Goal: Task Accomplishment & Management: Manage account settings

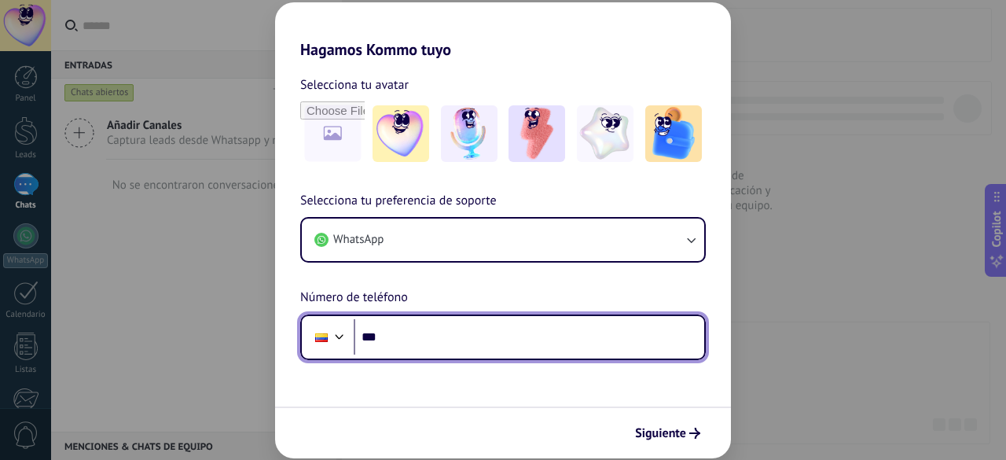
click at [446, 337] on input "***" at bounding box center [529, 337] width 351 height 36
type input "**********"
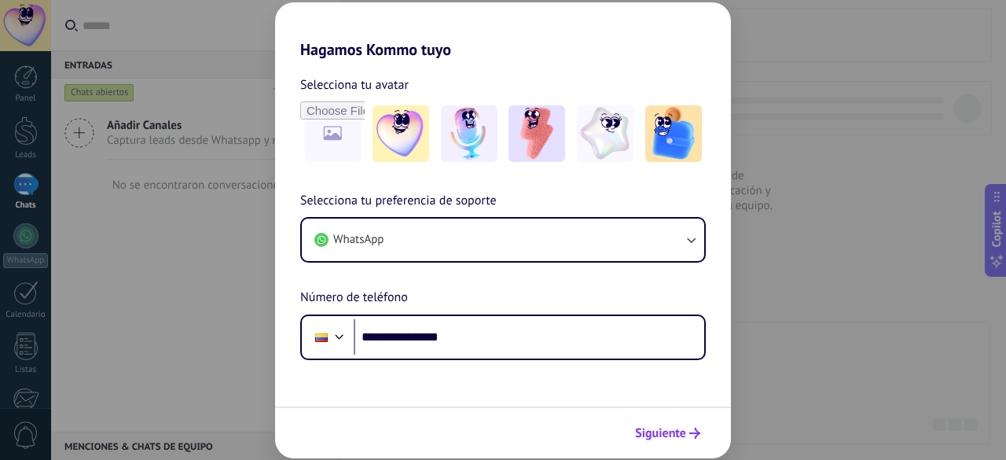
click at [668, 428] on span "Siguiente" at bounding box center [660, 433] width 51 height 11
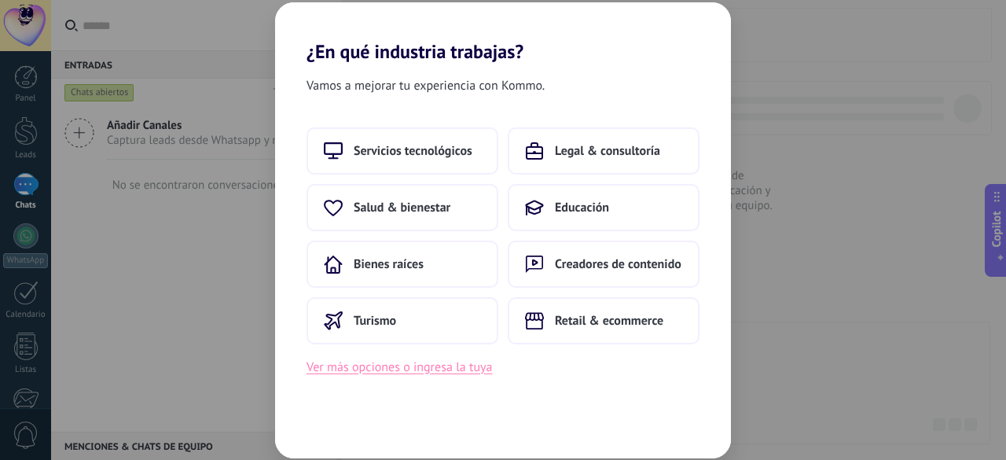
click at [430, 370] on button "Ver más opciones o ingresa la tuya" at bounding box center [399, 367] width 185 height 20
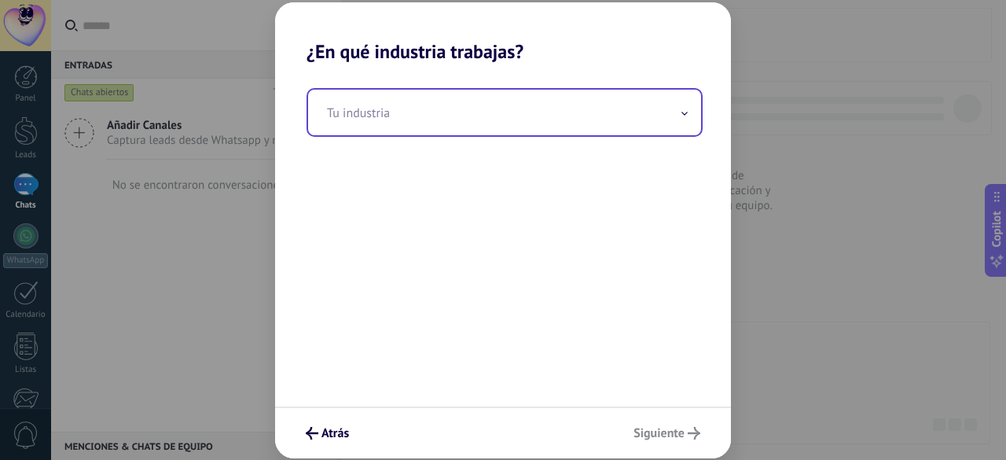
click at [553, 127] on input "text" at bounding box center [504, 113] width 393 height 46
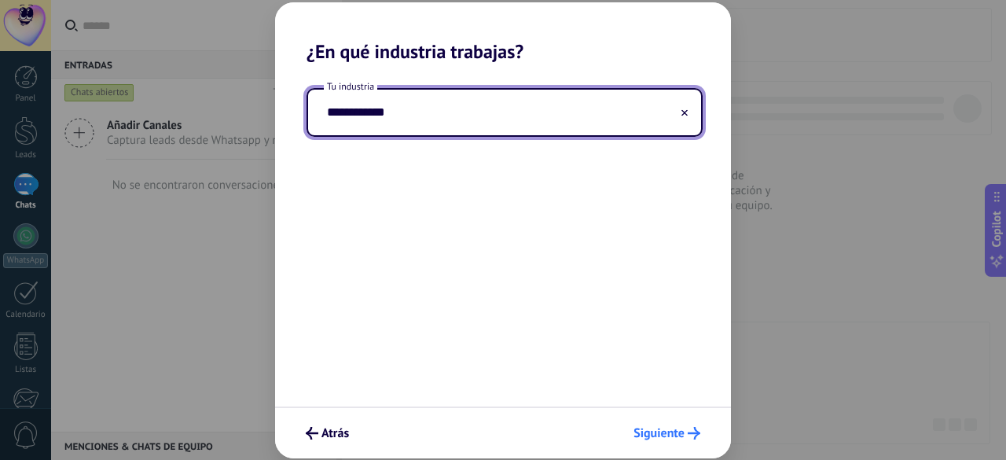
type input "**********"
click at [670, 435] on span "Siguiente" at bounding box center [658, 433] width 51 height 11
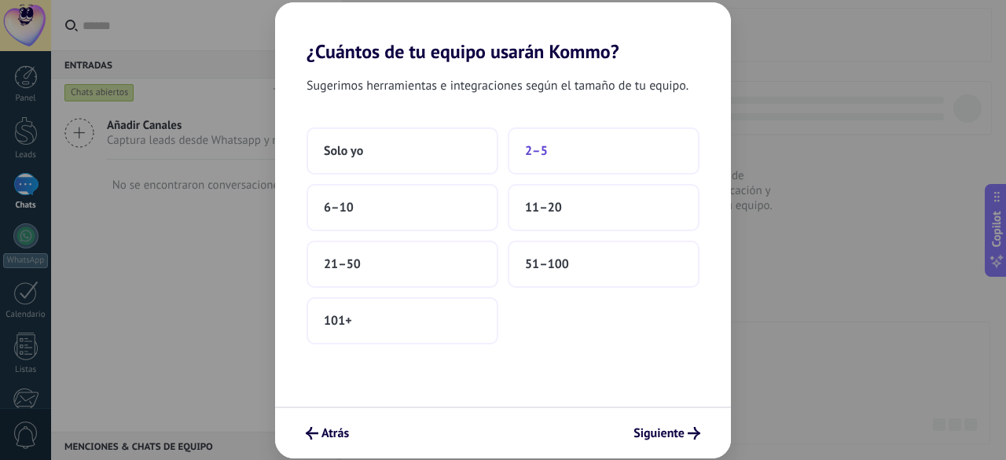
click at [570, 162] on button "2–5" at bounding box center [604, 150] width 192 height 47
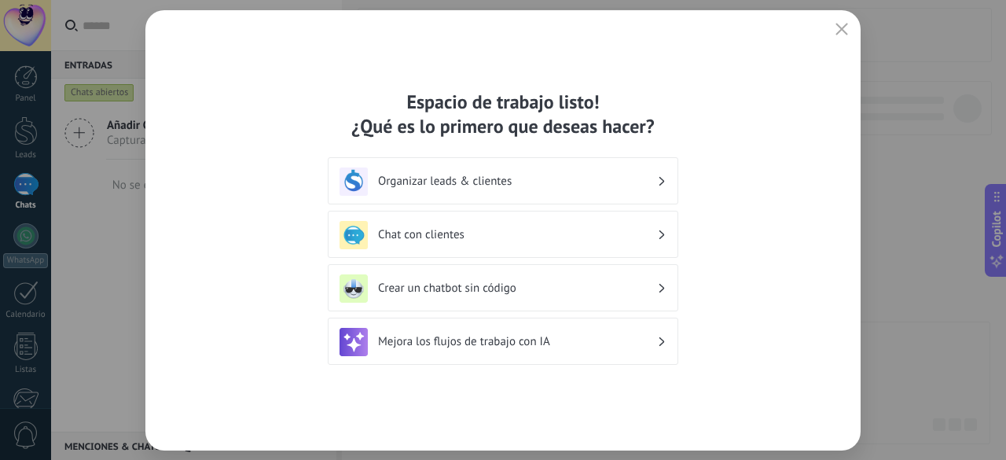
click at [652, 185] on h3 "Organizar leads & clientes" at bounding box center [517, 181] width 279 height 15
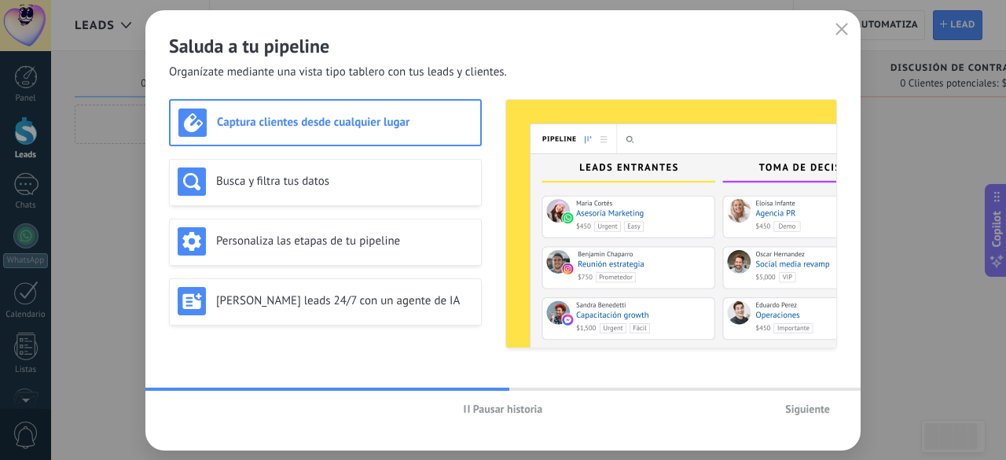
click at [811, 406] on span "Siguiente" at bounding box center [807, 408] width 45 height 11
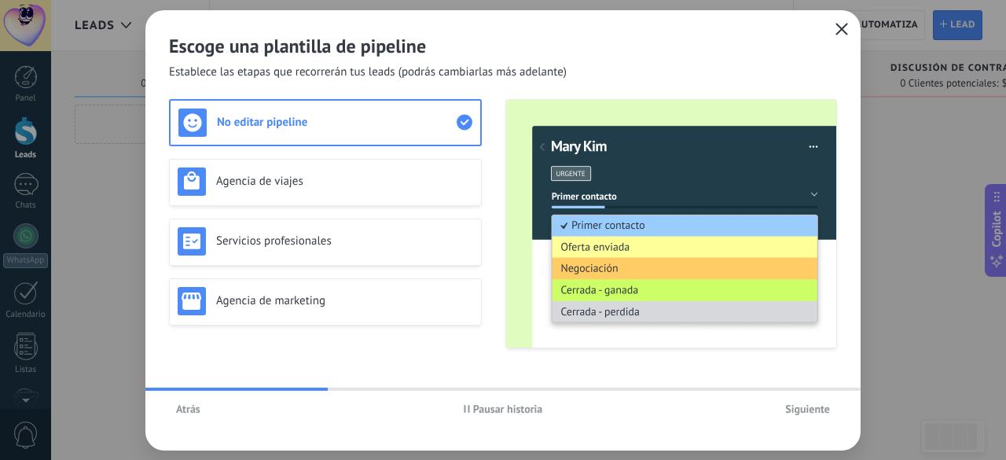
click at [843, 26] on icon "button" at bounding box center [841, 29] width 13 height 13
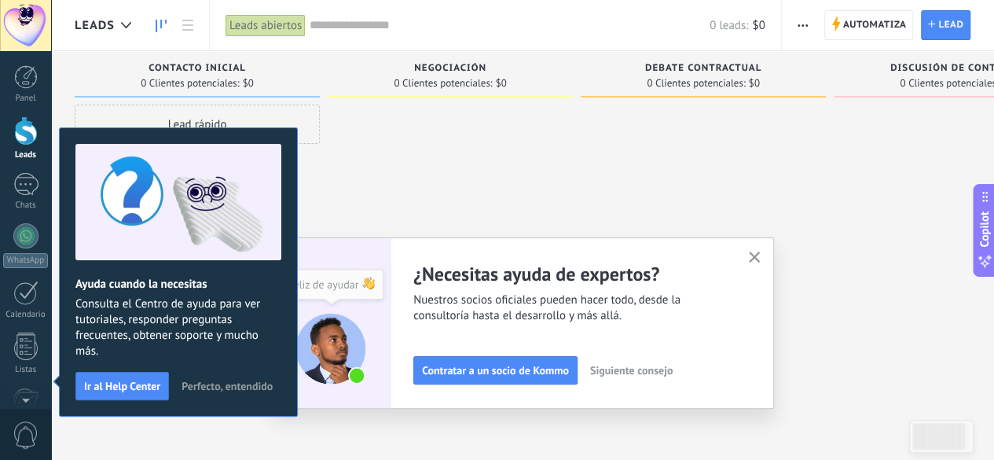
click at [33, 30] on div at bounding box center [25, 25] width 51 height 51
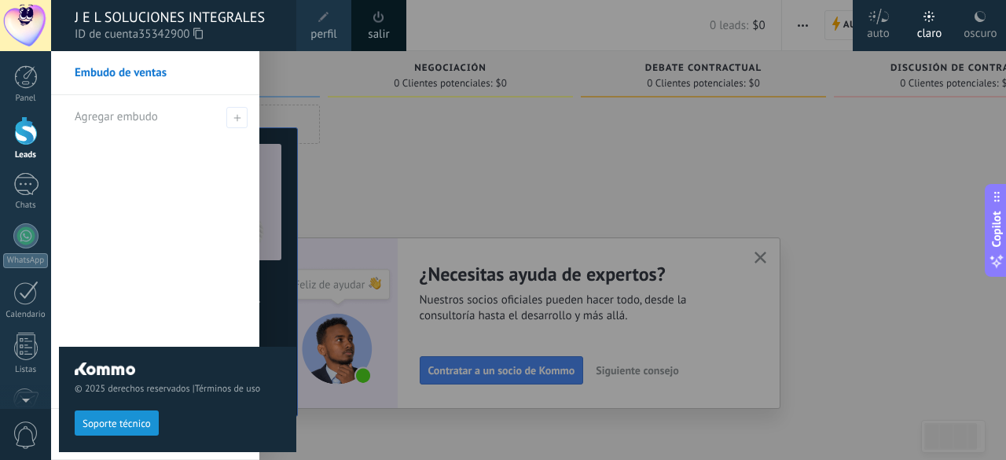
click at [332, 35] on span "perfil" at bounding box center [323, 34] width 26 height 17
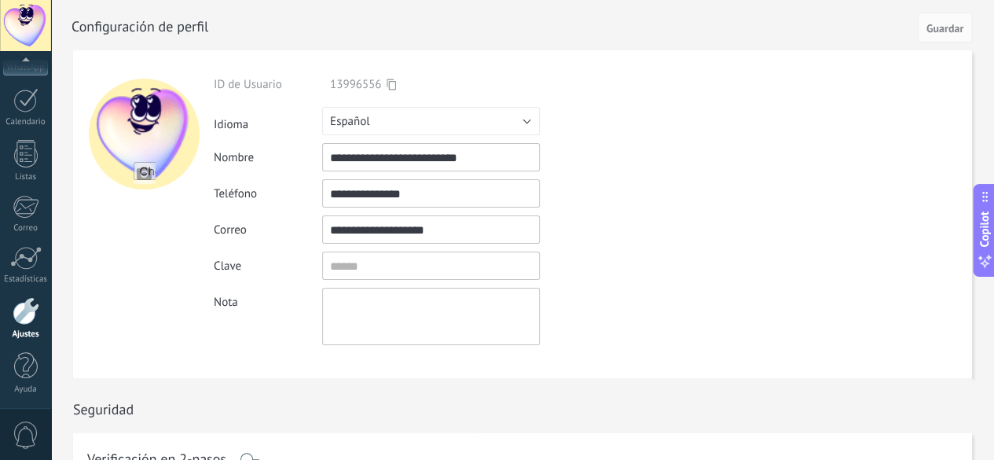
click at [141, 178] on input "file" at bounding box center [145, 173] width 22 height 22
type input "**********"
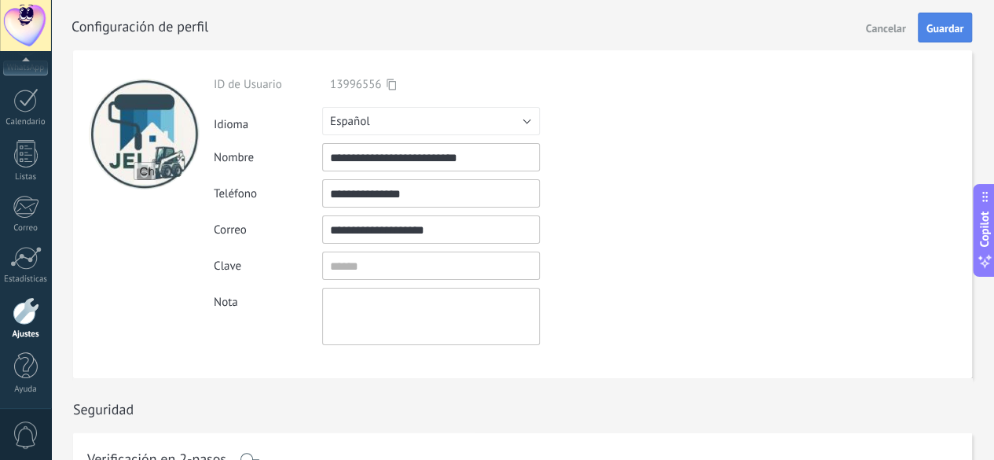
click at [963, 20] on button "Guardar" at bounding box center [945, 28] width 54 height 30
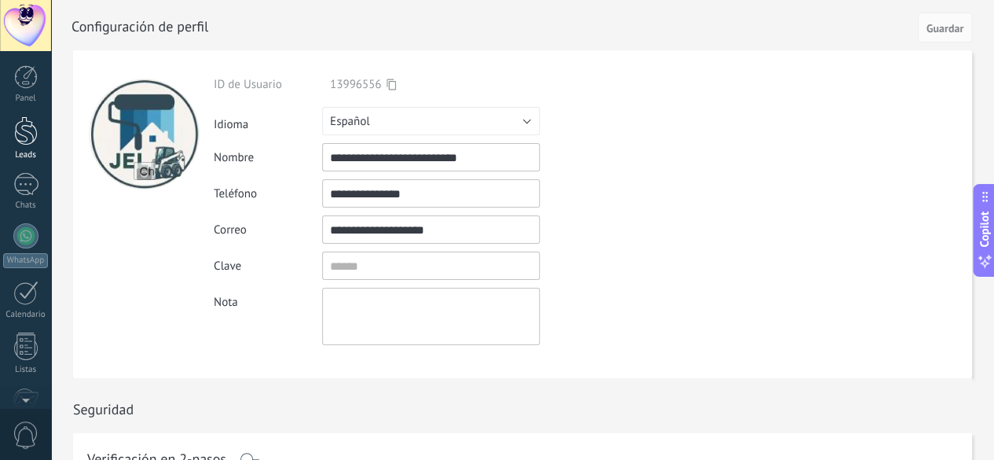
click at [29, 135] on div at bounding box center [26, 130] width 24 height 29
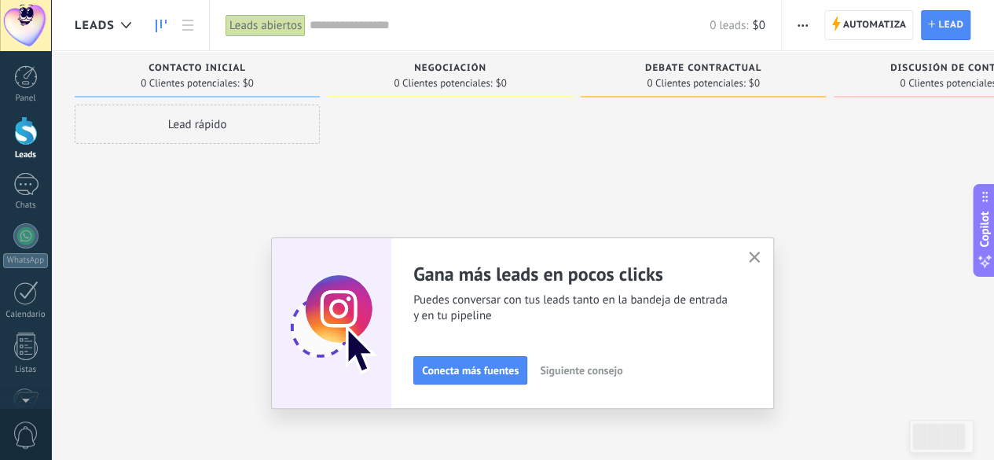
click at [761, 257] on use "button" at bounding box center [755, 257] width 12 height 12
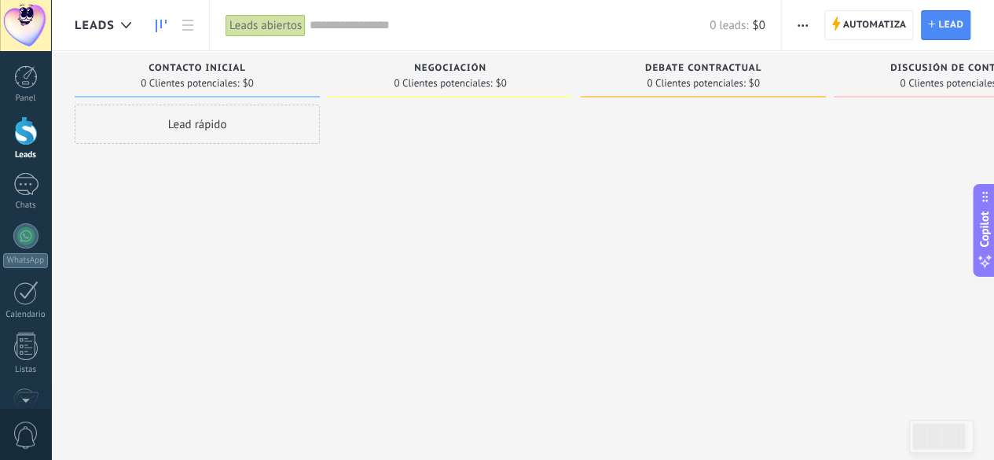
click at [17, 20] on div at bounding box center [25, 25] width 51 height 51
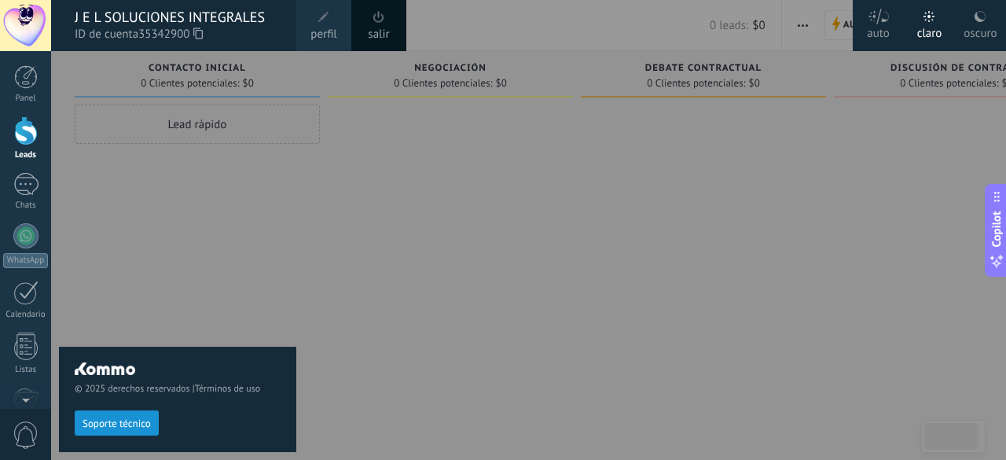
click at [982, 23] on div "oscuro" at bounding box center [980, 30] width 33 height 41
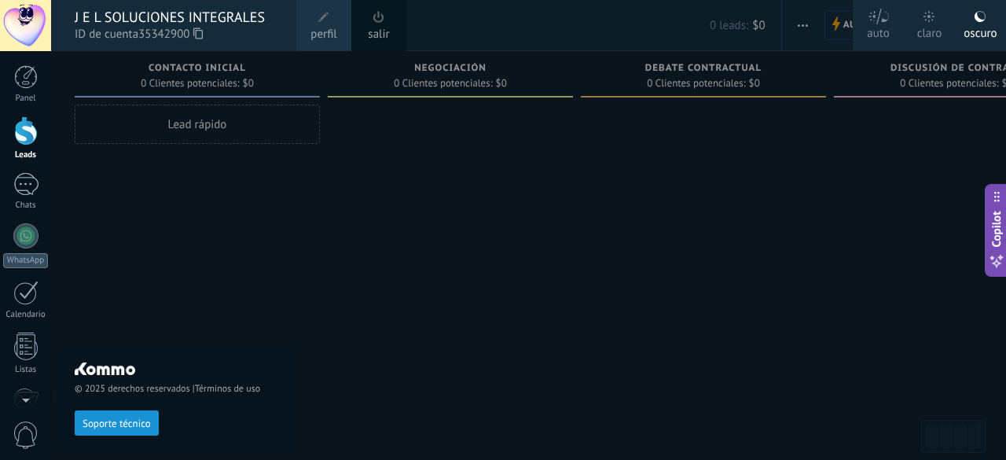
click at [645, 270] on div at bounding box center [554, 230] width 1006 height 460
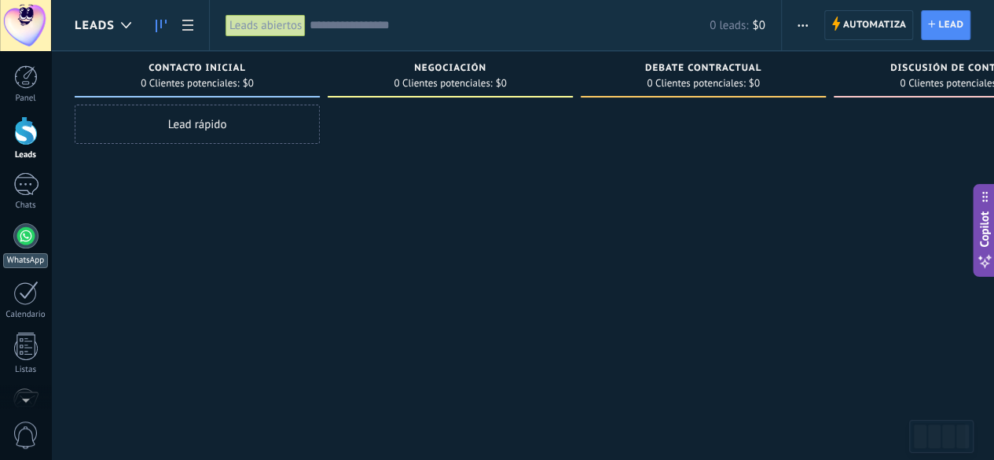
click at [24, 235] on div at bounding box center [25, 235] width 25 height 25
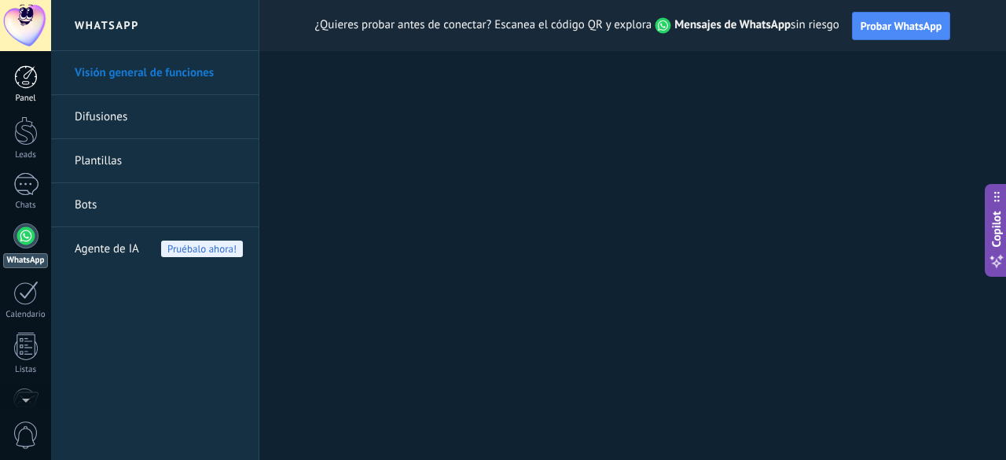
click at [41, 75] on link "Panel" at bounding box center [25, 84] width 51 height 39
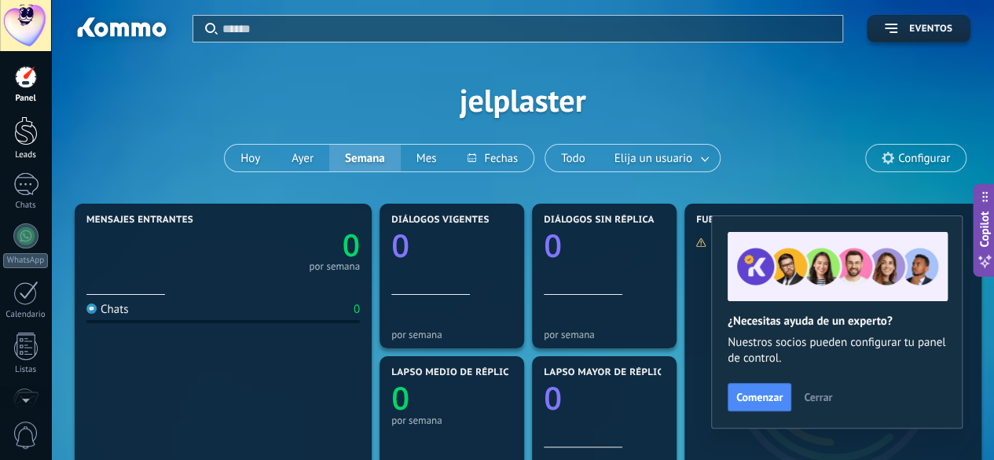
click at [33, 122] on div at bounding box center [26, 130] width 24 height 29
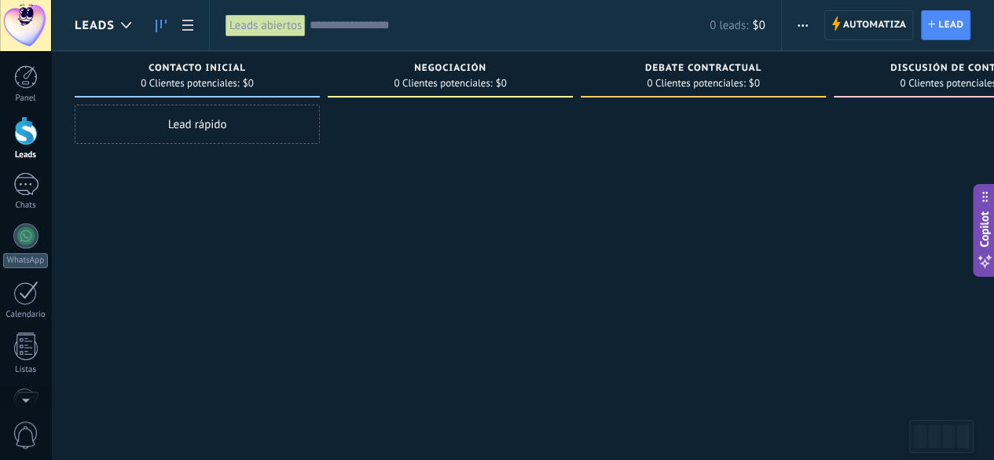
drag, startPoint x: 721, startPoint y: 66, endPoint x: 875, endPoint y: 257, distance: 245.4
click at [875, 257] on div at bounding box center [956, 232] width 245 height 255
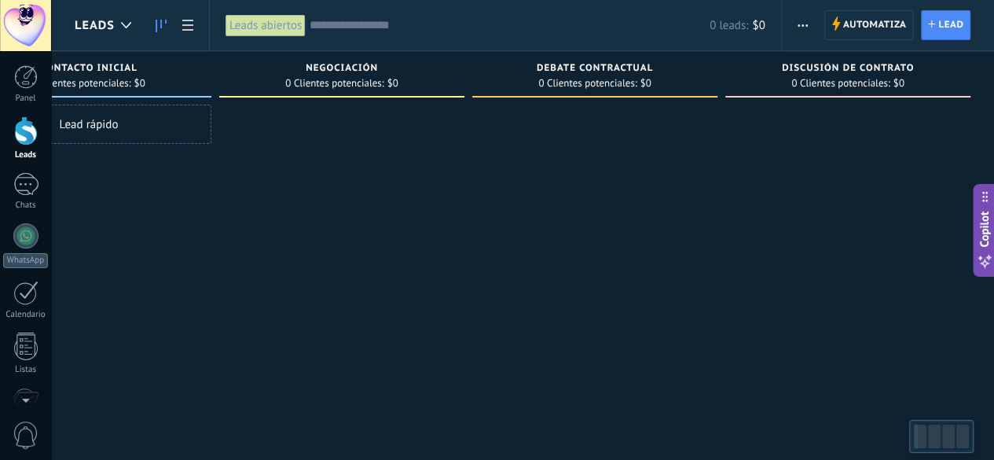
drag, startPoint x: 854, startPoint y: 90, endPoint x: 514, endPoint y: 92, distance: 339.5
click at [514, 92] on div "Leads Entrantes Solicitudes: 0 0 0 0 0 0 0 0 0 Contacto inicial 0 Clientes pote…" at bounding box center [480, 205] width 1028 height 308
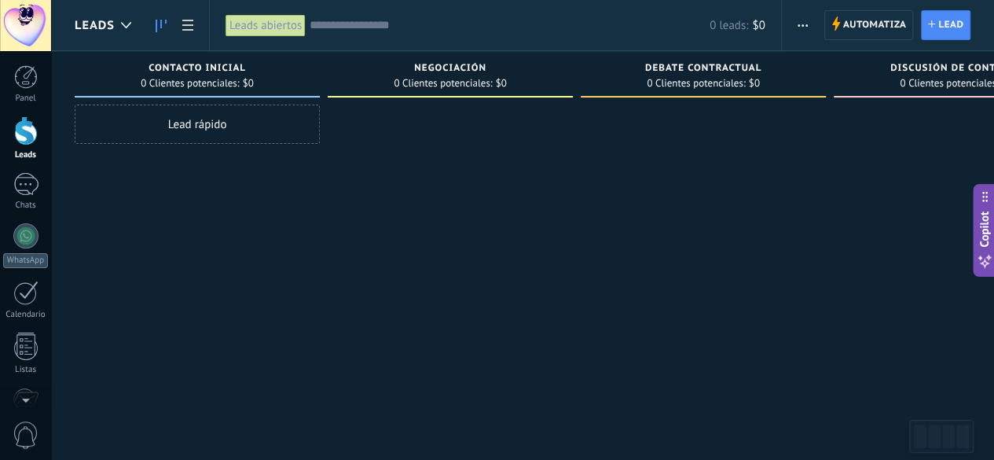
drag, startPoint x: 514, startPoint y: 92, endPoint x: 736, endPoint y: 100, distance: 222.6
click at [736, 100] on div "Debate contractual 0 Clientes potenciales: $0" at bounding box center [703, 77] width 245 height 53
click at [127, 26] on use at bounding box center [126, 25] width 10 height 6
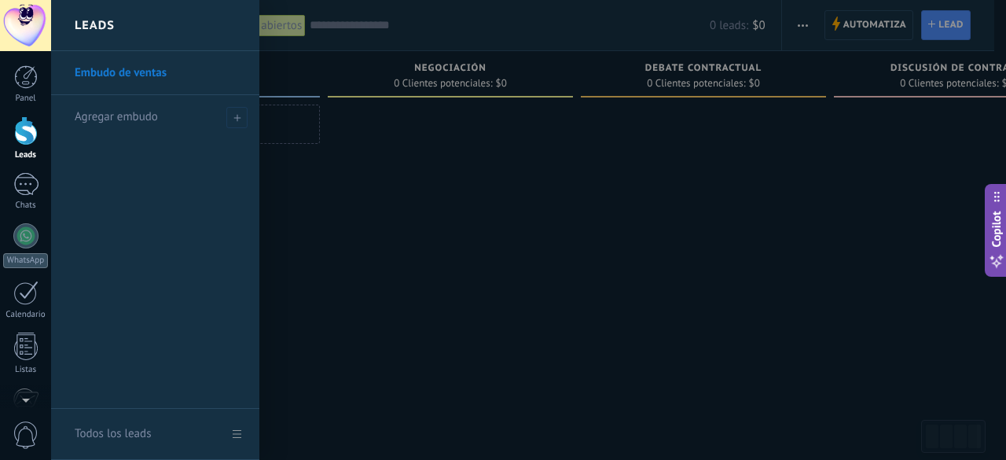
click at [127, 26] on div "Leads" at bounding box center [155, 25] width 208 height 51
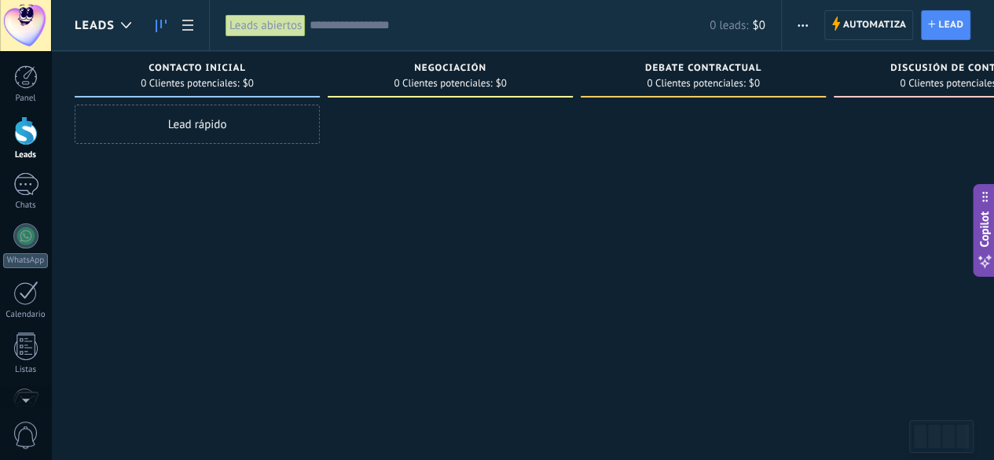
click at [31, 22] on div at bounding box center [25, 25] width 51 height 51
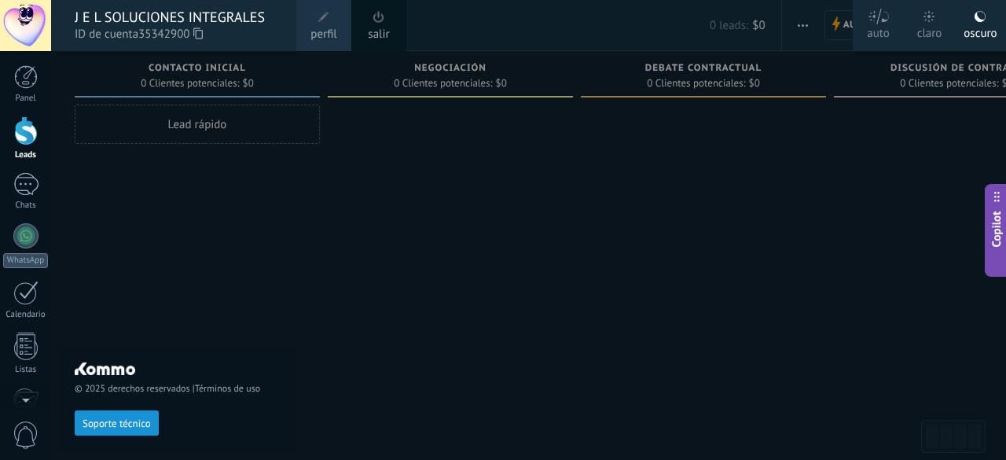
click at [508, 257] on div at bounding box center [554, 230] width 1006 height 460
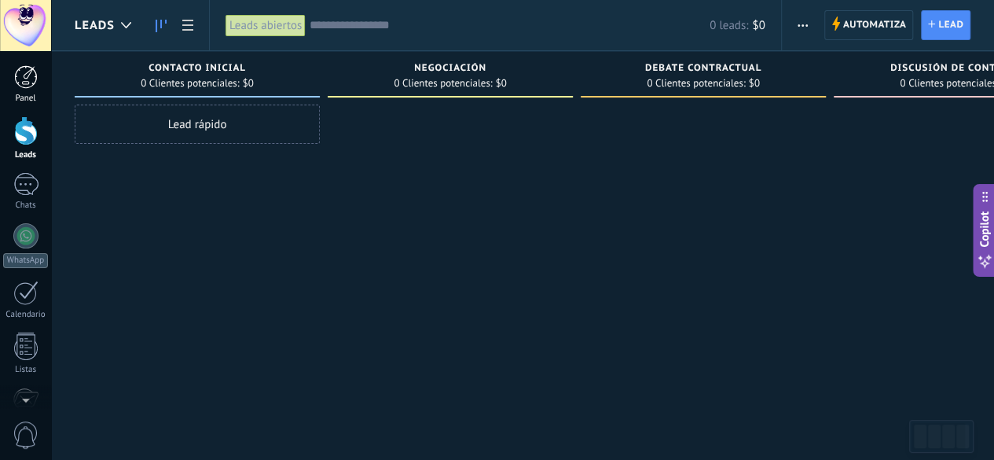
click at [29, 90] on link "Panel" at bounding box center [25, 84] width 51 height 39
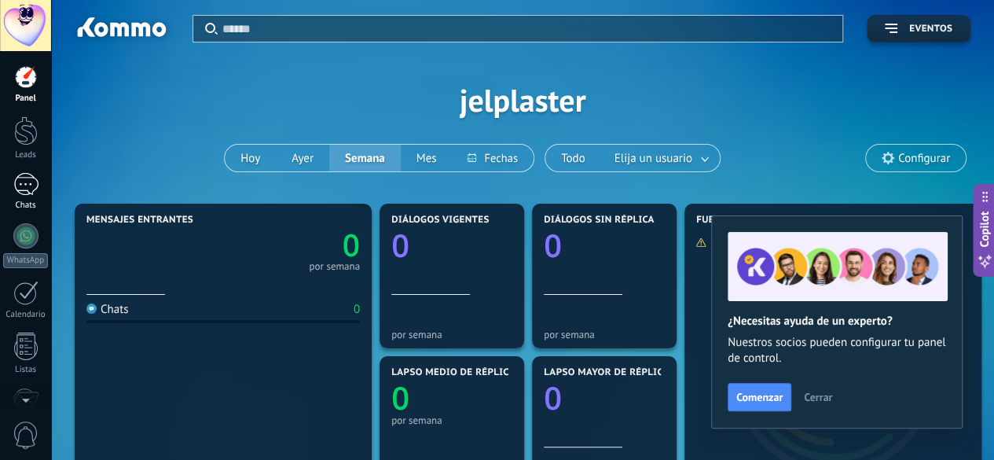
click at [30, 190] on div at bounding box center [25, 184] width 25 height 23
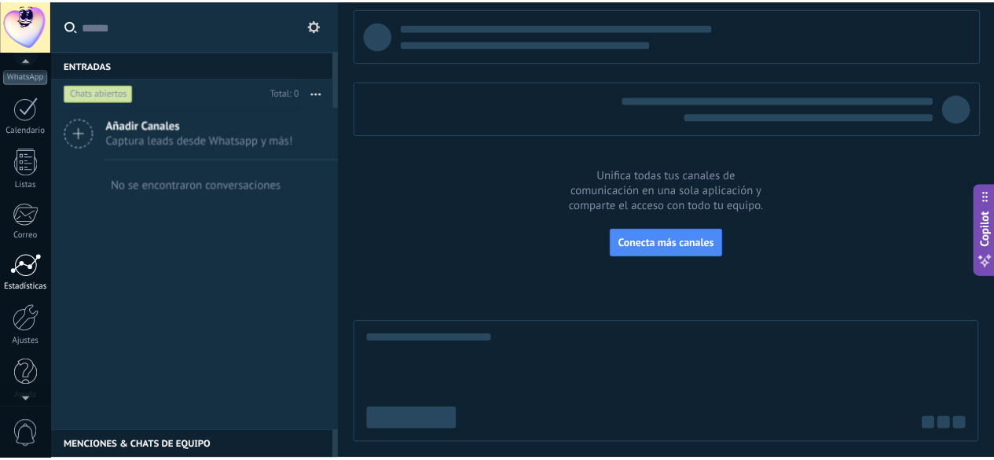
scroll to position [193, 0]
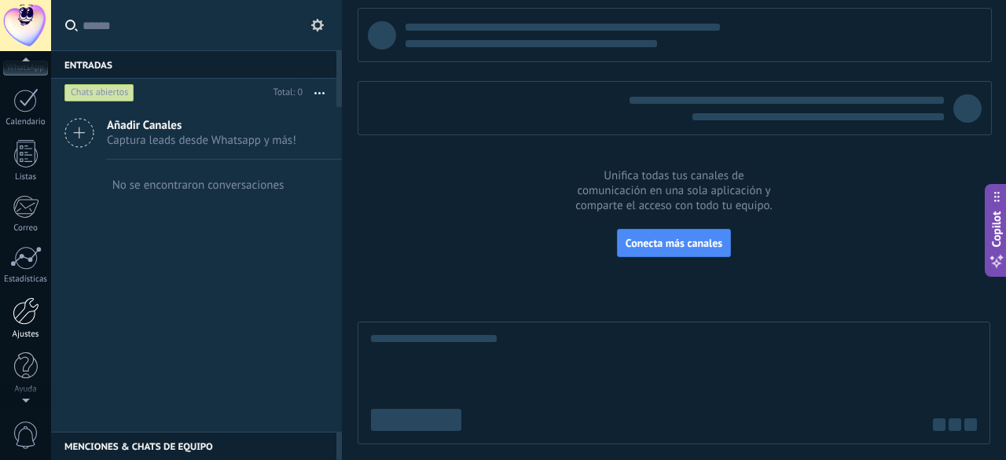
click at [32, 317] on div at bounding box center [26, 311] width 27 height 28
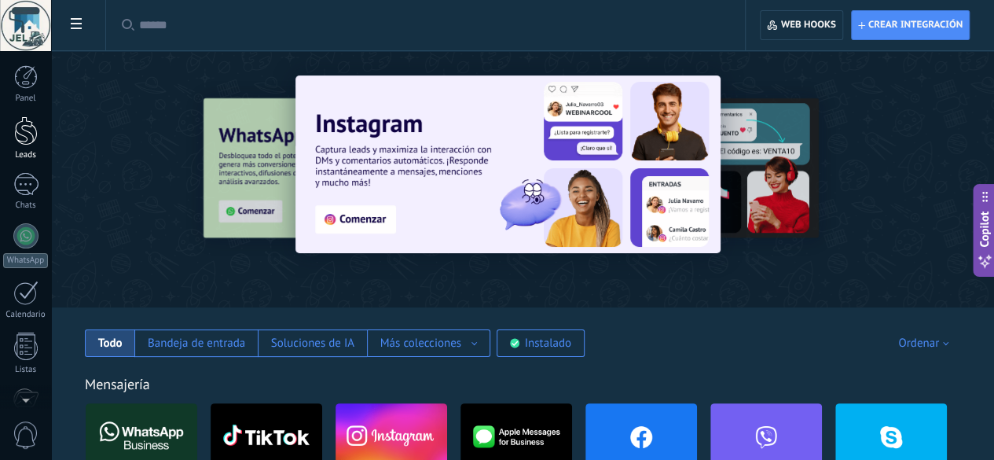
click at [28, 149] on link "Leads" at bounding box center [25, 138] width 51 height 44
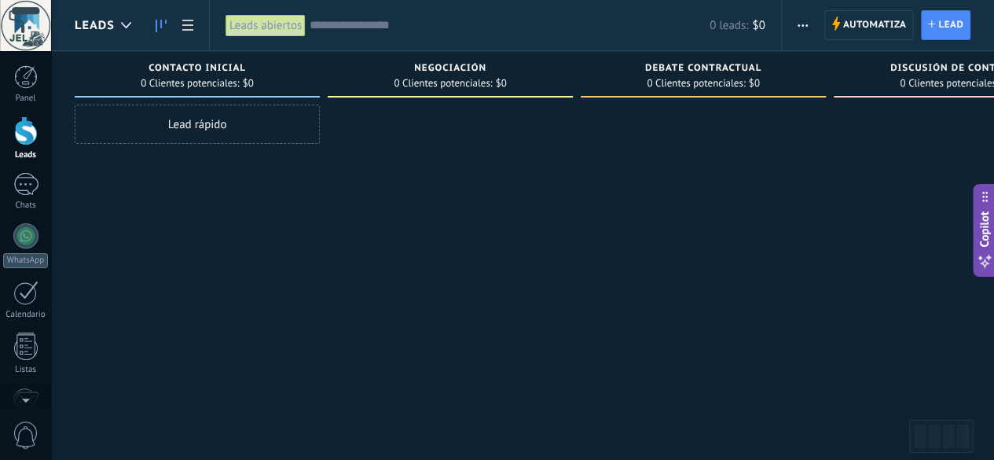
click at [392, 160] on div at bounding box center [450, 232] width 245 height 255
drag, startPoint x: 439, startPoint y: 69, endPoint x: 270, endPoint y: 204, distance: 217.0
click at [270, 204] on div "Lead rápido" at bounding box center [197, 232] width 245 height 255
click at [530, 204] on div at bounding box center [450, 232] width 245 height 255
click at [426, 259] on div at bounding box center [450, 232] width 245 height 255
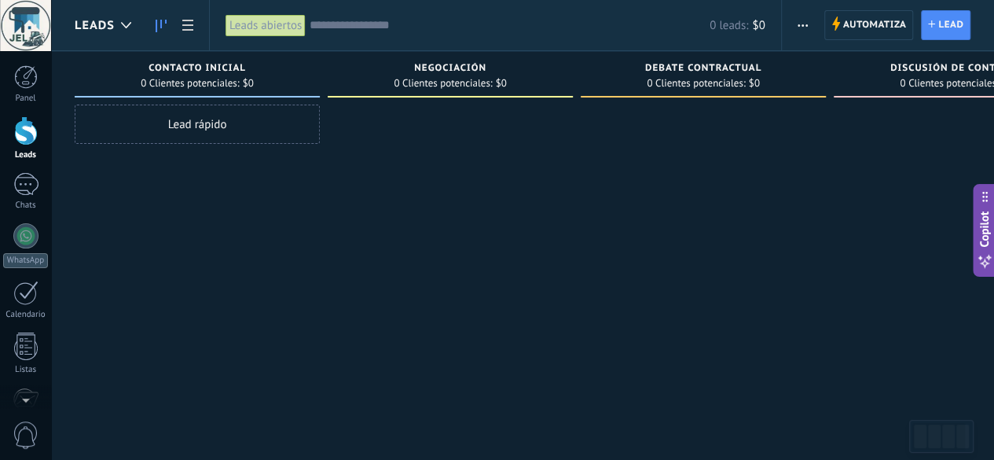
click at [751, 215] on div at bounding box center [703, 232] width 245 height 255
click at [703, 304] on div at bounding box center [703, 232] width 245 height 255
click at [554, 273] on div at bounding box center [450, 232] width 245 height 255
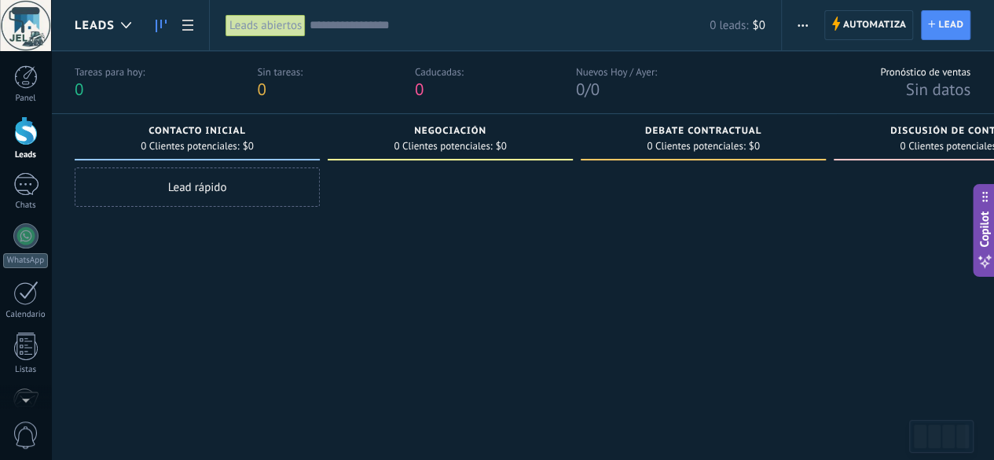
click at [264, 182] on div "Lead rápido" at bounding box center [197, 186] width 245 height 39
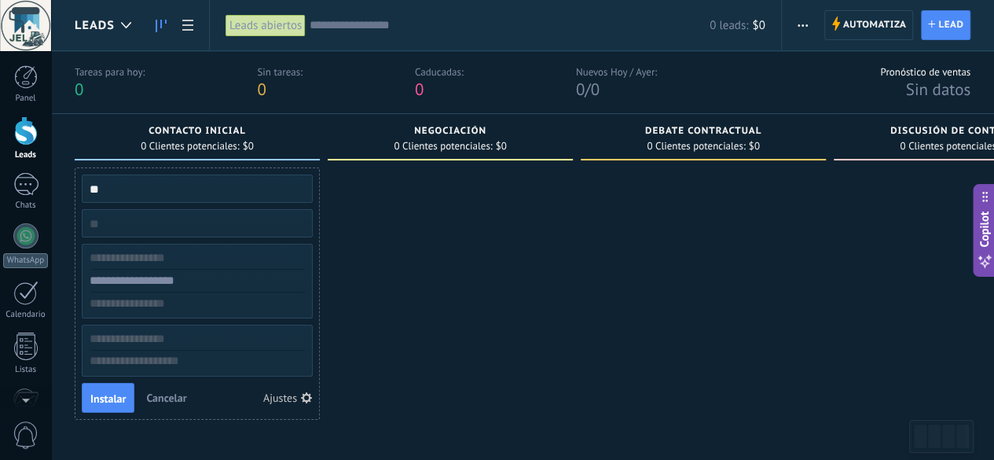
type input "*"
type input "**********"
click at [136, 290] on div at bounding box center [197, 281] width 229 height 23
click at [175, 268] on div at bounding box center [197, 281] width 231 height 75
click at [213, 259] on input "text" at bounding box center [195, 258] width 229 height 23
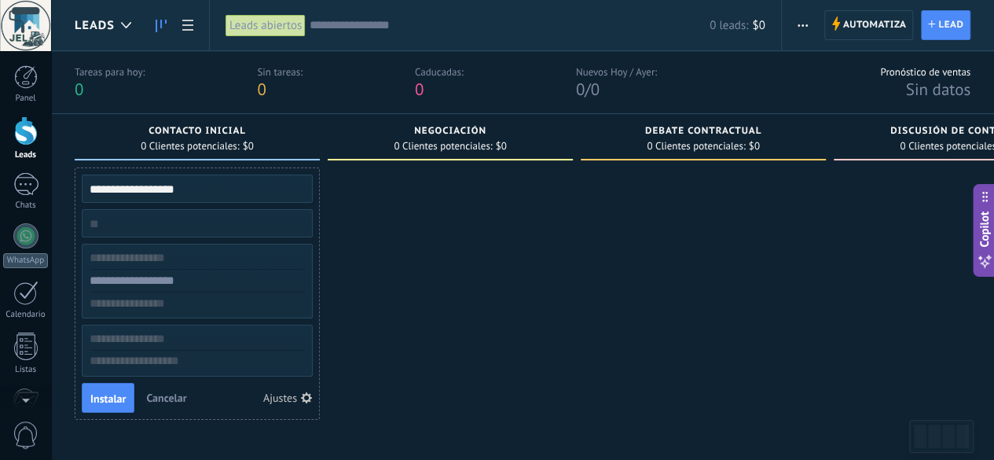
click at [208, 286] on input "text" at bounding box center [195, 281] width 229 height 23
type input "**********"
click at [384, 312] on div at bounding box center [450, 295] width 245 height 256
click at [110, 398] on span "Instalar" at bounding box center [107, 398] width 35 height 11
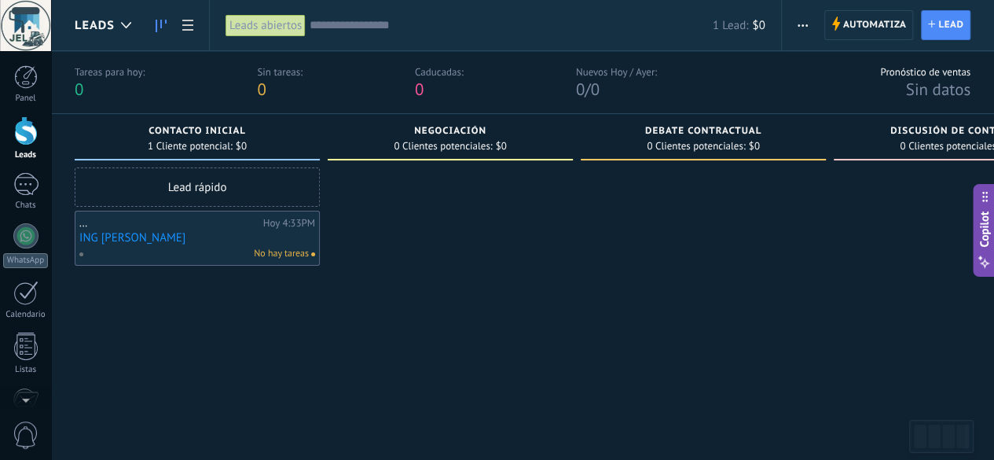
click at [160, 235] on link "ING YESICA HURTADO" at bounding box center [197, 237] width 236 height 13
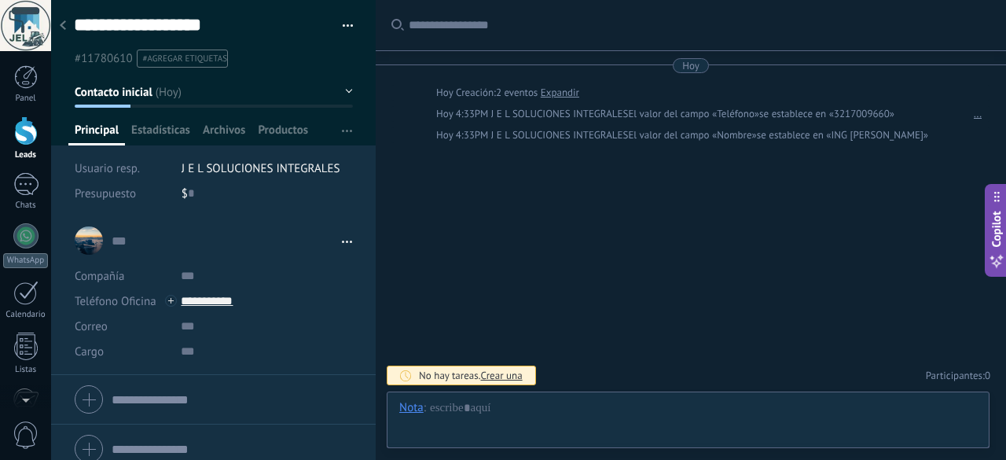
scroll to position [24, 0]
click at [240, 24] on textarea "**********" at bounding box center [199, 25] width 251 height 24
type textarea "**********"
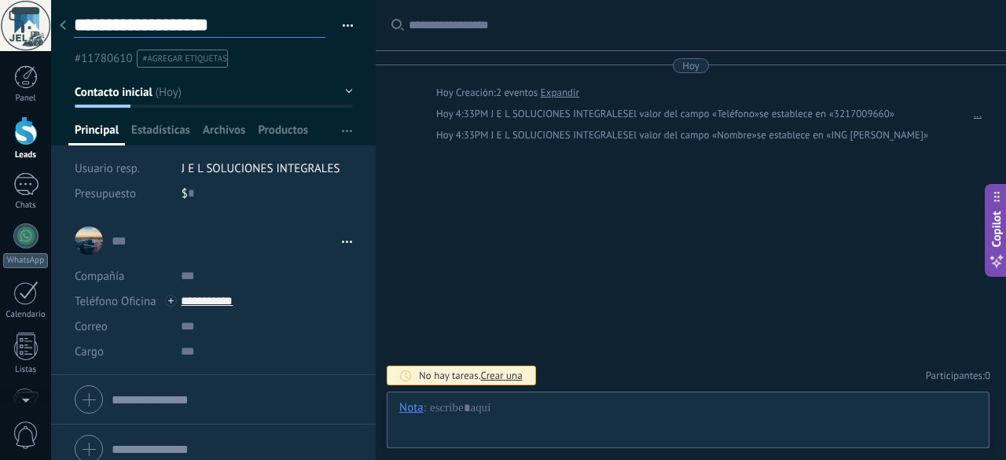
type textarea "**********"
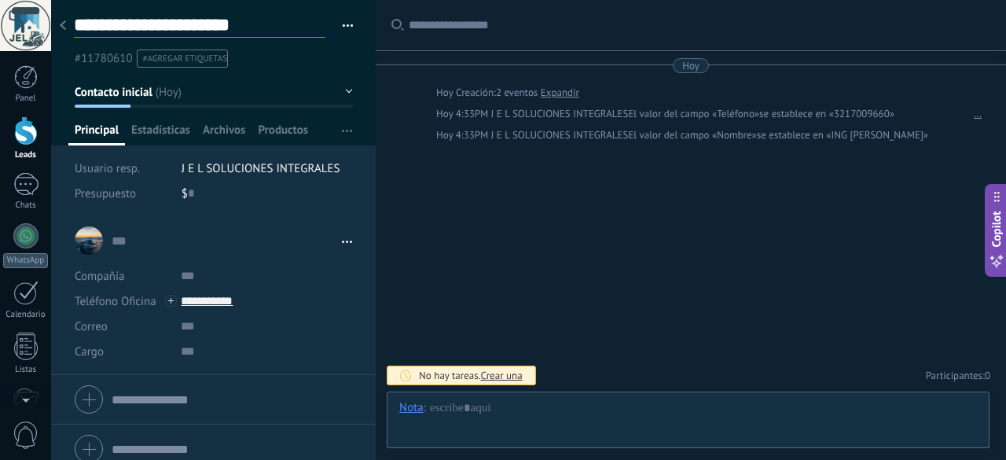
type textarea "**********"
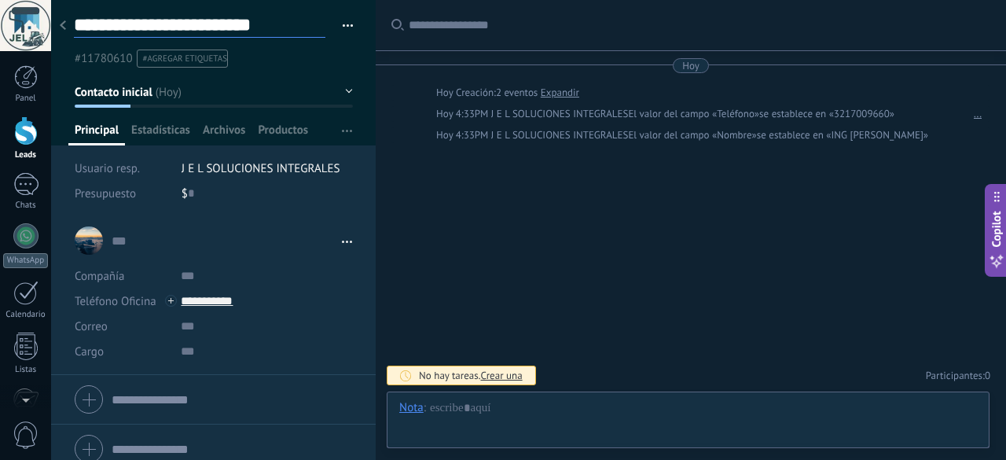
type textarea "**********"
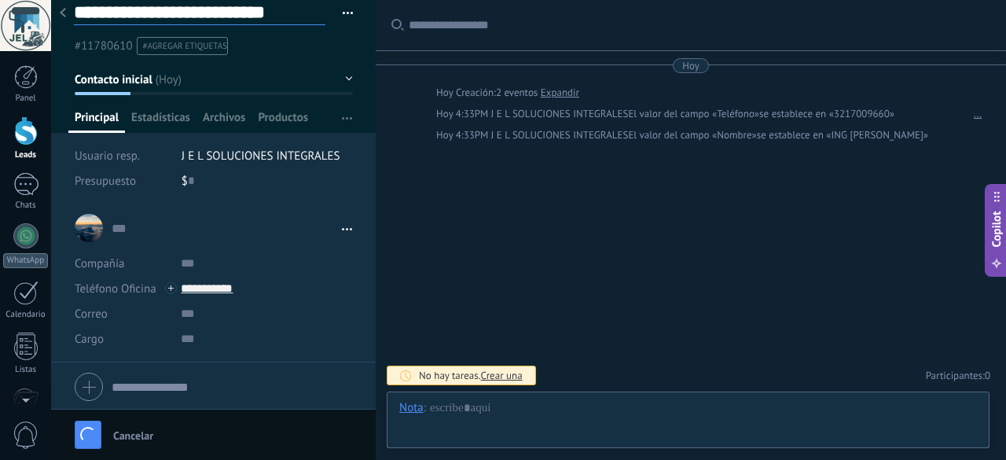
type textarea "**********"
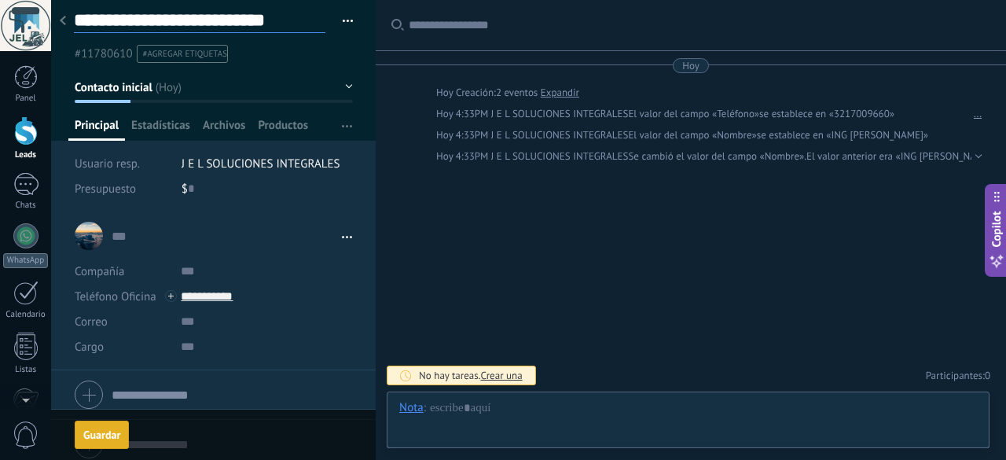
scroll to position [13, 0]
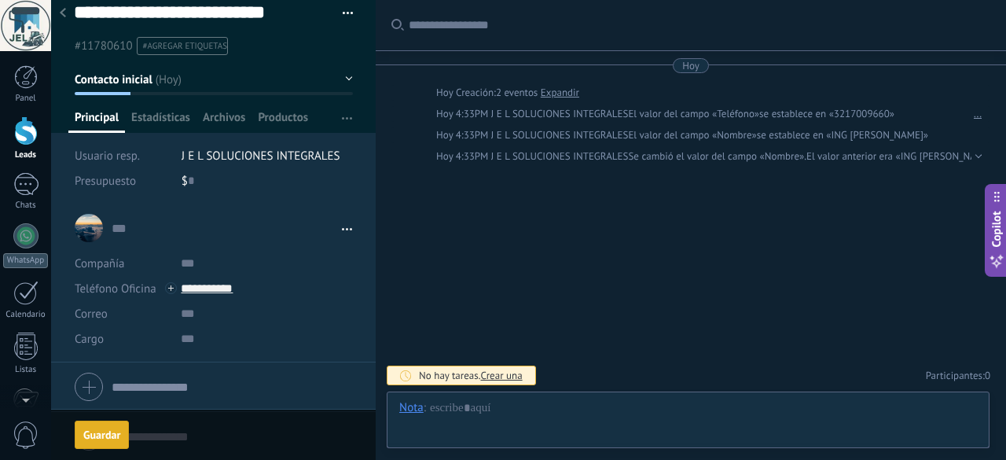
type textarea "**********"
click at [111, 431] on div "Guardar" at bounding box center [101, 434] width 37 height 11
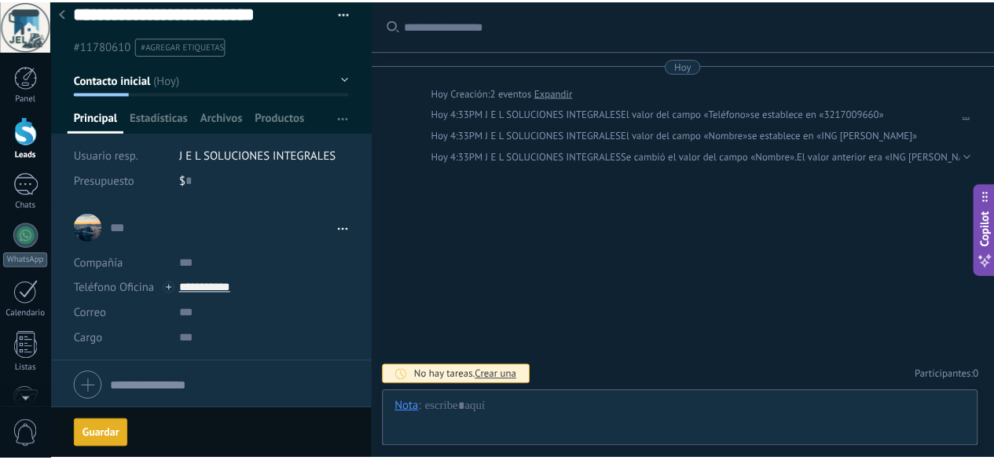
scroll to position [0, 0]
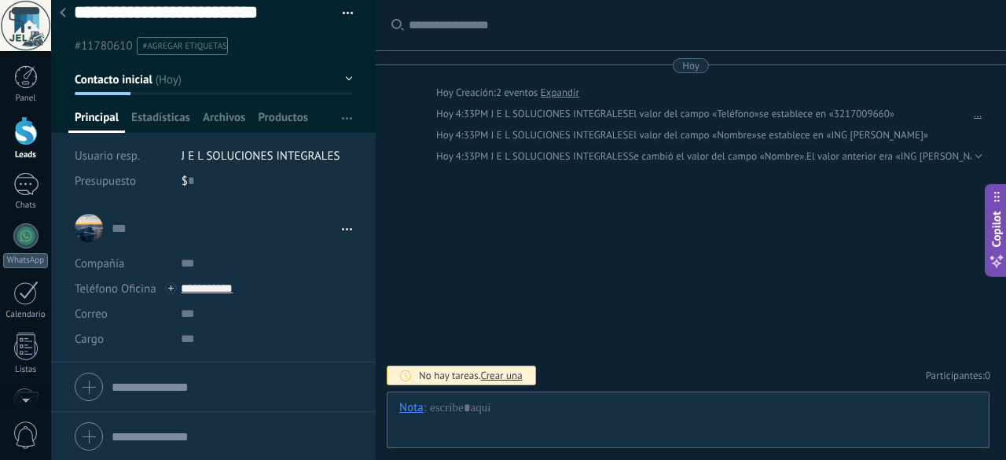
click at [64, 13] on icon at bounding box center [63, 12] width 6 height 9
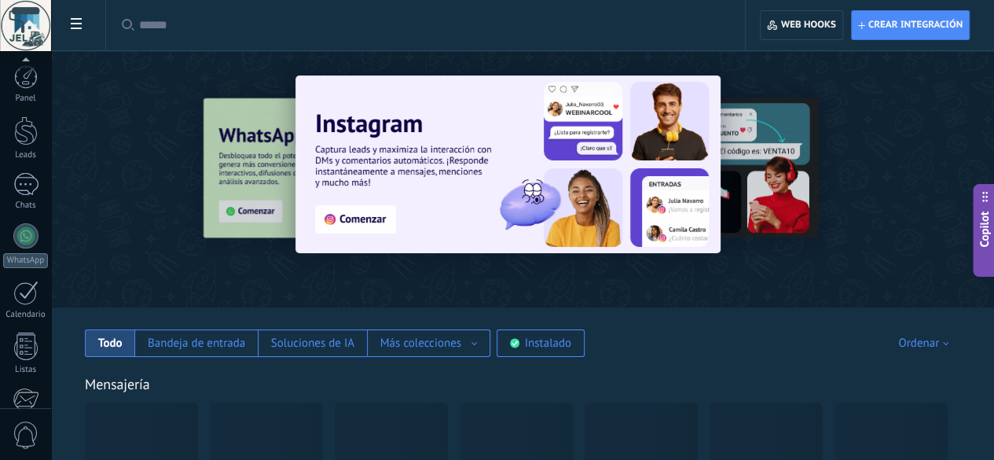
scroll to position [193, 0]
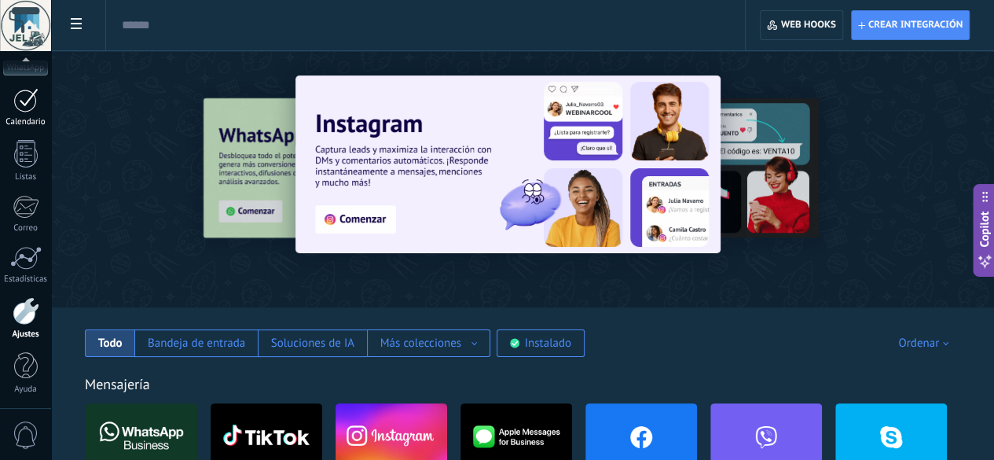
click at [31, 103] on div at bounding box center [25, 100] width 25 height 24
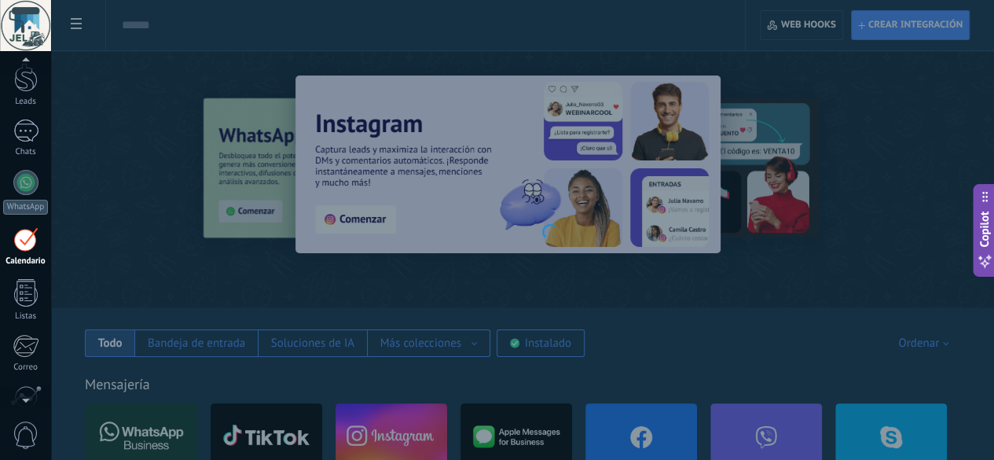
scroll to position [45, 0]
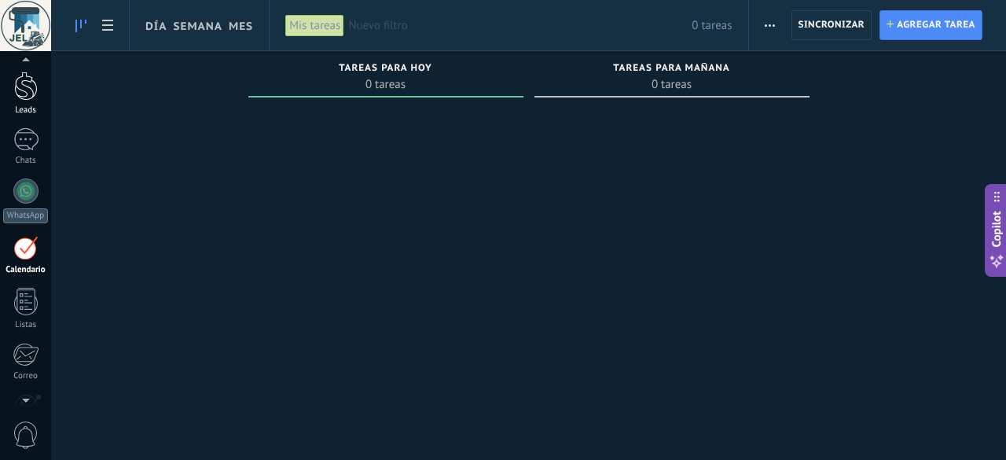
click at [30, 97] on div at bounding box center [26, 86] width 24 height 29
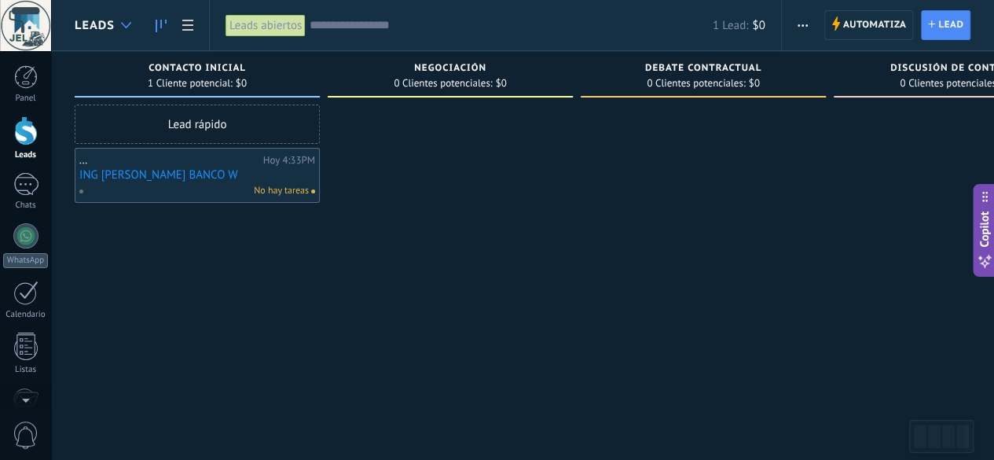
click at [123, 25] on use at bounding box center [126, 25] width 10 height 6
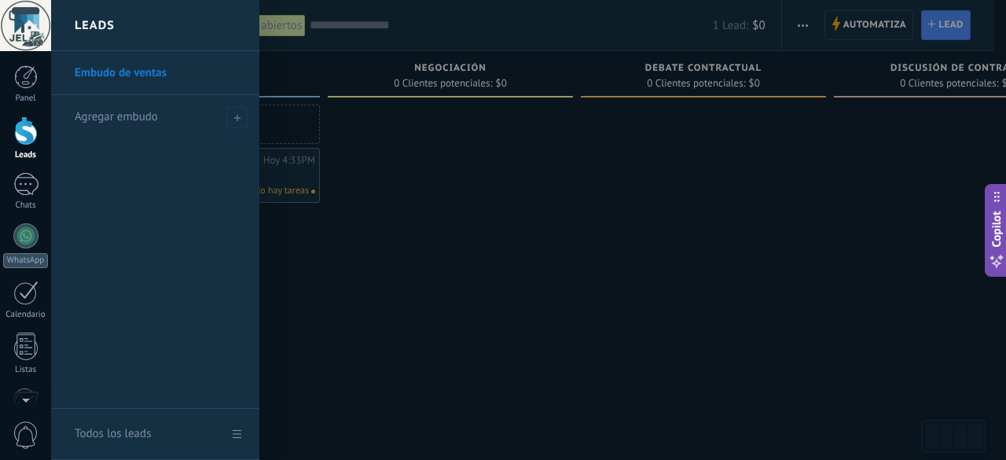
click at [132, 75] on link "Embudo de ventas" at bounding box center [159, 73] width 169 height 44
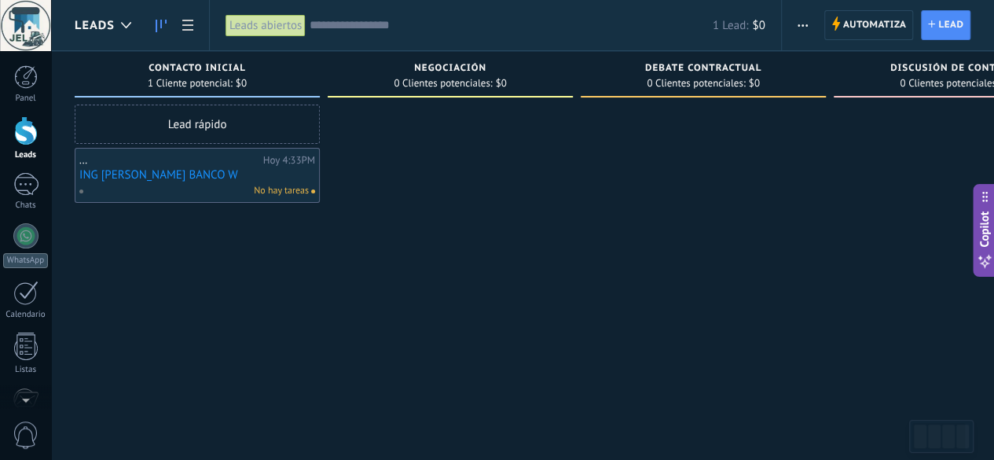
click at [434, 188] on div at bounding box center [450, 232] width 245 height 255
click at [124, 17] on div at bounding box center [126, 25] width 26 height 31
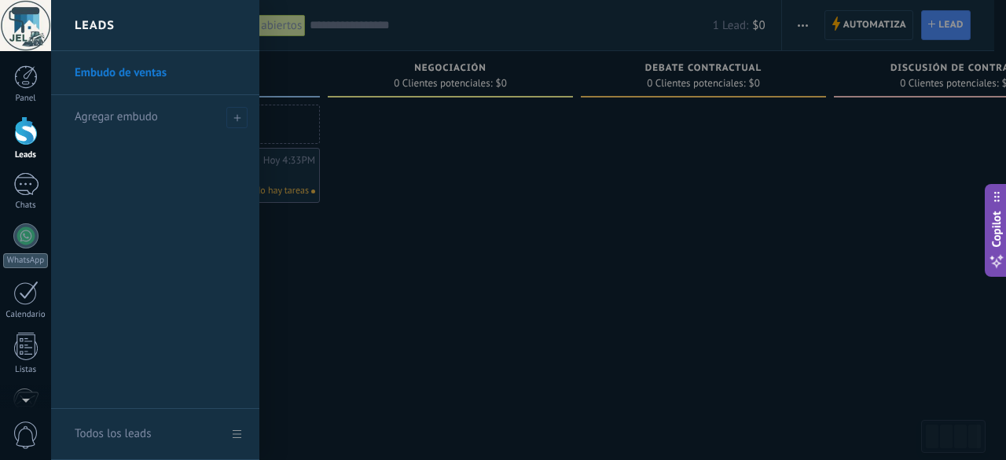
click at [517, 259] on div at bounding box center [554, 230] width 1006 height 460
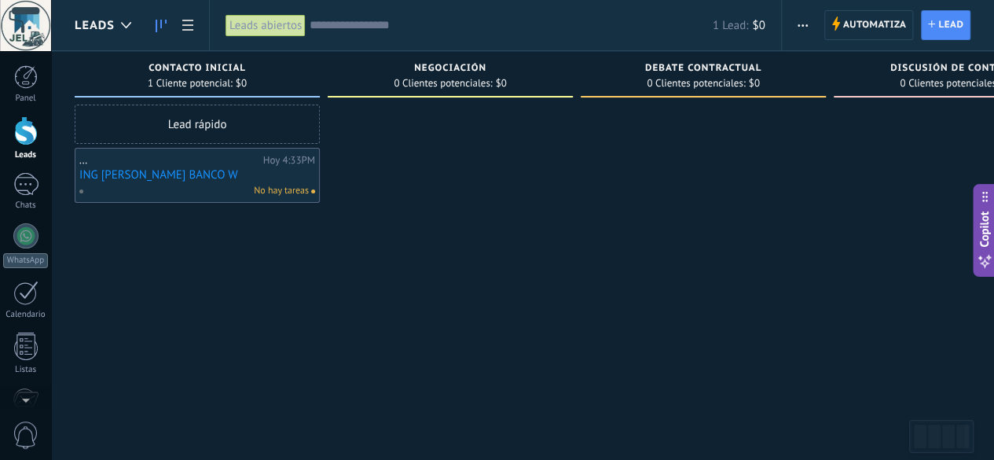
click at [428, 304] on div at bounding box center [450, 232] width 245 height 255
click at [509, 73] on div "Negociación" at bounding box center [450, 69] width 229 height 13
click at [808, 26] on use "button" at bounding box center [803, 25] width 10 height 2
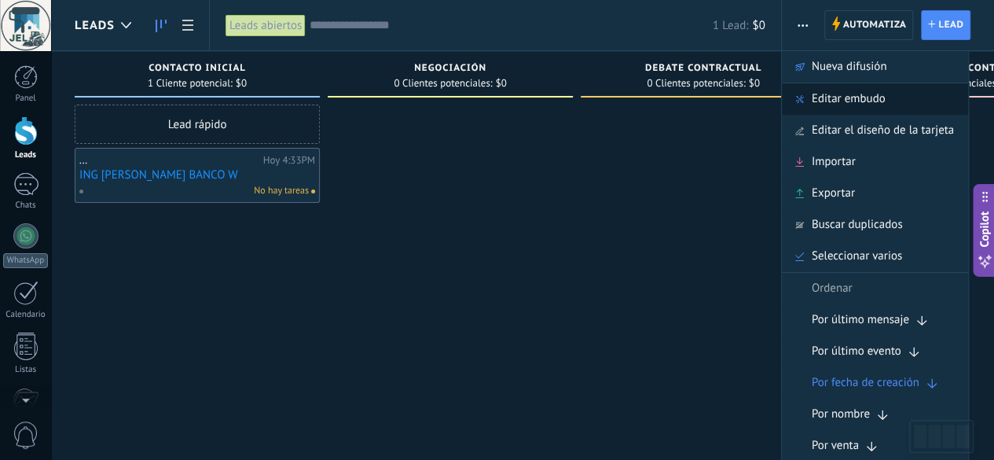
click at [834, 95] on span "Editar embudo" at bounding box center [849, 98] width 74 height 31
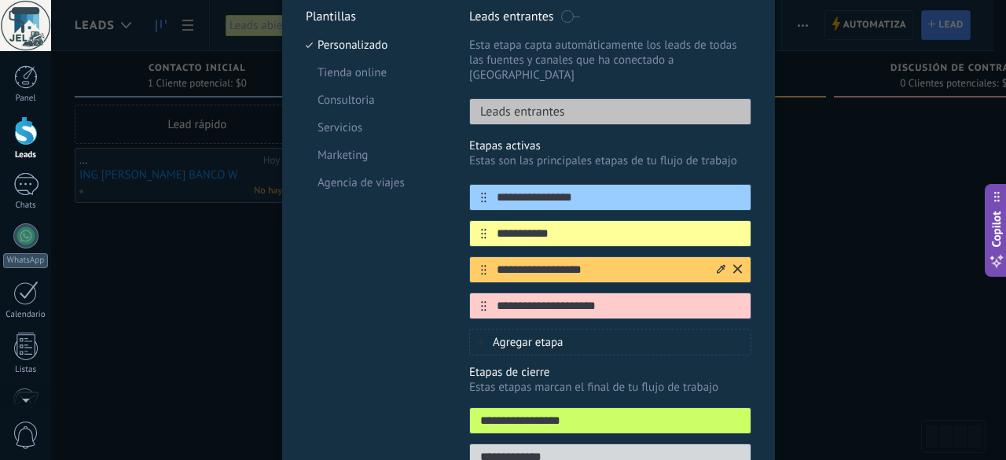
scroll to position [157, 0]
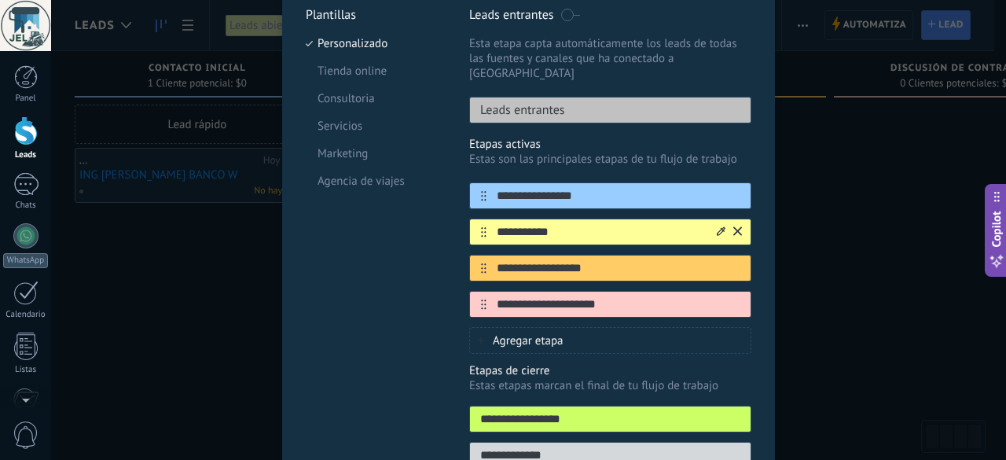
click at [582, 224] on input "**********" at bounding box center [600, 232] width 228 height 17
type input "*"
click at [420, 336] on div "Plantillas Personalizado Tienda online Consultoria Servicios Marketing Agencia …" at bounding box center [376, 242] width 140 height 471
click at [556, 224] on input "**********" at bounding box center [600, 232] width 228 height 17
drag, startPoint x: 605, startPoint y: 215, endPoint x: 494, endPoint y: 217, distance: 110.8
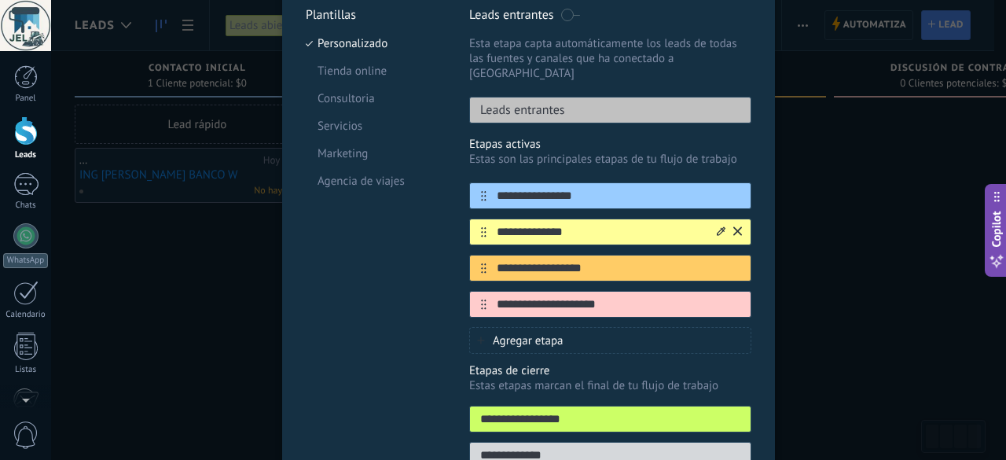
click at [494, 224] on input "**********" at bounding box center [600, 232] width 228 height 17
type input "**********"
click at [582, 260] on input "**********" at bounding box center [600, 268] width 228 height 17
drag, startPoint x: 605, startPoint y: 252, endPoint x: 453, endPoint y: 243, distance: 152.0
click at [453, 243] on div "**********" at bounding box center [529, 242] width 446 height 471
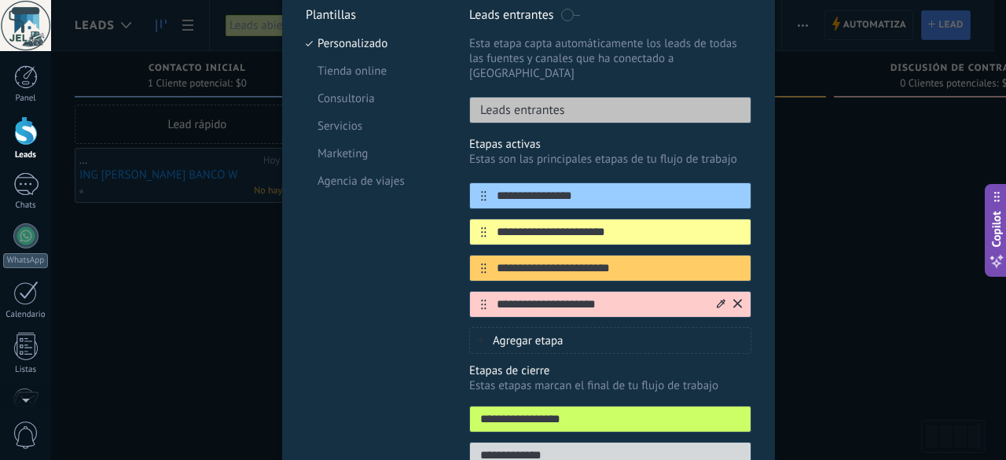
type input "**********"
click at [604, 296] on input "**********" at bounding box center [600, 304] width 228 height 17
click at [569, 296] on input "**********" at bounding box center [600, 304] width 228 height 17
click at [638, 296] on input "**********" at bounding box center [600, 304] width 228 height 17
type input "*"
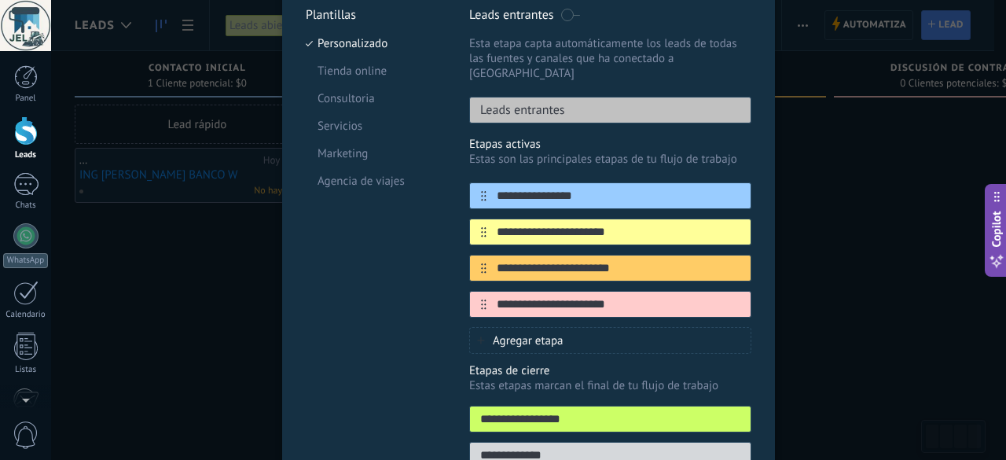
type input "**********"
click at [570, 327] on div "Agregar etapa" at bounding box center [610, 340] width 282 height 27
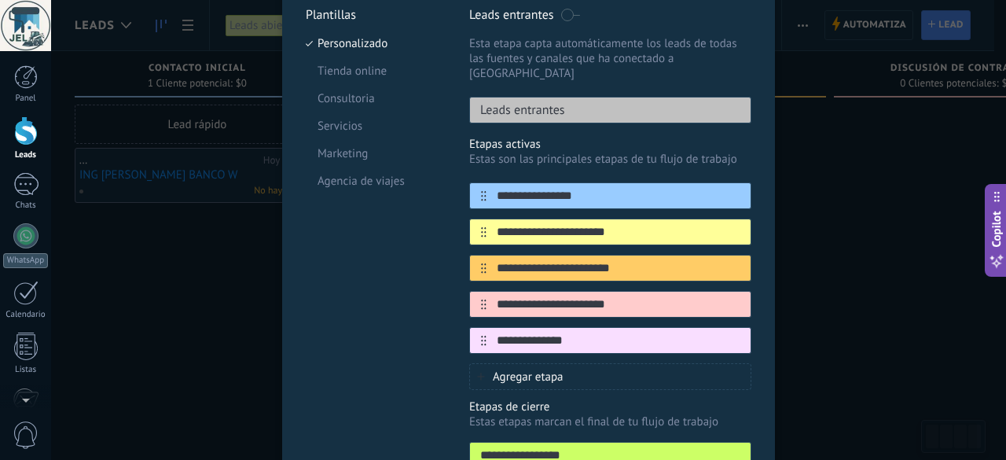
type input "**********"
click at [547, 369] on span "Agregar etapa" at bounding box center [528, 376] width 71 height 15
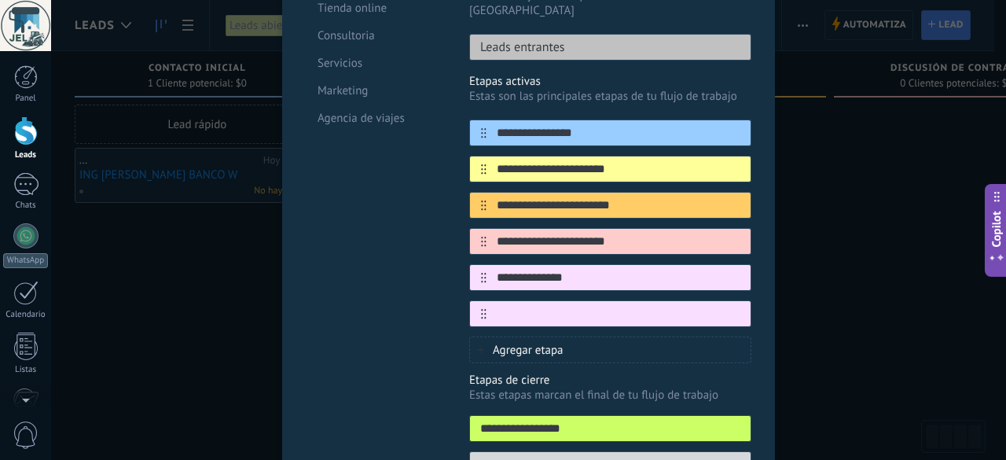
scroll to position [236, 0]
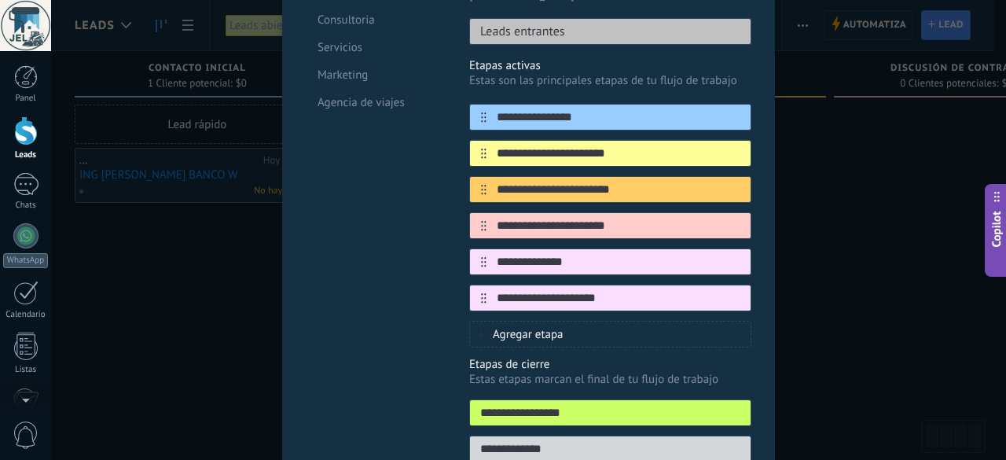
type input "**********"
click at [552, 327] on span "Agregar etapa" at bounding box center [528, 334] width 71 height 15
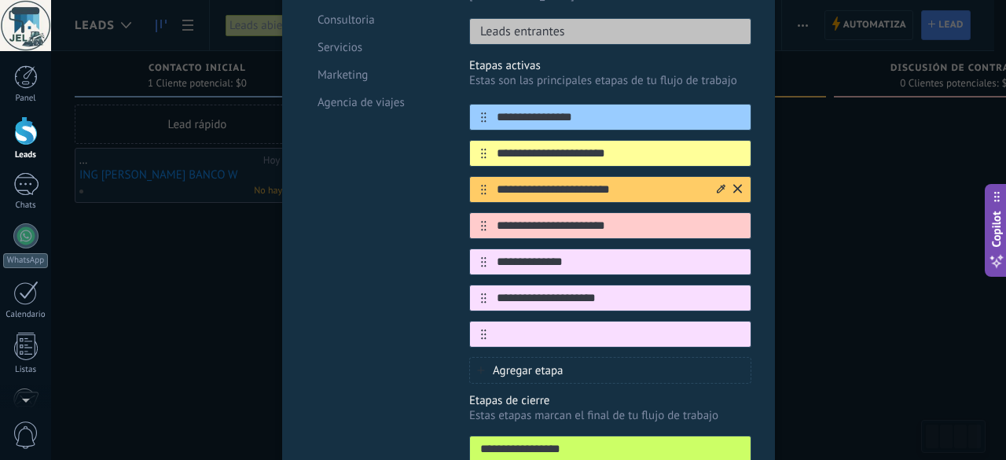
click at [657, 182] on input "**********" at bounding box center [600, 190] width 228 height 17
click at [481, 185] on icon at bounding box center [484, 190] width 6 height 10
click at [483, 185] on icon at bounding box center [484, 190] width 6 height 10
drag, startPoint x: 673, startPoint y: 206, endPoint x: 497, endPoint y: 207, distance: 176.1
click at [497, 218] on input "**********" at bounding box center [600, 226] width 228 height 17
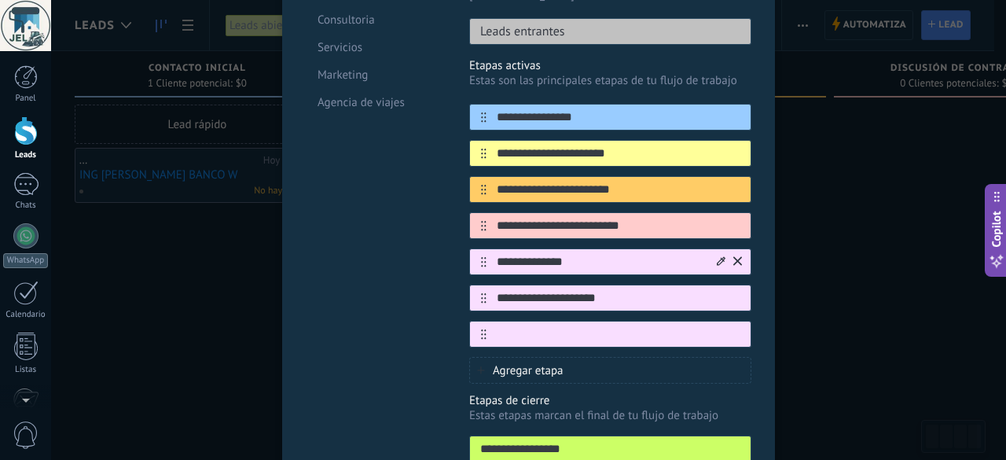
type input "**********"
click at [593, 254] on input "**********" at bounding box center [600, 262] width 228 height 17
type input "*"
type input "**********"
click at [633, 290] on input "**********" at bounding box center [600, 298] width 228 height 17
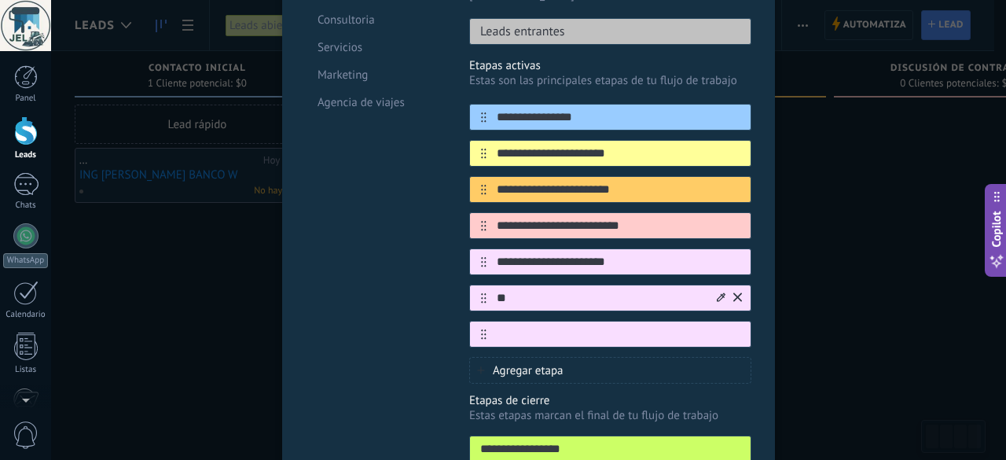
type input "*"
type input "**********"
click at [581, 326] on input "text" at bounding box center [600, 334] width 228 height 17
type input "**********"
click at [545, 363] on span "Agregar etapa" at bounding box center [528, 370] width 71 height 15
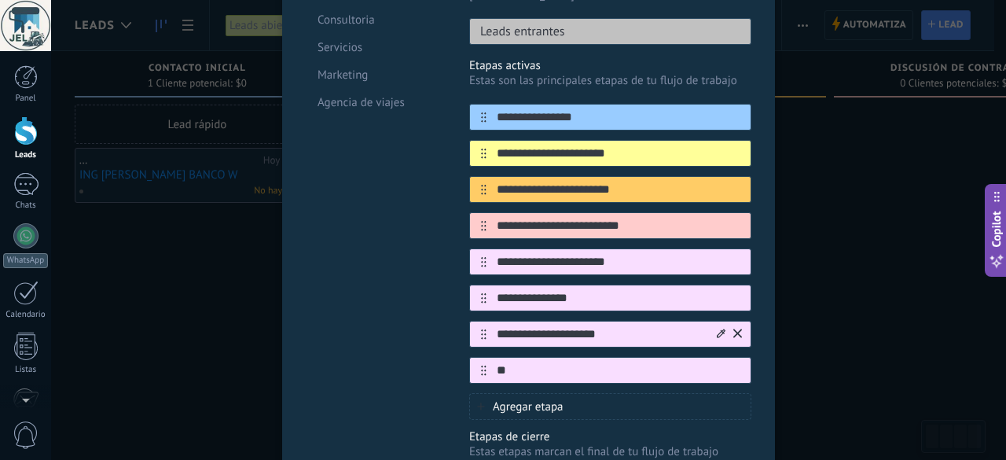
type input "*"
type input "**********"
click at [563, 393] on div "Agregar etapa" at bounding box center [610, 406] width 282 height 27
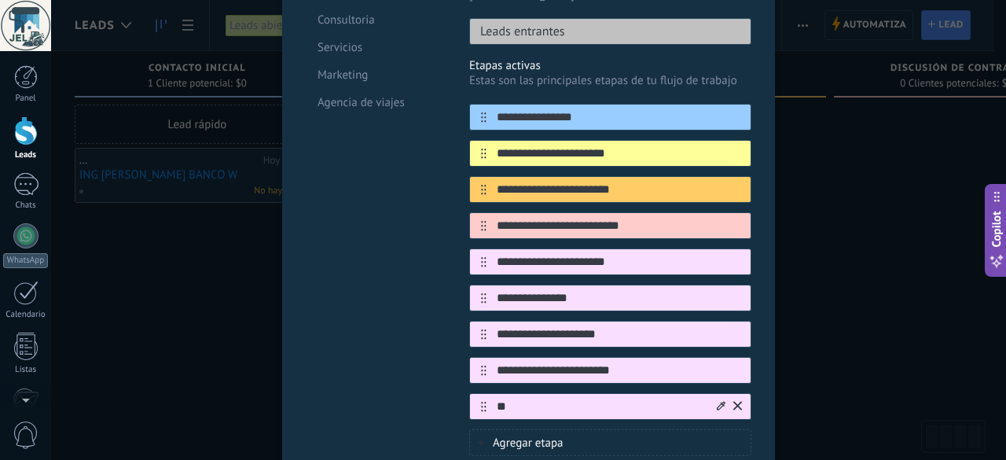
type input "*"
type input "**********"
click at [407, 312] on div "Plantillas Personalizado Tienda online Consultoria Servicios Marketing Agencia …" at bounding box center [376, 254] width 140 height 652
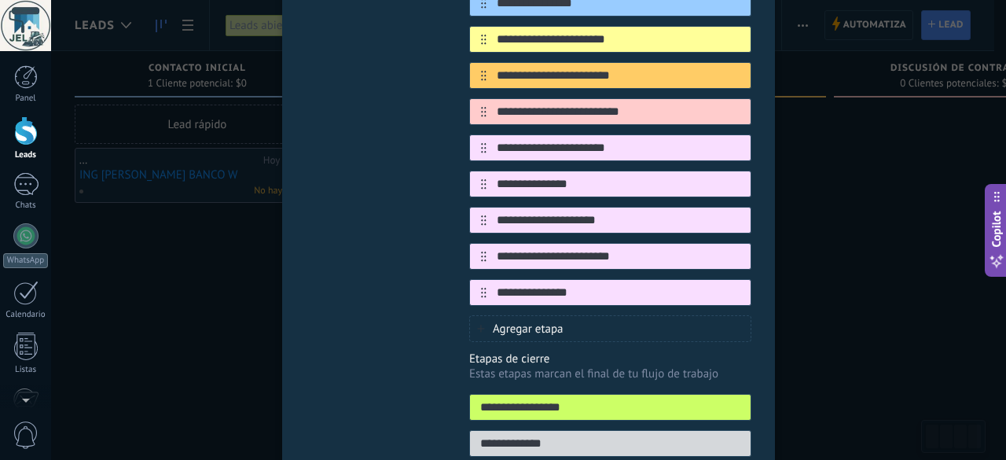
scroll to position [410, 0]
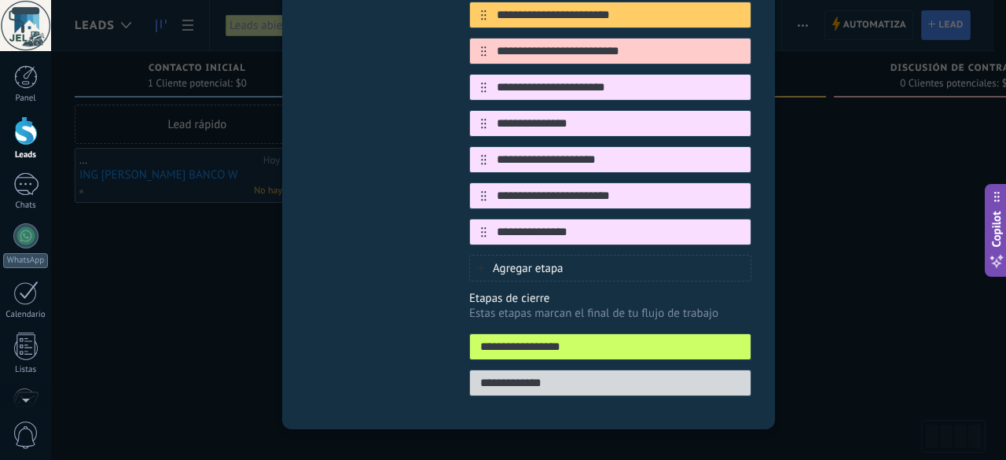
click at [533, 339] on input "**********" at bounding box center [610, 347] width 281 height 17
click at [589, 339] on input "**********" at bounding box center [610, 347] width 281 height 17
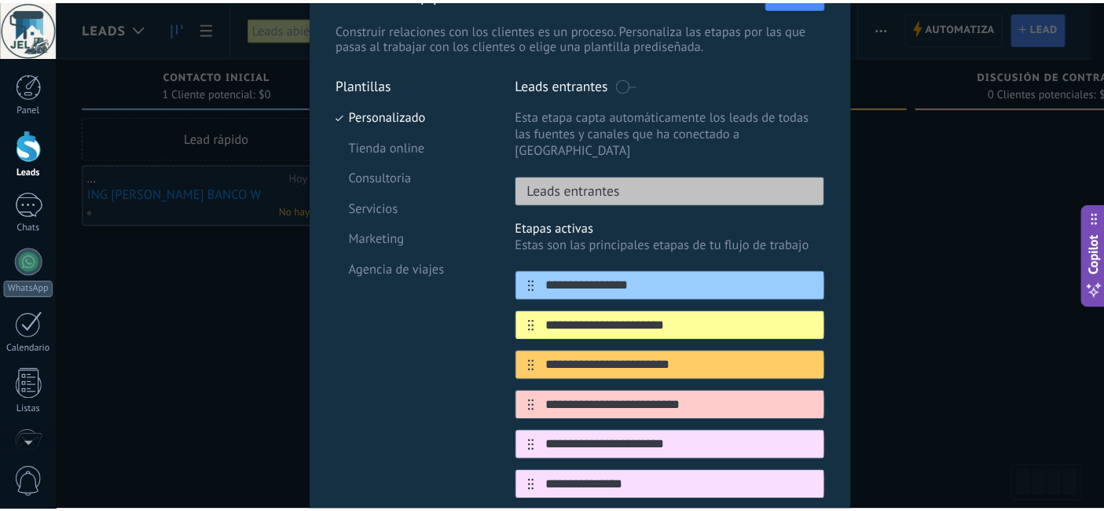
scroll to position [0, 0]
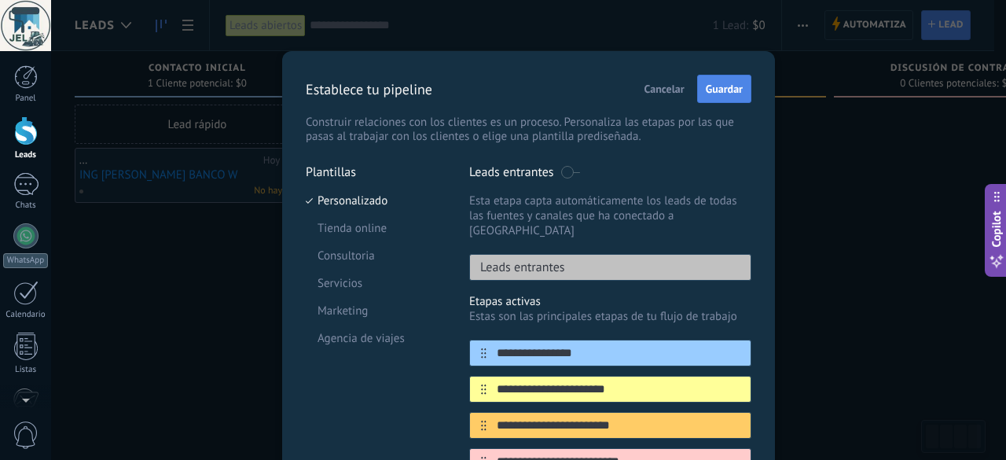
click at [721, 84] on span "Guardar" at bounding box center [724, 88] width 37 height 11
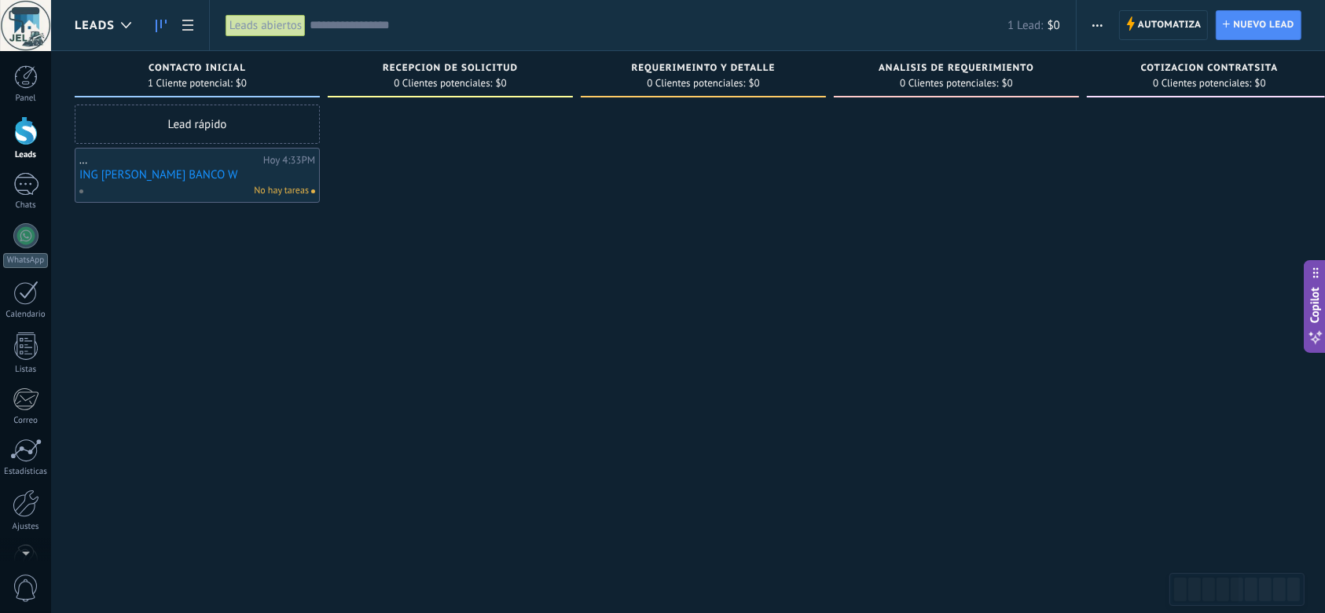
scroll to position [24, 0]
drag, startPoint x: 979, startPoint y: 1, endPoint x: 751, endPoint y: 449, distance: 502.6
click at [751, 447] on div at bounding box center [703, 309] width 245 height 408
click at [559, 303] on div at bounding box center [450, 309] width 245 height 408
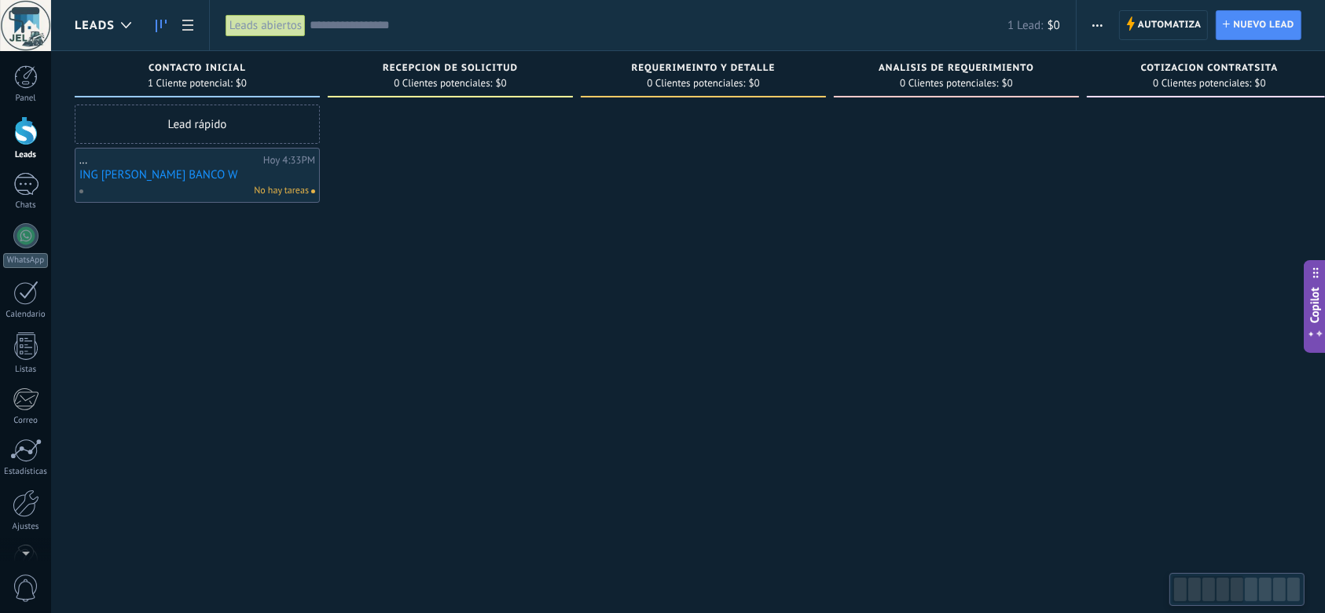
click at [452, 84] on span "0 Clientes potenciales:" at bounding box center [443, 83] width 98 height 9
click at [523, 128] on div at bounding box center [450, 309] width 245 height 408
click at [486, 79] on span "0 Clientes potenciales:" at bounding box center [443, 83] width 98 height 9
click at [472, 130] on div at bounding box center [450, 309] width 245 height 408
click at [590, 285] on div at bounding box center [703, 309] width 245 height 408
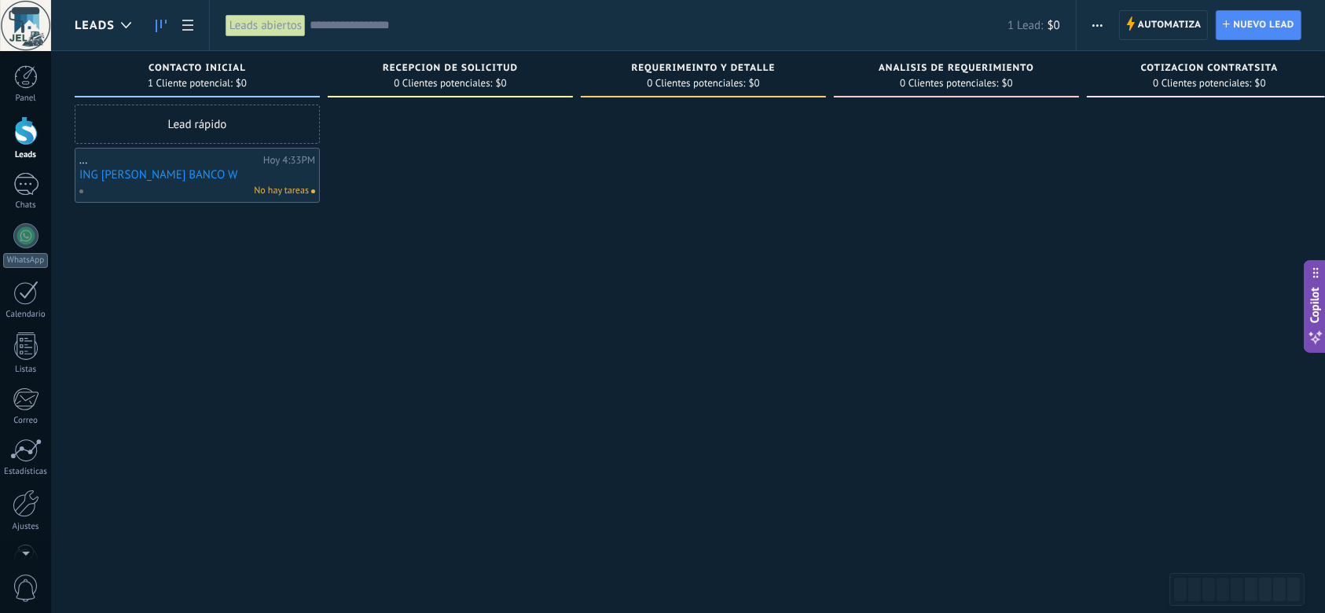
click at [471, 153] on div at bounding box center [450, 309] width 245 height 408
click at [428, 171] on div at bounding box center [450, 309] width 245 height 408
drag, startPoint x: 428, startPoint y: 171, endPoint x: 406, endPoint y: 175, distance: 22.5
click at [406, 175] on div at bounding box center [450, 309] width 245 height 408
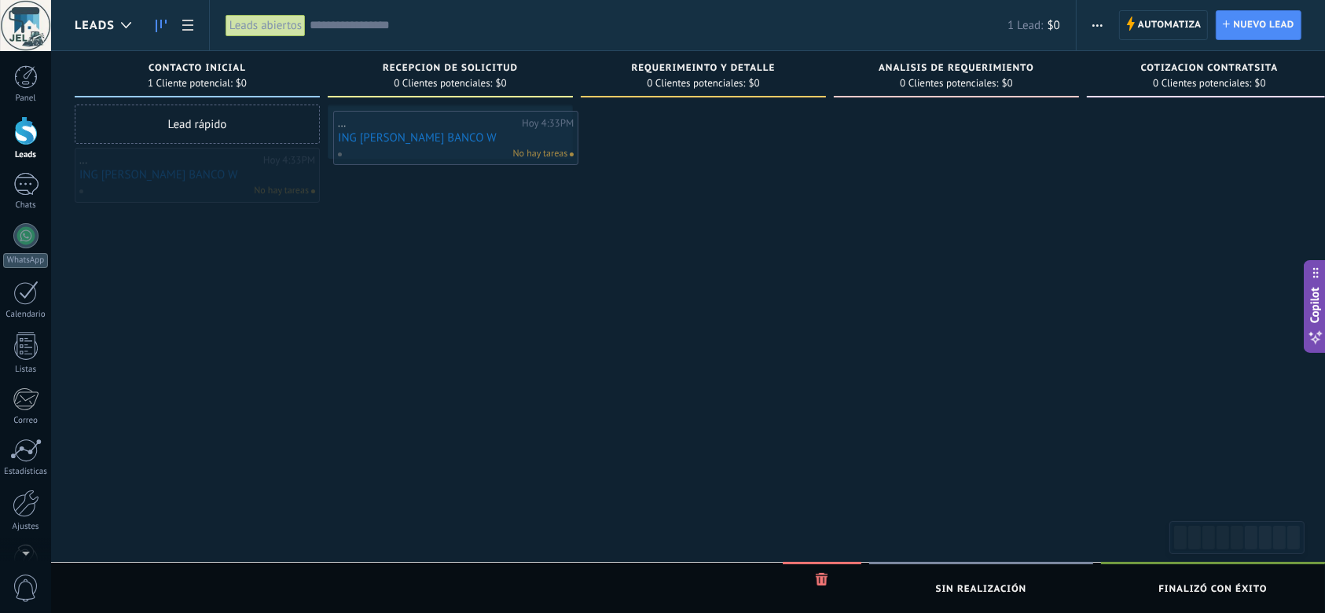
drag, startPoint x: 233, startPoint y: 174, endPoint x: 485, endPoint y: 135, distance: 254.4
drag, startPoint x: 471, startPoint y: 132, endPoint x: 460, endPoint y: 129, distance: 11.4
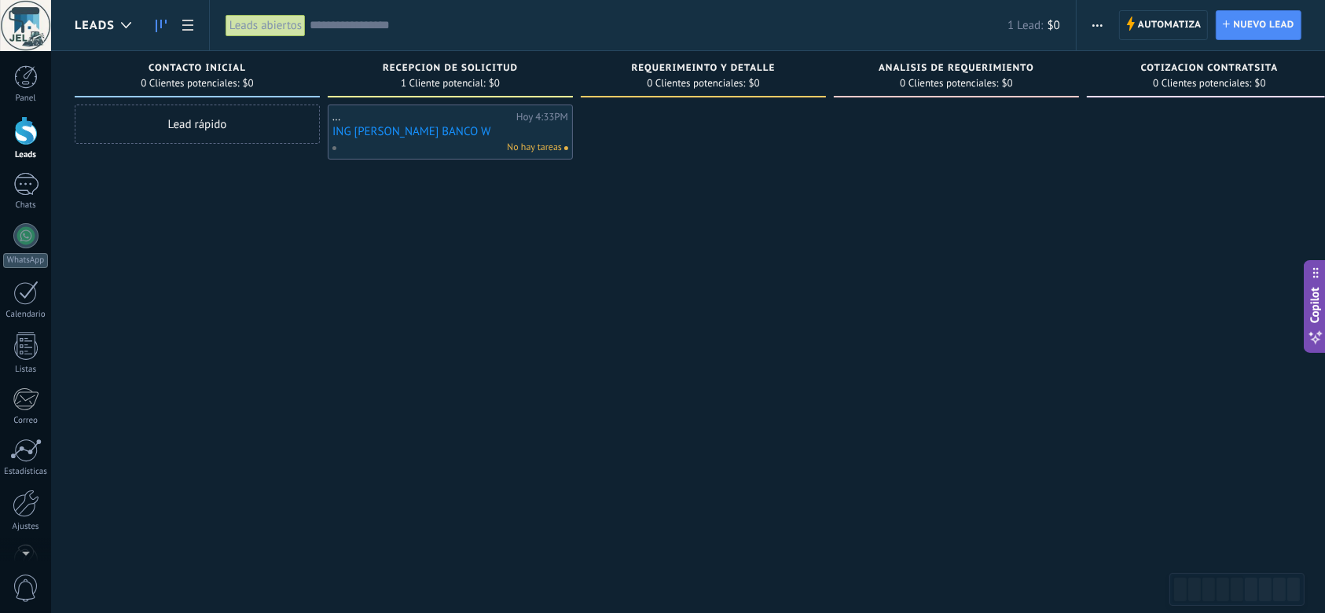
click at [470, 136] on link "ING YESICA HURTADO BANCO W" at bounding box center [450, 131] width 236 height 13
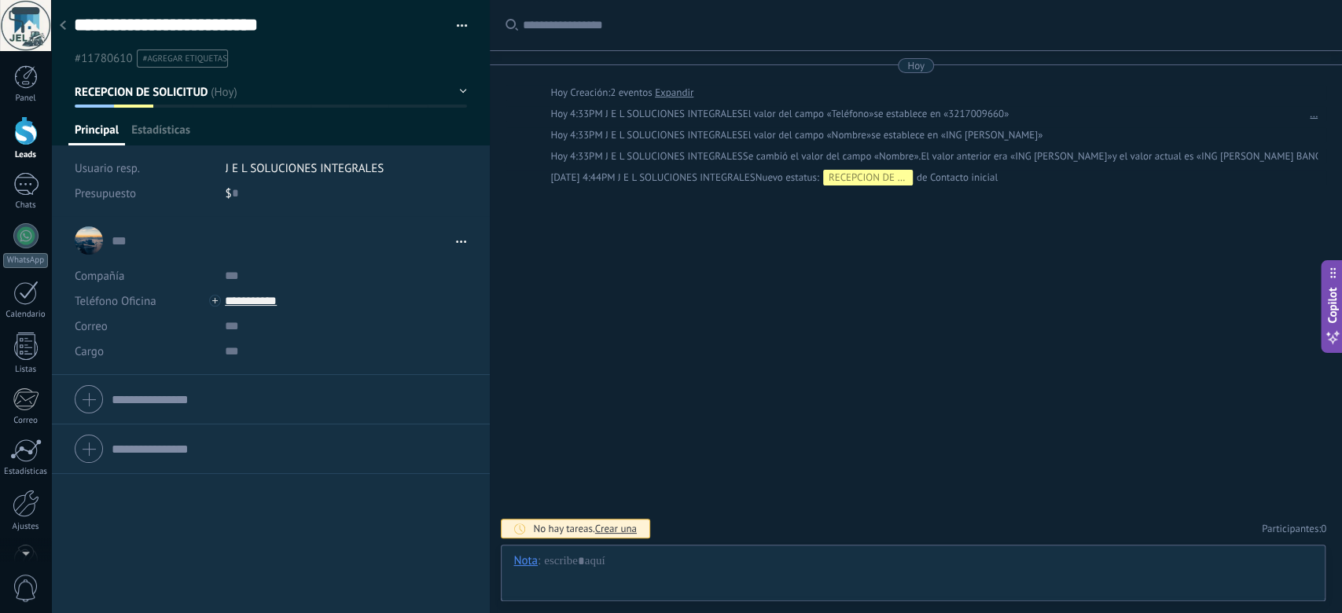
scroll to position [24, 0]
click at [347, 136] on span "Configurar" at bounding box center [347, 134] width 52 height 23
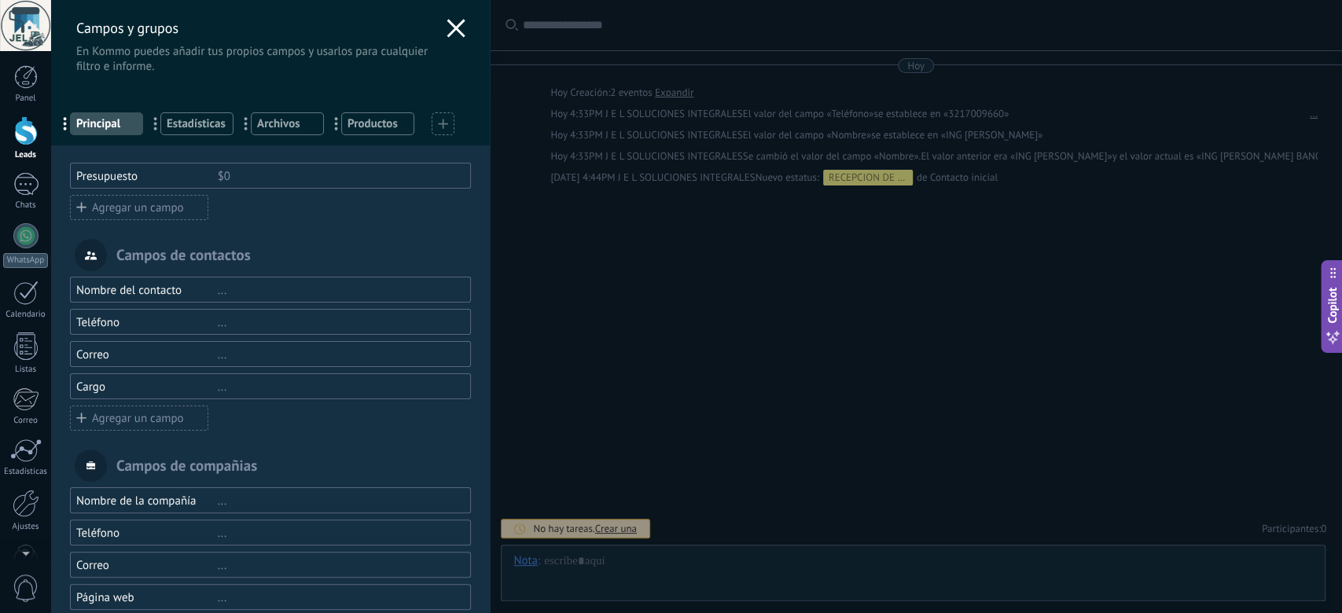
click at [453, 31] on use at bounding box center [456, 28] width 18 height 18
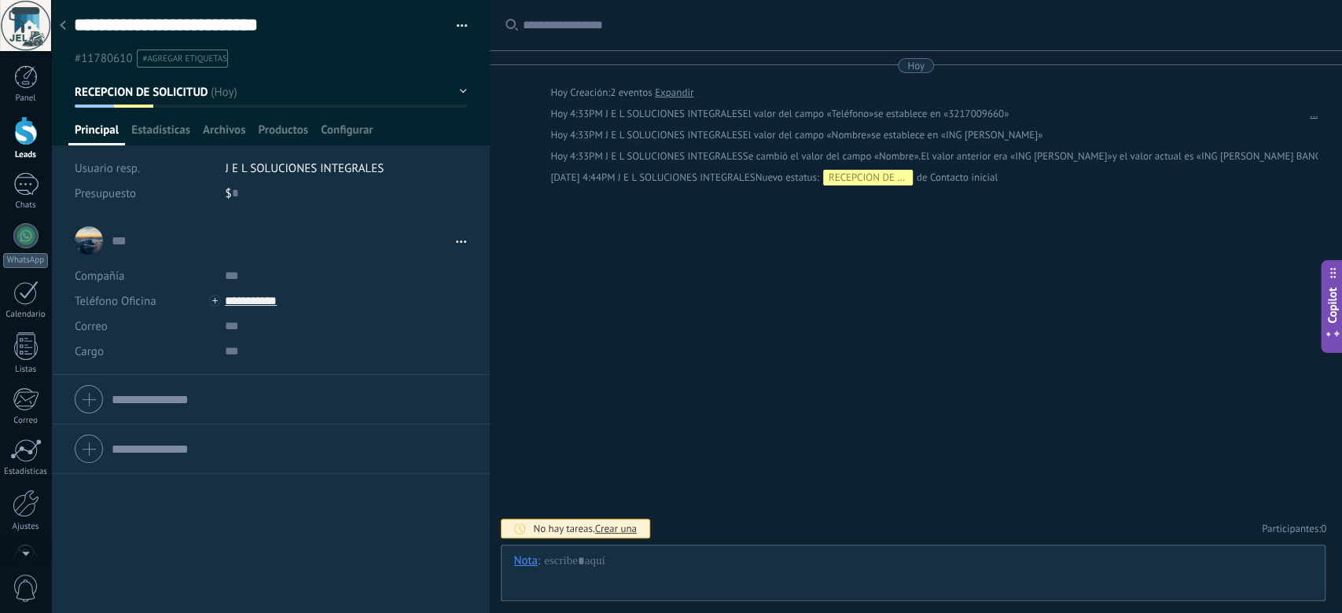
click at [72, 28] on div at bounding box center [63, 26] width 22 height 31
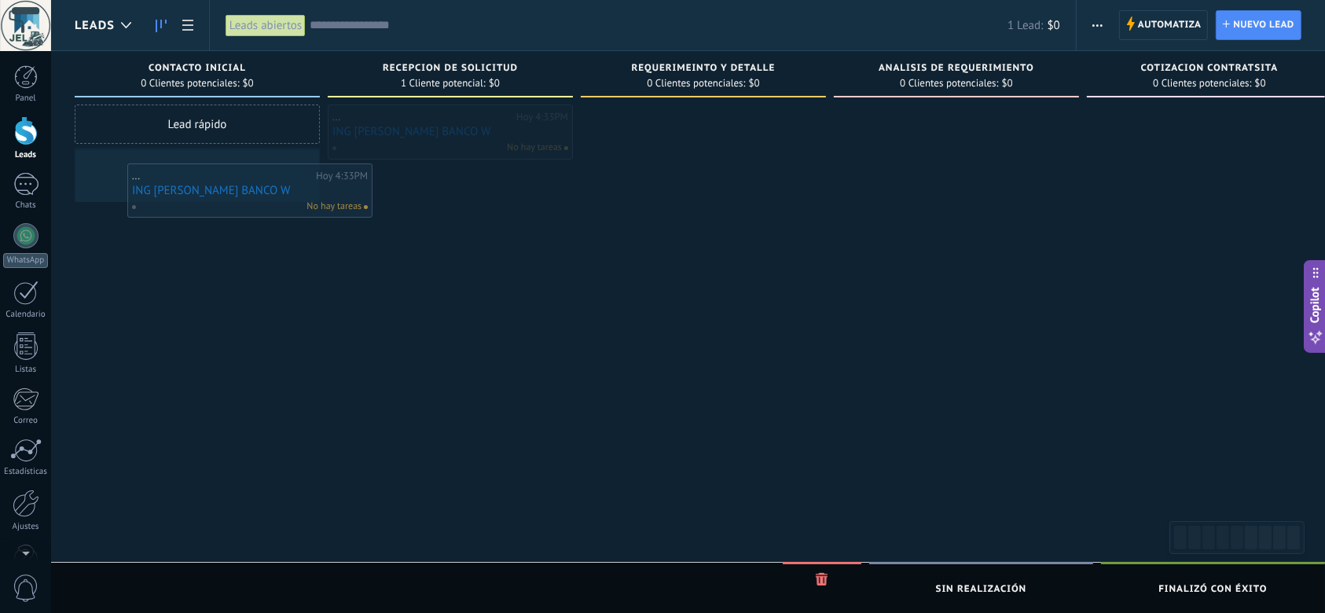
drag, startPoint x: 390, startPoint y: 127, endPoint x: 178, endPoint y: 183, distance: 218.9
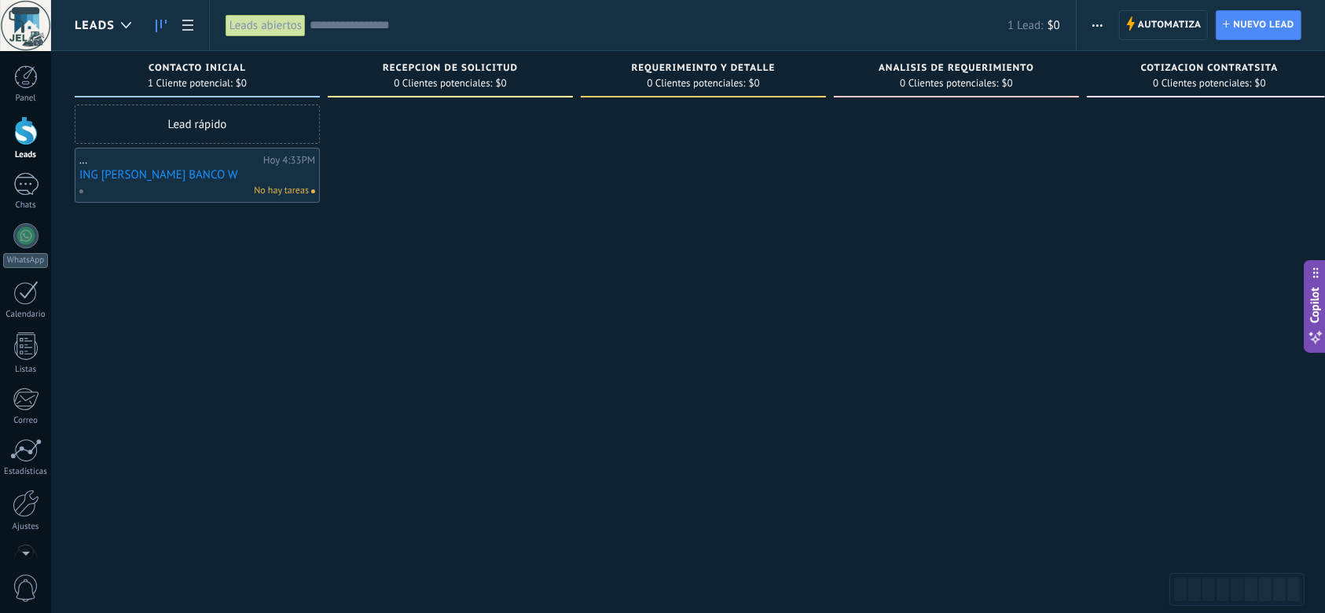
click at [315, 244] on div "Lead rápido ... Hoy 4:33PM ING YESICA HURTADO BANCO W No hay tareas" at bounding box center [197, 309] width 245 height 408
click at [203, 173] on link "ING YESICA HURTADO BANCO W" at bounding box center [197, 174] width 236 height 13
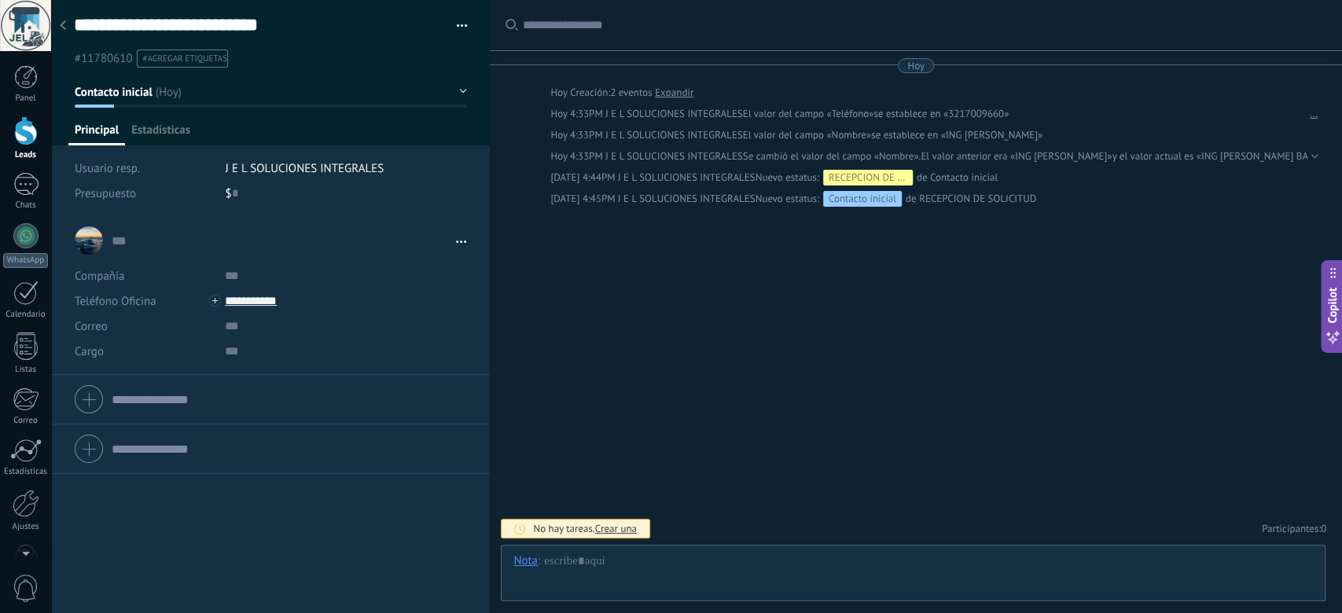
scroll to position [24, 0]
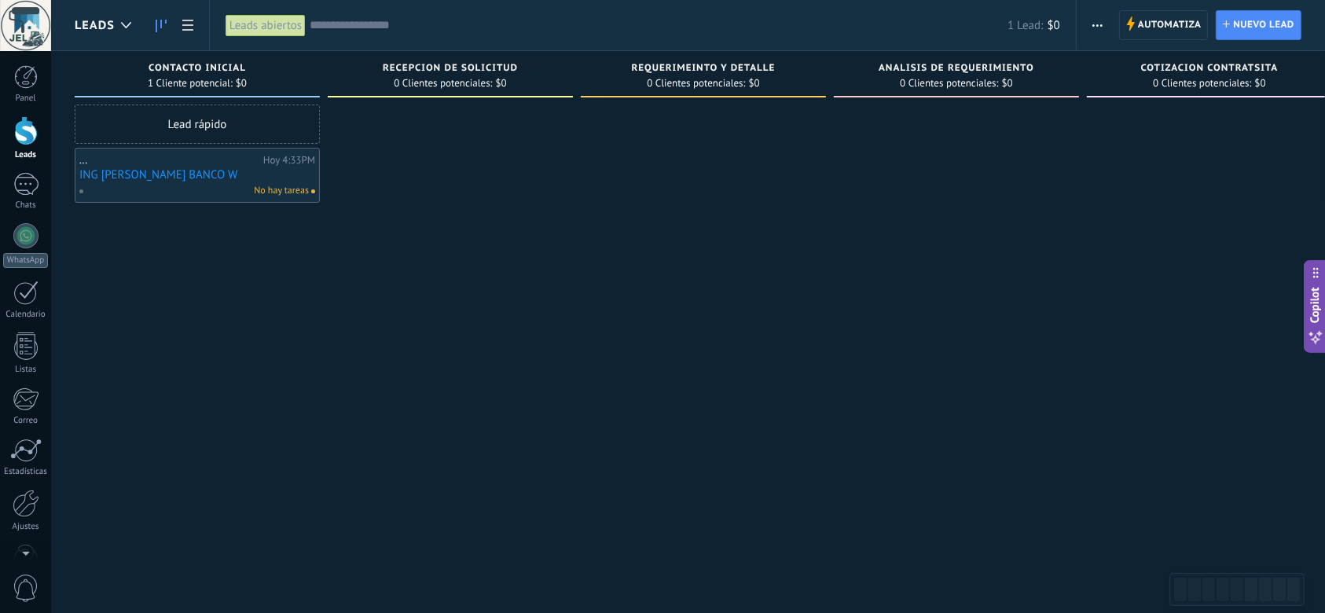
click at [231, 178] on link "ING YESICA HURTADO BANCO W" at bounding box center [197, 174] width 236 height 13
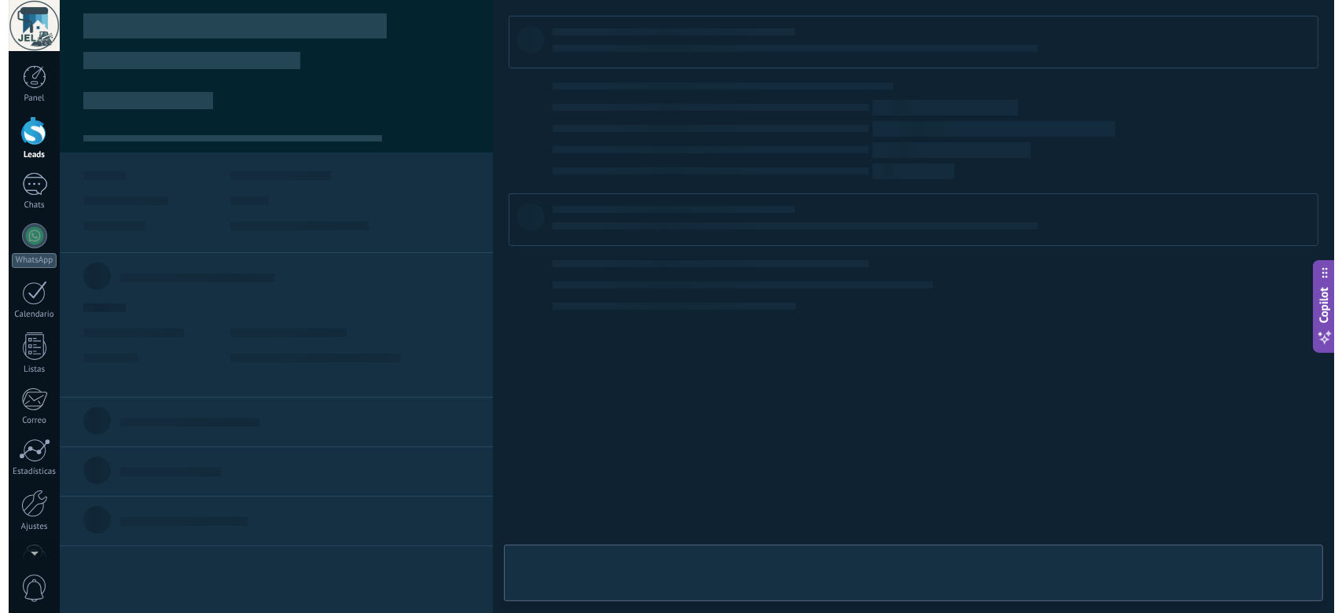
scroll to position [24, 0]
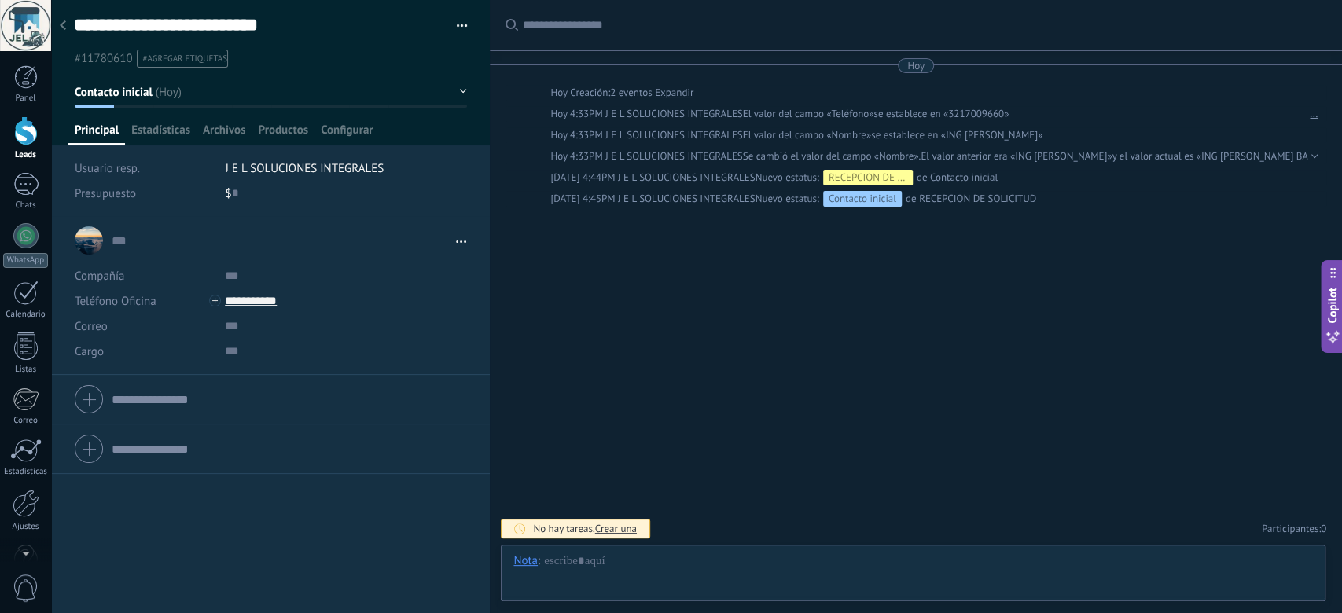
click at [993, 118] on link "..." at bounding box center [1313, 114] width 8 height 16
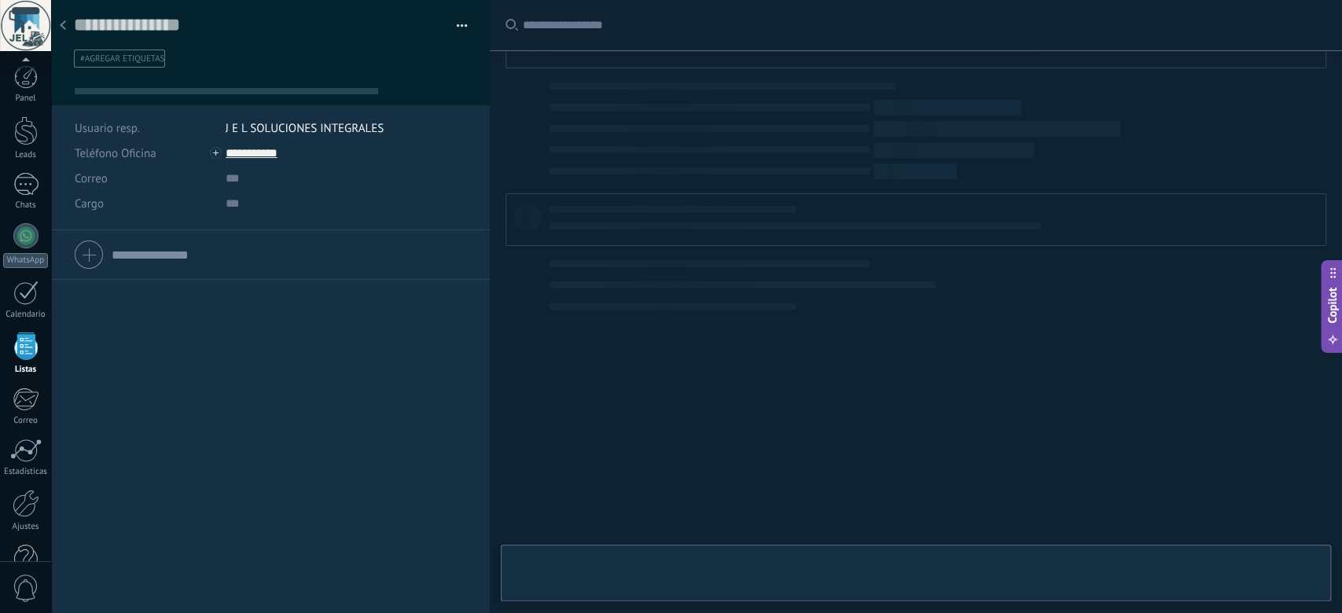
scroll to position [39, 0]
type textarea "**********"
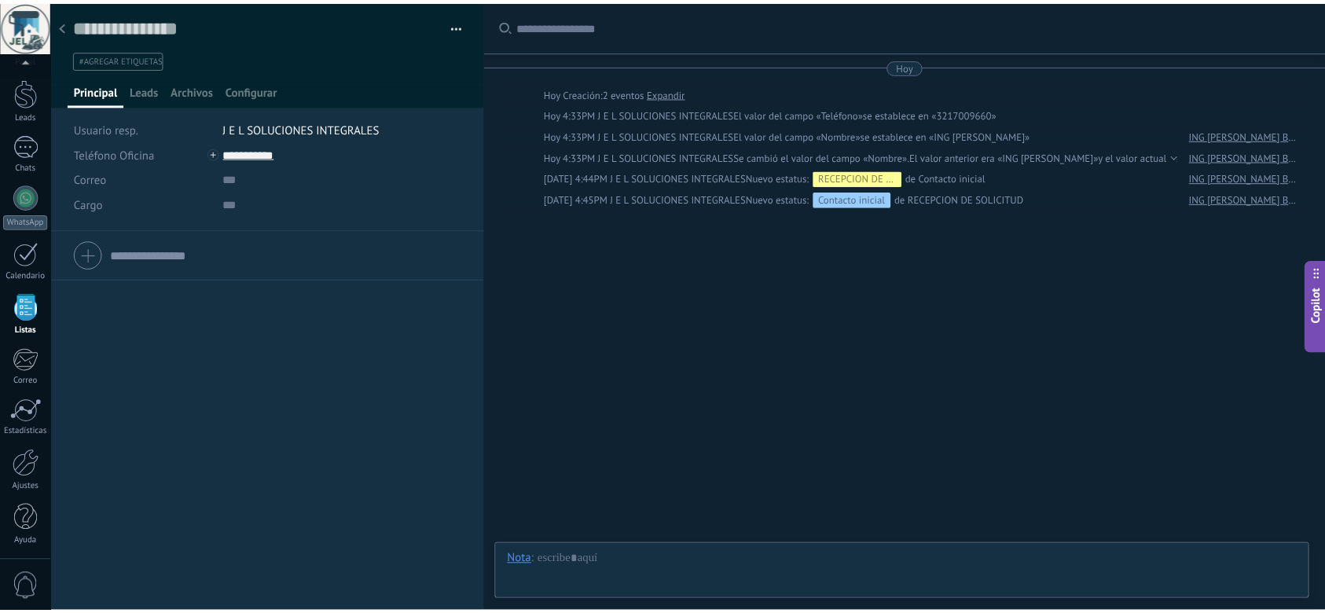
scroll to position [24, 0]
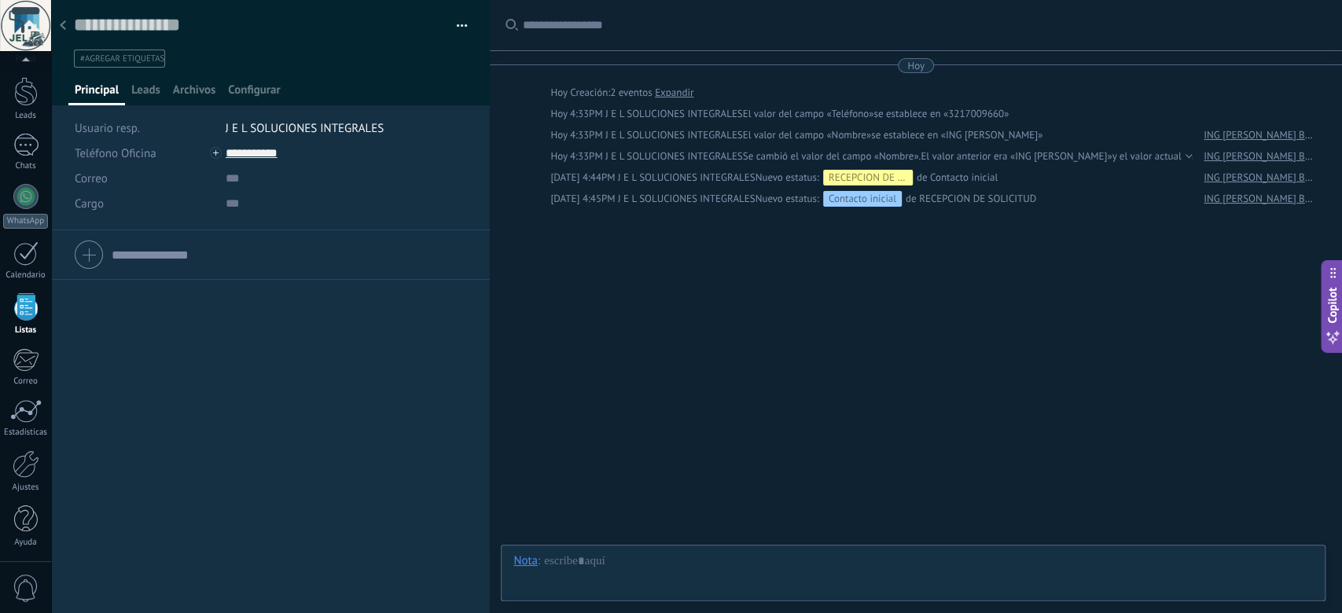
click at [65, 32] on div at bounding box center [63, 26] width 22 height 31
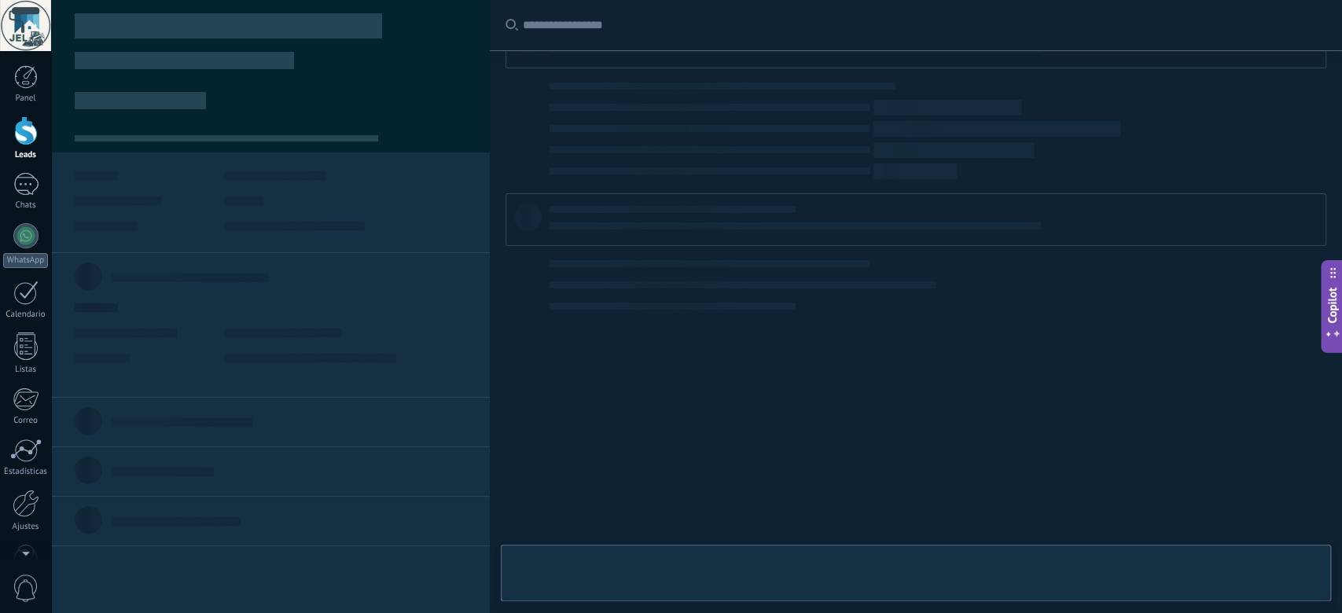
click at [877, 328] on div at bounding box center [915, 307] width 820 height 582
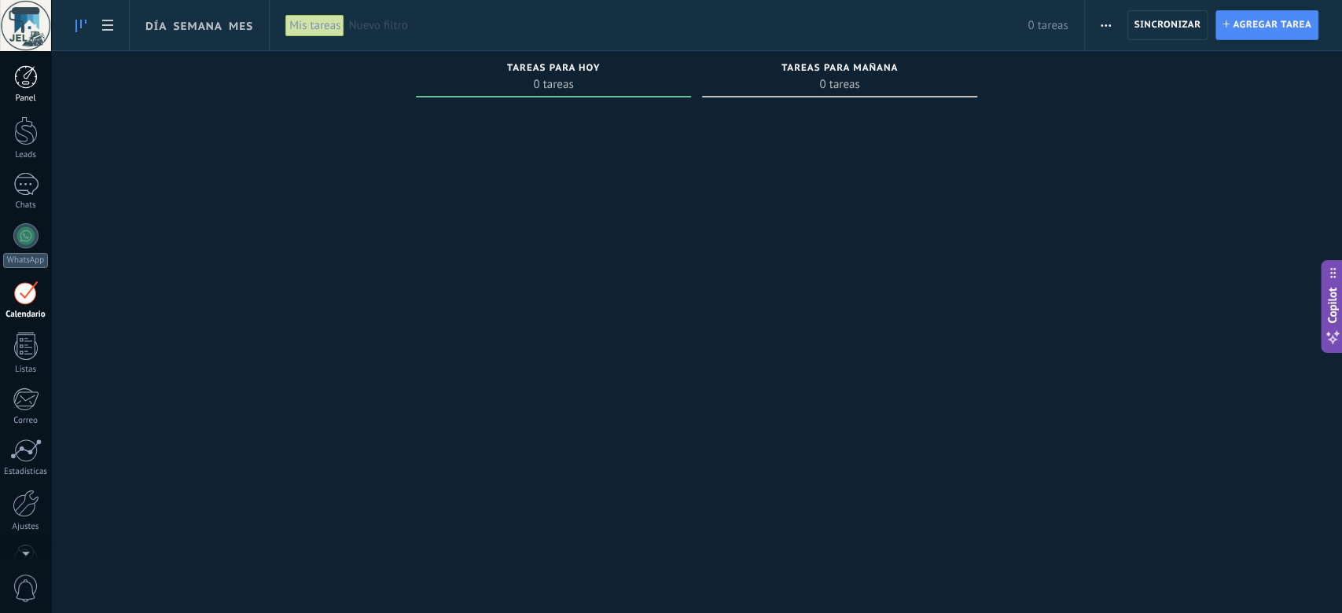
click at [30, 86] on div at bounding box center [26, 77] width 24 height 24
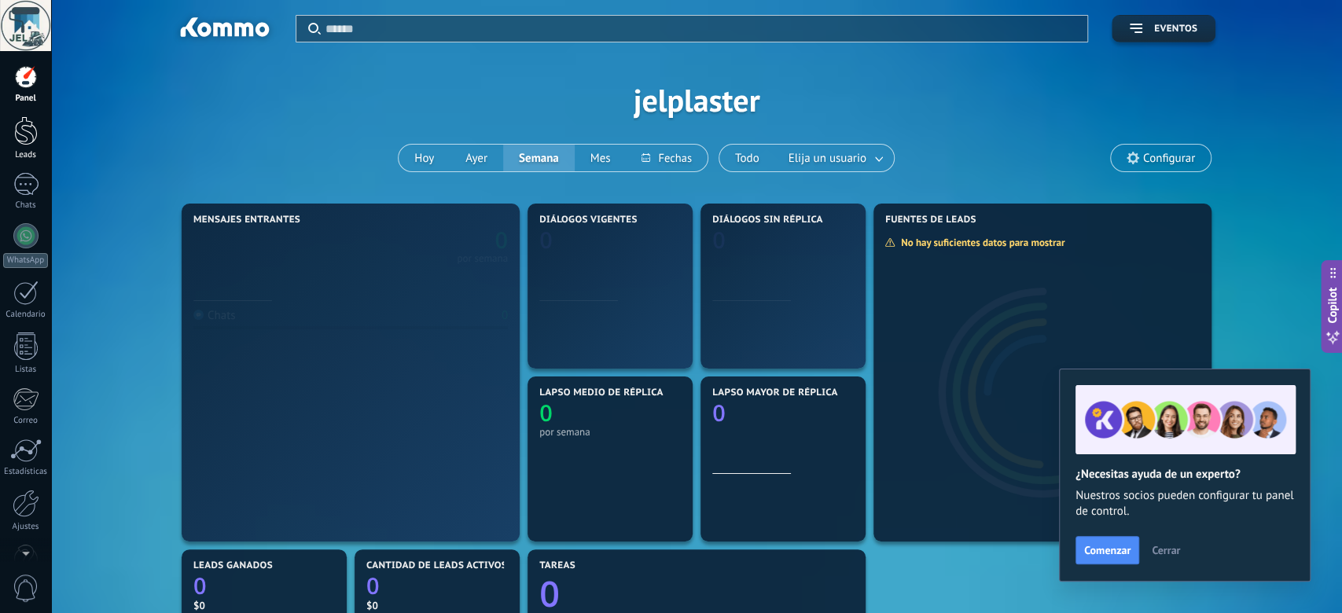
click at [21, 146] on link "Leads" at bounding box center [25, 138] width 51 height 44
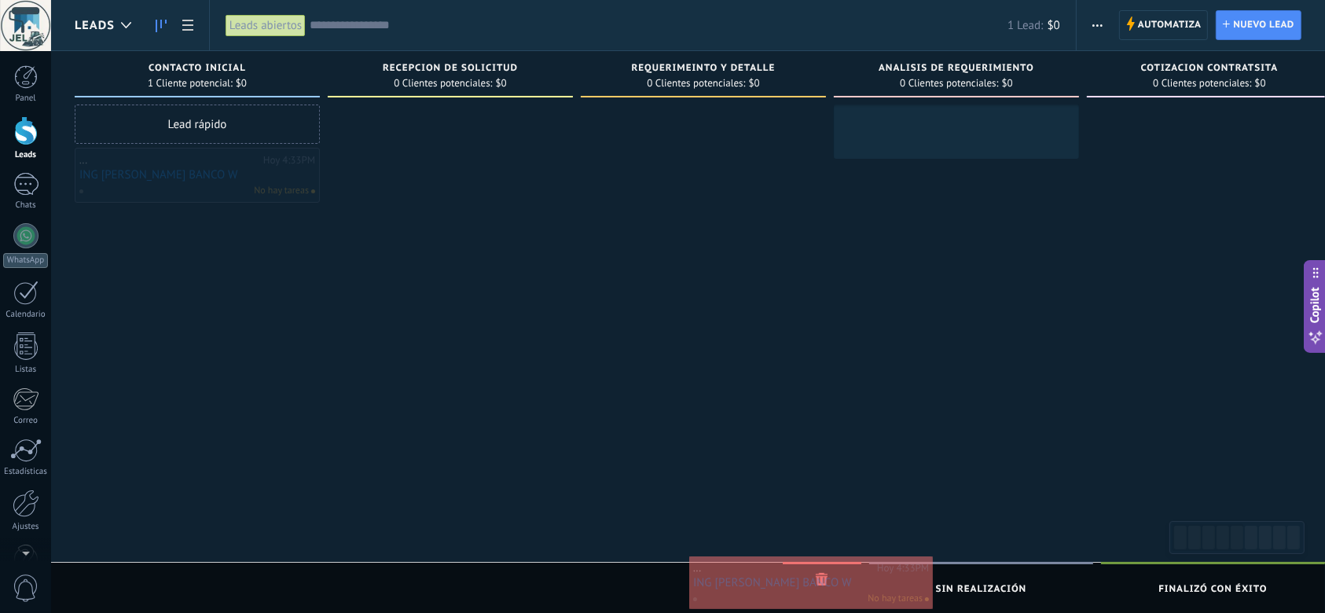
drag, startPoint x: 214, startPoint y: 182, endPoint x: 828, endPoint y: 591, distance: 738.1
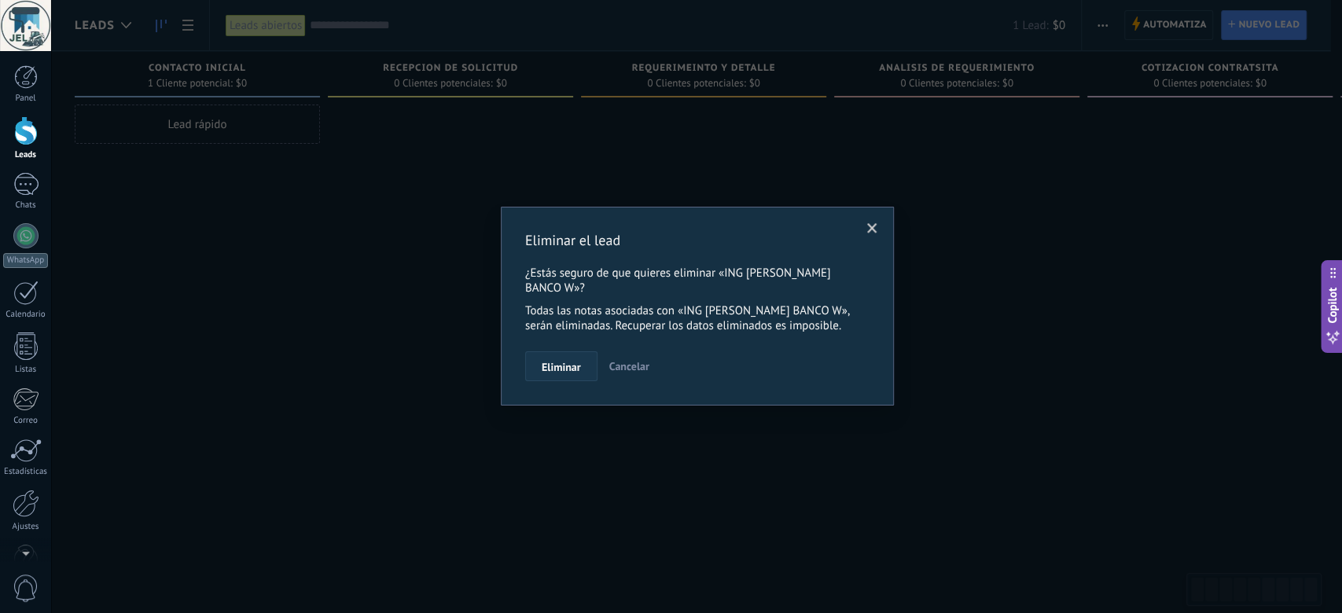
click at [567, 369] on span "Eliminar" at bounding box center [560, 367] width 39 height 11
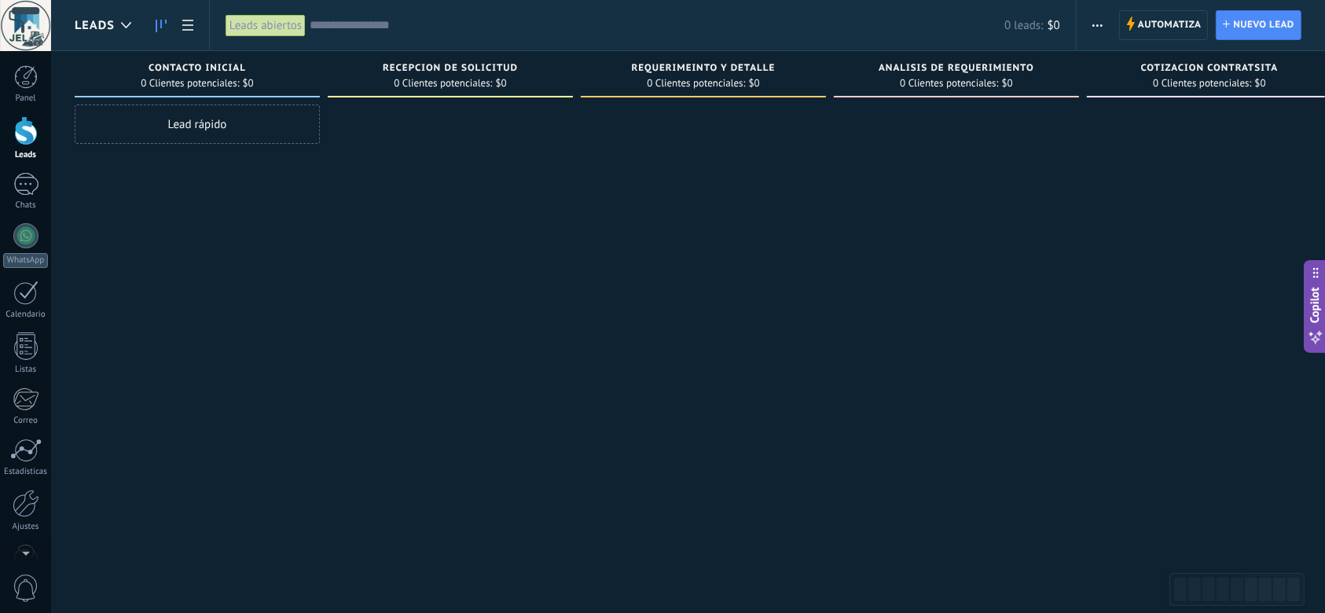
click at [221, 126] on div "Lead rápido" at bounding box center [197, 124] width 245 height 39
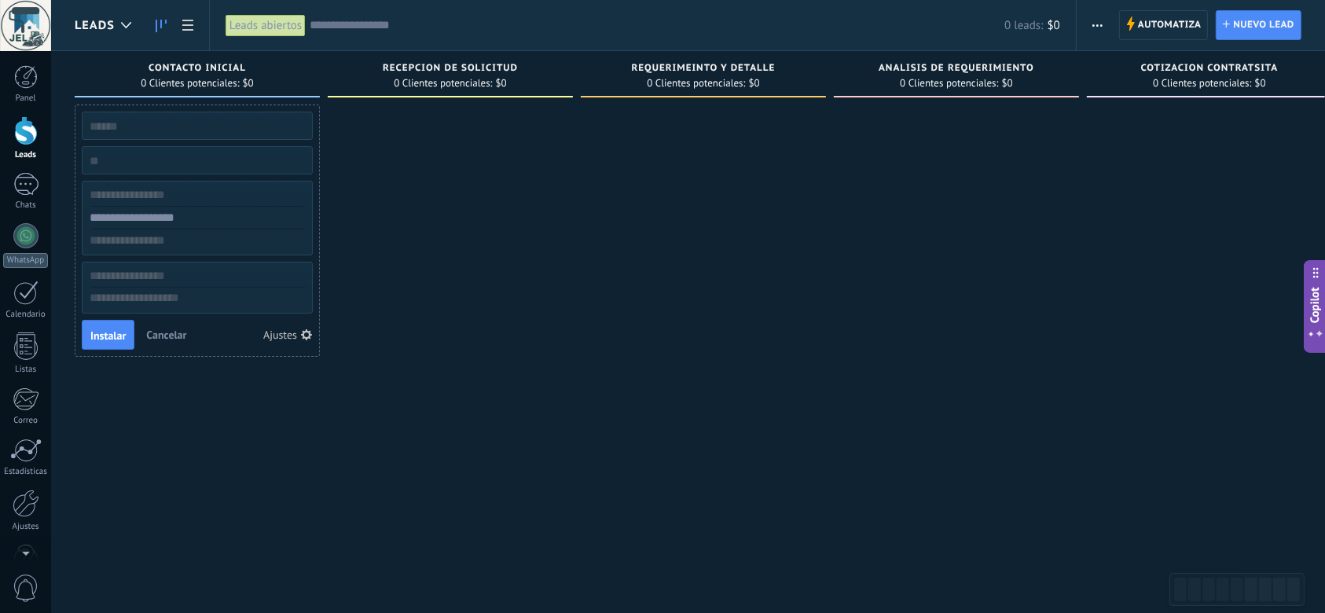
click at [440, 296] on div at bounding box center [450, 309] width 245 height 408
click at [340, 420] on div at bounding box center [450, 309] width 245 height 408
click at [189, 123] on input "text" at bounding box center [195, 126] width 229 height 22
type input "**********"
click at [425, 321] on div at bounding box center [450, 309] width 245 height 408
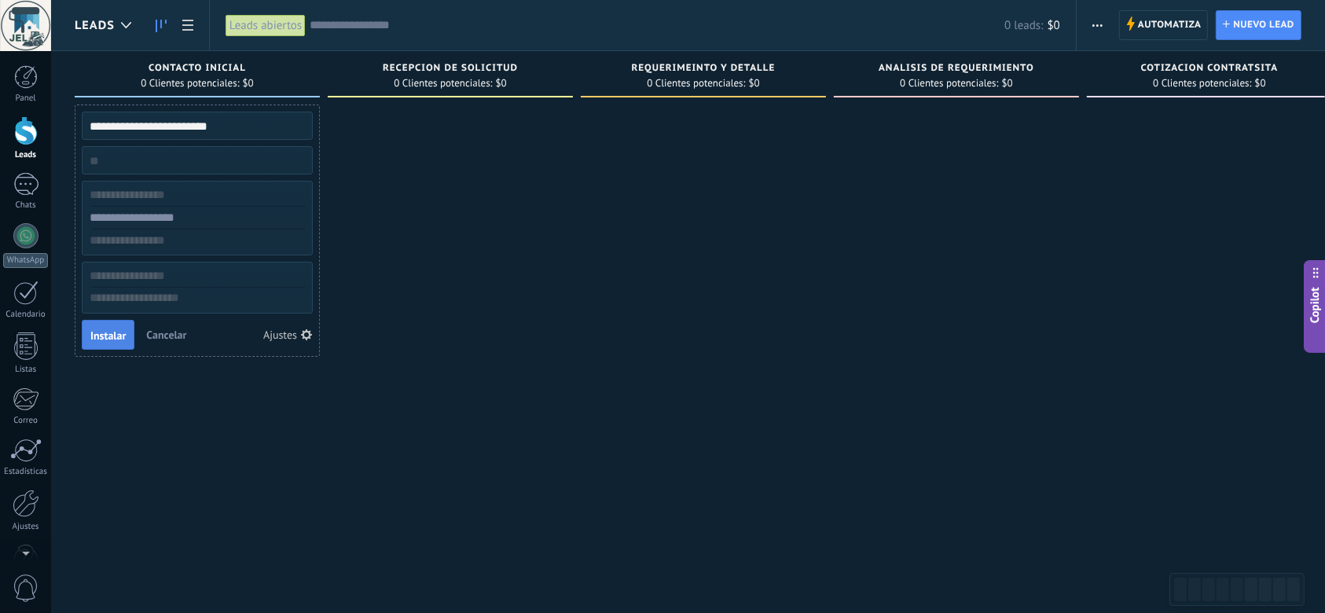
click at [110, 333] on span "Instalar" at bounding box center [107, 335] width 35 height 11
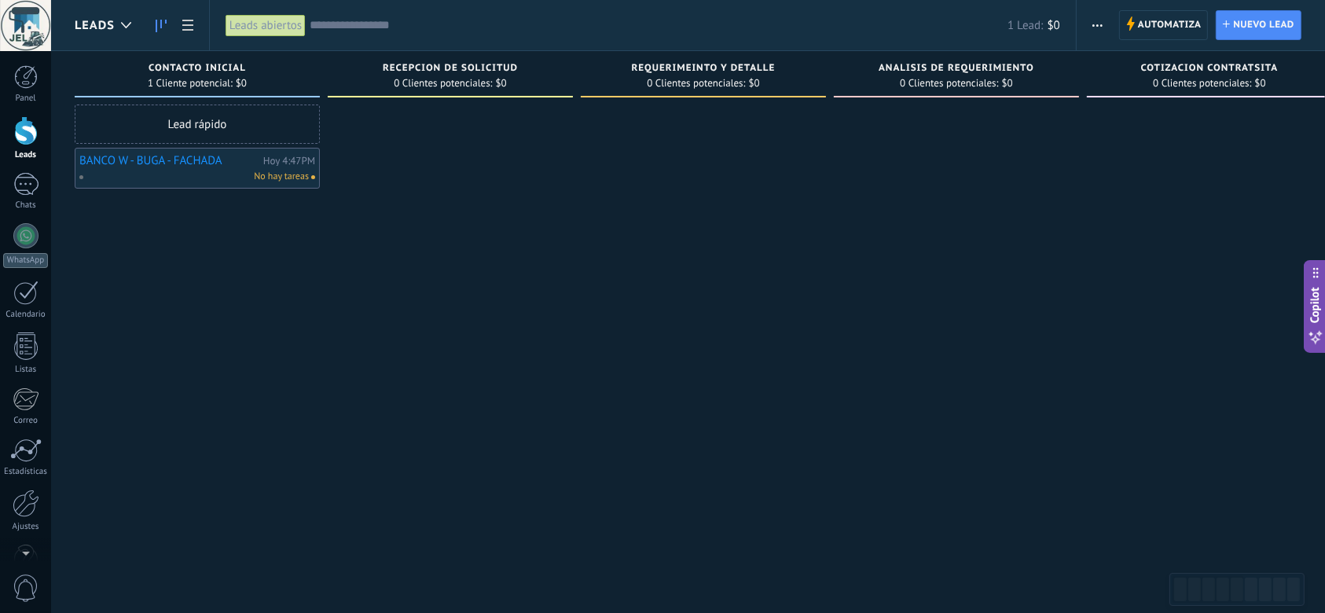
click at [207, 164] on link "BANCO W - BUGA - FACHADA" at bounding box center [169, 160] width 180 height 13
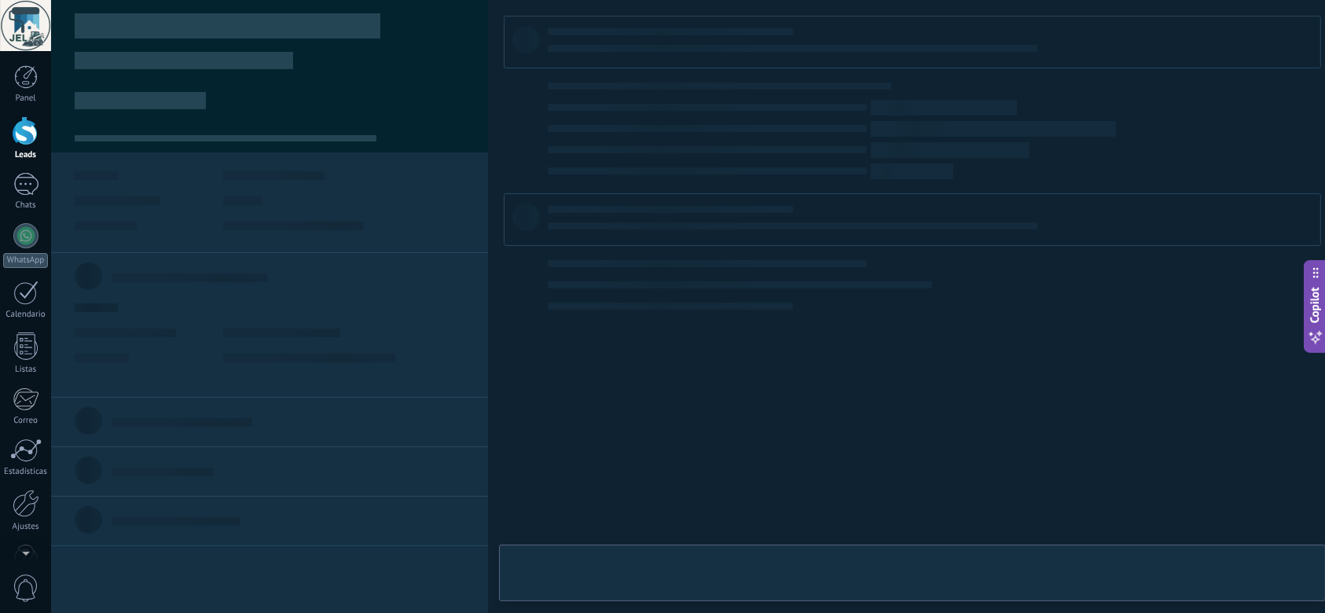
type textarea "**********"
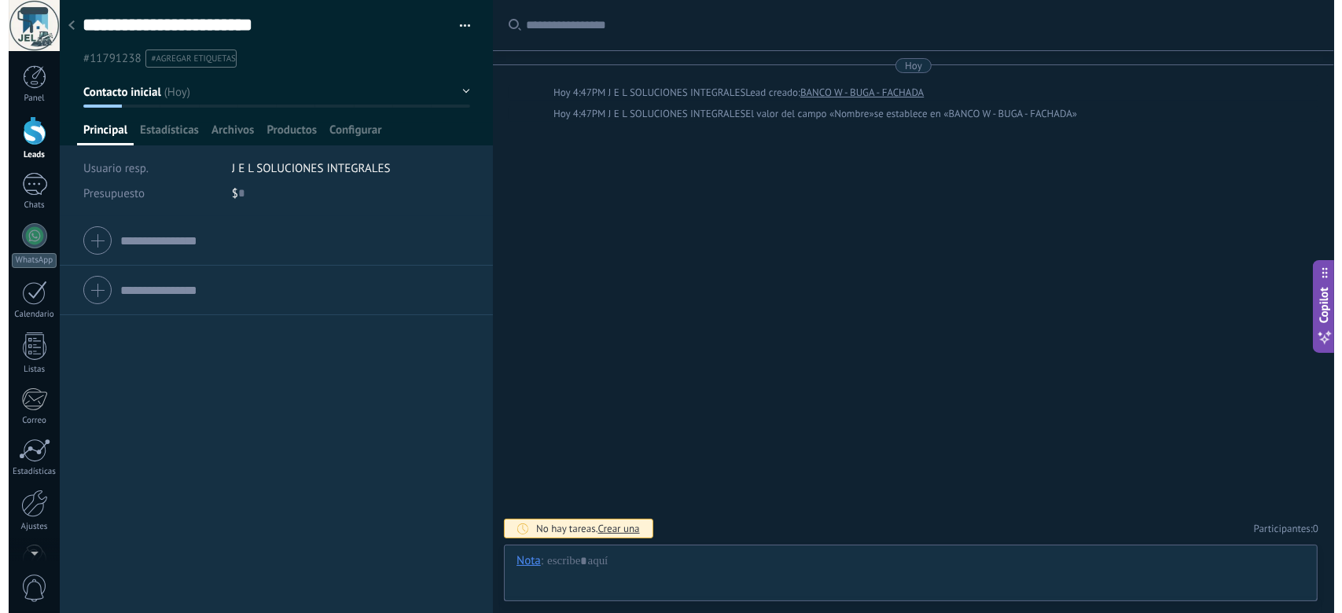
scroll to position [24, 0]
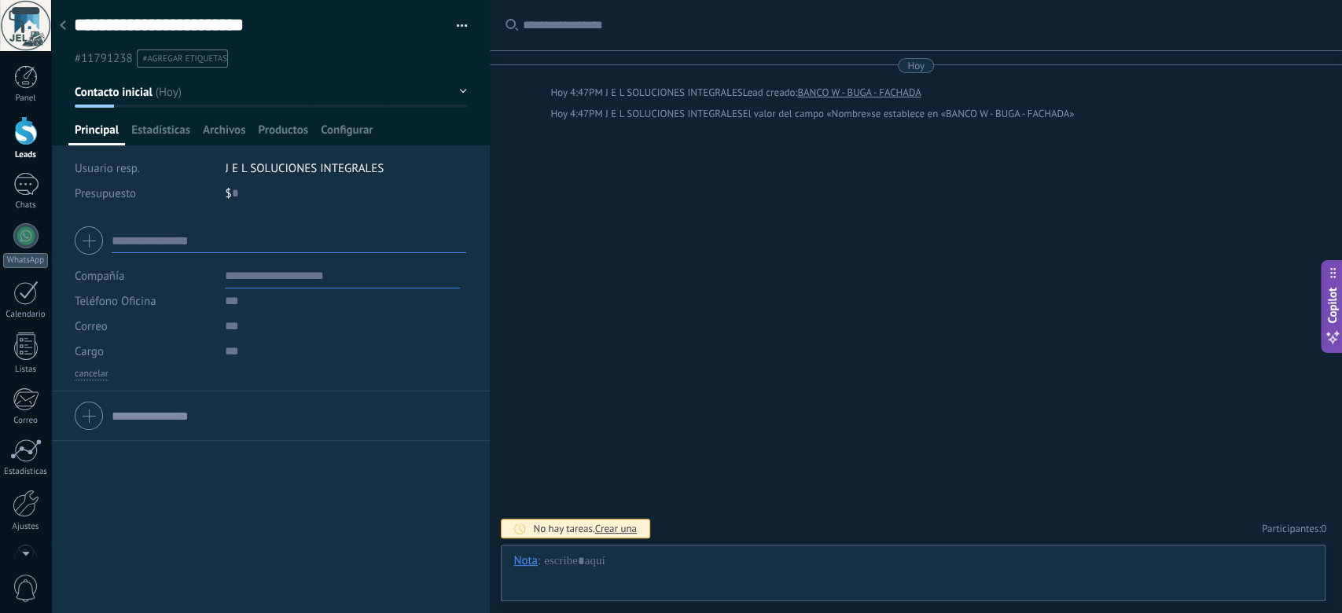
click at [173, 238] on input "text" at bounding box center [289, 240] width 354 height 25
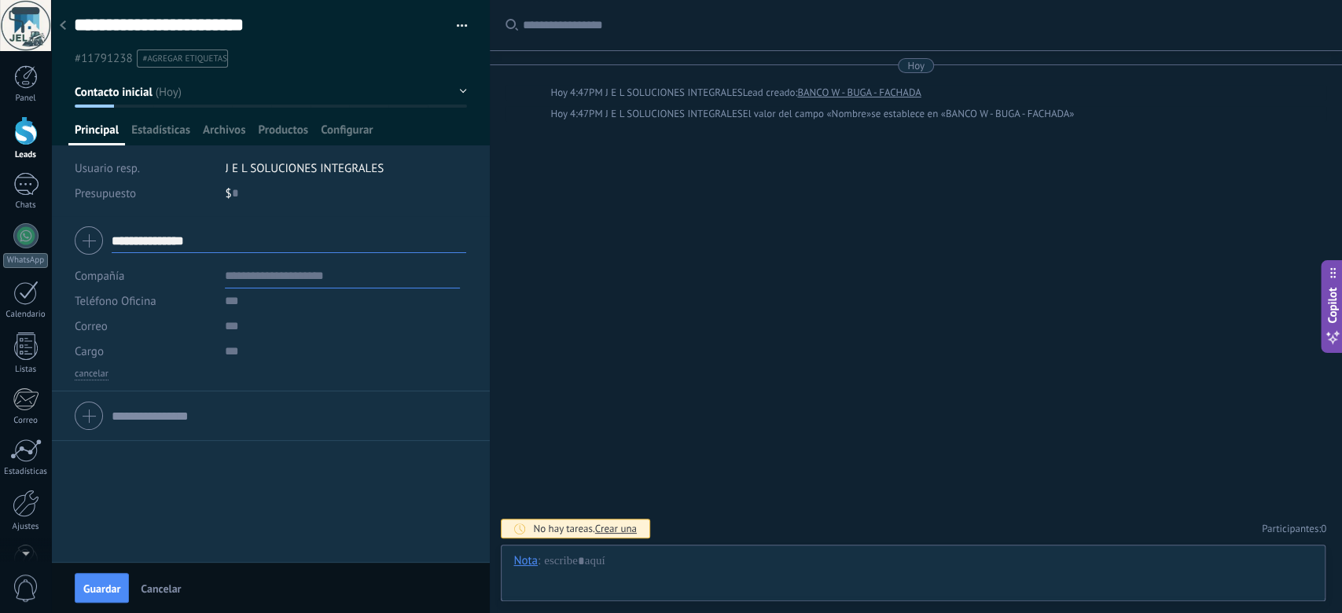
type input "**********"
click at [216, 447] on div "**********" at bounding box center [270, 389] width 439 height 346
click at [82, 447] on button "Guardar" at bounding box center [102, 588] width 54 height 30
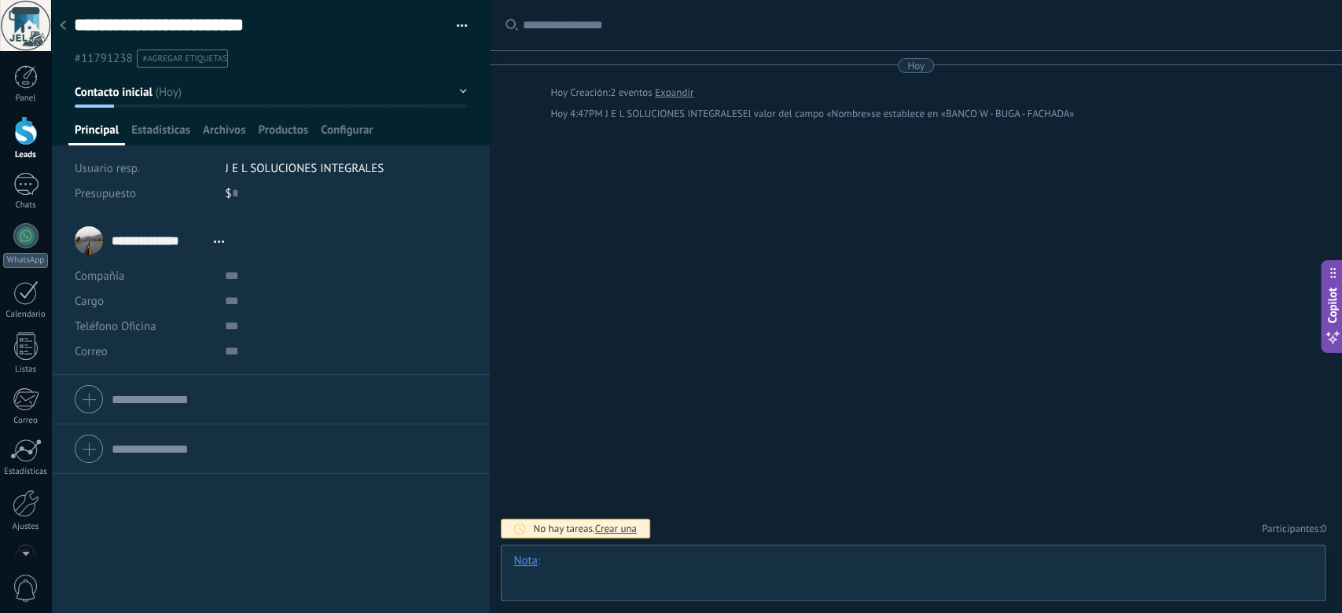
click at [630, 447] on div at bounding box center [912, 576] width 799 height 47
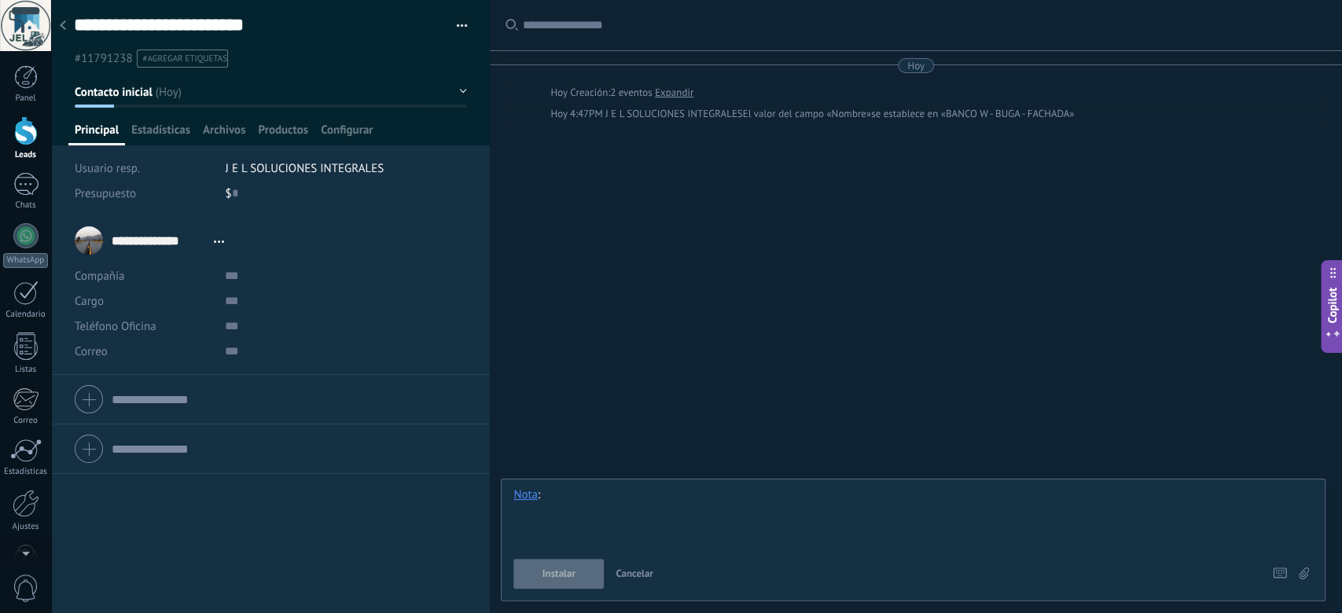
paste div
click at [580, 447] on button "Instalar" at bounding box center [558, 574] width 90 height 30
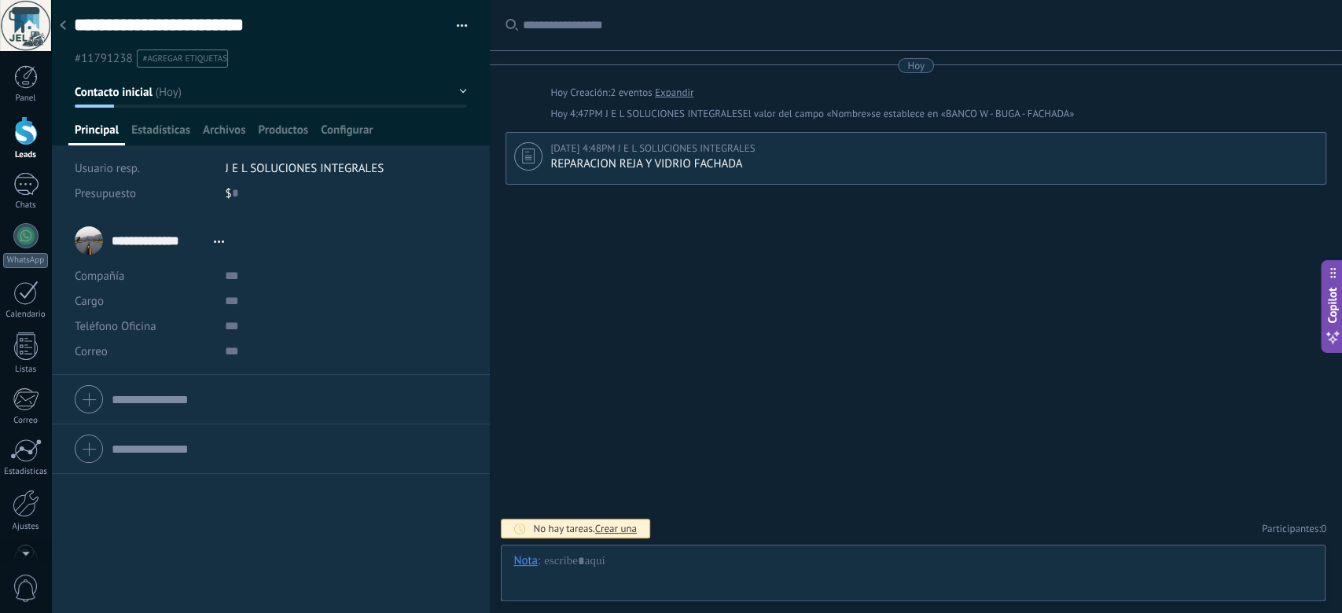
click at [207, 239] on span "Abrir detalle Copie el nombre Desatar Contacto principal" at bounding box center [219, 242] width 26 height 12
click at [238, 260] on link "Abrir detalle" at bounding box center [268, 262] width 63 height 15
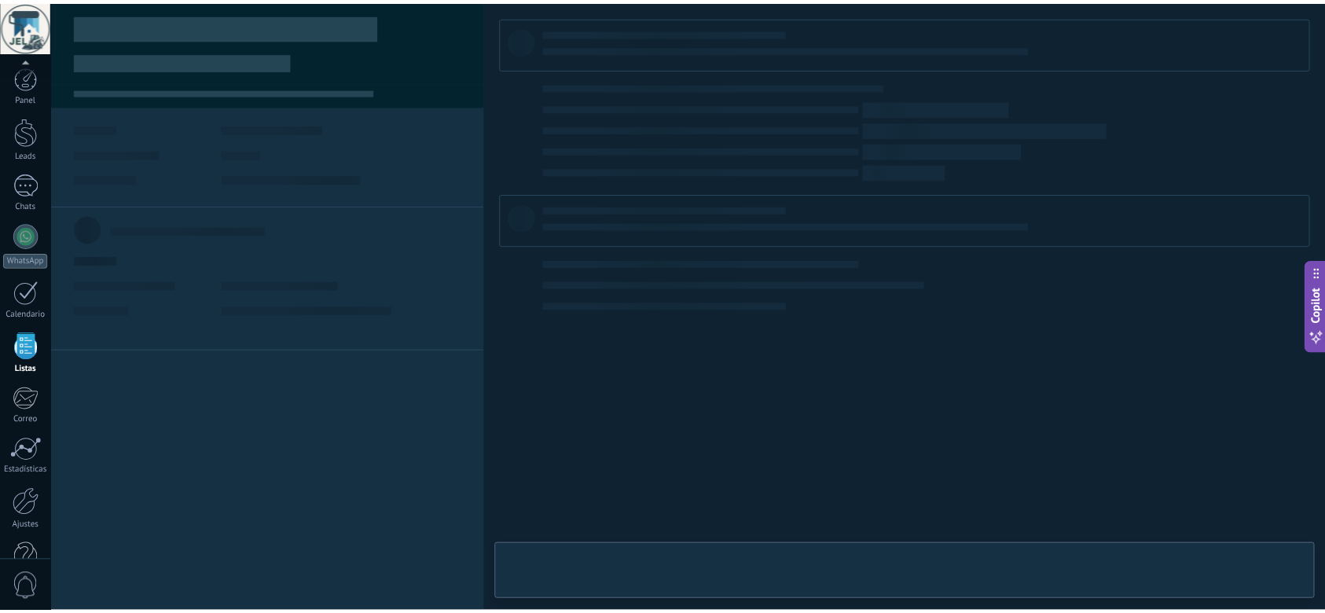
scroll to position [39, 0]
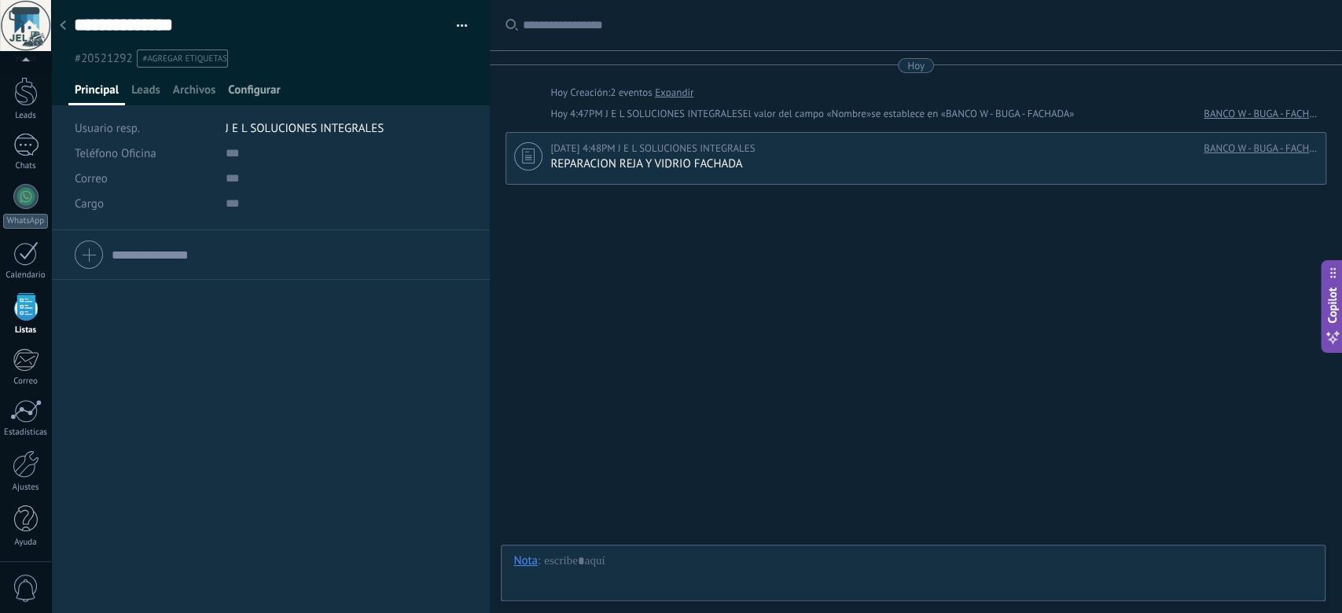
click at [245, 86] on span "Configurar" at bounding box center [254, 94] width 52 height 23
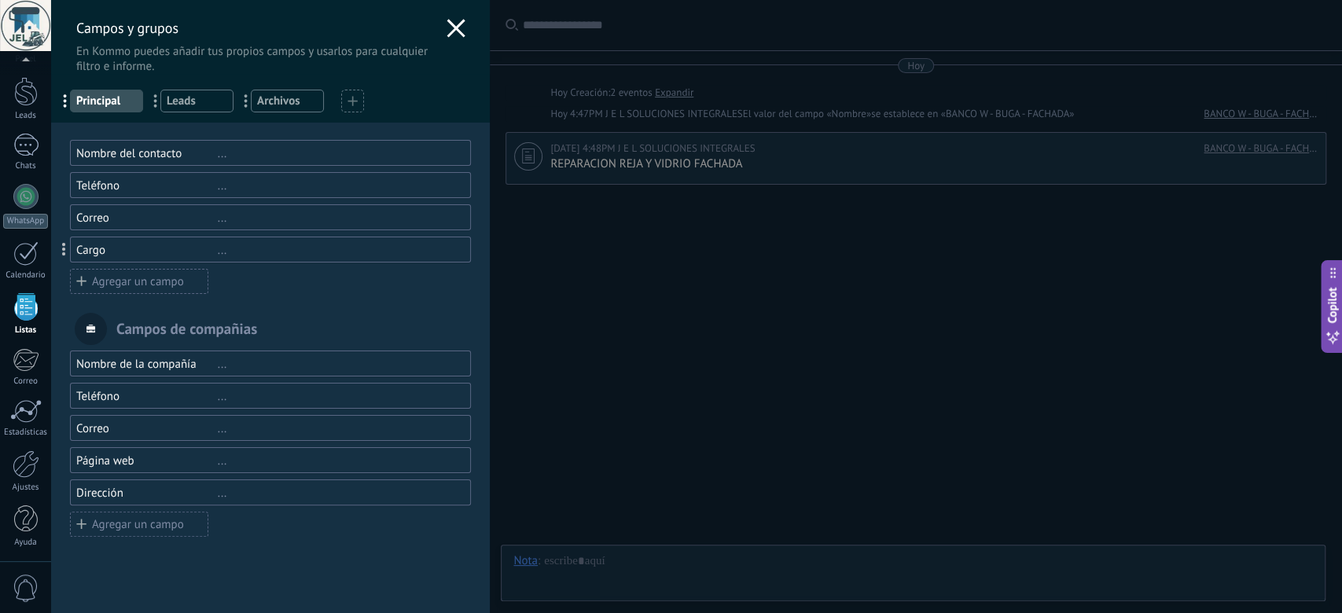
click at [450, 28] on use at bounding box center [456, 28] width 18 height 18
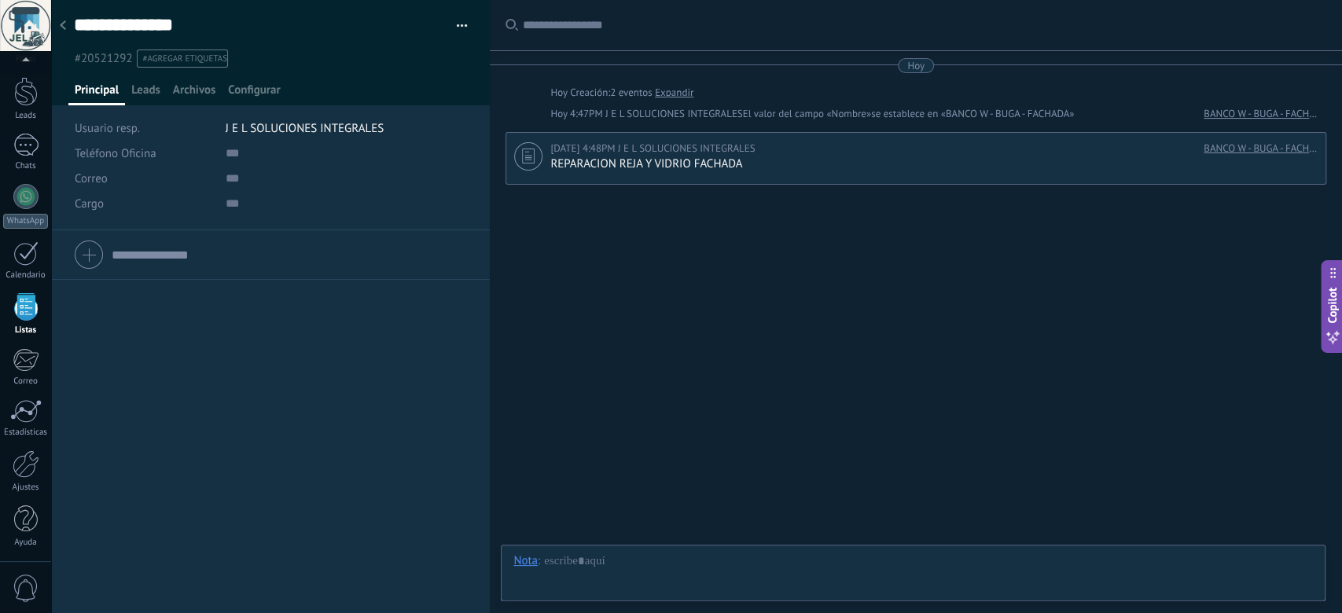
click at [64, 20] on div at bounding box center [63, 26] width 22 height 31
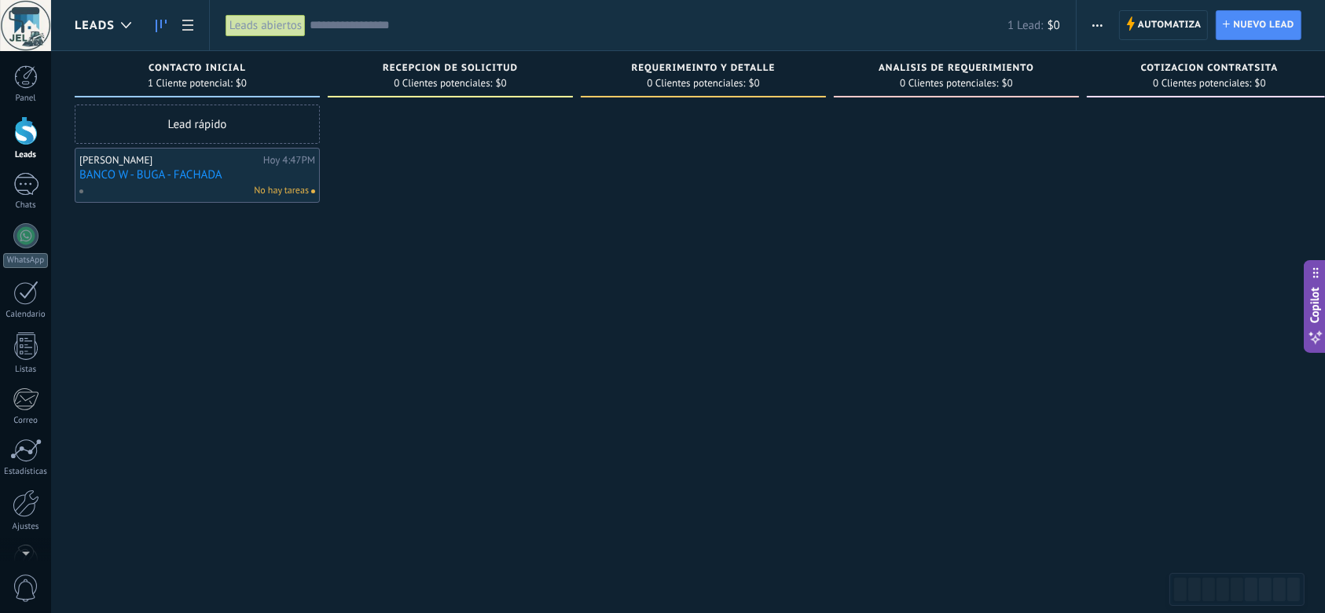
click at [193, 185] on div "No hay tareas" at bounding box center [194, 191] width 230 height 14
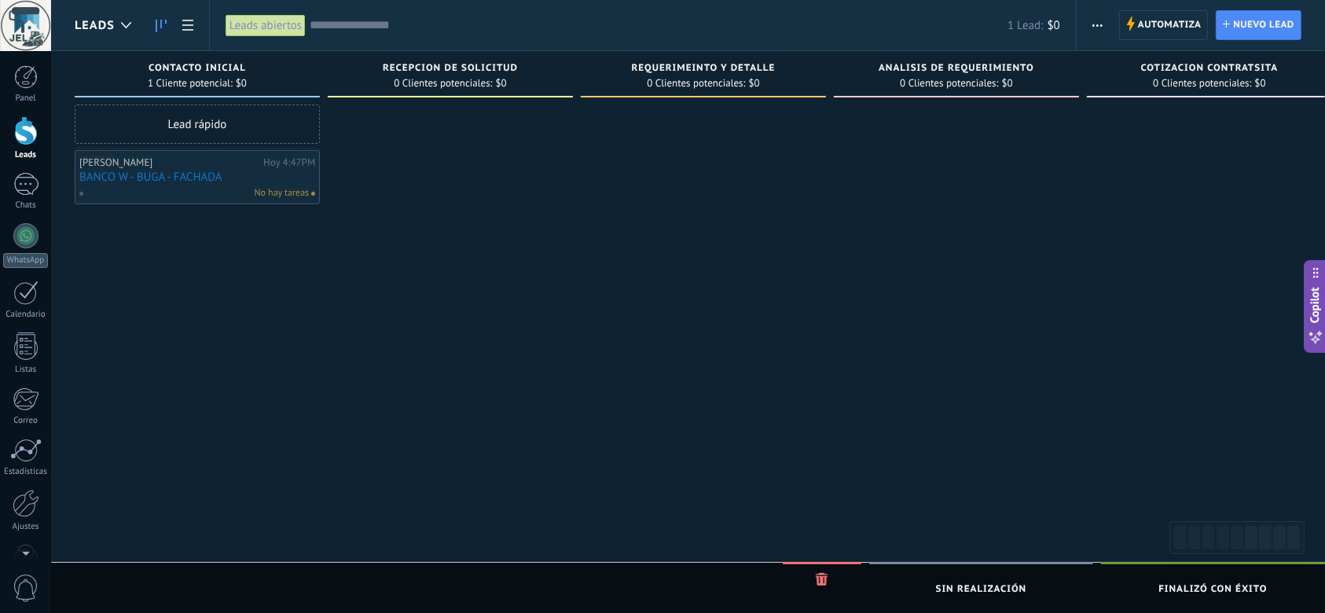
click at [193, 186] on div "No hay tareas" at bounding box center [194, 193] width 230 height 14
click at [207, 200] on div "No hay tareas" at bounding box center [213, 205] width 230 height 14
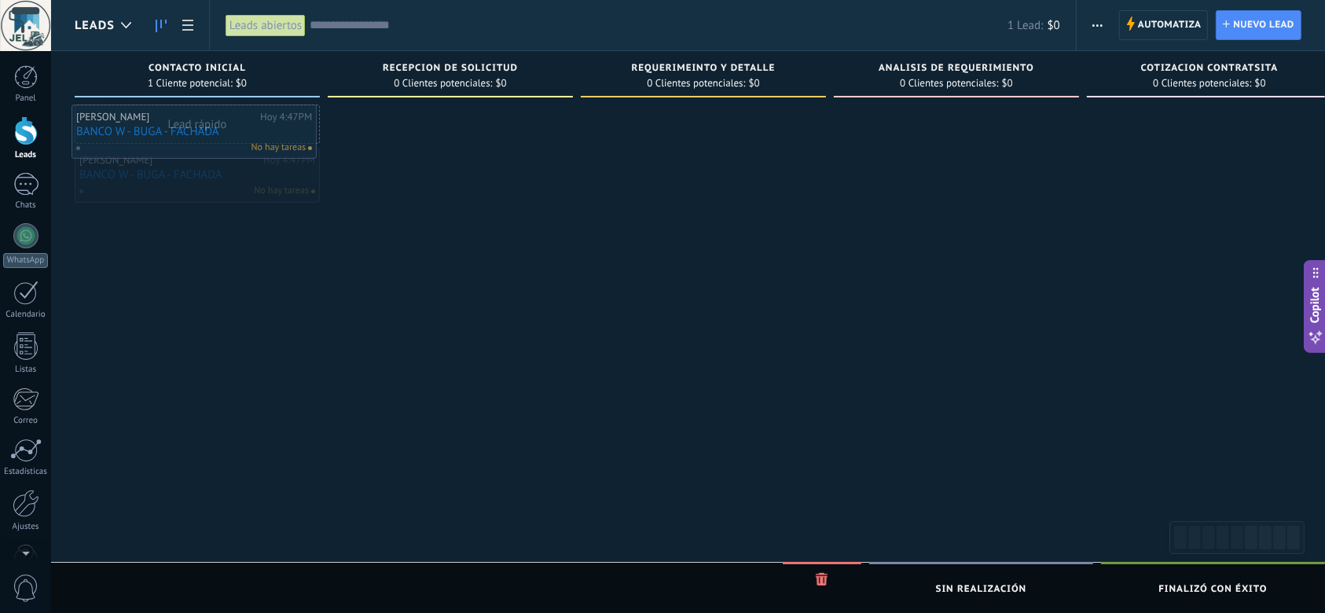
click at [190, 141] on div "No hay tareas" at bounding box center [190, 148] width 230 height 14
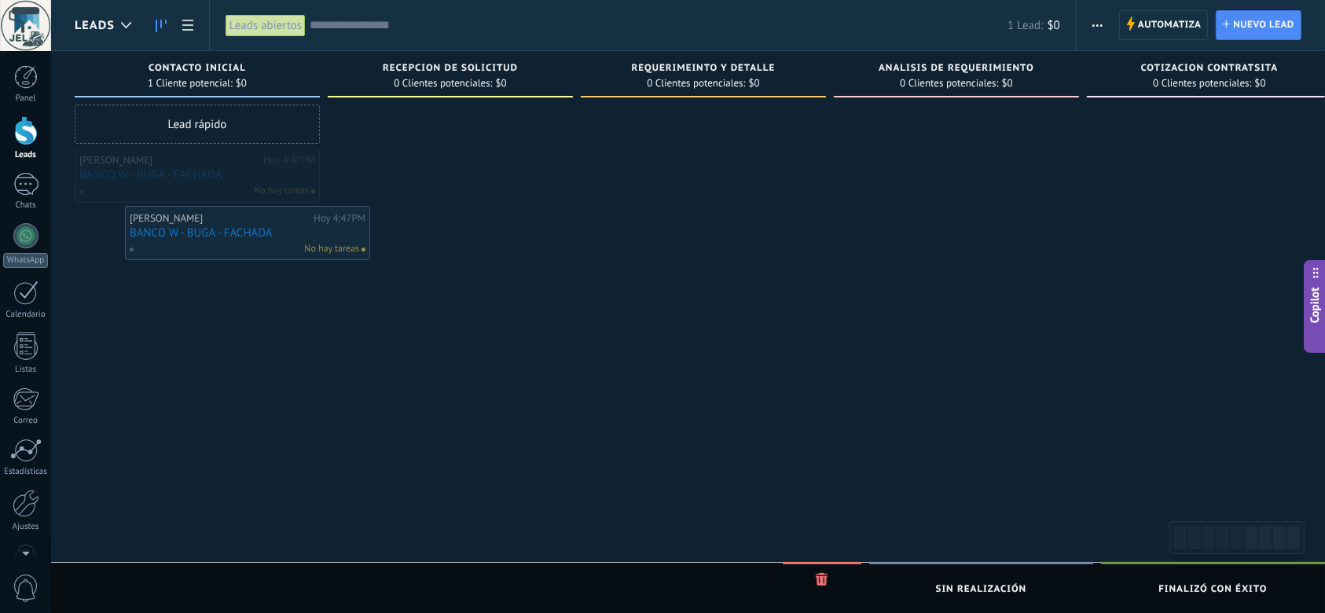
click at [244, 243] on div "No hay tareas" at bounding box center [244, 249] width 230 height 14
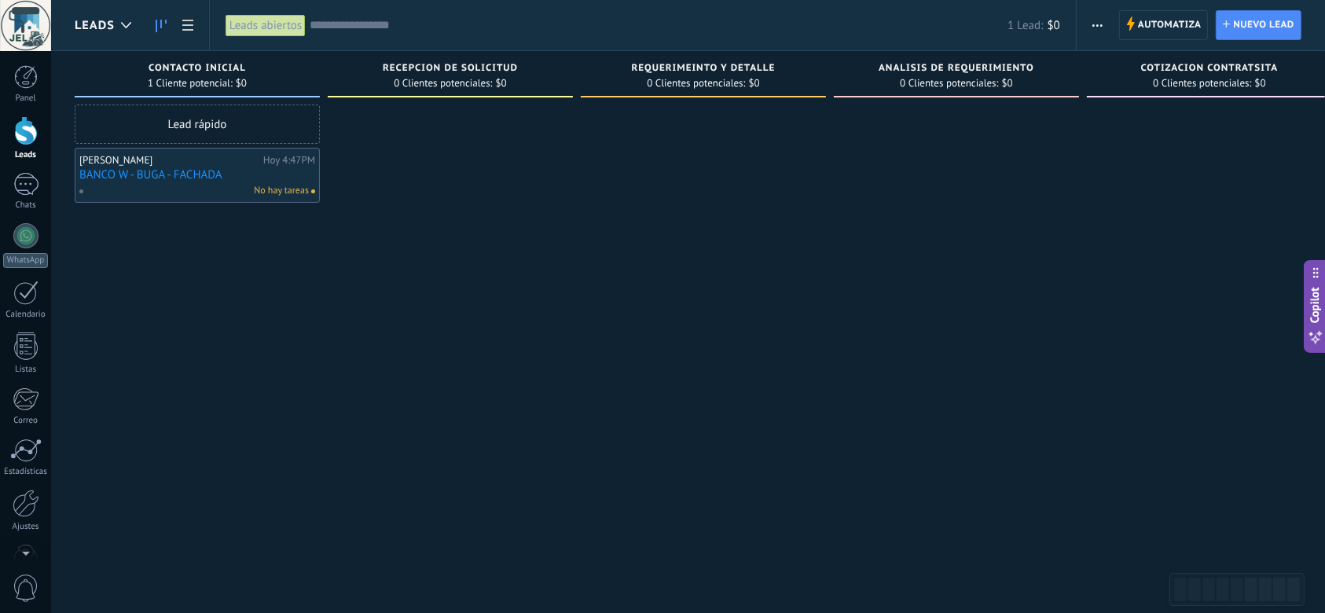
click at [242, 215] on div "Lead rápido YESICA HURTADO Hoy 4:47PM BANCO W - BUGA - FACHADA No hay tareas" at bounding box center [197, 309] width 245 height 408
click at [217, 203] on div "Lead rápido YESICA HURTADO Hoy 4:47PM BANCO W - BUGA - FACHADA No hay tareas" at bounding box center [197, 309] width 245 height 408
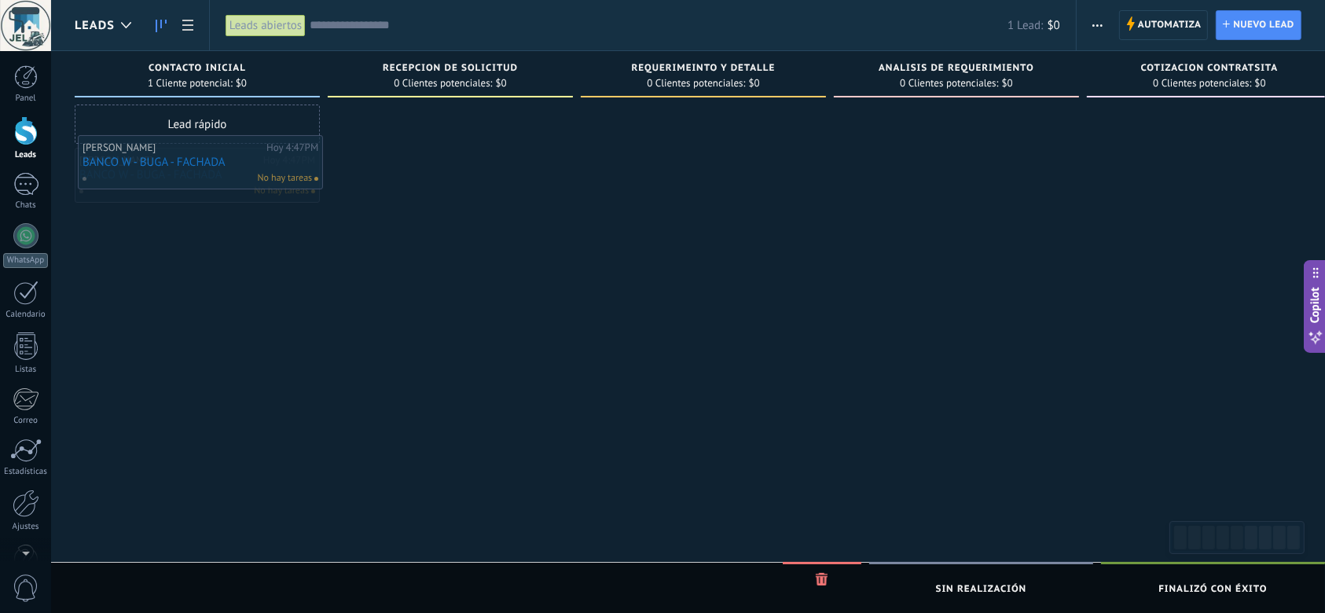
click at [224, 208] on div "Lead rápido YESICA HURTADO Hoy 4:47PM BANCO W - BUGA - FACHADA No hay tareas" at bounding box center [197, 309] width 245 height 408
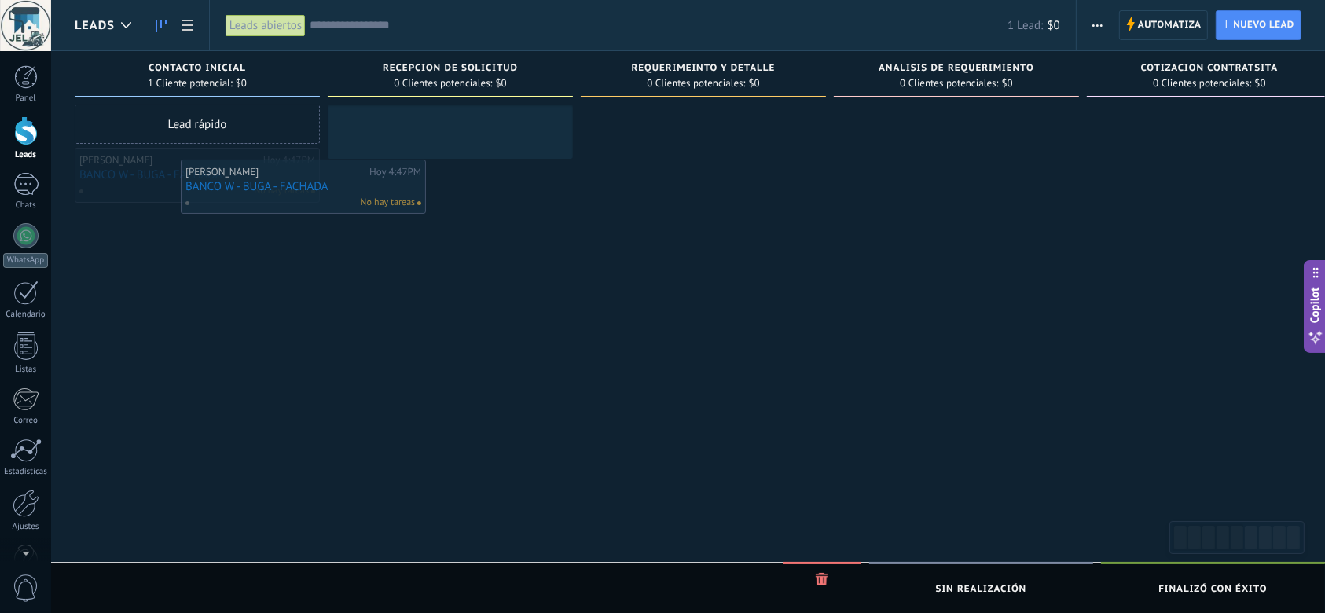
click at [330, 220] on div at bounding box center [450, 309] width 245 height 408
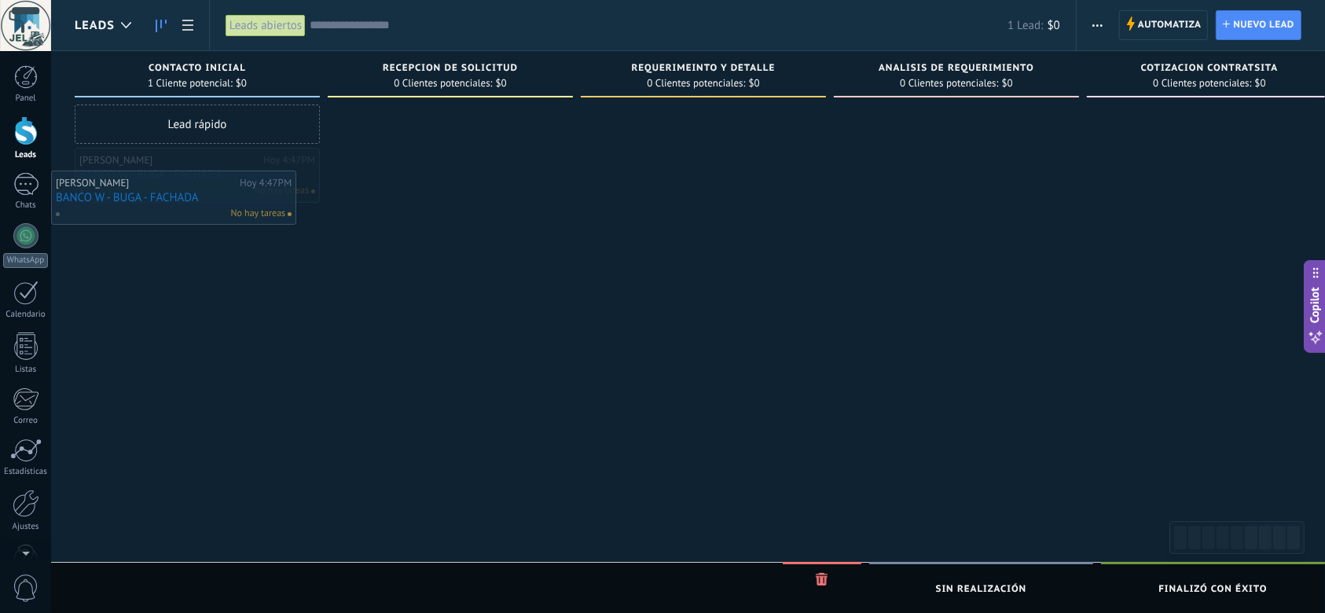
click at [171, 231] on div "Lead rápido YESICA HURTADO Hoy 4:47PM BANCO W - BUGA - FACHADA No hay tareas" at bounding box center [197, 309] width 245 height 408
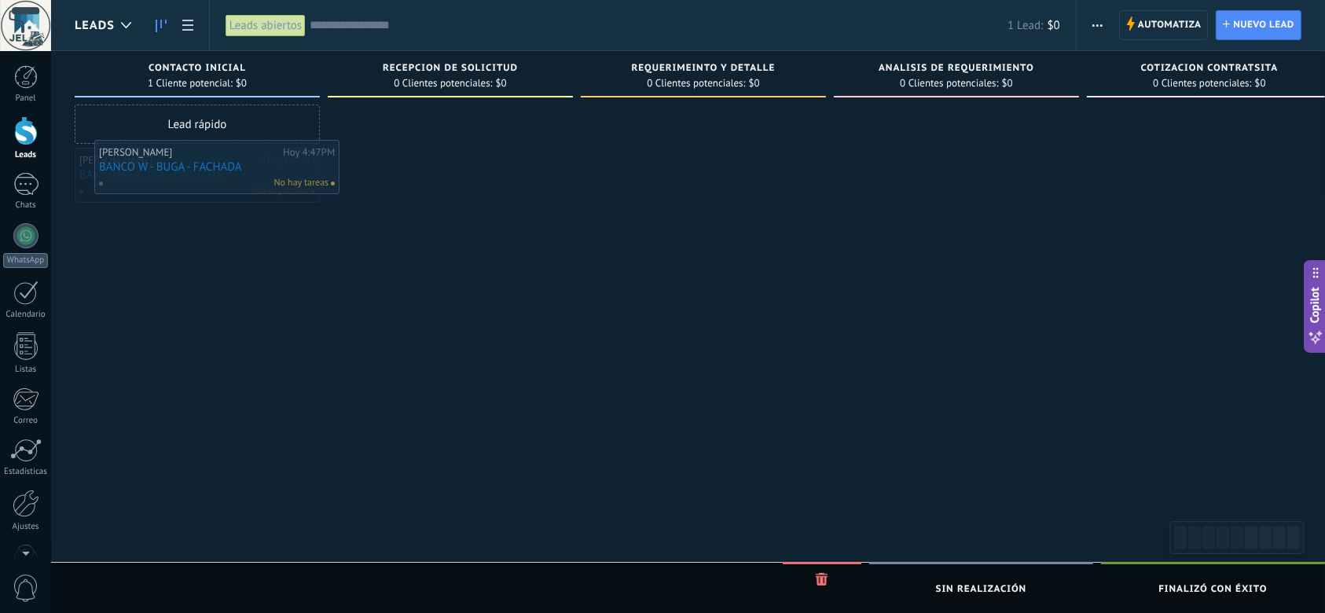
click at [179, 222] on div "Lead rápido YESICA HURTADO Hoy 4:47PM BANCO W - BUGA - FACHADA No hay tareas" at bounding box center [197, 309] width 245 height 408
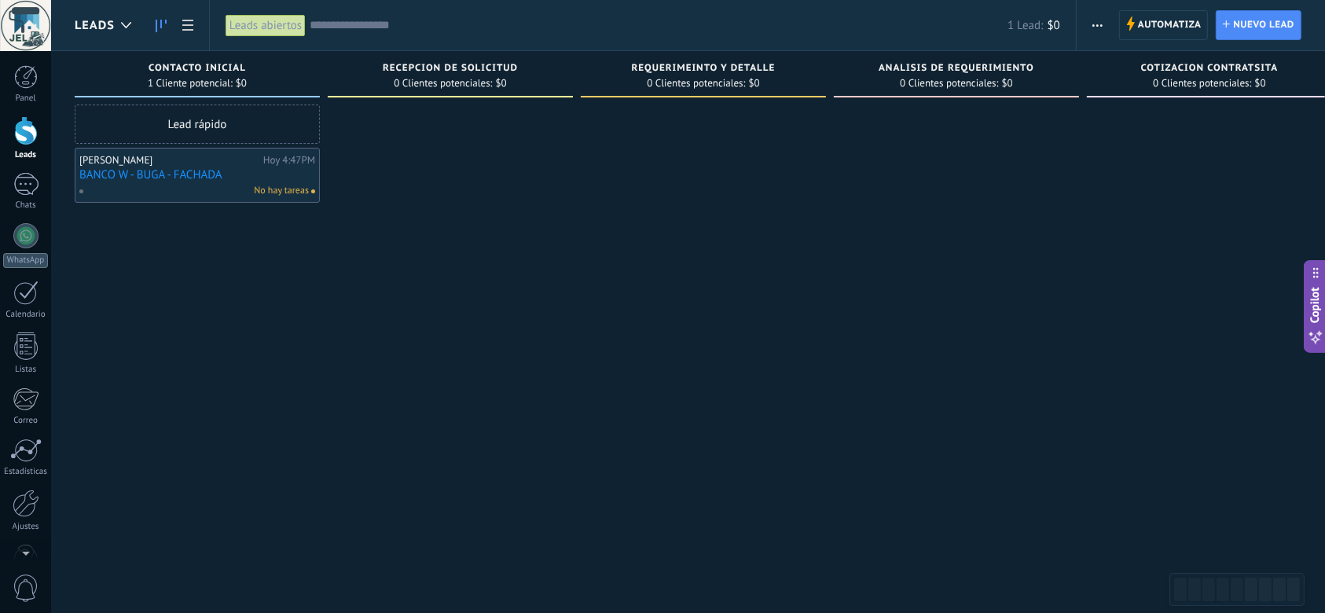
drag, startPoint x: 179, startPoint y: 222, endPoint x: 139, endPoint y: 297, distance: 85.4
click at [139, 297] on div "Lead rápido YESICA HURTADO Hoy 4:47PM BANCO W - BUGA - FACHADA No hay tareas" at bounding box center [197, 309] width 245 height 408
click at [160, 177] on link "BANCO W - BUGA - FACHADA" at bounding box center [197, 174] width 236 height 13
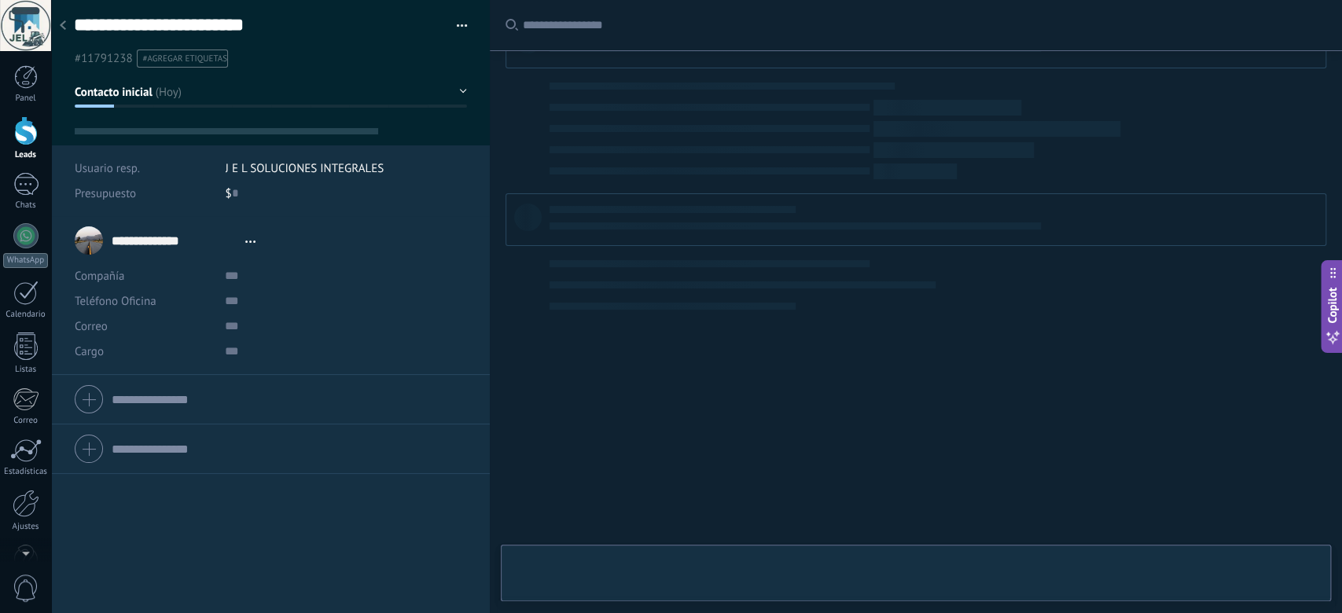
type textarea "**********"
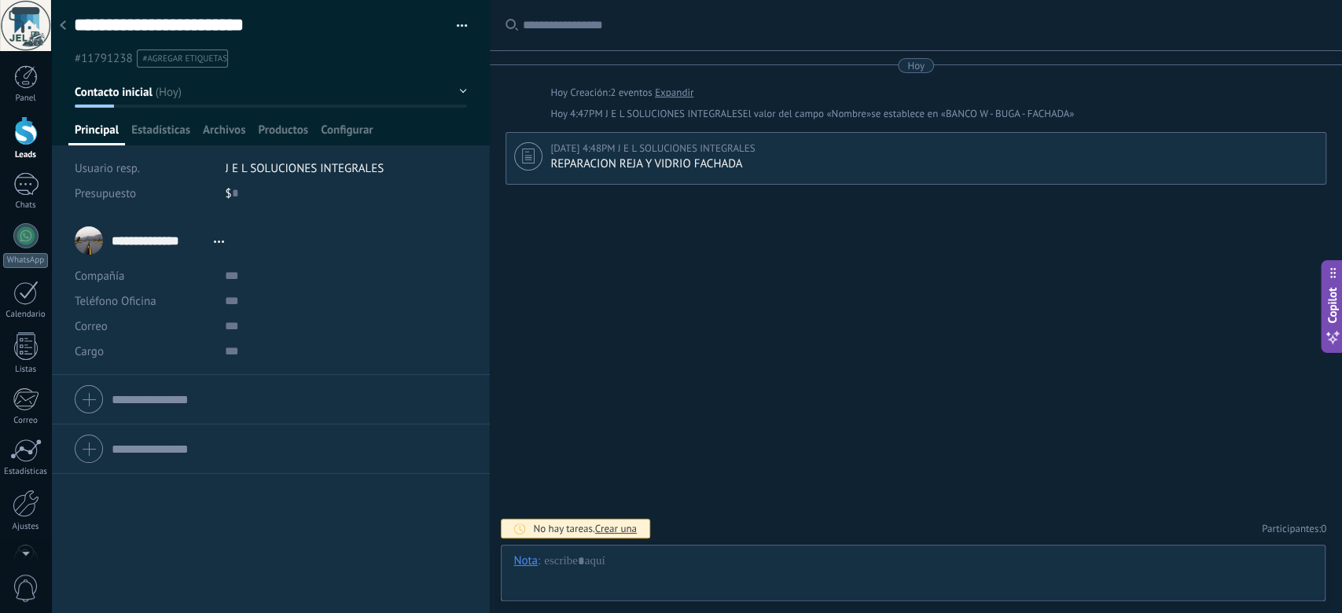
scroll to position [24, 0]
click at [334, 134] on span "Configurar" at bounding box center [347, 134] width 52 height 23
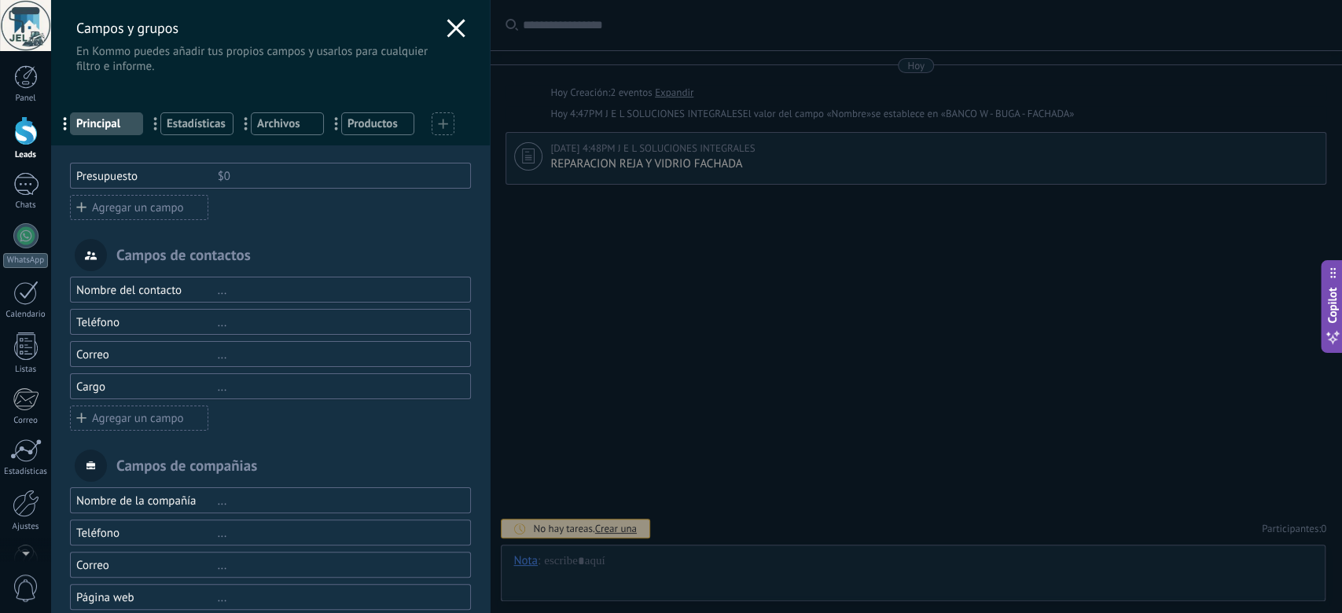
click at [257, 184] on div "Presupuesto $0" at bounding box center [270, 176] width 401 height 26
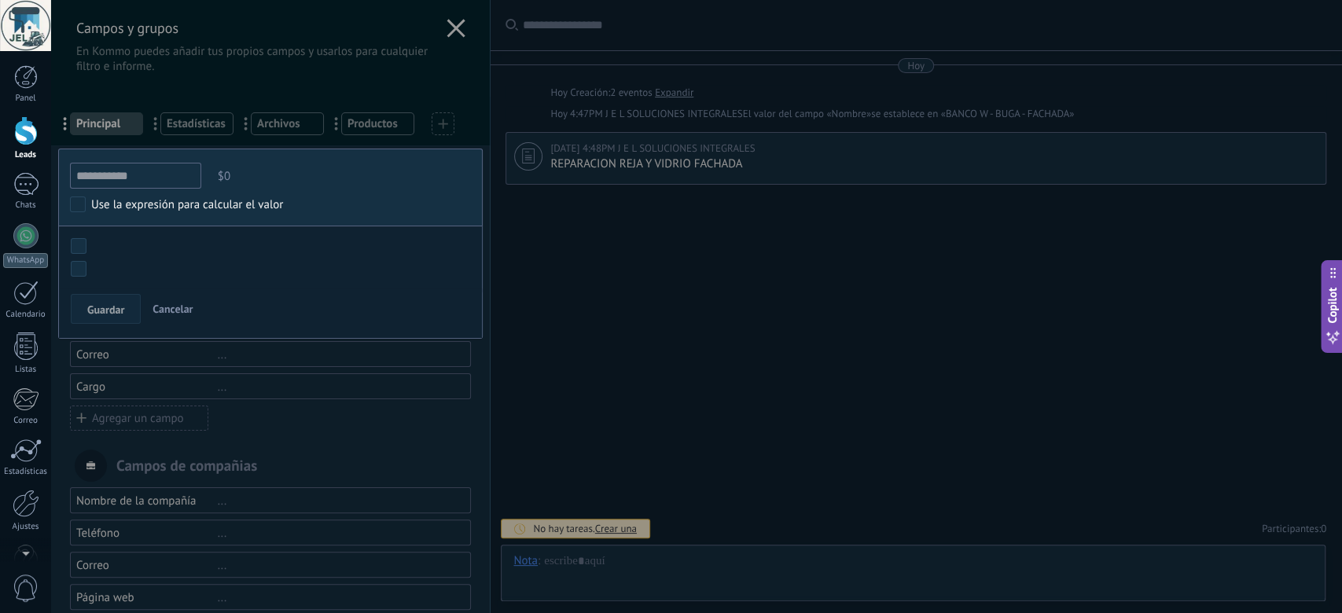
click at [103, 182] on input "**********" at bounding box center [135, 176] width 131 height 26
click at [119, 179] on input "**********" at bounding box center [135, 176] width 131 height 26
click at [133, 176] on input "**********" at bounding box center [135, 176] width 131 height 26
click at [149, 176] on input "**********" at bounding box center [135, 176] width 131 height 26
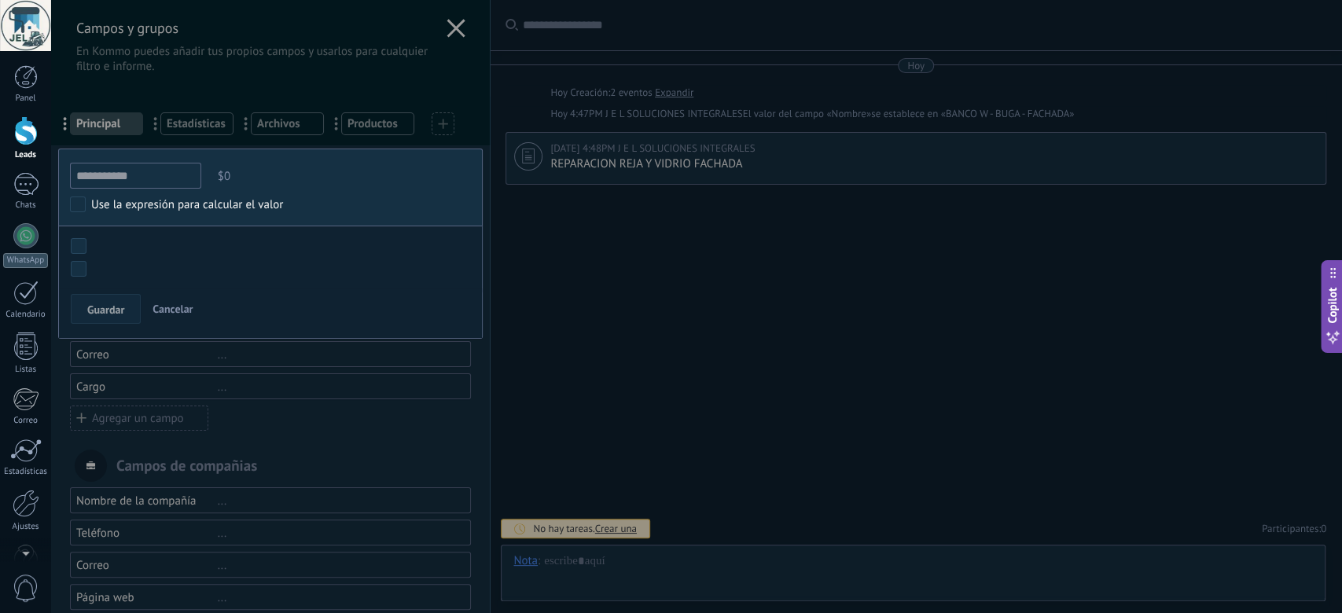
click at [225, 178] on span "$0" at bounding box center [343, 176] width 256 height 26
click at [233, 177] on span "$0" at bounding box center [343, 176] width 256 height 26
click at [160, 308] on span "Cancelar" at bounding box center [172, 309] width 40 height 14
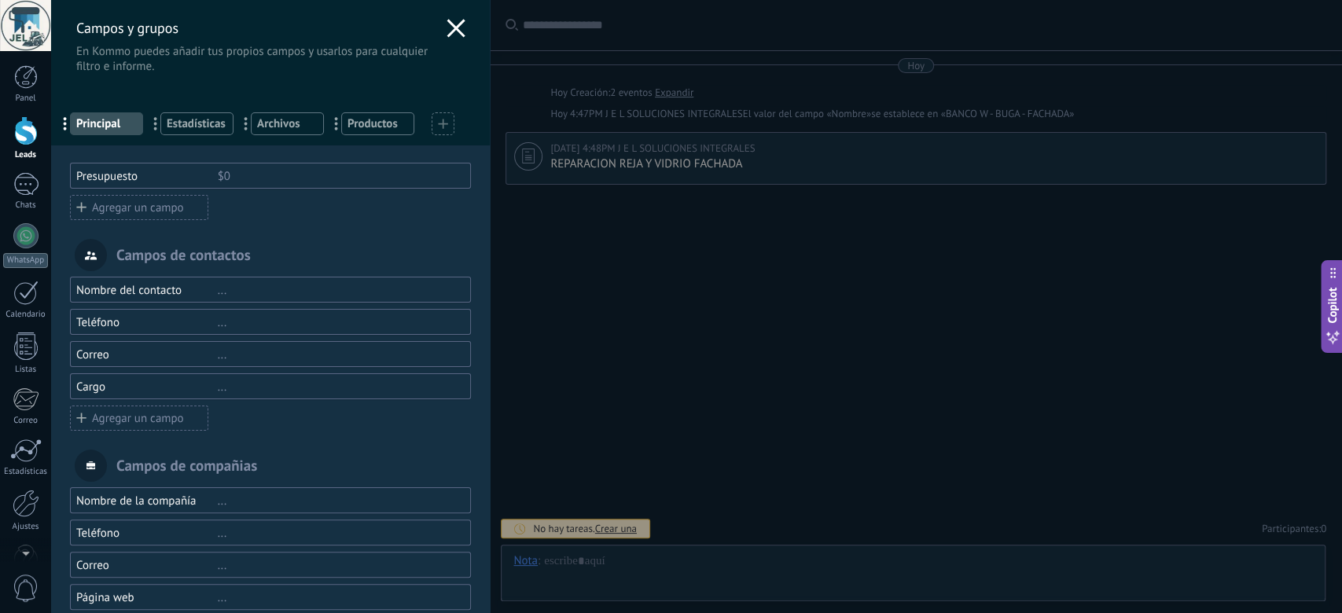
click at [233, 178] on div "$0" at bounding box center [338, 176] width 240 height 15
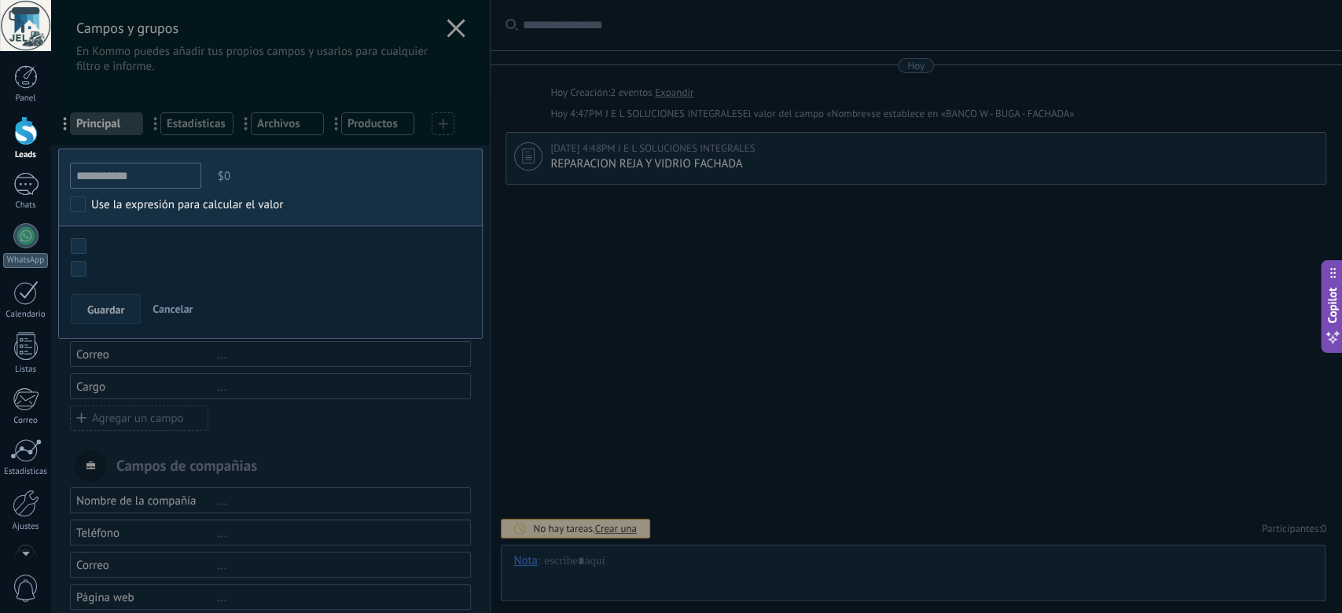
click at [164, 312] on span "Cancelar" at bounding box center [172, 309] width 40 height 14
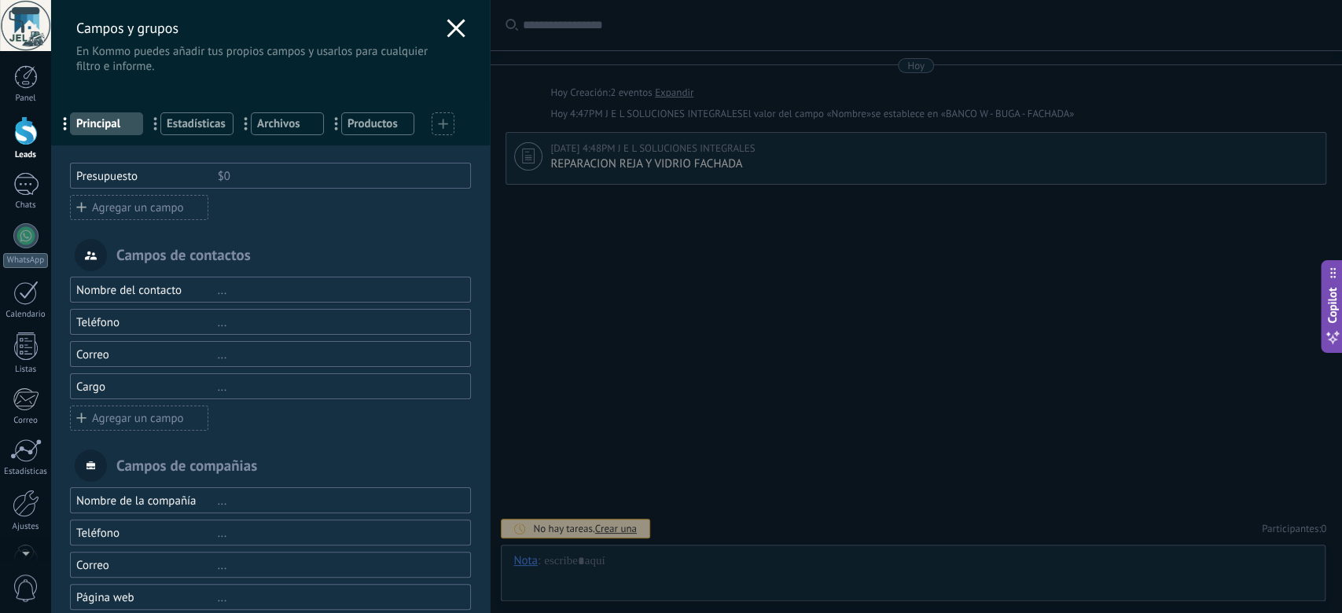
click at [128, 209] on div "Agregar un campo" at bounding box center [139, 207] width 138 height 25
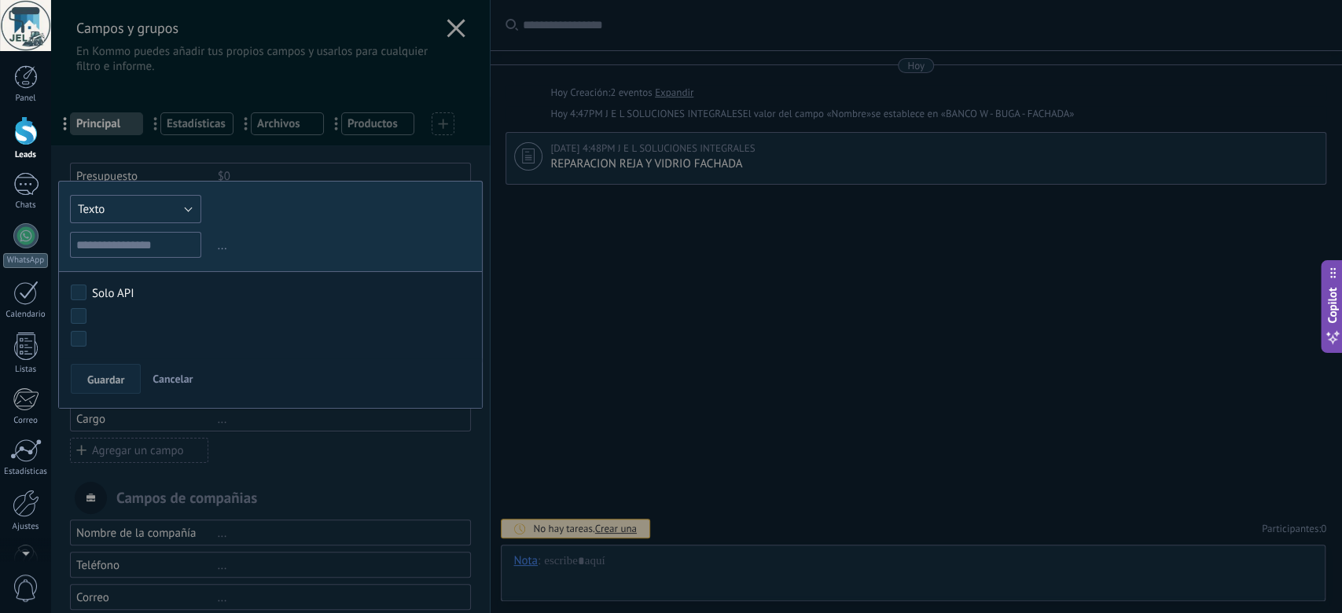
click at [182, 210] on button "Texto" at bounding box center [135, 209] width 131 height 28
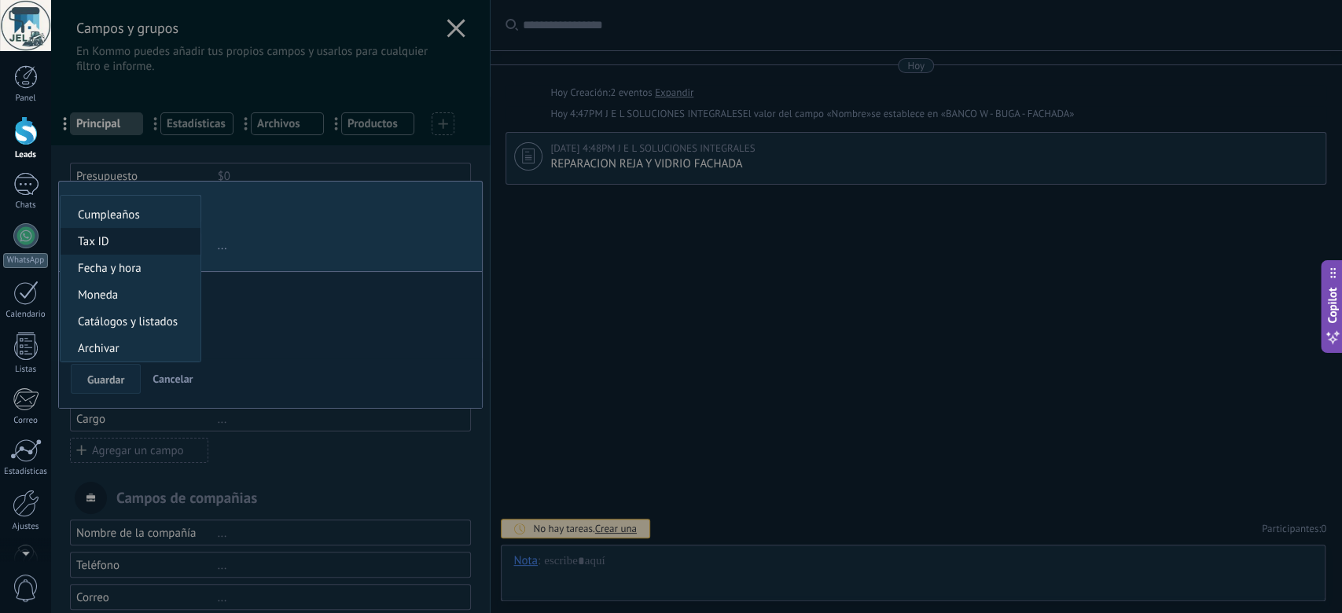
scroll to position [105, 0]
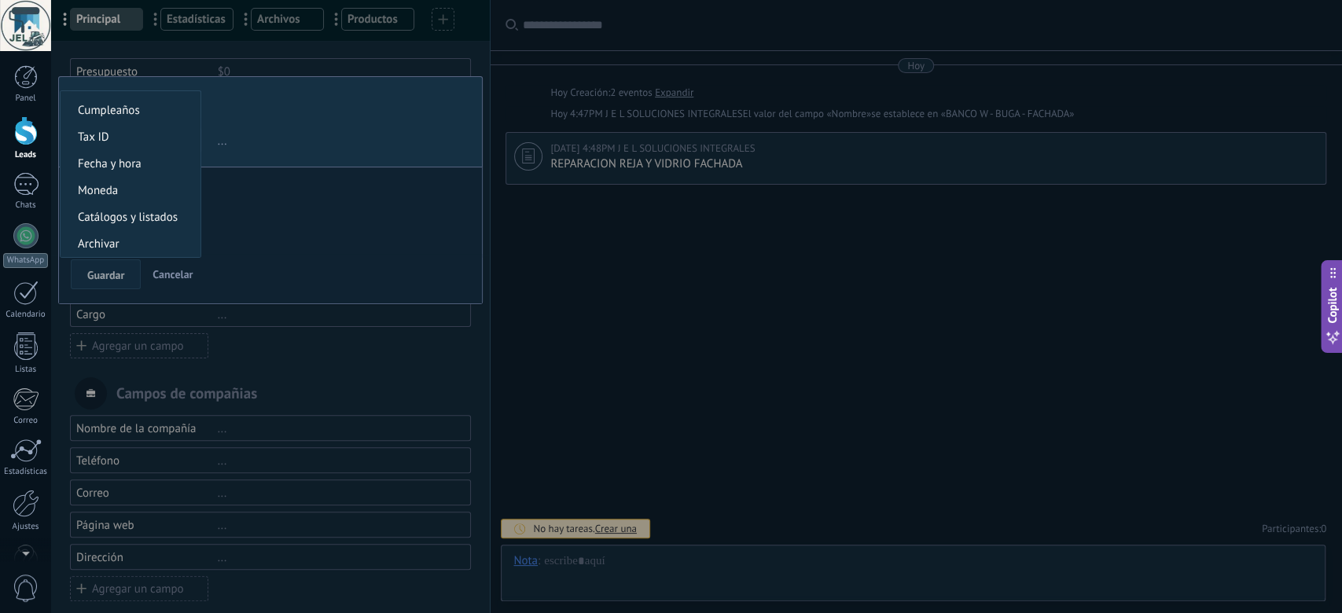
click at [125, 179] on li "Moneda" at bounding box center [131, 190] width 140 height 27
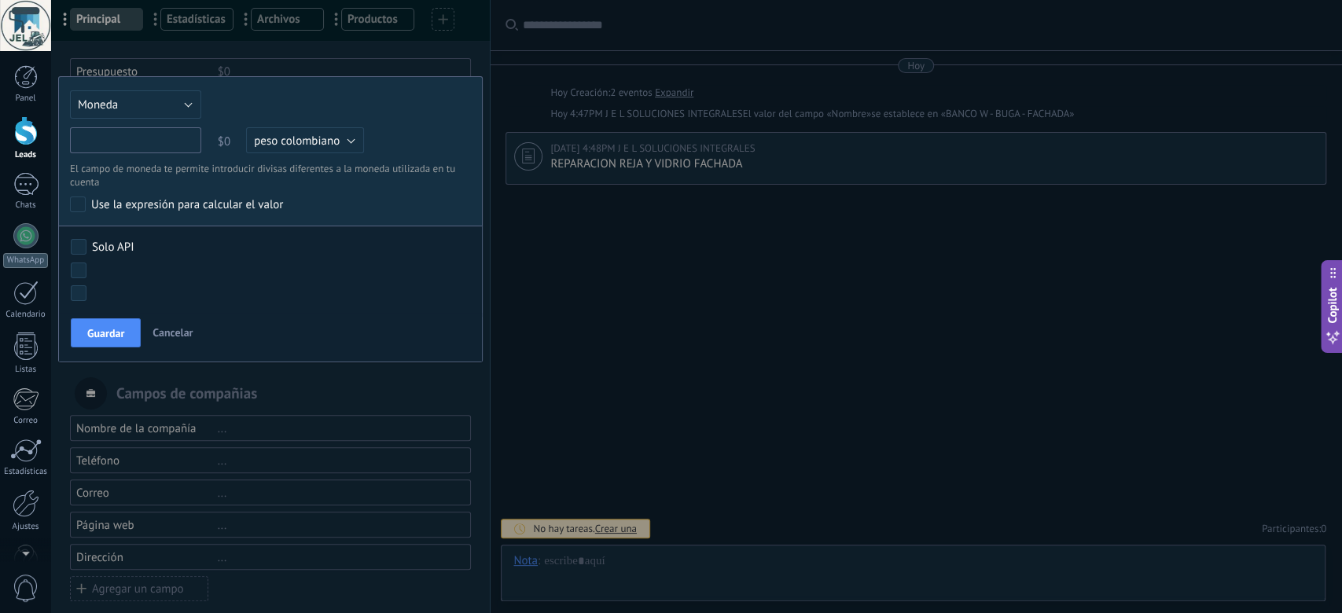
click at [156, 142] on input "text" at bounding box center [135, 140] width 131 height 26
type input "*"
type input "**********"
click at [126, 329] on button "Guardar" at bounding box center [106, 333] width 70 height 30
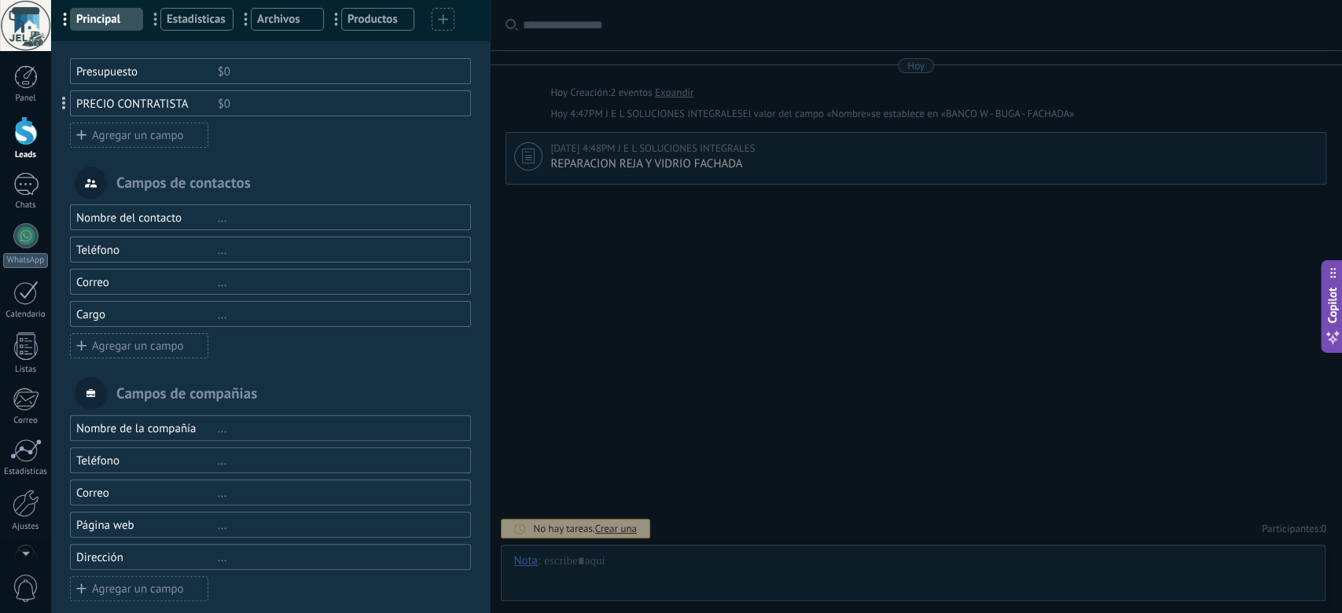
click at [130, 135] on div "Agregar un campo" at bounding box center [139, 135] width 138 height 25
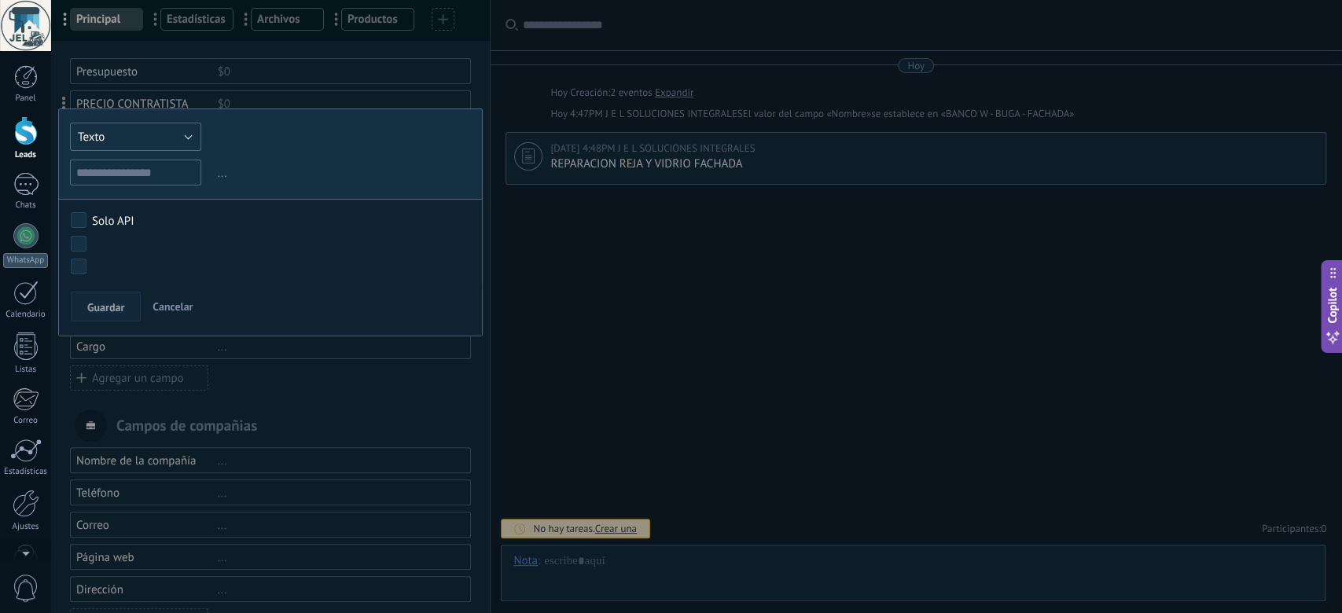
click at [185, 129] on button "Texto" at bounding box center [135, 137] width 131 height 28
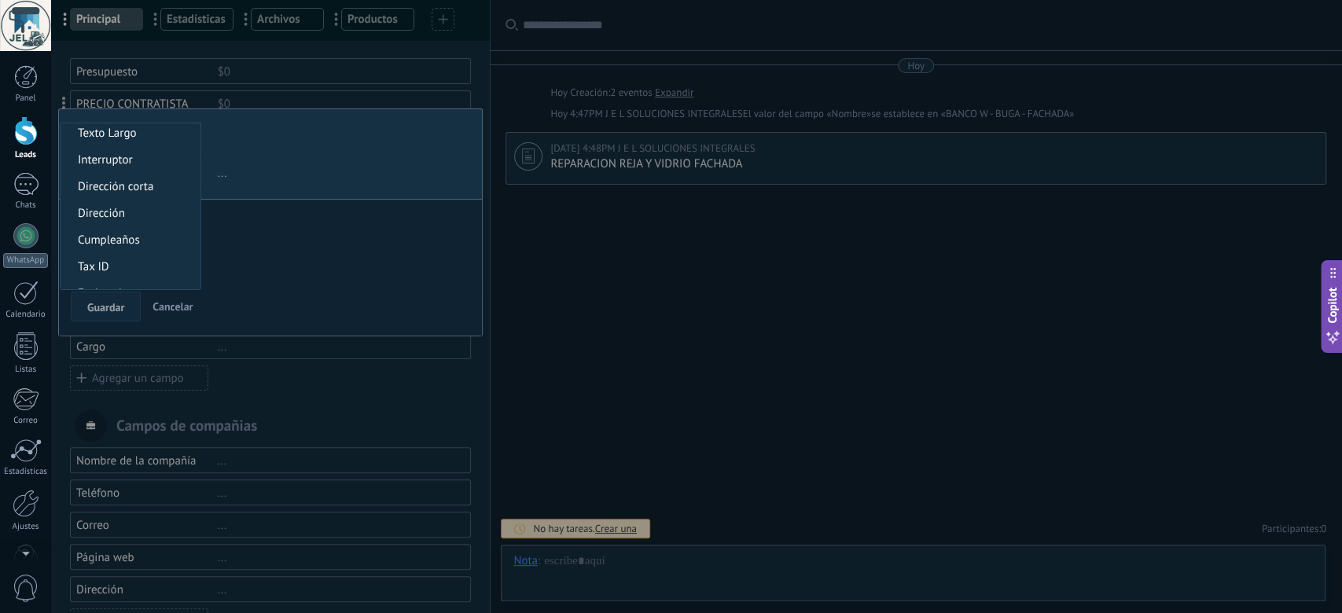
scroll to position [296, 0]
click at [112, 221] on span "Moneda" at bounding box center [128, 222] width 135 height 15
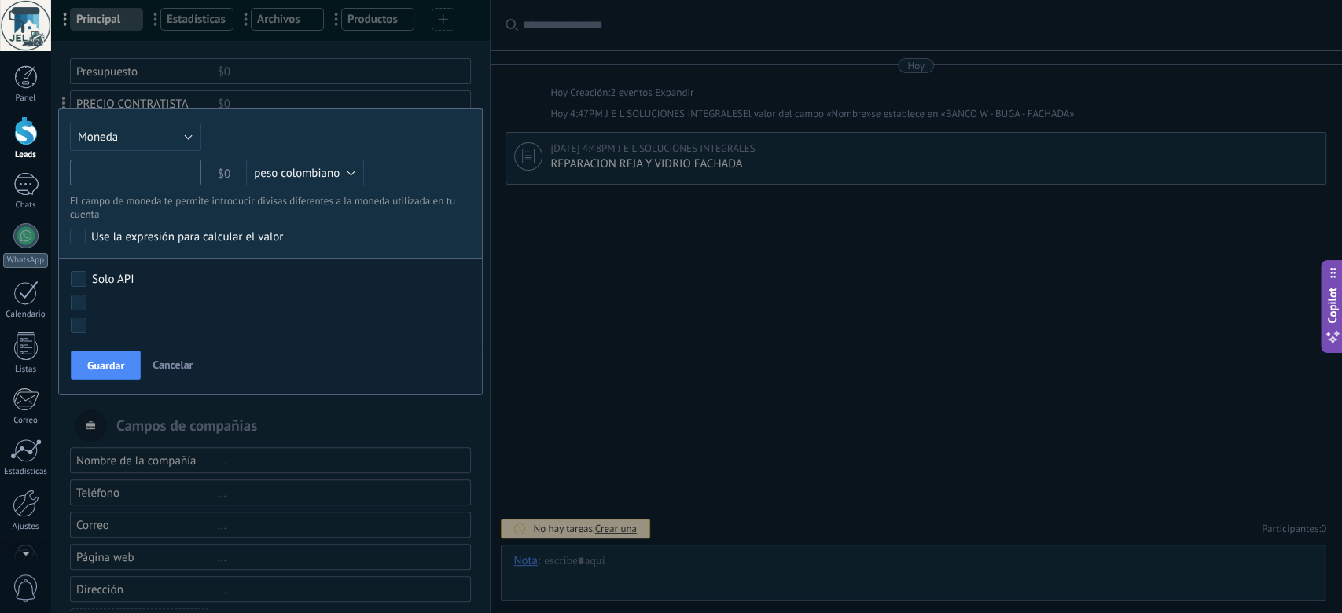
click at [117, 171] on input "text" at bounding box center [135, 173] width 131 height 26
type input "**********"
click at [147, 361] on div "Guardar Cancelar" at bounding box center [270, 370] width 423 height 50
click at [101, 369] on span "Guardar" at bounding box center [105, 365] width 37 height 11
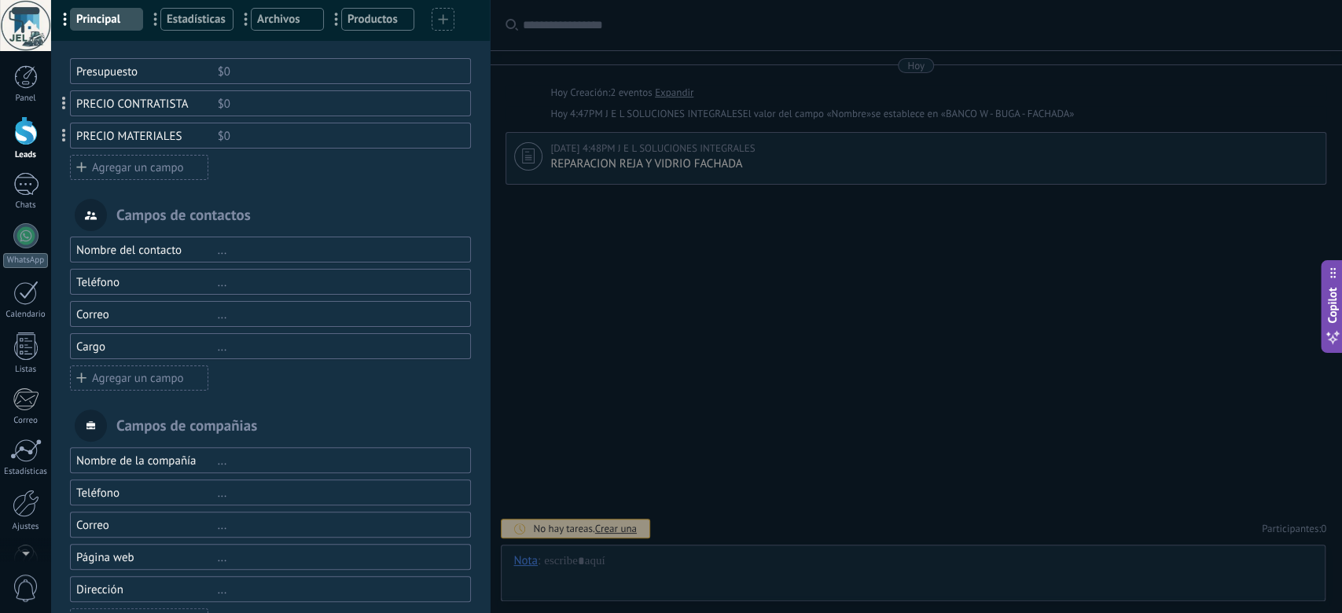
click at [145, 171] on div "Agregar un campo" at bounding box center [139, 167] width 138 height 25
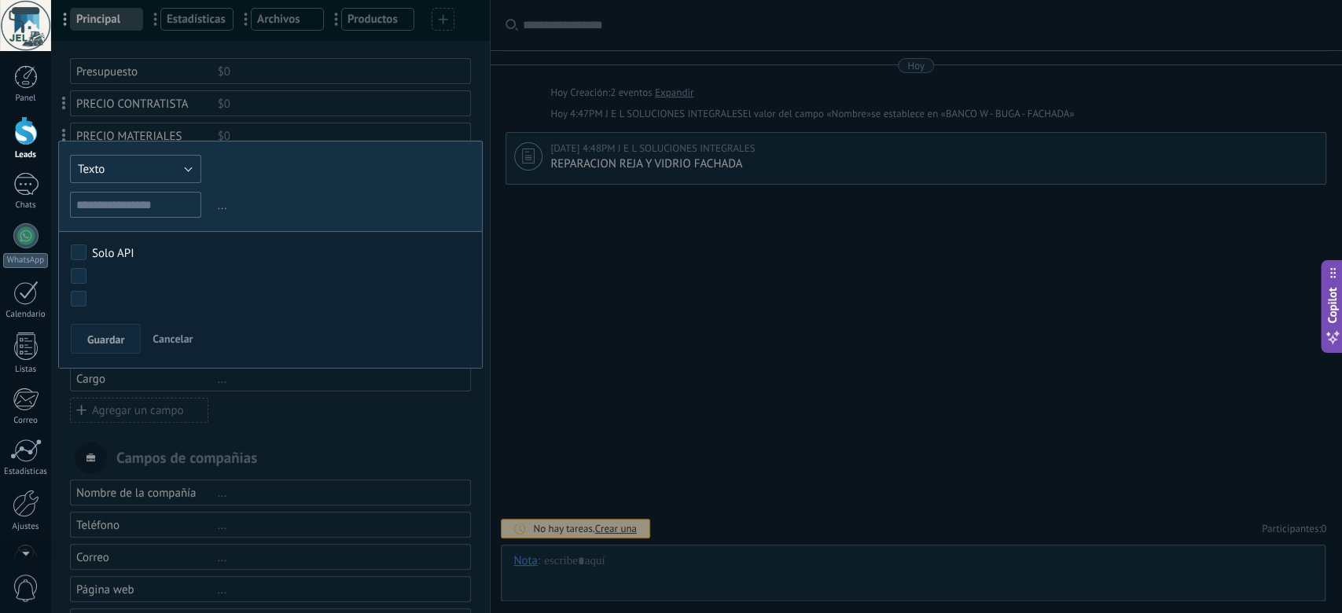
click at [182, 167] on button "Texto" at bounding box center [135, 169] width 131 height 28
click at [124, 261] on span "Moneda" at bounding box center [128, 255] width 135 height 15
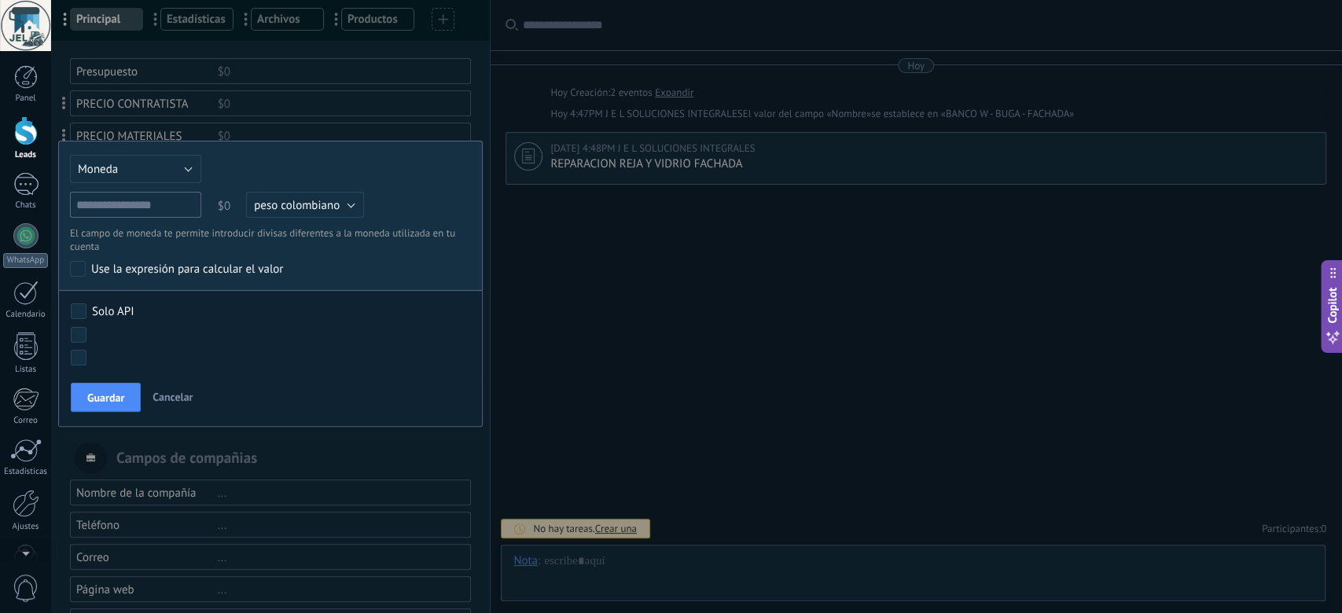
click at [188, 397] on span "Cancelar" at bounding box center [172, 397] width 40 height 14
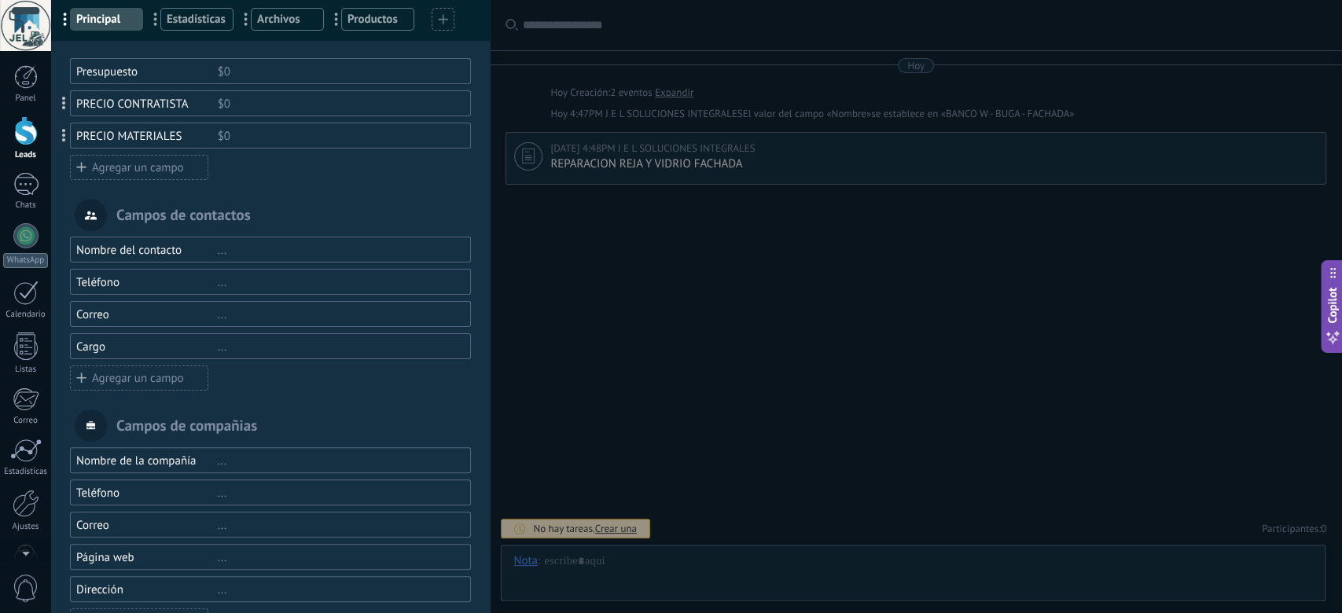
click at [144, 75] on div "Presupuesto" at bounding box center [146, 71] width 141 height 15
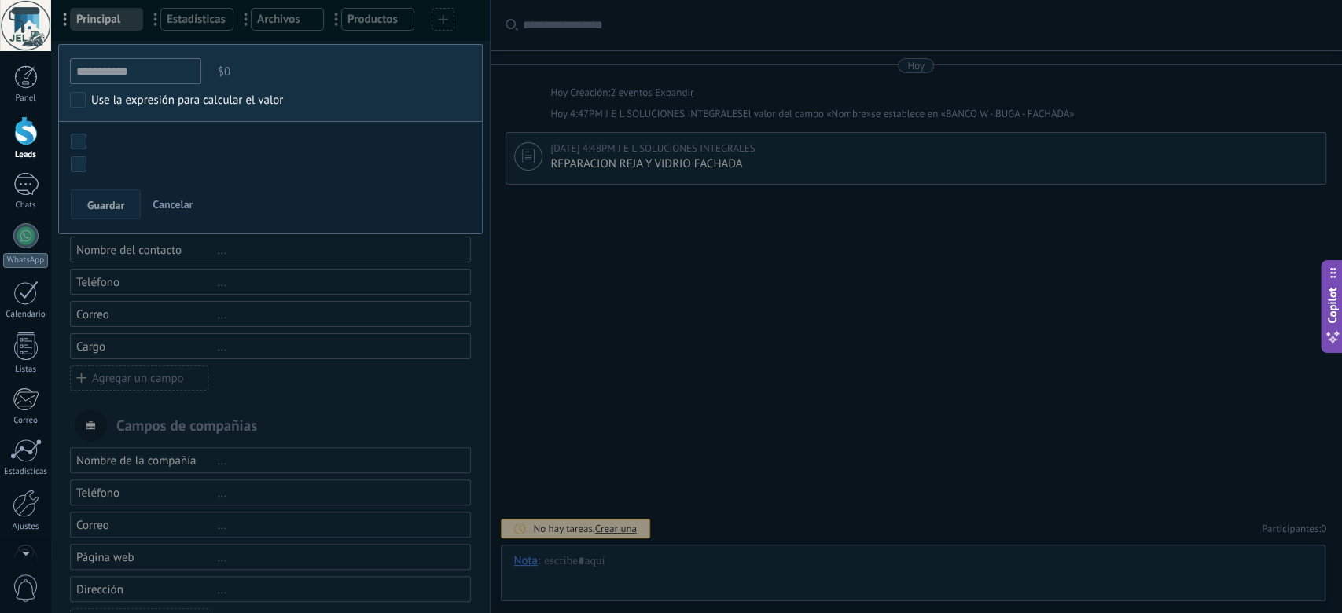
click at [144, 75] on input "**********" at bounding box center [135, 71] width 131 height 26
click at [135, 72] on input "**********" at bounding box center [135, 71] width 131 height 26
click at [144, 76] on input "**********" at bounding box center [135, 71] width 131 height 26
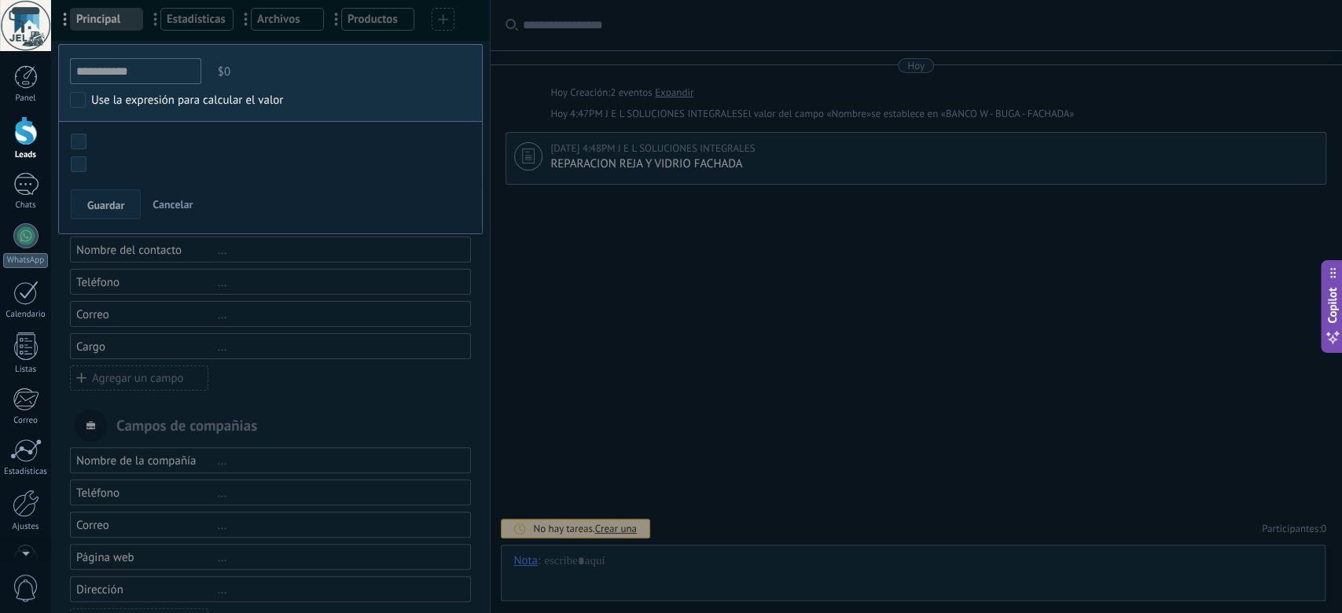
click at [0, 0] on div "Contacto inicial RECEPCION DE SOLICITUD REQUERIMEINTO Y DETALLE ANALISIS DE REQ…" at bounding box center [0, 0] width 0 height 0
click at [296, 60] on div at bounding box center [696, 306] width 1290 height 613
click at [112, 209] on span "Guardar" at bounding box center [105, 205] width 37 height 11
click at [233, 324] on div at bounding box center [270, 278] width 439 height 767
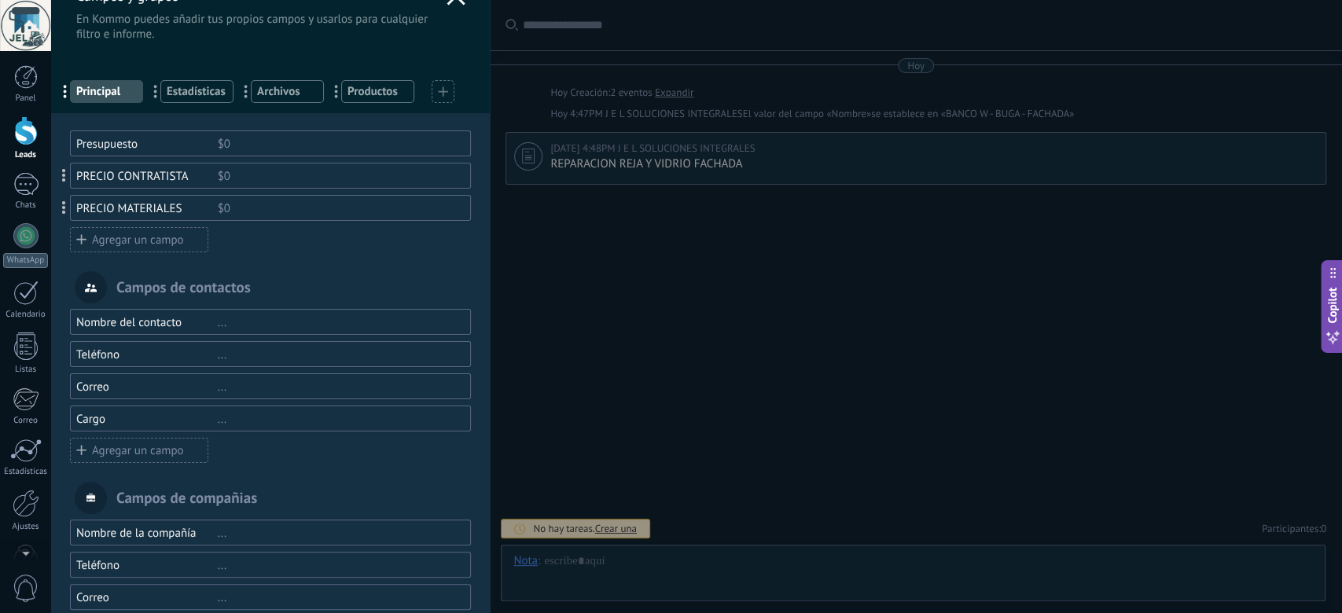
scroll to position [0, 0]
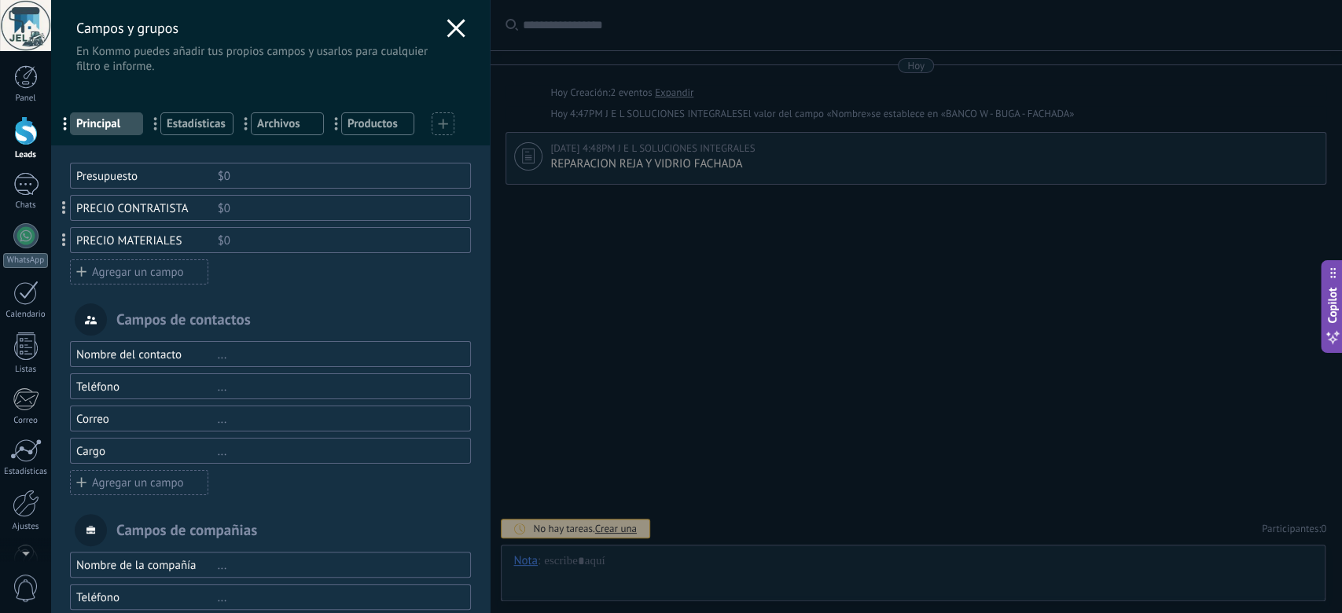
click at [250, 171] on div "$0" at bounding box center [338, 176] width 240 height 15
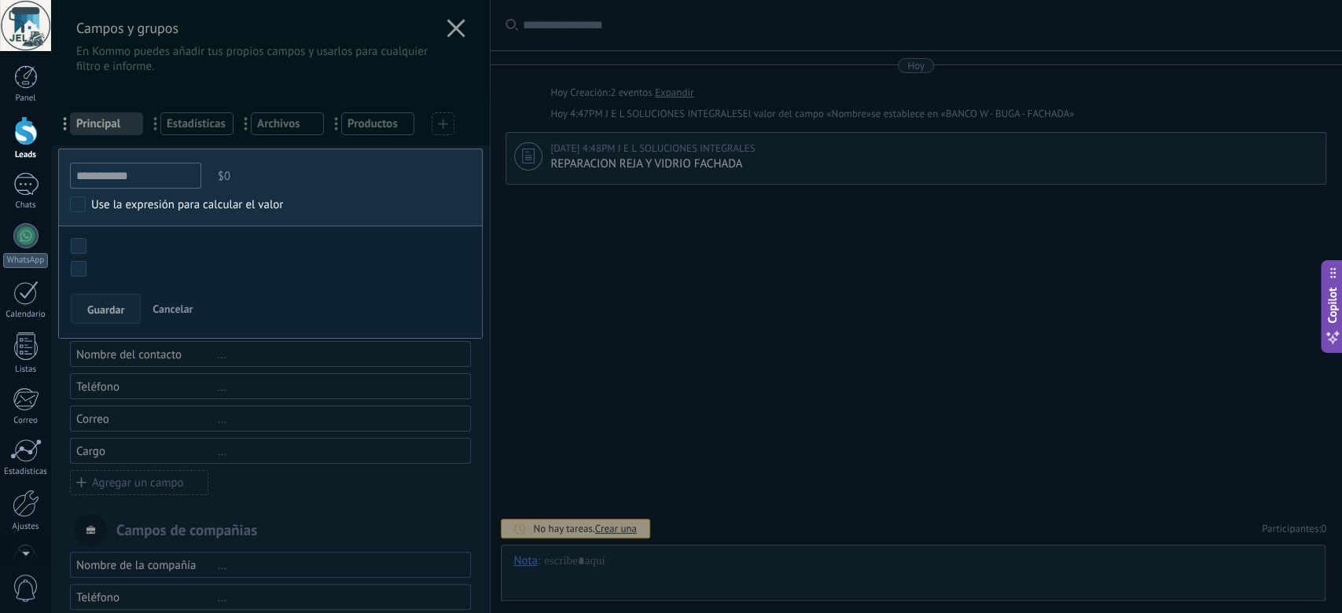
click at [168, 302] on span "Cancelar" at bounding box center [172, 309] width 40 height 14
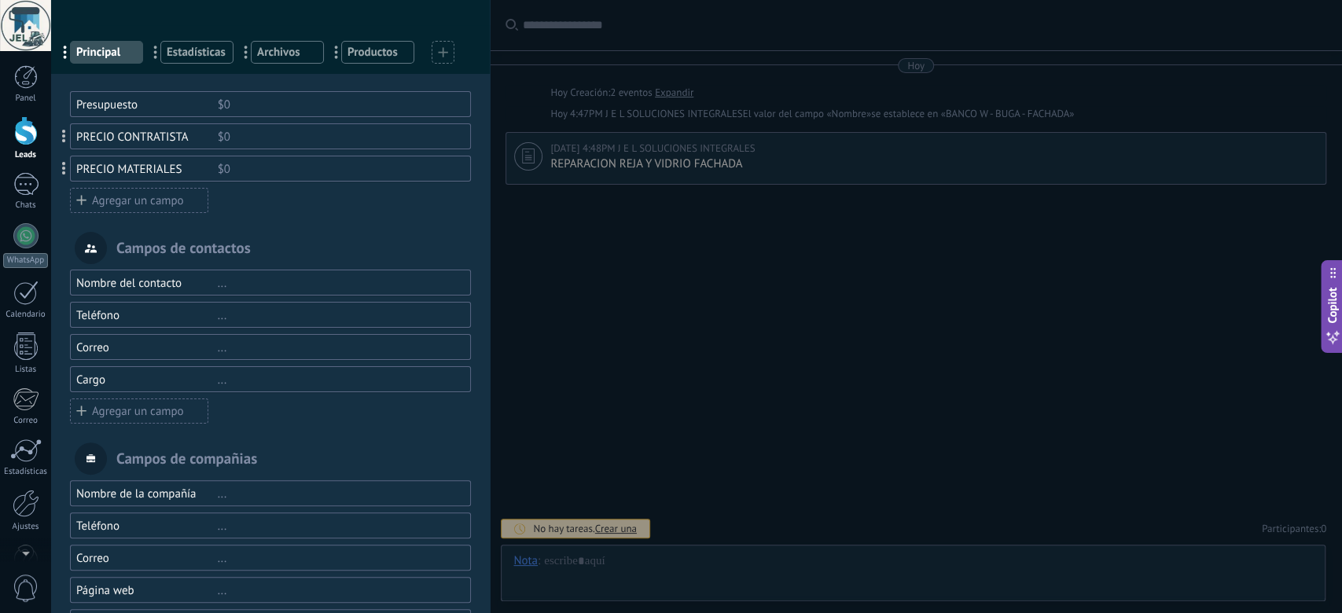
scroll to position [105, 0]
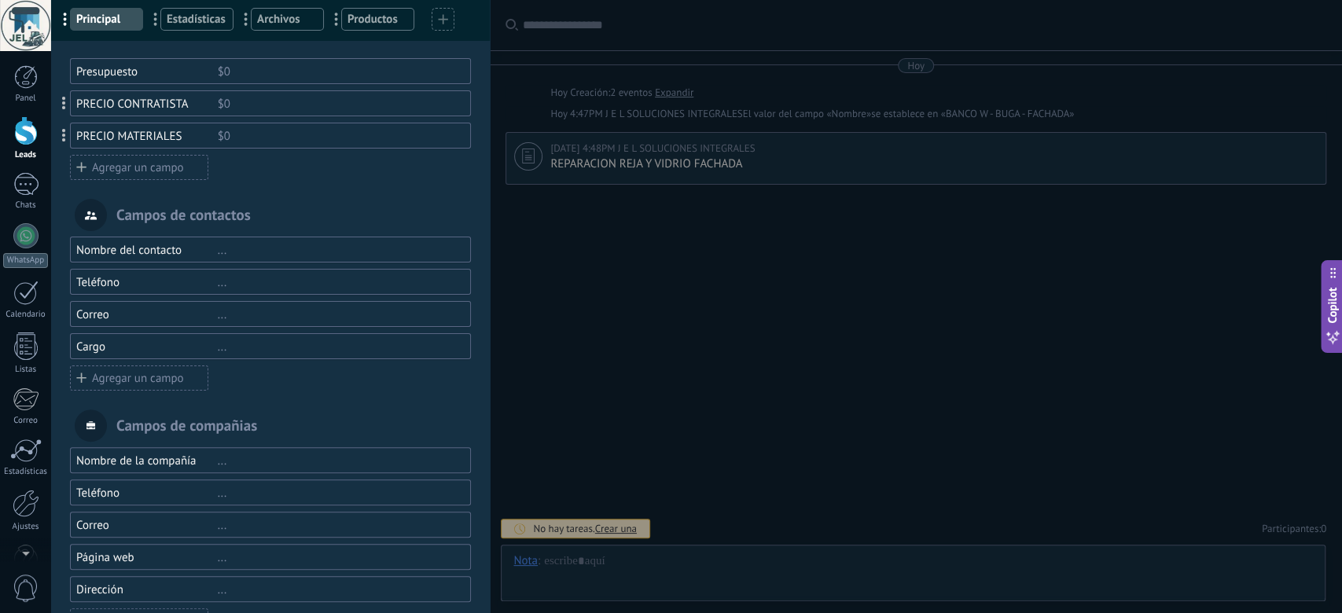
click at [237, 249] on div "..." at bounding box center [338, 250] width 240 height 15
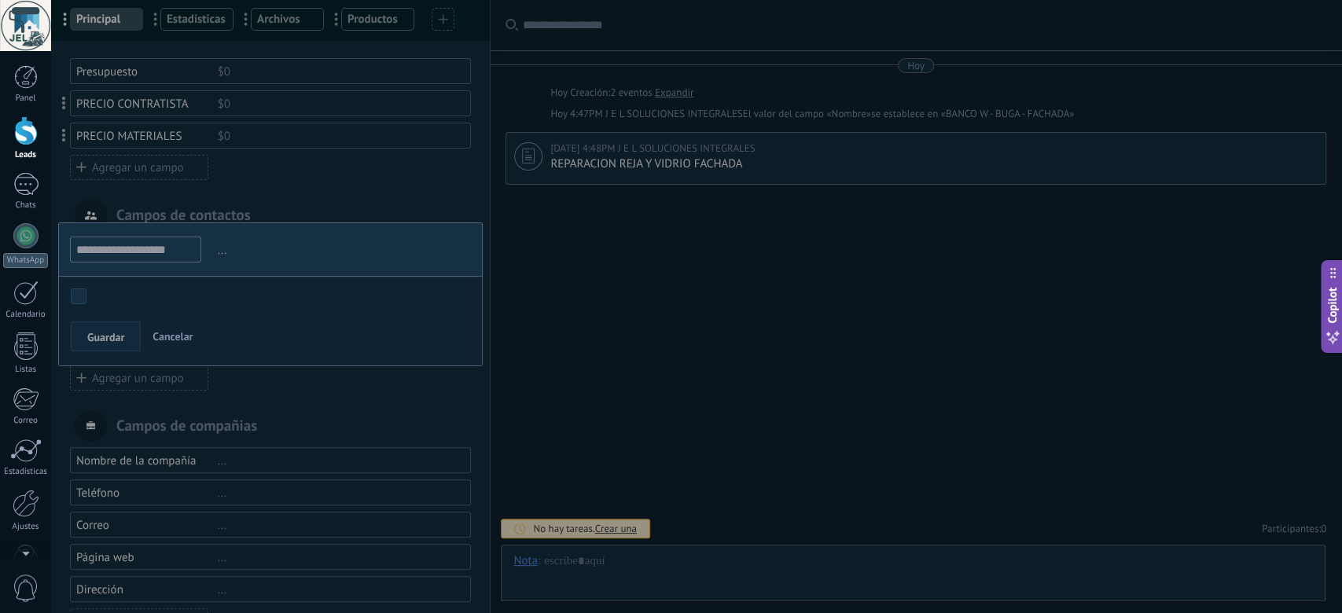
click at [340, 185] on div at bounding box center [270, 278] width 439 height 767
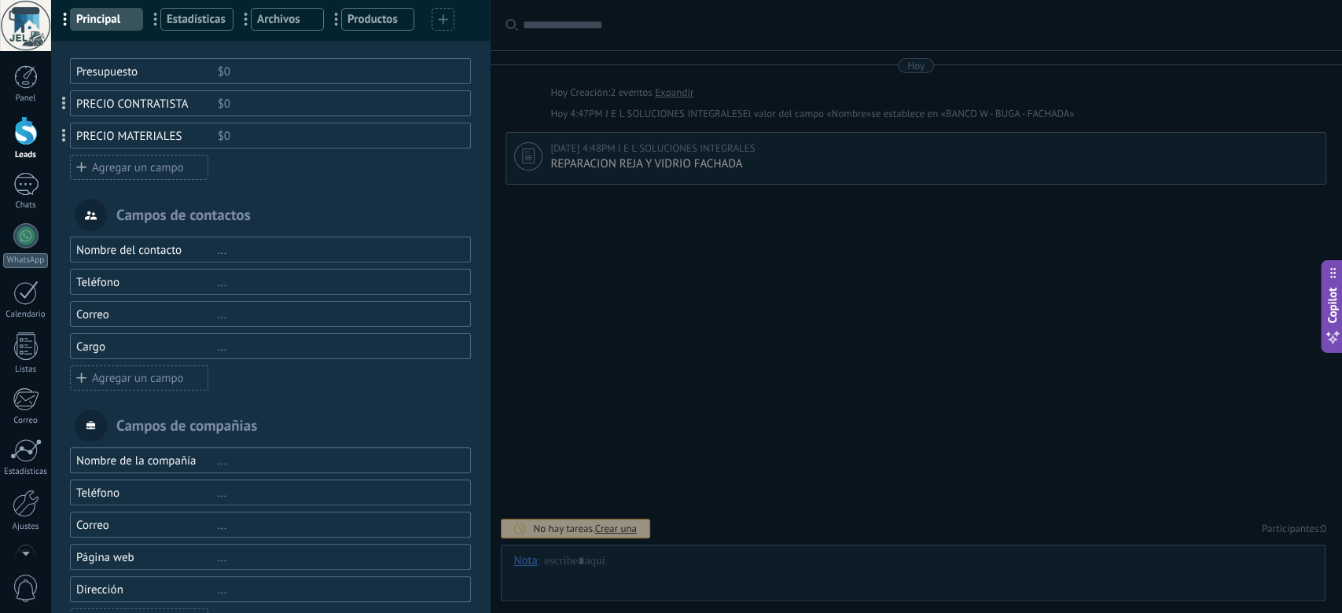
click at [176, 166] on div "Agregar un campo" at bounding box center [139, 167] width 138 height 25
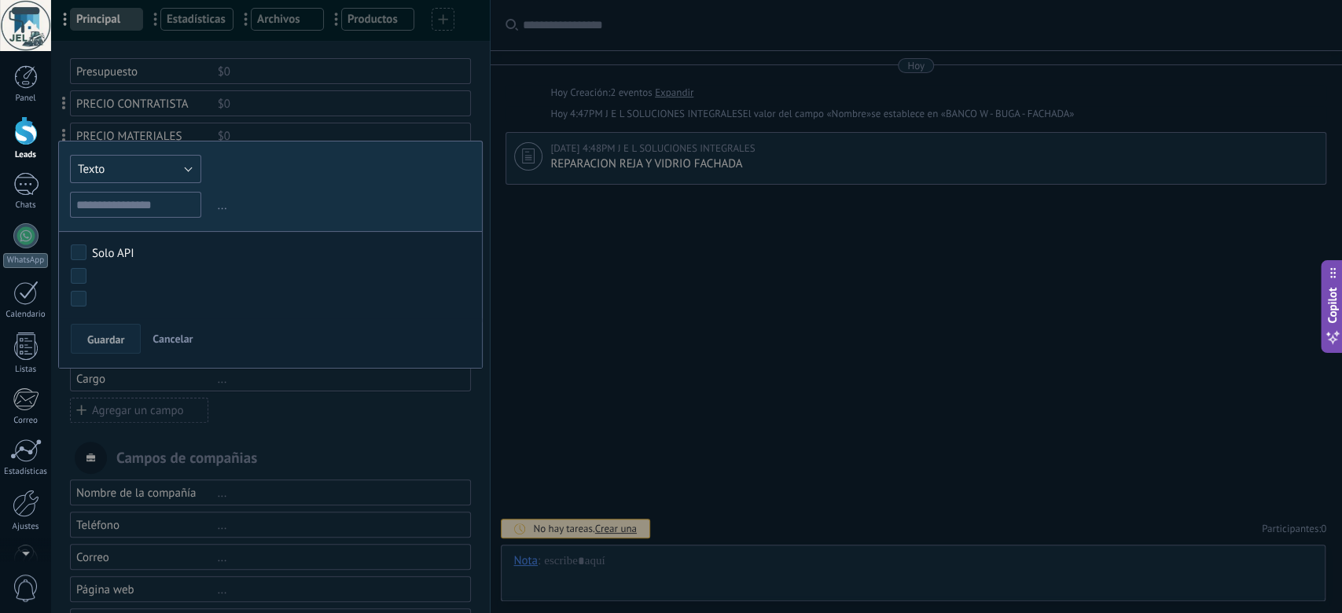
click at [171, 167] on button "Texto" at bounding box center [135, 169] width 131 height 28
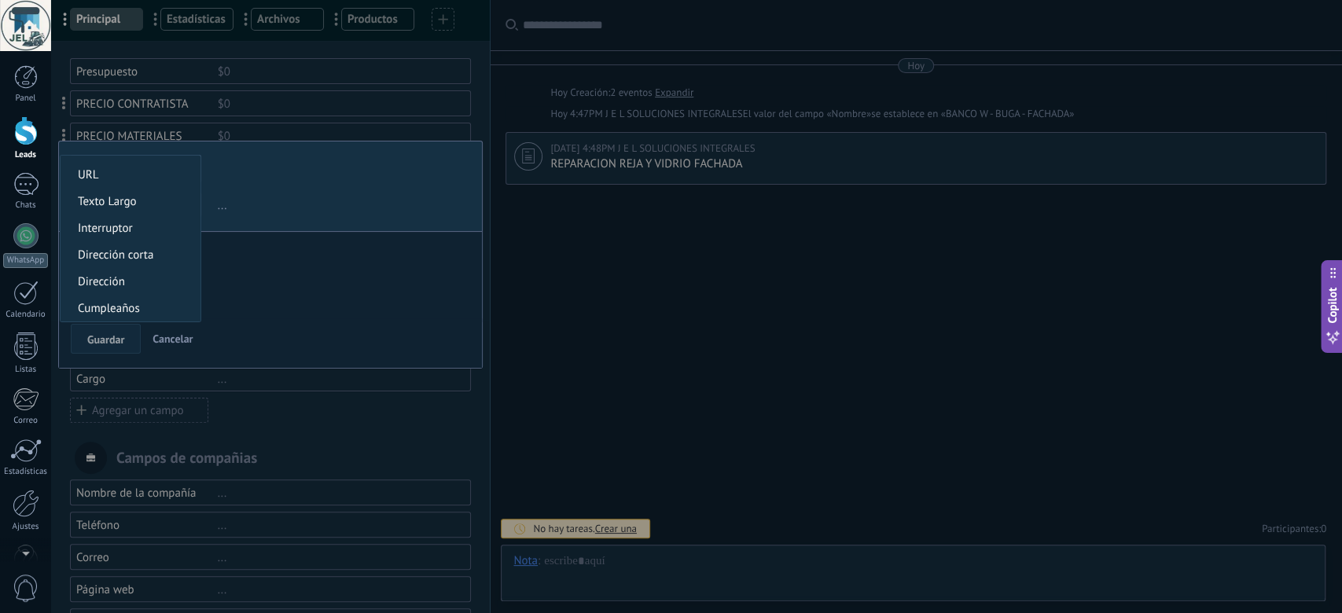
scroll to position [296, 0]
click at [132, 256] on span "Moneda" at bounding box center [128, 255] width 135 height 15
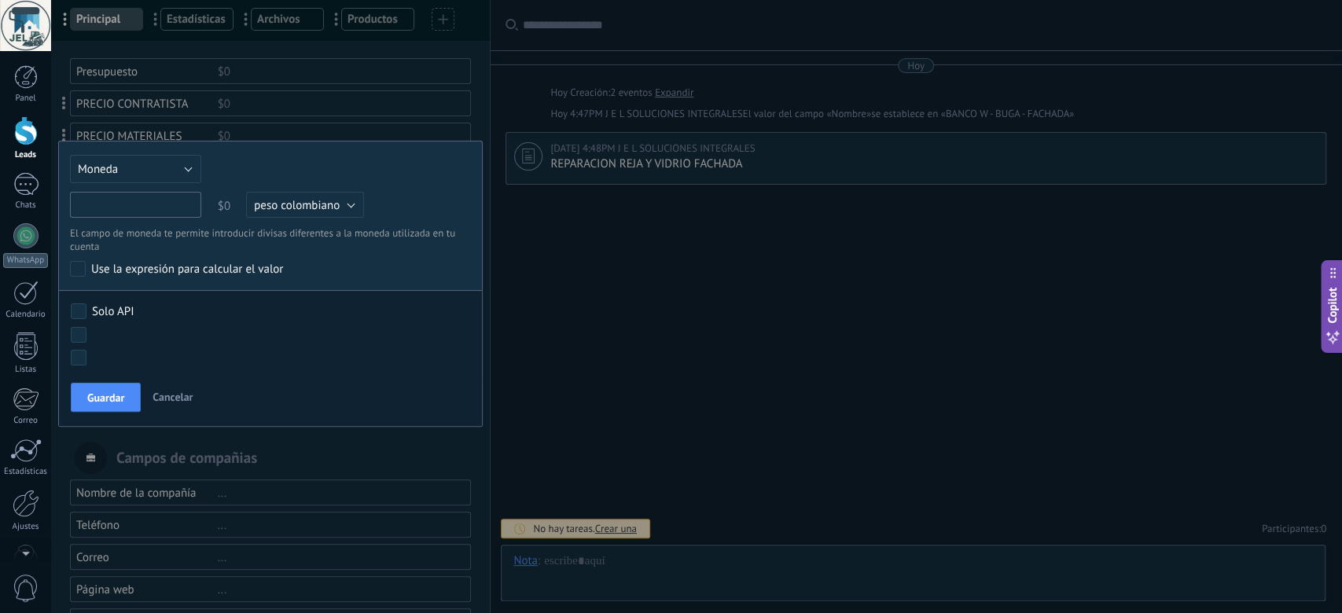
click at [141, 200] on input "text" at bounding box center [135, 205] width 131 height 26
type input "**********"
click at [117, 400] on span "Guardar" at bounding box center [105, 397] width 37 height 11
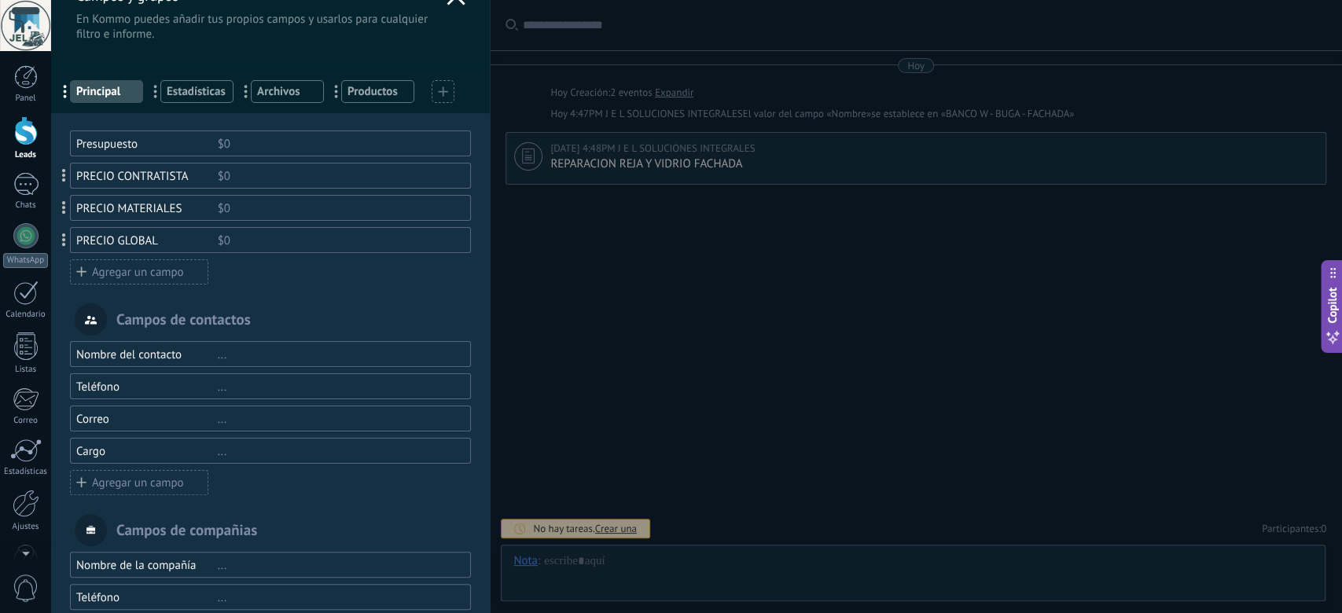
scroll to position [0, 0]
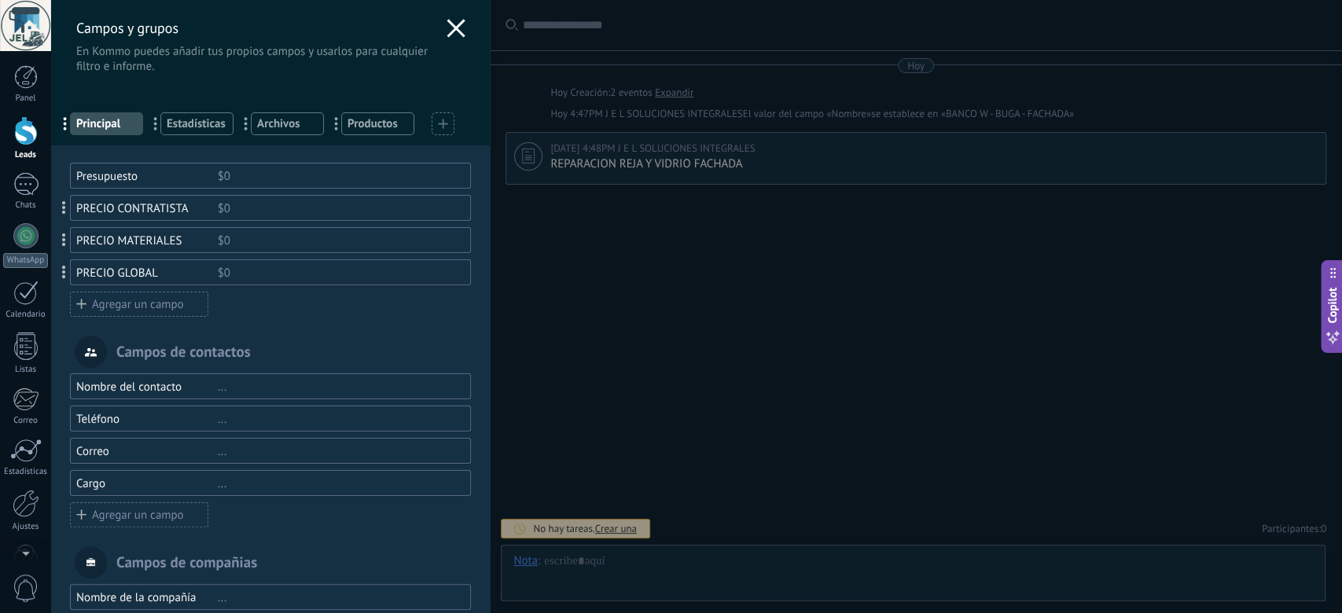
click at [453, 28] on use at bounding box center [456, 28] width 18 height 18
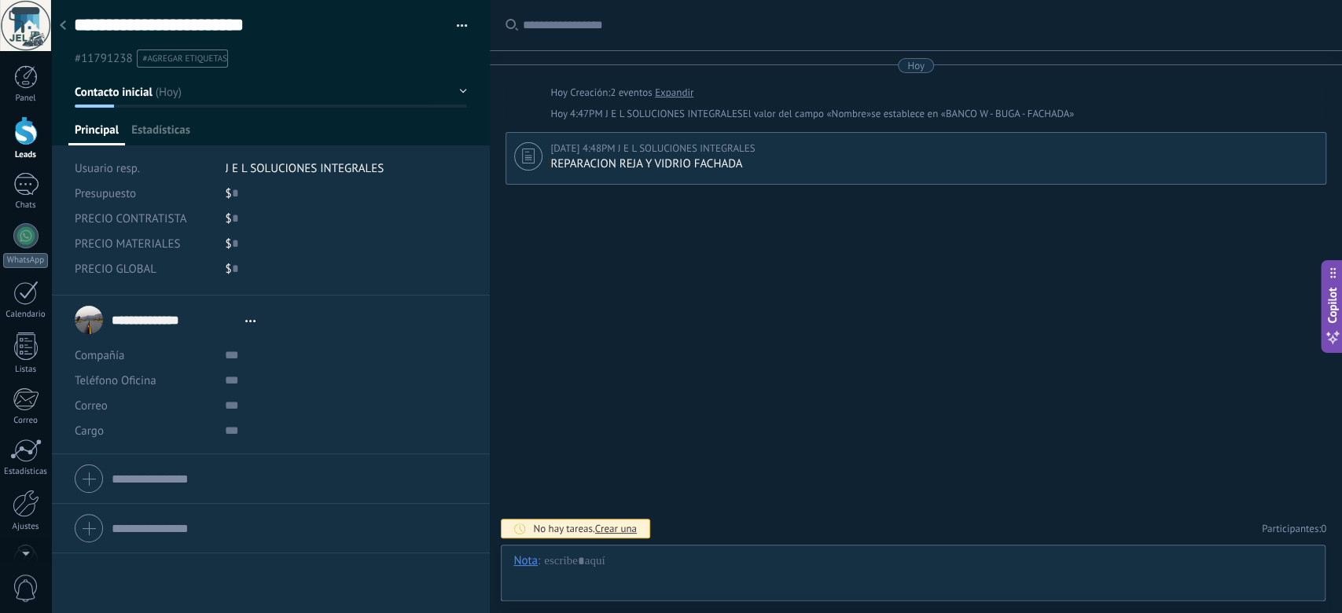
scroll to position [24, 0]
click at [67, 24] on div at bounding box center [63, 26] width 22 height 31
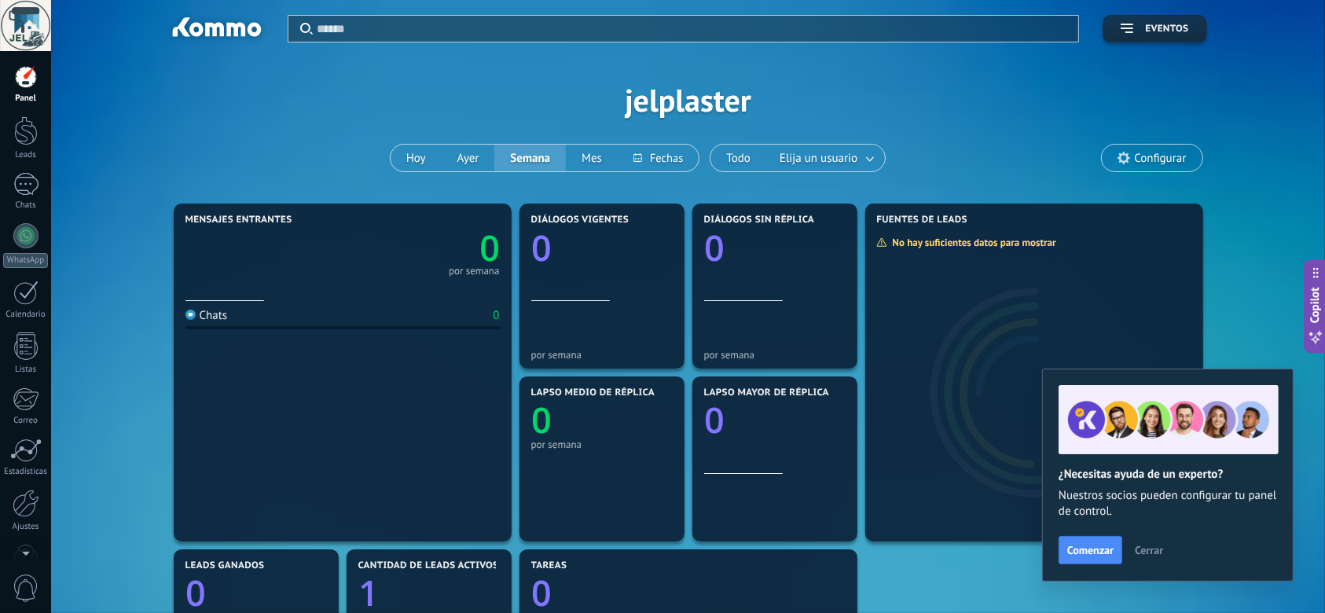
drag, startPoint x: 27, startPoint y: 137, endPoint x: 96, endPoint y: 150, distance: 70.4
click at [27, 137] on div at bounding box center [26, 130] width 24 height 29
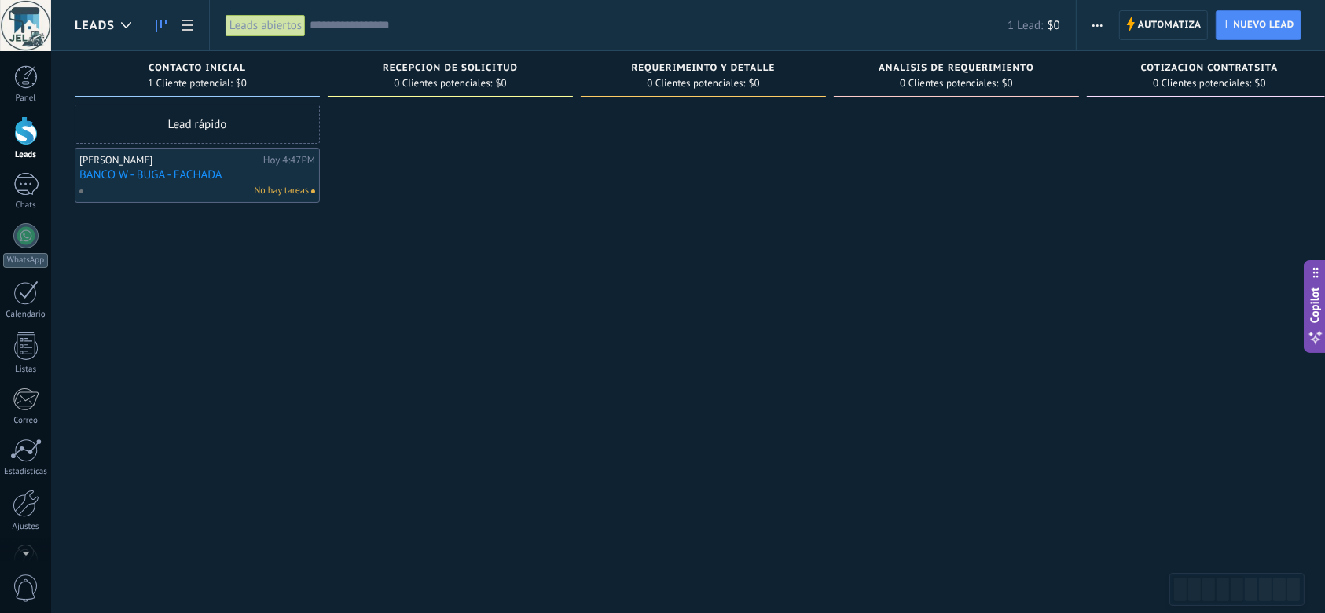
click at [182, 178] on link "BANCO W - BUGA - FACHADA" at bounding box center [197, 174] width 236 height 13
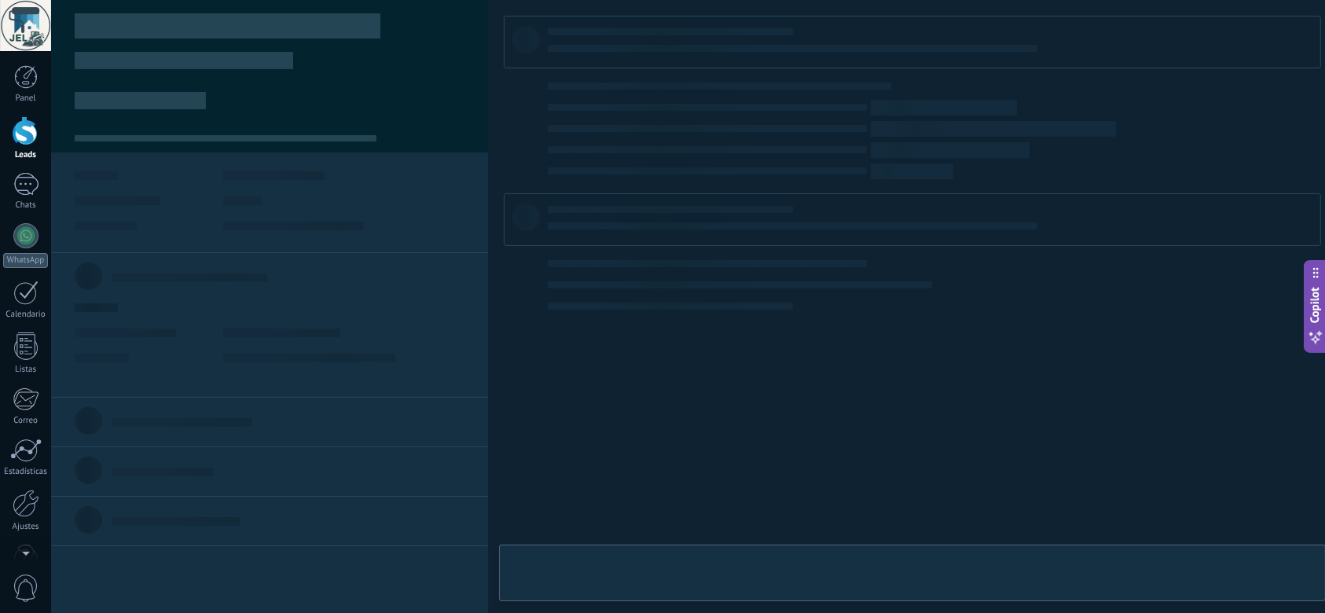
type textarea "**********"
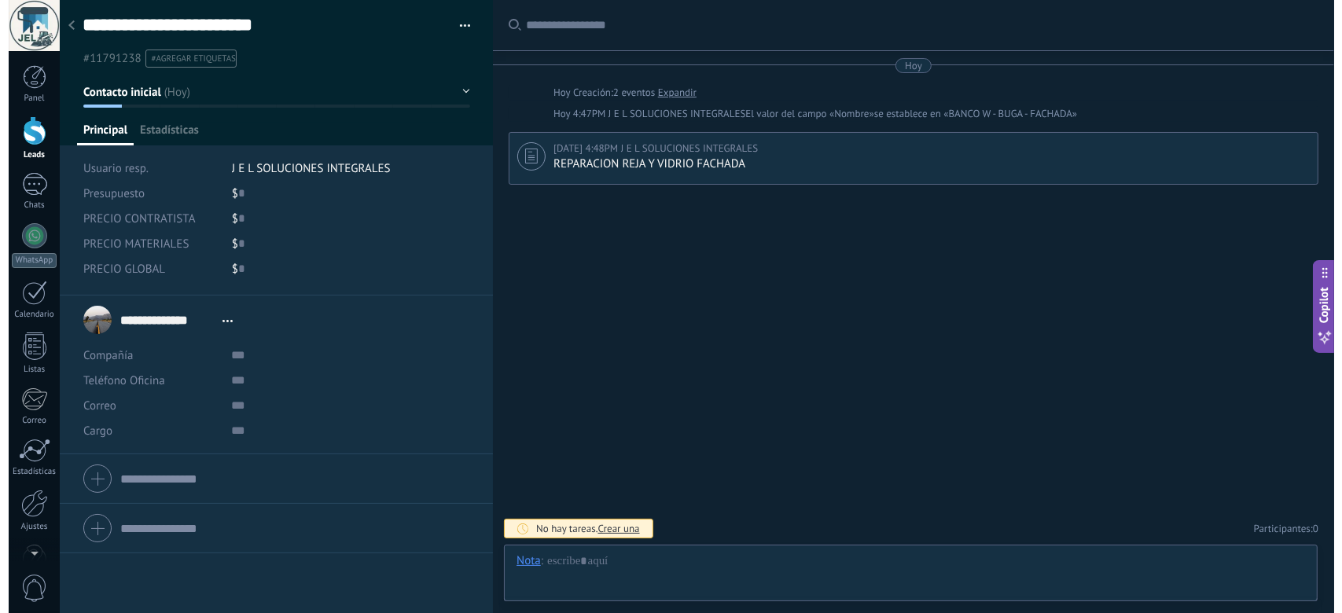
scroll to position [24, 0]
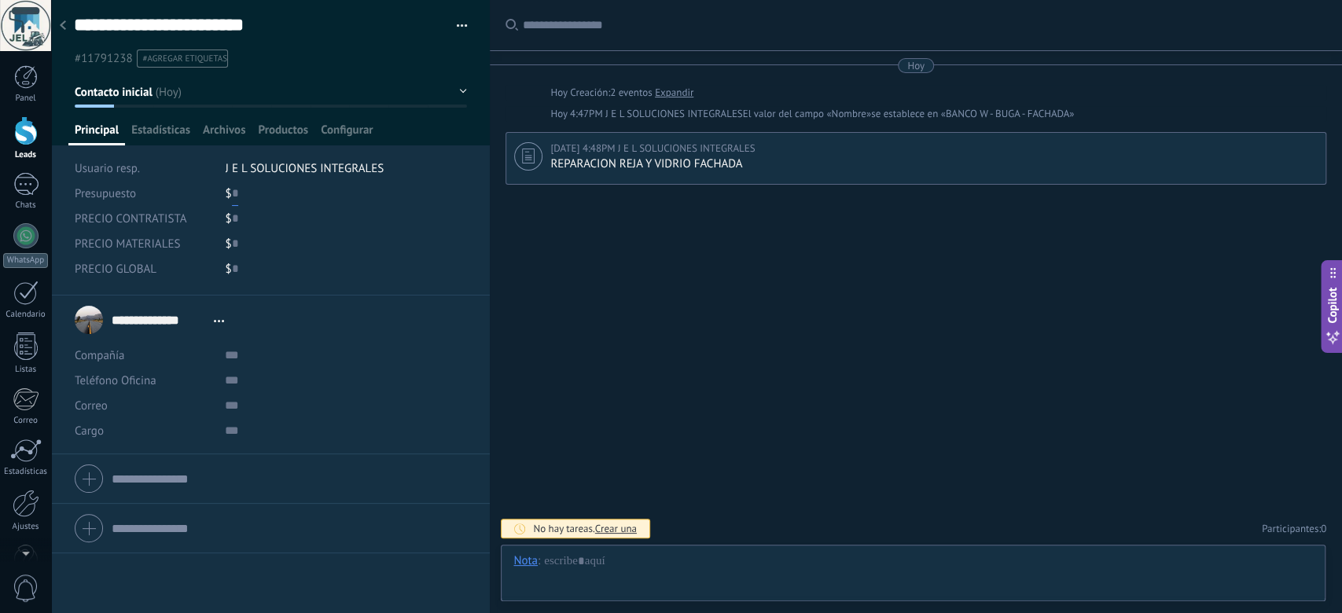
click at [233, 196] on input "text" at bounding box center [235, 193] width 6 height 25
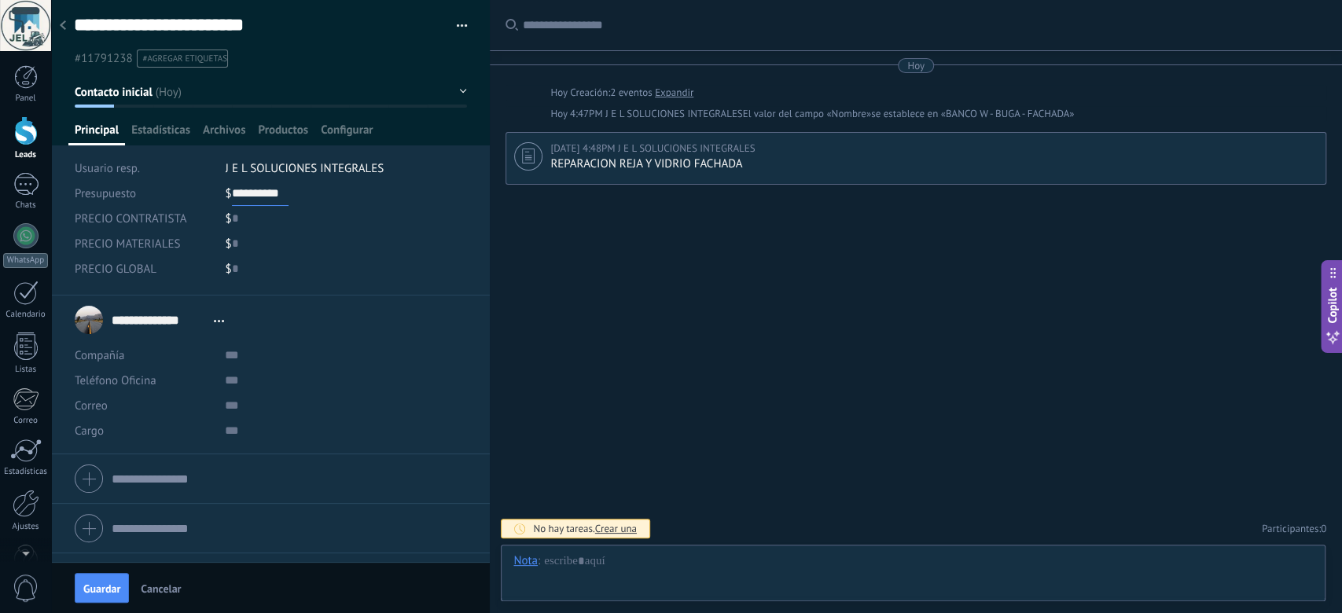
type input "**********"
click at [273, 244] on div "$ 0" at bounding box center [347, 243] width 242 height 25
click at [248, 215] on div "$ 0" at bounding box center [347, 218] width 242 height 25
click at [240, 242] on div "$ 0" at bounding box center [347, 243] width 242 height 25
click at [246, 266] on div "$ 0" at bounding box center [347, 268] width 242 height 25
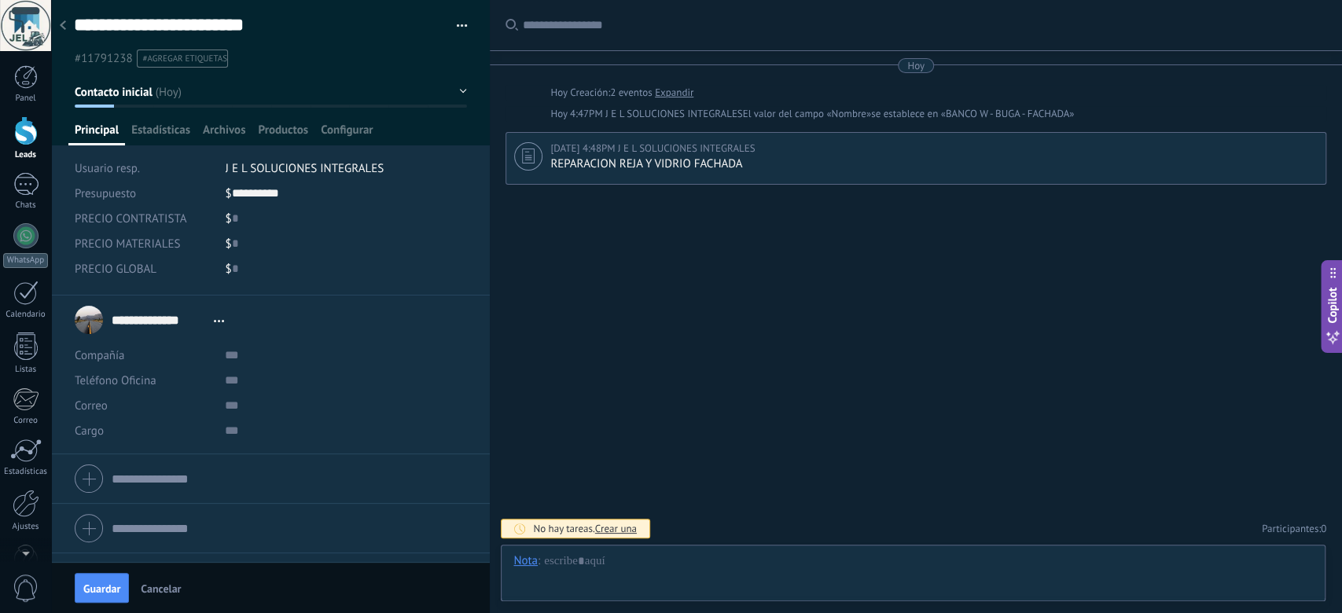
click at [245, 216] on div "$ 0" at bounding box center [347, 218] width 242 height 25
type input "*******"
click at [243, 263] on div "$ 0" at bounding box center [347, 268] width 242 height 25
click at [242, 246] on div "$ 0" at bounding box center [347, 243] width 242 height 25
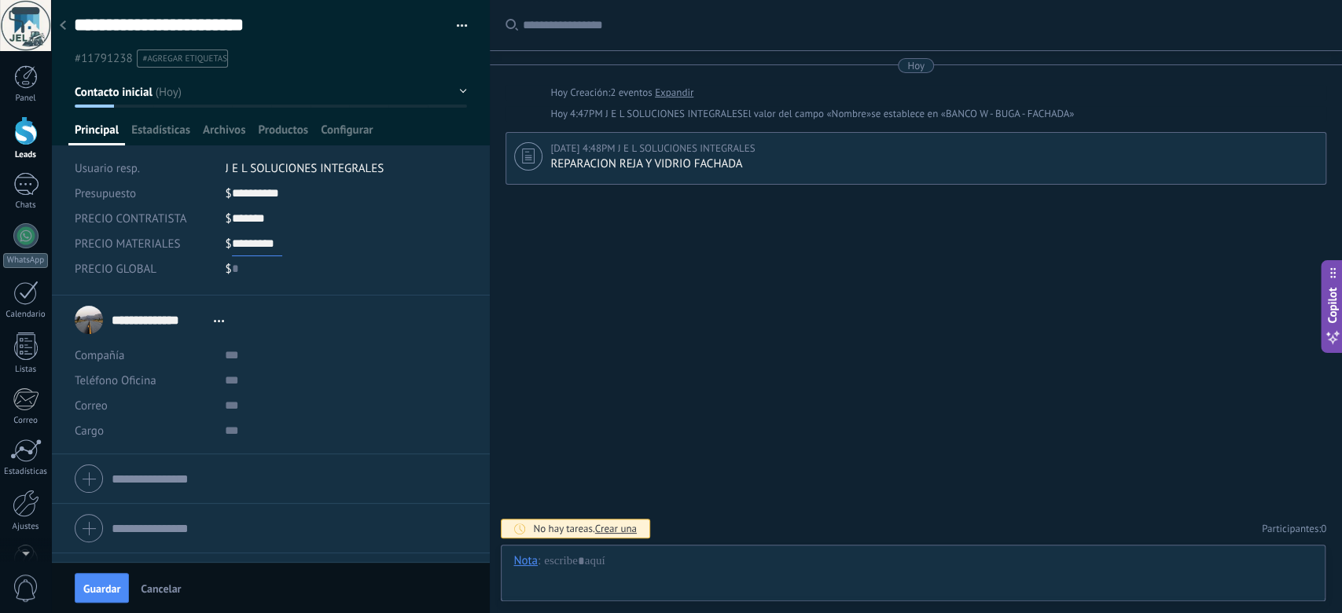
type input "*********"
click at [298, 316] on div "**********" at bounding box center [270, 319] width 391 height 39
click at [232, 360] on input "text" at bounding box center [342, 355] width 235 height 25
type input "*******"
click at [238, 387] on input "text" at bounding box center [342, 380] width 235 height 25
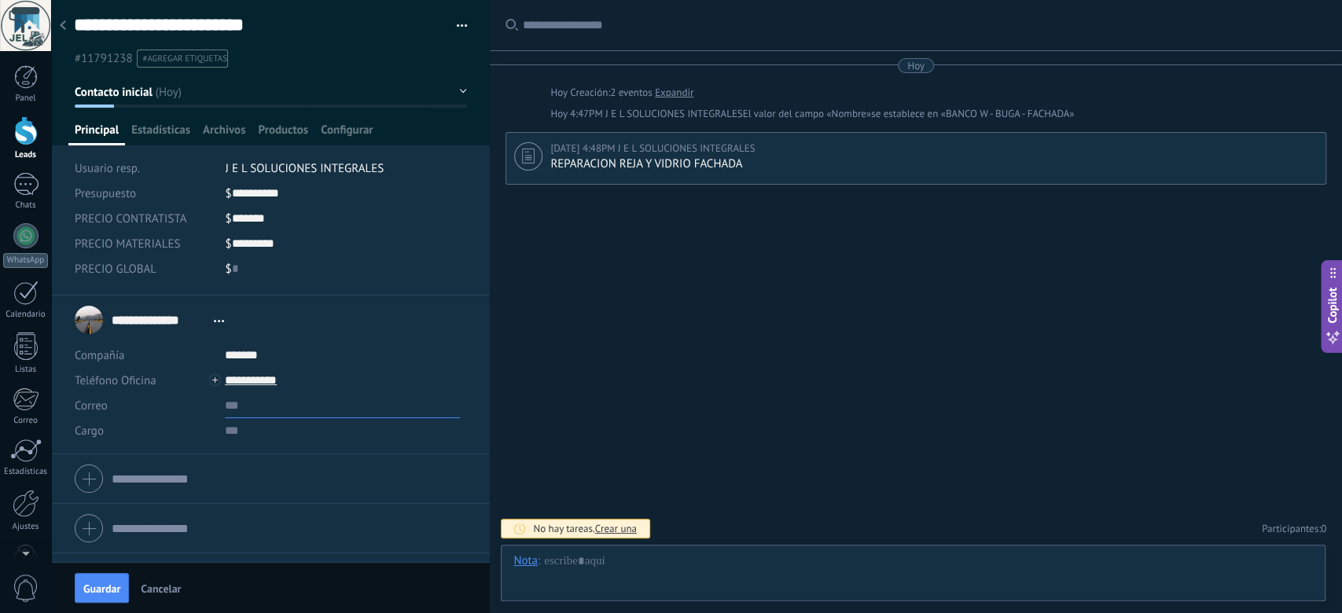
type input "**********"
click at [230, 406] on input "text" at bounding box center [342, 405] width 235 height 25
type input "*"
type input "**********"
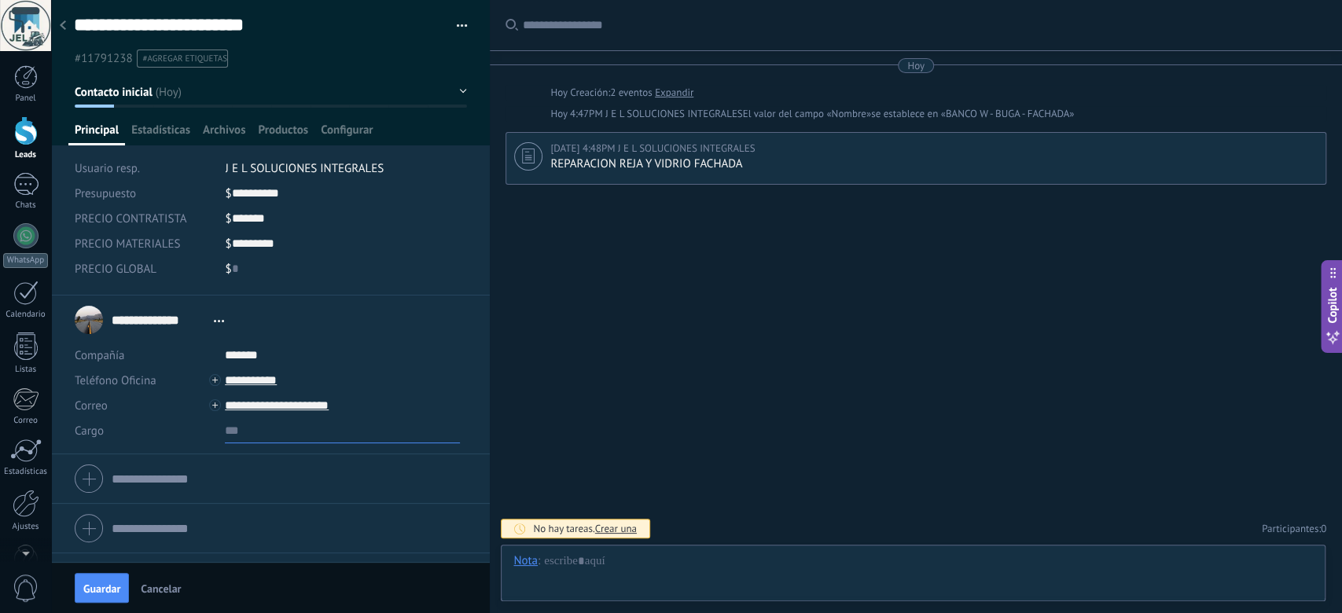
click at [233, 434] on input "text" at bounding box center [342, 430] width 235 height 25
type input "**********"
click at [266, 447] on body ".abecls-1,.abecls-2{fill-rule:evenodd}.abecls-2{fill:#fff} .abhcls-1{fill:none}…" at bounding box center [671, 306] width 1342 height 613
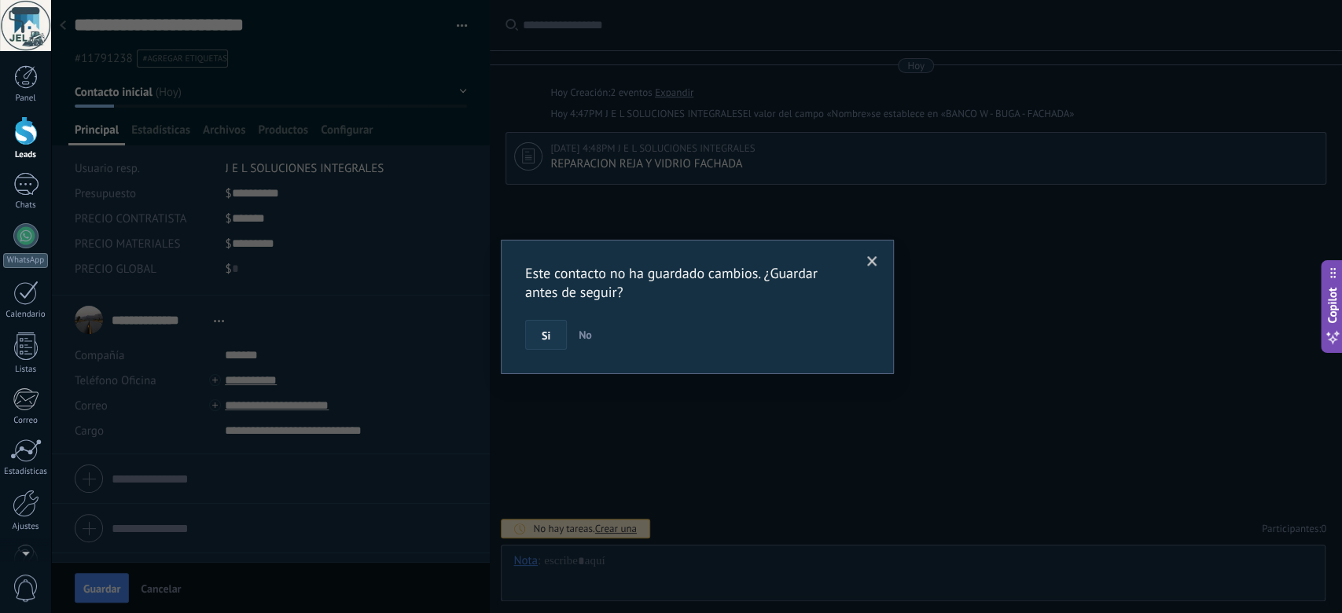
click at [547, 335] on span "Si" at bounding box center [545, 335] width 9 height 11
type textarea "***"
type input "*******"
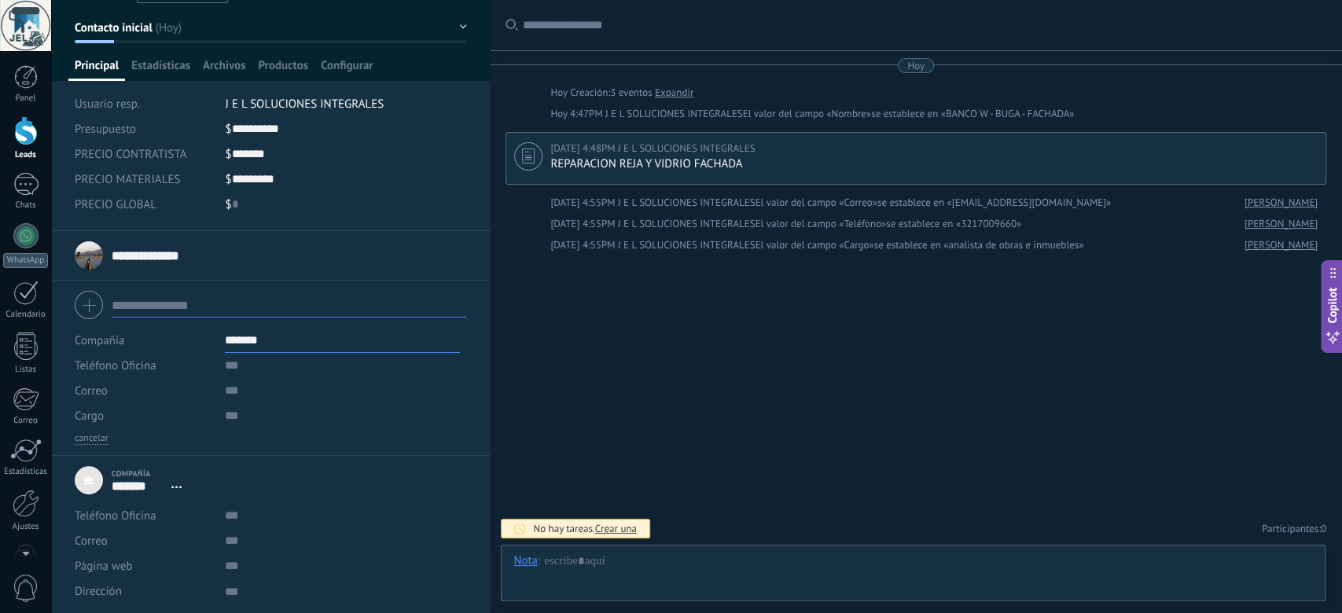
scroll to position [65, 0]
click at [303, 399] on input "text" at bounding box center [342, 389] width 235 height 25
click at [275, 373] on input "text" at bounding box center [342, 364] width 235 height 25
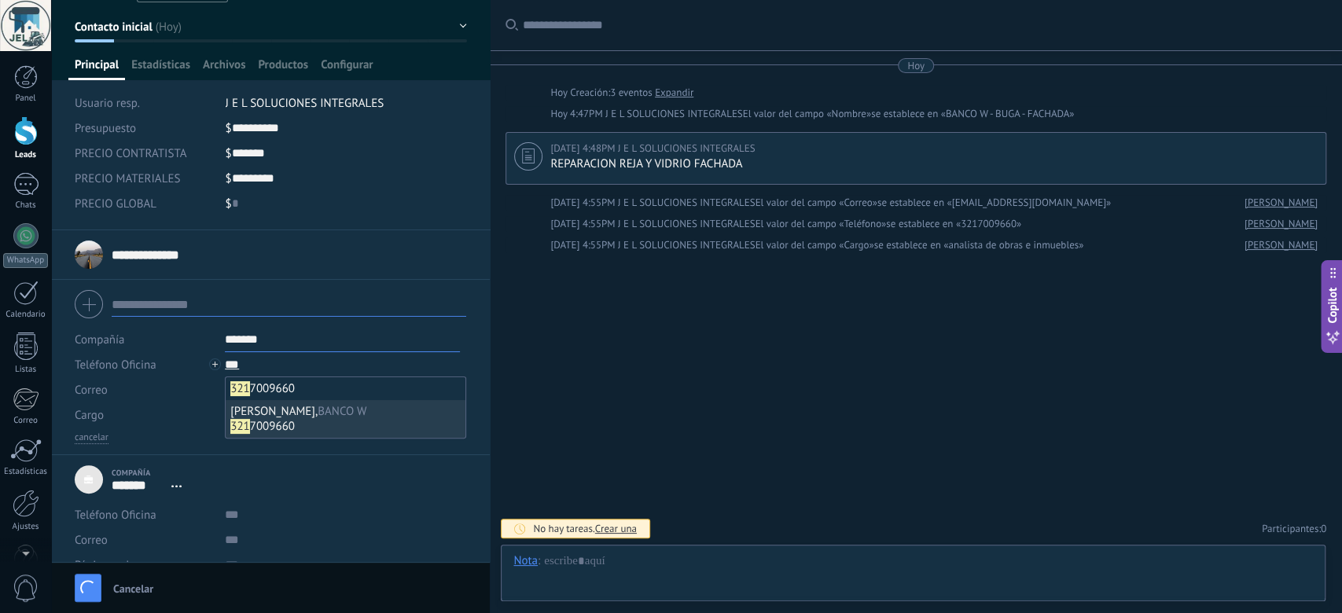
click at [305, 421] on div "[PHONE_NUMBER]" at bounding box center [345, 426] width 230 height 15
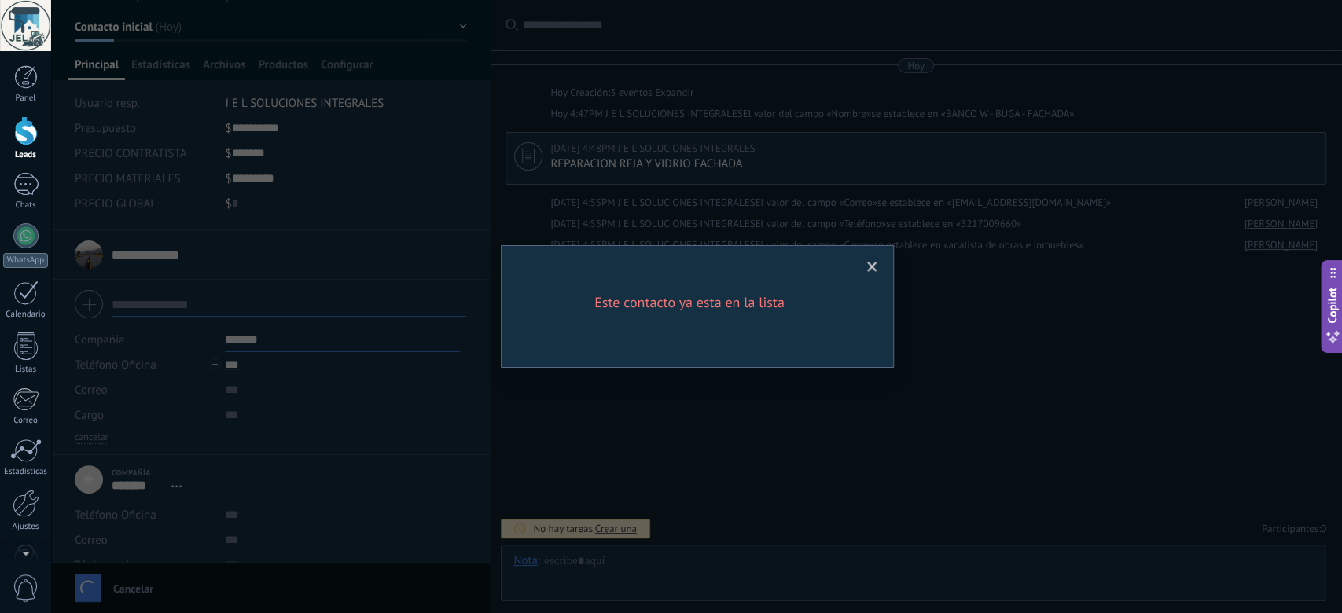
click at [878, 266] on span at bounding box center [872, 267] width 26 height 27
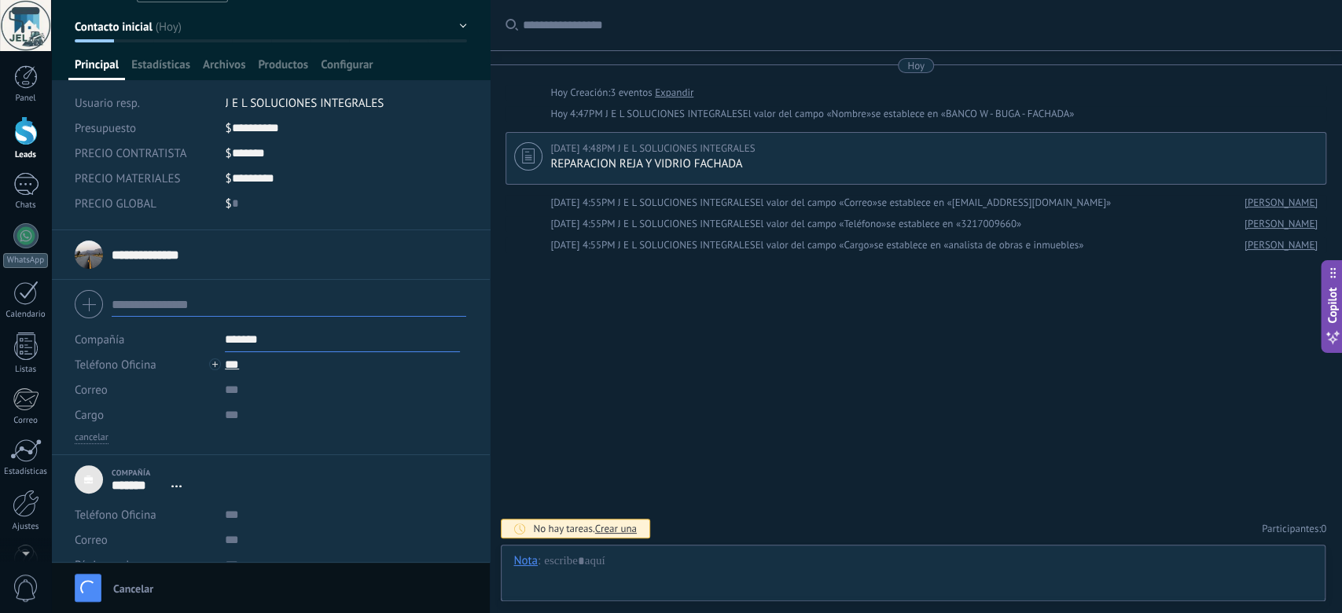
click at [305, 430] on div "Compañía ******* Teléfono Oficina Ofic. directo Celular Fax Casa Otro Teléfono …" at bounding box center [270, 385] width 391 height 117
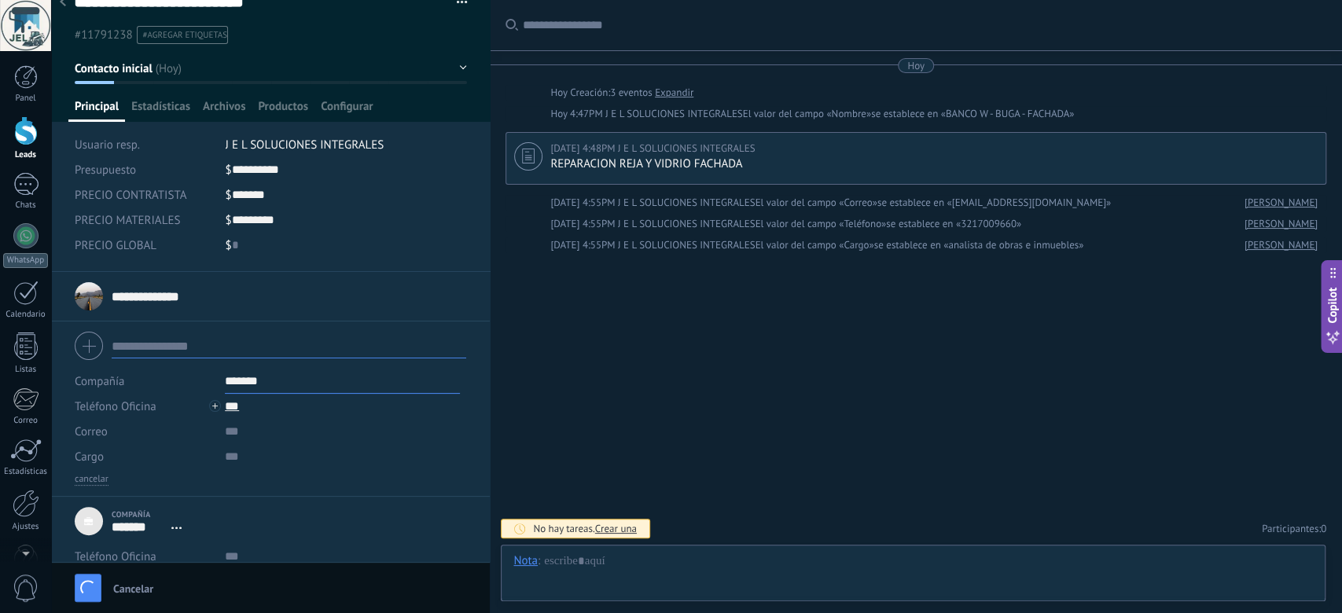
scroll to position [0, 0]
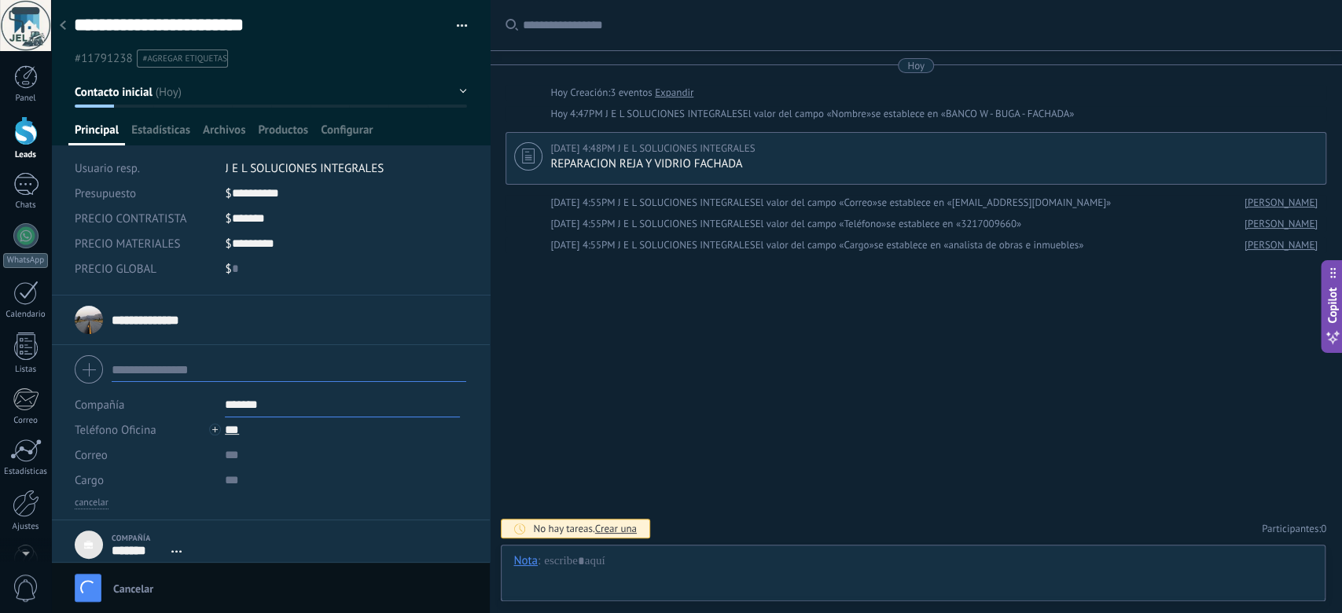
click at [195, 320] on input "**********" at bounding box center [159, 320] width 94 height 16
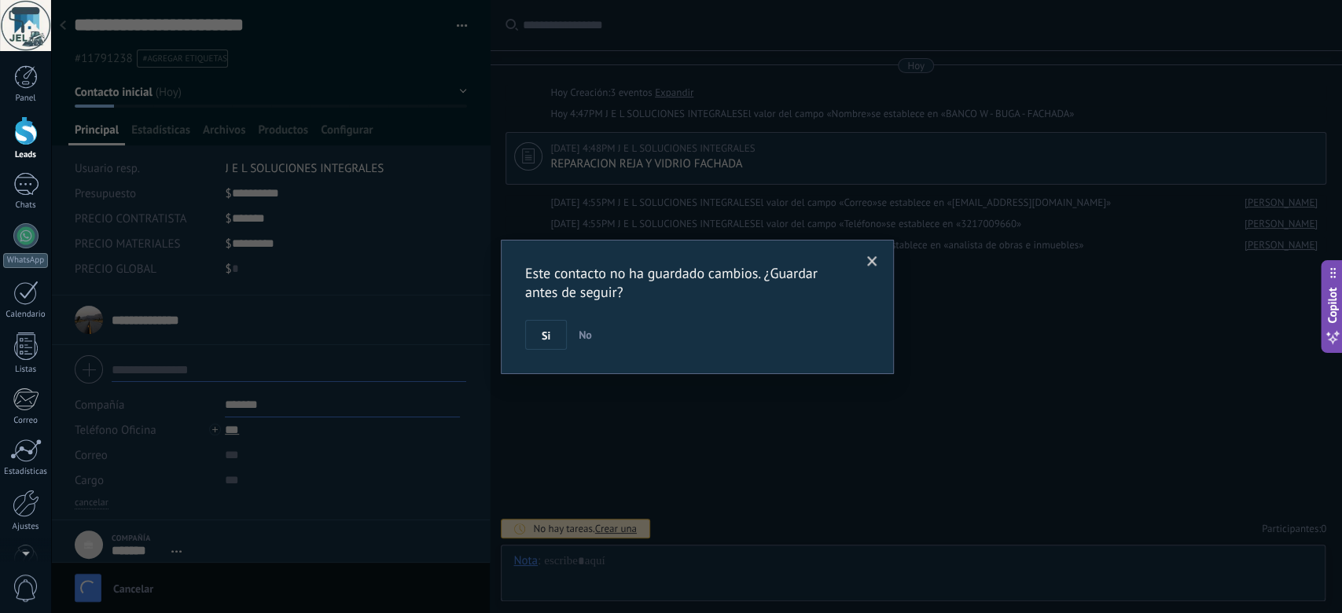
click at [868, 266] on span at bounding box center [872, 261] width 10 height 11
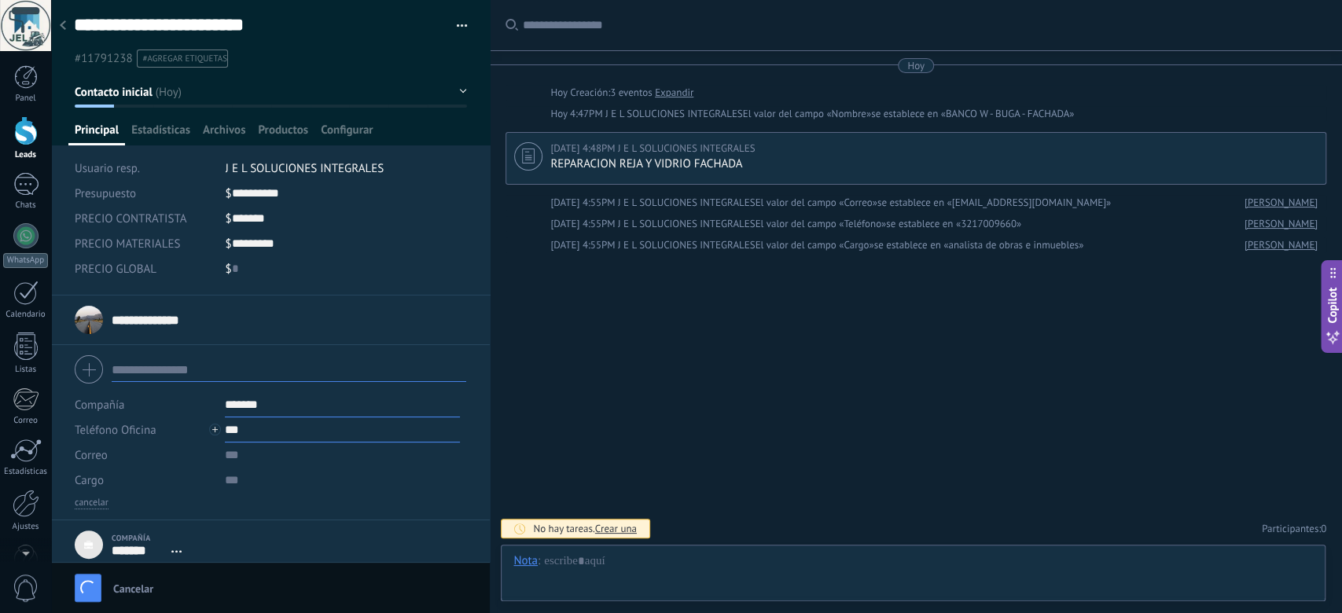
click at [253, 429] on input "***" at bounding box center [342, 429] width 235 height 25
type input "*"
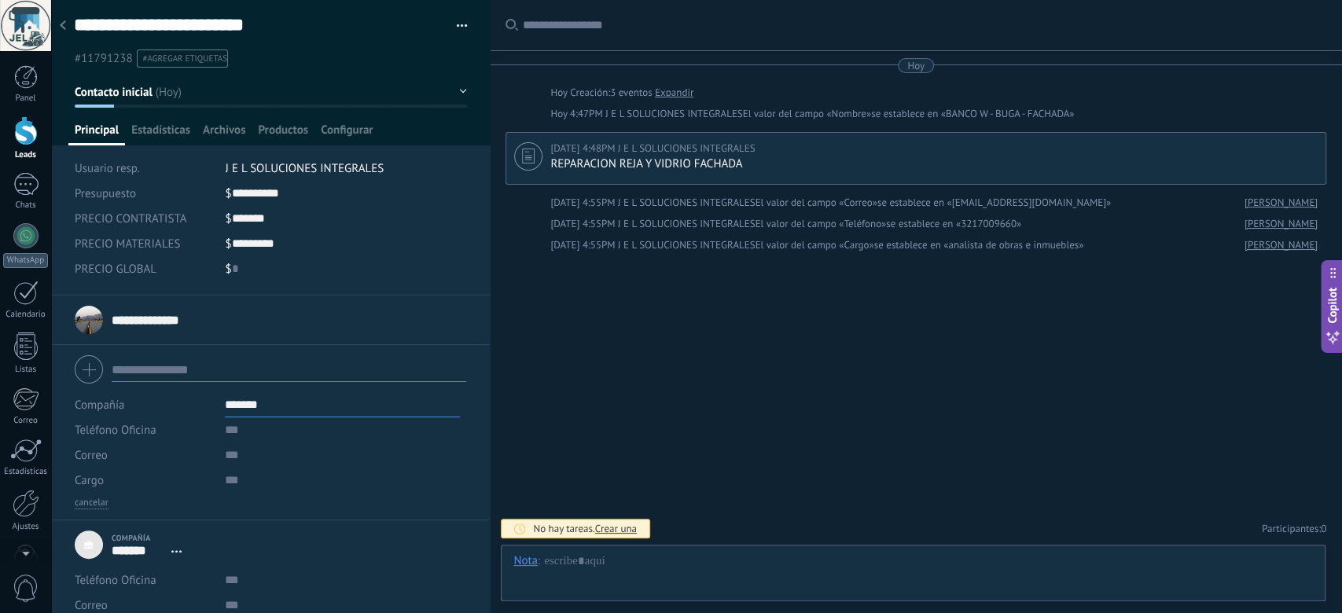
click at [305, 409] on input "*******" at bounding box center [342, 404] width 235 height 25
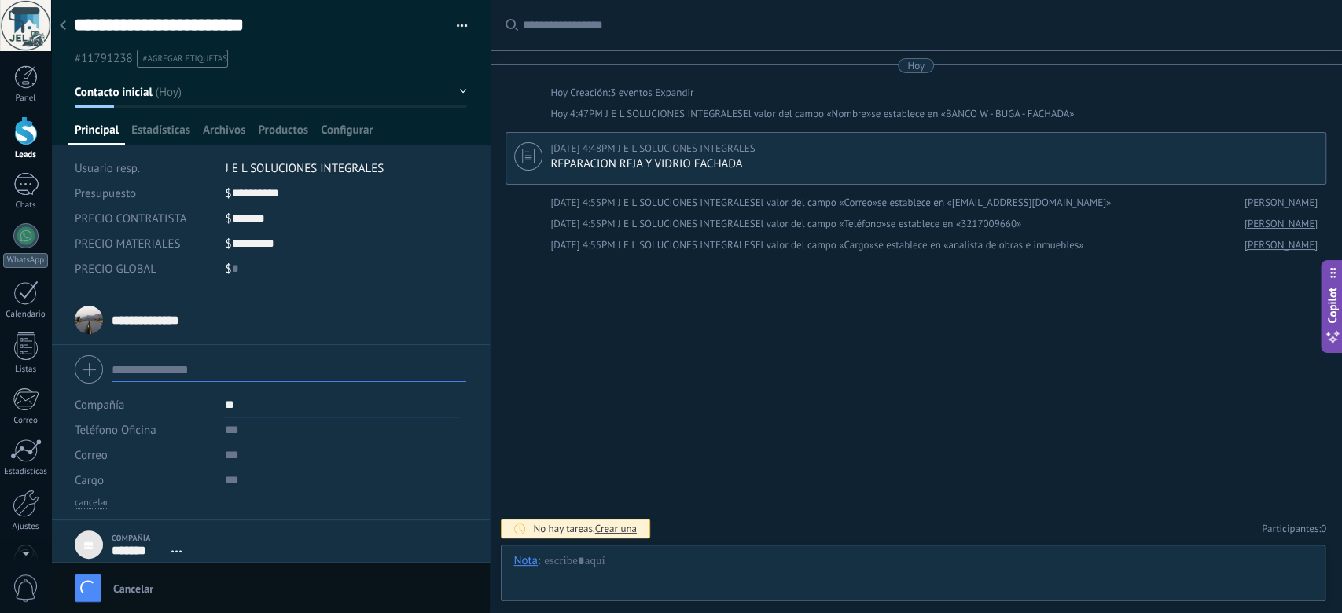
type input "*"
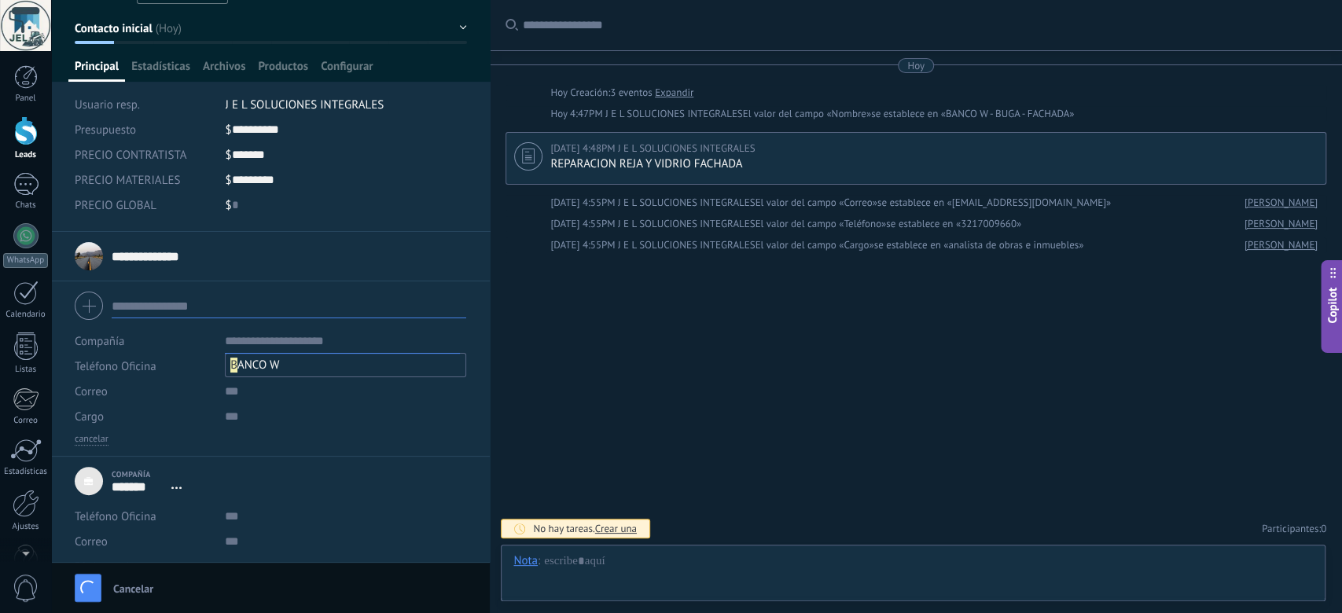
scroll to position [116, 0]
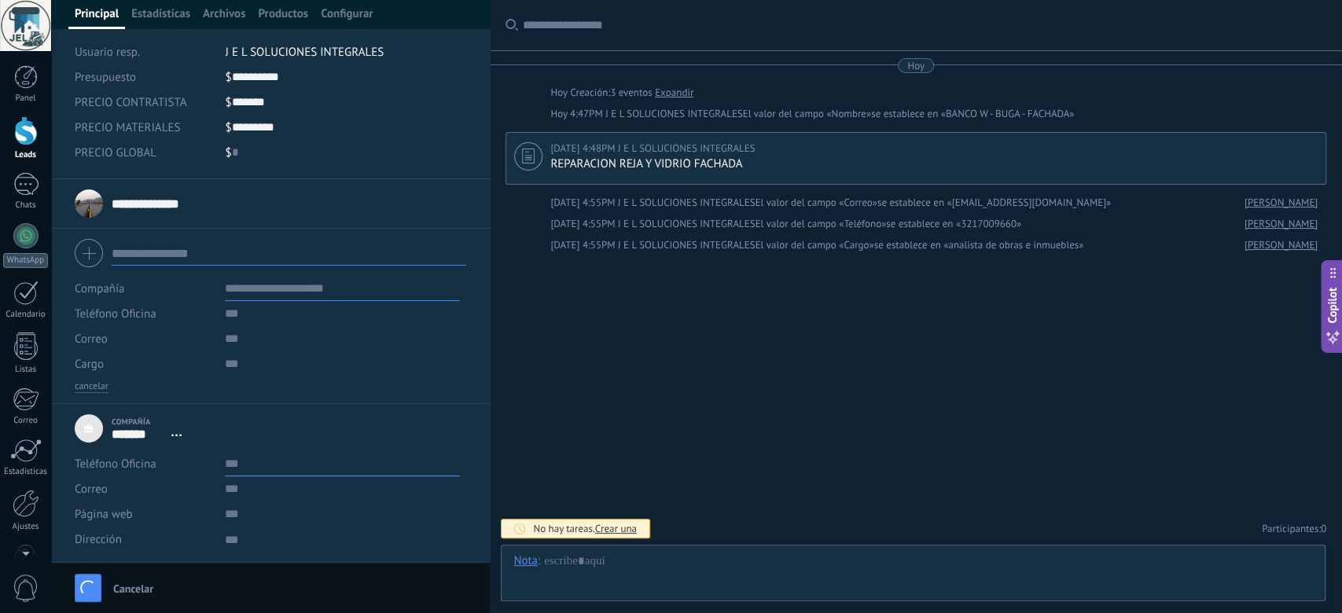
click at [428, 447] on input "text" at bounding box center [342, 463] width 235 height 25
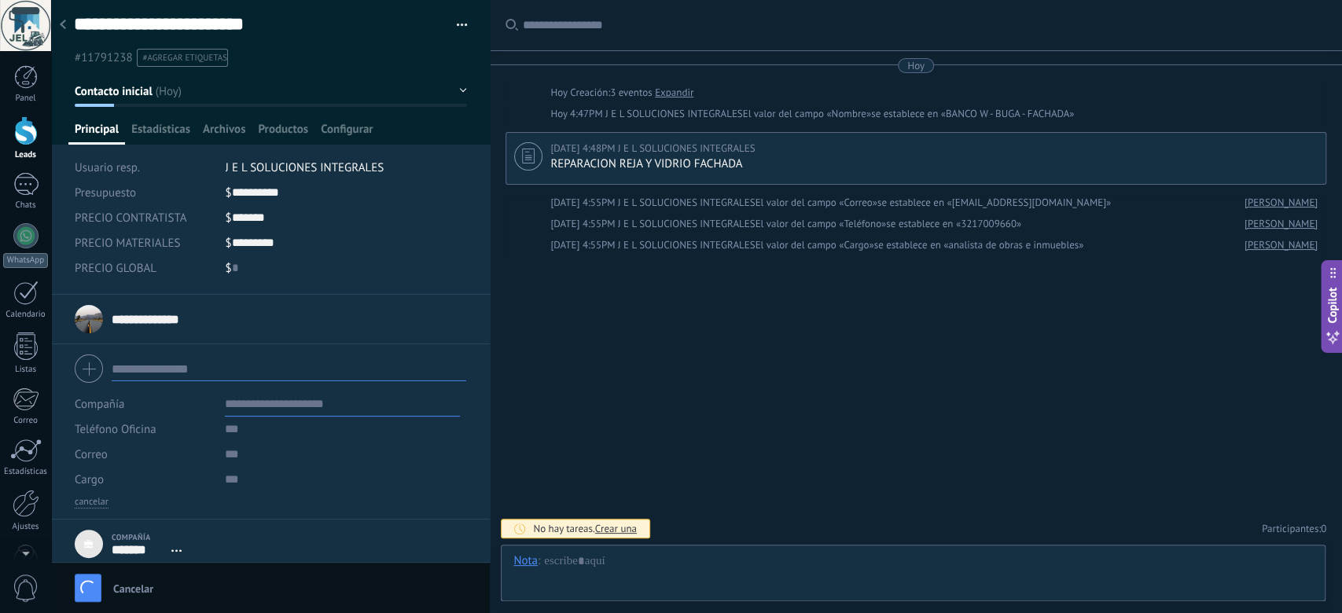
scroll to position [0, 0]
click at [145, 318] on input "**********" at bounding box center [159, 320] width 94 height 16
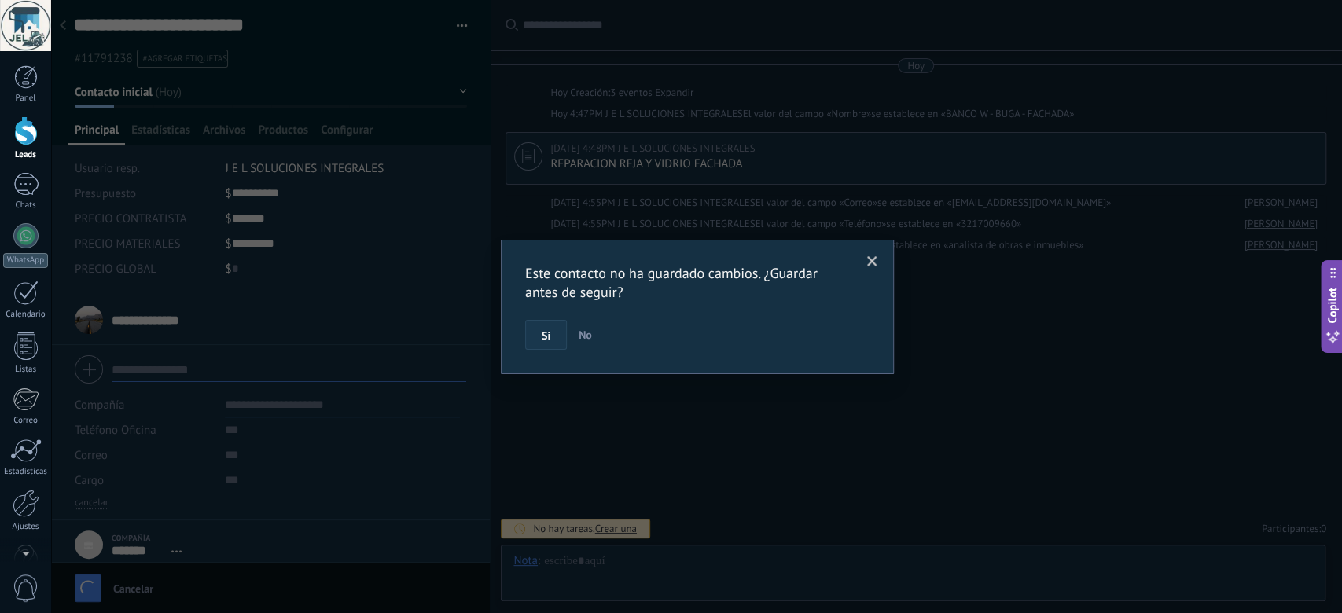
click at [554, 339] on button "Si" at bounding box center [546, 335] width 42 height 30
type textarea "***"
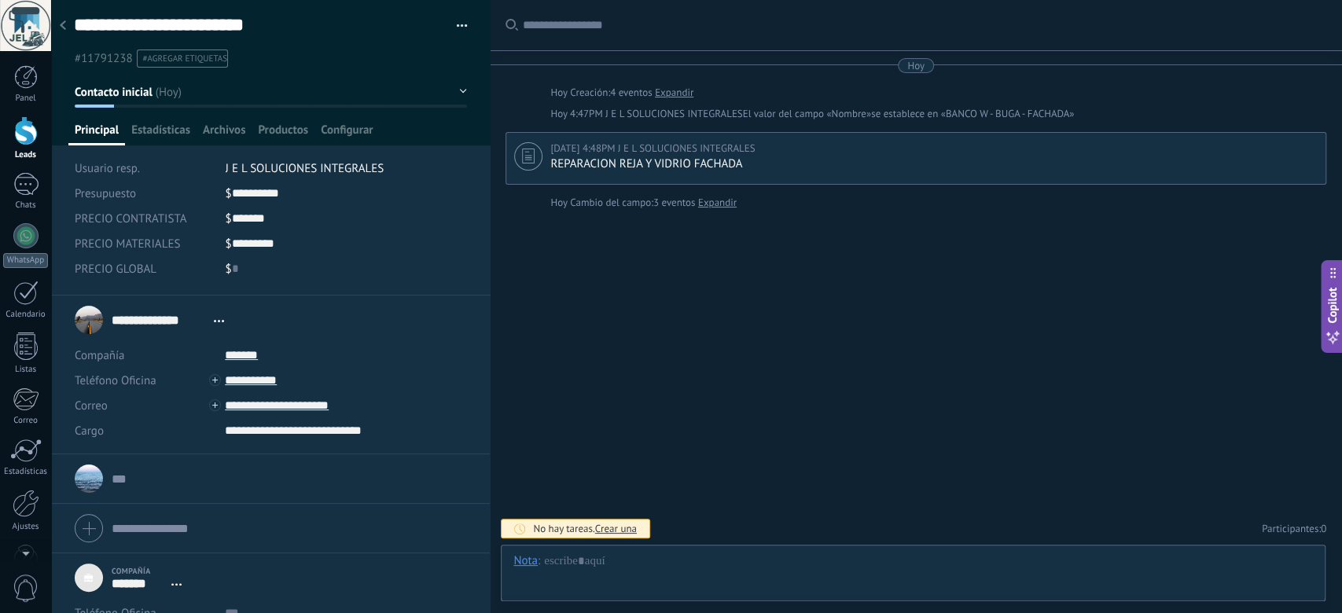
click at [66, 20] on div at bounding box center [63, 26] width 22 height 31
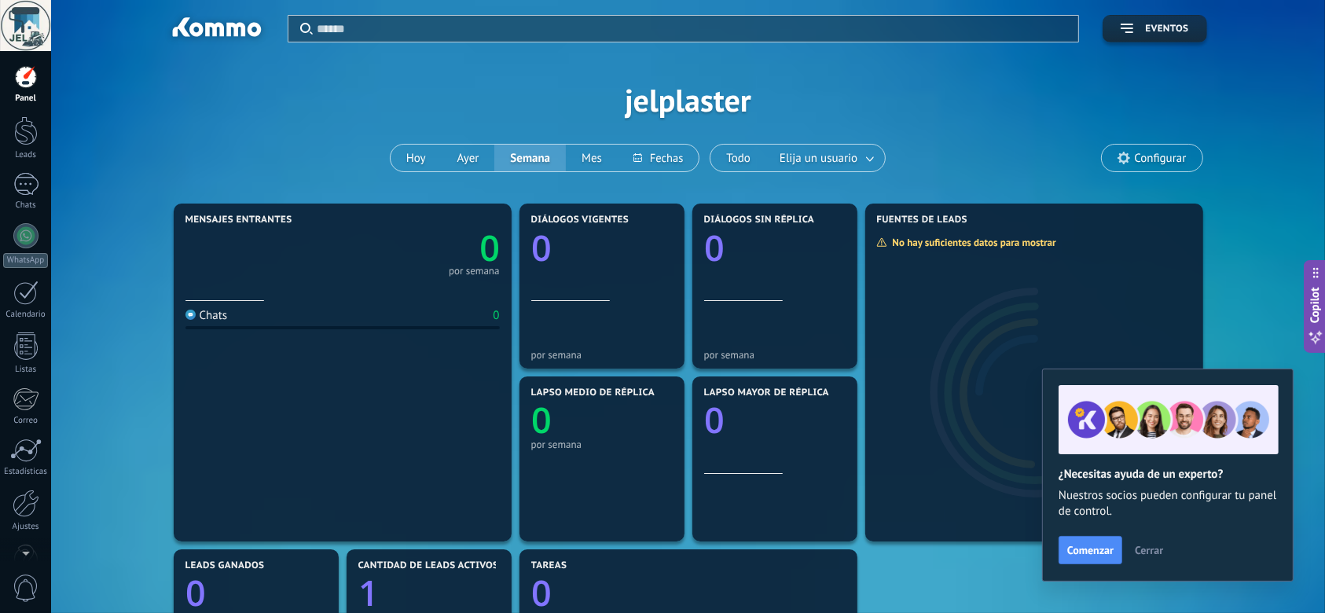
drag, startPoint x: 14, startPoint y: 133, endPoint x: 211, endPoint y: 288, distance: 250.1
click at [16, 133] on div at bounding box center [26, 130] width 24 height 29
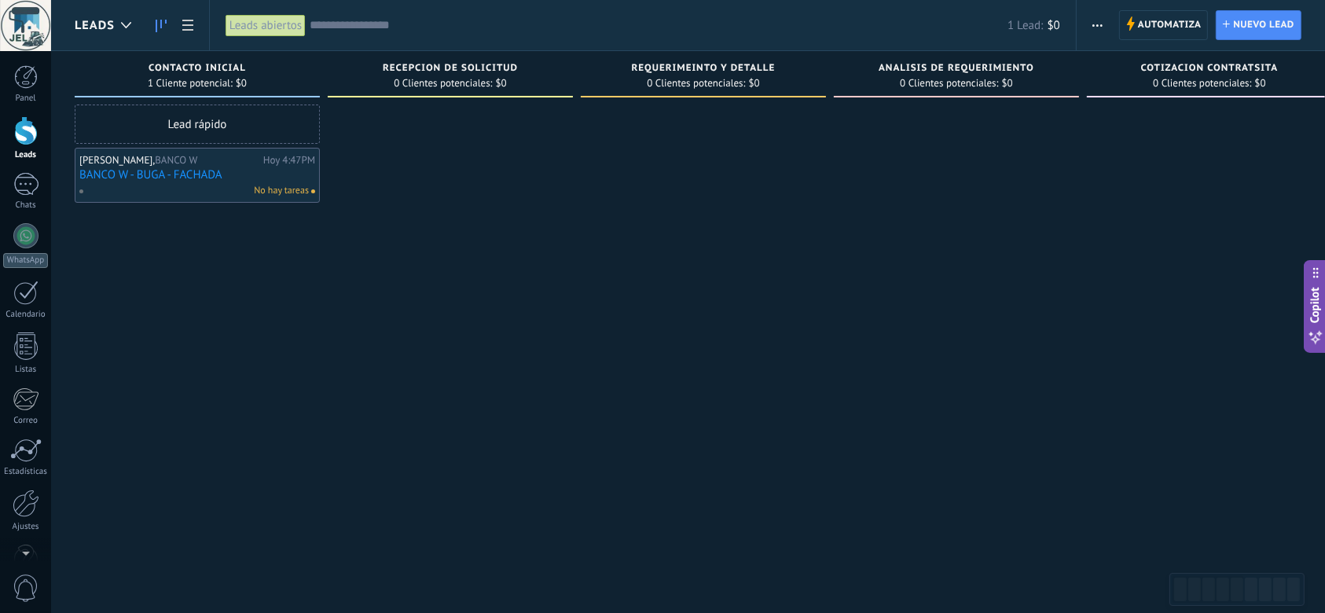
drag, startPoint x: 166, startPoint y: 182, endPoint x: 422, endPoint y: 149, distance: 258.2
click at [422, 149] on div "Leads Entrantes Solicitudes: 0 0 0 0 0 0 0 0 0 Contacto inicial 1 Cliente poten…" at bounding box center [1221, 281] width 2293 height 461
drag, startPoint x: 231, startPoint y: 162, endPoint x: 440, endPoint y: 119, distance: 213.5
click at [440, 119] on div "Leads Entrantes Solicitudes: 0 0 0 0 0 0 0 0 0 Contacto inicial 1 Cliente poten…" at bounding box center [1221, 281] width 2293 height 461
click at [340, 326] on div at bounding box center [450, 309] width 245 height 408
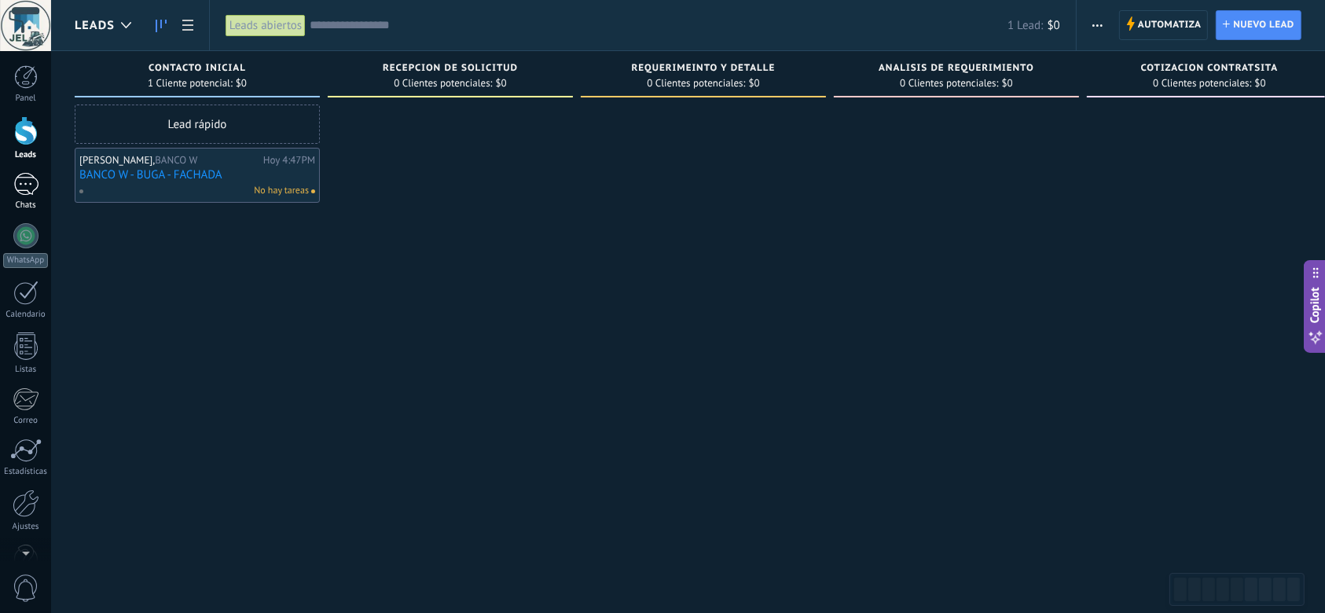
click at [25, 185] on div at bounding box center [25, 184] width 25 height 23
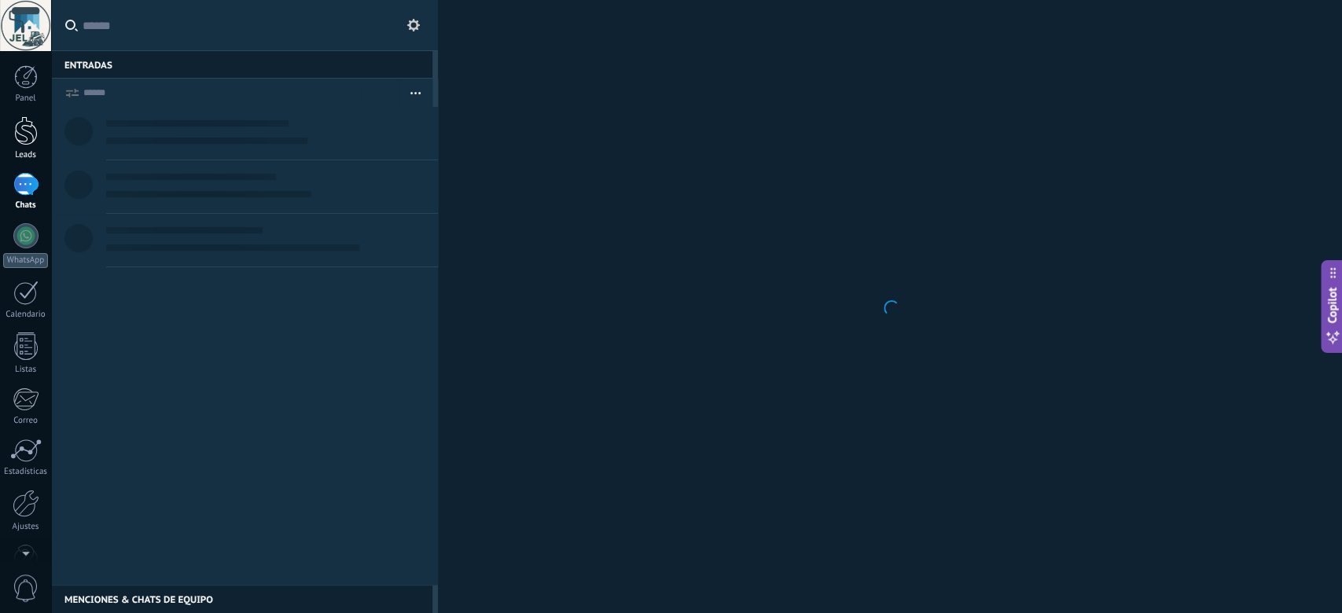
click at [30, 134] on div at bounding box center [26, 130] width 24 height 29
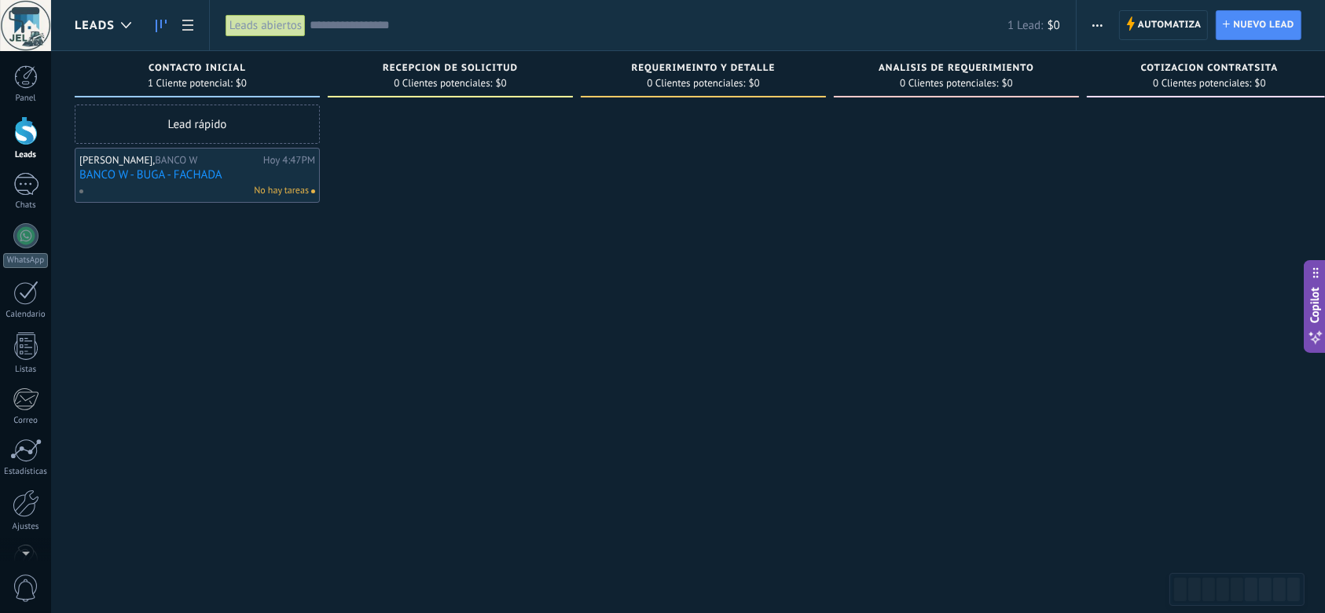
drag, startPoint x: 233, startPoint y: 173, endPoint x: 461, endPoint y: 123, distance: 233.4
click at [461, 123] on div "Leads Entrantes Solicitudes: 0 0 0 0 0 0 0 0 0 Contacto inicial 1 Cliente poten…" at bounding box center [1221, 281] width 2293 height 461
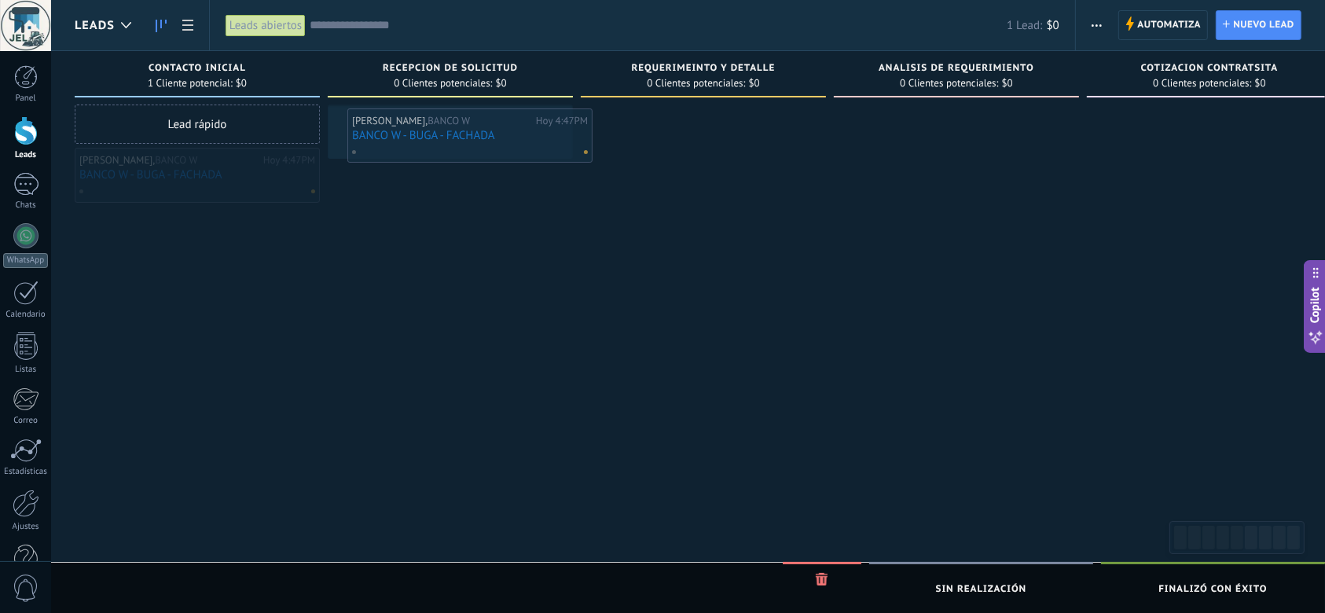
drag, startPoint x: 197, startPoint y: 178, endPoint x: 469, endPoint y: 139, distance: 274.8
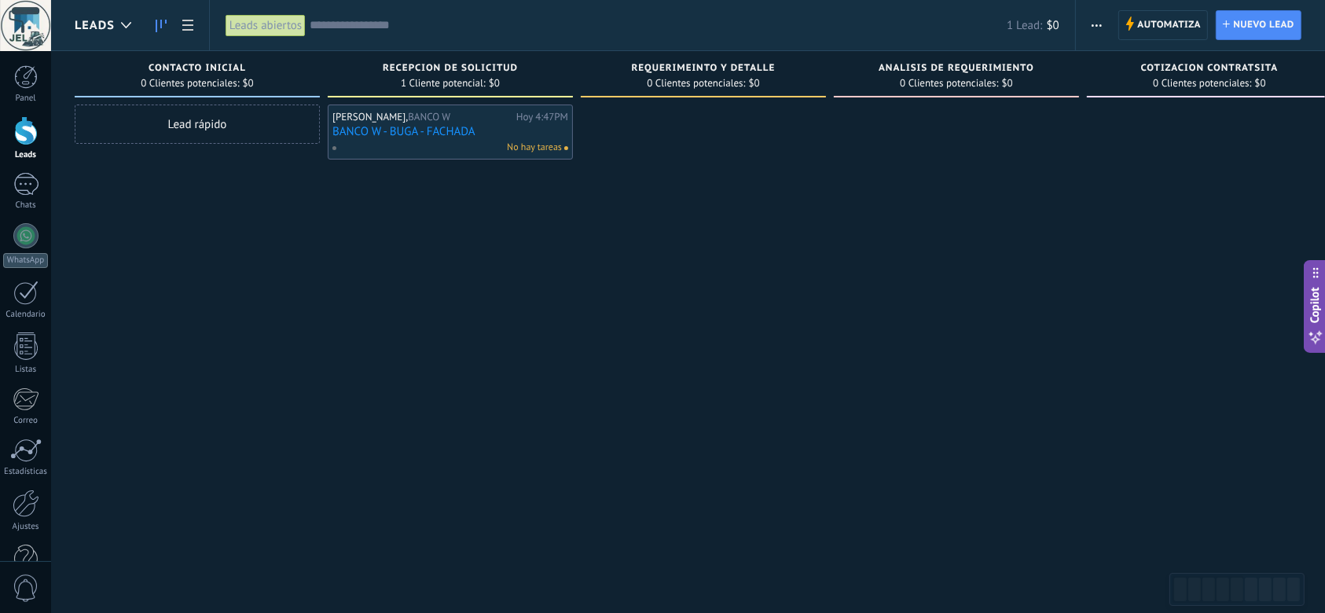
click at [461, 132] on link "BANCO W - BUGA - FACHADA" at bounding box center [450, 131] width 236 height 13
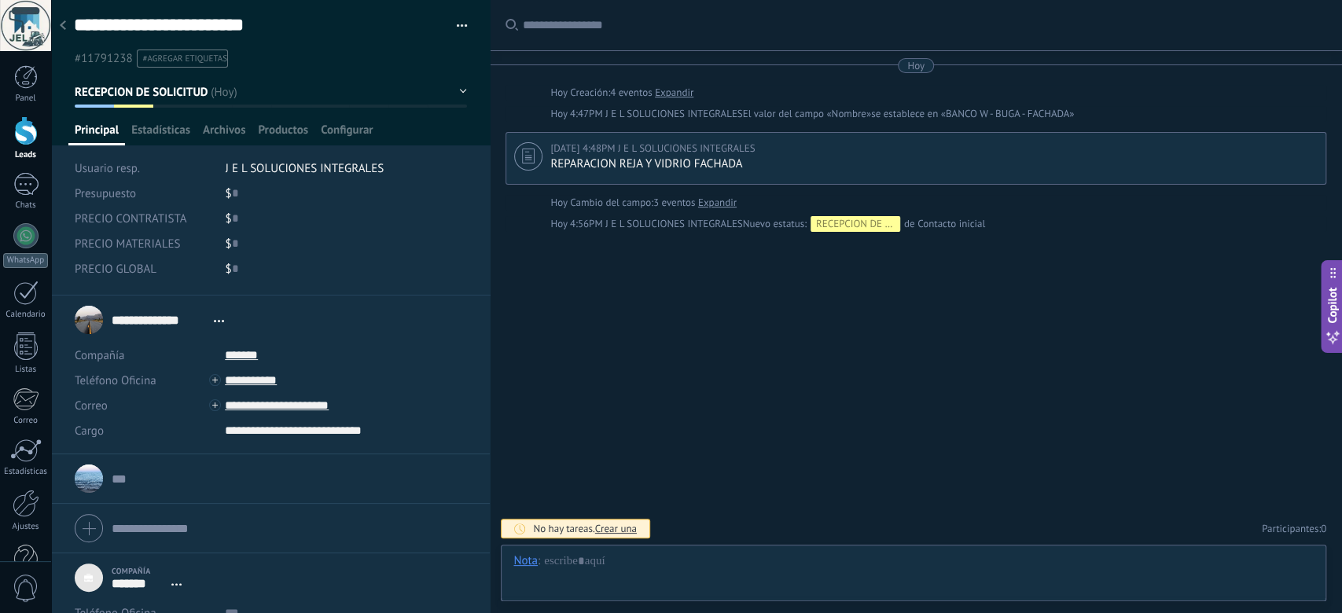
scroll to position [15, 0]
click at [247, 194] on div "$ 0" at bounding box center [347, 193] width 242 height 25
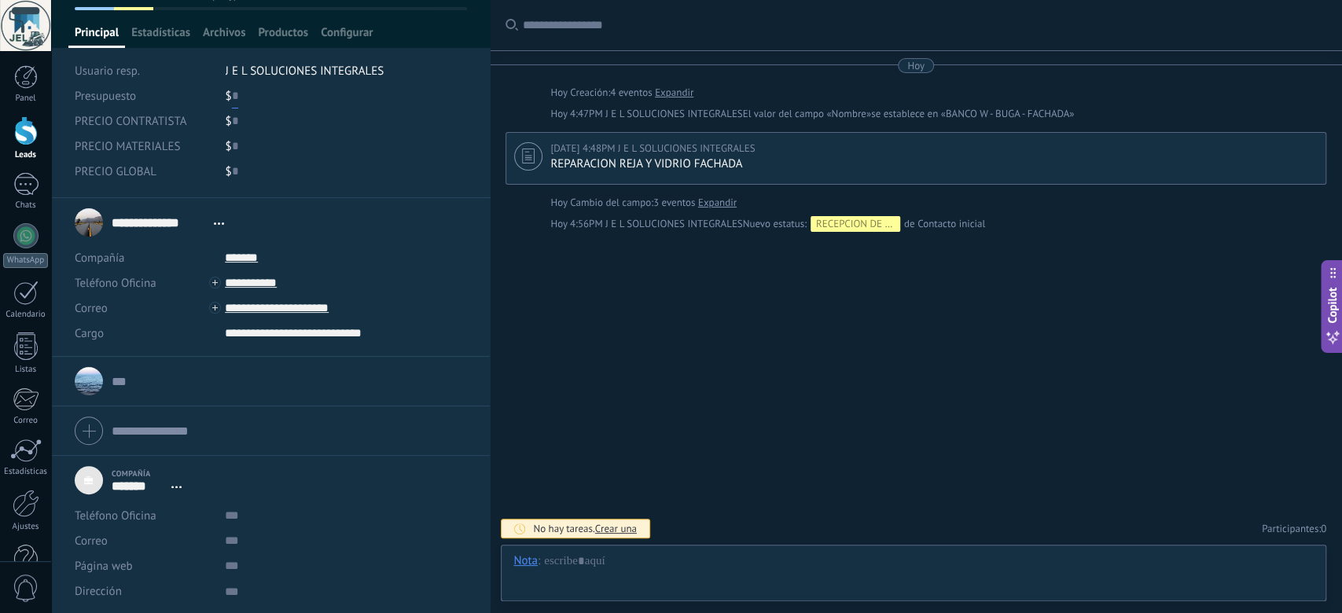
scroll to position [0, 0]
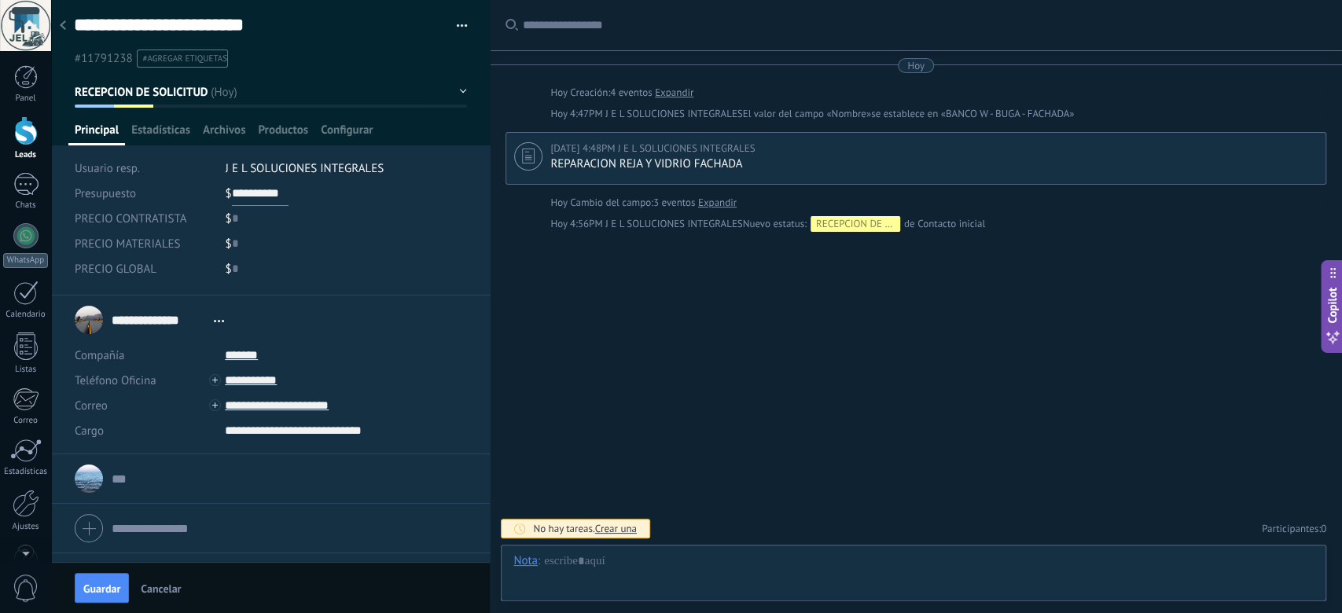
type input "**********"
click at [251, 223] on div "$ 0" at bounding box center [347, 218] width 242 height 25
type input "*******"
click at [258, 244] on div "$ 0" at bounding box center [347, 243] width 242 height 25
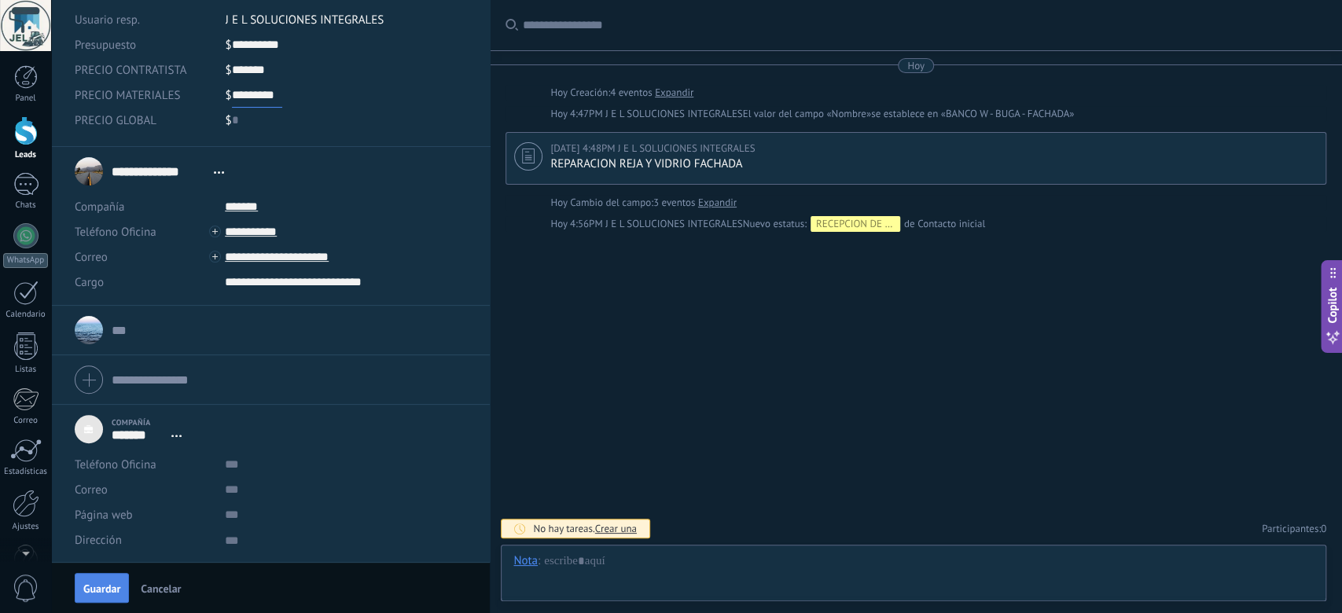
type input "*********"
click at [97, 578] on button "Guardar" at bounding box center [102, 588] width 54 height 30
type input "**********"
type input "*******"
type input "*********"
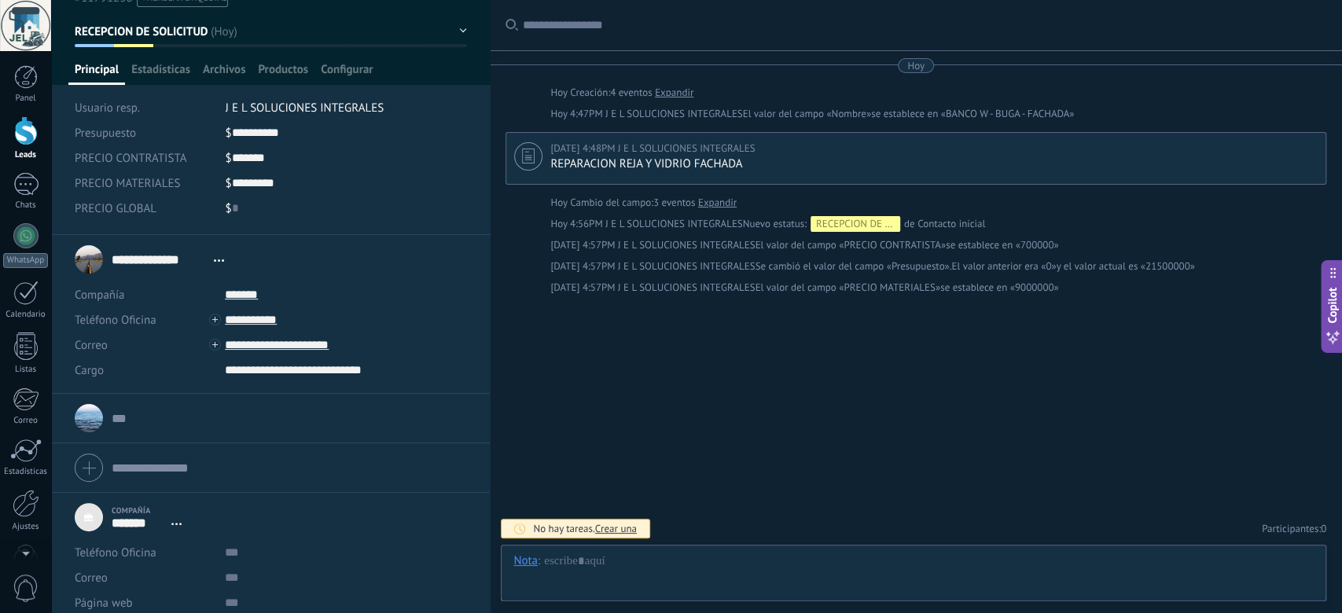
scroll to position [0, 0]
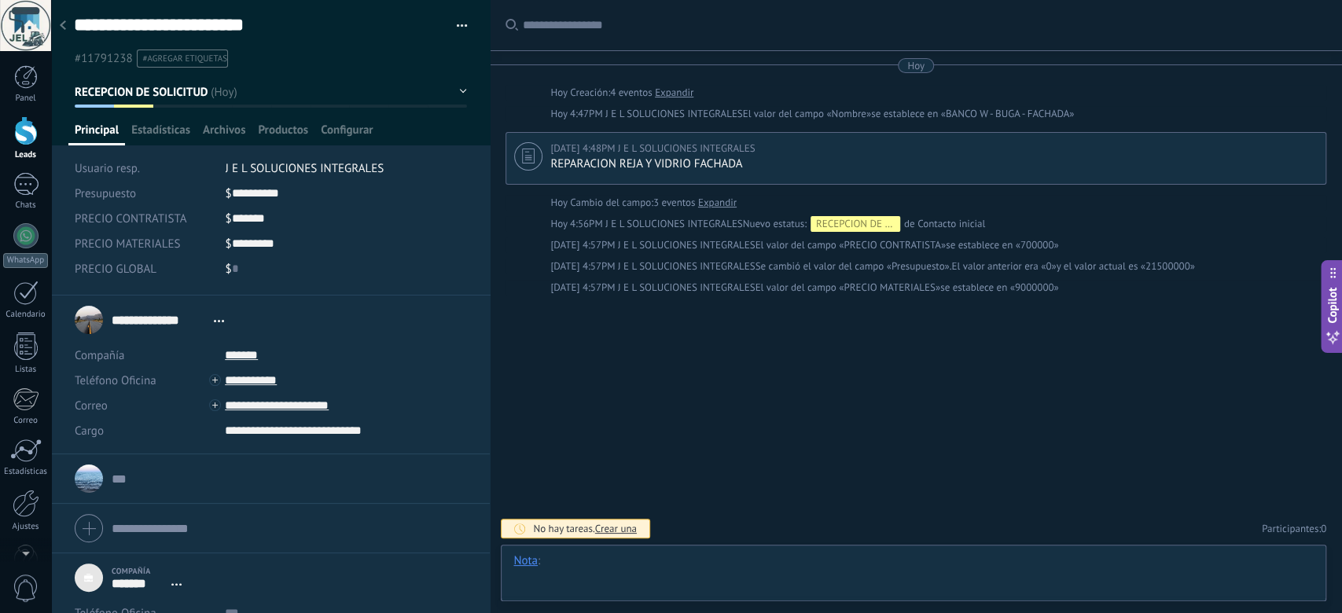
click at [656, 570] on div at bounding box center [913, 576] width 800 height 47
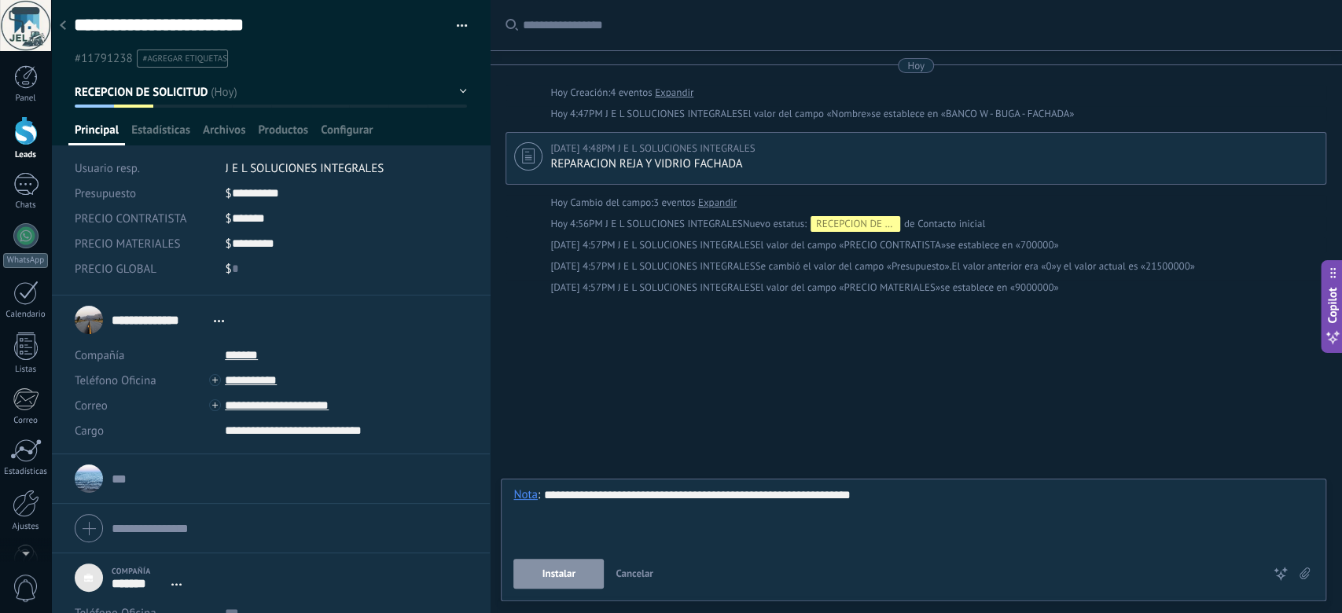
click at [566, 586] on button "Instalar" at bounding box center [558, 574] width 90 height 30
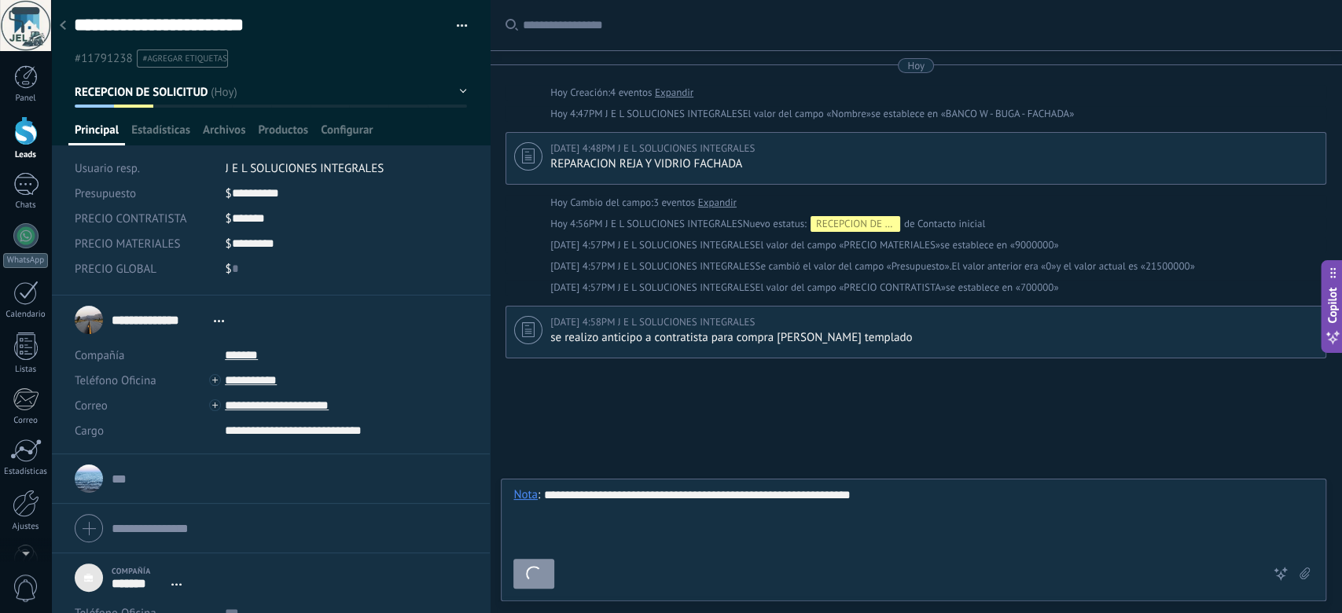
scroll to position [19, 0]
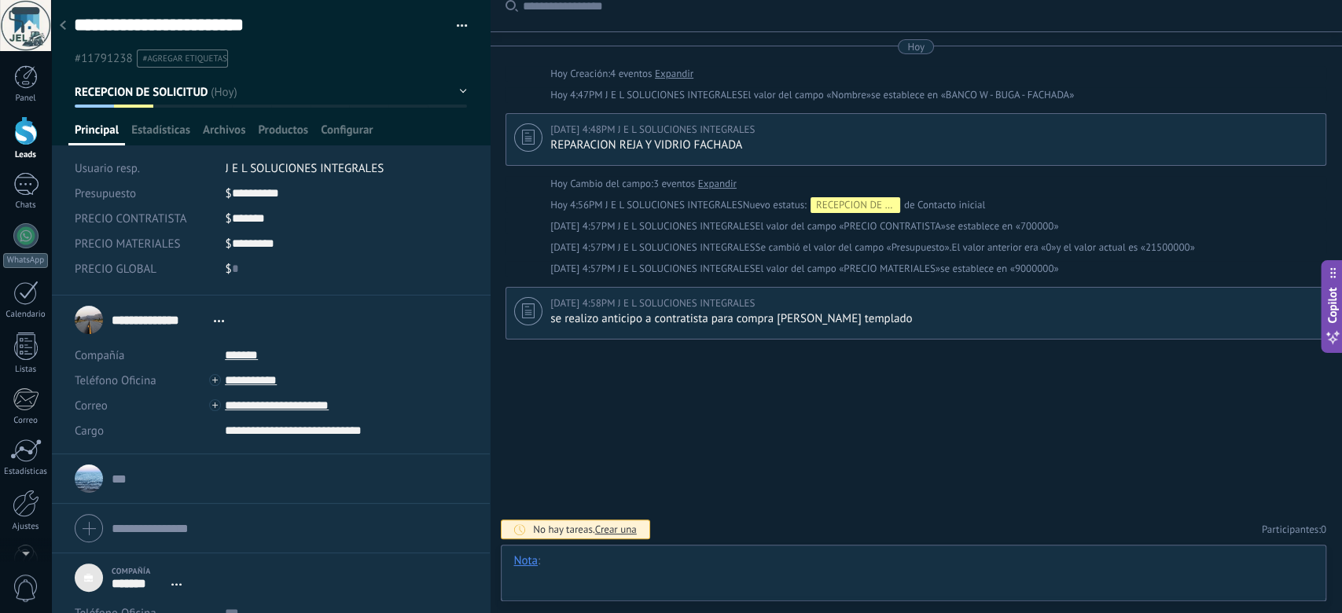
click at [646, 564] on div at bounding box center [913, 576] width 800 height 47
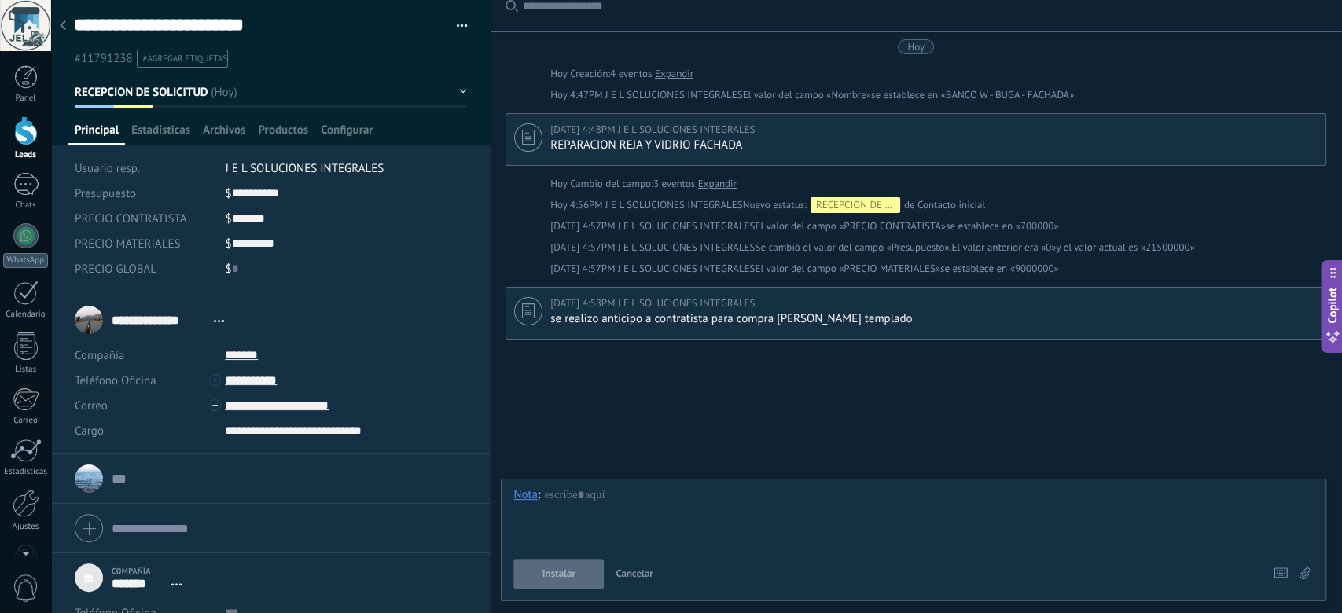
click at [68, 24] on div at bounding box center [63, 26] width 22 height 31
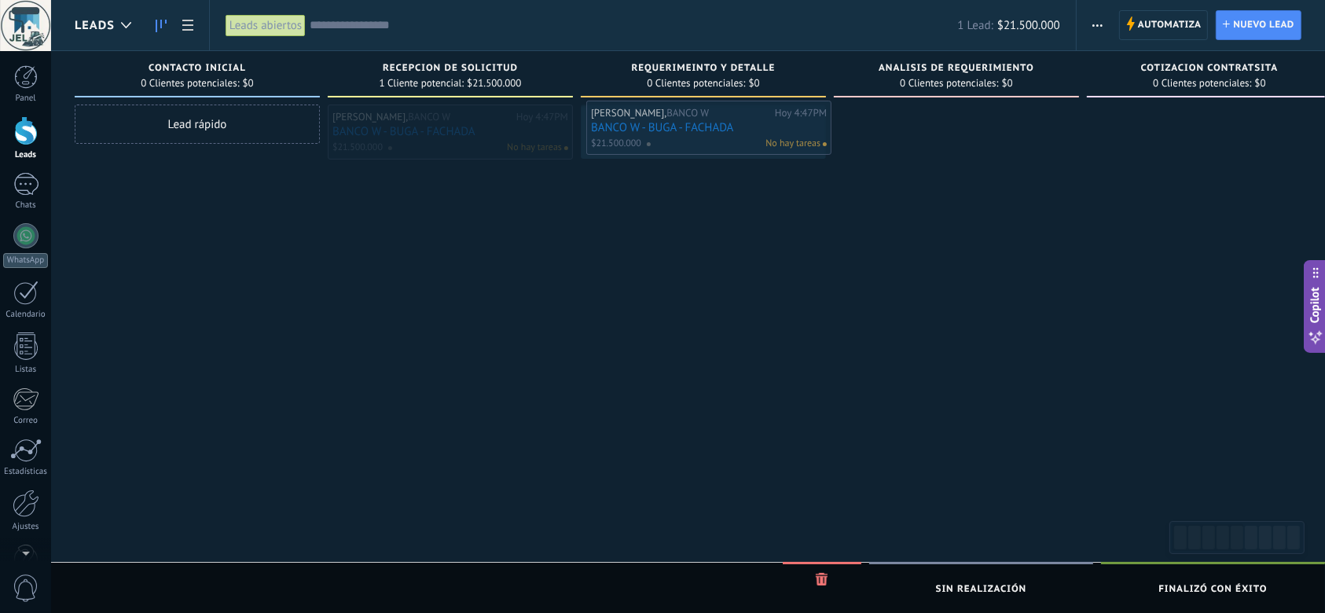
drag, startPoint x: 461, startPoint y: 135, endPoint x: 720, endPoint y: 131, distance: 258.6
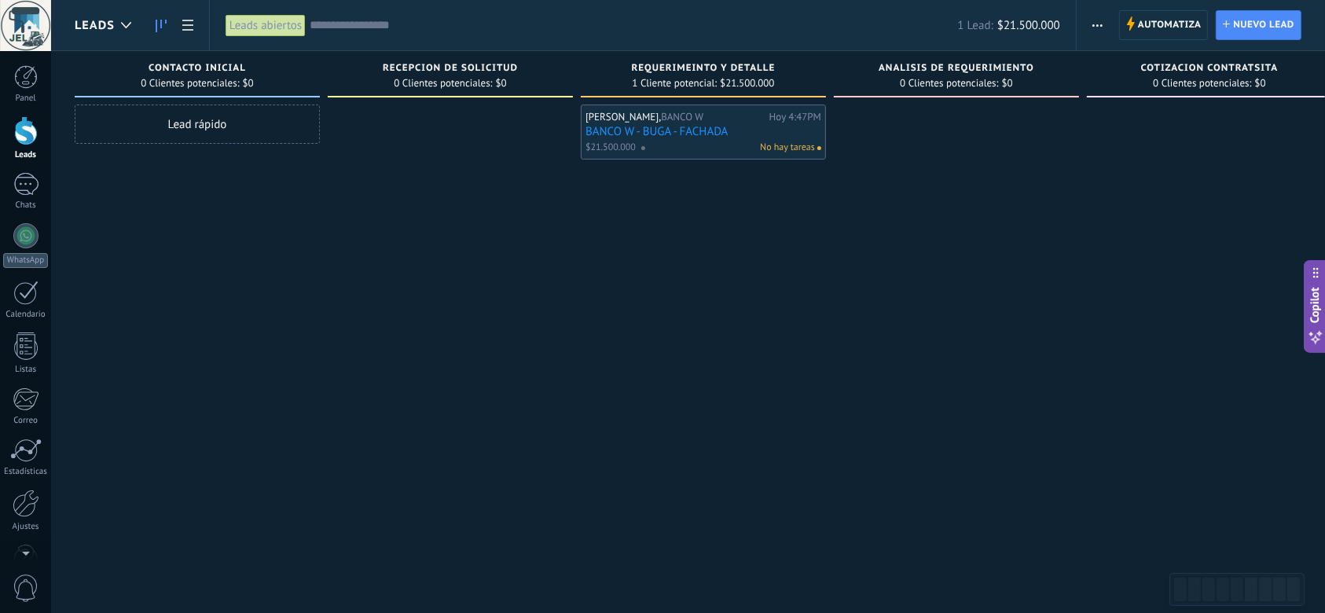
click at [703, 134] on link "BANCO W - BUGA - FACHADA" at bounding box center [704, 131] width 236 height 13
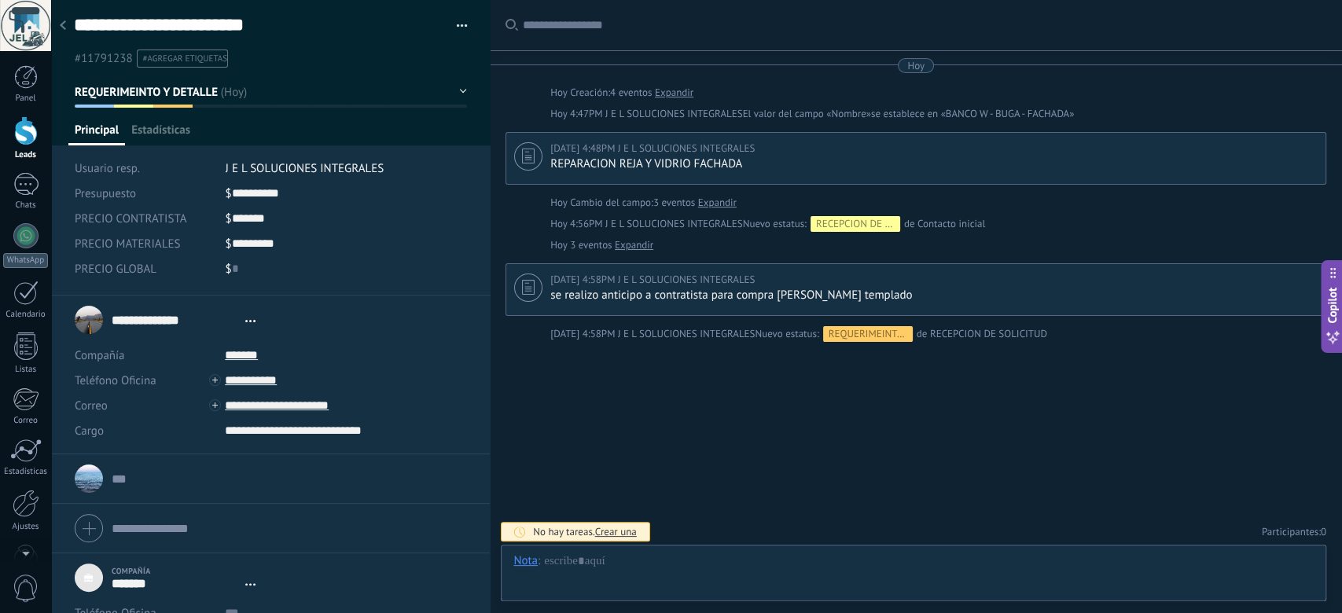
type textarea "***"
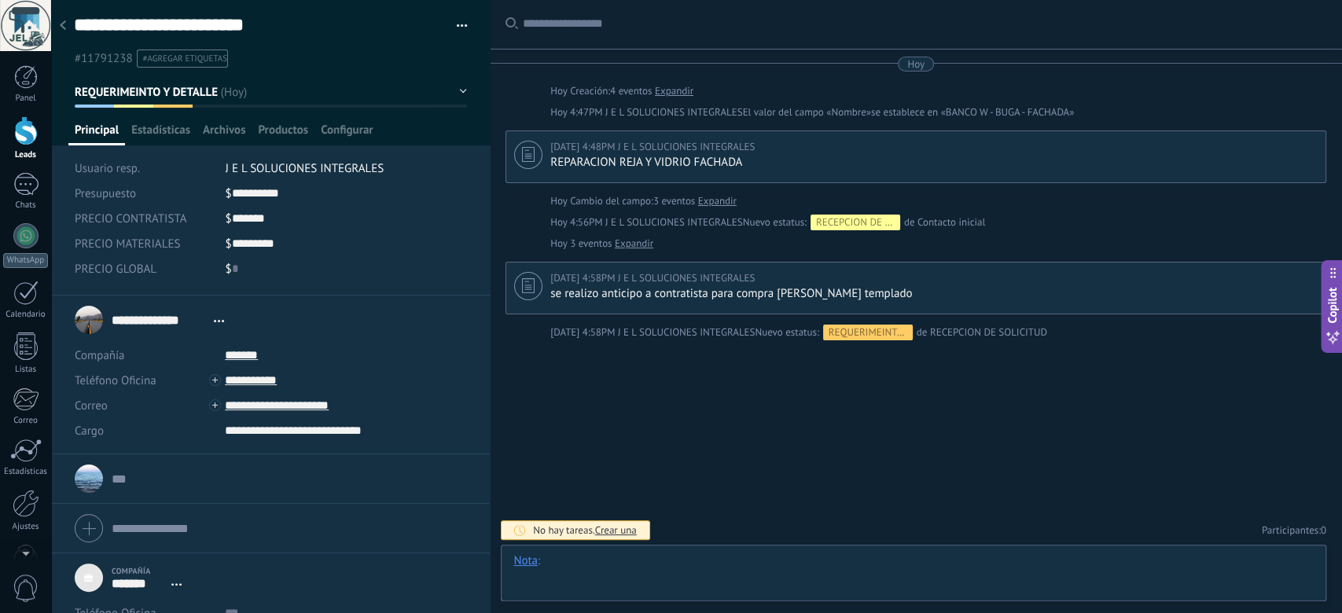
click at [604, 559] on div at bounding box center [913, 576] width 800 height 47
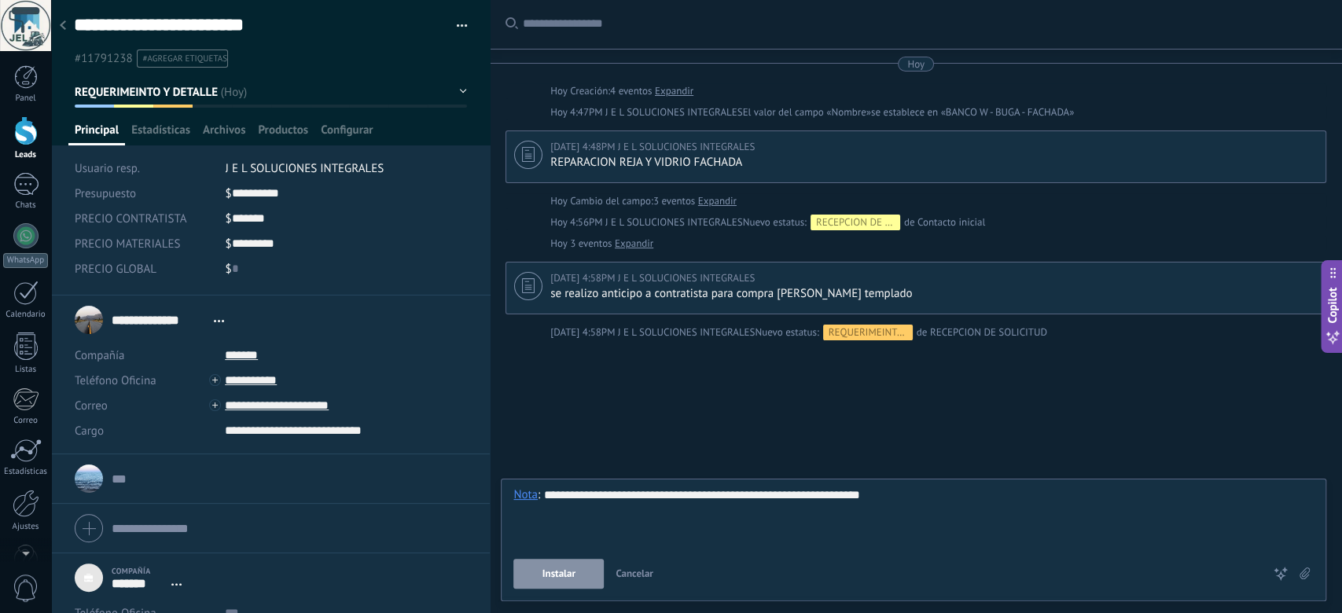
click at [572, 575] on span "Instalar" at bounding box center [558, 573] width 33 height 11
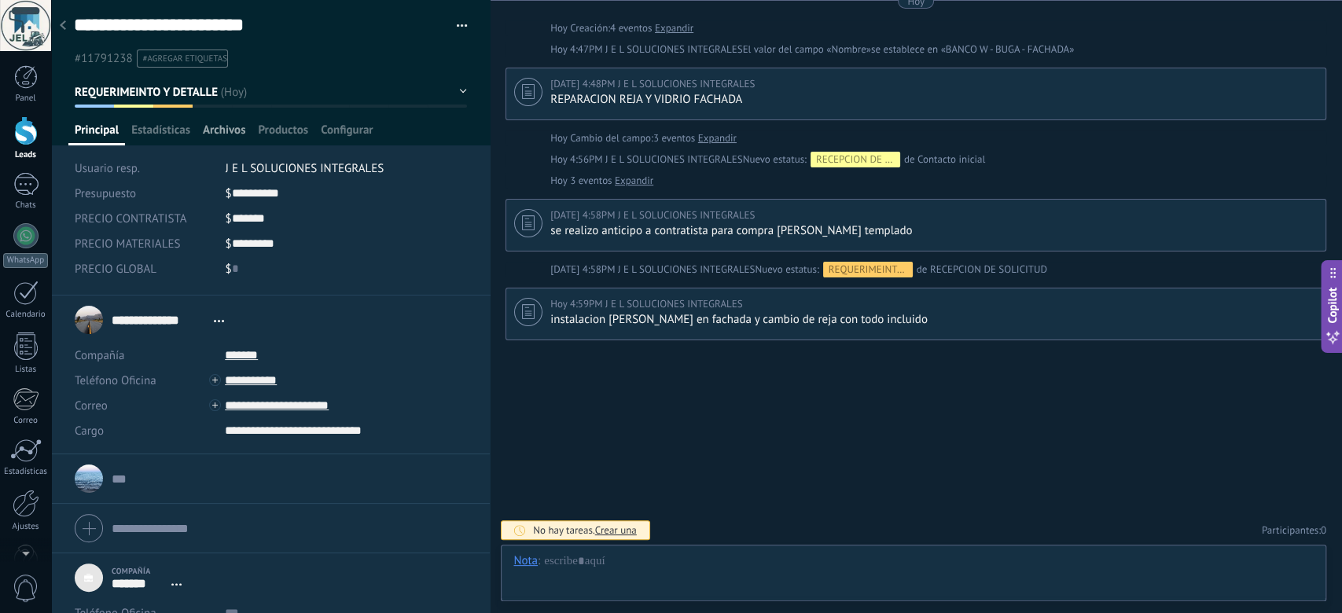
click at [232, 129] on span "Archivos" at bounding box center [224, 134] width 42 height 23
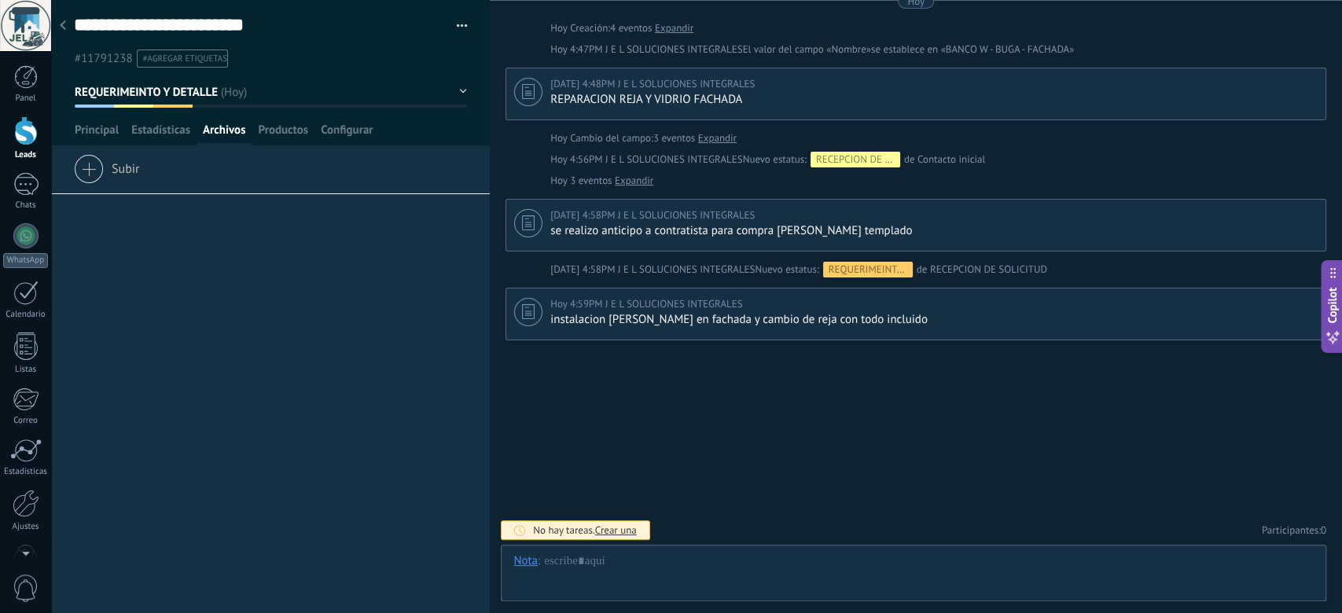
click at [115, 167] on span "Subir" at bounding box center [107, 166] width 66 height 22
click at [0, 0] on input "Subir" at bounding box center [0, 0] width 0 height 0
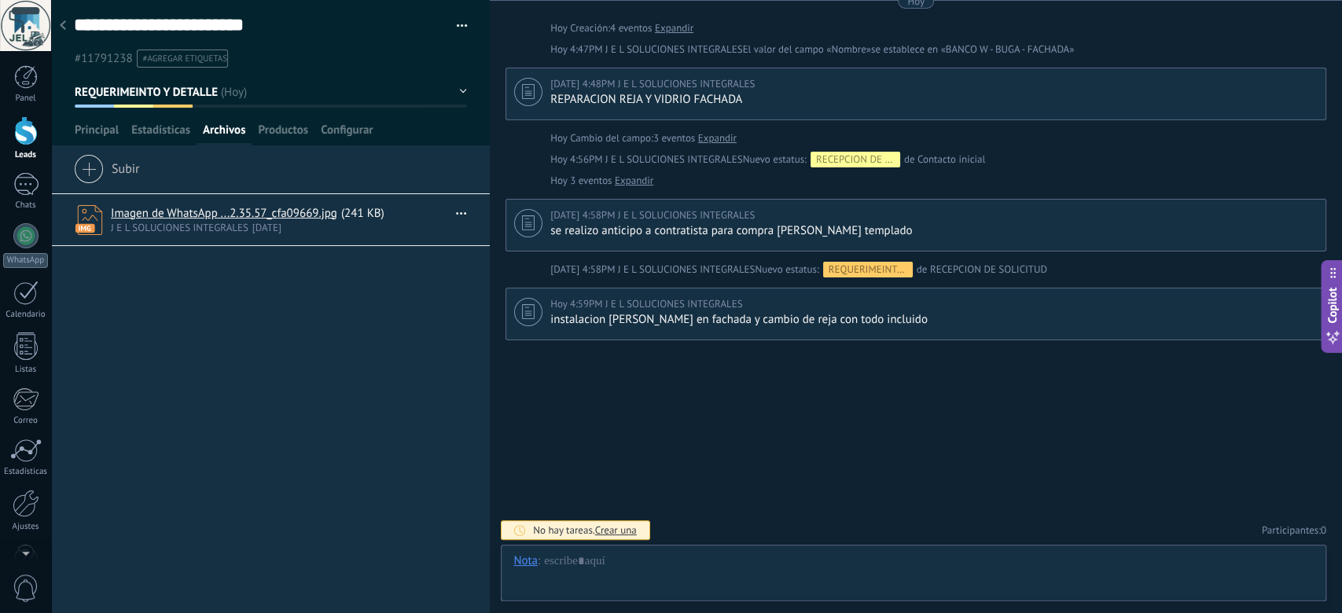
click at [65, 26] on icon at bounding box center [63, 24] width 6 height 9
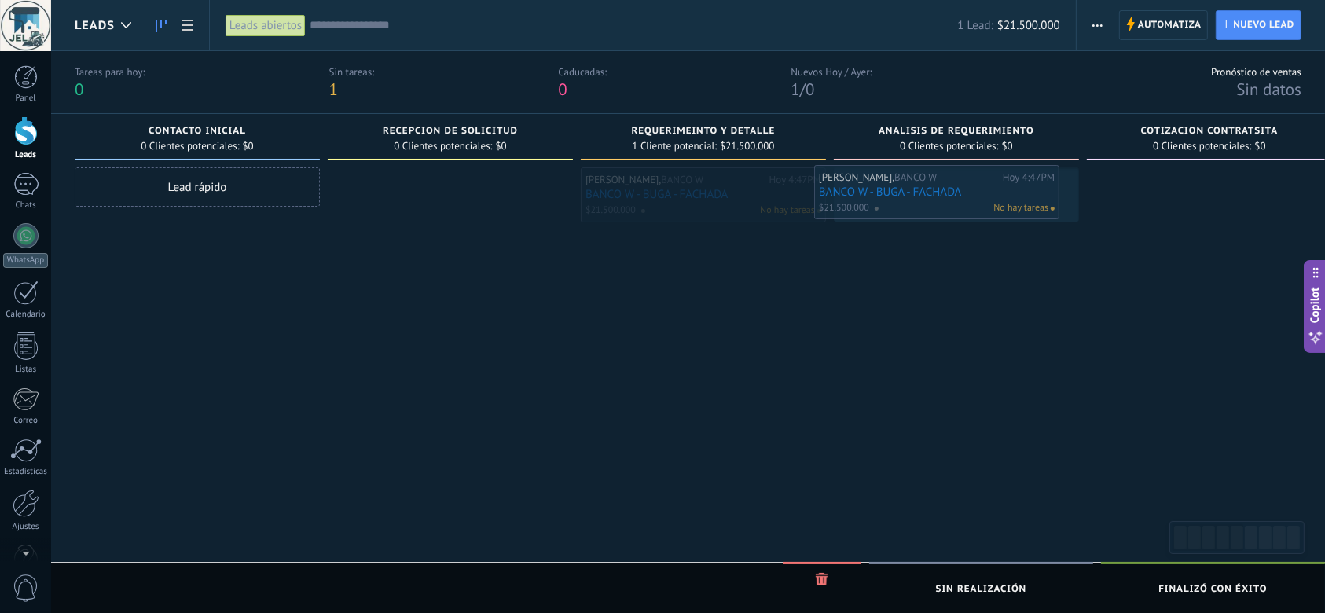
drag, startPoint x: 699, startPoint y: 195, endPoint x: 942, endPoint y: 191, distance: 242.9
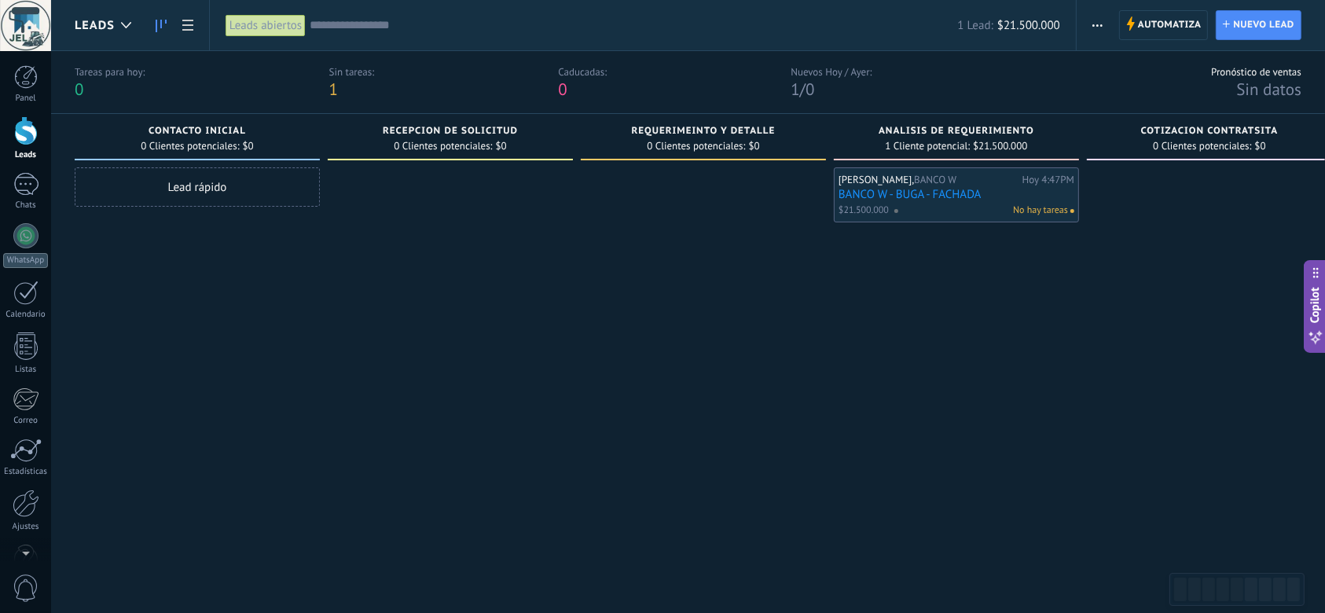
click at [937, 193] on link "BANCO W - BUGA - FACHADA" at bounding box center [957, 194] width 236 height 13
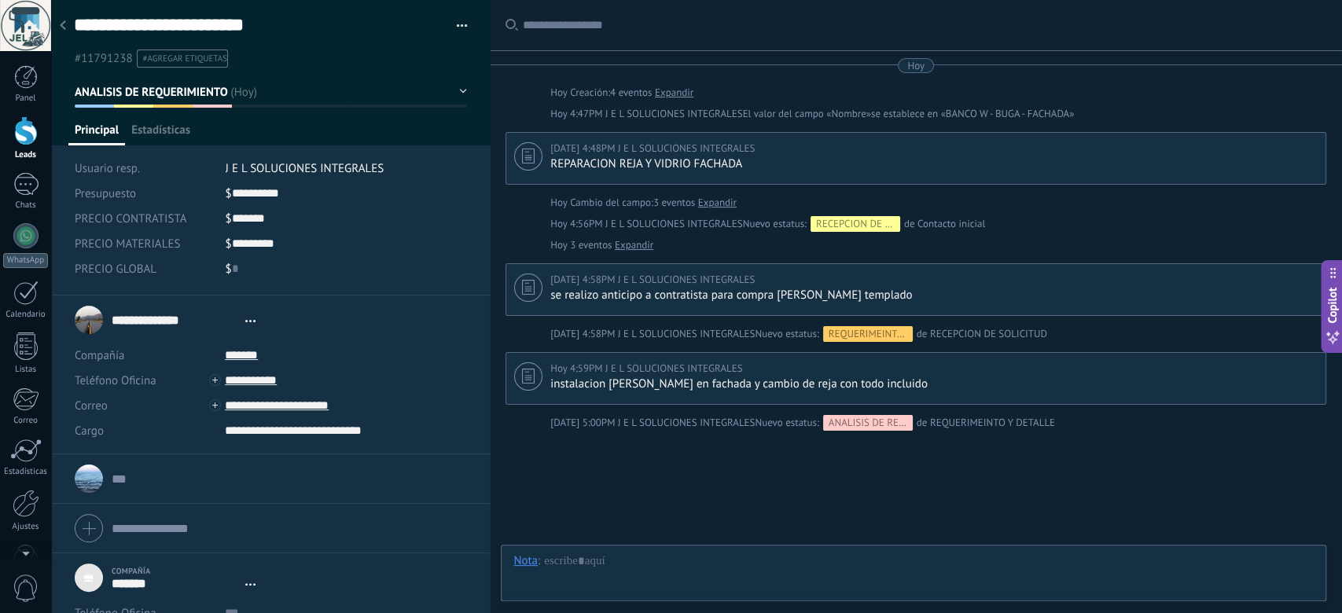
type textarea "***"
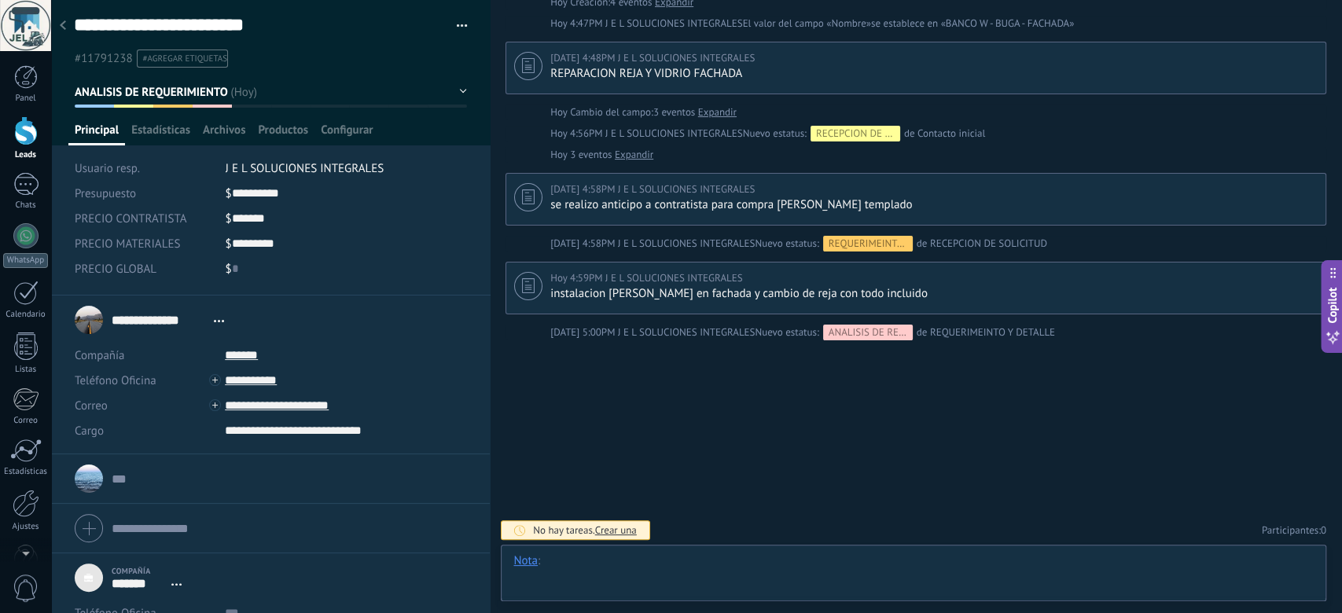
click at [687, 571] on div at bounding box center [913, 576] width 800 height 47
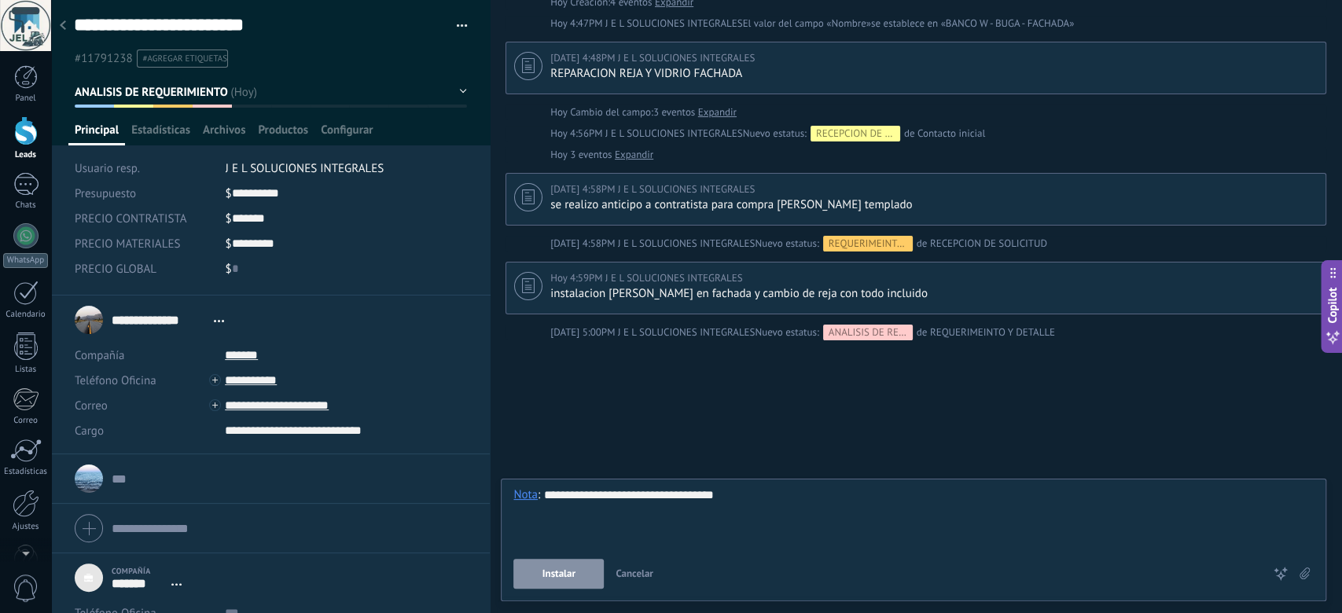
click at [570, 563] on button "Instalar" at bounding box center [558, 574] width 90 height 30
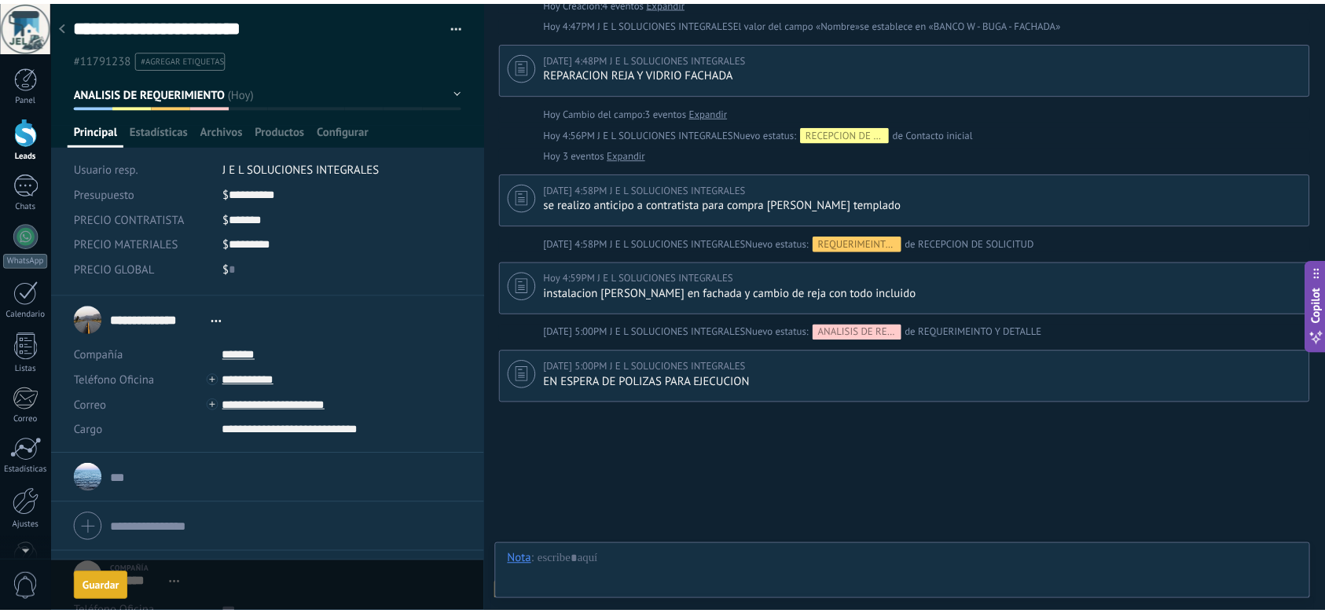
scroll to position [153, 0]
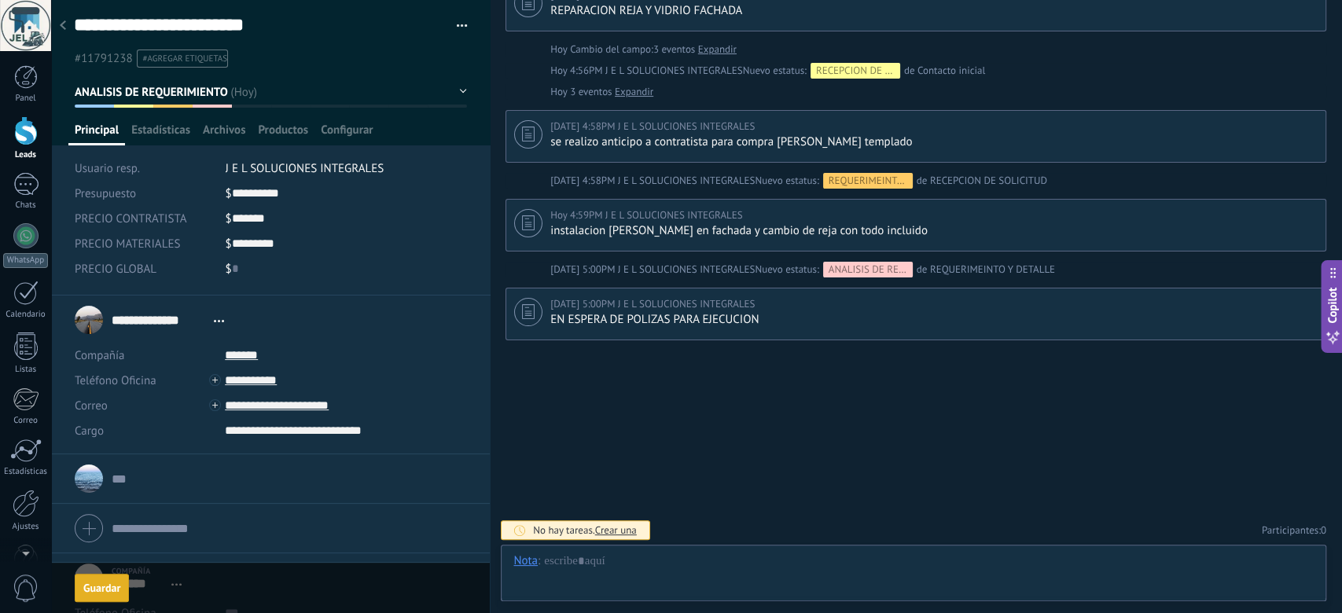
click at [58, 21] on div at bounding box center [63, 26] width 22 height 31
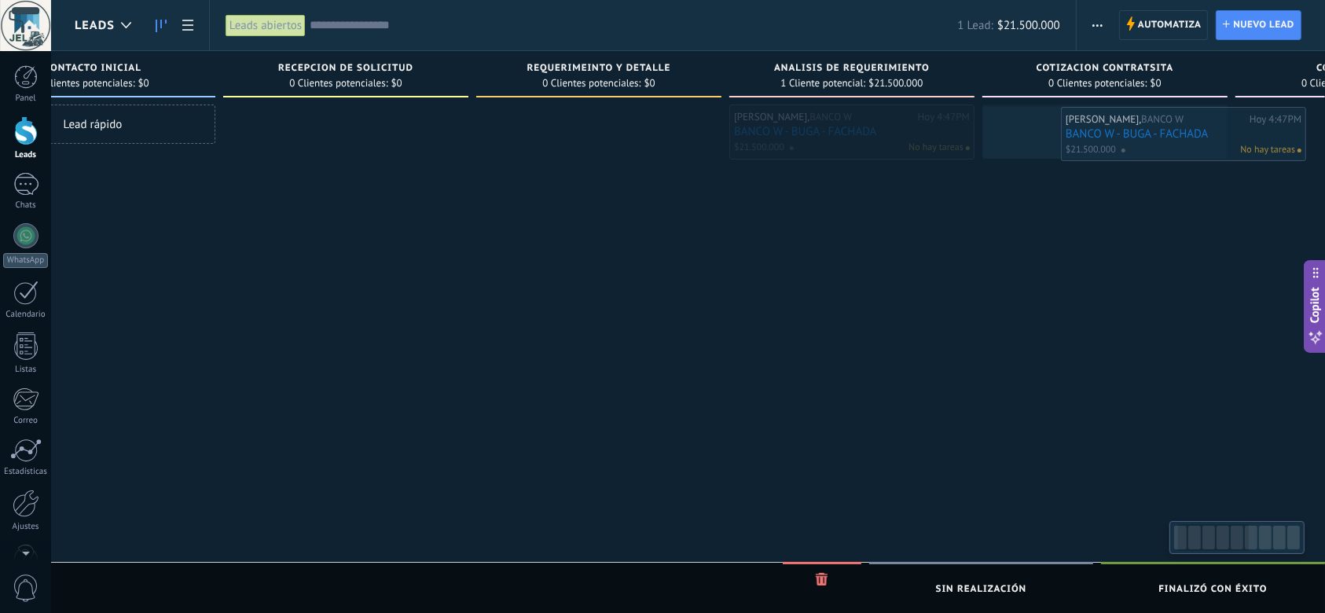
drag, startPoint x: 942, startPoint y: 127, endPoint x: 1169, endPoint y: 130, distance: 227.1
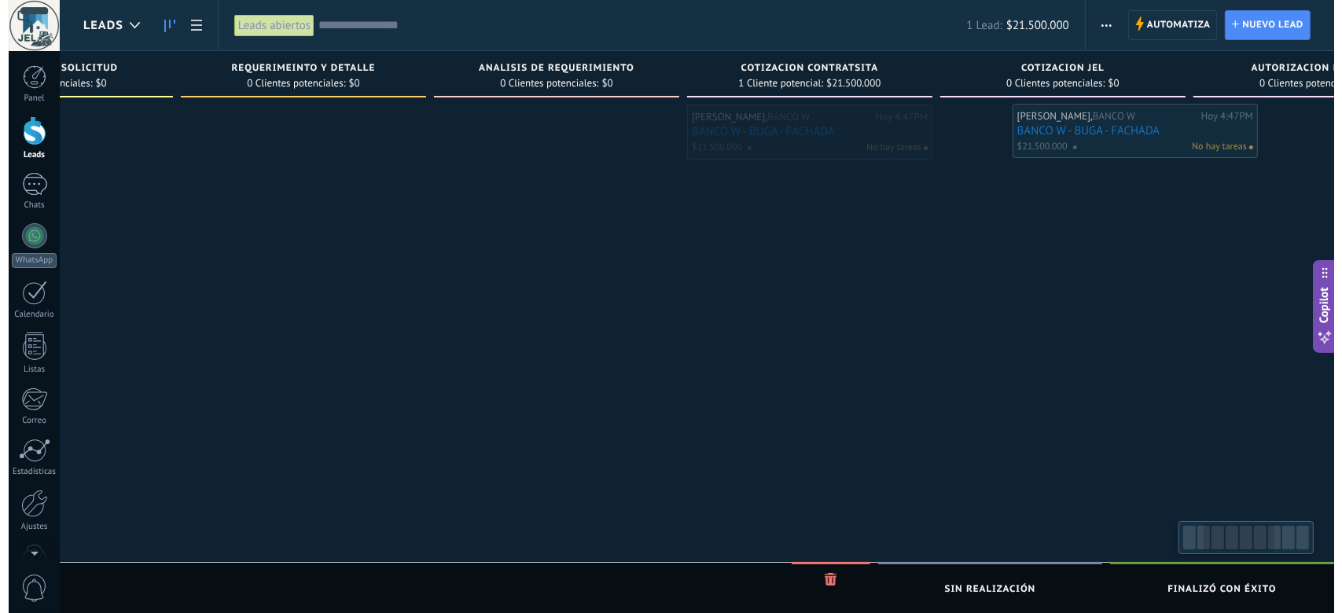
scroll to position [0, 419]
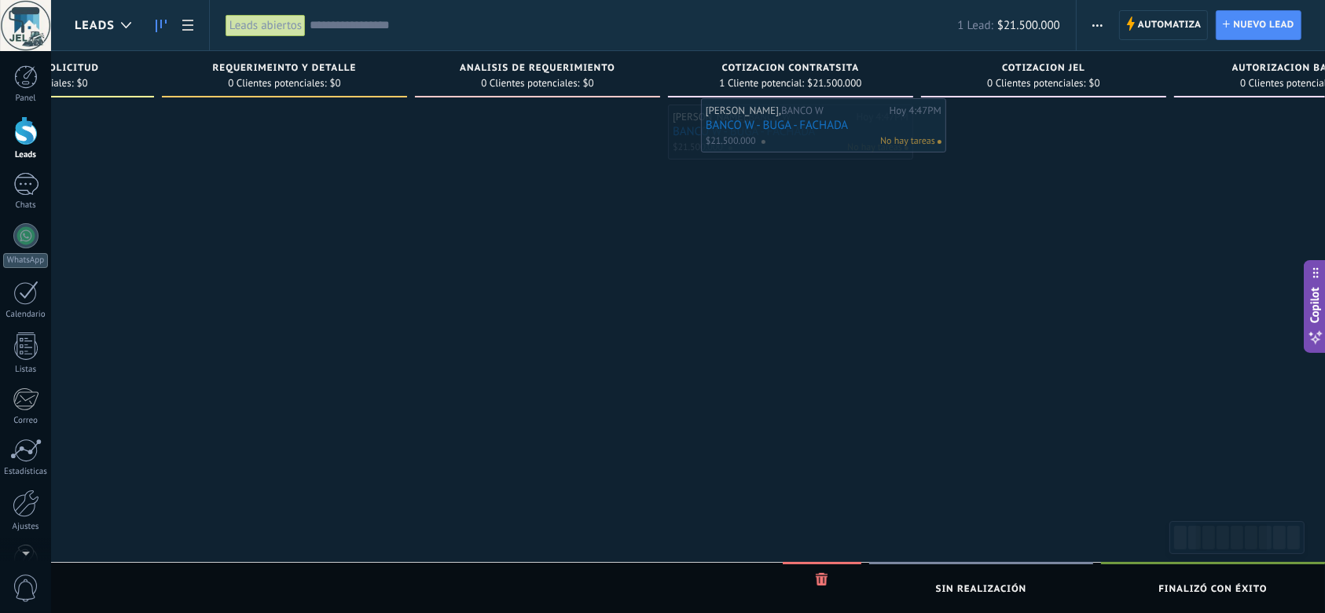
drag, startPoint x: 1060, startPoint y: 123, endPoint x: 809, endPoint y: 119, distance: 251.5
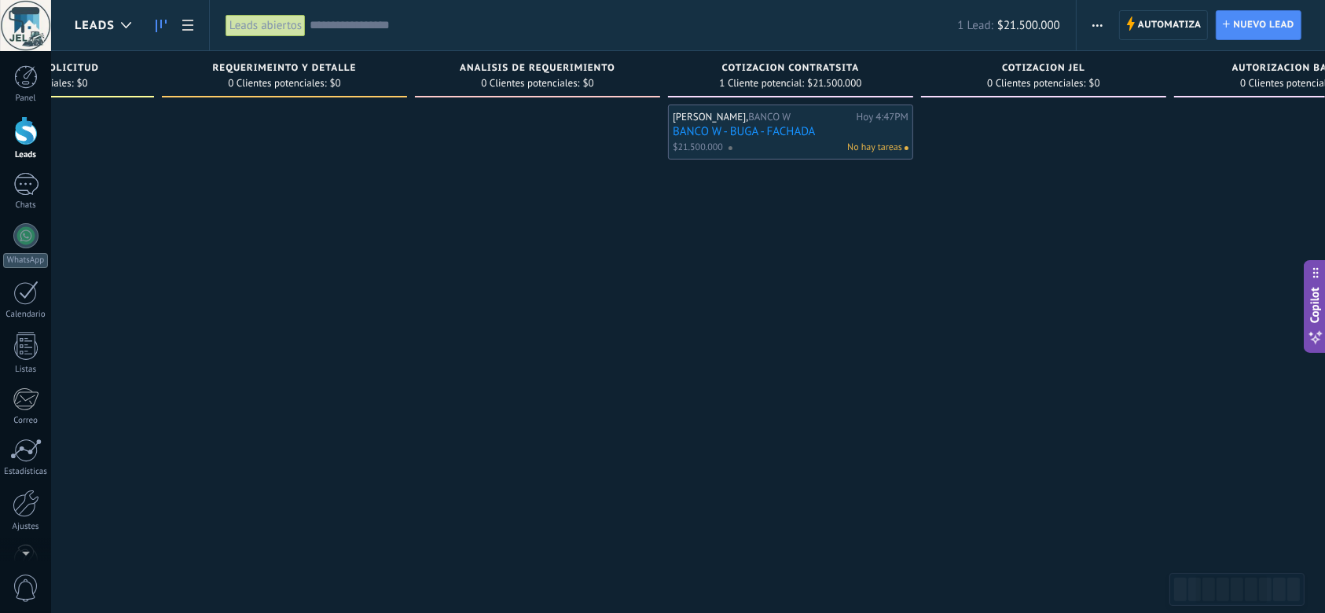
click at [789, 135] on link "BANCO W - BUGA - FACHADA" at bounding box center [791, 131] width 236 height 13
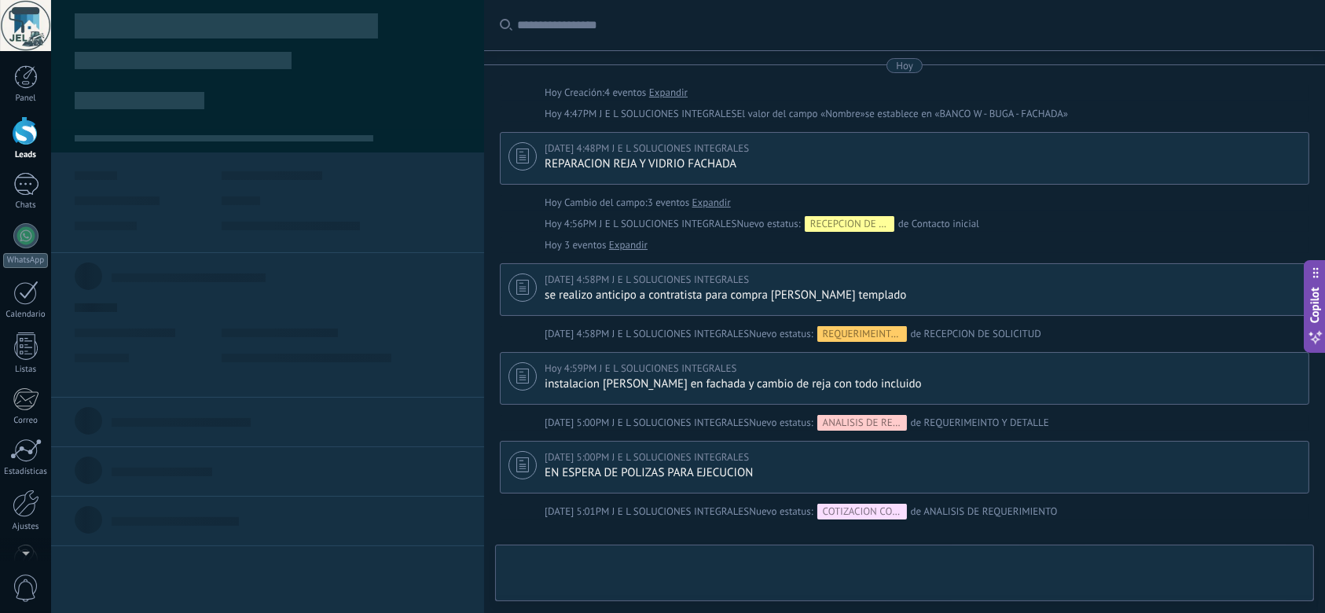
type textarea "***"
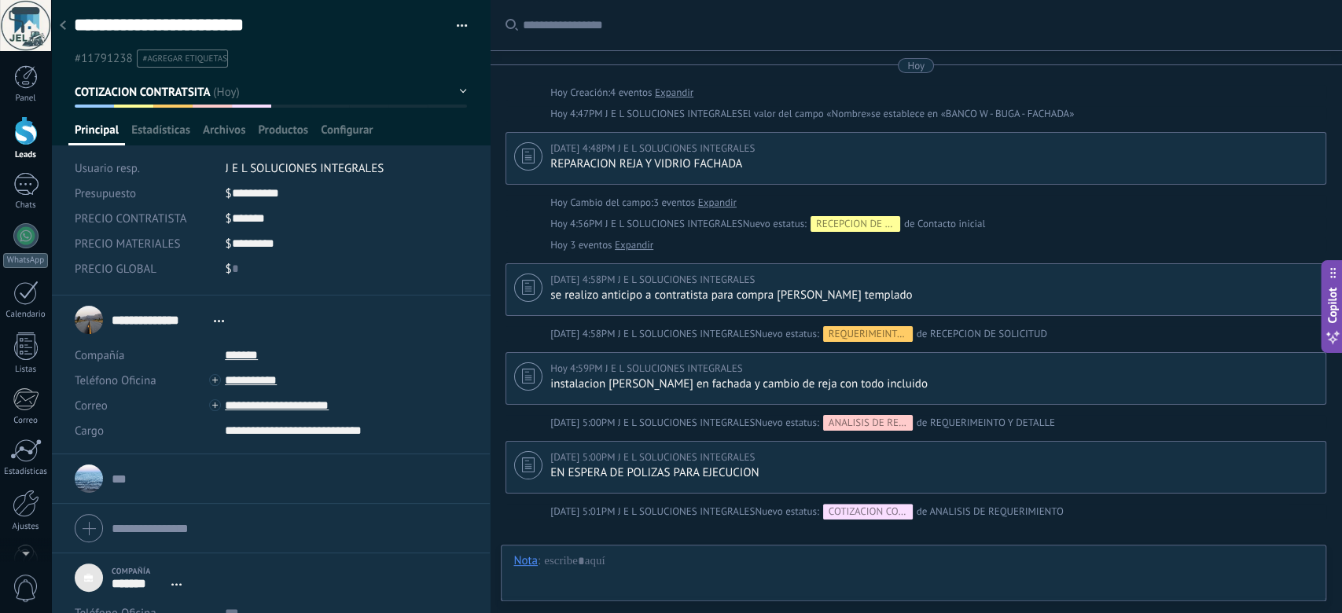
scroll to position [179, 0]
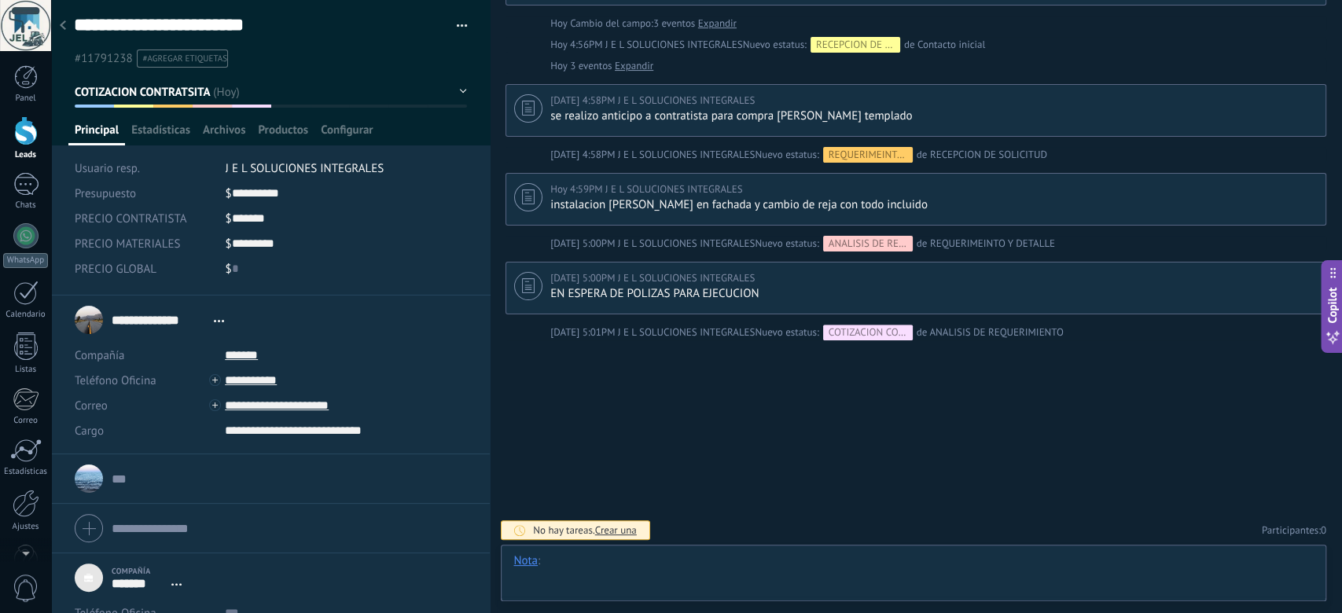
click at [682, 559] on div at bounding box center [913, 576] width 800 height 47
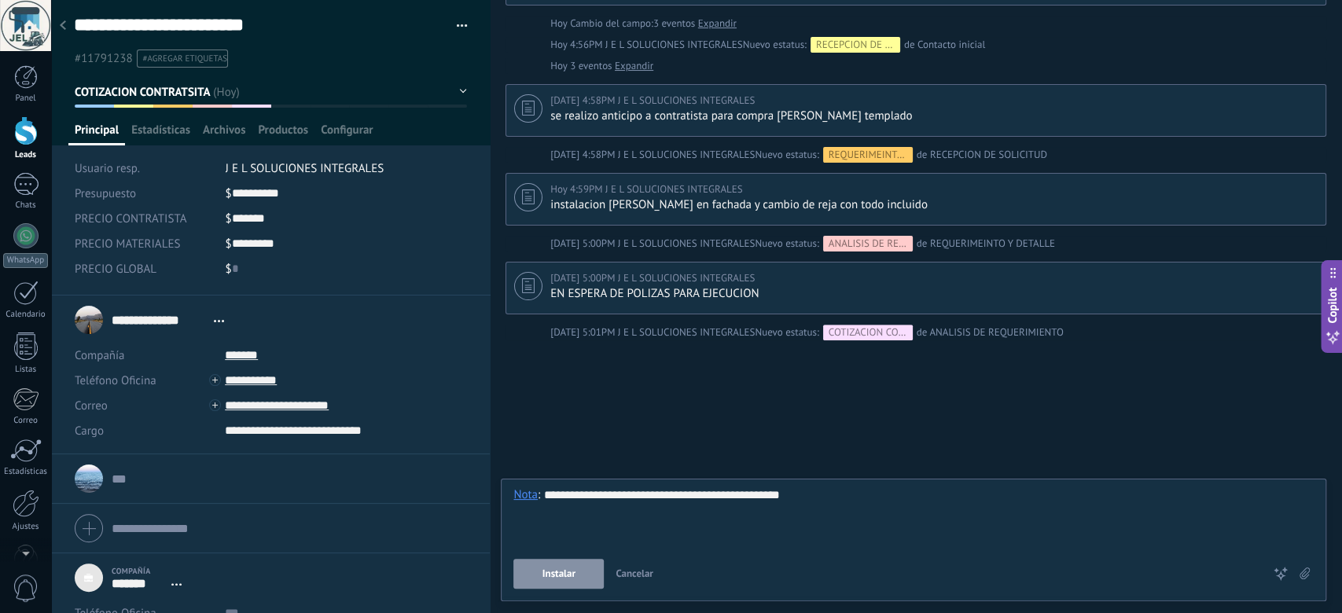
click at [571, 573] on span "Instalar" at bounding box center [558, 573] width 33 height 11
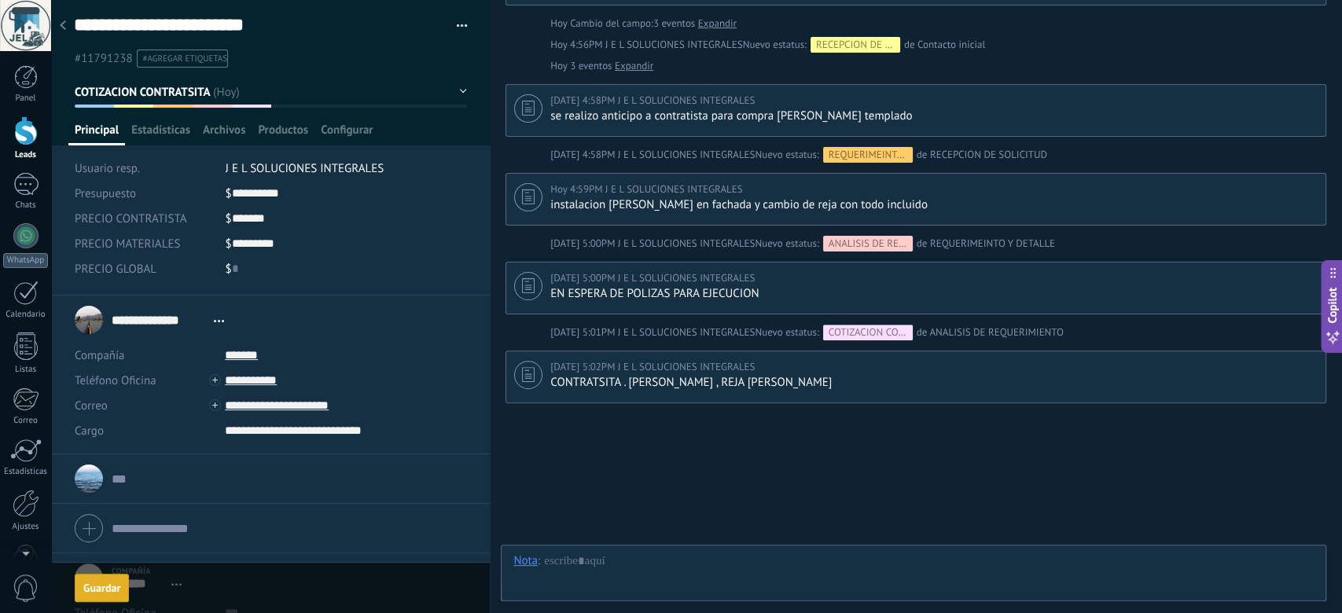
scroll to position [242, 0]
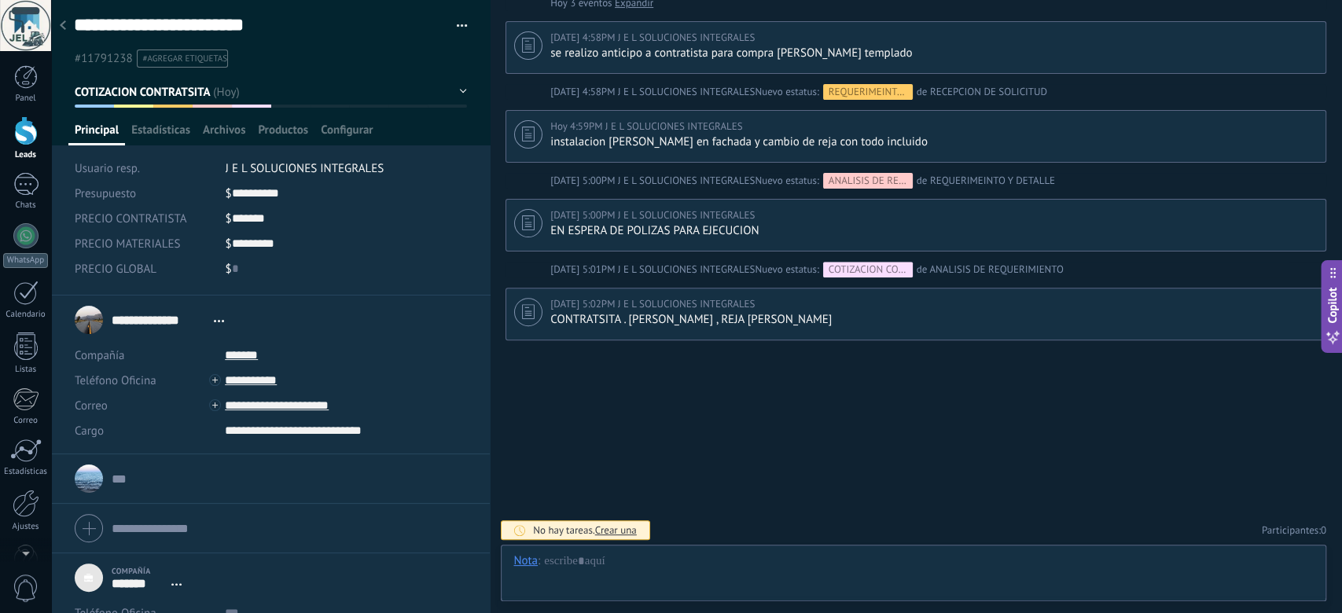
click at [63, 31] on div at bounding box center [63, 26] width 22 height 31
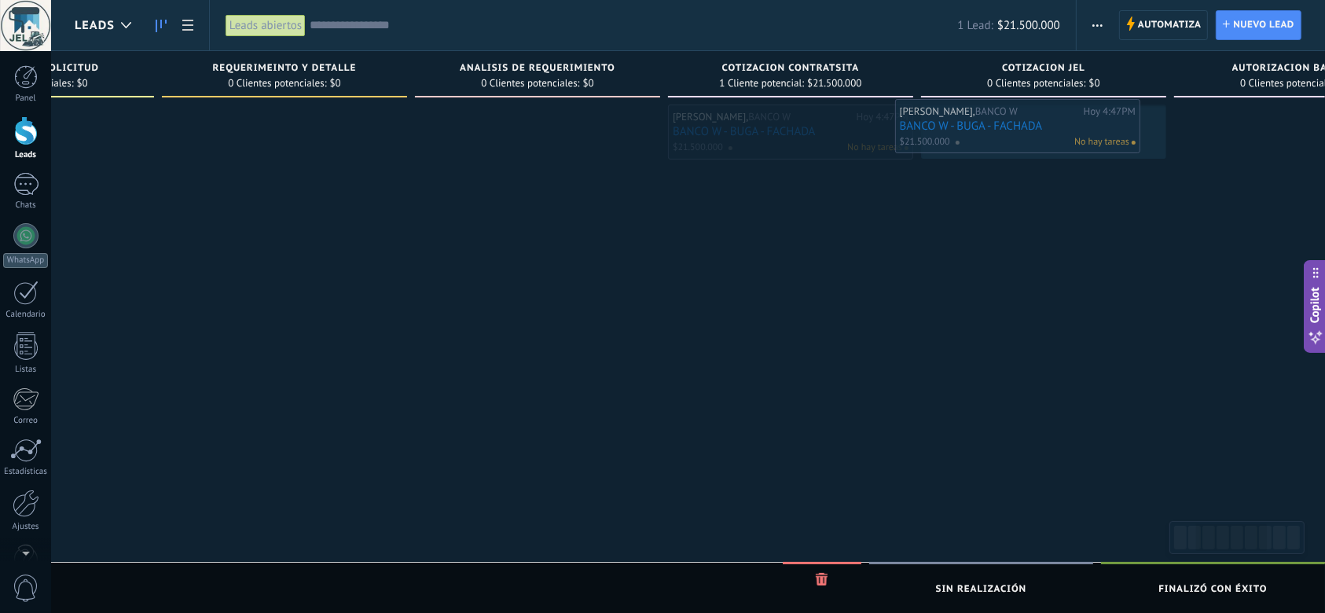
drag, startPoint x: 823, startPoint y: 126, endPoint x: 1065, endPoint y: 119, distance: 242.2
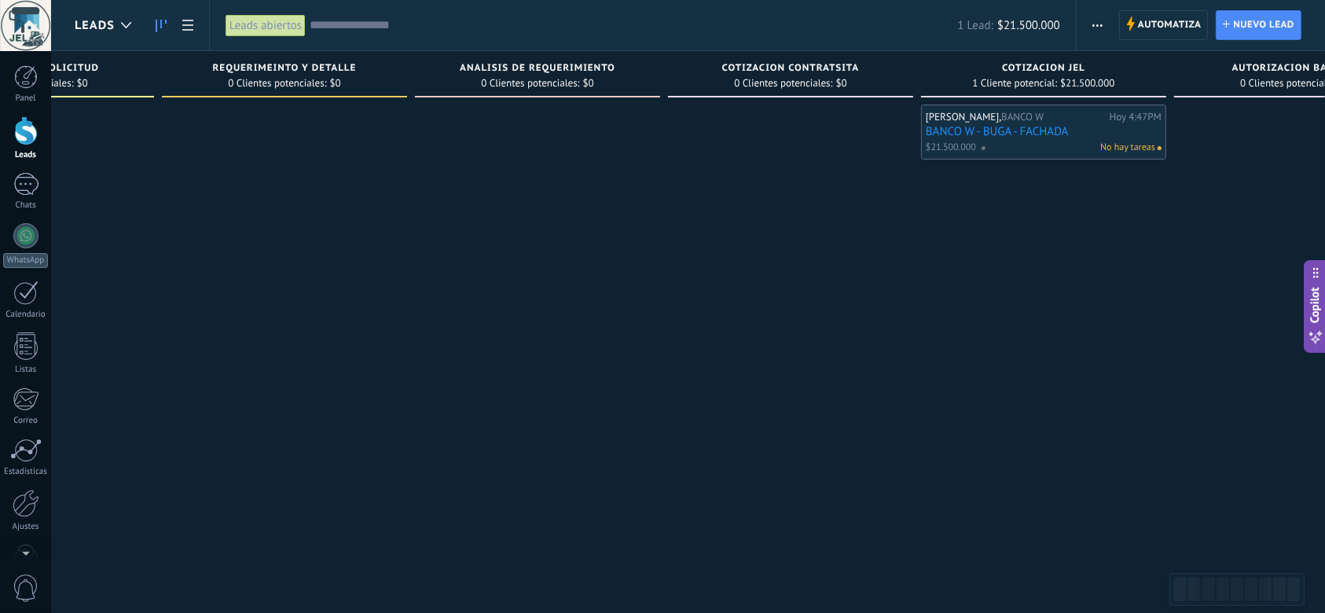
click at [1085, 129] on link "BANCO W - BUGA - FACHADA" at bounding box center [1044, 131] width 236 height 13
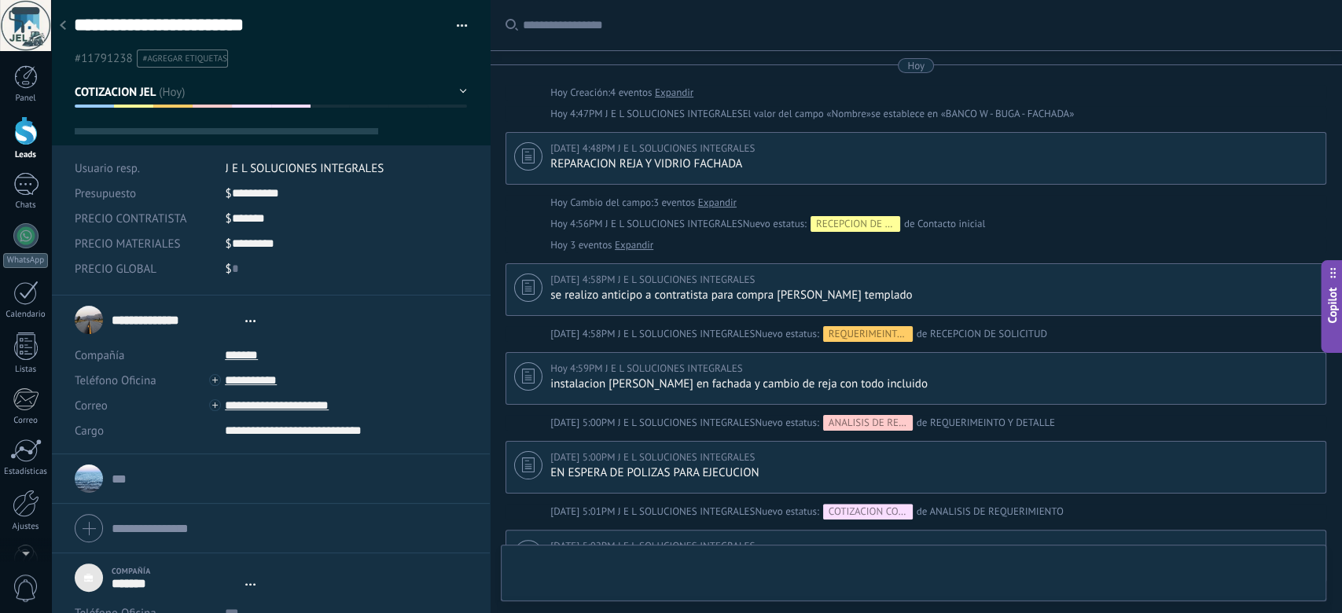
type textarea "***"
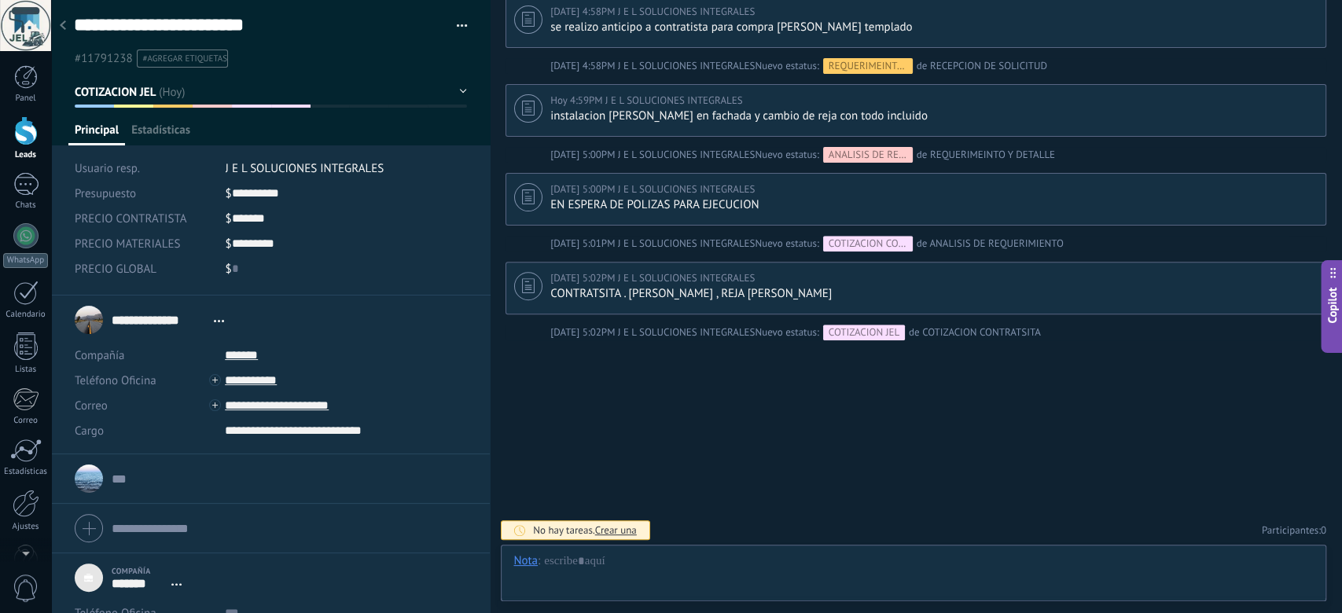
scroll to position [15, 0]
click at [664, 565] on div at bounding box center [913, 576] width 800 height 47
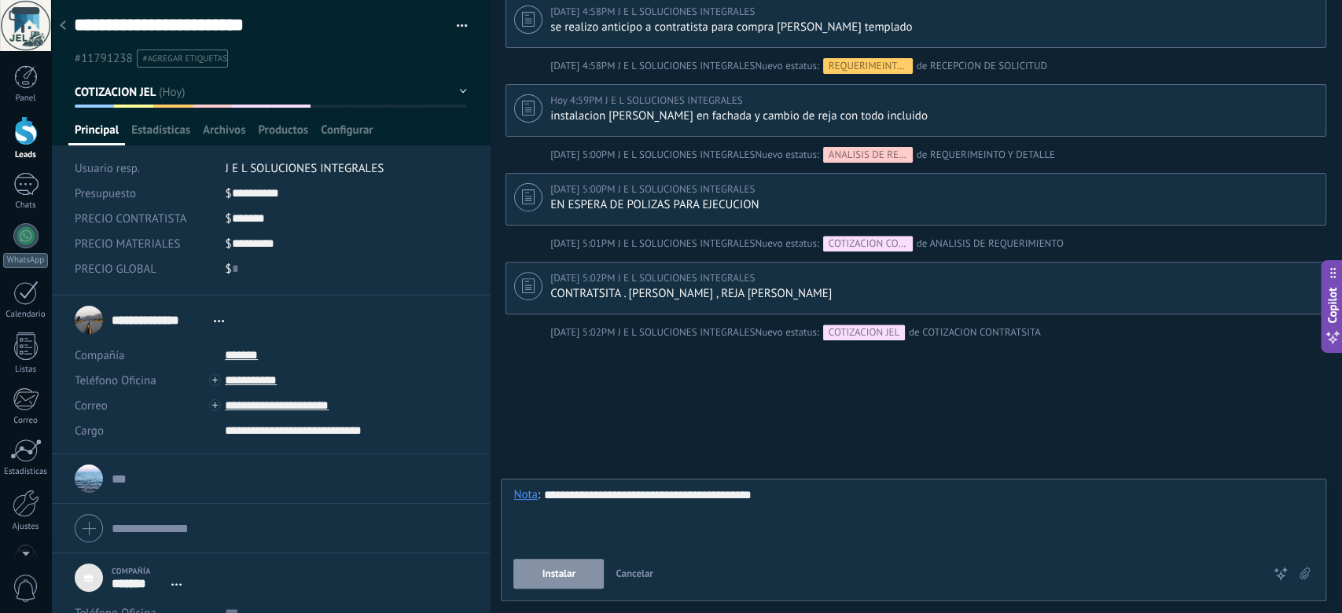
click at [574, 585] on button "Instalar" at bounding box center [558, 574] width 90 height 30
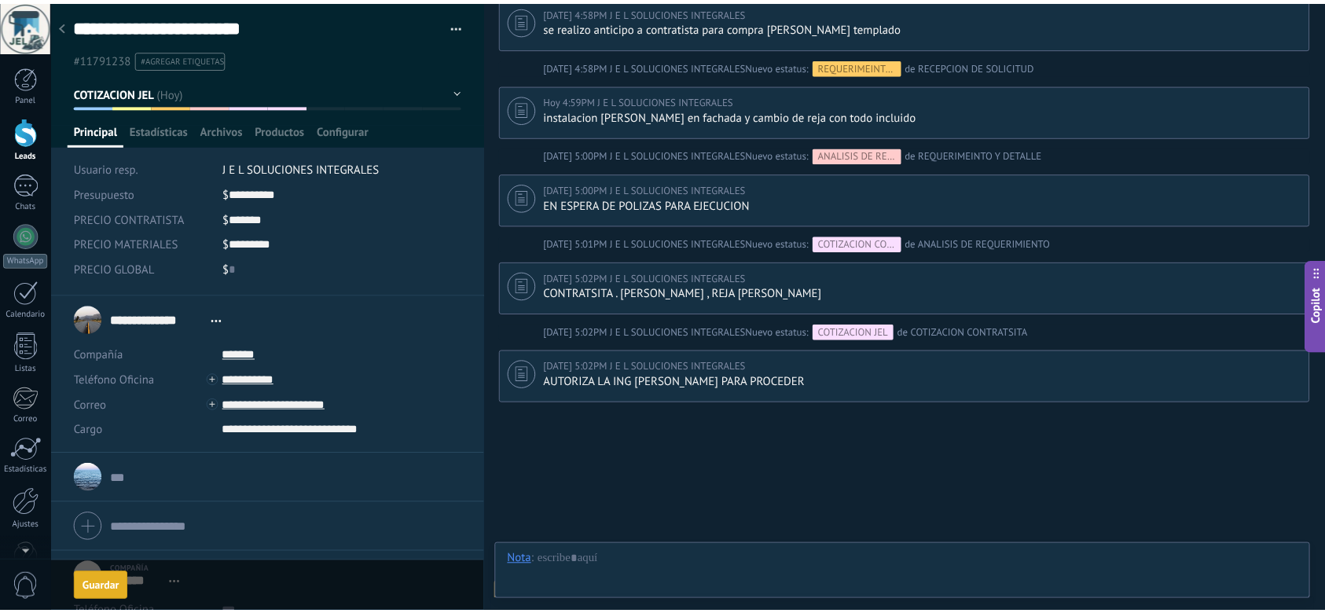
scroll to position [331, 0]
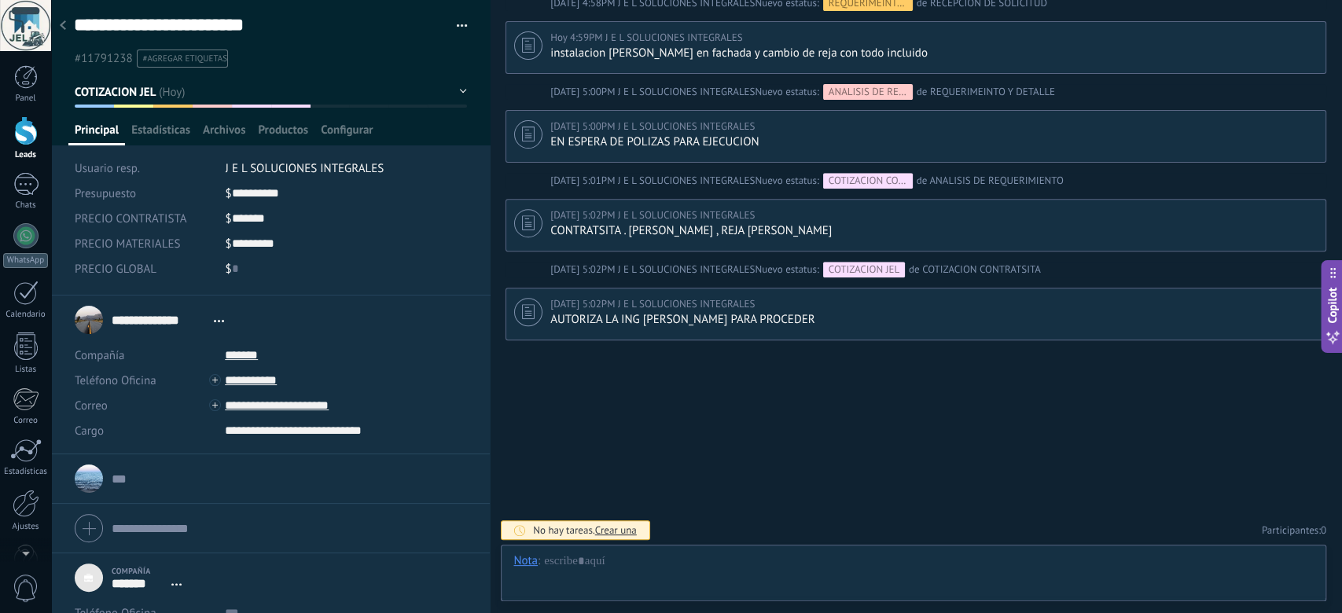
click at [62, 17] on div at bounding box center [63, 26] width 22 height 31
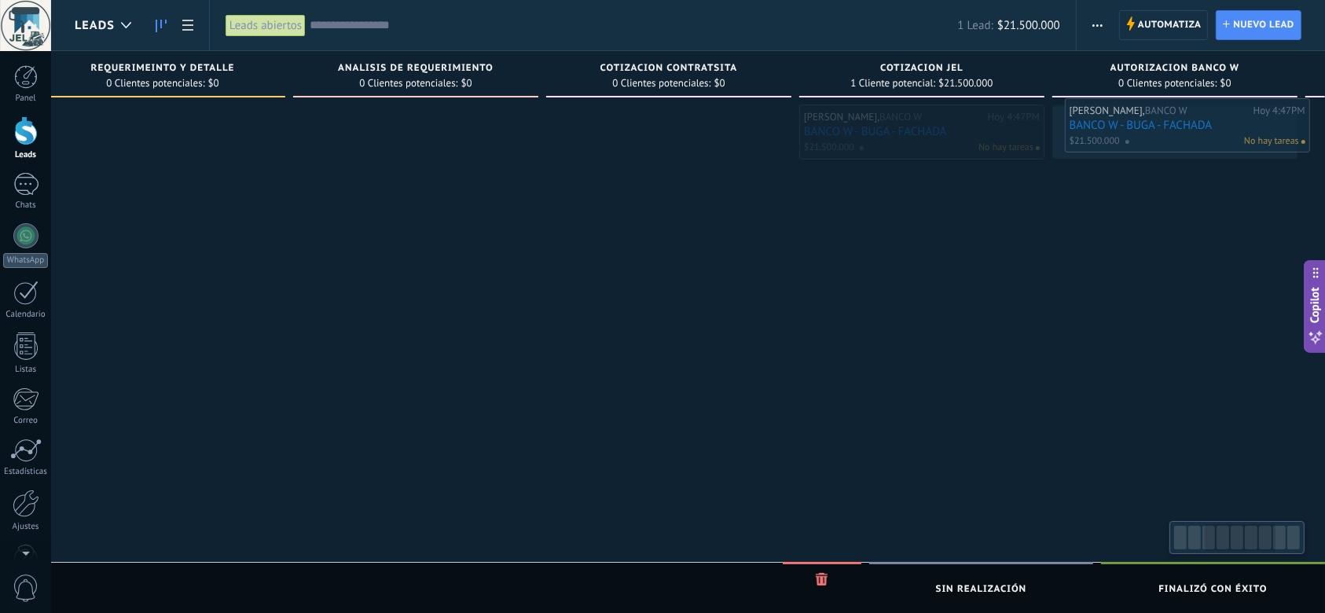
scroll to position [0, 615]
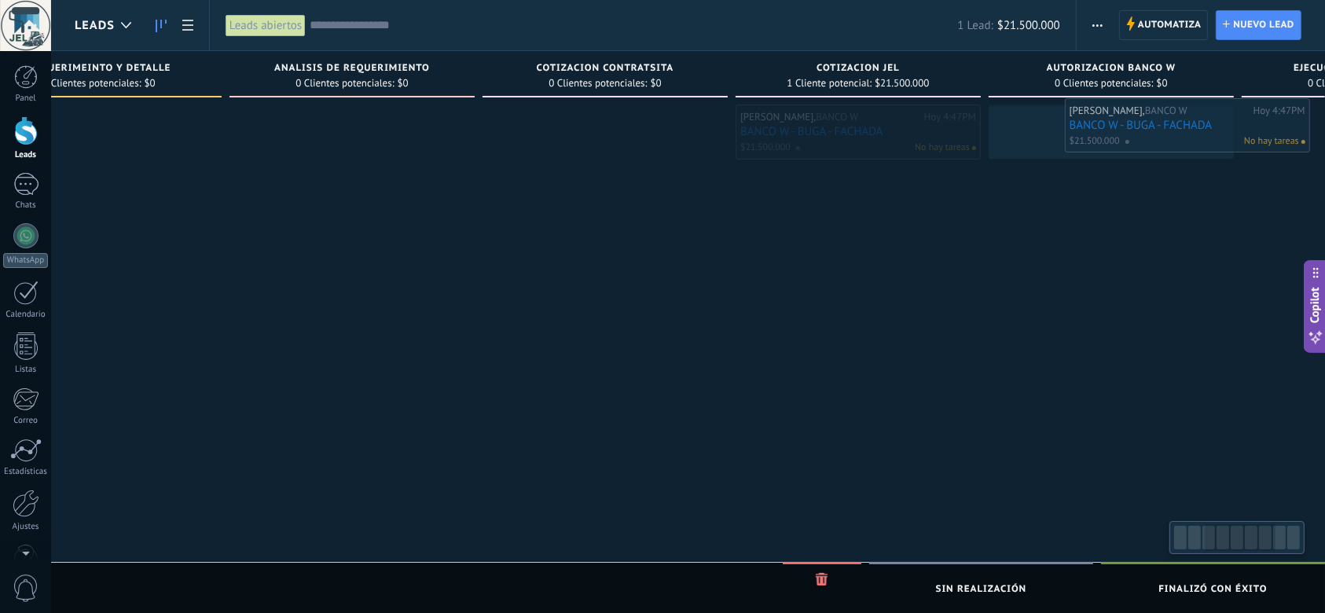
drag, startPoint x: 1076, startPoint y: 127, endPoint x: 1171, endPoint y: 116, distance: 95.6
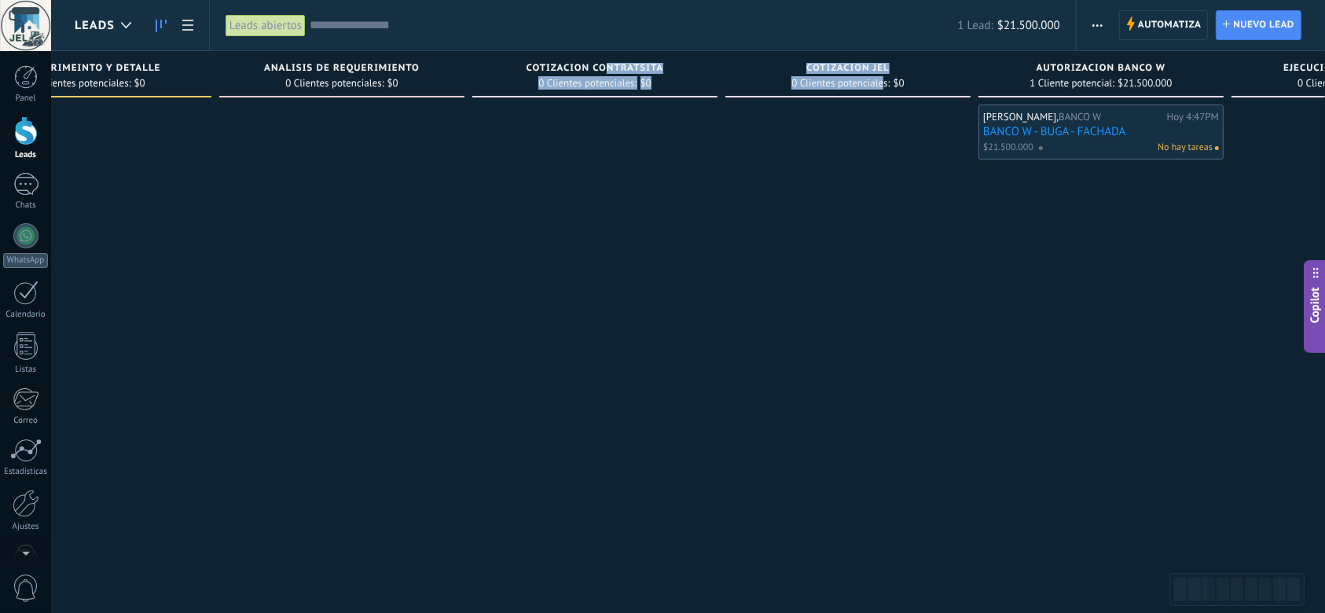
drag, startPoint x: 907, startPoint y: 91, endPoint x: 608, endPoint y: 66, distance: 299.7
click at [608, 66] on div "Leads Entrantes Solicitudes: 0 0 0 0 0 Contacto inicial 0 Clientes potenciales:…" at bounding box center [606, 281] width 2293 height 461
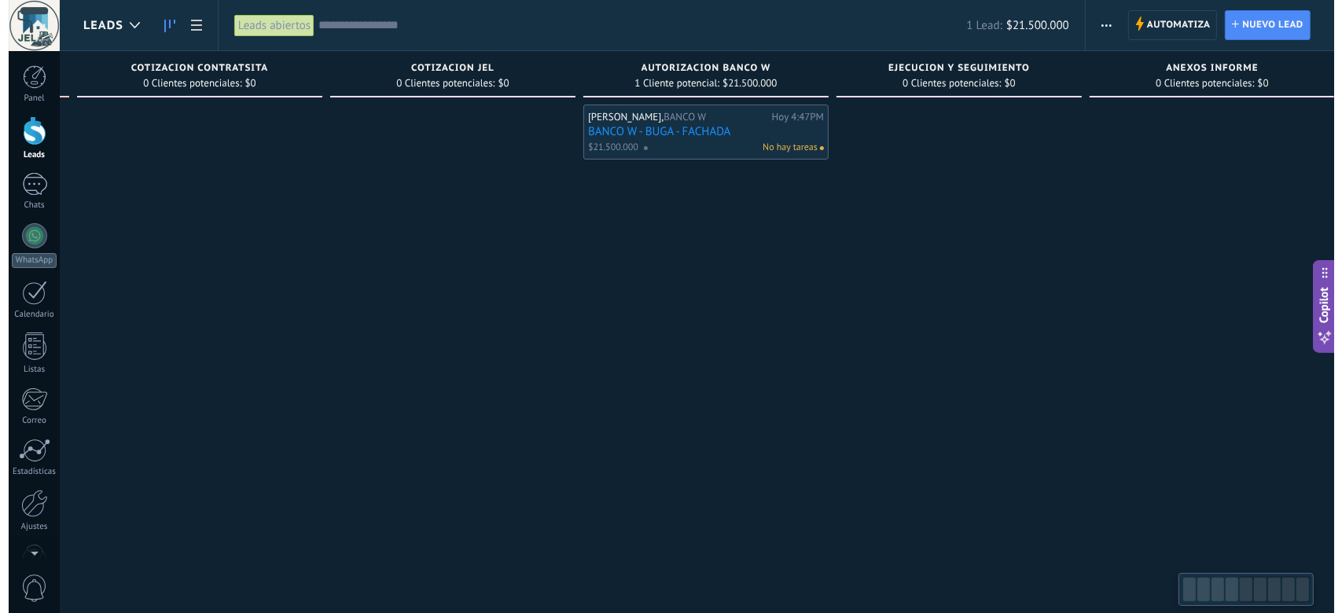
scroll to position [0, 1043]
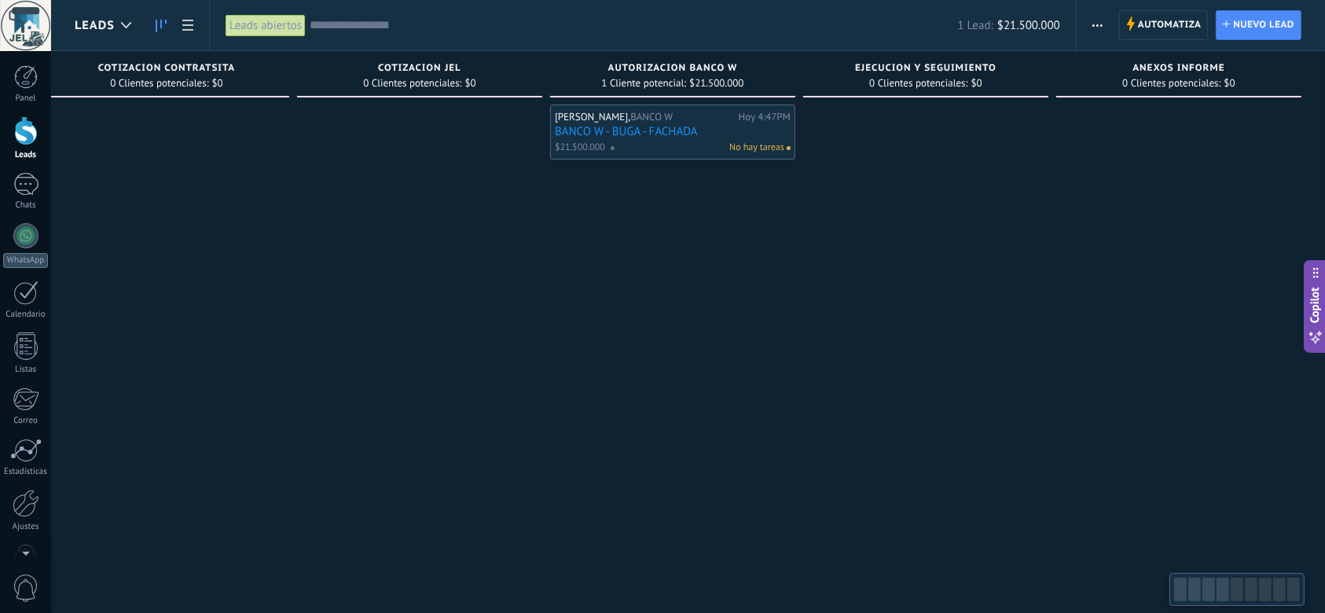
drag, startPoint x: 912, startPoint y: 279, endPoint x: 298, endPoint y: 292, distance: 613.9
click at [298, 292] on div at bounding box center [419, 309] width 245 height 408
drag, startPoint x: 932, startPoint y: 329, endPoint x: 634, endPoint y: 308, distance: 298.6
click at [590, 347] on div "Leads Entrantes Solicitudes: 0 0 0 0 0 Contacto inicial 0 Clientes potenciales:…" at bounding box center [178, 281] width 2293 height 461
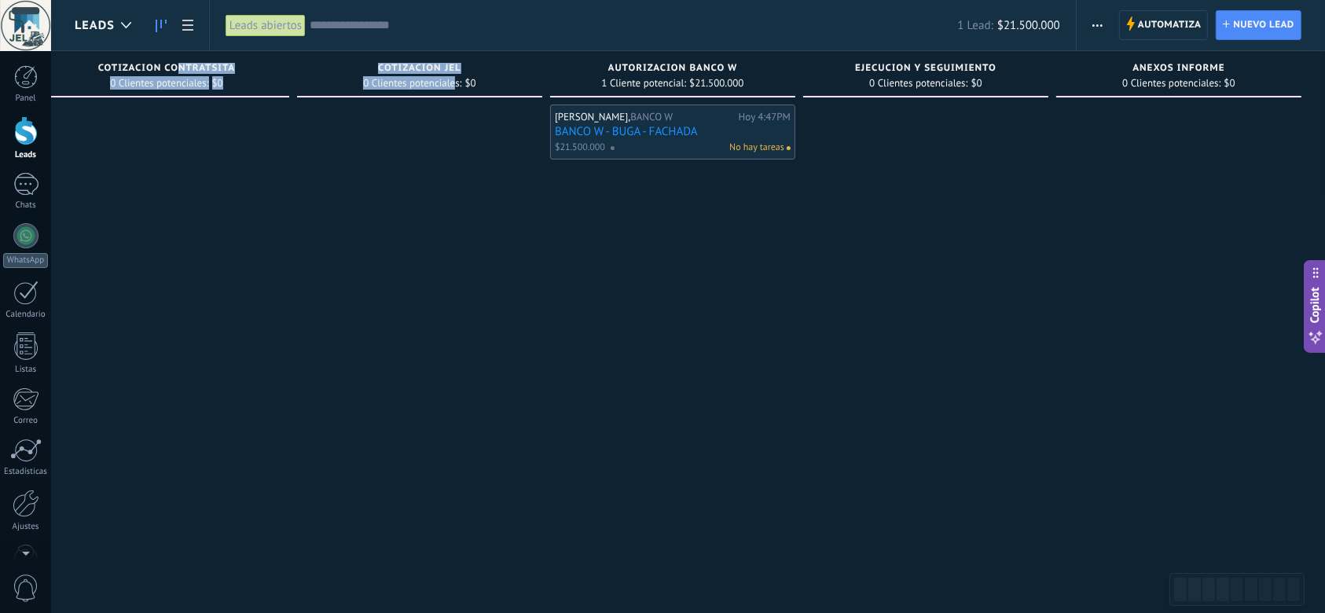
click at [717, 125] on link "BANCO W - BUGA - FACHADA" at bounding box center [673, 131] width 236 height 13
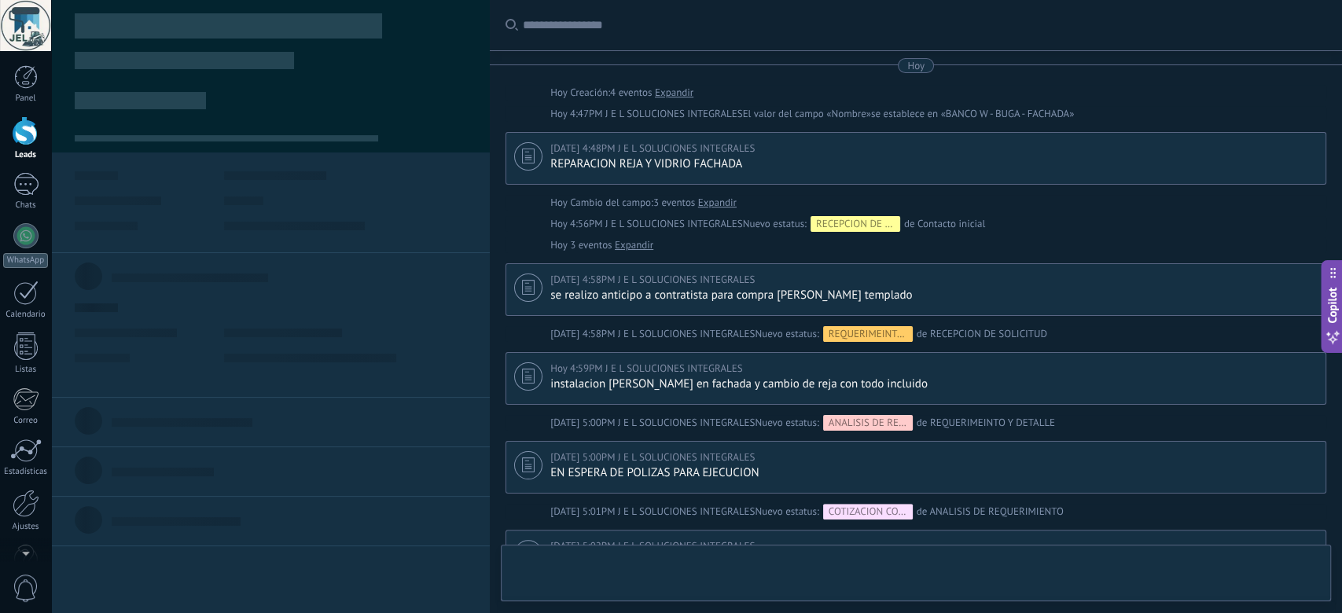
type textarea "***"
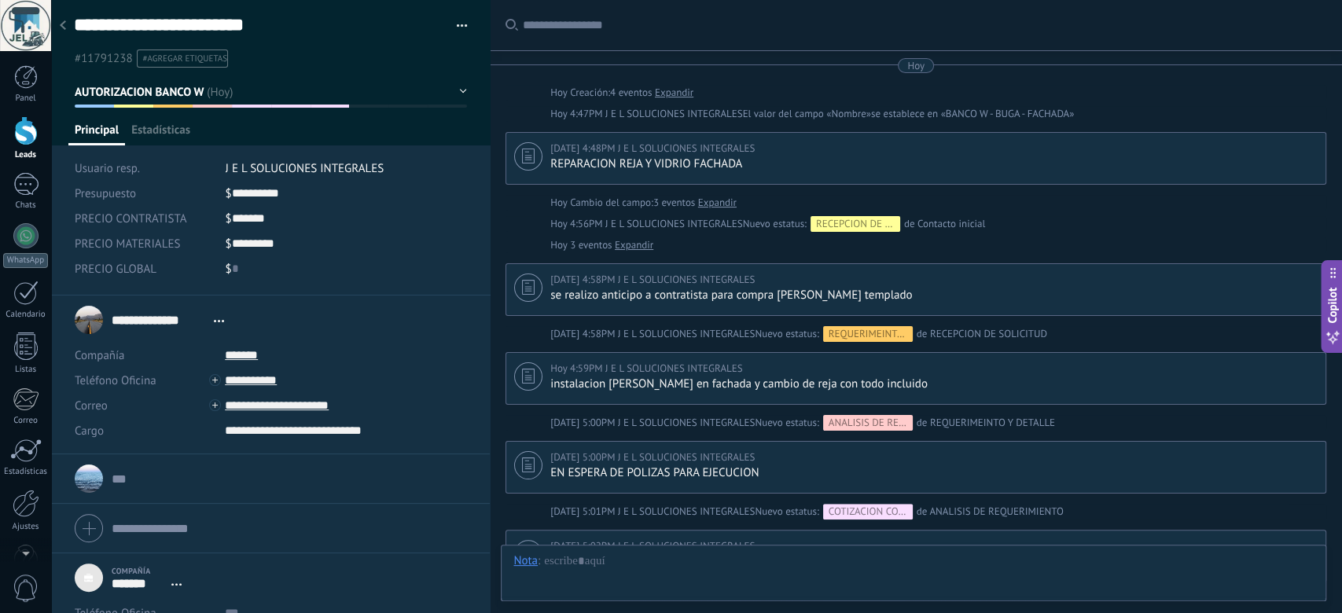
scroll to position [15, 0]
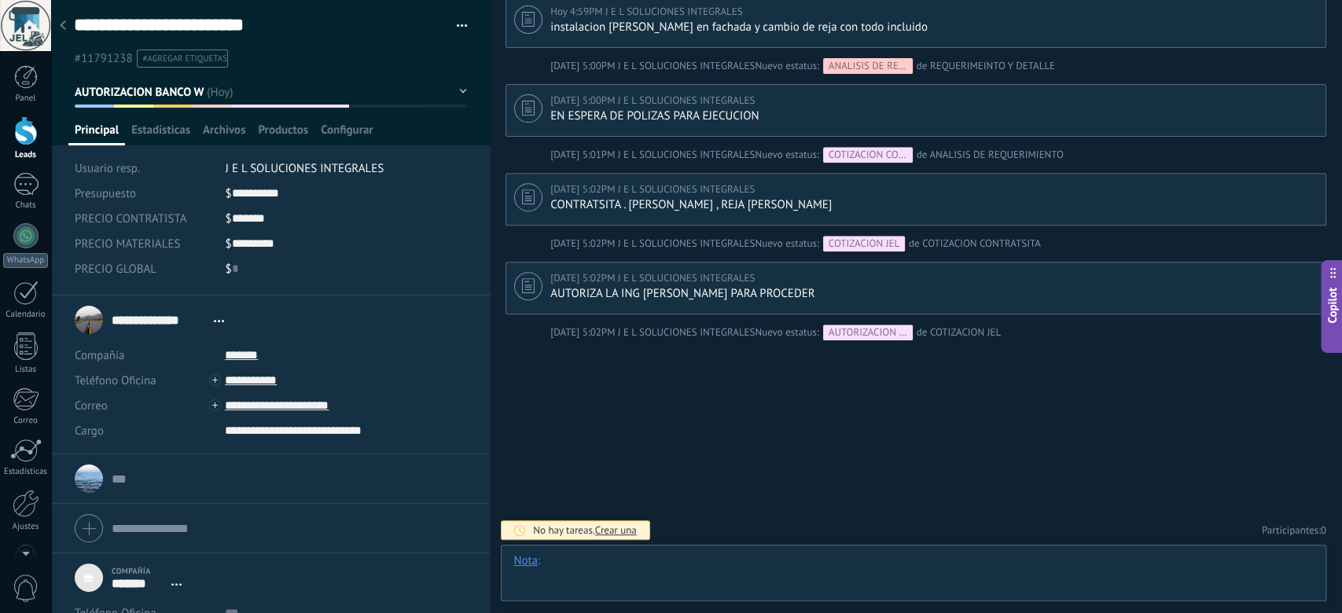
click at [612, 569] on div at bounding box center [913, 576] width 800 height 47
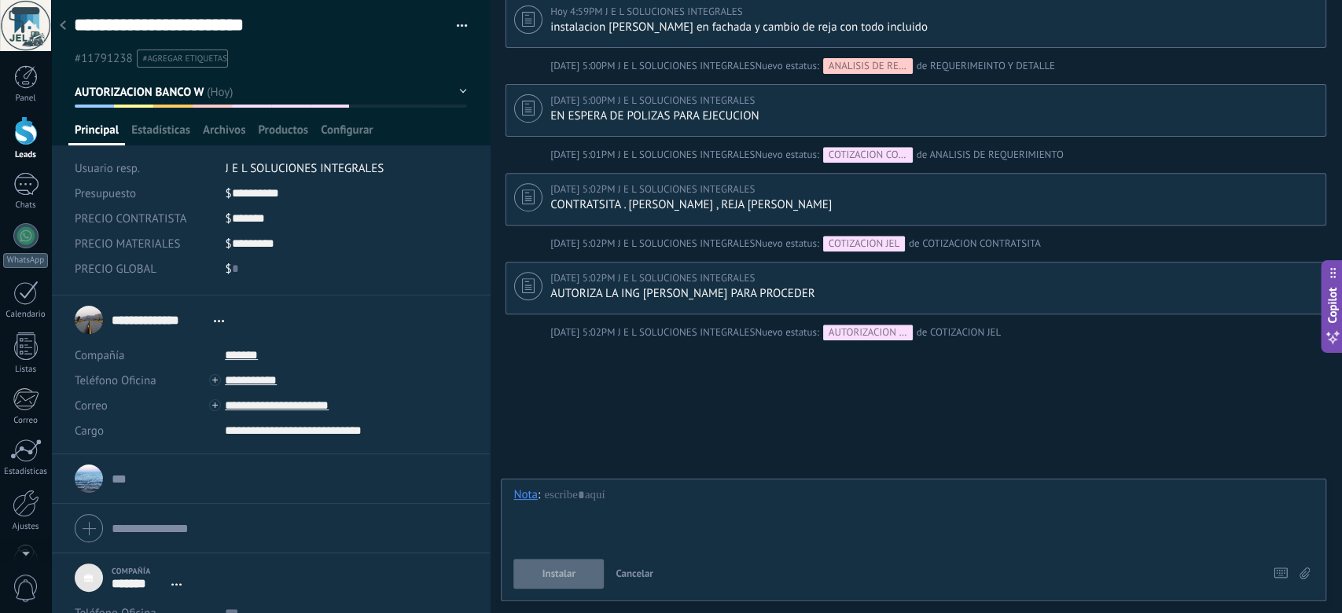
click at [641, 580] on span "Cancelar" at bounding box center [634, 573] width 38 height 13
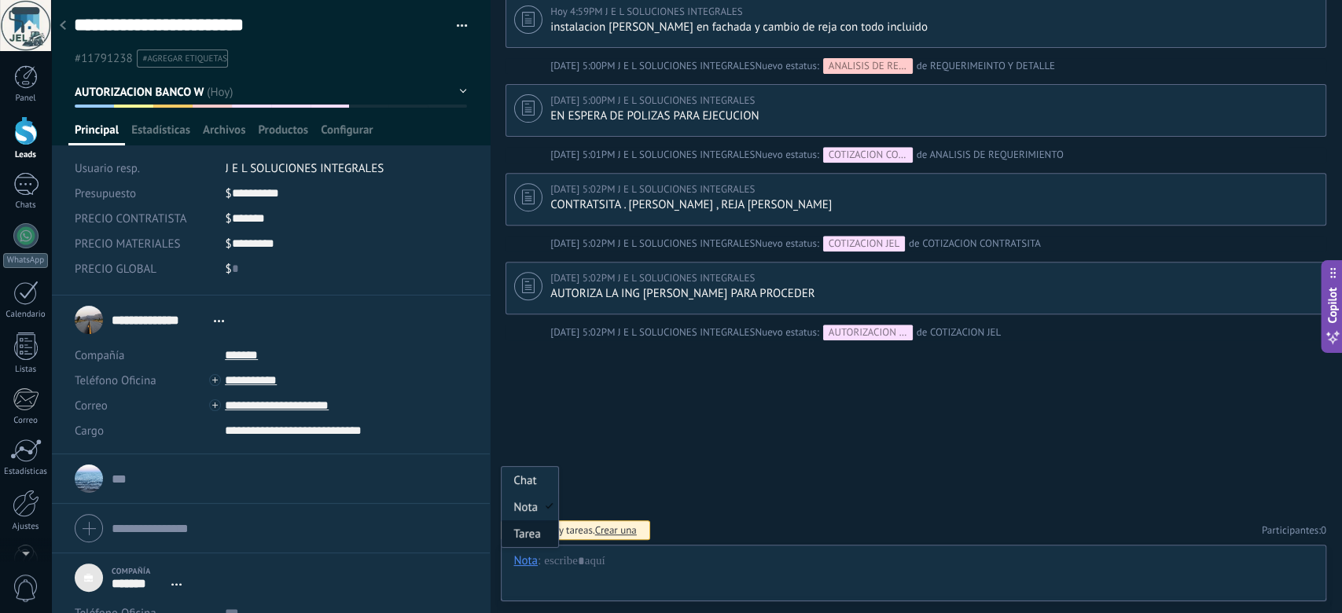
click at [532, 532] on div "Tarea" at bounding box center [529, 533] width 56 height 27
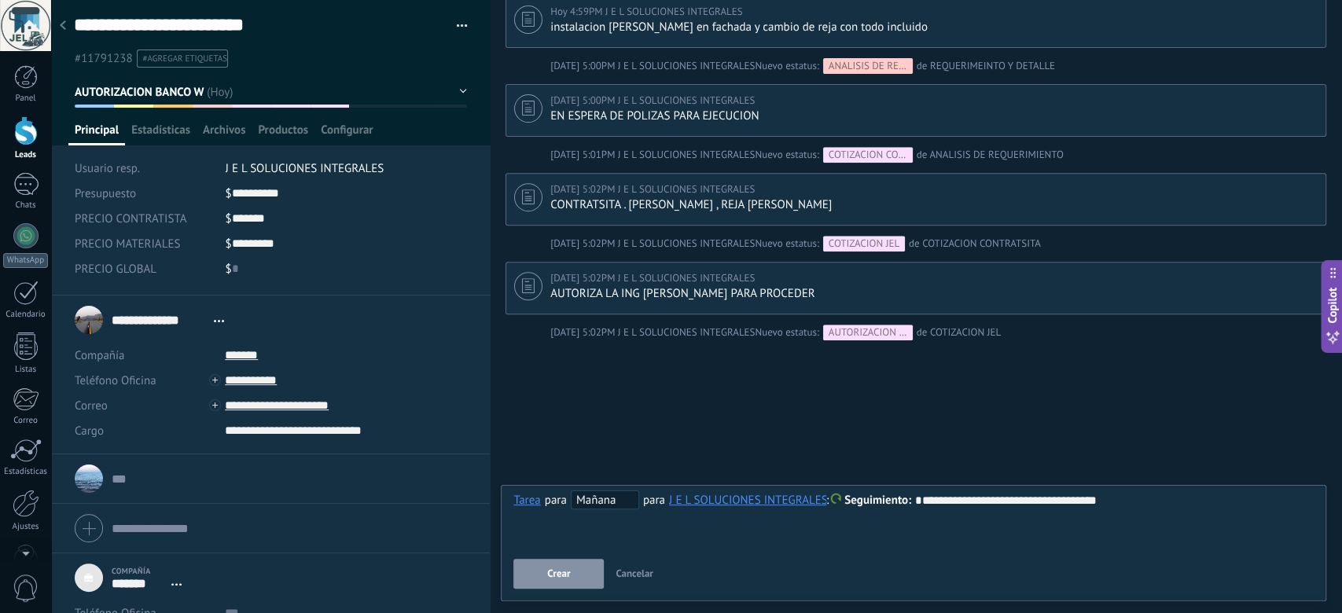
click at [623, 505] on span "Mañana" at bounding box center [605, 499] width 68 height 19
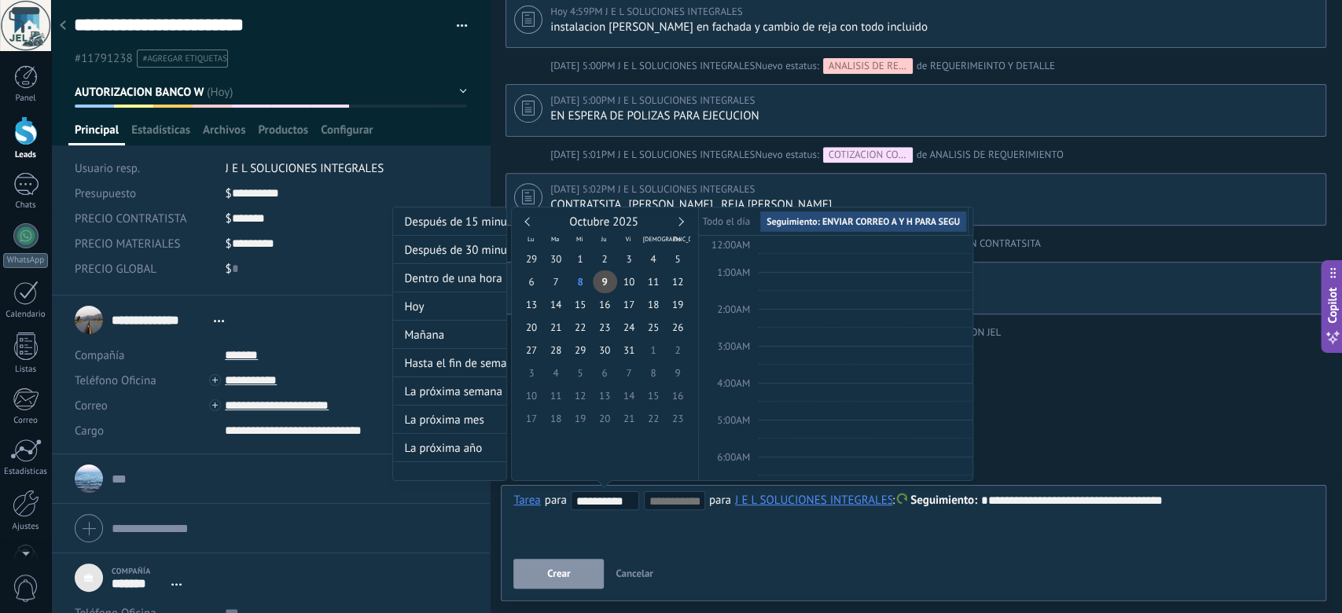
scroll to position [295, 0]
click at [450, 310] on div "Hoy" at bounding box center [449, 306] width 113 height 28
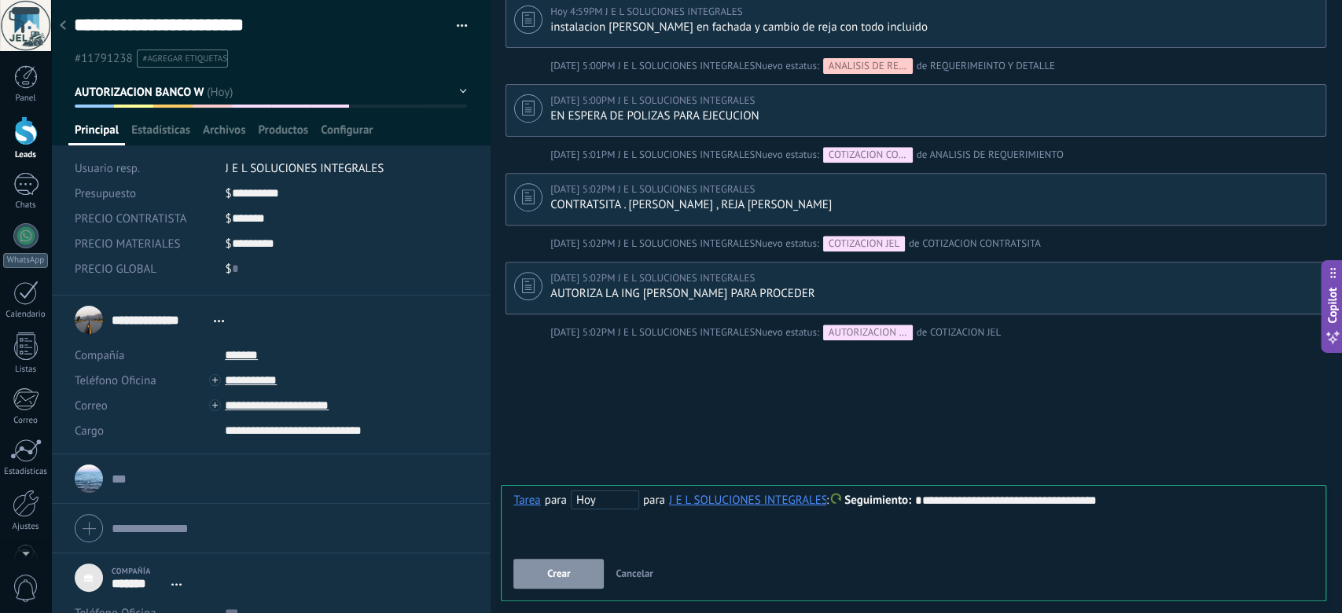
click at [569, 568] on span "Crear" at bounding box center [558, 573] width 23 height 11
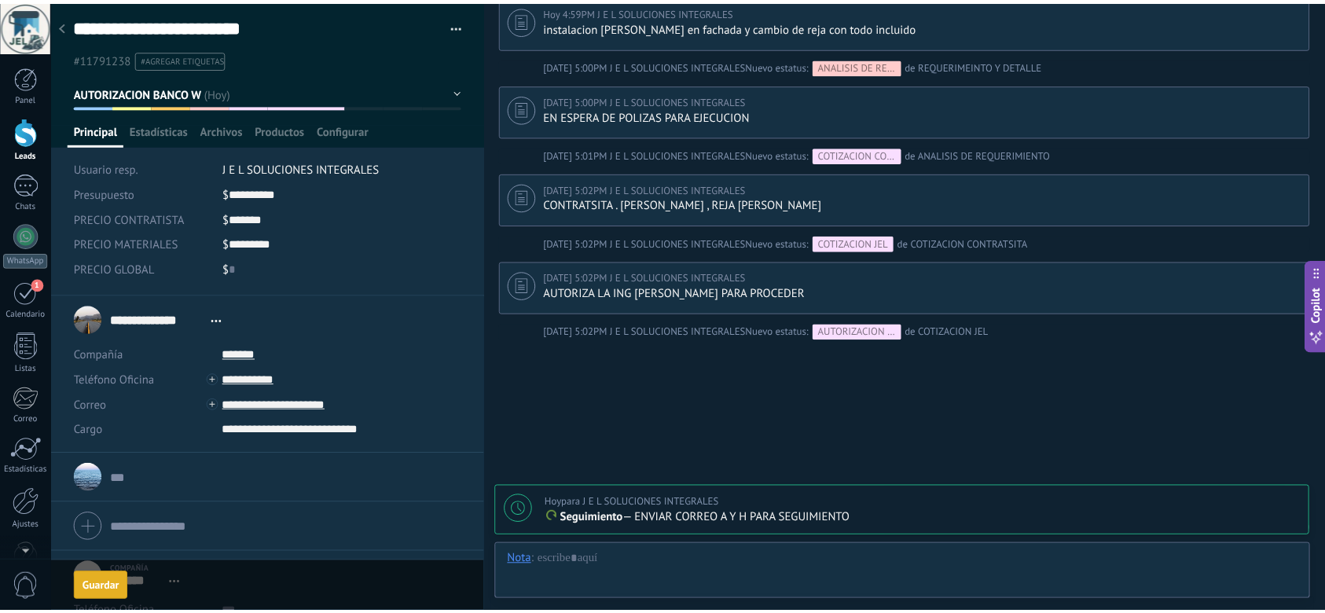
scroll to position [411, 0]
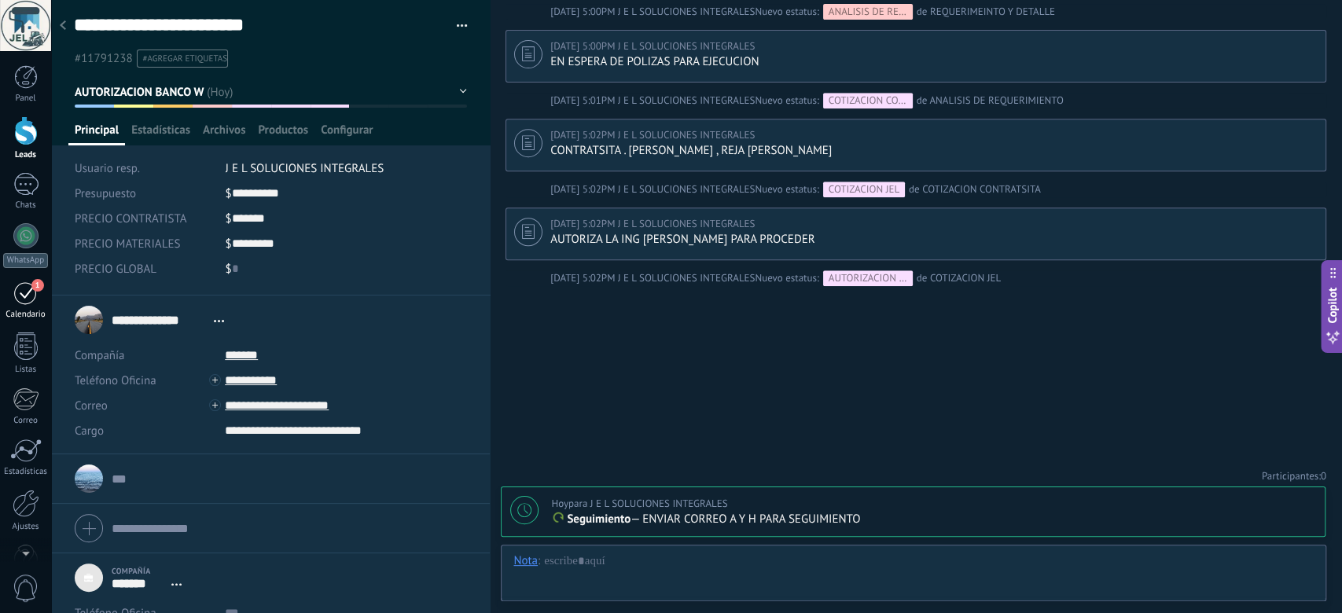
click at [13, 296] on div "1" at bounding box center [25, 293] width 25 height 24
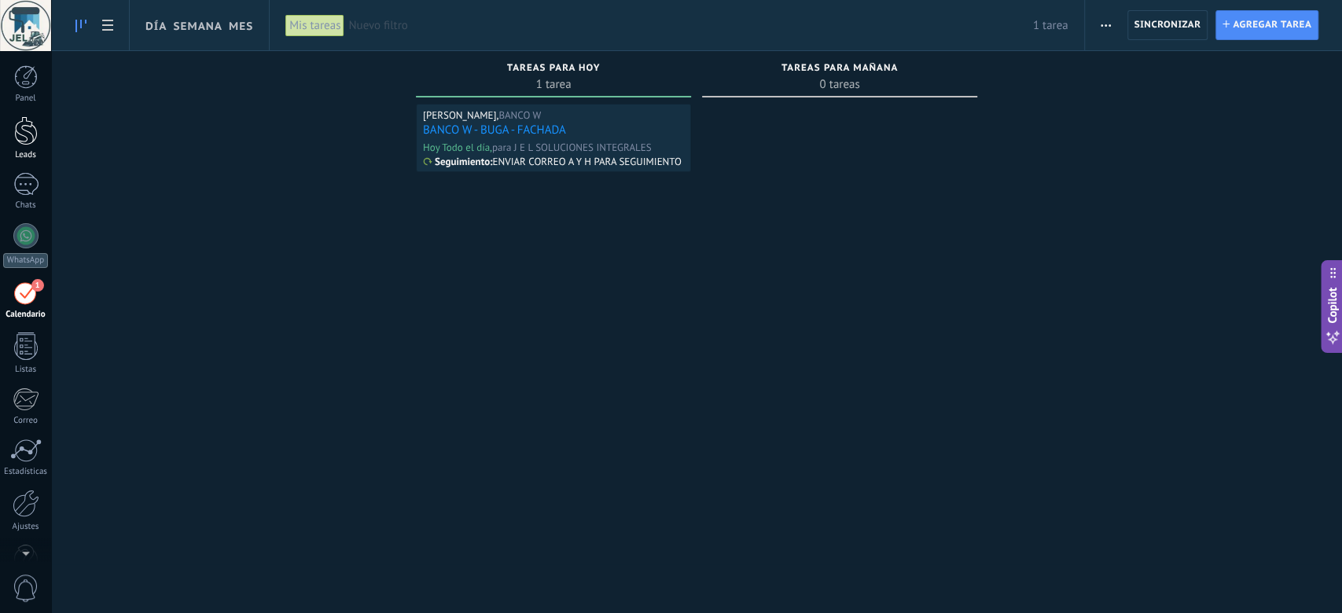
click at [24, 140] on div at bounding box center [26, 130] width 24 height 29
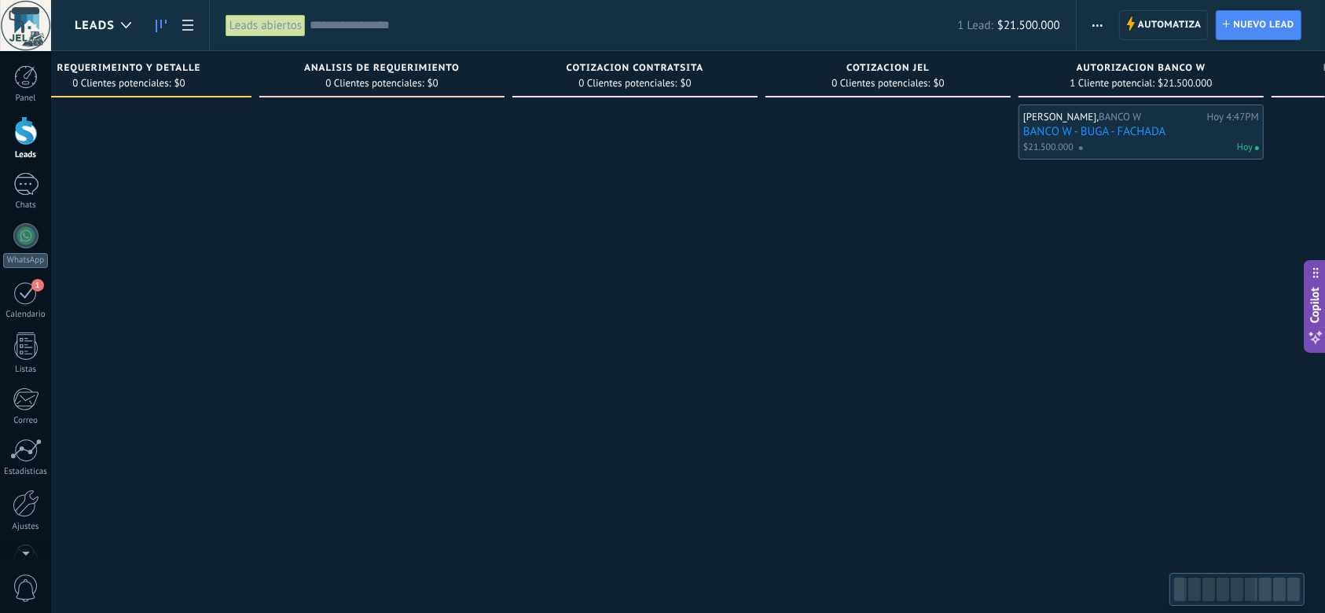
drag, startPoint x: 896, startPoint y: 260, endPoint x: 333, endPoint y: 279, distance: 563.0
click at [342, 279] on div at bounding box center [381, 309] width 245 height 408
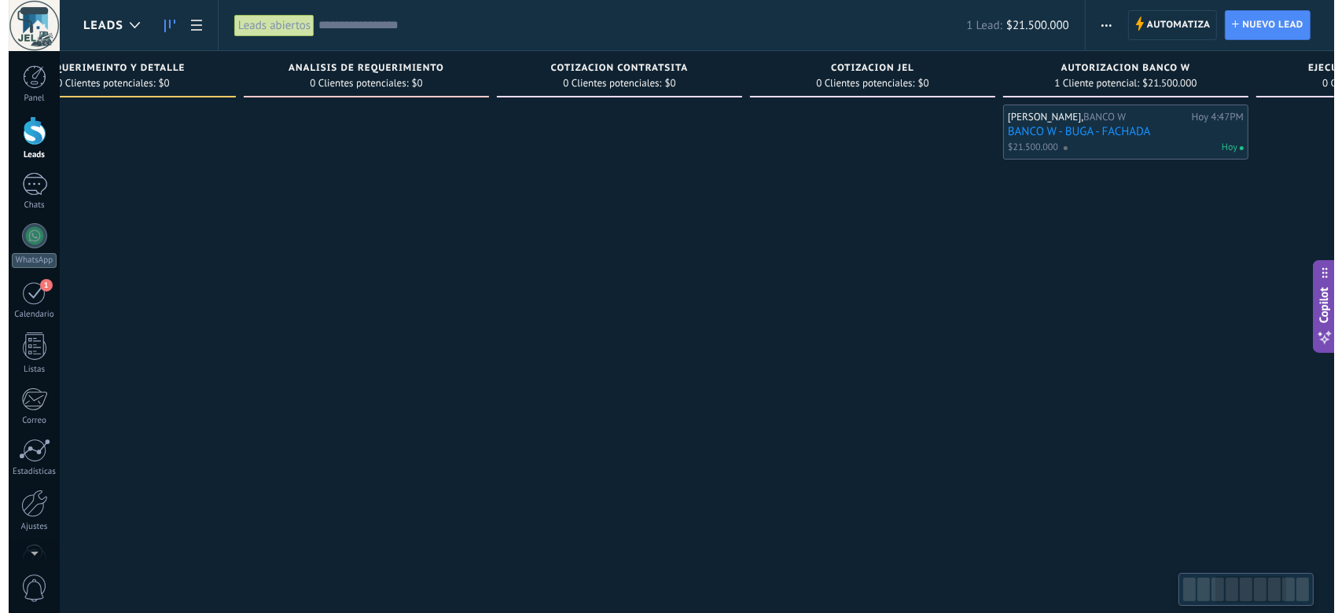
scroll to position [0, 1043]
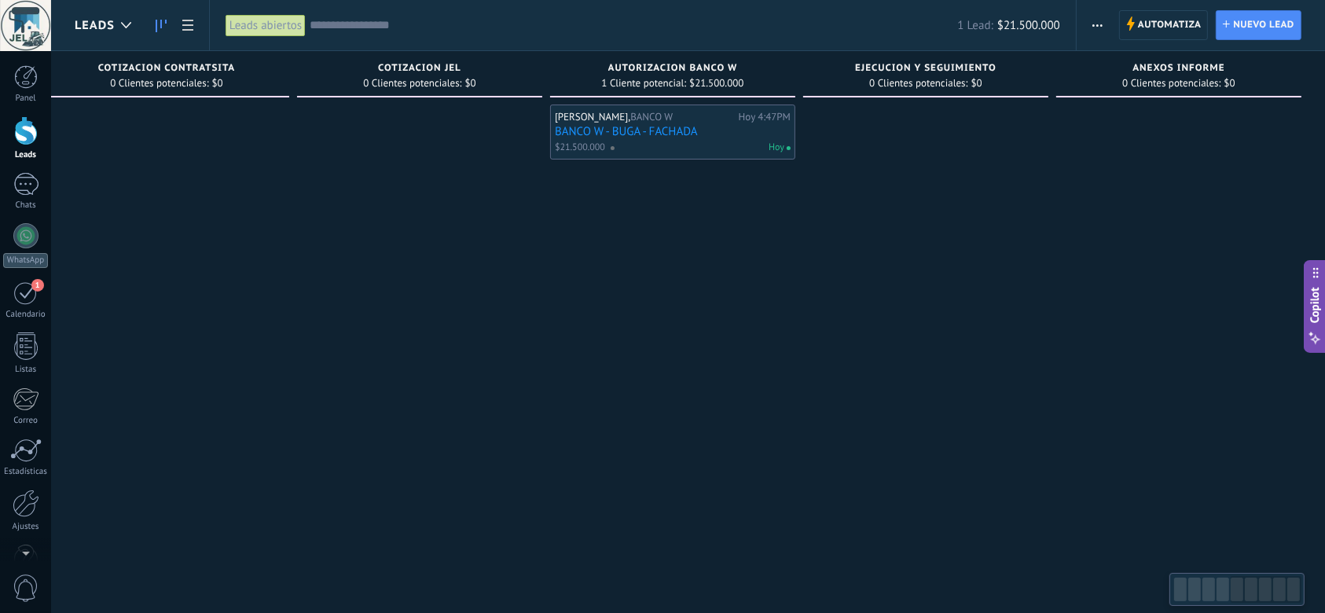
drag, startPoint x: 1085, startPoint y: 433, endPoint x: 491, endPoint y: 381, distance: 595.6
click at [492, 381] on div "Leads Entrantes Solicitudes: [PHONE_NUMBER] Contacto inicial 0 Clientes potenci…" at bounding box center [178, 281] width 2293 height 461
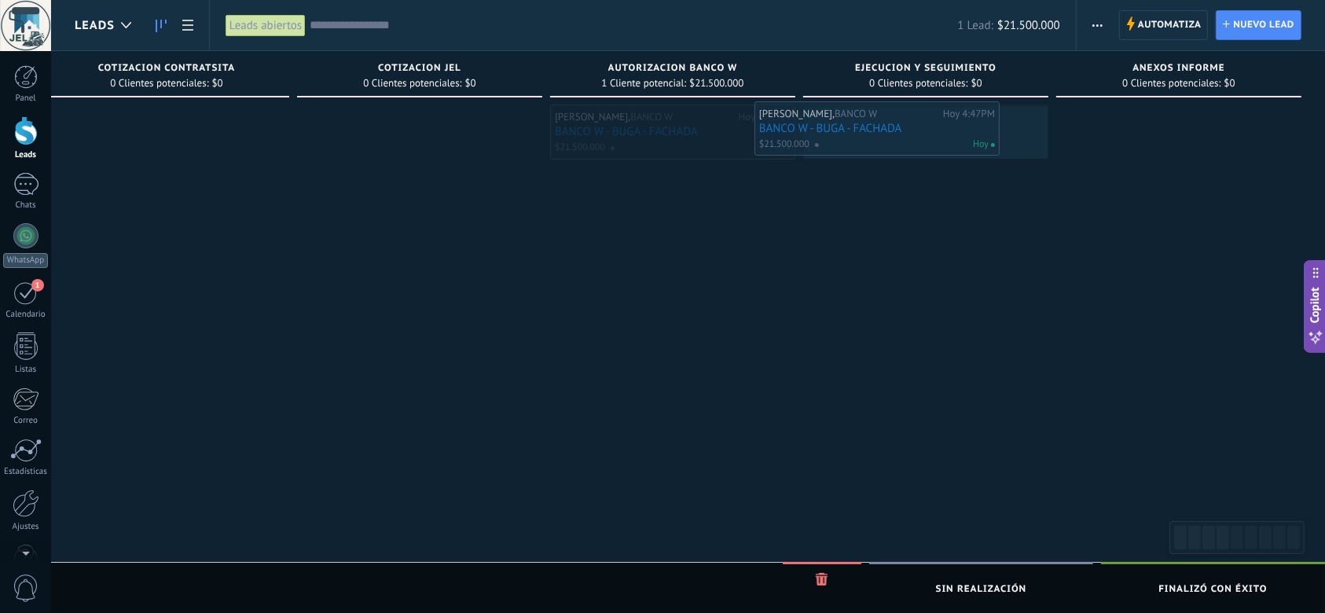
drag, startPoint x: 718, startPoint y: 129, endPoint x: 950, endPoint y: 119, distance: 232.1
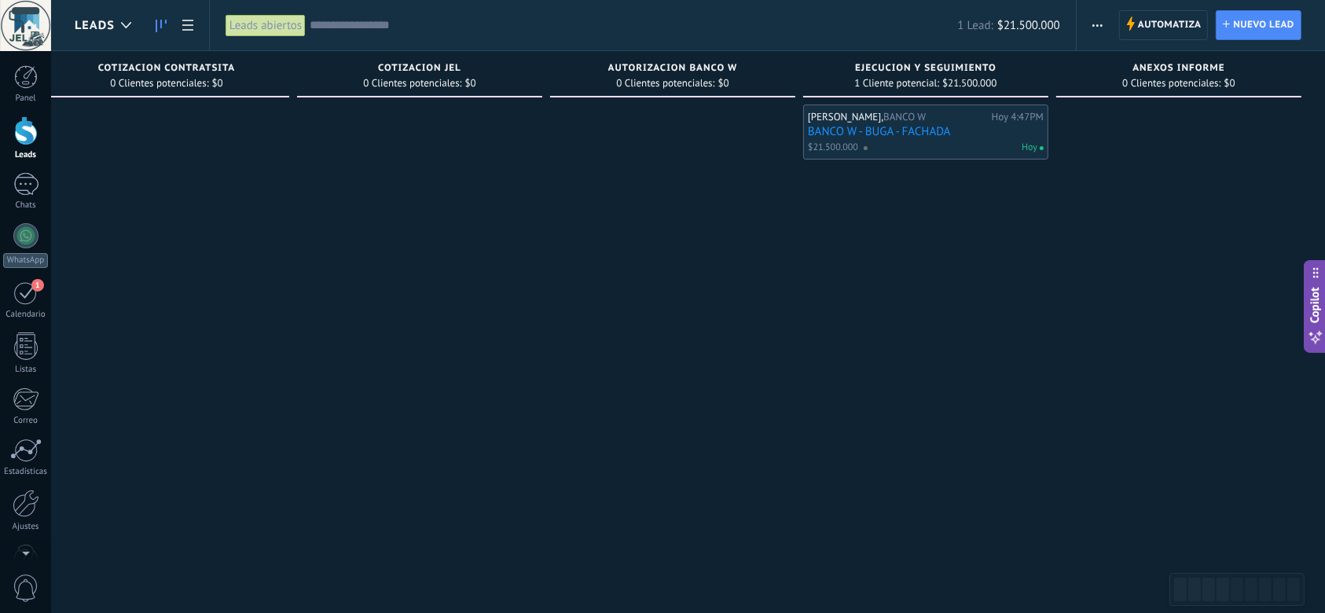
click at [1100, 19] on span "button" at bounding box center [1097, 25] width 10 height 30
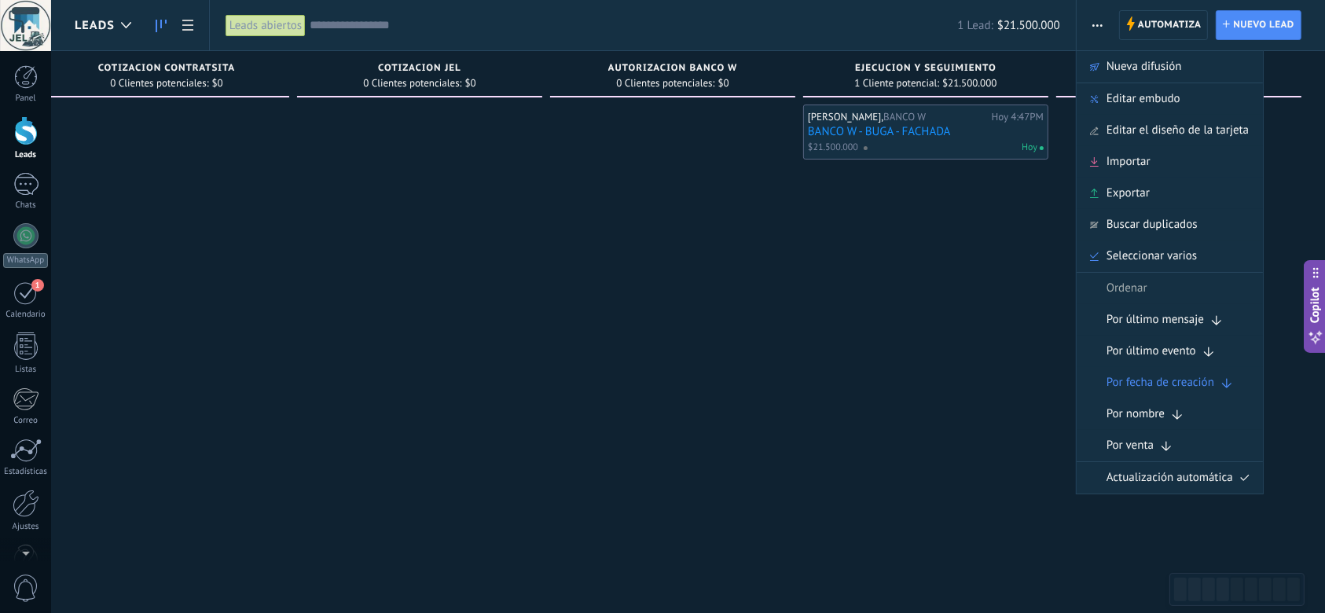
click at [1144, 100] on span "Editar embudo" at bounding box center [1144, 98] width 74 height 31
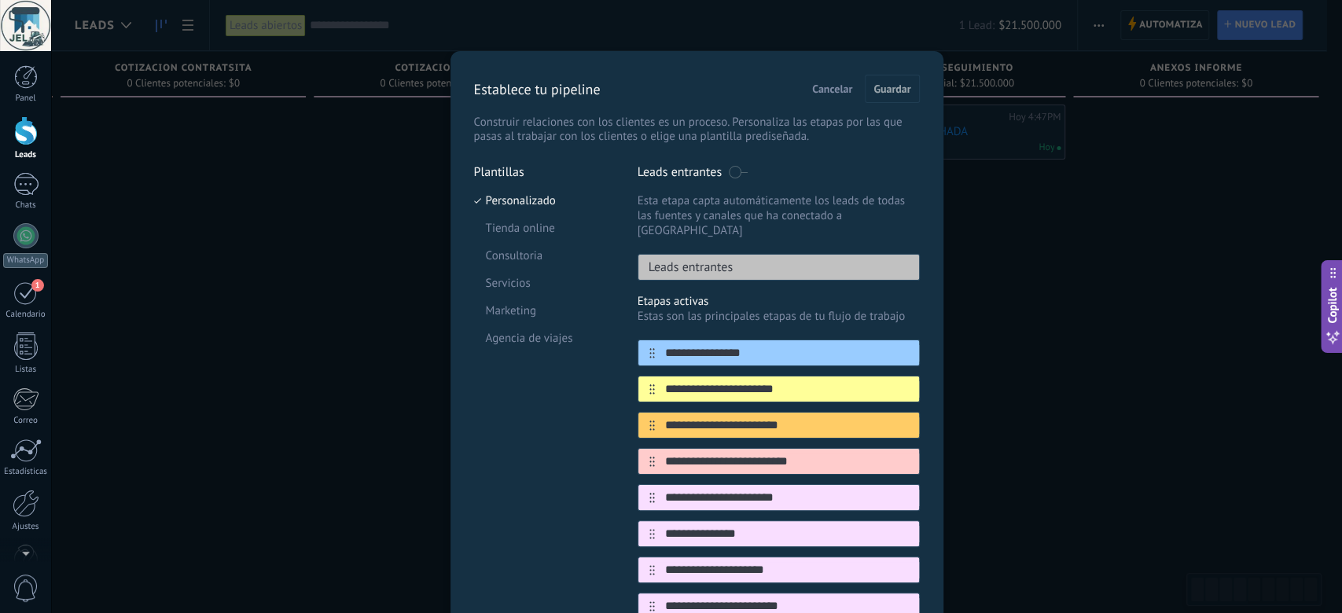
scroll to position [262, 0]
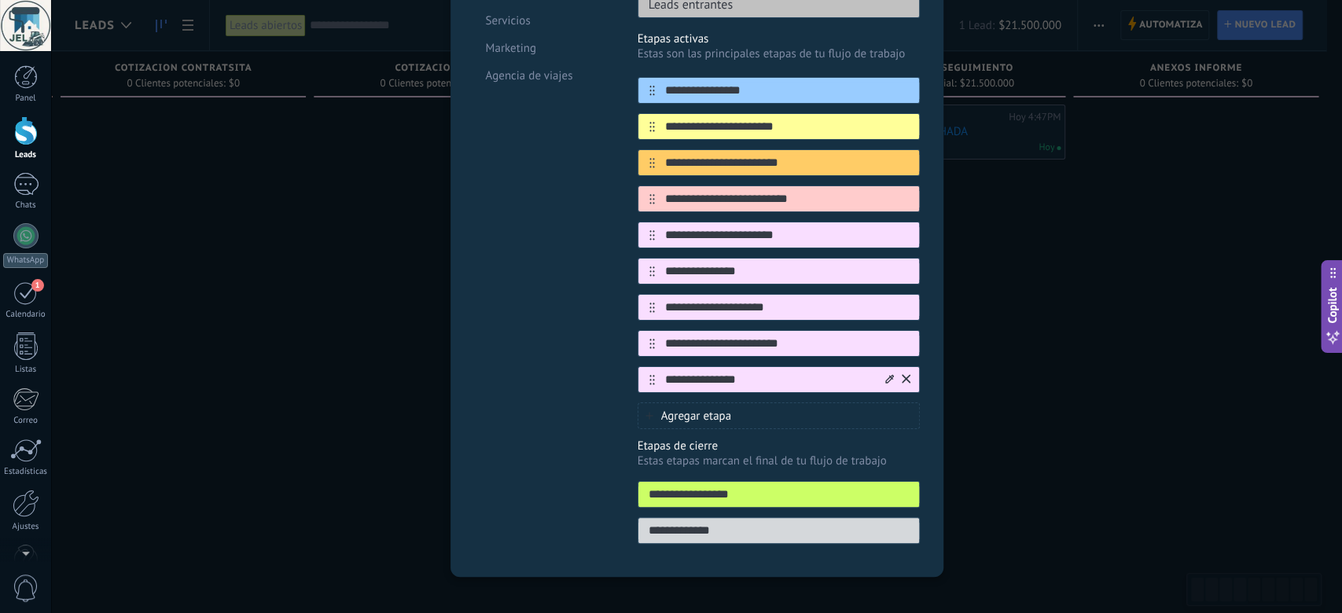
click at [806, 372] on input "**********" at bounding box center [769, 380] width 228 height 17
type input "*"
type input "**********"
click at [861, 409] on div "Agregar etapa" at bounding box center [778, 415] width 282 height 27
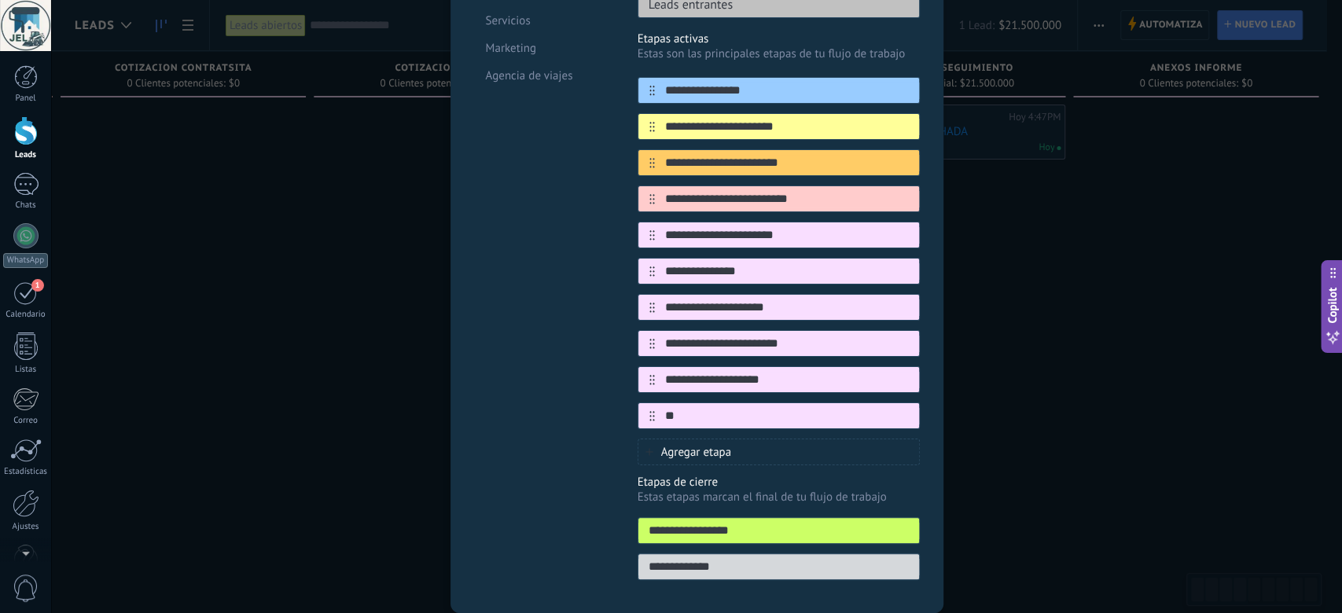
type input "*"
type input "**********"
click at [776, 439] on div "Agregar etapa" at bounding box center [778, 452] width 282 height 27
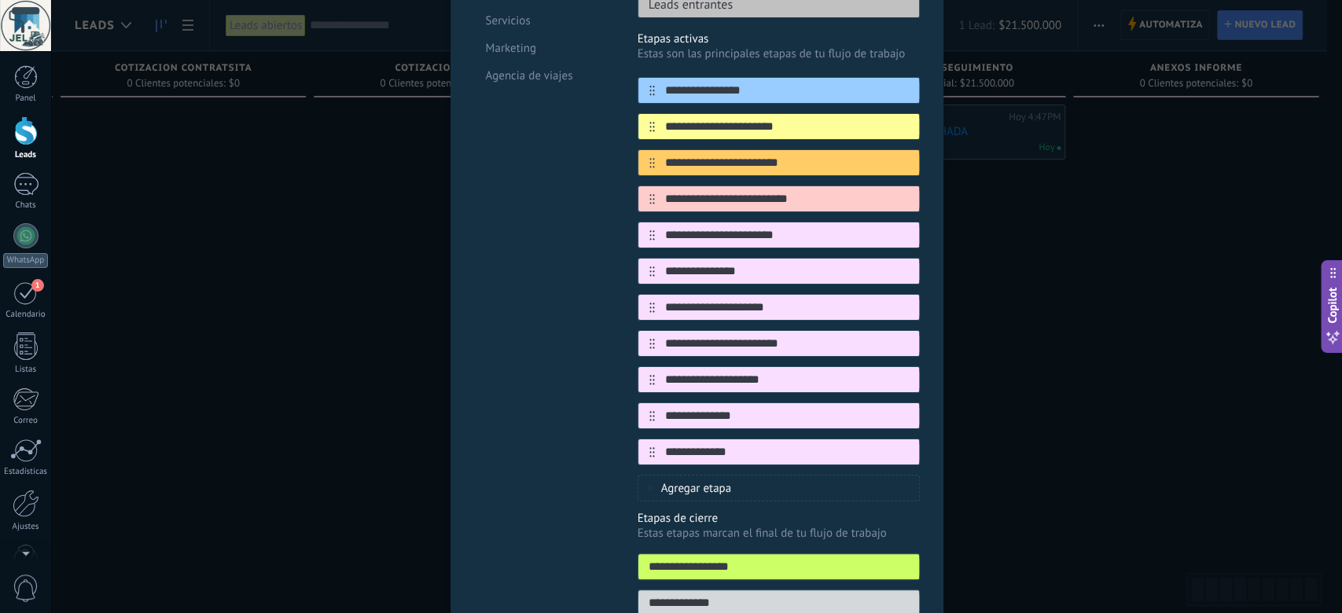
drag, startPoint x: 746, startPoint y: 437, endPoint x: 624, endPoint y: 443, distance: 122.0
click at [624, 443] on div "**********" at bounding box center [697, 264] width 446 height 724
click at [740, 444] on input "**********" at bounding box center [769, 452] width 228 height 17
type input "**********"
click at [790, 475] on div "Agregar etapa" at bounding box center [778, 488] width 282 height 27
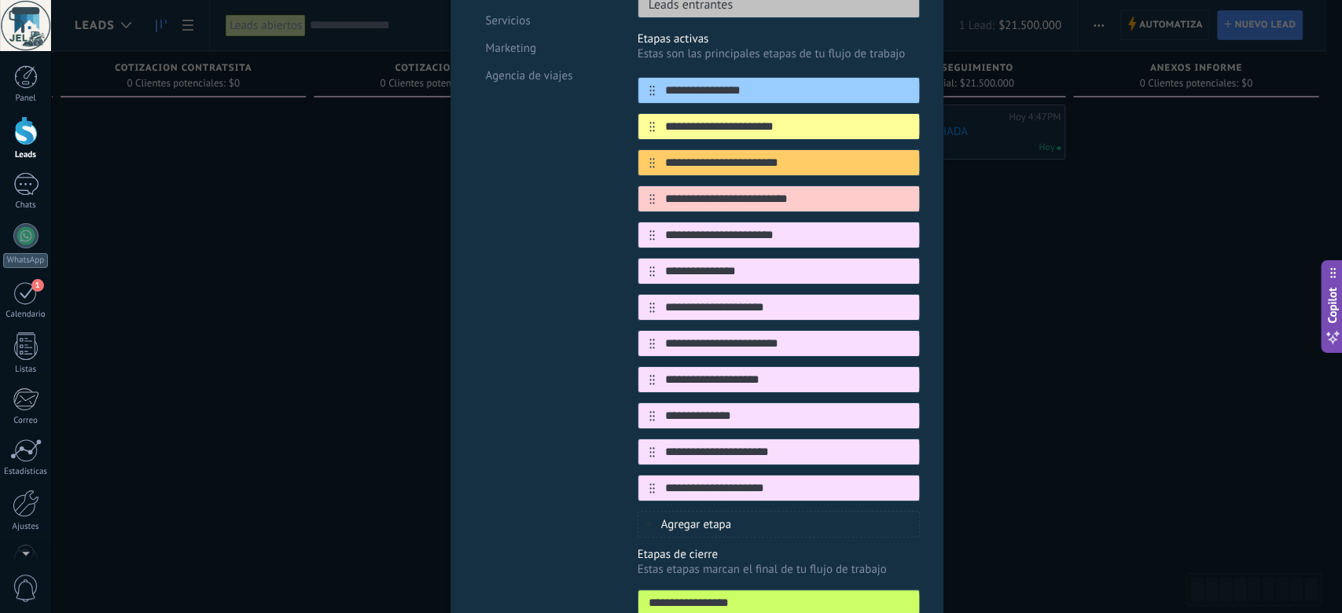
type input "**********"
click at [730, 511] on div "Agregar etapa" at bounding box center [778, 524] width 282 height 27
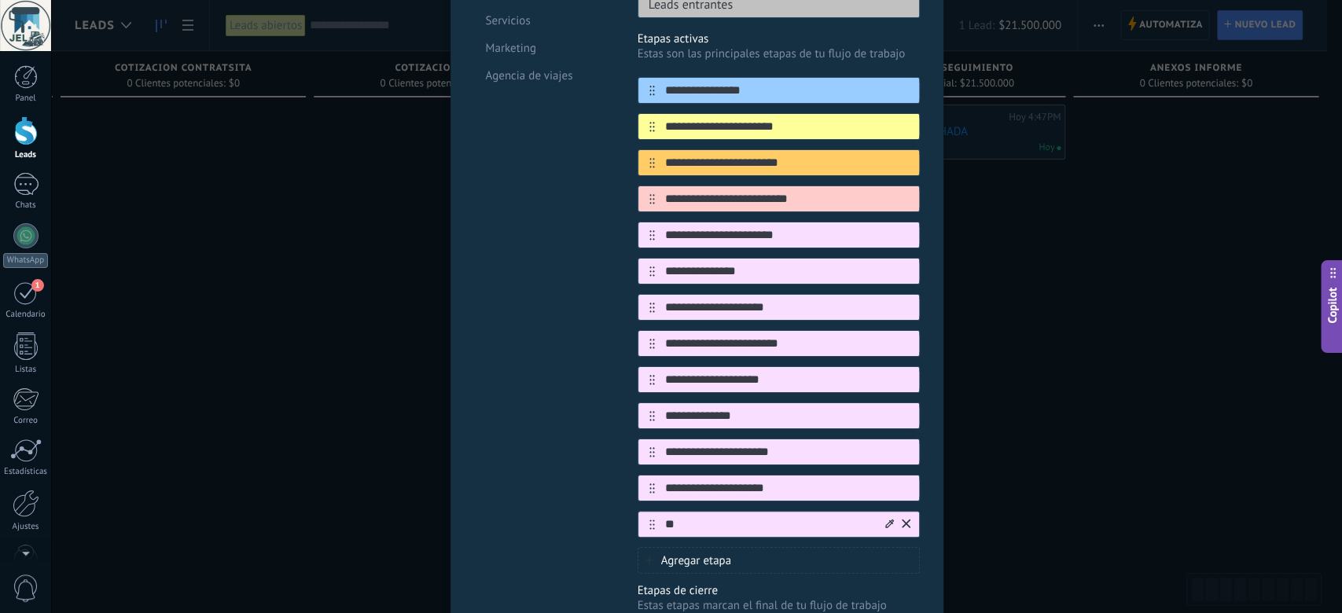
type input "*"
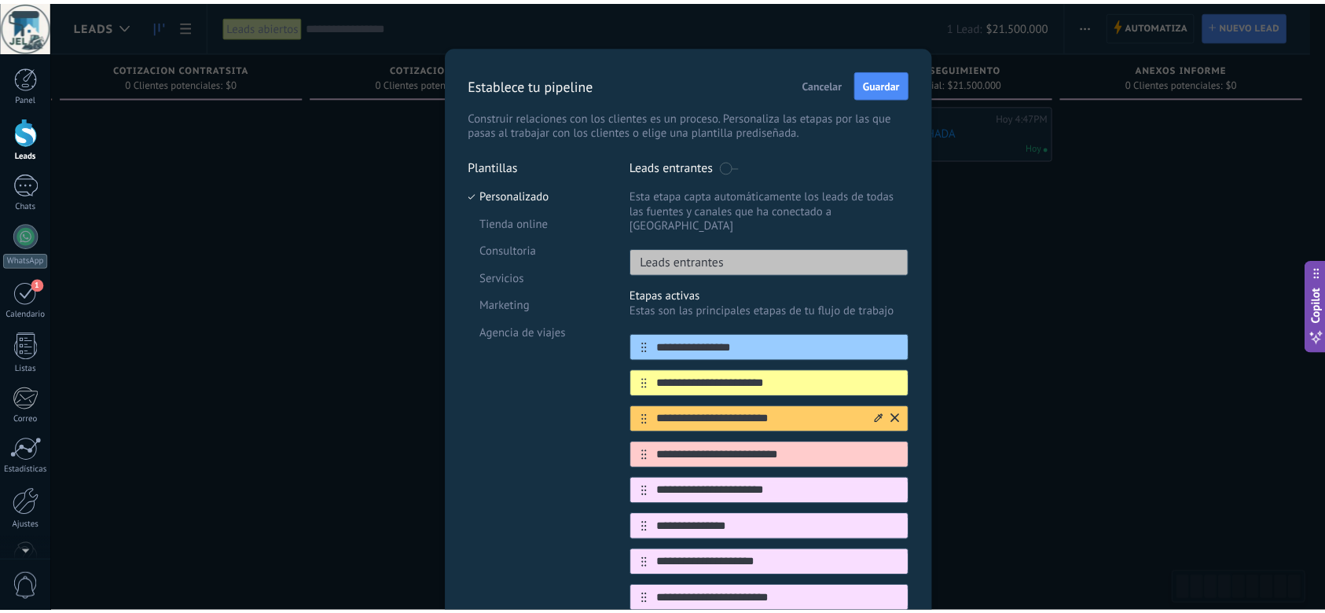
scroll to position [0, 0]
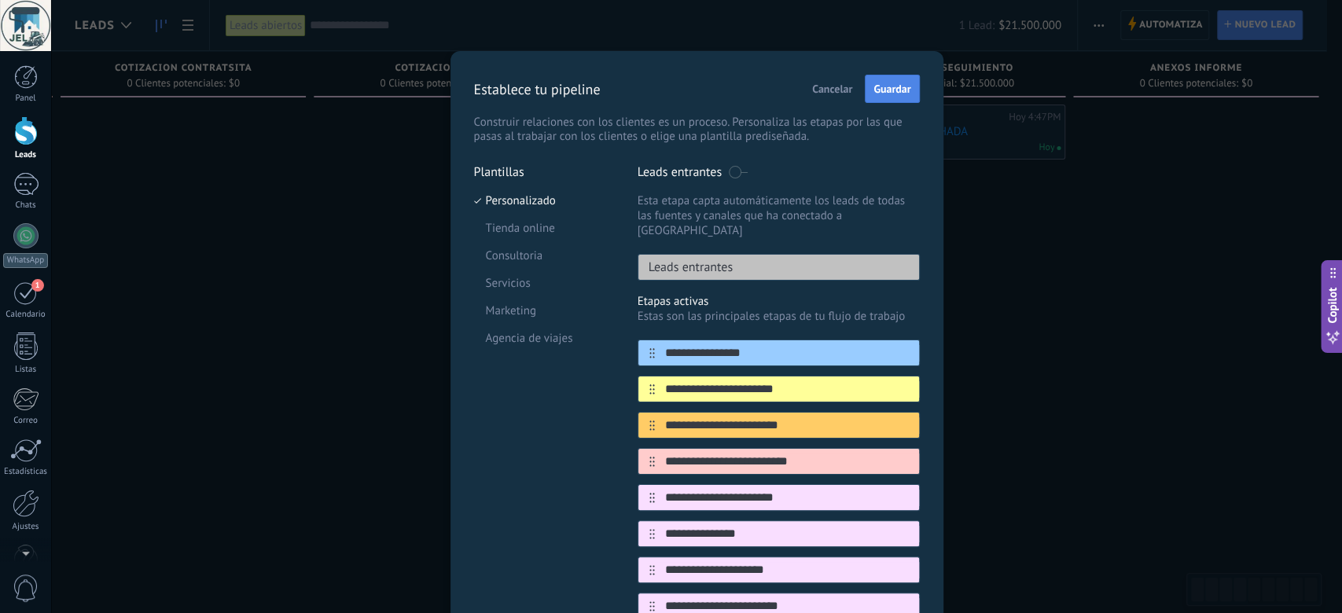
type input "**********"
click at [883, 92] on span "Guardar" at bounding box center [891, 88] width 37 height 11
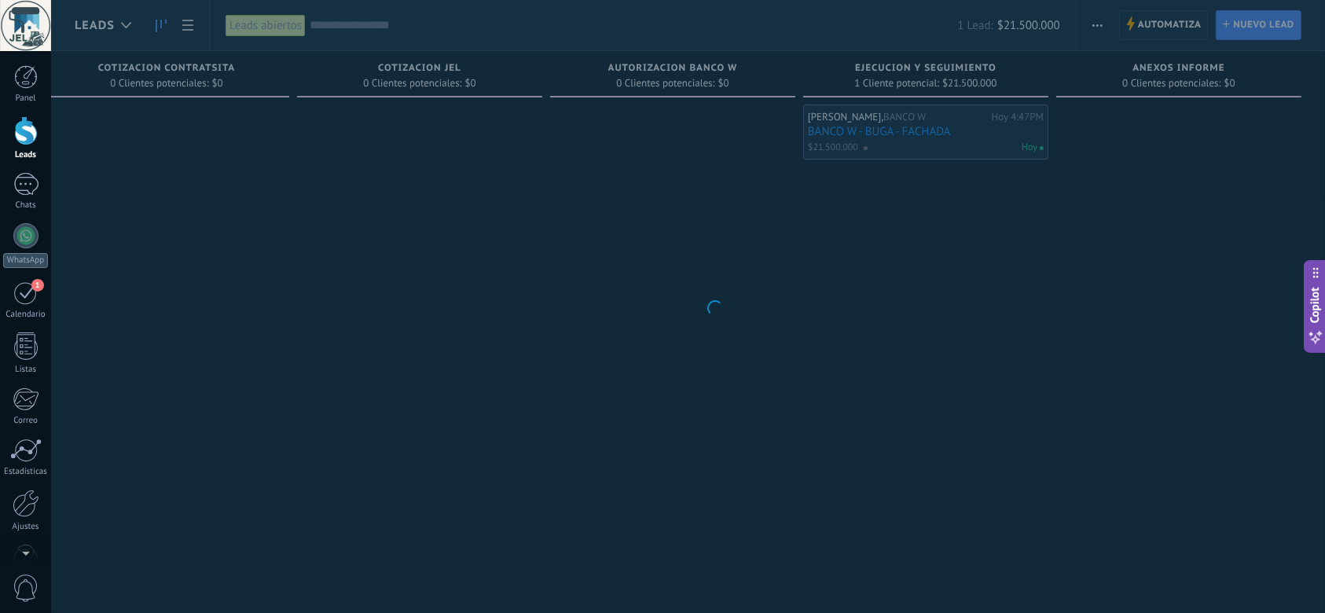
scroll to position [0, 1026]
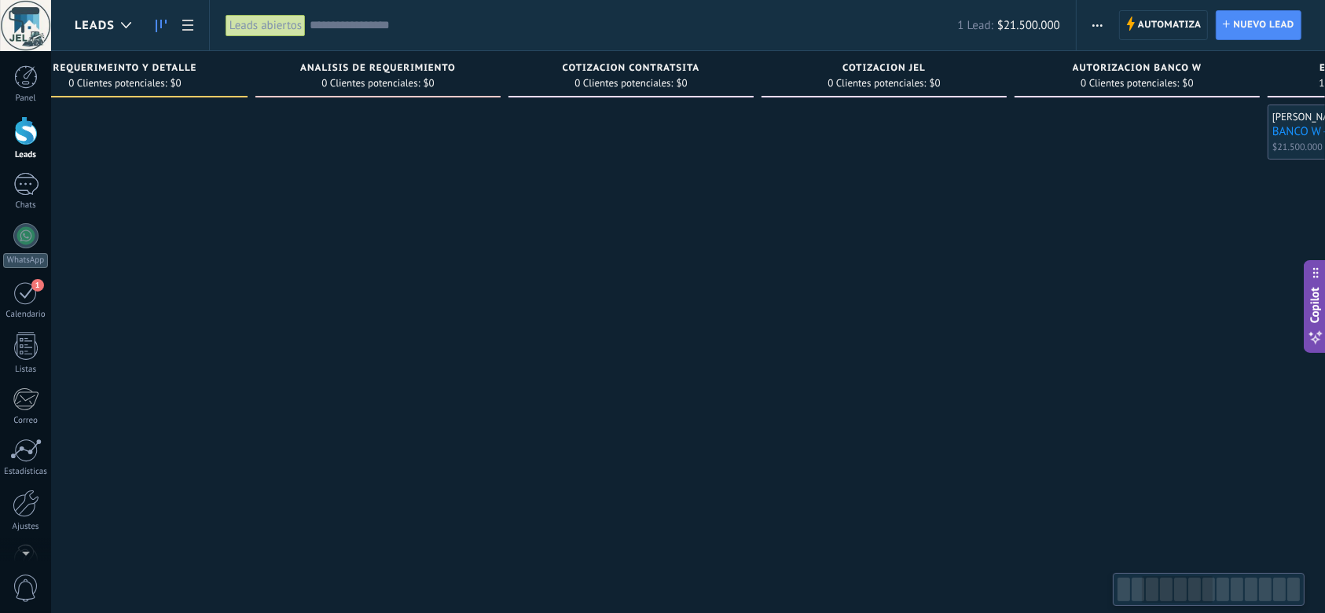
drag, startPoint x: 1044, startPoint y: 259, endPoint x: 387, endPoint y: 275, distance: 658.0
click at [401, 286] on div at bounding box center [377, 309] width 245 height 408
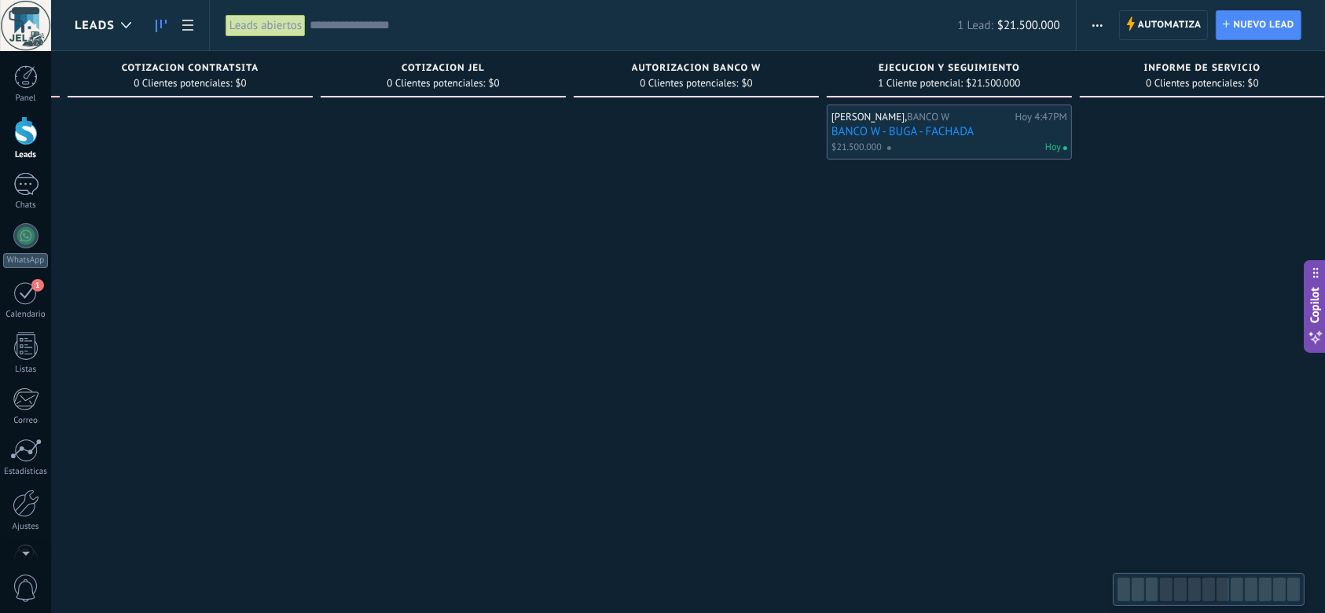
drag, startPoint x: 888, startPoint y: 321, endPoint x: 523, endPoint y: 354, distance: 366.9
click at [522, 362] on div at bounding box center [443, 309] width 245 height 408
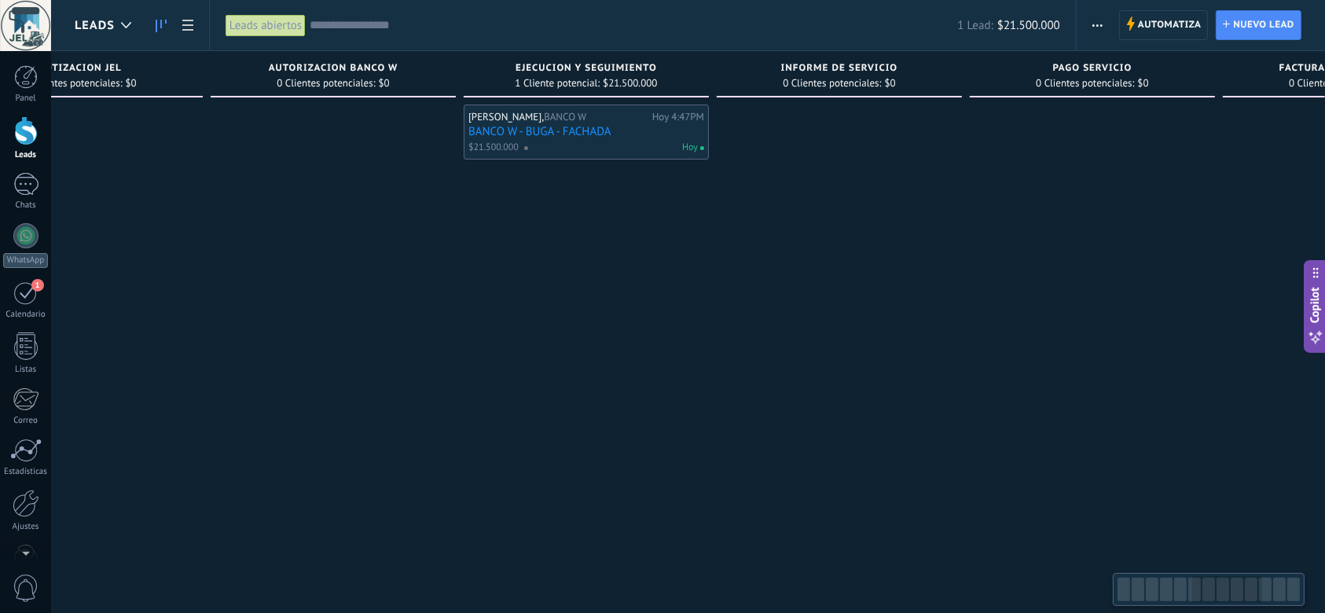
drag, startPoint x: 938, startPoint y: 392, endPoint x: 562, endPoint y: 429, distance: 378.3
click at [568, 439] on div "[PERSON_NAME], BANCO W [DATE] 4:47PM BANCO W - BUGA - FACHADA $21.500.000 [DATE]" at bounding box center [586, 309] width 245 height 408
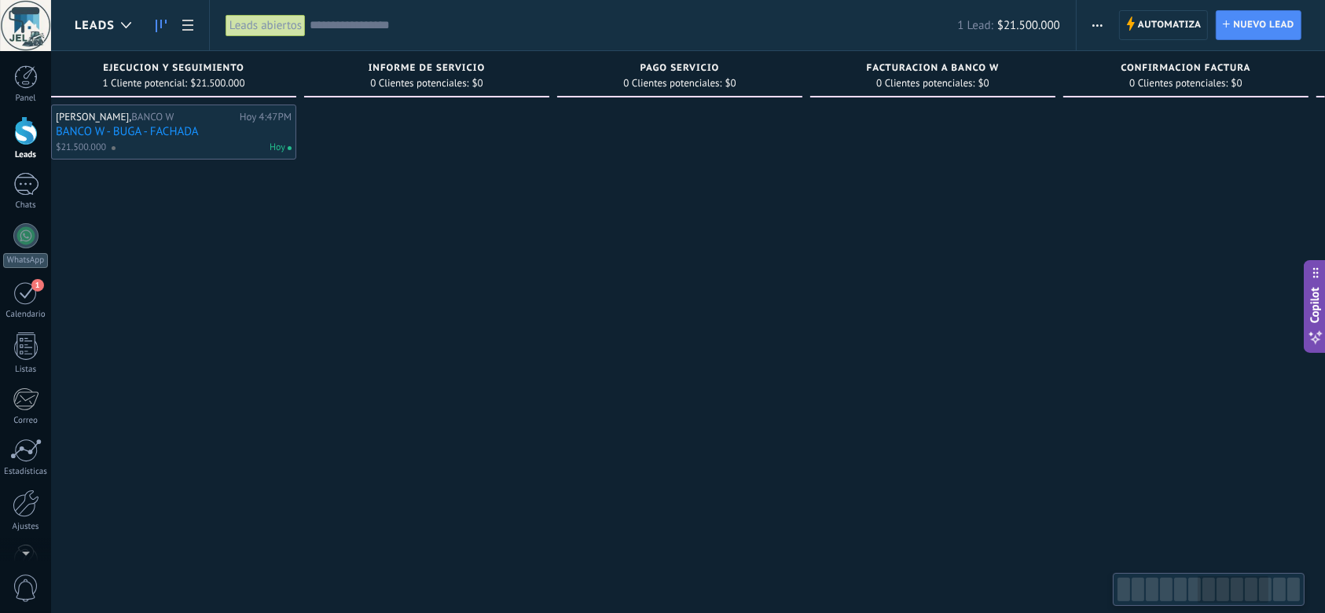
drag, startPoint x: 896, startPoint y: 415, endPoint x: 529, endPoint y: 428, distance: 367.3
click at [557, 436] on div at bounding box center [679, 309] width 245 height 408
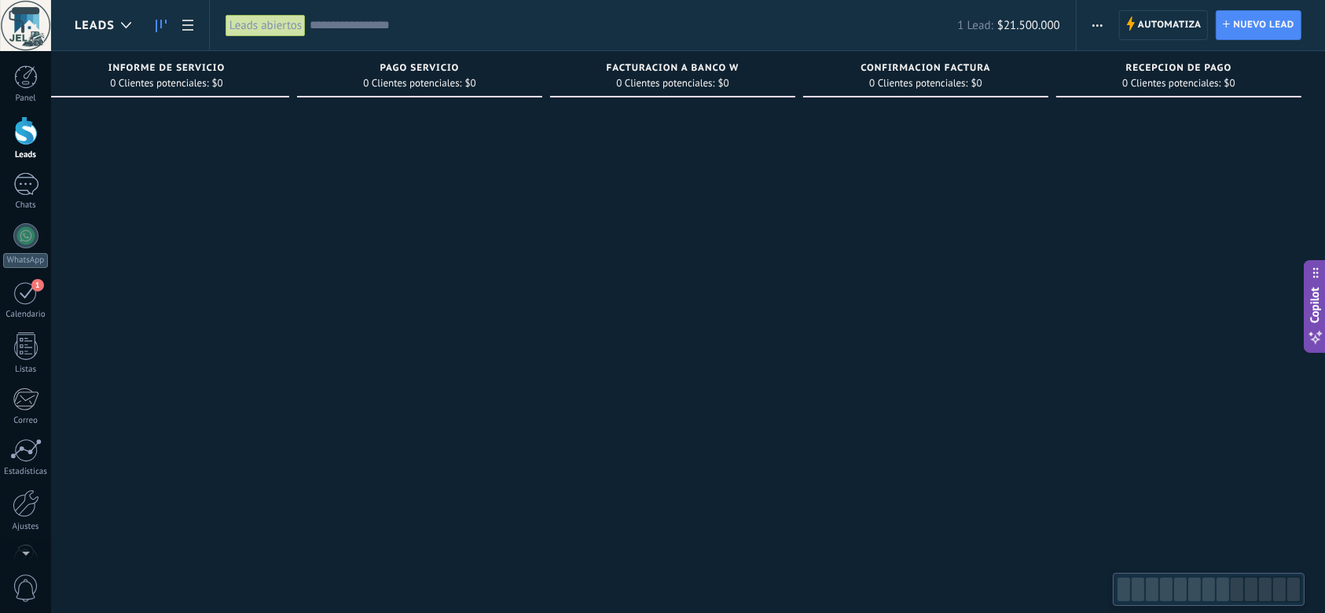
drag, startPoint x: 1064, startPoint y: 380, endPoint x: 660, endPoint y: 418, distance: 405.7
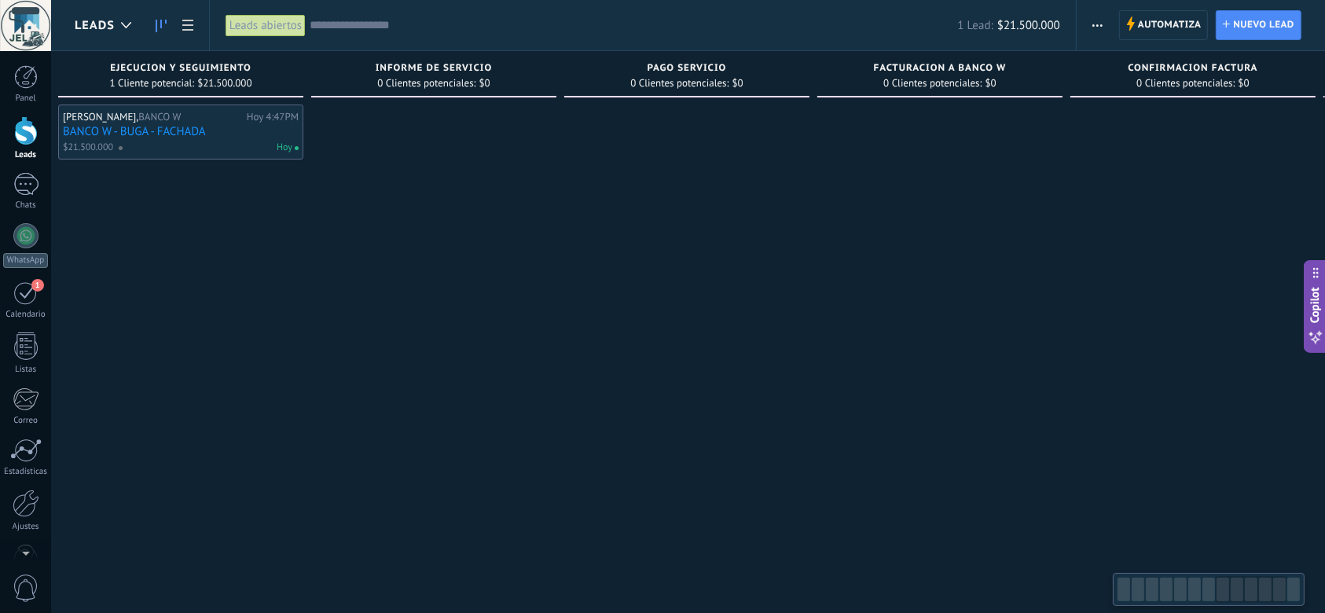
drag, startPoint x: 666, startPoint y: 393, endPoint x: 931, endPoint y: 408, distance: 266.1
click at [931, 408] on div at bounding box center [939, 309] width 245 height 408
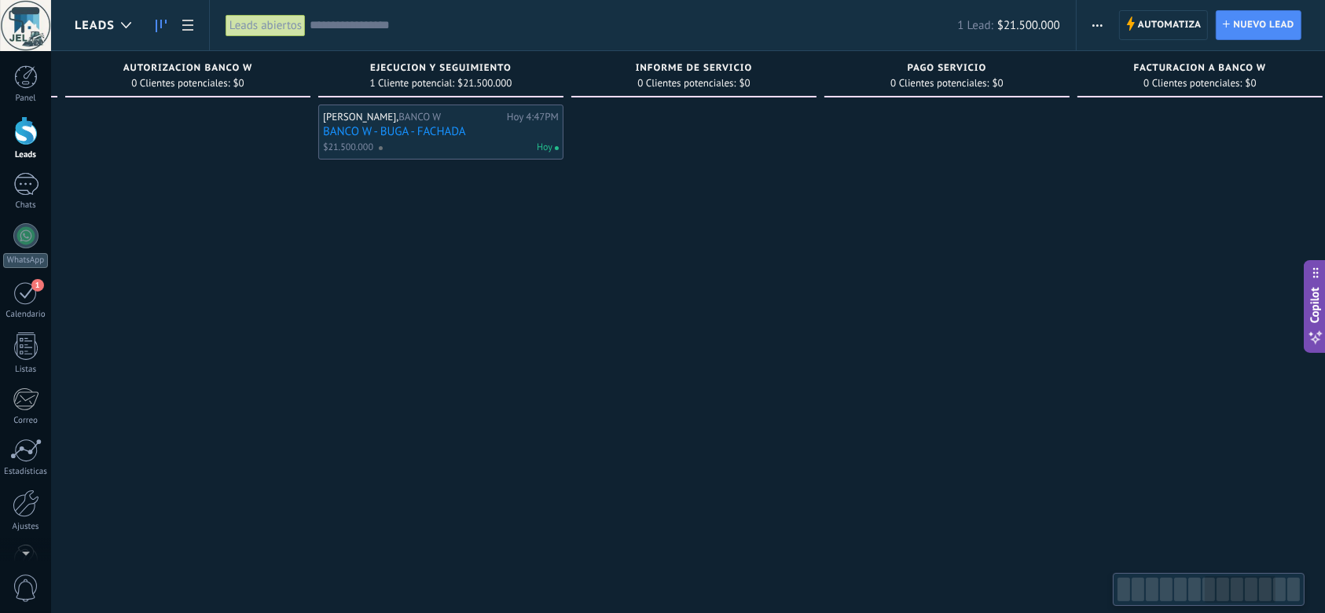
drag, startPoint x: 385, startPoint y: 387, endPoint x: 673, endPoint y: 382, distance: 287.7
click at [670, 382] on div at bounding box center [693, 309] width 245 height 408
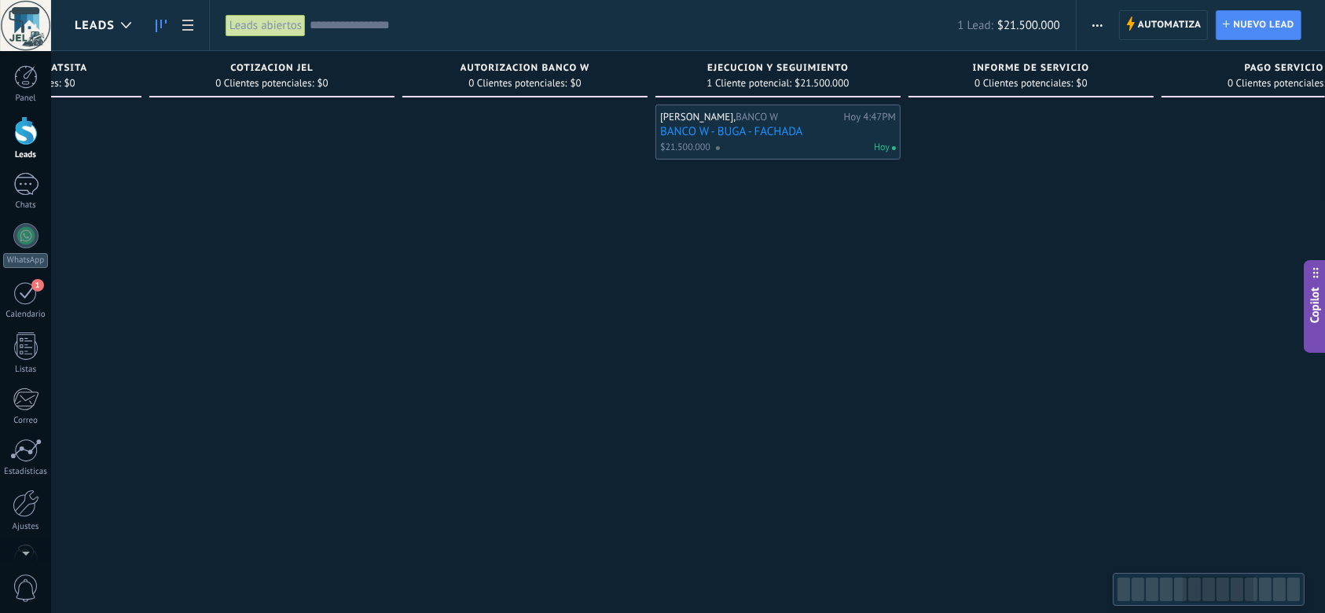
drag, startPoint x: 233, startPoint y: 369, endPoint x: 481, endPoint y: 390, distance: 249.3
click at [598, 374] on div at bounding box center [524, 309] width 245 height 408
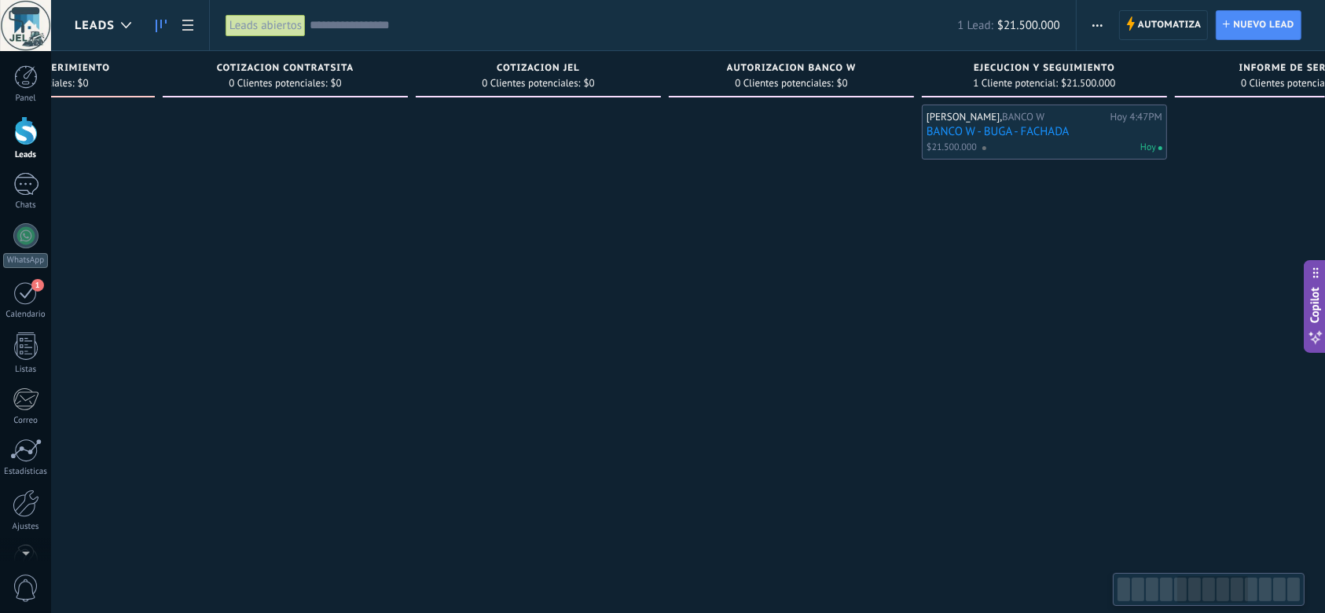
drag, startPoint x: 347, startPoint y: 380, endPoint x: 560, endPoint y: 387, distance: 213.1
click at [559, 387] on div at bounding box center [538, 309] width 245 height 408
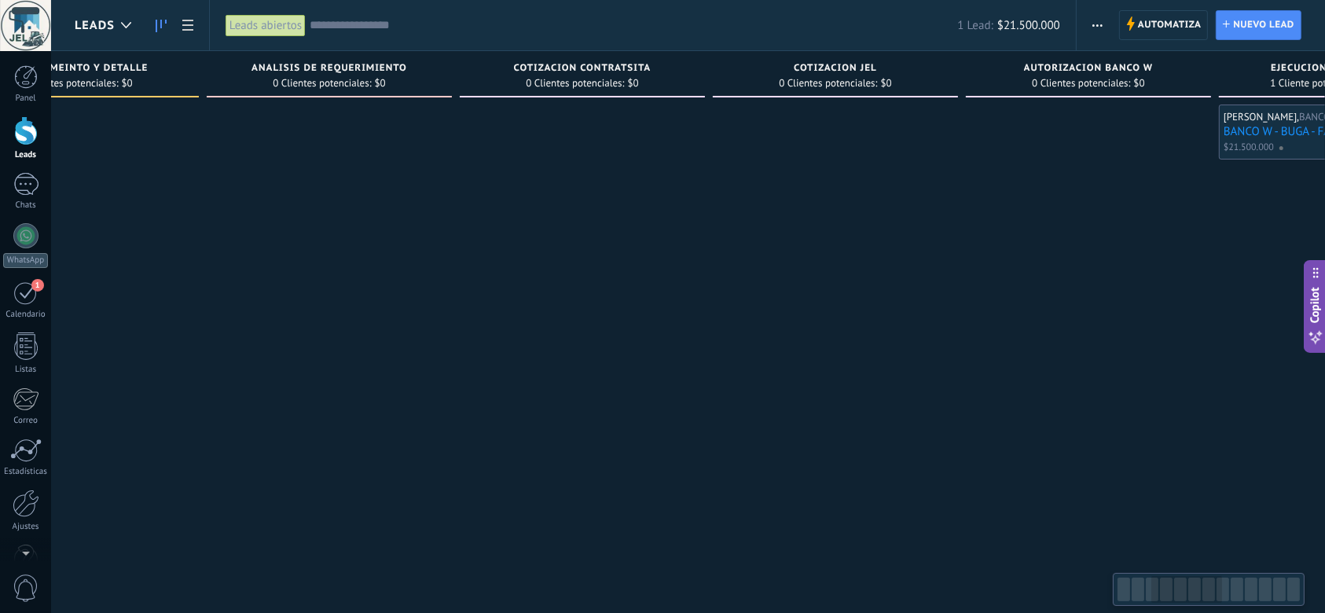
drag, startPoint x: 336, startPoint y: 368, endPoint x: 654, endPoint y: 373, distance: 318.3
click at [646, 373] on div at bounding box center [582, 309] width 245 height 408
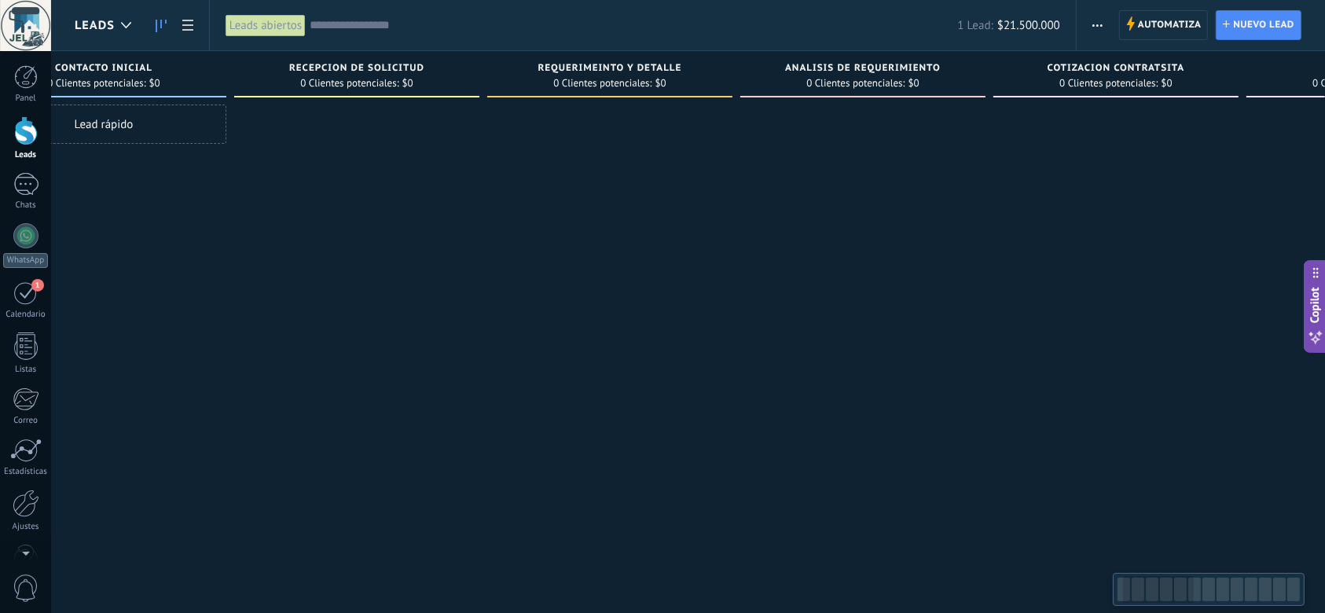
scroll to position [0, 0]
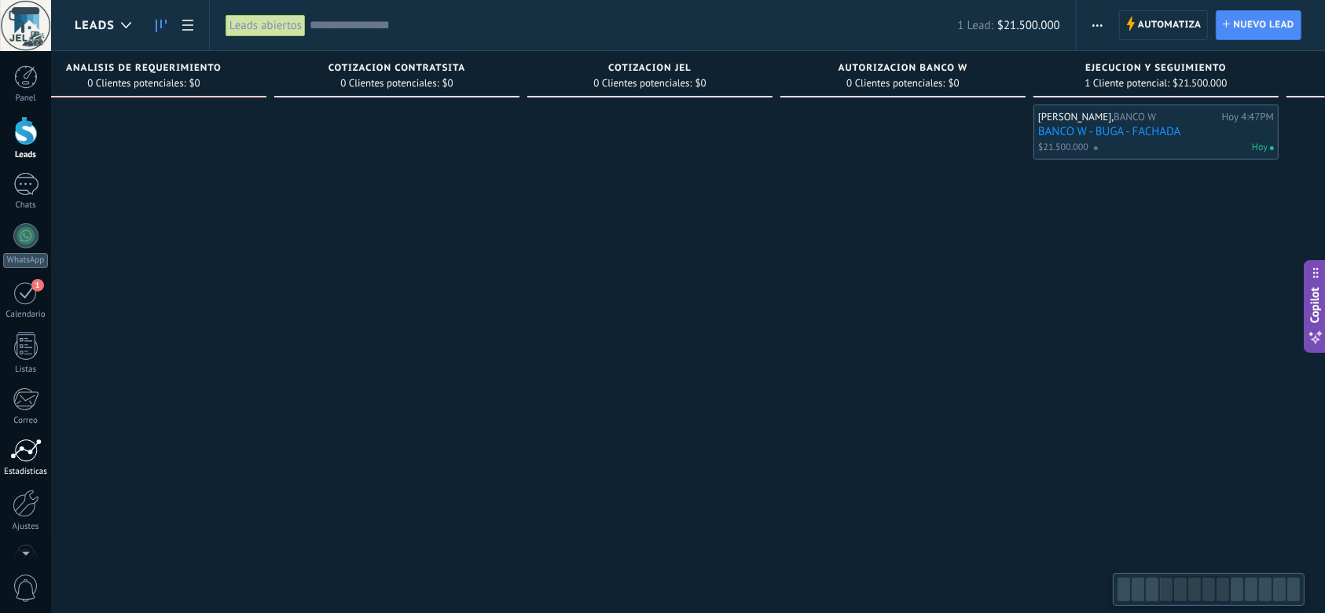
drag, startPoint x: 248, startPoint y: 347, endPoint x: 25, endPoint y: 450, distance: 244.8
click at [0, 475] on body ".abecls-1,.abecls-2{fill-rule:evenodd}.abecls-2{fill:#fff} .abhcls-1{fill:none}…" at bounding box center [662, 306] width 1325 height 613
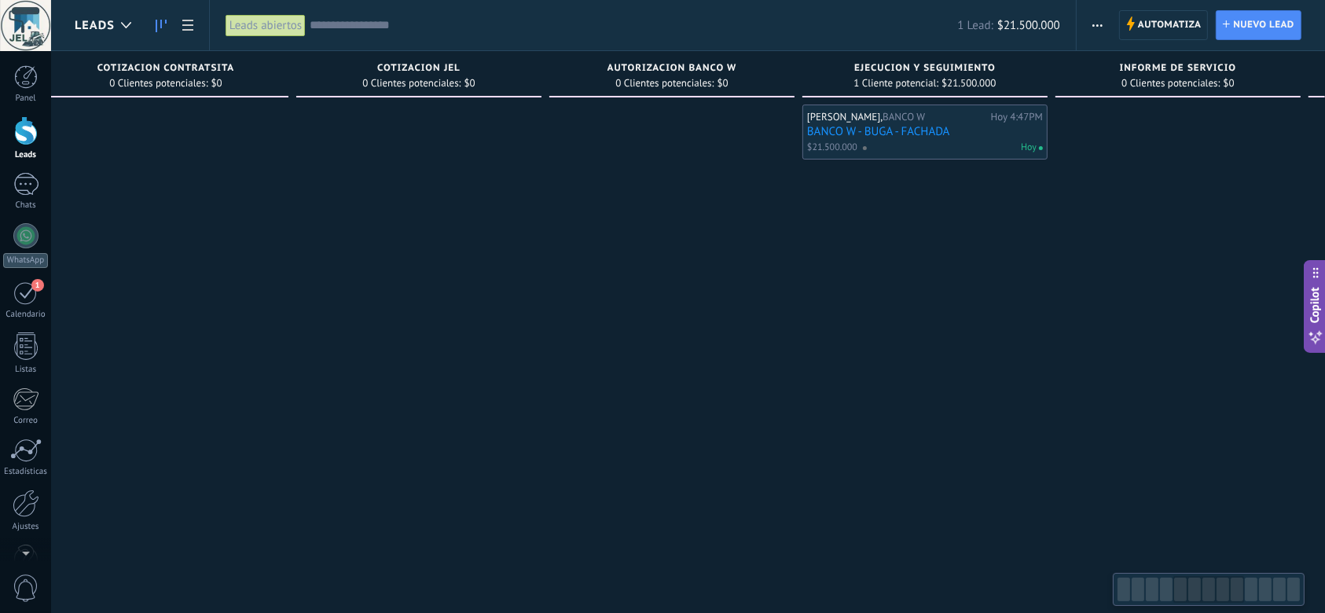
drag, startPoint x: 831, startPoint y: 333, endPoint x: 603, endPoint y: 362, distance: 230.4
click at [603, 362] on div at bounding box center [671, 309] width 245 height 408
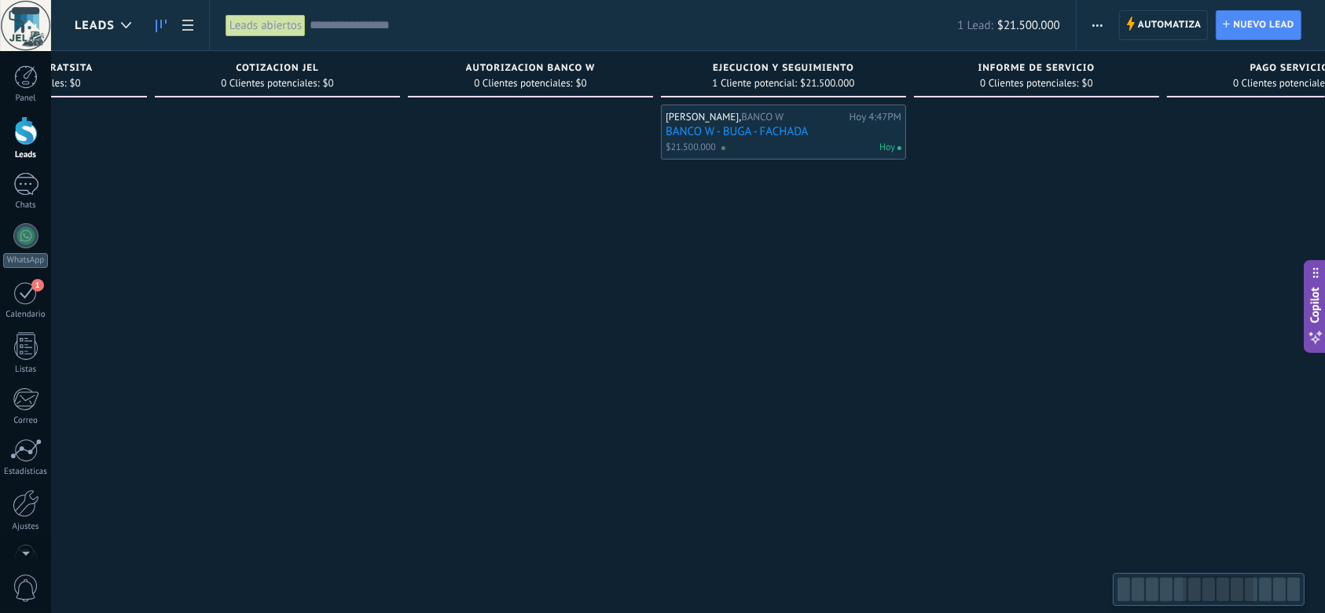
drag, startPoint x: 810, startPoint y: 355, endPoint x: 668, endPoint y: 378, distance: 144.1
click at [668, 378] on div "[PERSON_NAME], BANCO W [DATE] 4:47PM BANCO W - BUGA - FACHADA $21.500.000 [DATE]" at bounding box center [783, 309] width 245 height 408
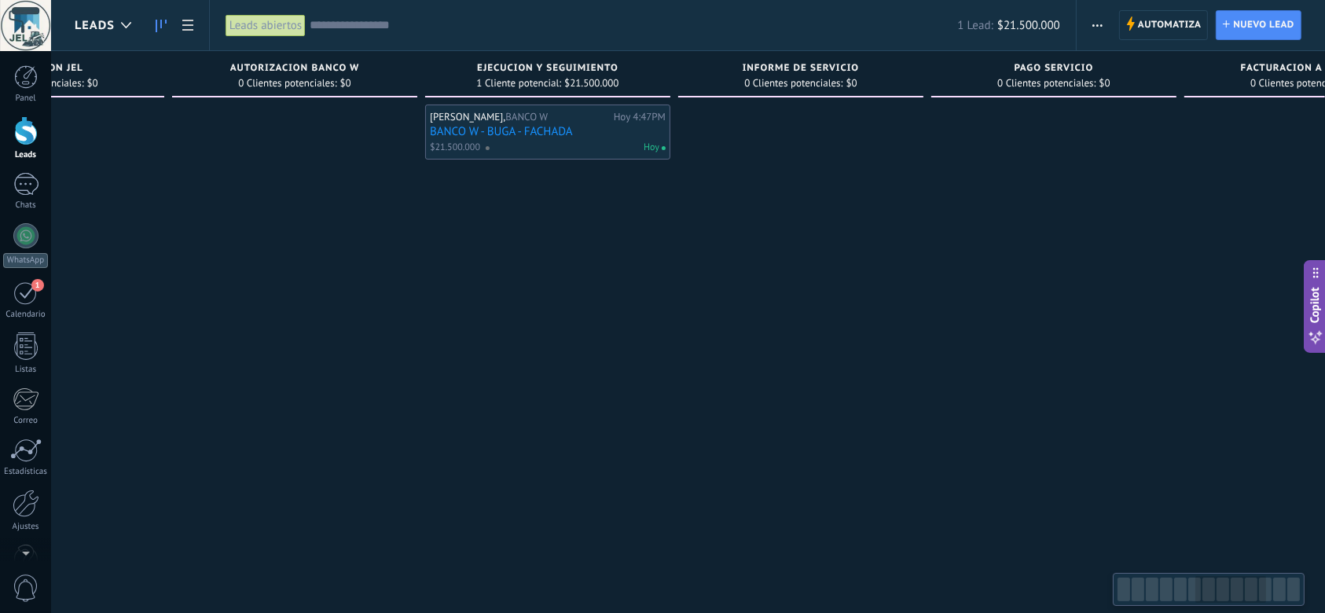
scroll to position [0, 1426]
drag, startPoint x: 818, startPoint y: 380, endPoint x: 578, endPoint y: 413, distance: 242.0
click at [578, 413] on div "[PERSON_NAME], BANCO W [DATE] 4:47PM BANCO W - BUGA - FACHADA $21.500.000 [DATE]" at bounding box center [542, 309] width 245 height 408
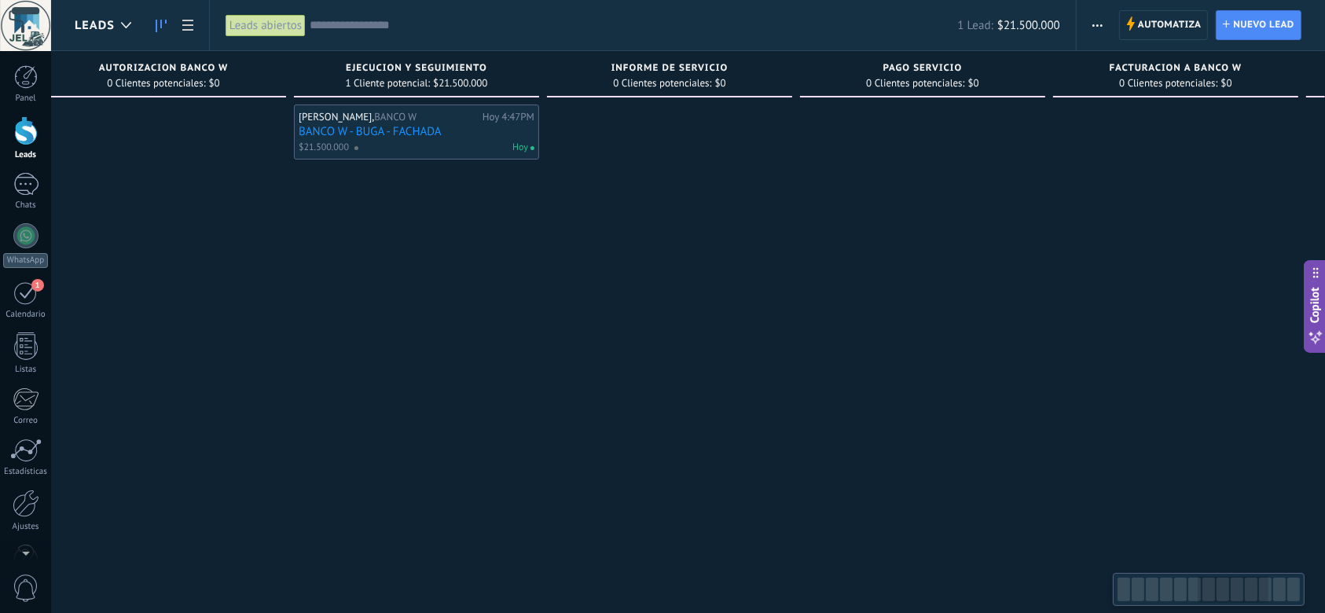
drag, startPoint x: 689, startPoint y: 402, endPoint x: 578, endPoint y: 415, distance: 111.5
click at [578, 415] on div at bounding box center [669, 309] width 245 height 408
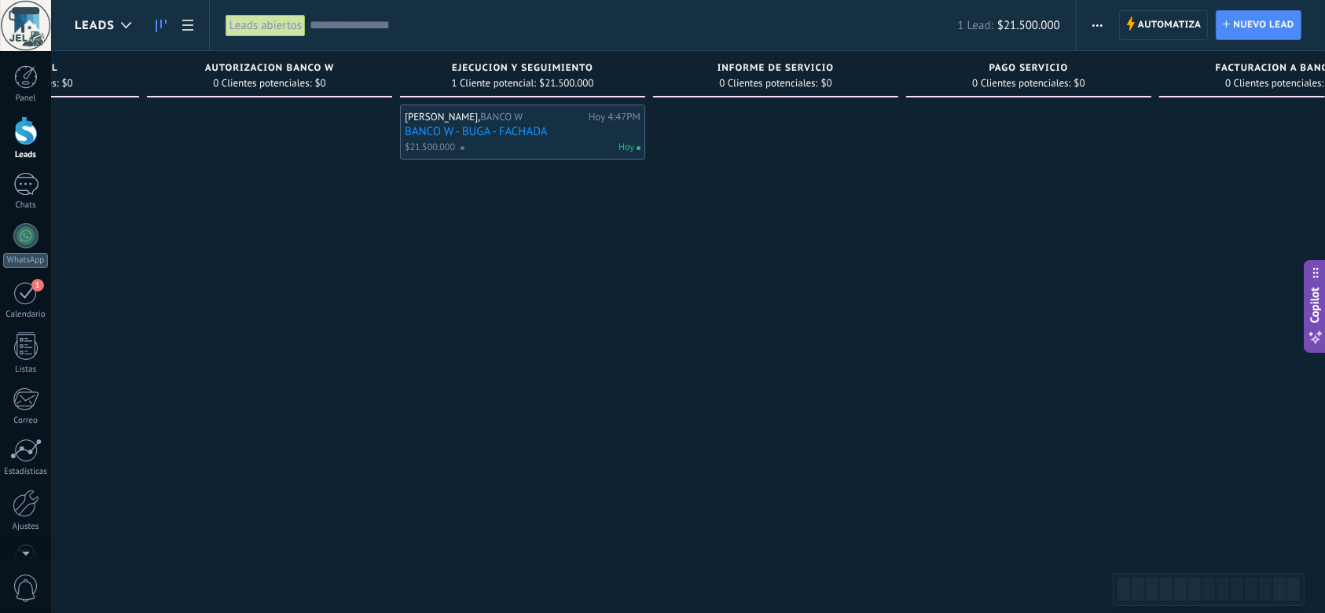
drag, startPoint x: 591, startPoint y: 402, endPoint x: 975, endPoint y: 385, distance: 384.7
click at [898, 389] on div at bounding box center [775, 309] width 245 height 408
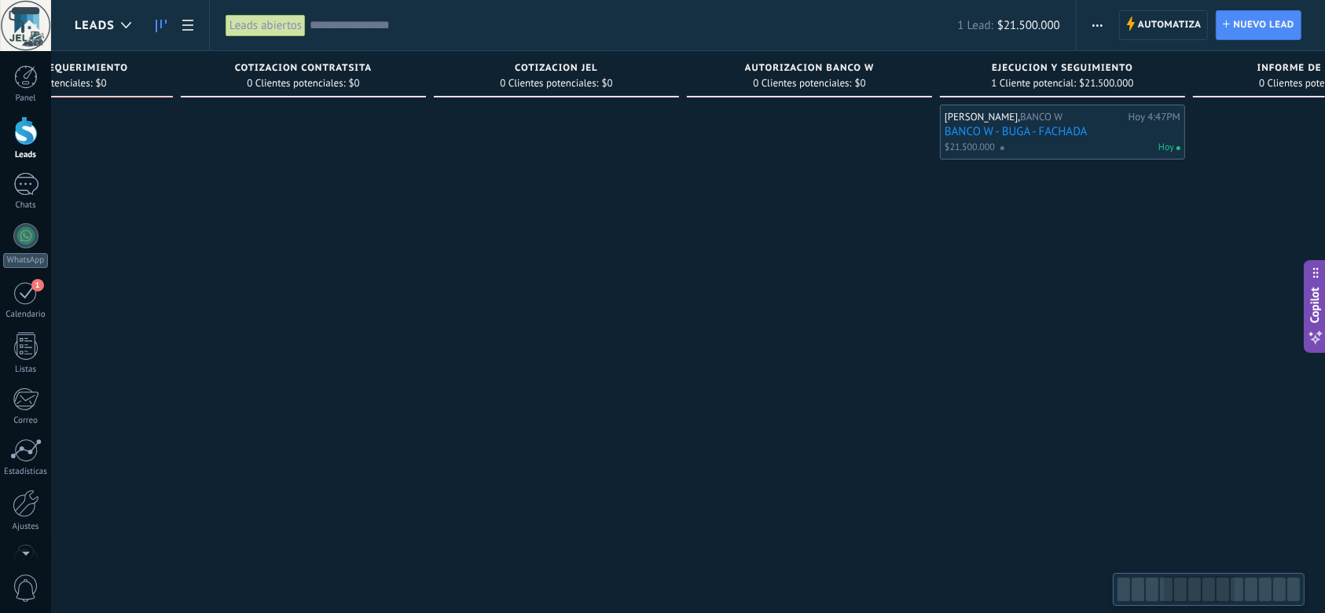
drag, startPoint x: 363, startPoint y: 355, endPoint x: 788, endPoint y: 330, distance: 425.9
click at [679, 330] on div at bounding box center [556, 309] width 245 height 408
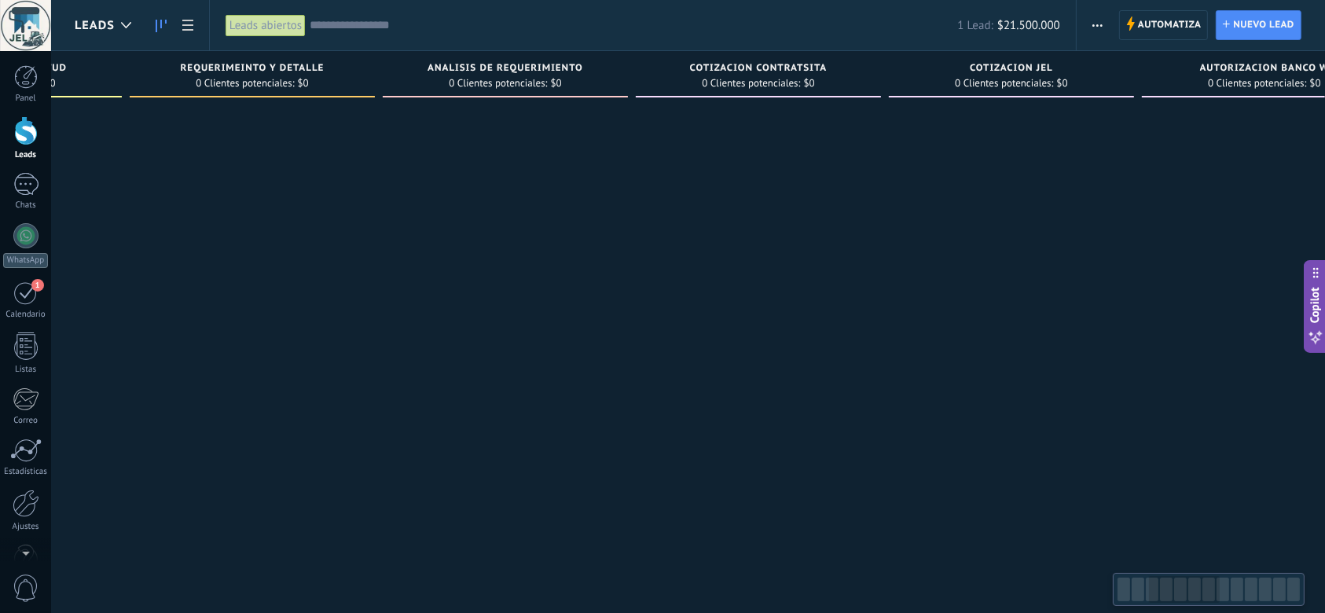
drag, startPoint x: 499, startPoint y: 304, endPoint x: 793, endPoint y: 299, distance: 294.0
click at [780, 299] on div at bounding box center [758, 309] width 245 height 408
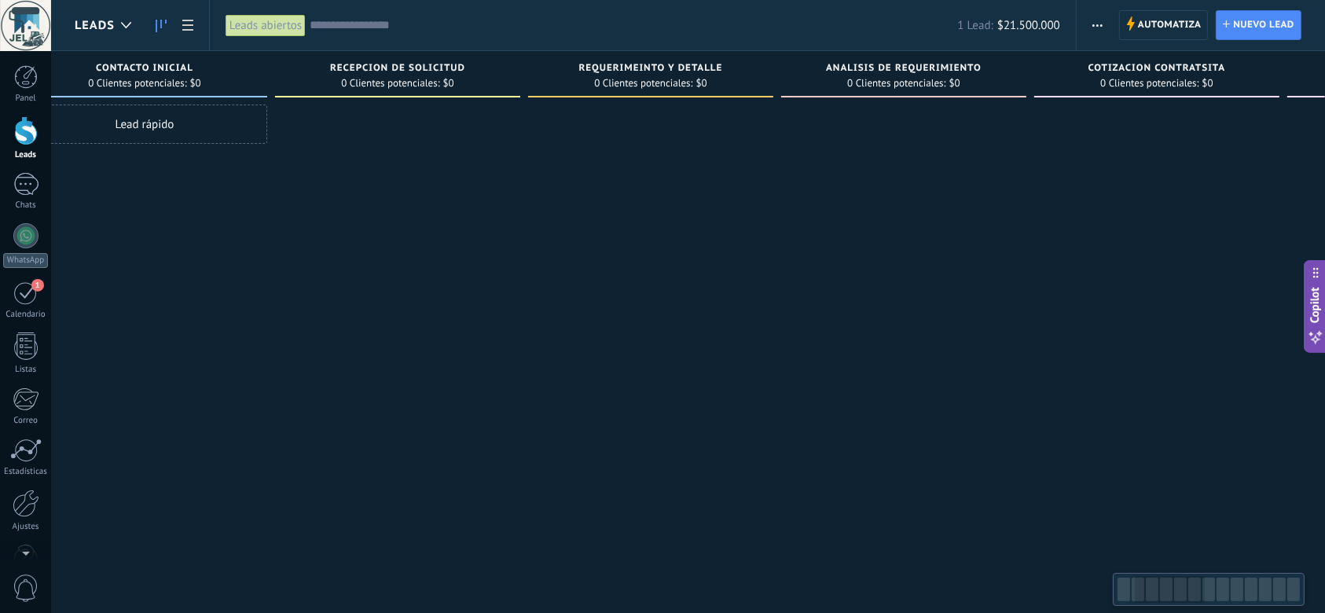
scroll to position [0, 0]
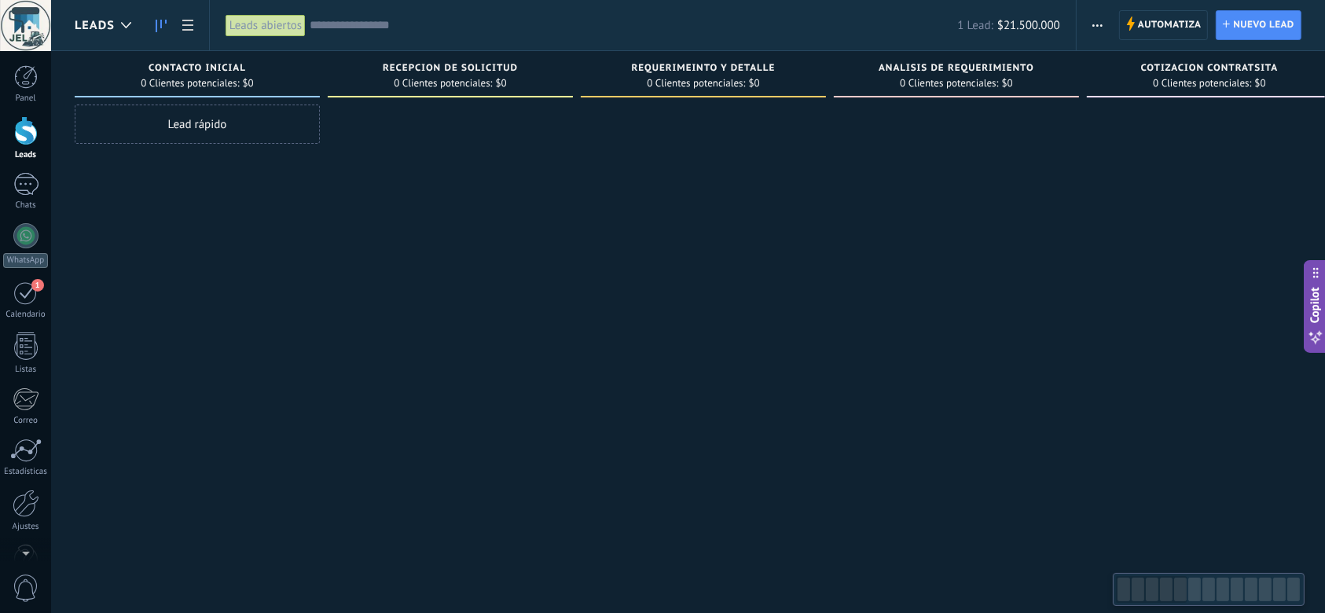
drag, startPoint x: 221, startPoint y: 305, endPoint x: 541, endPoint y: 310, distance: 319.9
click at [538, 310] on div at bounding box center [450, 309] width 245 height 408
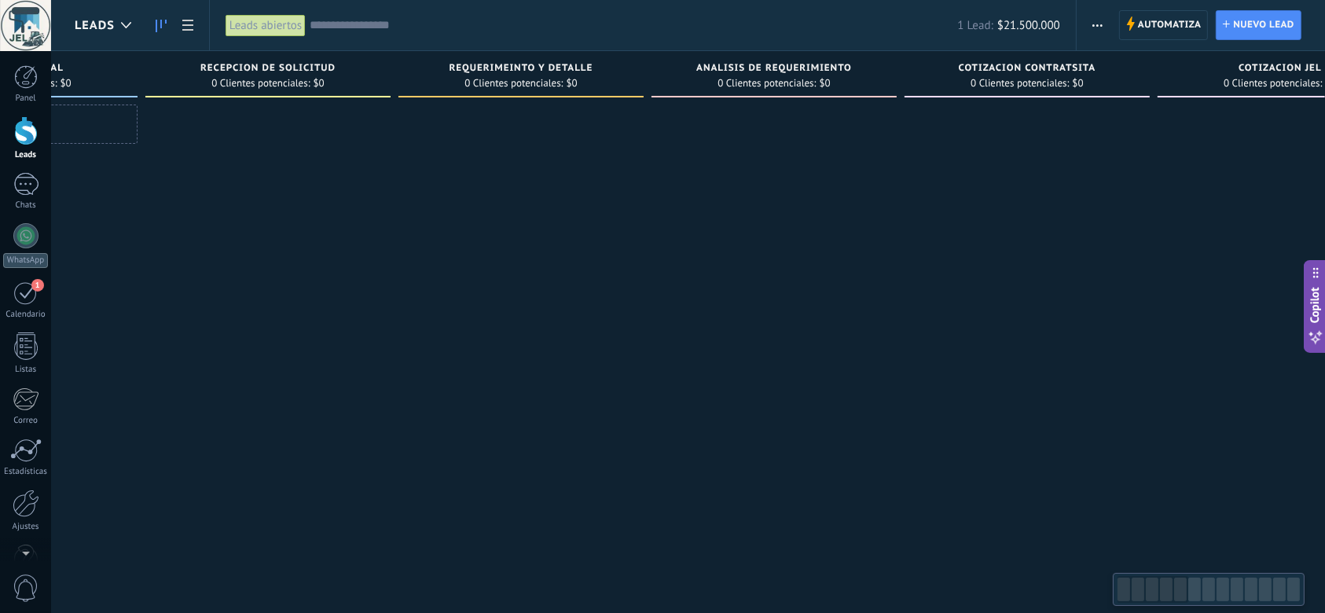
drag, startPoint x: 497, startPoint y: 325, endPoint x: 133, endPoint y: 341, distance: 364.2
click at [145, 347] on div at bounding box center [267, 309] width 245 height 408
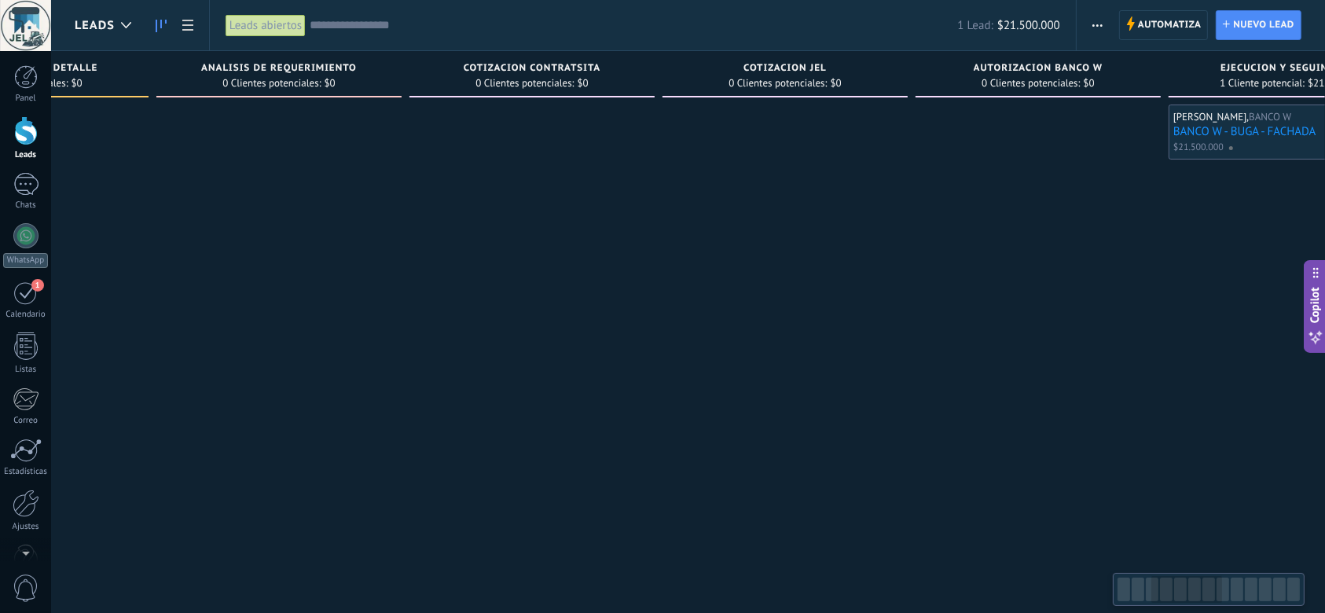
scroll to position [0, 800]
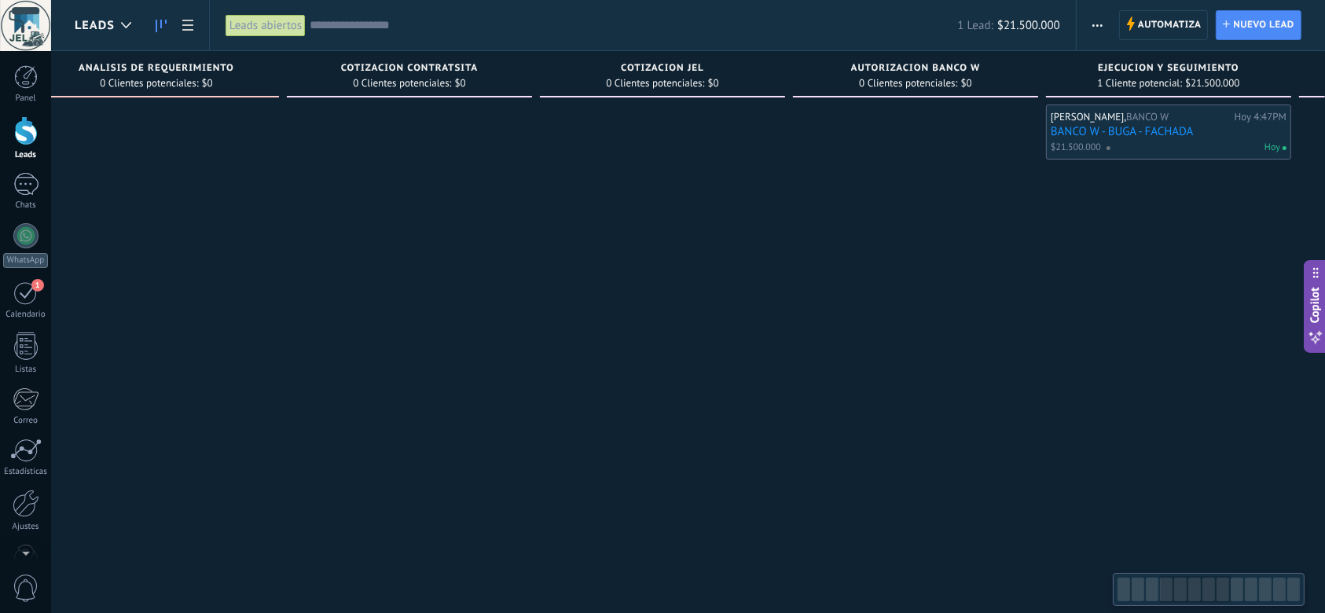
drag, startPoint x: 708, startPoint y: 311, endPoint x: 309, endPoint y: 349, distance: 401.0
click at [309, 349] on div at bounding box center [409, 309] width 245 height 408
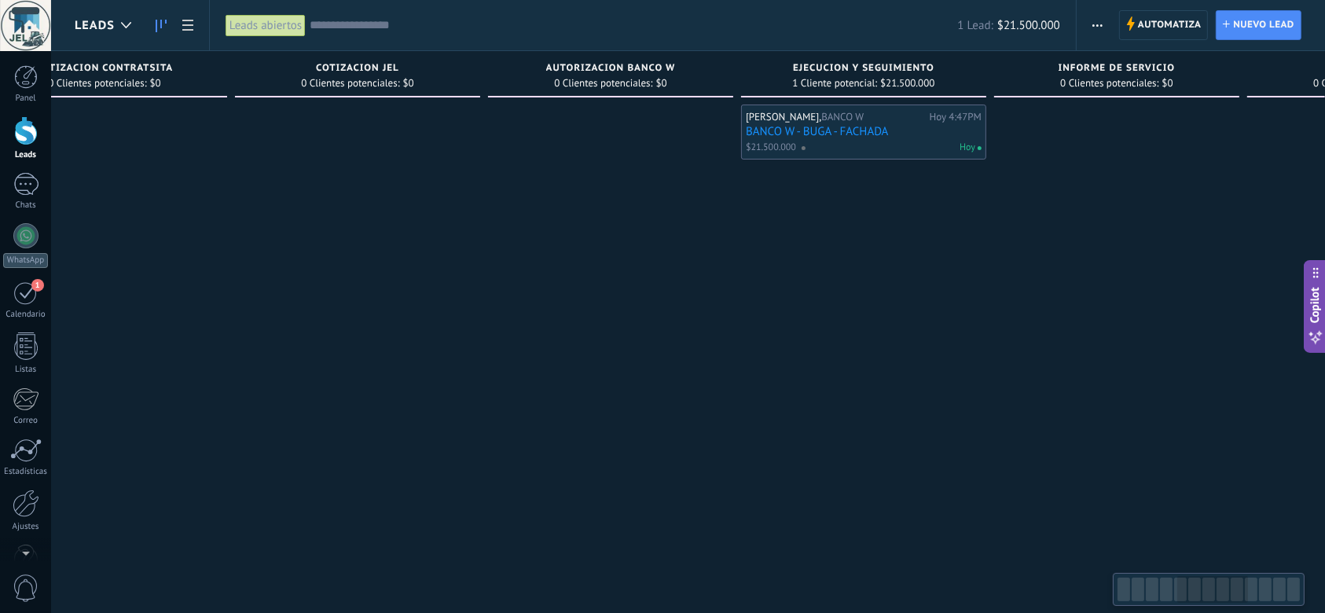
drag, startPoint x: 813, startPoint y: 299, endPoint x: 499, endPoint y: 346, distance: 317.0
click at [499, 346] on div at bounding box center [610, 309] width 245 height 408
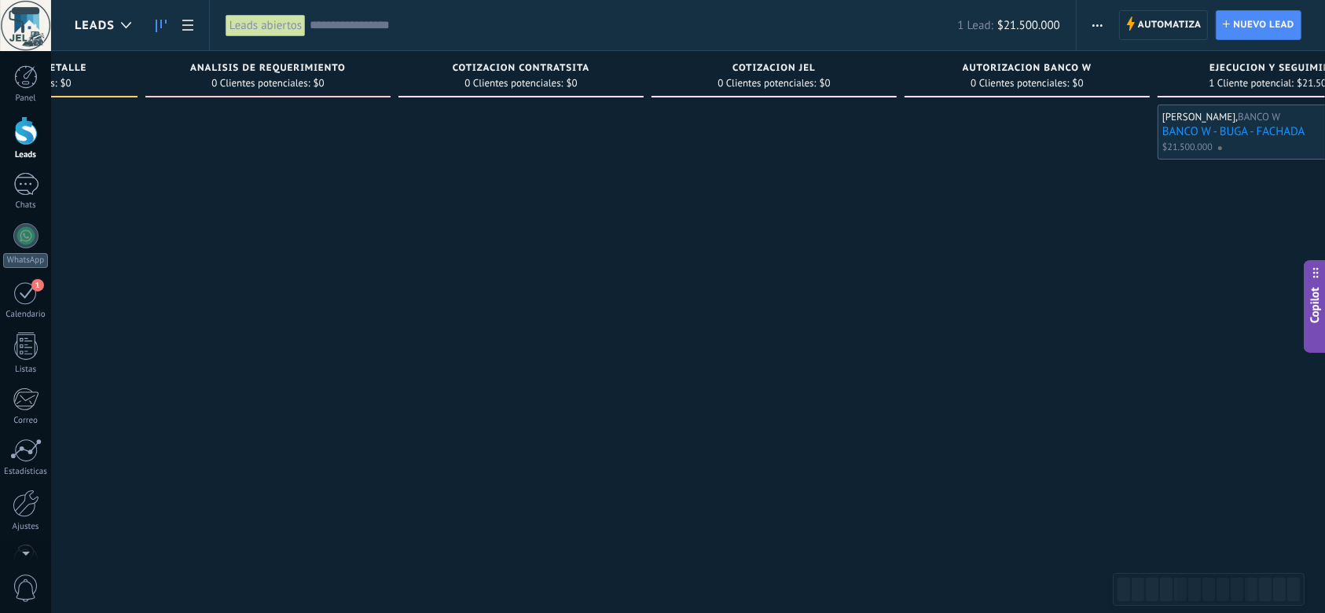
drag, startPoint x: 707, startPoint y: 331, endPoint x: 1288, endPoint y: 236, distance: 588.5
click at [1150, 242] on div at bounding box center [1027, 309] width 245 height 408
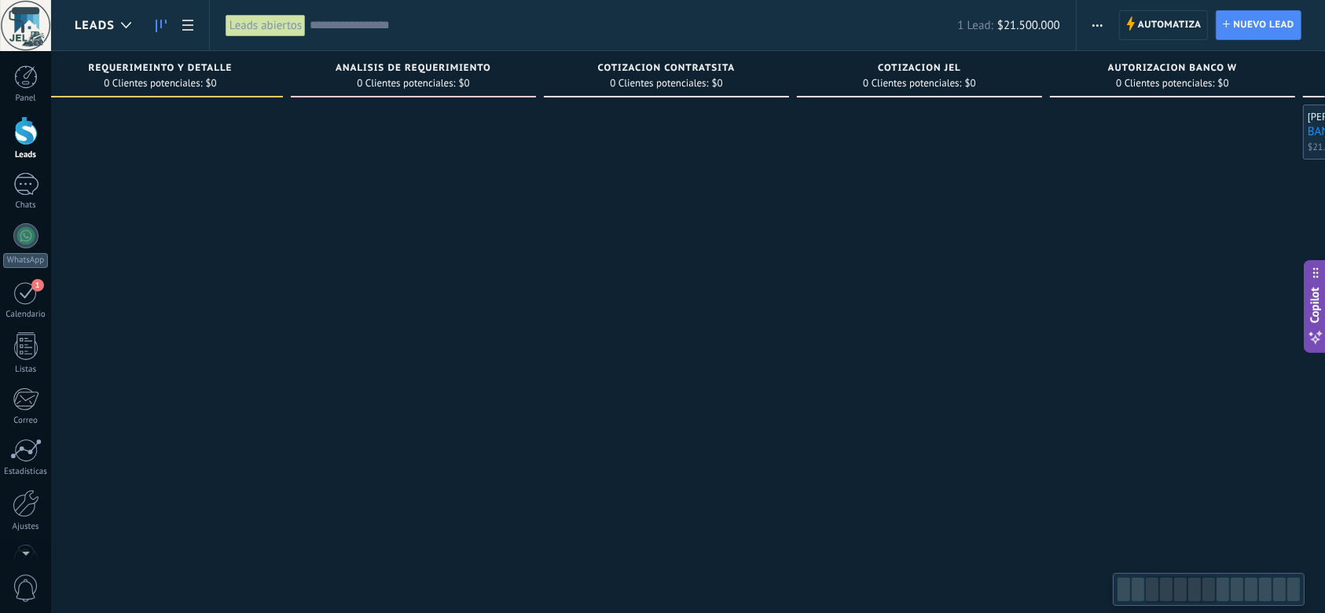
scroll to position [0, 163]
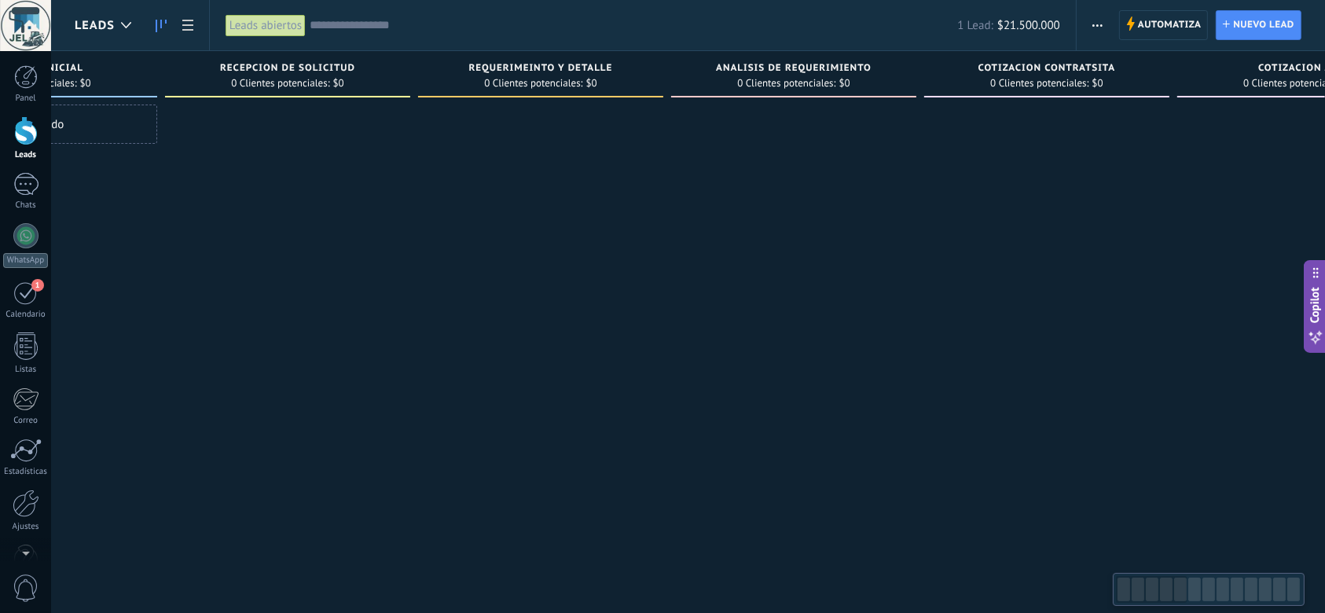
drag, startPoint x: 798, startPoint y: 276, endPoint x: 1137, endPoint y: 253, distance: 340.3
click at [1125, 255] on div at bounding box center [1046, 309] width 245 height 408
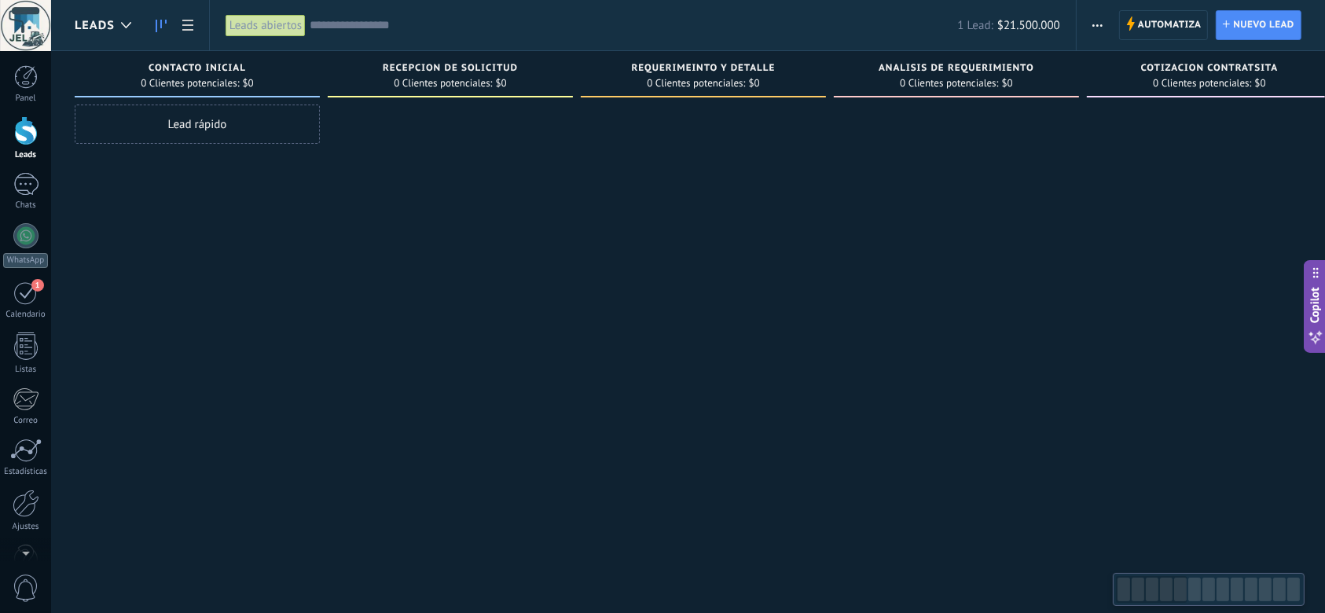
drag, startPoint x: 357, startPoint y: 264, endPoint x: 450, endPoint y: 226, distance: 100.4
click at [207, 129] on div "Lead rápido" at bounding box center [197, 124] width 245 height 39
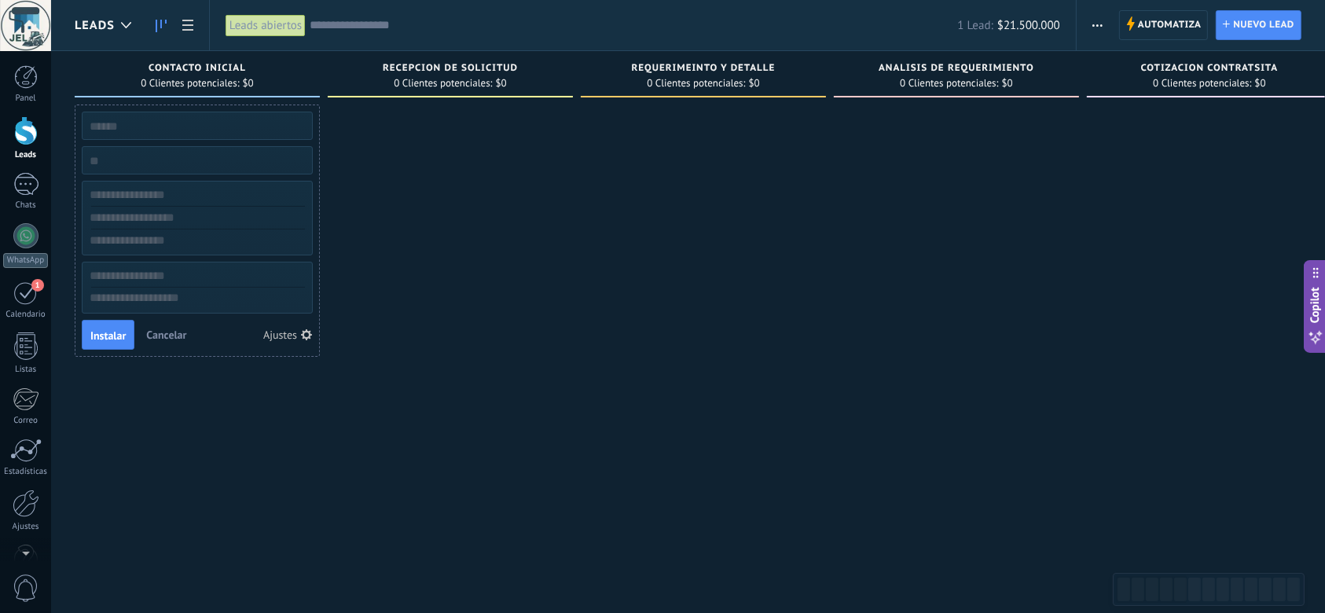
click at [575, 292] on div "RECEPCION DE SOLICITUD 0 Clientes potenciales: $0" at bounding box center [454, 281] width 253 height 461
click at [704, 354] on div at bounding box center [703, 309] width 245 height 408
click at [707, 366] on div at bounding box center [703, 309] width 245 height 408
click at [171, 335] on span "Cancelar" at bounding box center [166, 335] width 40 height 14
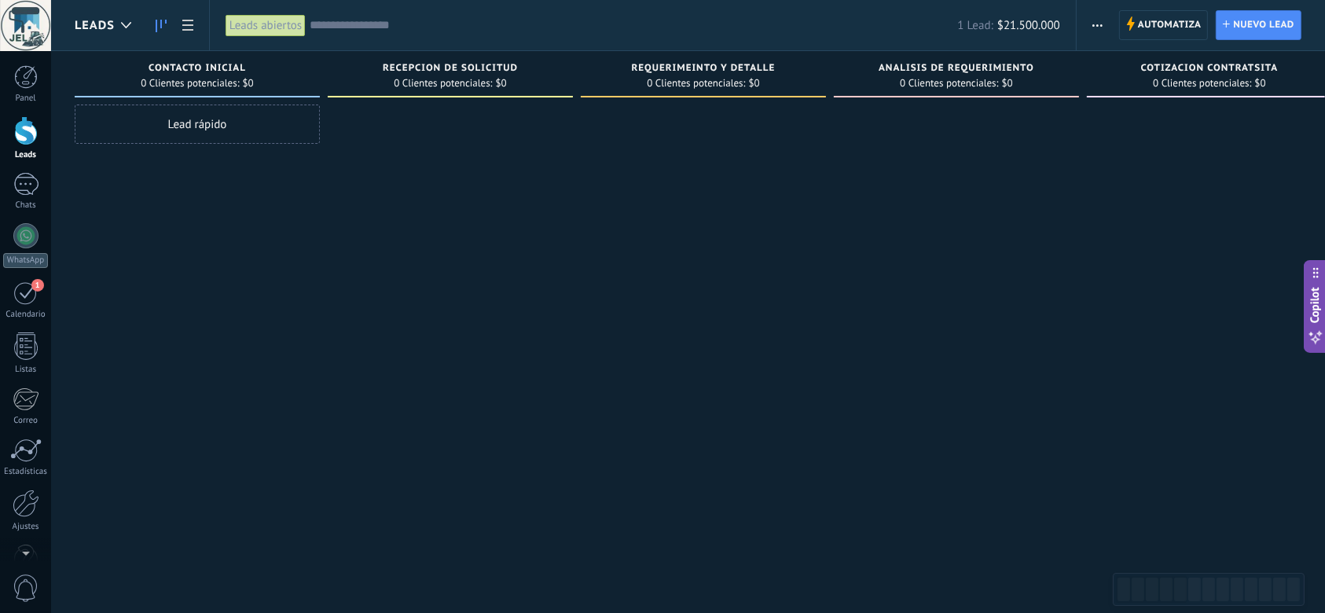
click at [300, 390] on div "Lead rápido" at bounding box center [197, 309] width 245 height 408
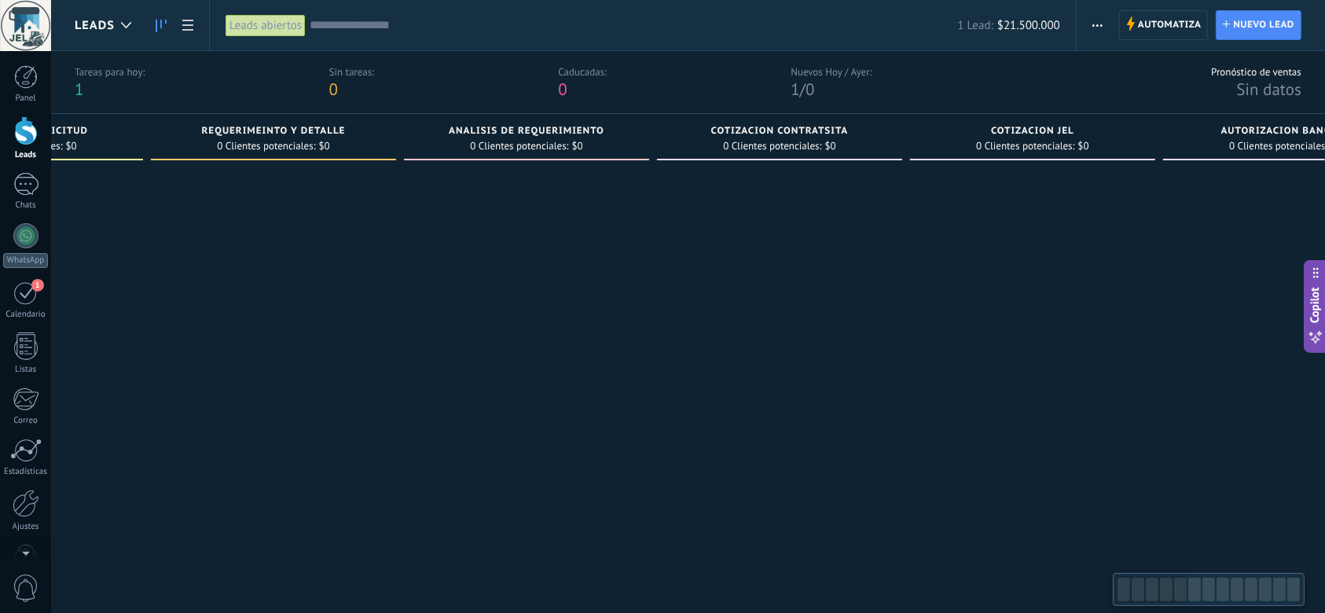
drag, startPoint x: 688, startPoint y: 404, endPoint x: 82, endPoint y: 399, distance: 606.7
click at [151, 406] on div at bounding box center [273, 371] width 245 height 408
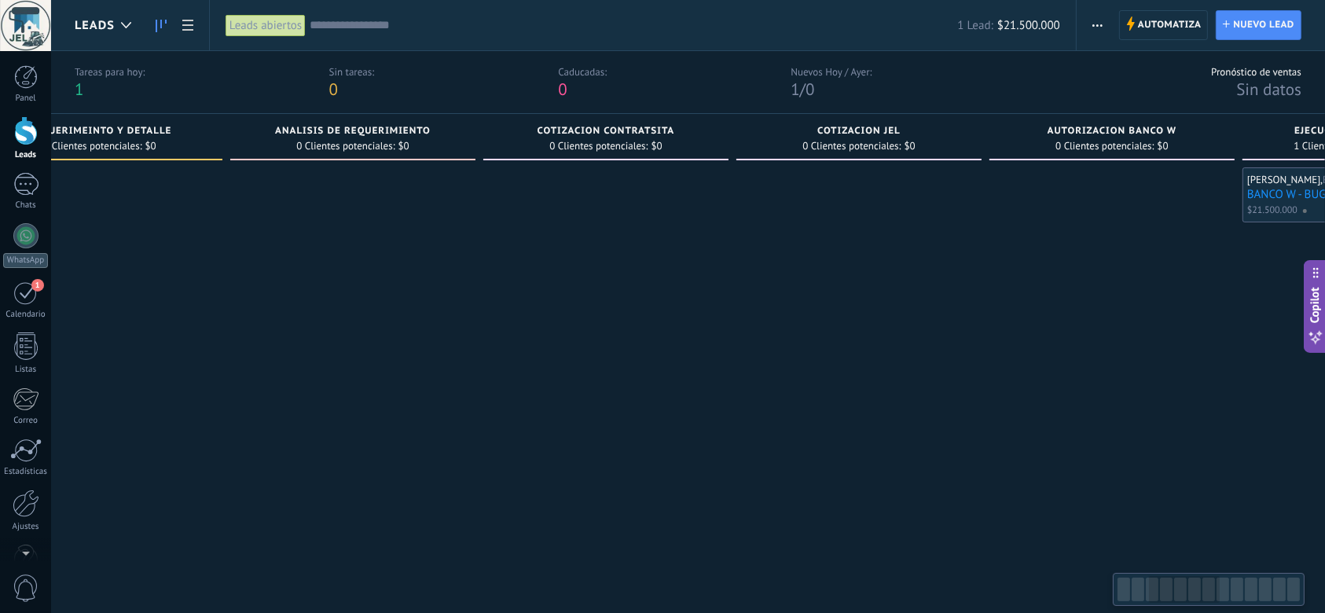
drag, startPoint x: 662, startPoint y: 394, endPoint x: 411, endPoint y: 396, distance: 250.7
click at [483, 398] on div at bounding box center [605, 371] width 245 height 408
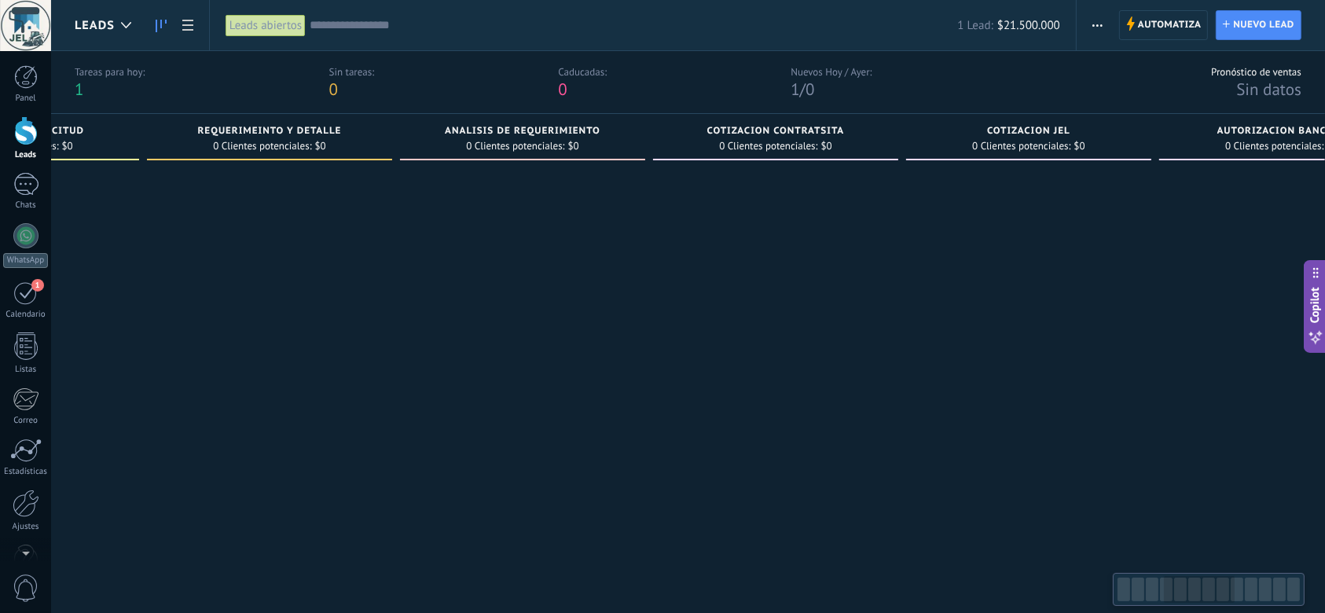
drag, startPoint x: 701, startPoint y: 387, endPoint x: 919, endPoint y: 387, distance: 217.7
click at [898, 387] on div at bounding box center [775, 371] width 245 height 408
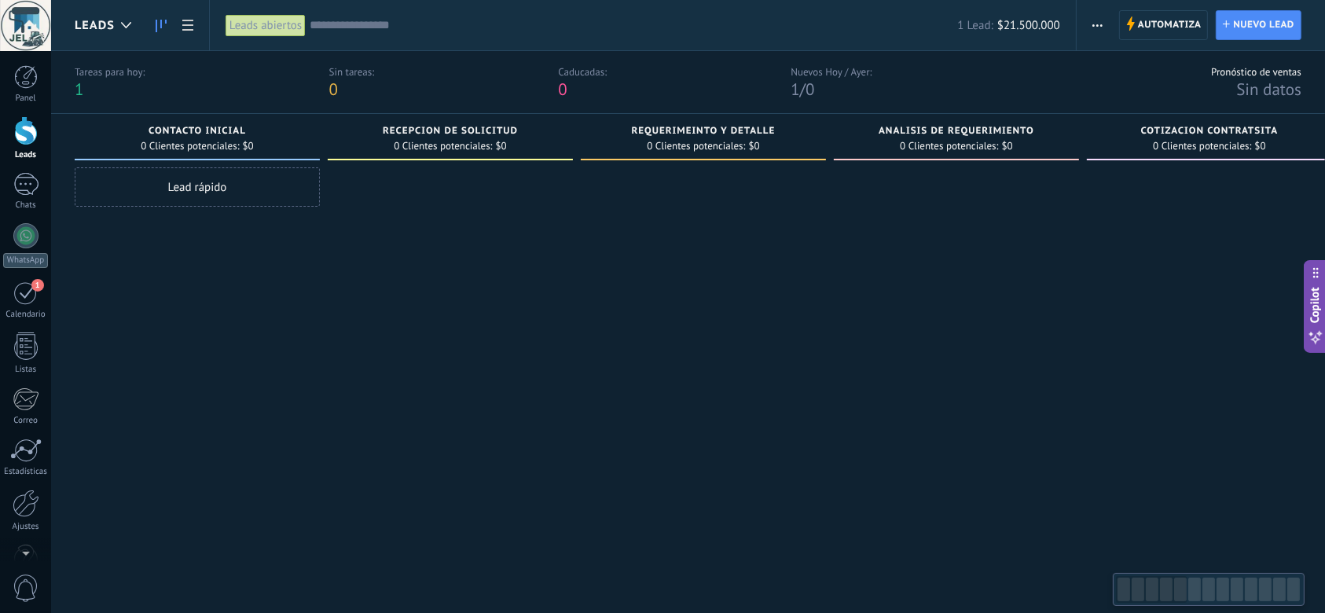
drag, startPoint x: 401, startPoint y: 414, endPoint x: 828, endPoint y: 395, distance: 427.2
click at [823, 395] on div at bounding box center [703, 371] width 245 height 408
click at [243, 304] on div "Lead rápido" at bounding box center [197, 371] width 245 height 408
click at [204, 238] on div "Lead rápido" at bounding box center [197, 371] width 245 height 408
drag, startPoint x: 204, startPoint y: 238, endPoint x: 157, endPoint y: 343, distance: 115.4
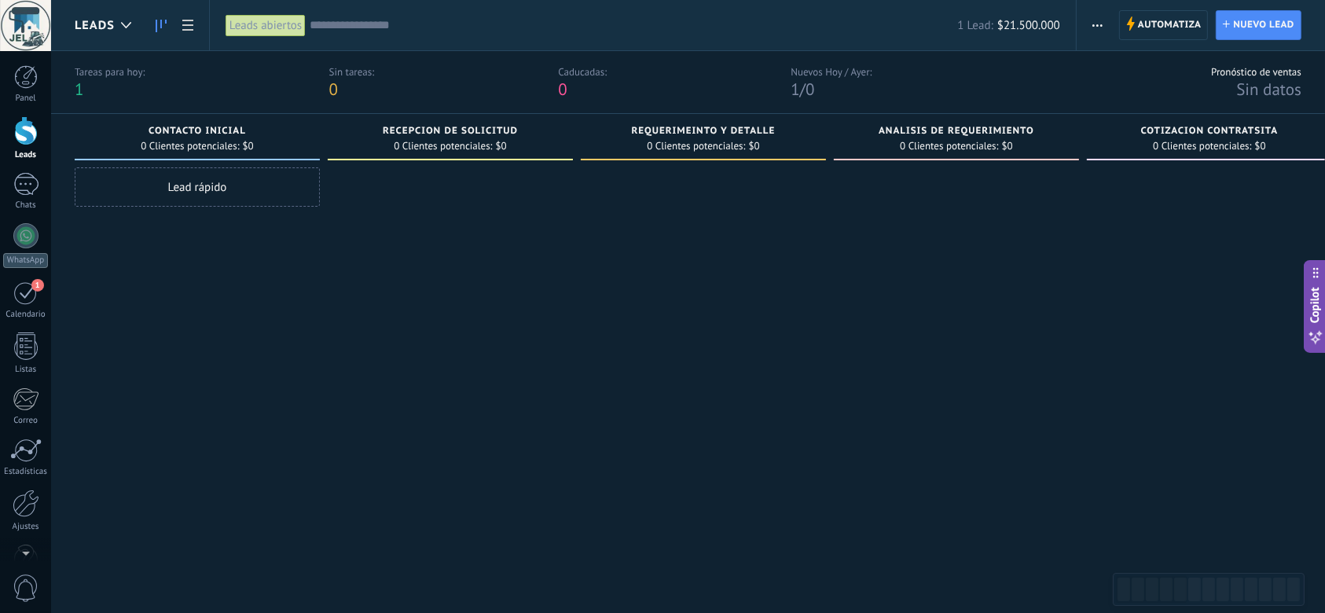
click at [157, 343] on div "Lead rápido" at bounding box center [197, 371] width 245 height 408
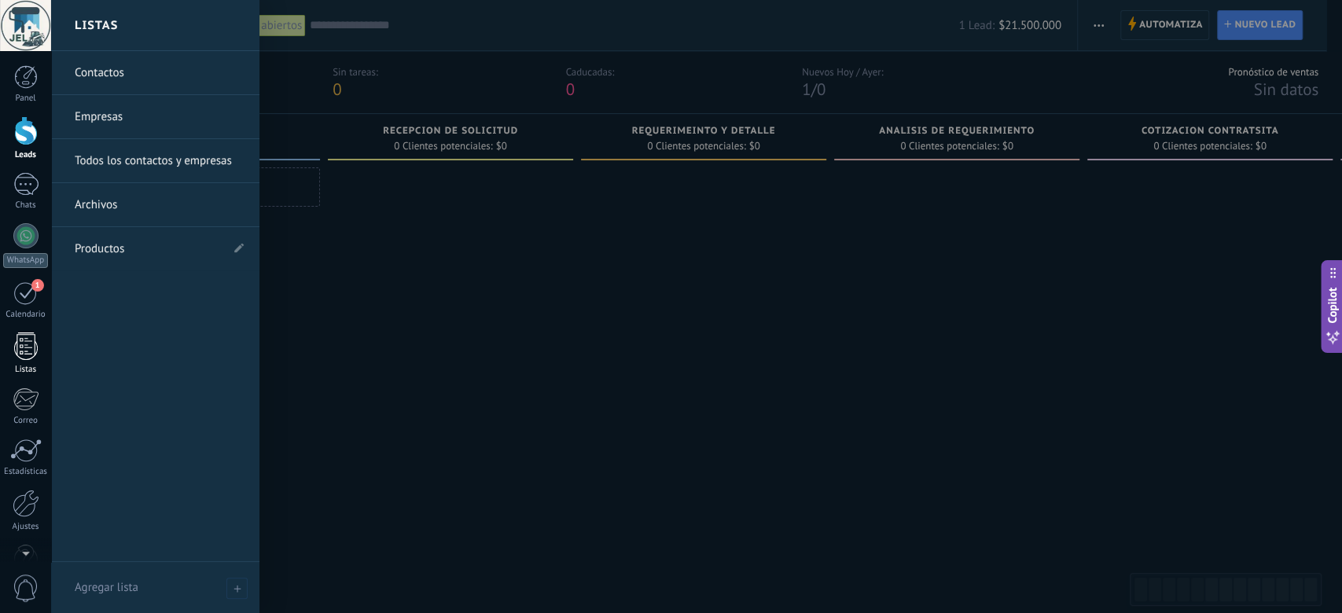
click at [27, 347] on div at bounding box center [26, 346] width 24 height 28
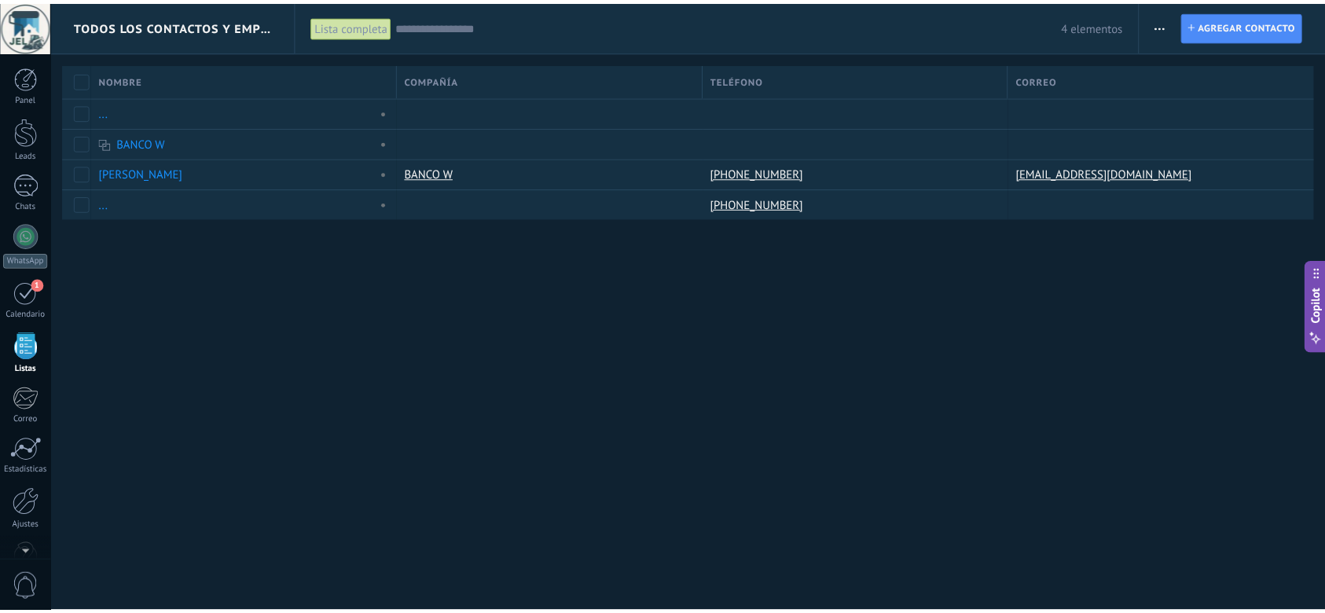
scroll to position [39, 0]
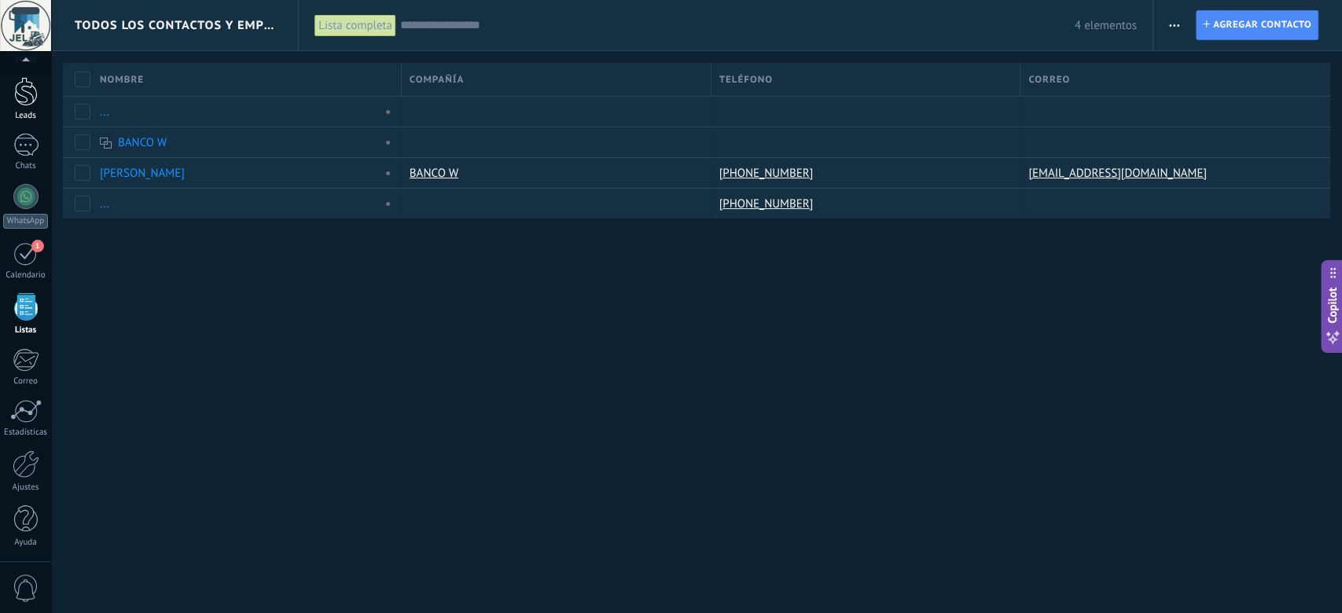
click at [19, 105] on link "Leads" at bounding box center [25, 99] width 51 height 44
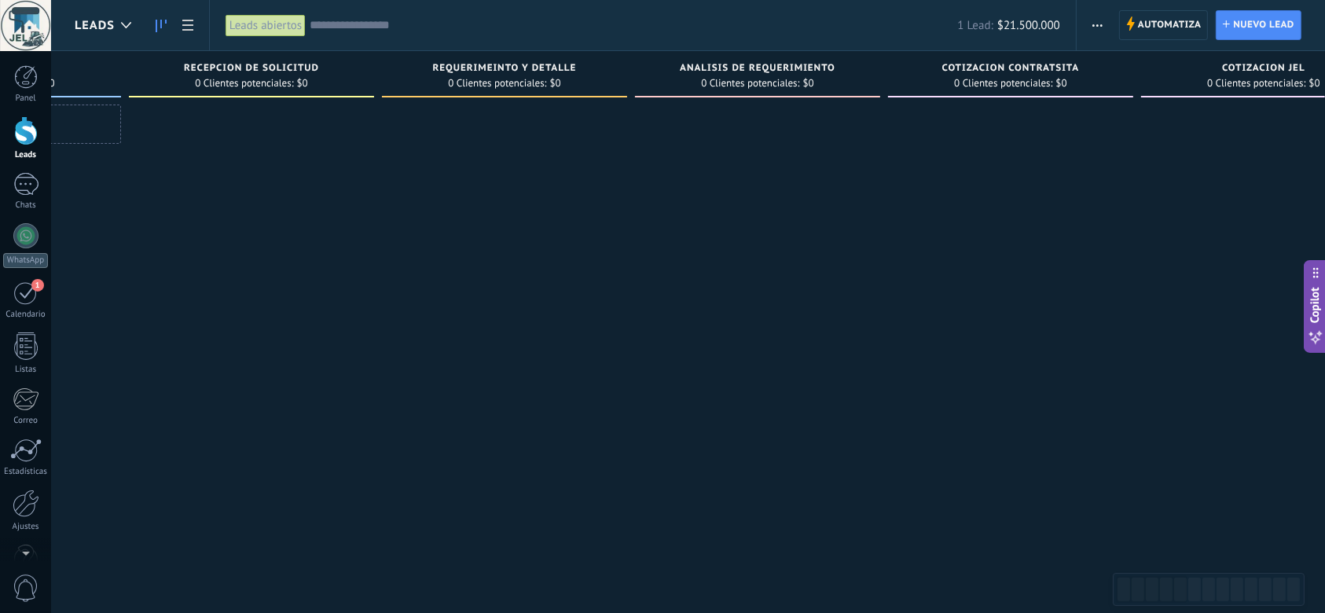
drag, startPoint x: 540, startPoint y: 374, endPoint x: 304, endPoint y: 374, distance: 235.8
click at [315, 380] on div at bounding box center [251, 309] width 245 height 408
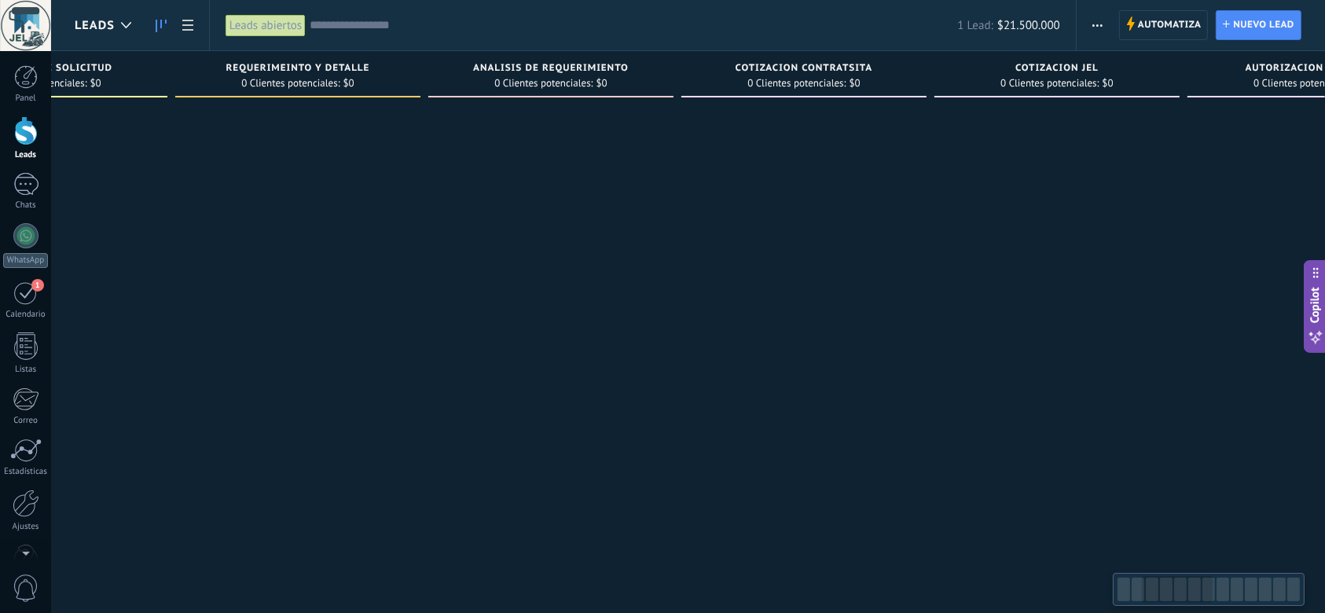
drag, startPoint x: 678, startPoint y: 395, endPoint x: 380, endPoint y: 418, distance: 299.6
click at [428, 418] on div at bounding box center [550, 309] width 245 height 408
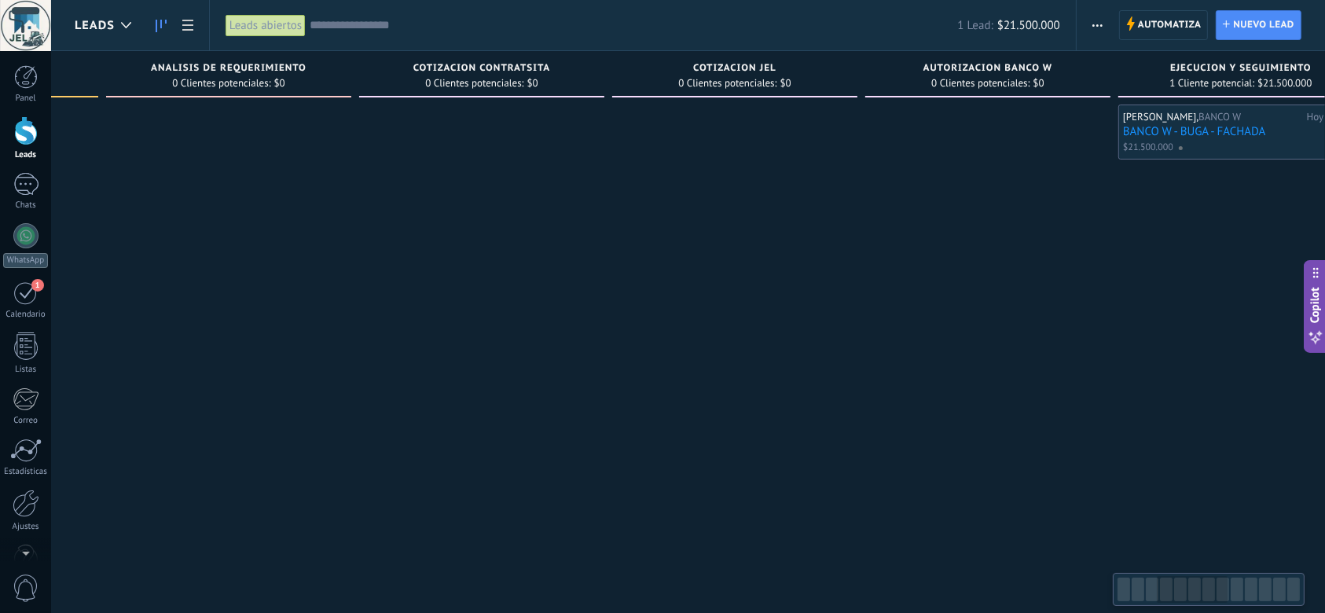
drag, startPoint x: 631, startPoint y: 408, endPoint x: 387, endPoint y: 424, distance: 244.1
click at [396, 424] on div at bounding box center [481, 309] width 245 height 408
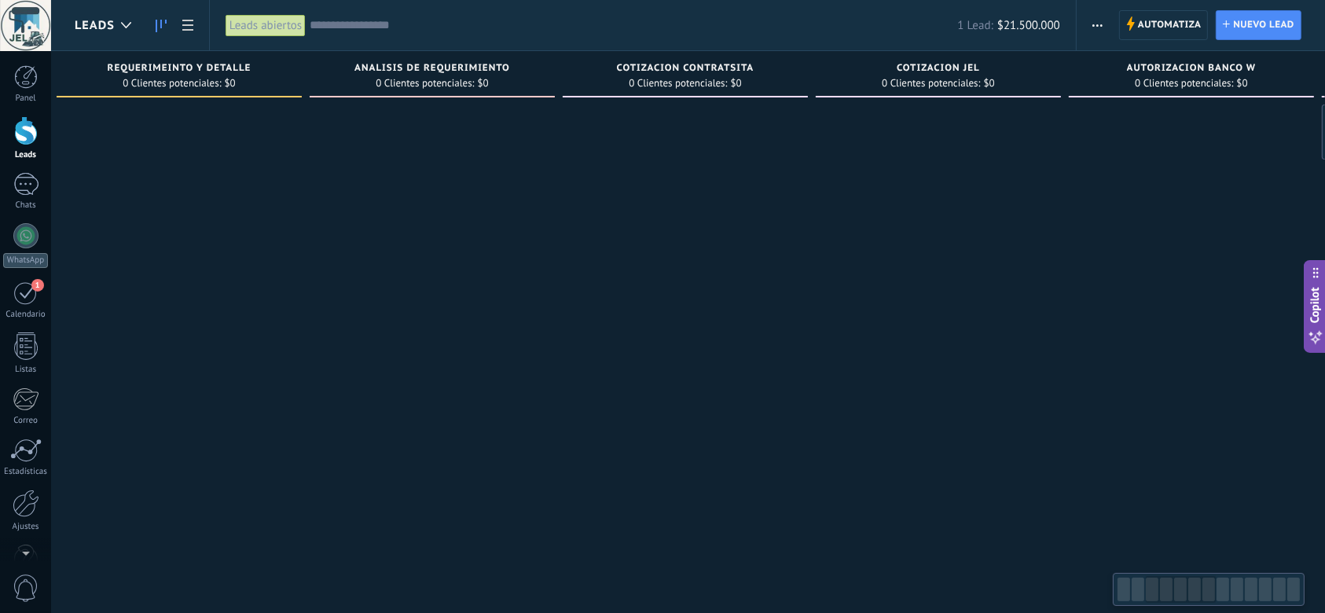
drag, startPoint x: 735, startPoint y: 420, endPoint x: 910, endPoint y: 407, distance: 175.8
click at [978, 418] on div at bounding box center [938, 309] width 245 height 408
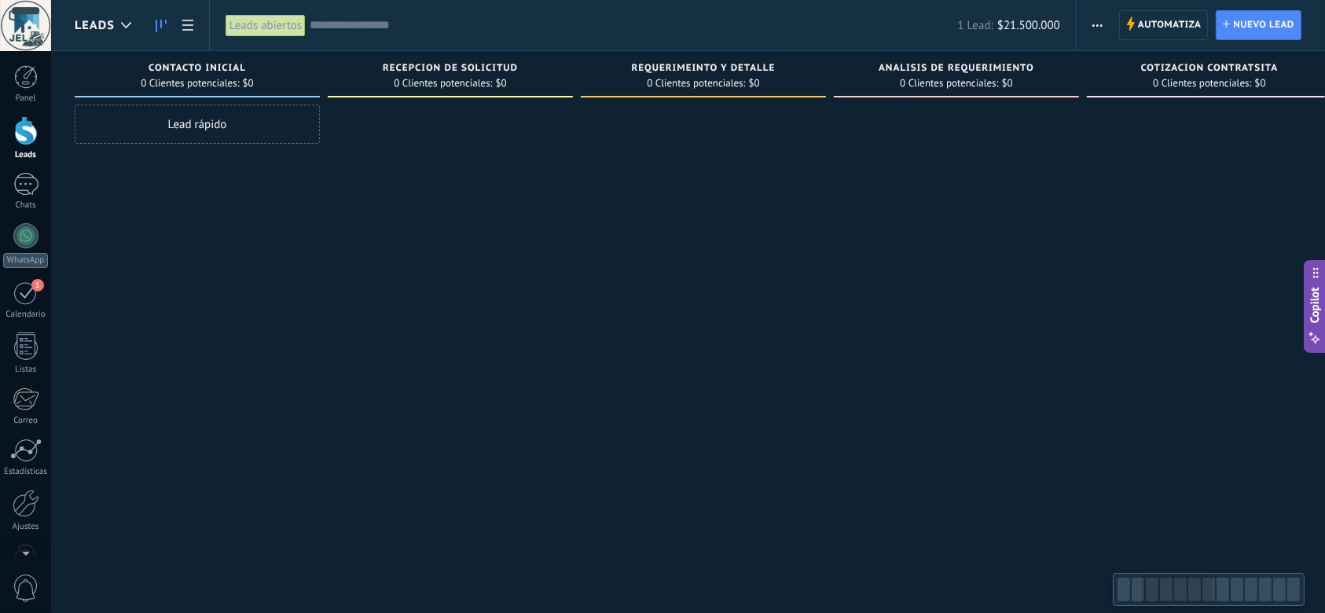
drag, startPoint x: 352, startPoint y: 406, endPoint x: 911, endPoint y: 399, distance: 558.8
click at [911, 399] on div at bounding box center [956, 309] width 245 height 408
click at [124, 21] on div at bounding box center [126, 25] width 26 height 31
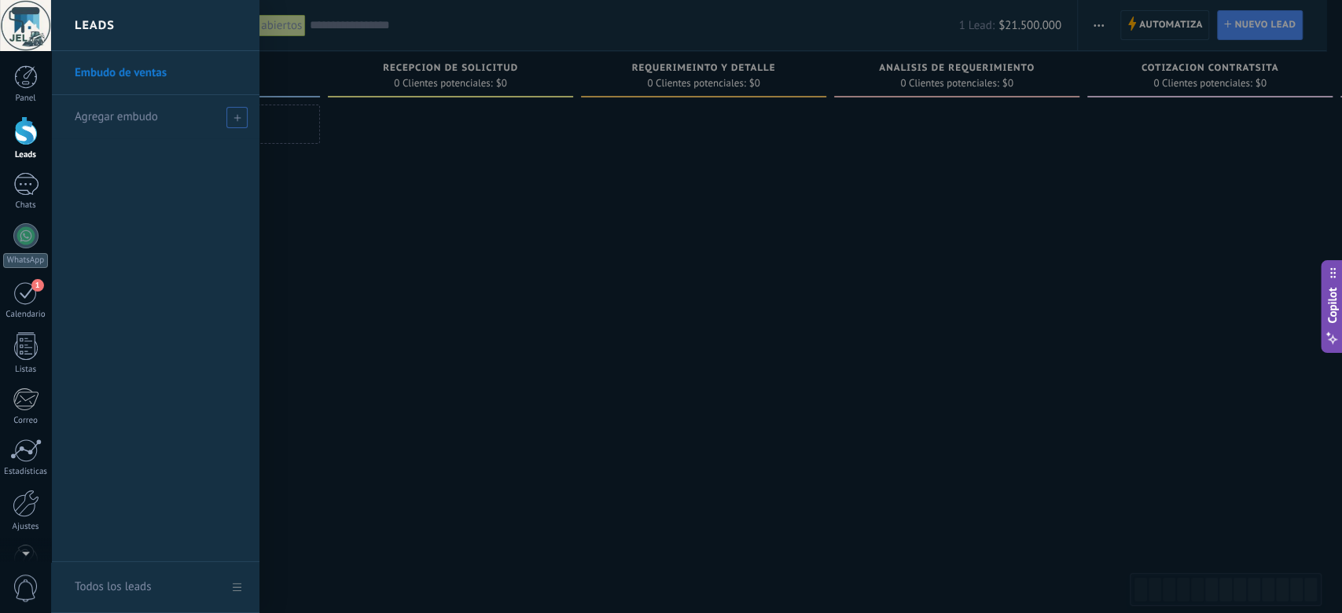
click at [156, 121] on span "Agregar embudo" at bounding box center [116, 116] width 83 height 15
click at [572, 309] on div at bounding box center [722, 306] width 1342 height 613
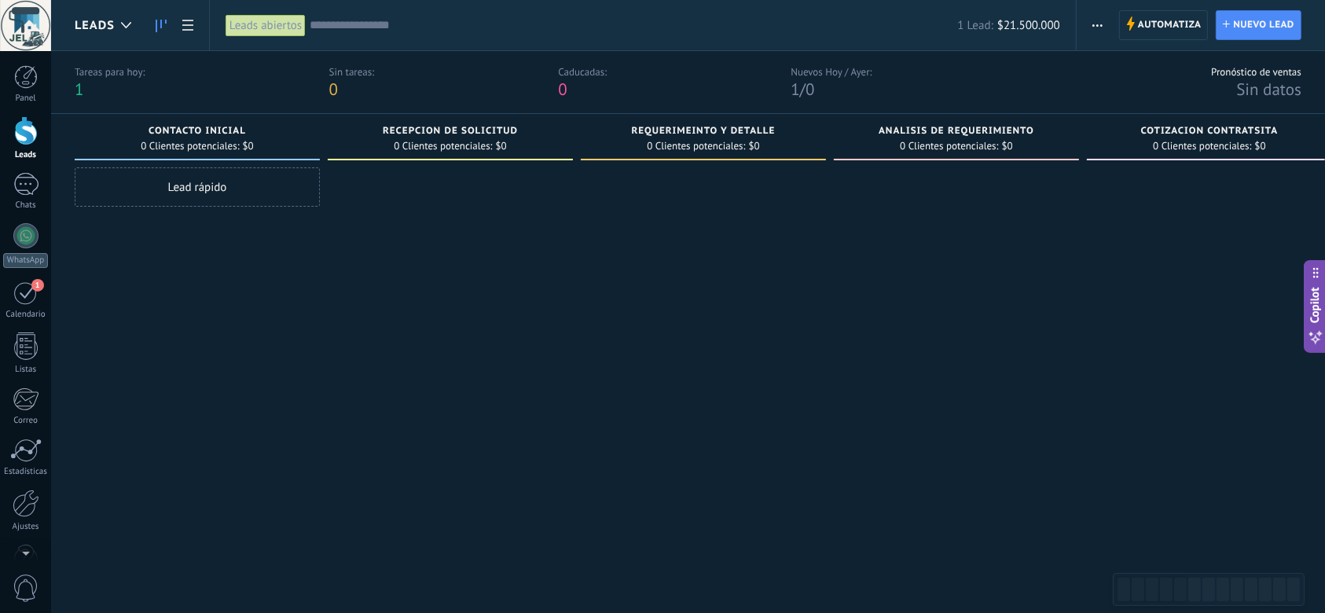
click at [212, 189] on div "Lead rápido" at bounding box center [197, 186] width 245 height 39
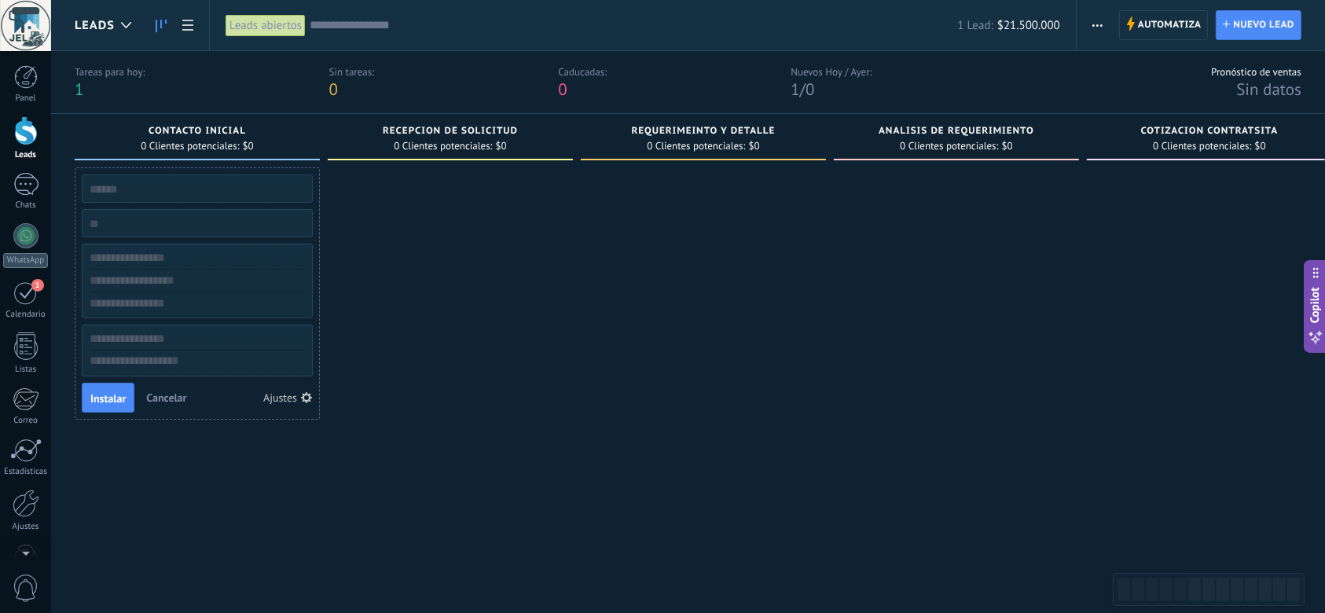
click at [637, 332] on div at bounding box center [703, 371] width 245 height 408
click at [172, 185] on input "text" at bounding box center [195, 189] width 229 height 22
type input "*"
click at [508, 359] on div at bounding box center [450, 371] width 245 height 408
click at [164, 195] on input "***" at bounding box center [195, 189] width 229 height 22
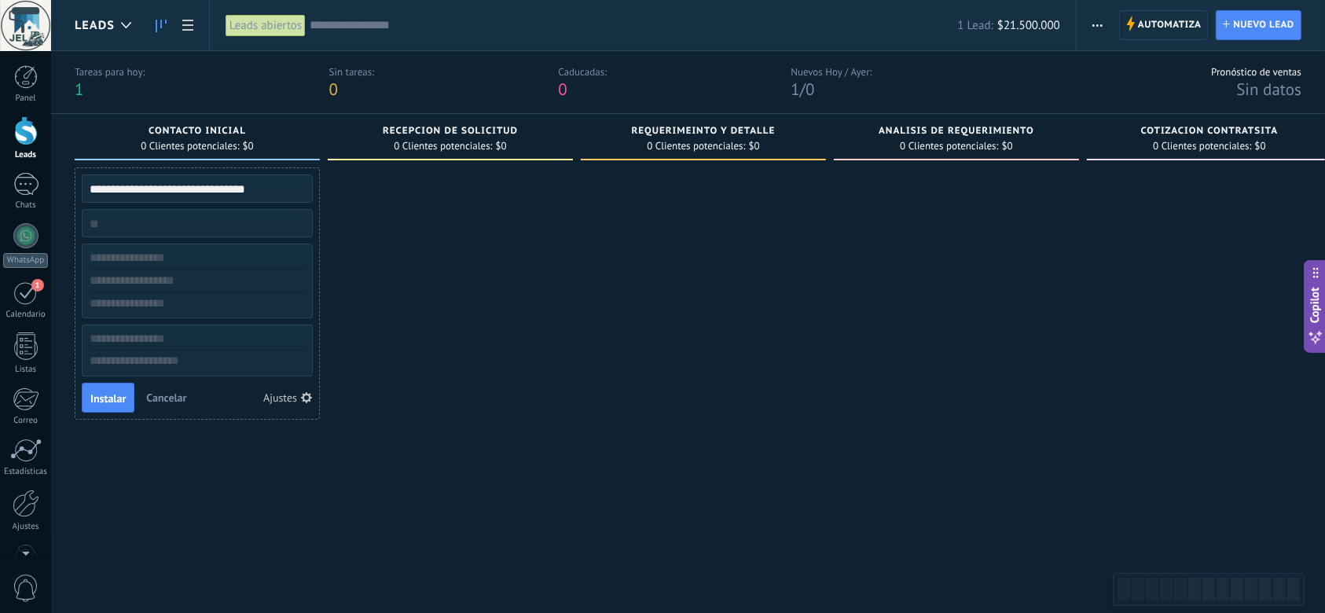
type input "**********"
click at [406, 415] on div at bounding box center [450, 371] width 245 height 408
click at [102, 393] on span "Instalar" at bounding box center [107, 398] width 35 height 11
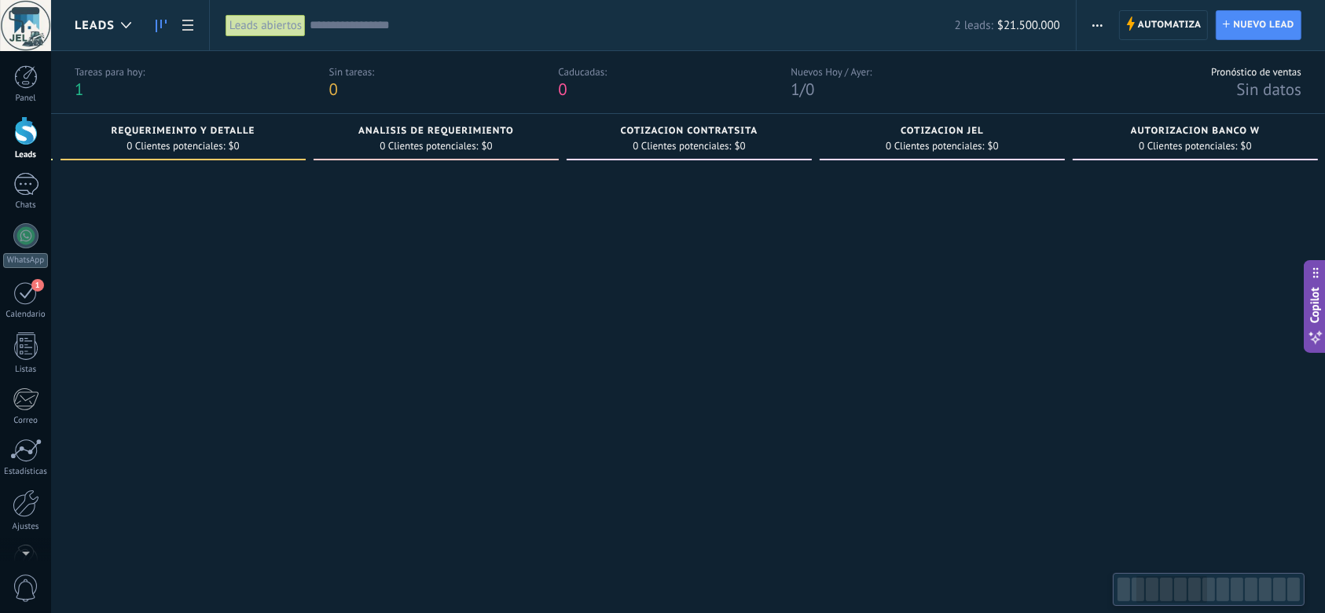
drag, startPoint x: 935, startPoint y: 365, endPoint x: 587, endPoint y: 426, distance: 353.4
click at [423, 383] on div at bounding box center [436, 371] width 245 height 408
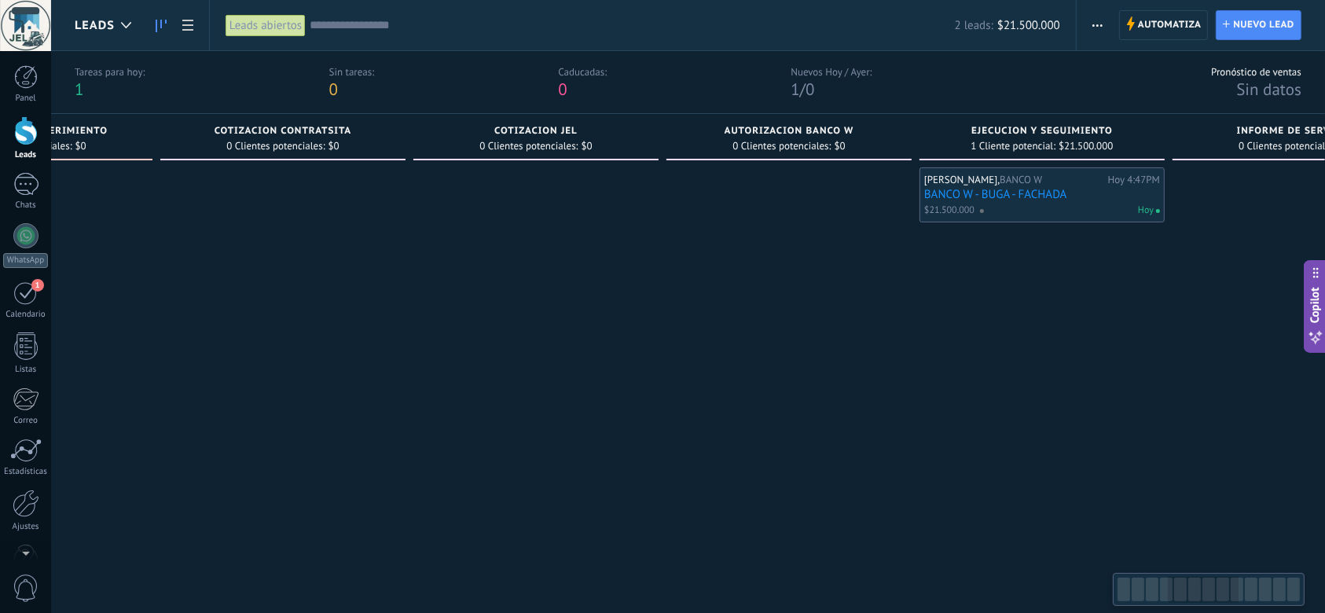
drag, startPoint x: 937, startPoint y: 461, endPoint x: 608, endPoint y: 422, distance: 330.8
click at [413, 427] on div at bounding box center [535, 371] width 245 height 408
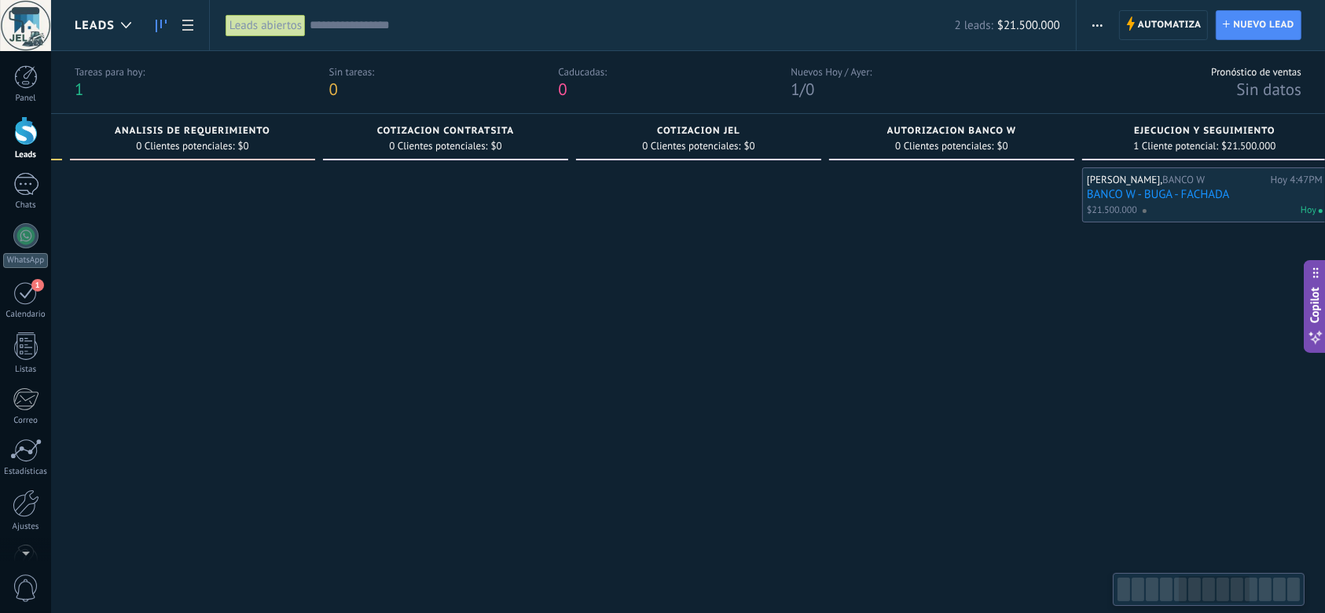
drag, startPoint x: 731, startPoint y: 438, endPoint x: 1132, endPoint y: 401, distance: 402.5
click at [1074, 411] on div at bounding box center [951, 371] width 245 height 408
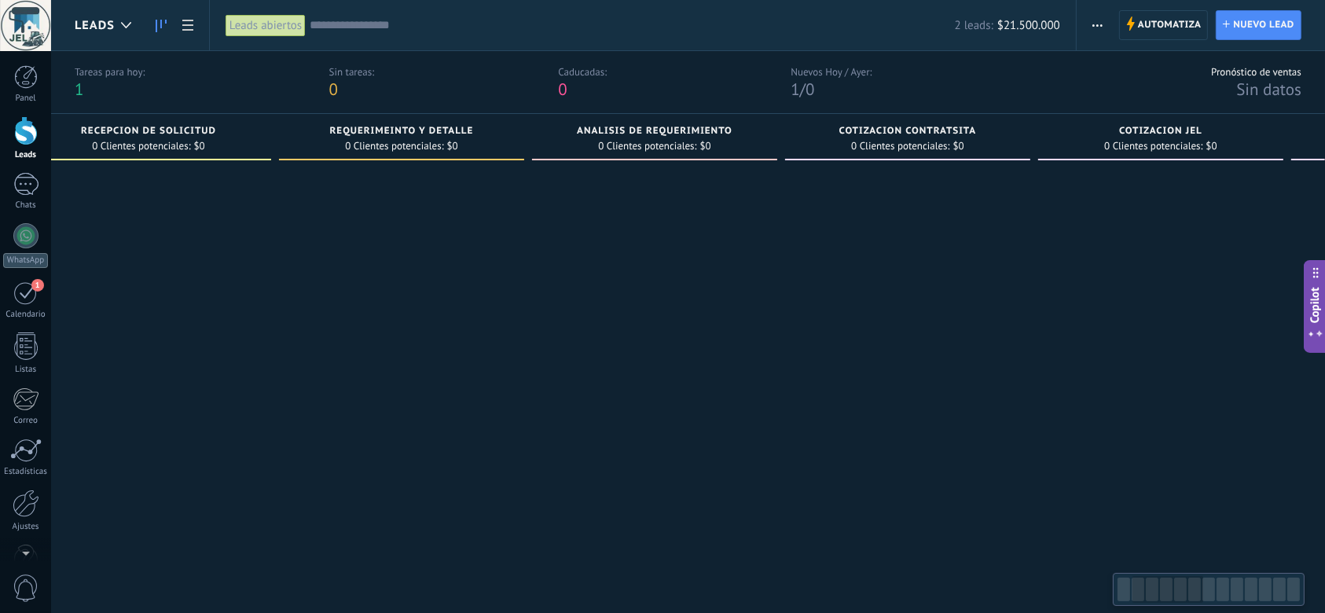
drag, startPoint x: 462, startPoint y: 405, endPoint x: 921, endPoint y: 398, distance: 459.0
click at [956, 400] on div at bounding box center [907, 371] width 245 height 408
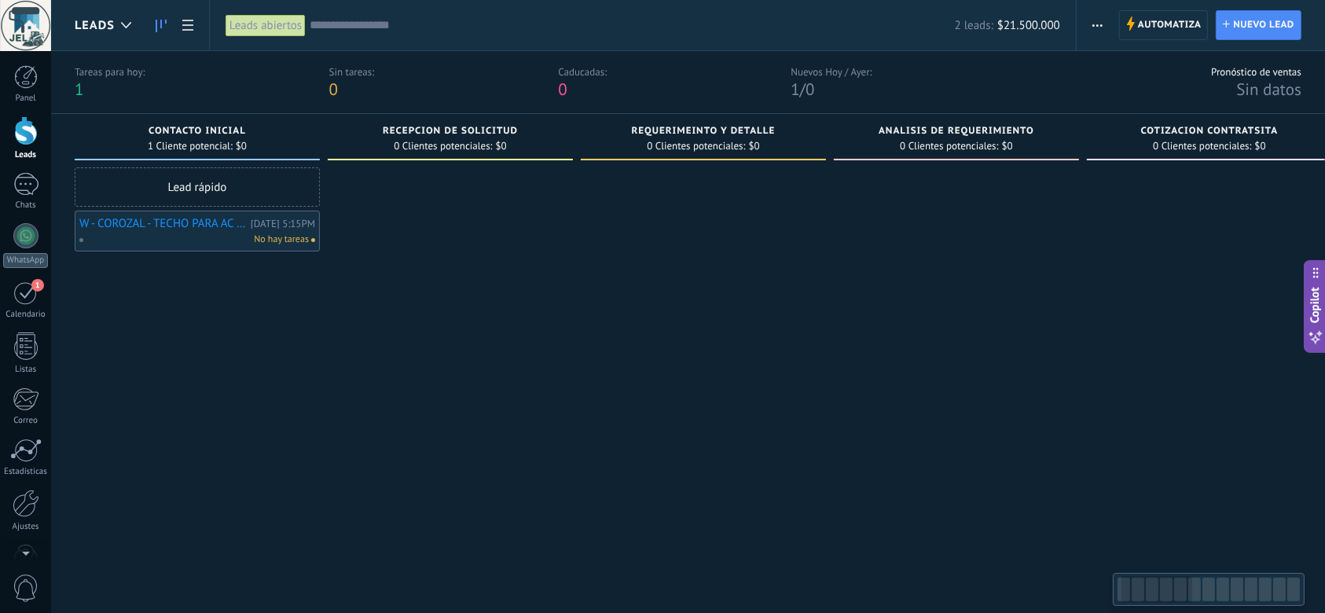
drag, startPoint x: 389, startPoint y: 431, endPoint x: 622, endPoint y: 418, distance: 233.8
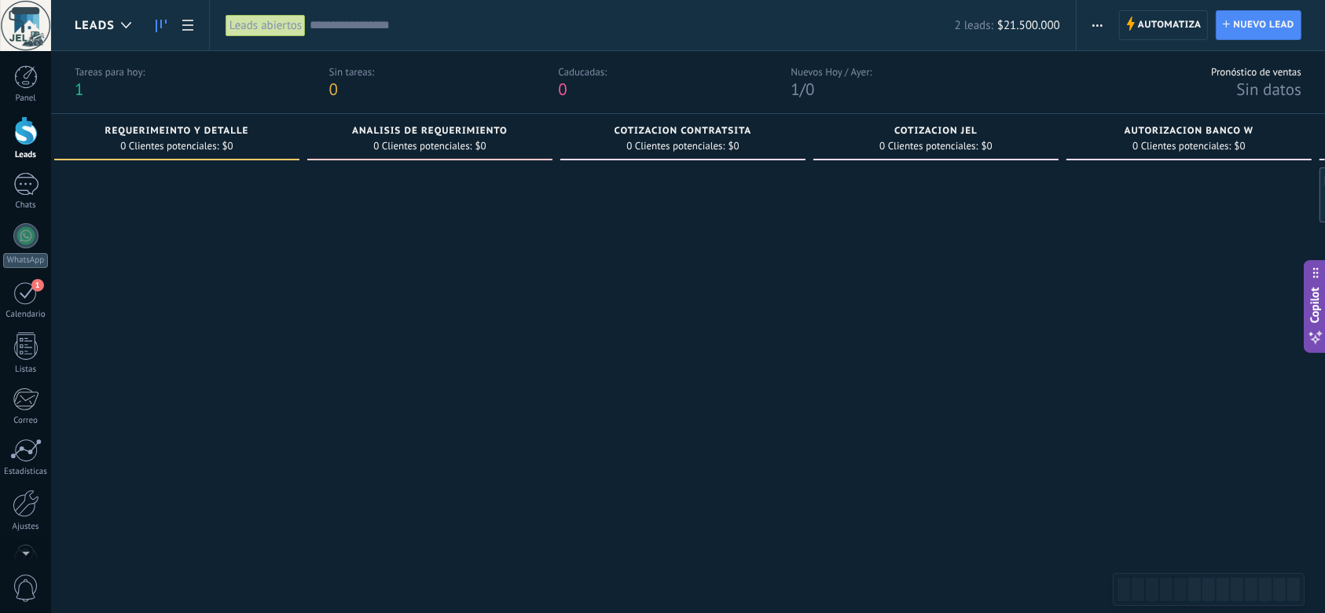
drag, startPoint x: 686, startPoint y: 505, endPoint x: 65, endPoint y: 527, distance: 621.3
click at [83, 527] on div at bounding box center [176, 371] width 245 height 408
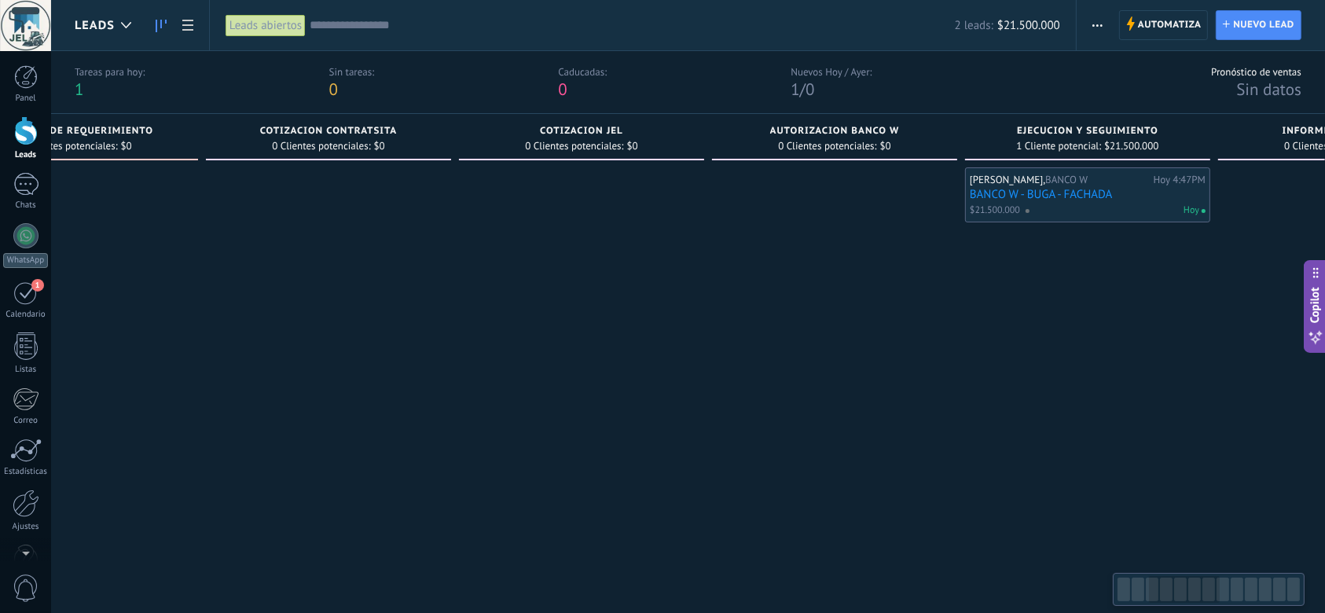
drag, startPoint x: 732, startPoint y: 488, endPoint x: 453, endPoint y: 475, distance: 278.5
click at [459, 475] on div at bounding box center [581, 371] width 245 height 408
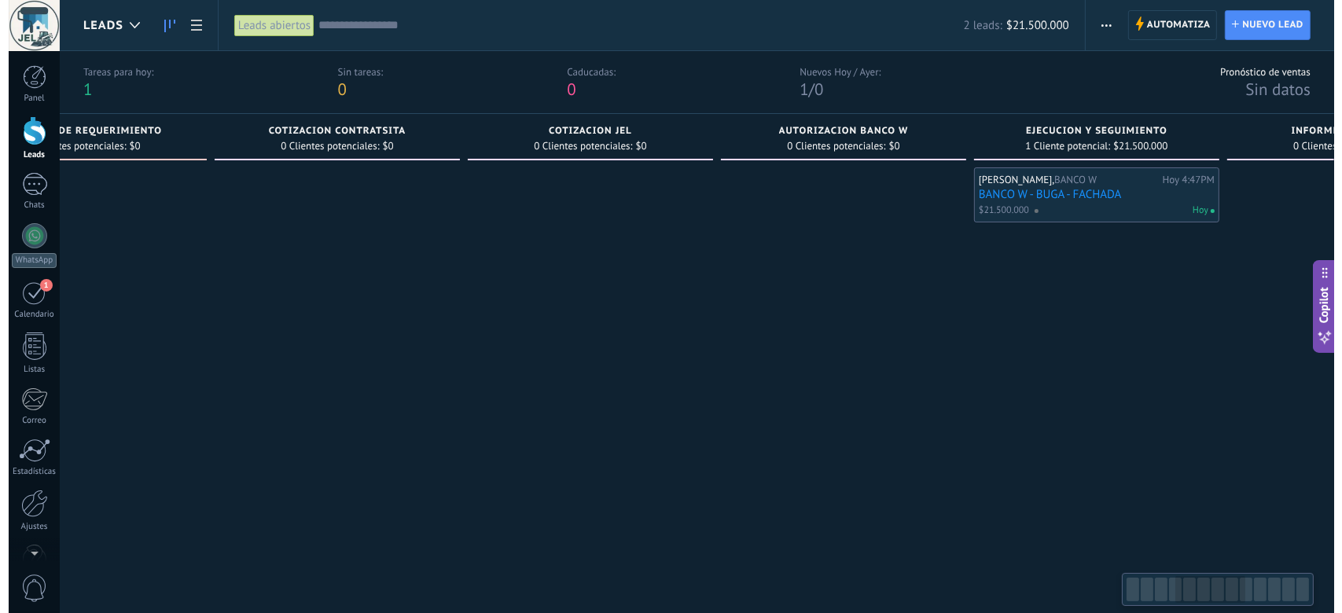
scroll to position [0, 887]
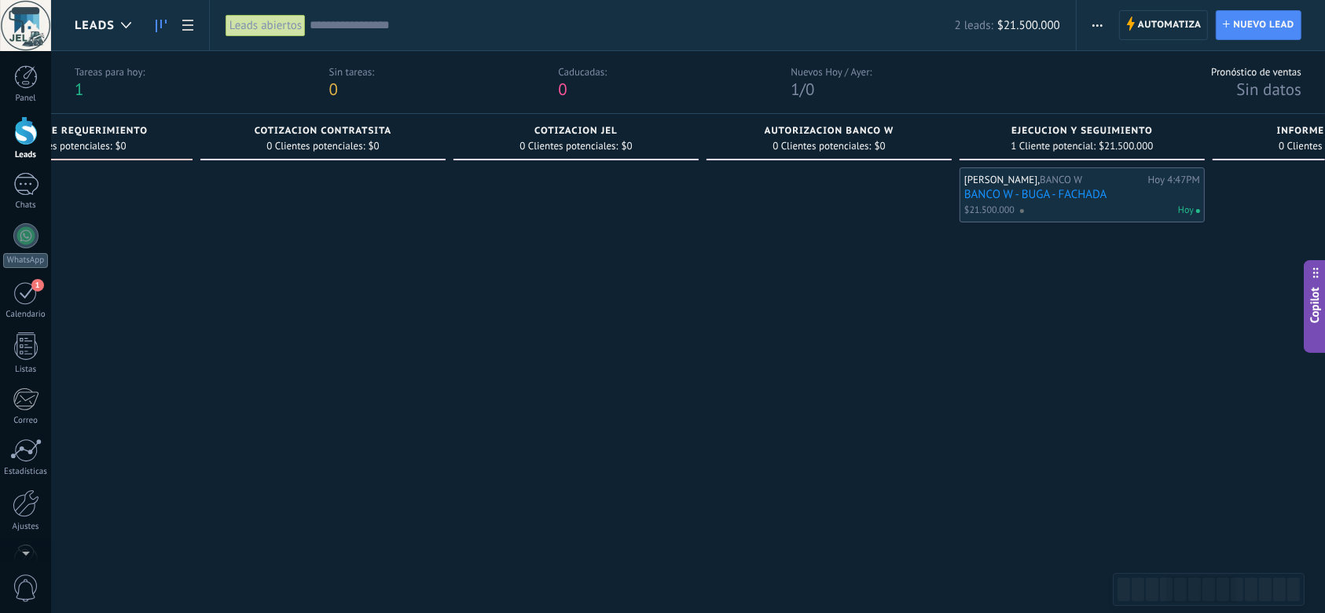
click at [1023, 194] on link "BANCO W - BUGA - FACHADA" at bounding box center [1082, 194] width 236 height 13
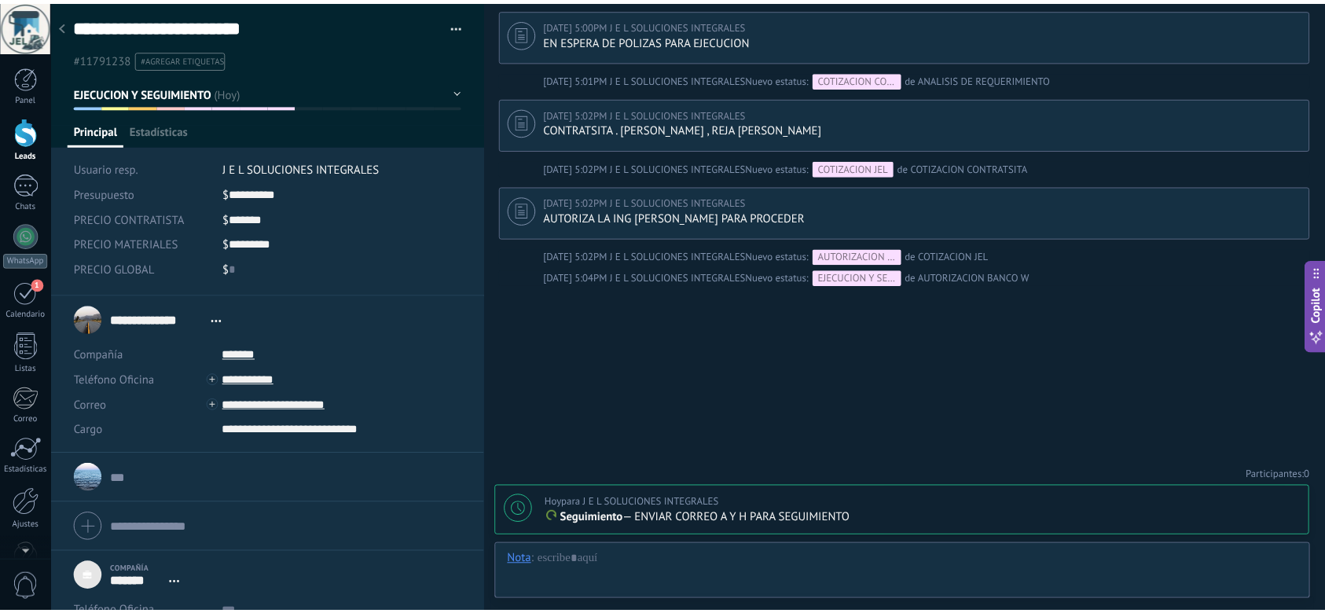
scroll to position [15, 0]
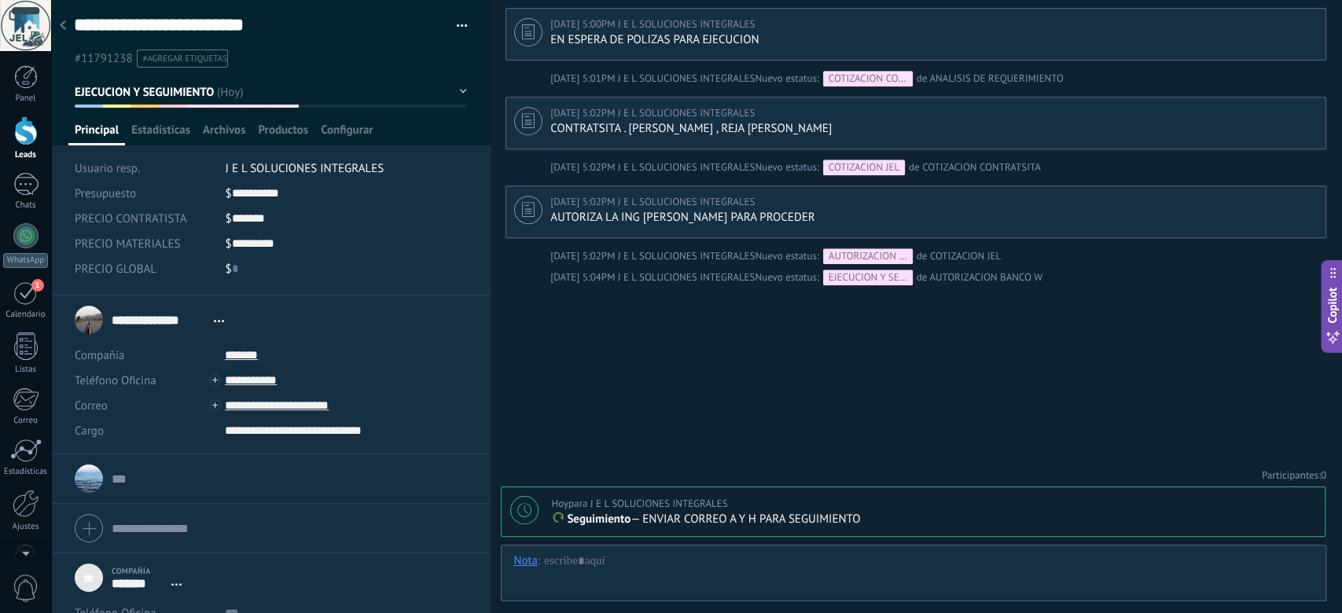
click at [66, 24] on div at bounding box center [63, 26] width 22 height 31
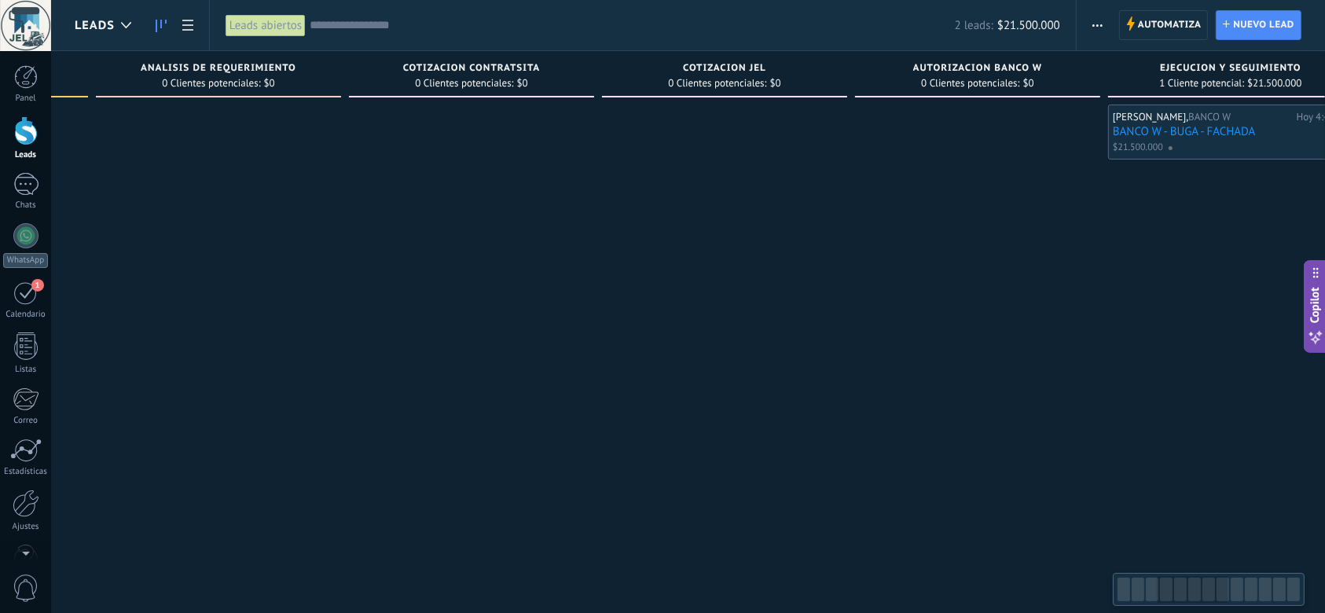
drag, startPoint x: 489, startPoint y: 376, endPoint x: 791, endPoint y: 403, distance: 303.8
click at [791, 403] on div at bounding box center [724, 309] width 245 height 408
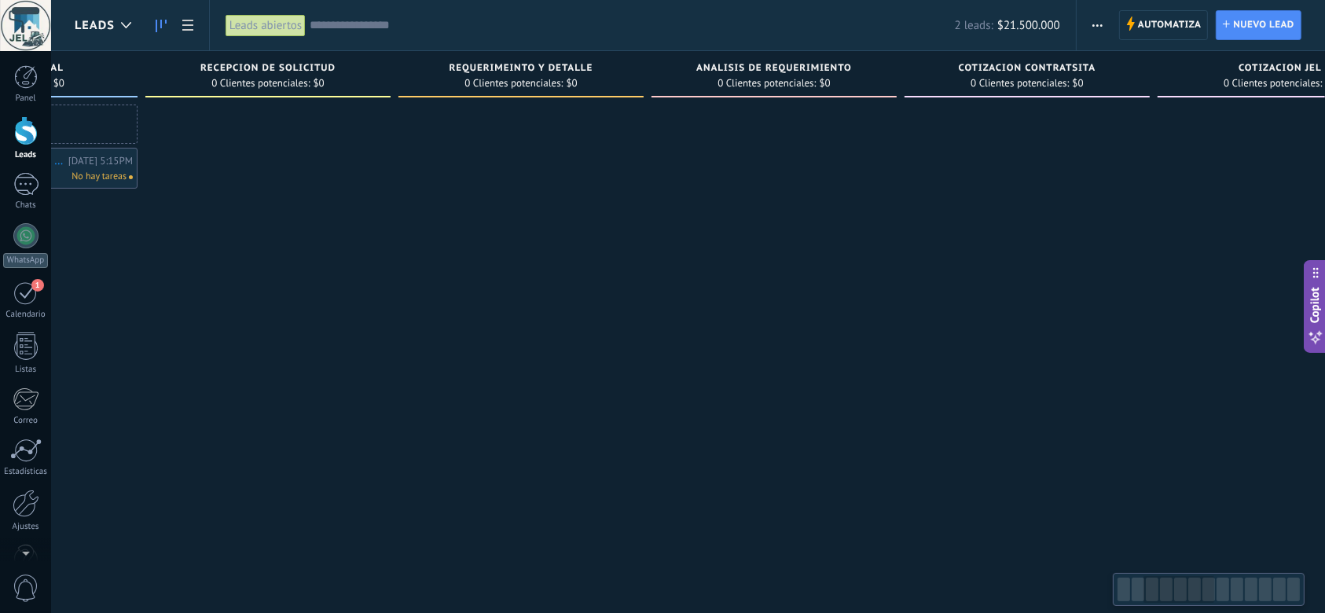
drag, startPoint x: 498, startPoint y: 375, endPoint x: 836, endPoint y: 391, distance: 338.3
click at [819, 390] on div at bounding box center [774, 309] width 245 height 408
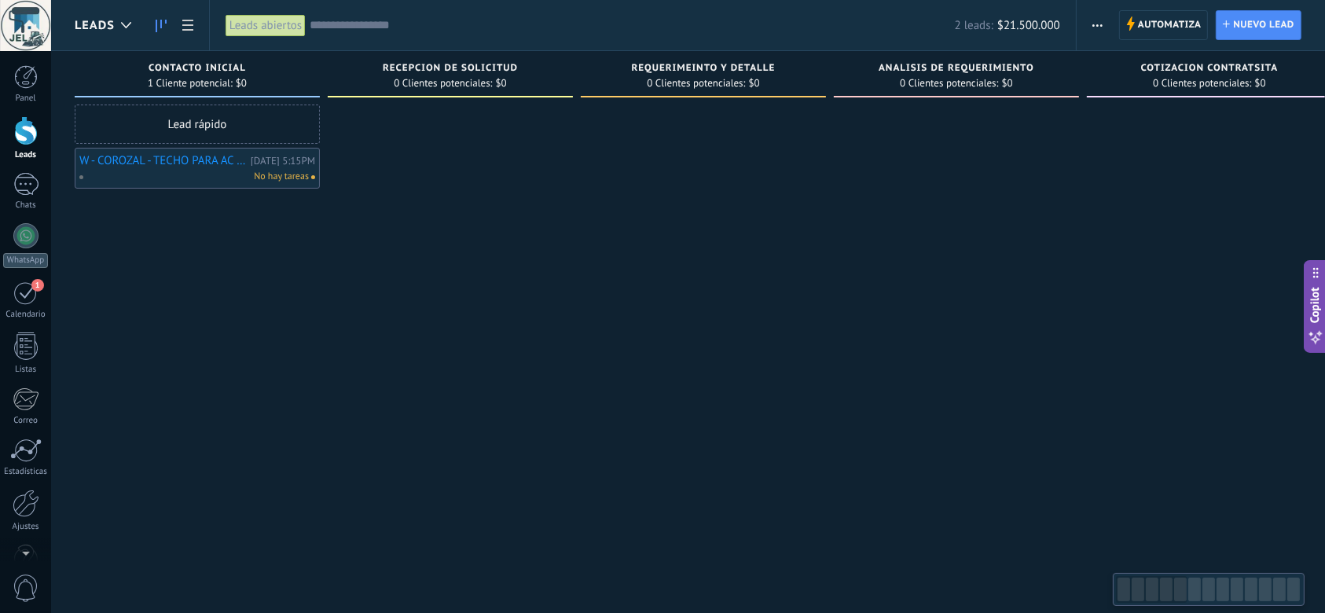
drag, startPoint x: 556, startPoint y: 365, endPoint x: 815, endPoint y: 370, distance: 259.4
click at [204, 160] on link "W - COROZAL - TECHO PARA AC UPVC" at bounding box center [162, 160] width 167 height 13
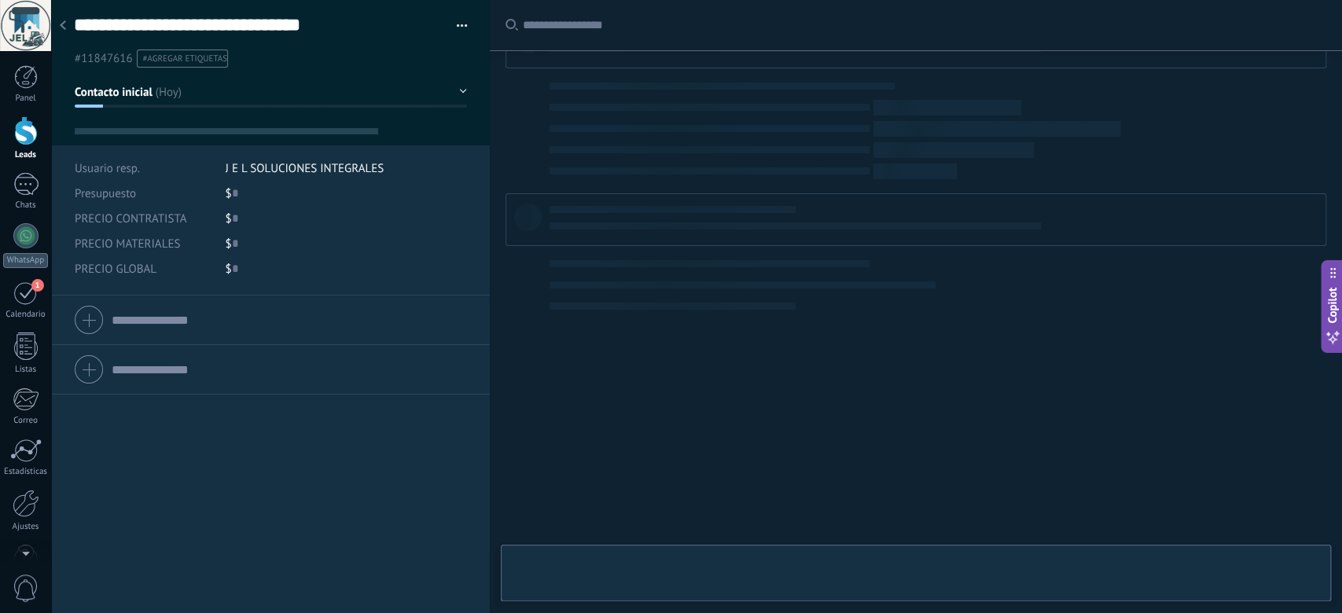
type textarea "**********"
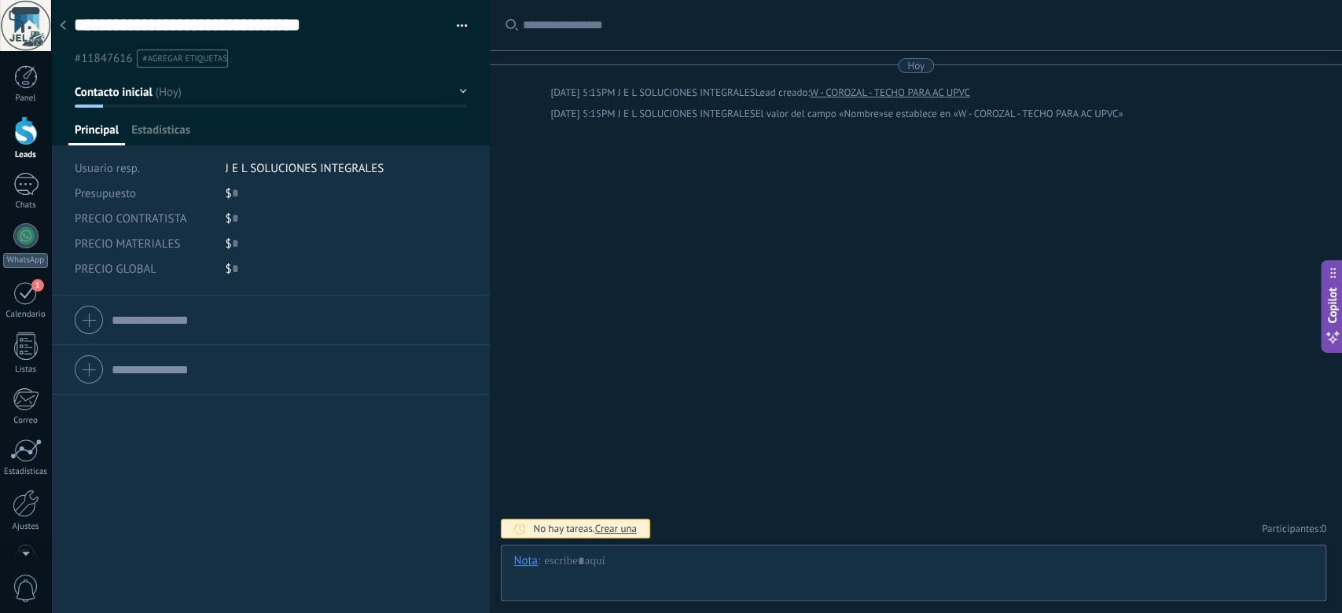
scroll to position [24, 0]
click at [155, 323] on input "text" at bounding box center [289, 319] width 354 height 25
type input "*"
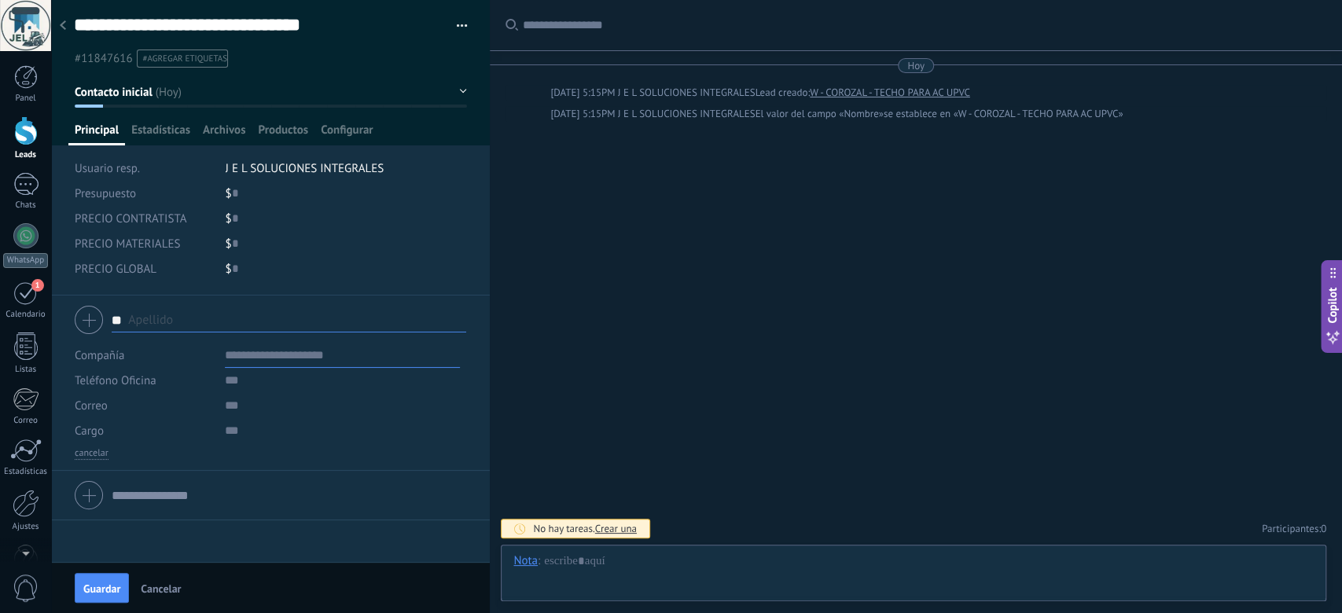
type input "*"
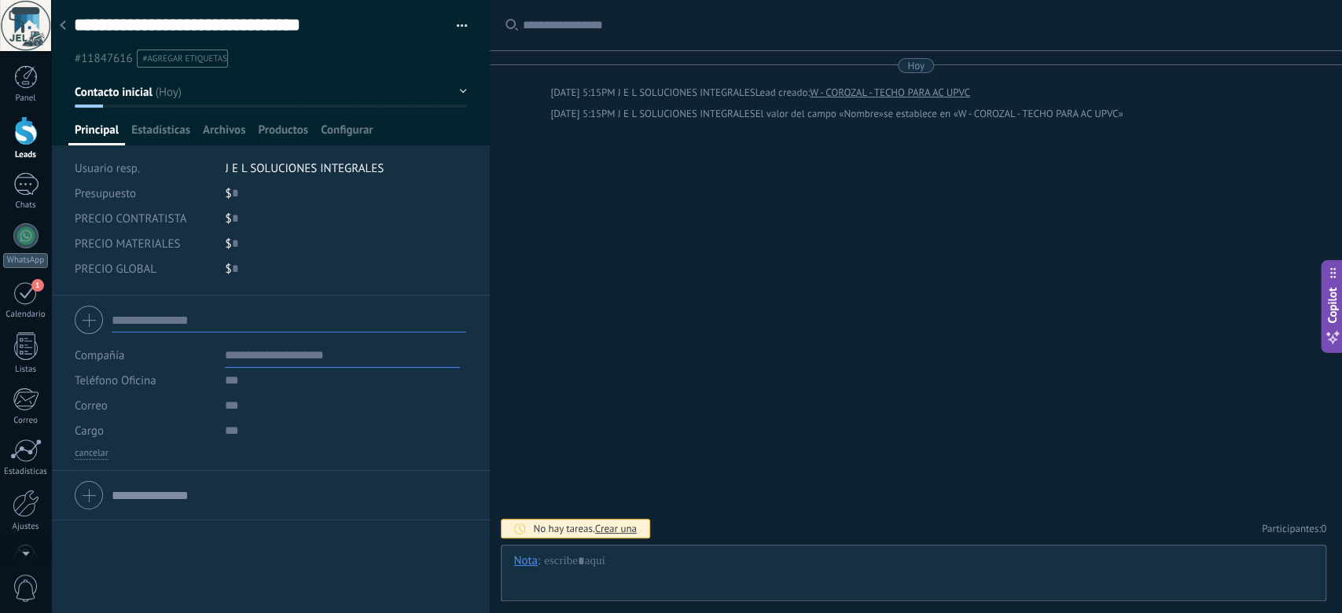
click at [316, 537] on div "Compañía Teléfono Oficina Ofic. directo Celular Fax Casa Otro Teléfono Oficina …" at bounding box center [270, 455] width 439 height 318
click at [86, 314] on div at bounding box center [270, 319] width 391 height 39
click at [94, 323] on div at bounding box center [270, 319] width 391 height 39
click at [151, 325] on input "text" at bounding box center [289, 319] width 354 height 25
click at [90, 326] on div at bounding box center [270, 319] width 391 height 39
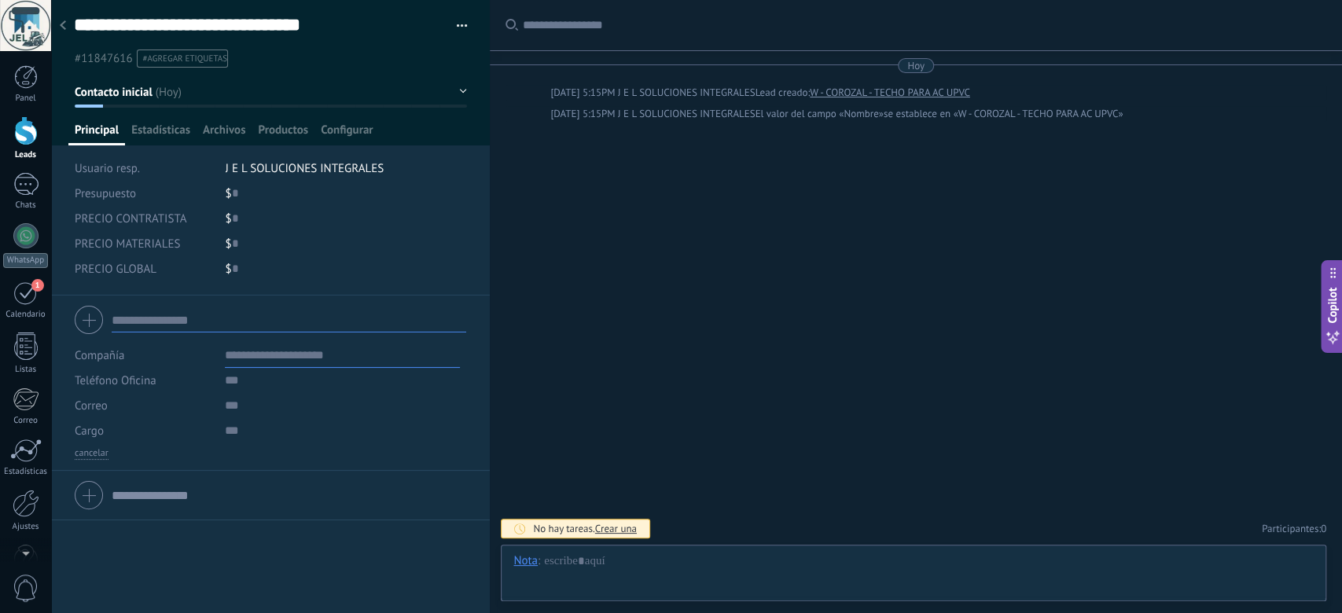
click at [90, 326] on div at bounding box center [270, 319] width 391 height 39
click at [180, 362] on div "Compañía" at bounding box center [144, 355] width 138 height 25
click at [179, 323] on input "text" at bounding box center [289, 319] width 354 height 25
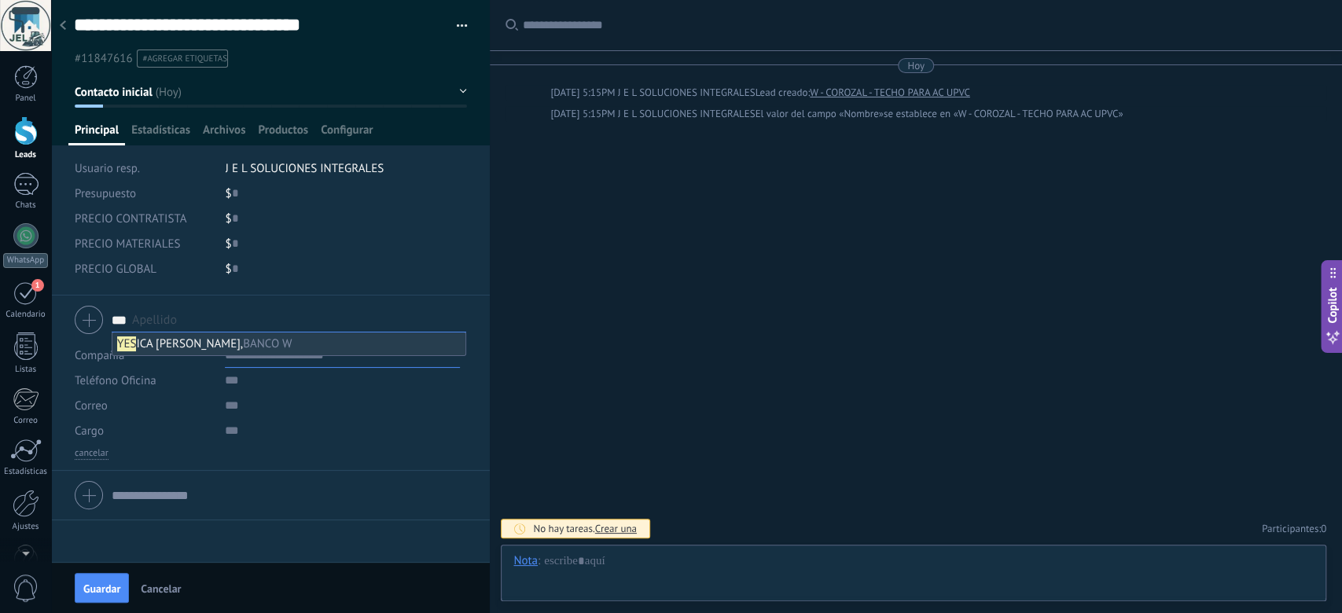
type input "***"
click at [197, 340] on span "YES ICA [PERSON_NAME], BANCO W" at bounding box center [204, 343] width 174 height 15
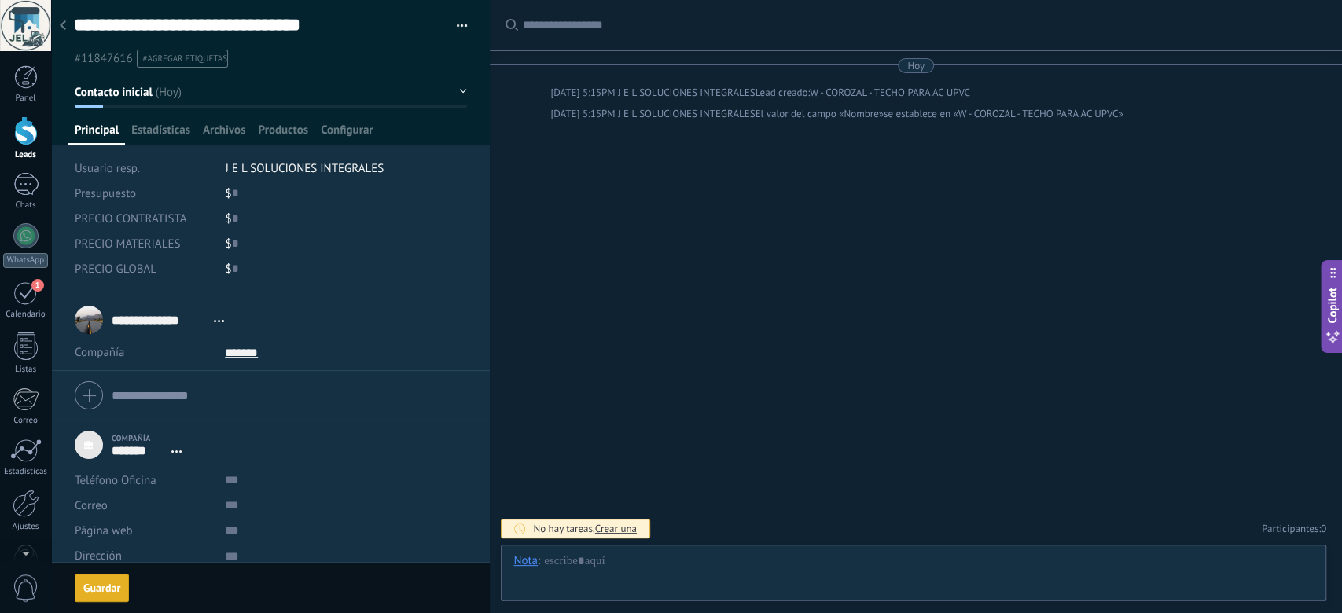
scroll to position [15, 0]
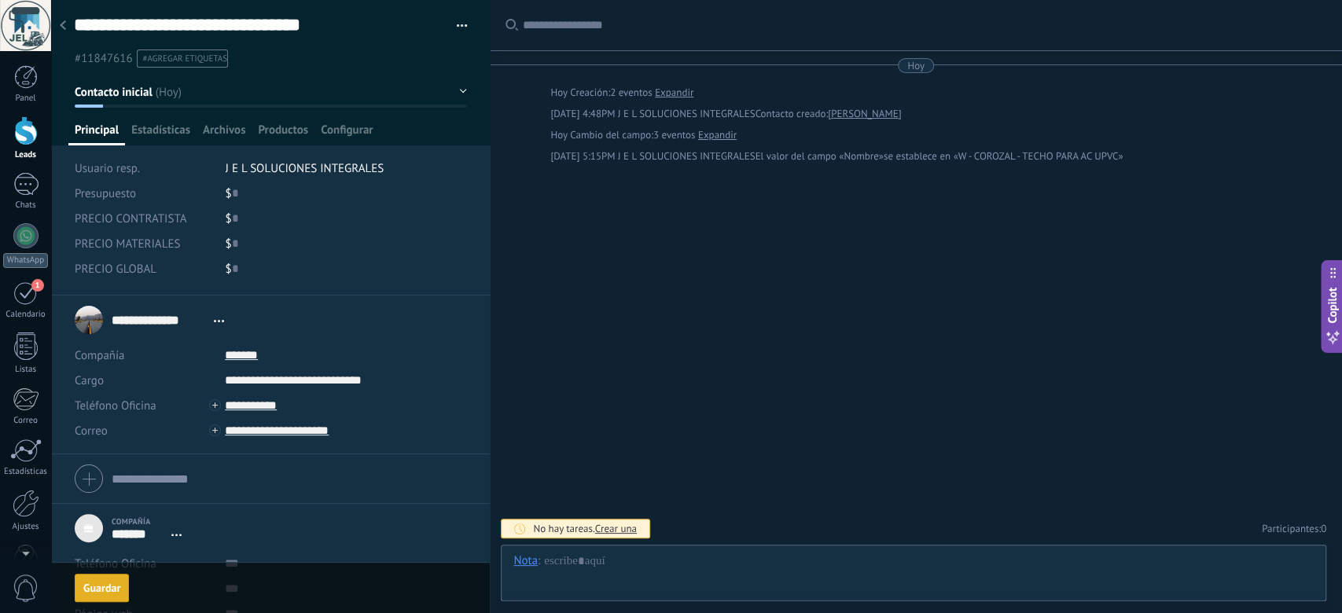
click at [99, 595] on span "Correo" at bounding box center [91, 589] width 33 height 15
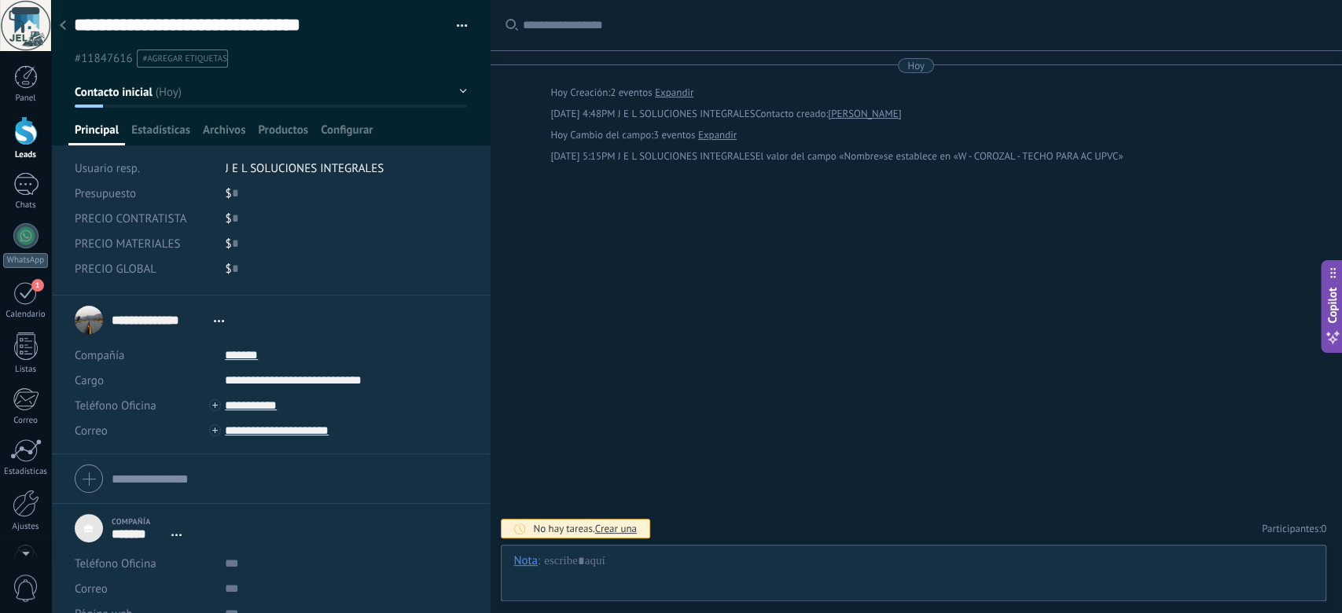
click at [681, 417] on div "Buscar Carga más [DATE] [DATE] Creación: 2 eventos Expandir [DATE] 4:48PM J E L…" at bounding box center [916, 306] width 852 height 613
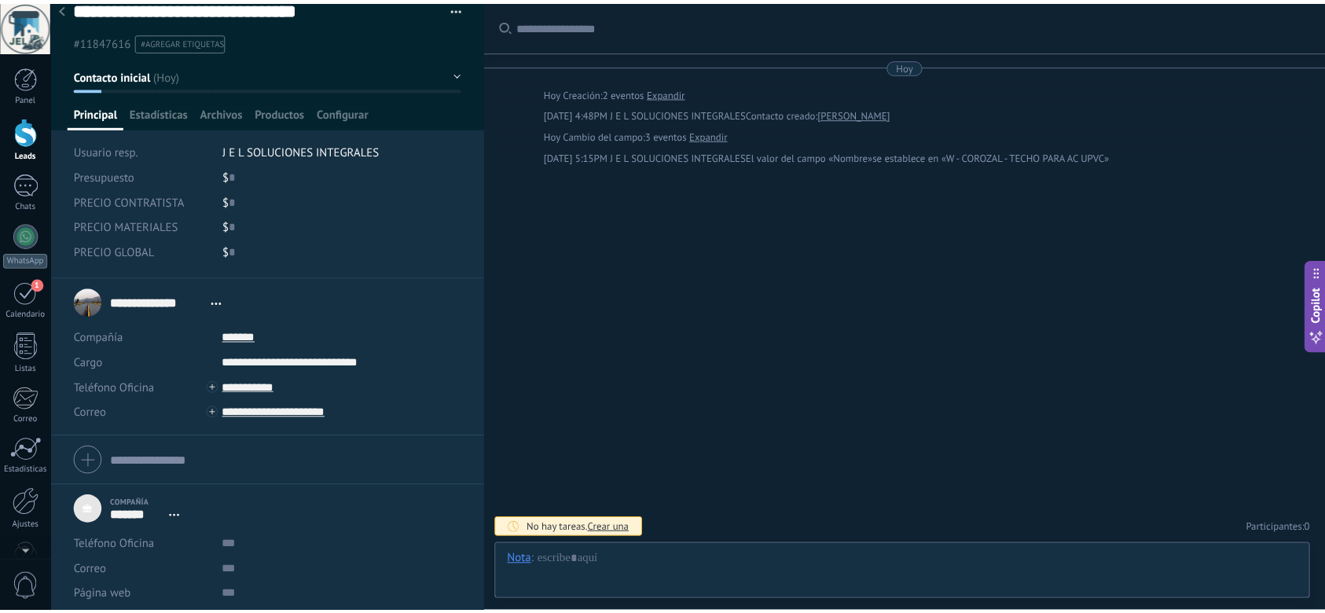
scroll to position [0, 0]
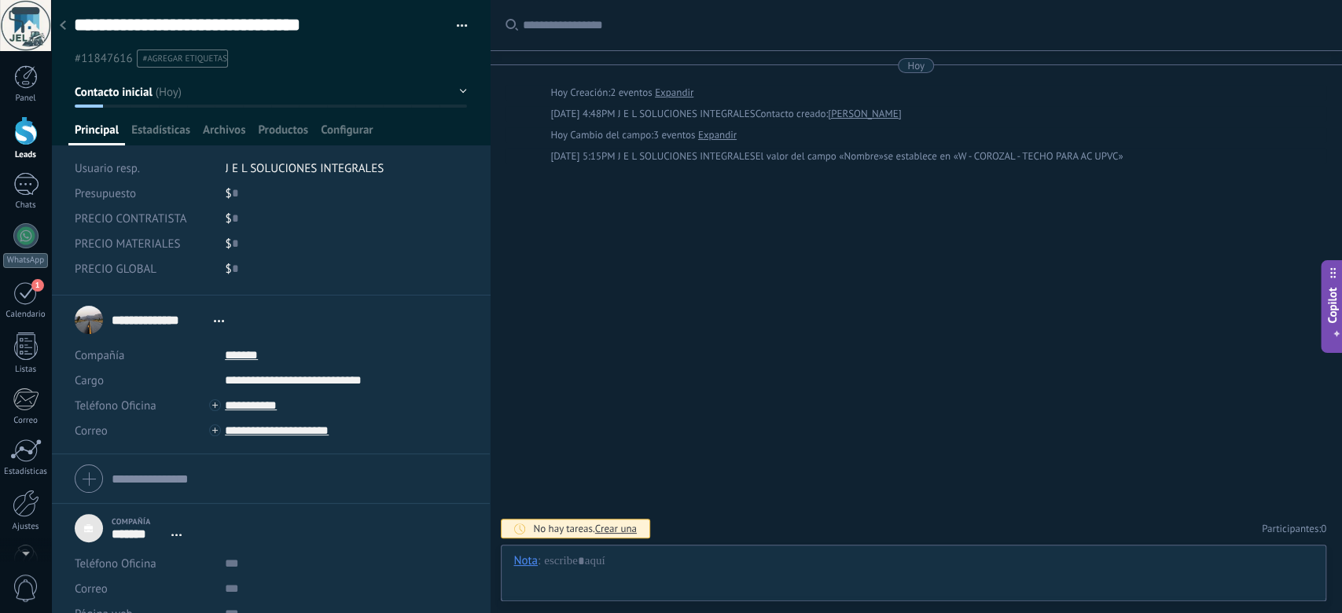
click at [68, 28] on div at bounding box center [63, 26] width 22 height 31
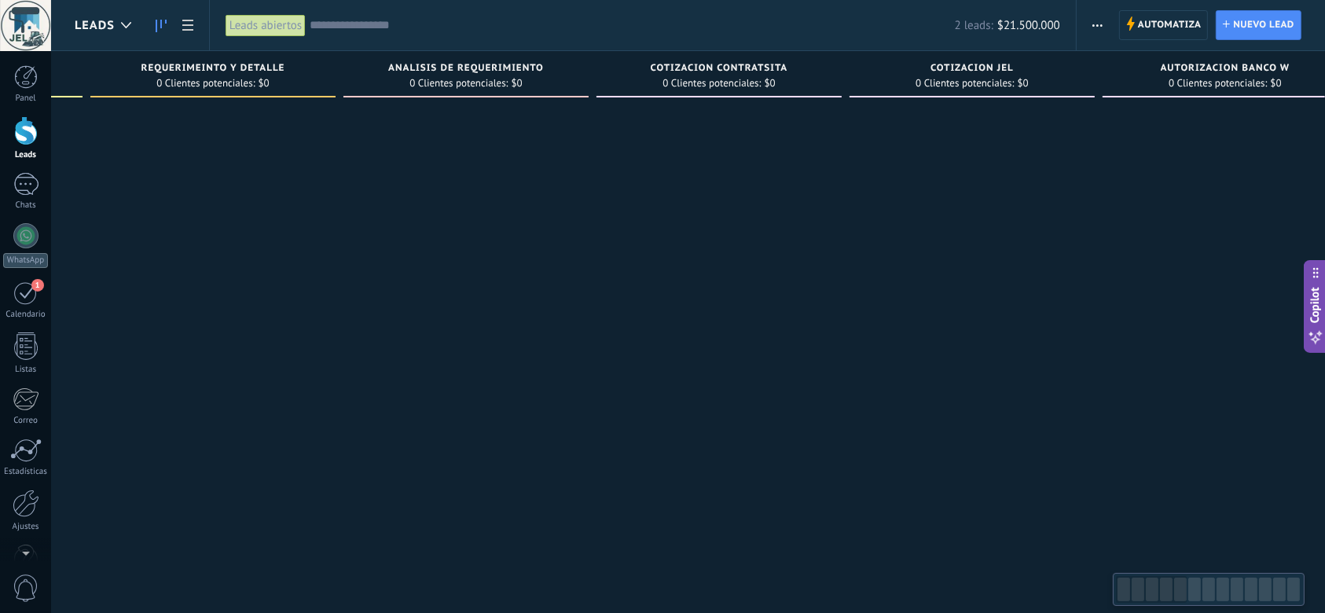
drag, startPoint x: 1066, startPoint y: 324, endPoint x: 442, endPoint y: 329, distance: 624.0
click at [466, 328] on div at bounding box center [465, 309] width 245 height 408
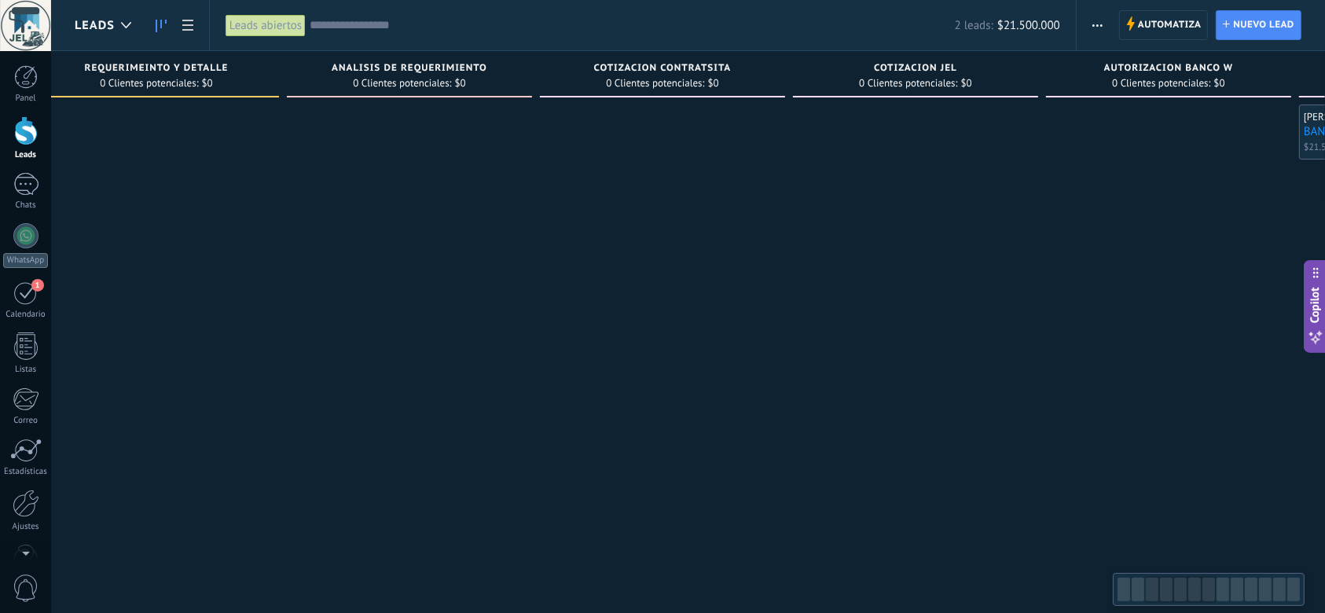
drag, startPoint x: 1045, startPoint y: 369, endPoint x: 1207, endPoint y: 415, distance: 168.4
click at [1324, 446] on html ".abecls-1,.abecls-2{fill-rule:evenodd}.abecls-2{fill:#fff} .abhcls-1{fill:none}…" at bounding box center [662, 306] width 1325 height 613
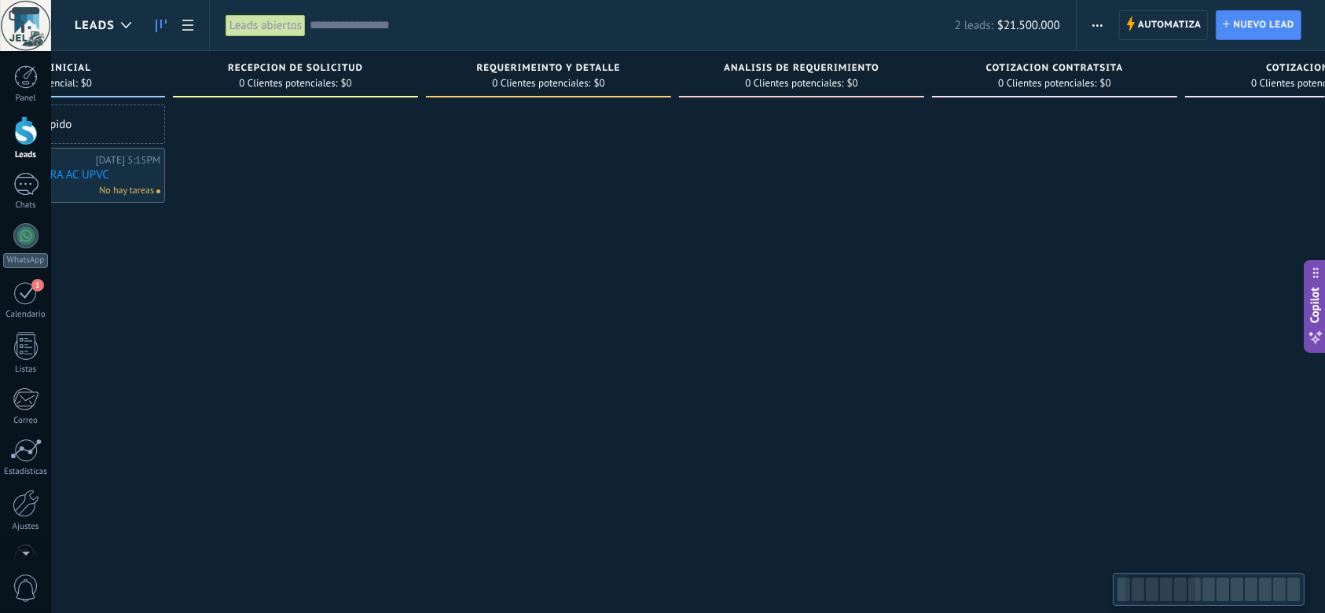
drag, startPoint x: 826, startPoint y: 395, endPoint x: 1340, endPoint y: 390, distance: 514.0
click at [1324, 390] on html ".abecls-1,.abecls-2{fill-rule:evenodd}.abecls-2{fill:#fff} .abhcls-1{fill:none}…" at bounding box center [662, 306] width 1325 height 613
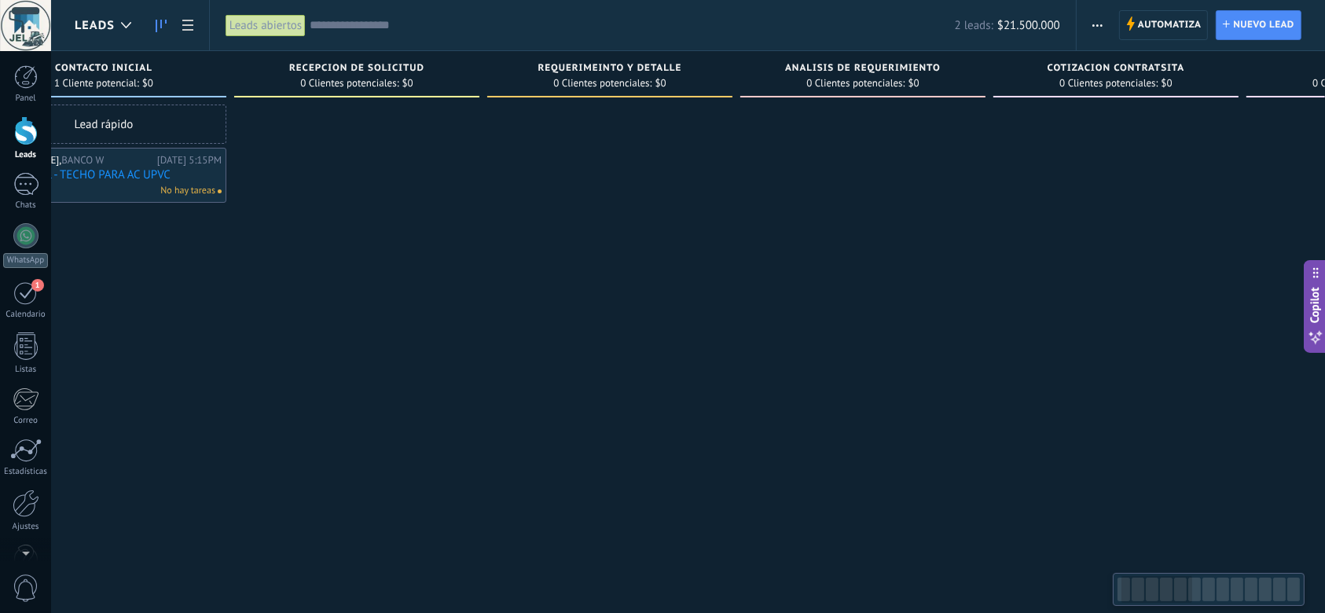
drag, startPoint x: 1249, startPoint y: 379, endPoint x: 1340, endPoint y: 362, distance: 92.6
click at [1324, 362] on html ".abecls-1,.abecls-2{fill-rule:evenodd}.abecls-2{fill:#fff} .abhcls-1{fill:none}…" at bounding box center [662, 306] width 1325 height 613
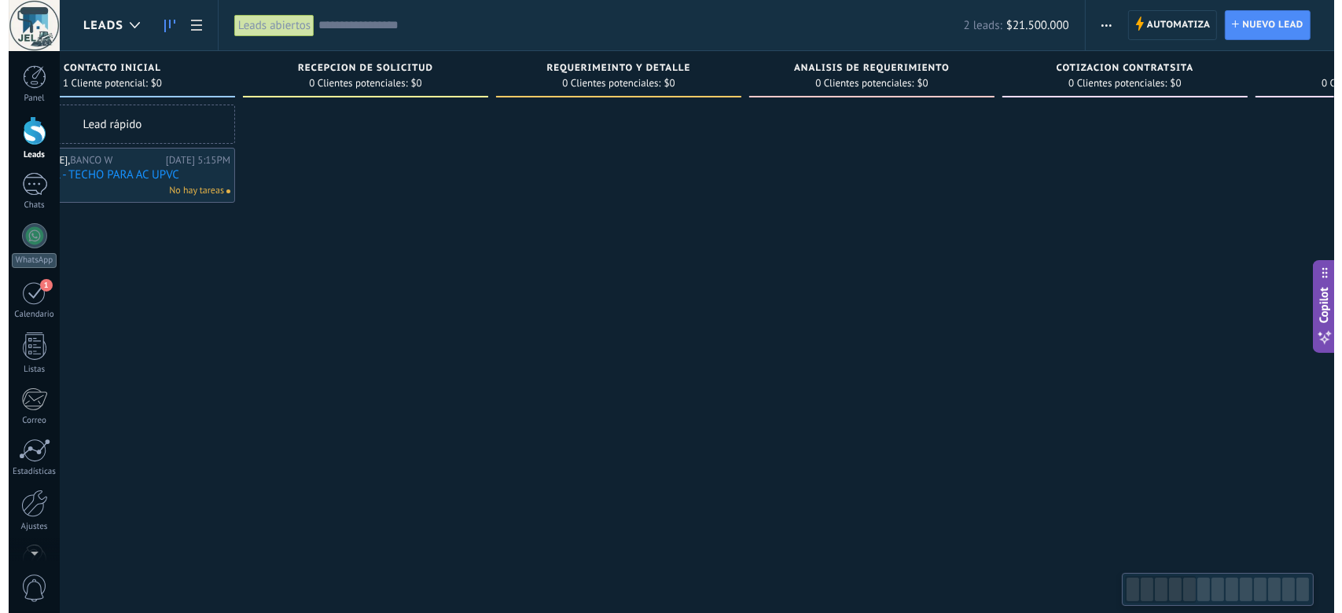
scroll to position [0, 0]
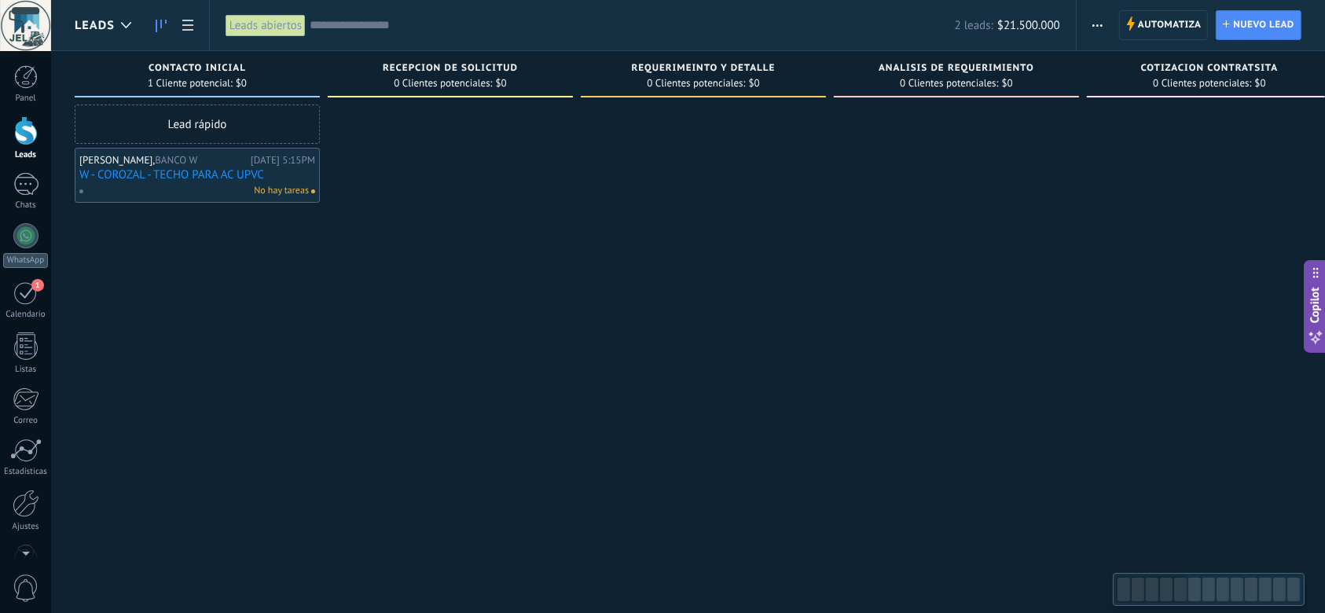
drag, startPoint x: 376, startPoint y: 360, endPoint x: 813, endPoint y: 332, distance: 437.0
click at [156, 178] on link "W - COROZAL - TECHO PARA AC UPVC" at bounding box center [197, 174] width 236 height 13
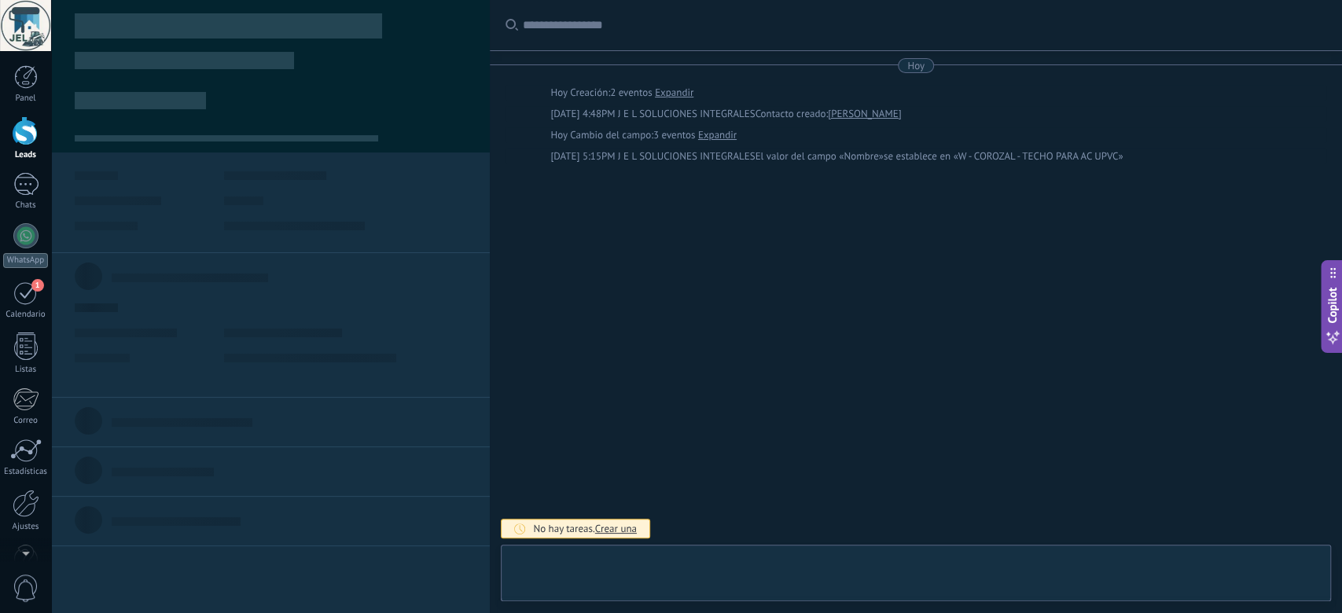
type textarea "***"
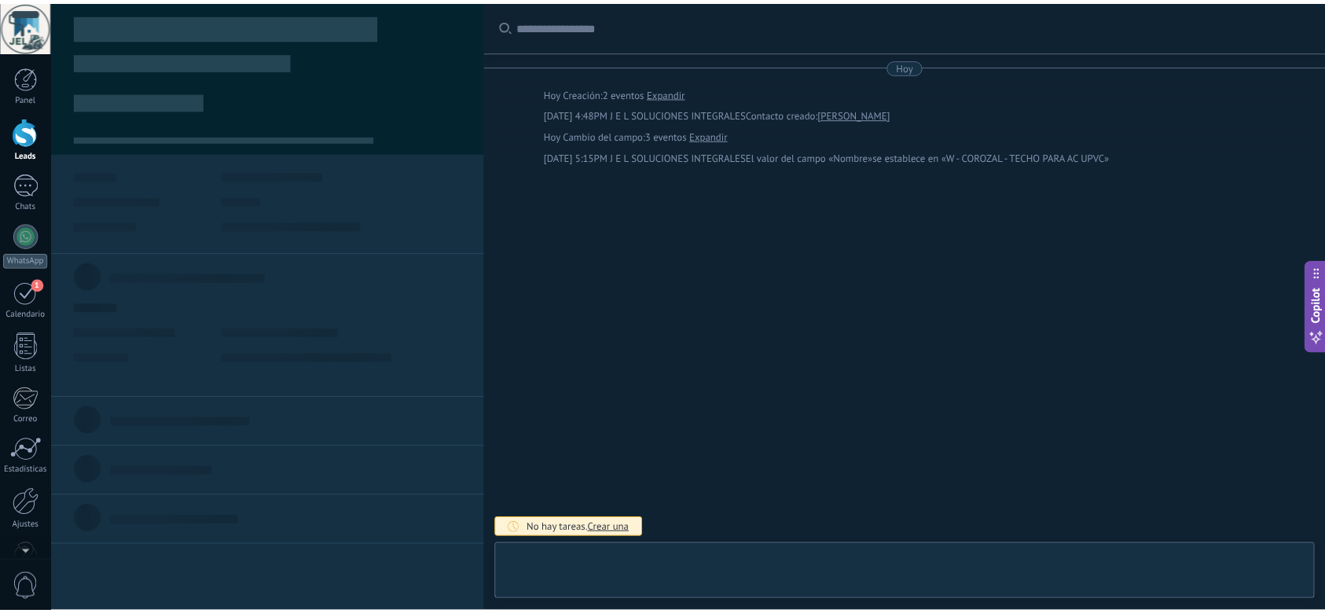
scroll to position [15, 0]
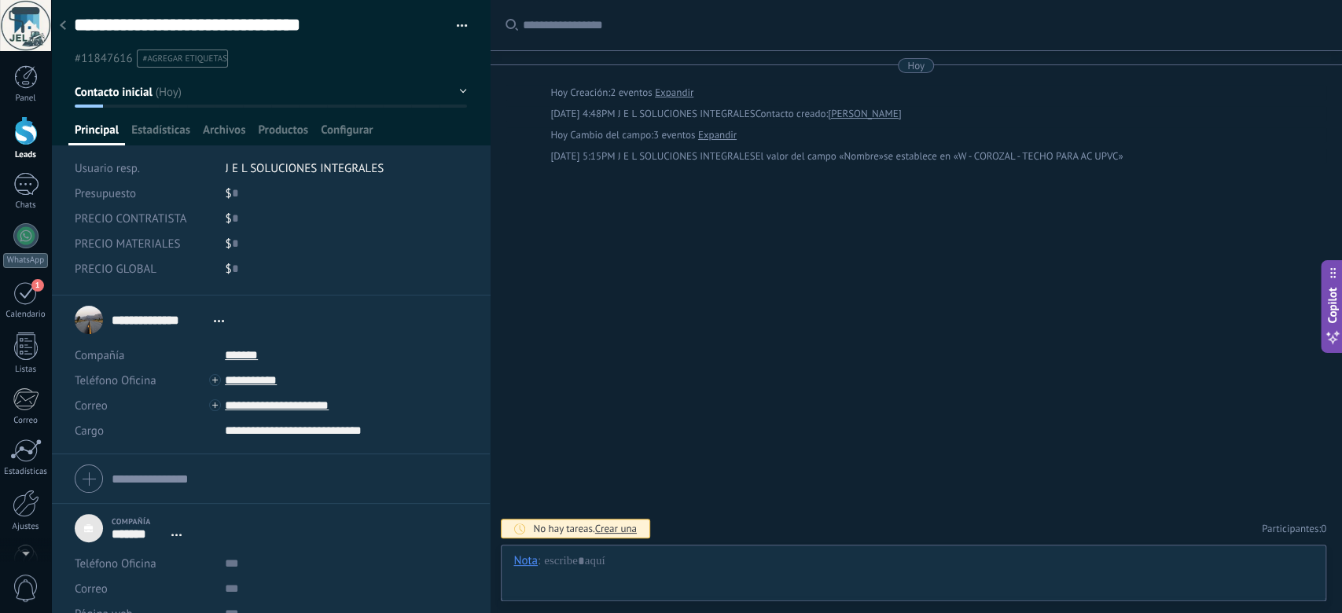
click at [66, 30] on div at bounding box center [63, 26] width 22 height 31
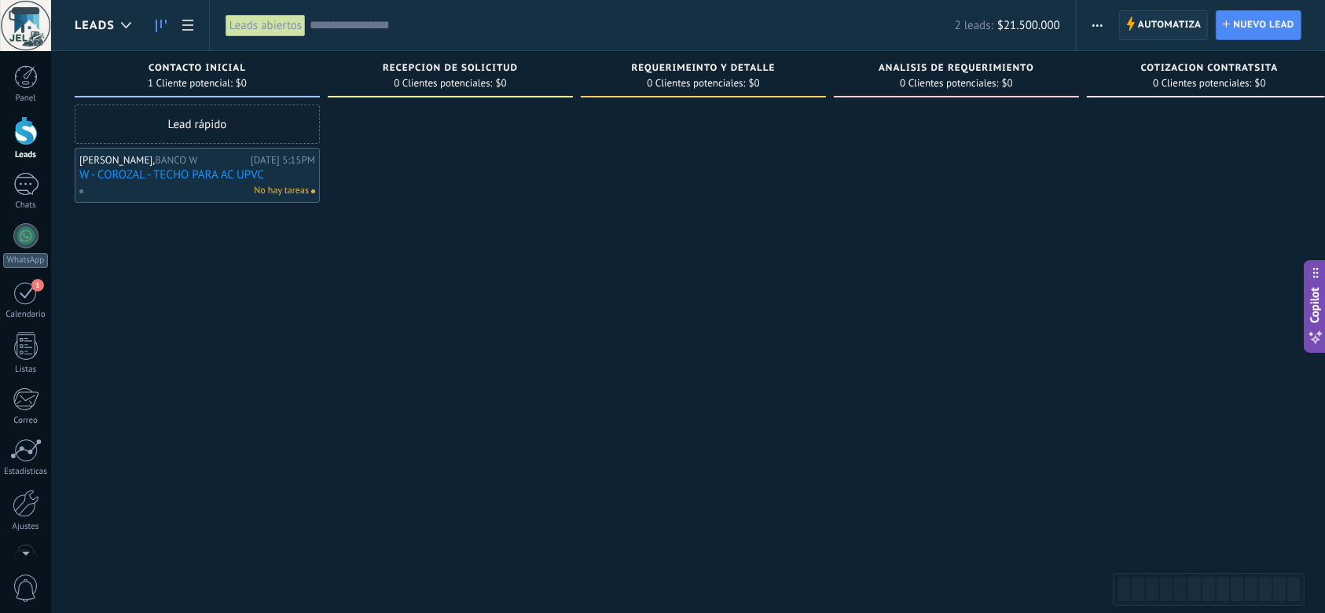
click at [1154, 20] on span "Automatiza" at bounding box center [1170, 25] width 64 height 28
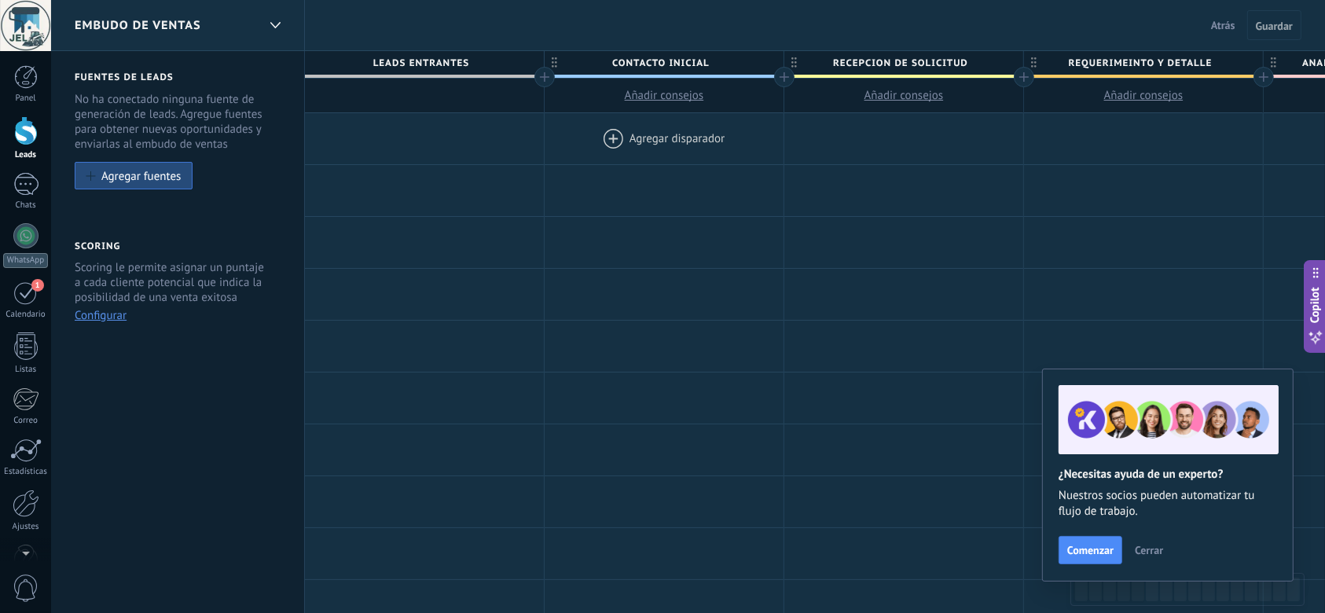
click at [635, 142] on div at bounding box center [664, 138] width 239 height 51
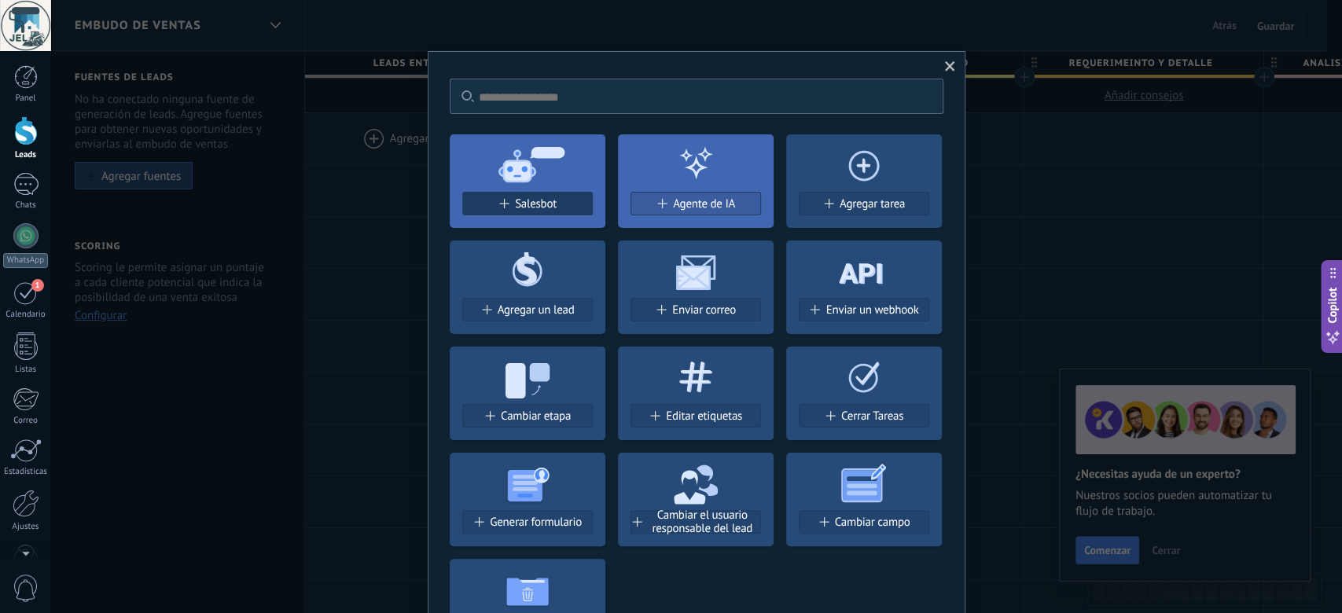
click at [542, 201] on span "Salesbot" at bounding box center [536, 203] width 42 height 13
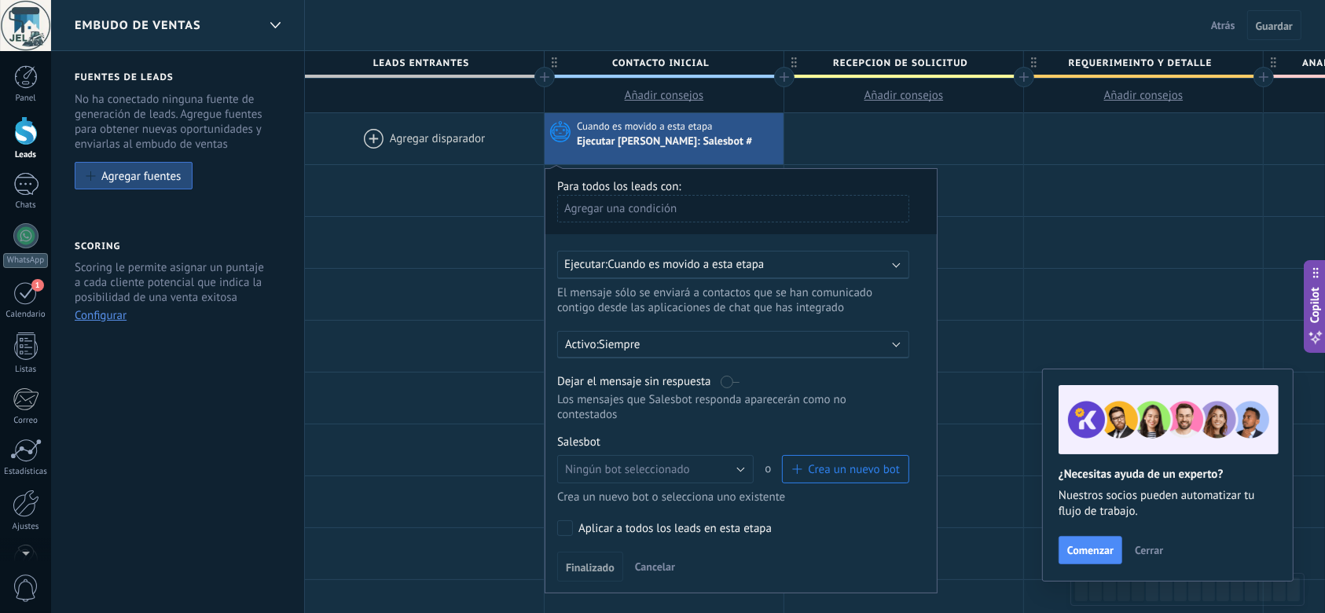
click at [1228, 31] on span "Atrás" at bounding box center [1223, 25] width 24 height 14
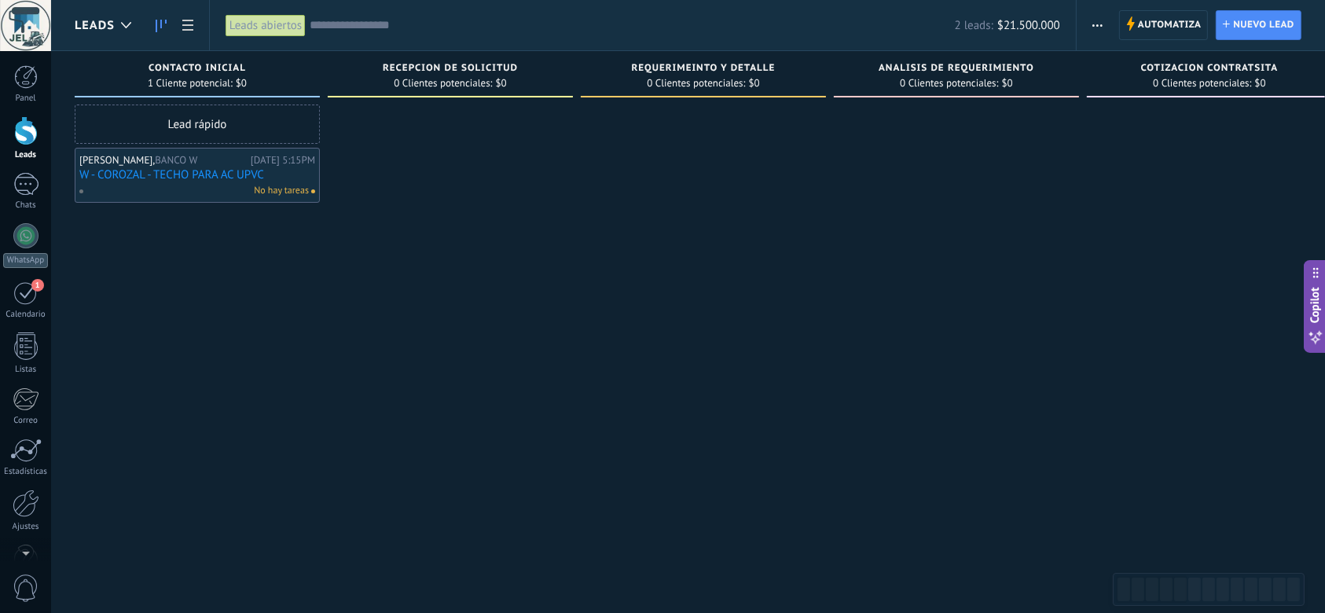
click at [377, 355] on div at bounding box center [450, 309] width 245 height 408
click at [453, 369] on div at bounding box center [450, 309] width 245 height 408
click at [204, 124] on div "Lead rápido" at bounding box center [197, 124] width 245 height 39
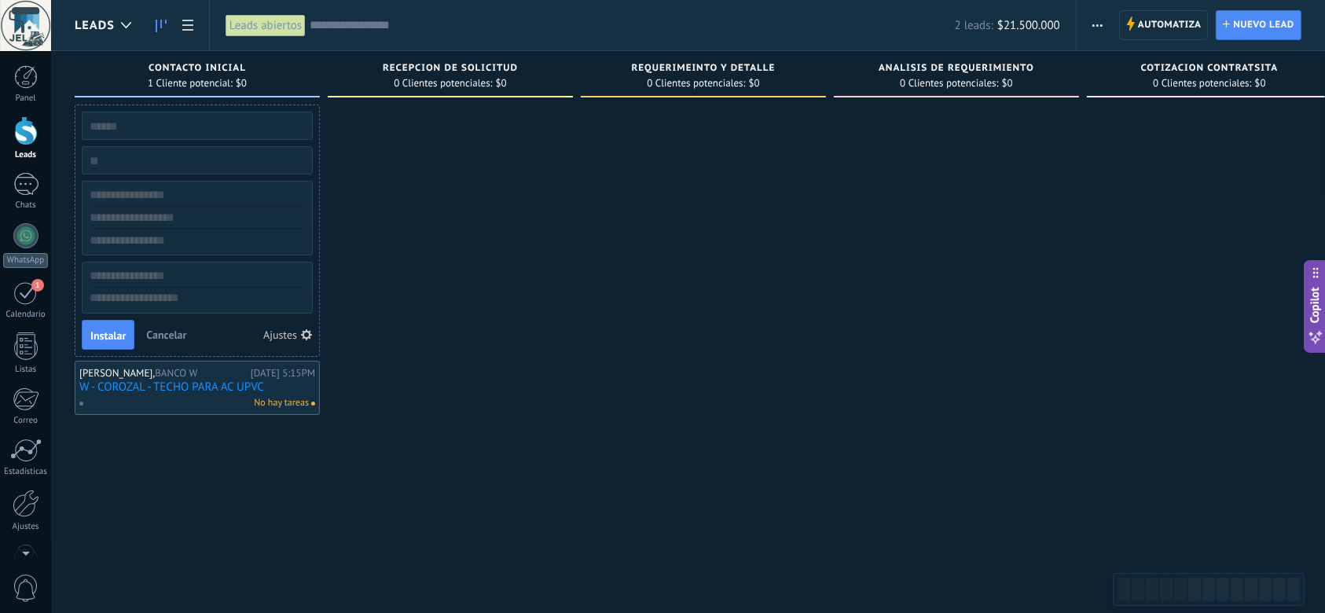
click at [646, 319] on div at bounding box center [703, 309] width 245 height 408
click at [594, 431] on div at bounding box center [703, 309] width 245 height 408
click at [1102, 25] on use "button" at bounding box center [1097, 25] width 10 height 2
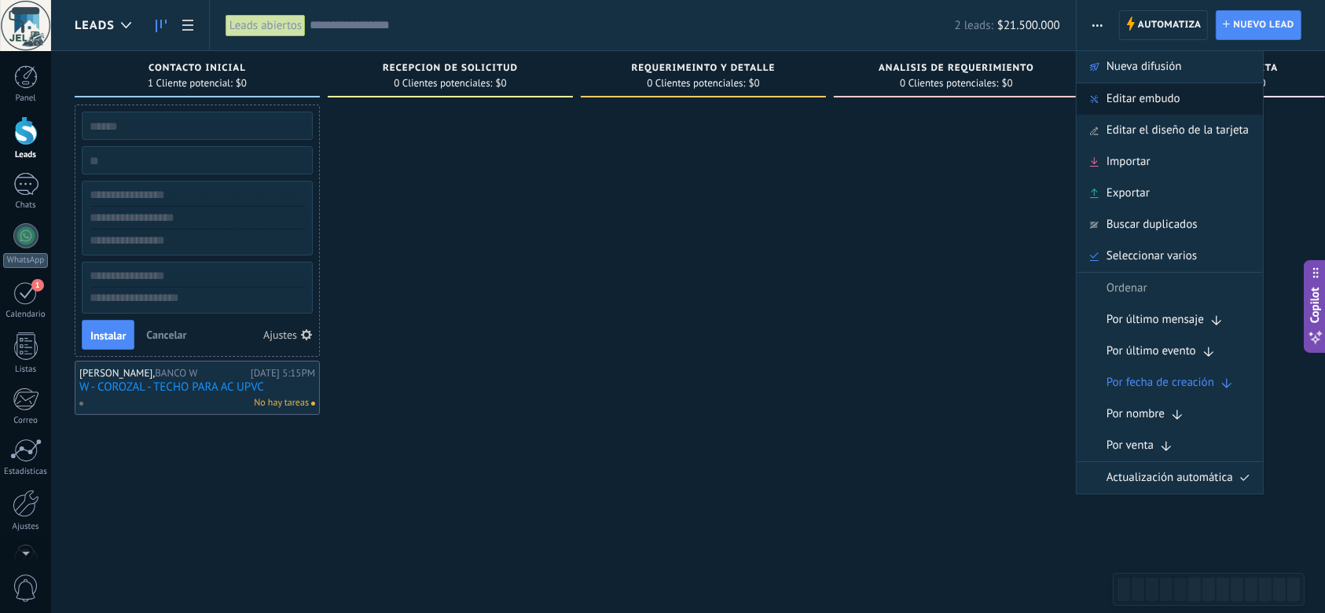
click at [1180, 91] on span "Editar embudo" at bounding box center [1144, 98] width 74 height 31
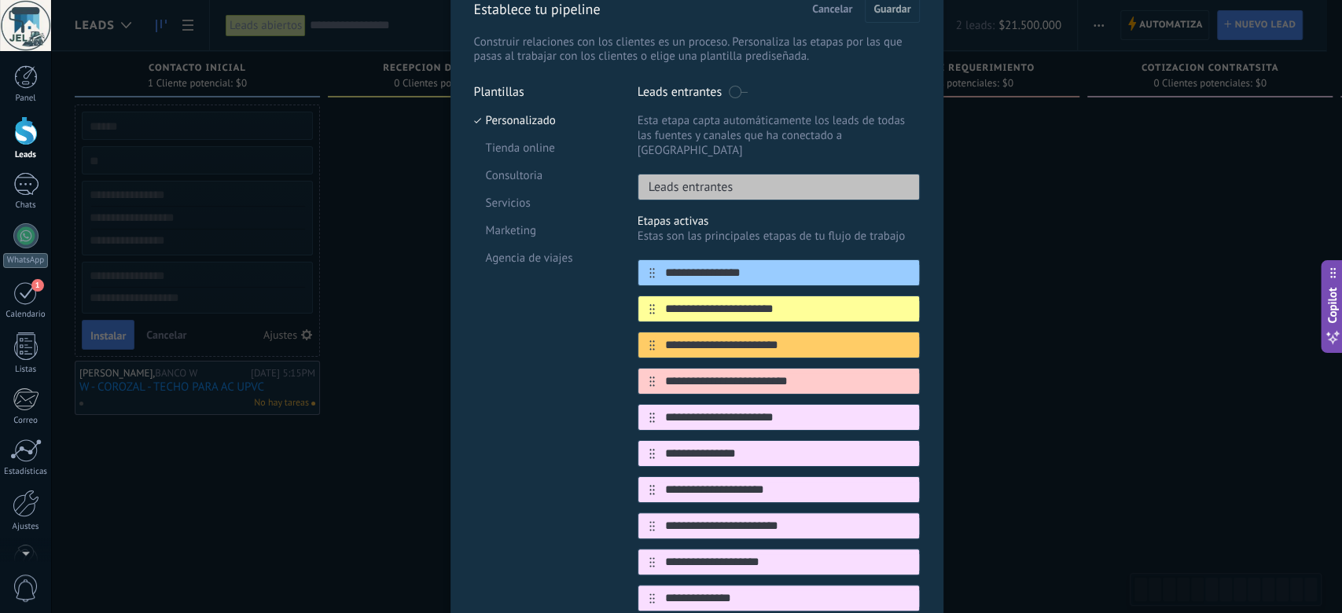
scroll to position [105, 0]
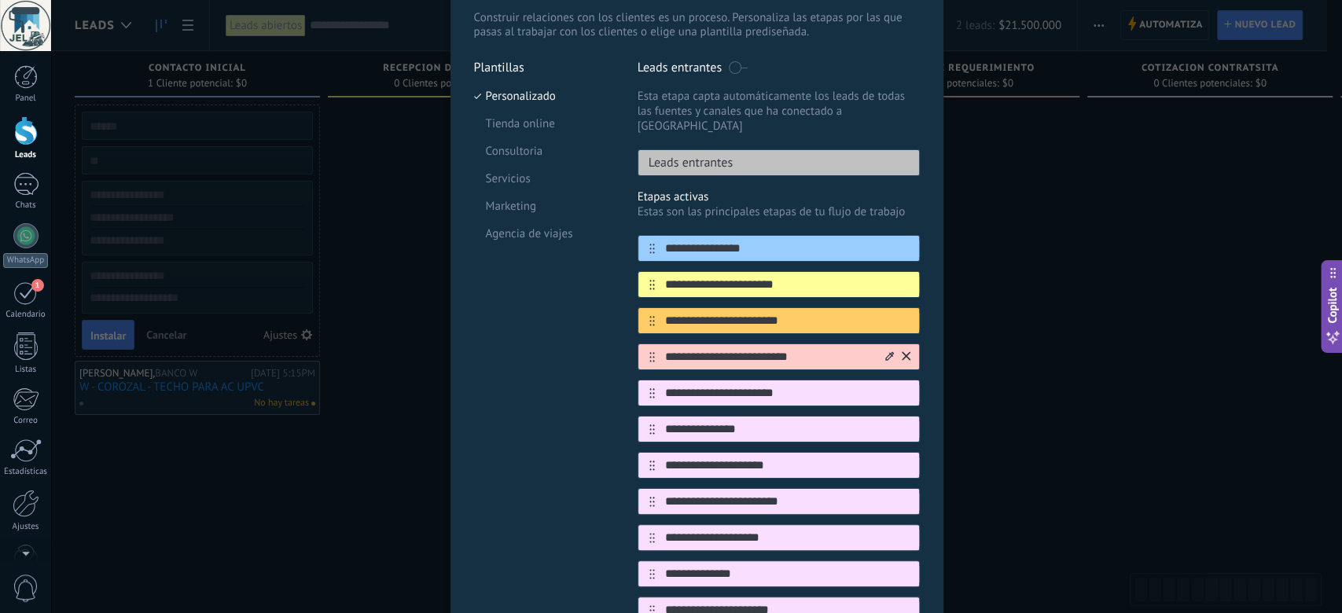
click at [798, 349] on input "**********" at bounding box center [769, 357] width 228 height 17
drag, startPoint x: 829, startPoint y: 343, endPoint x: 656, endPoint y: 354, distance: 173.3
click at [656, 354] on div "**********" at bounding box center [778, 356] width 282 height 27
type input "*"
type input "**********"
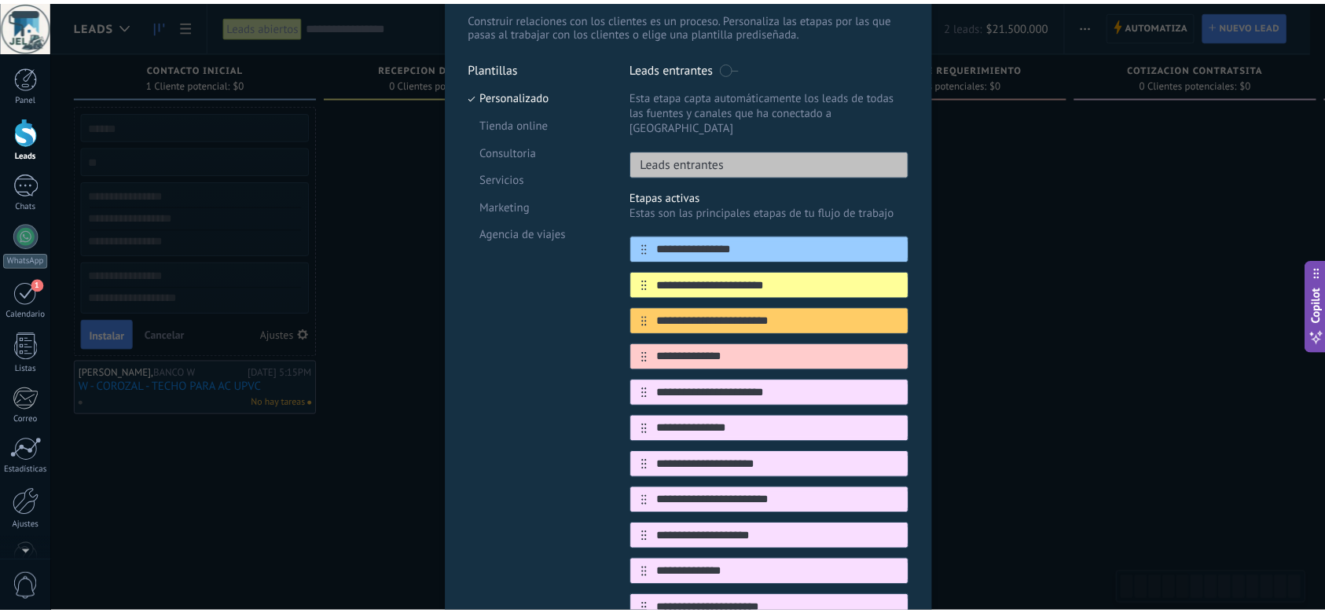
scroll to position [0, 0]
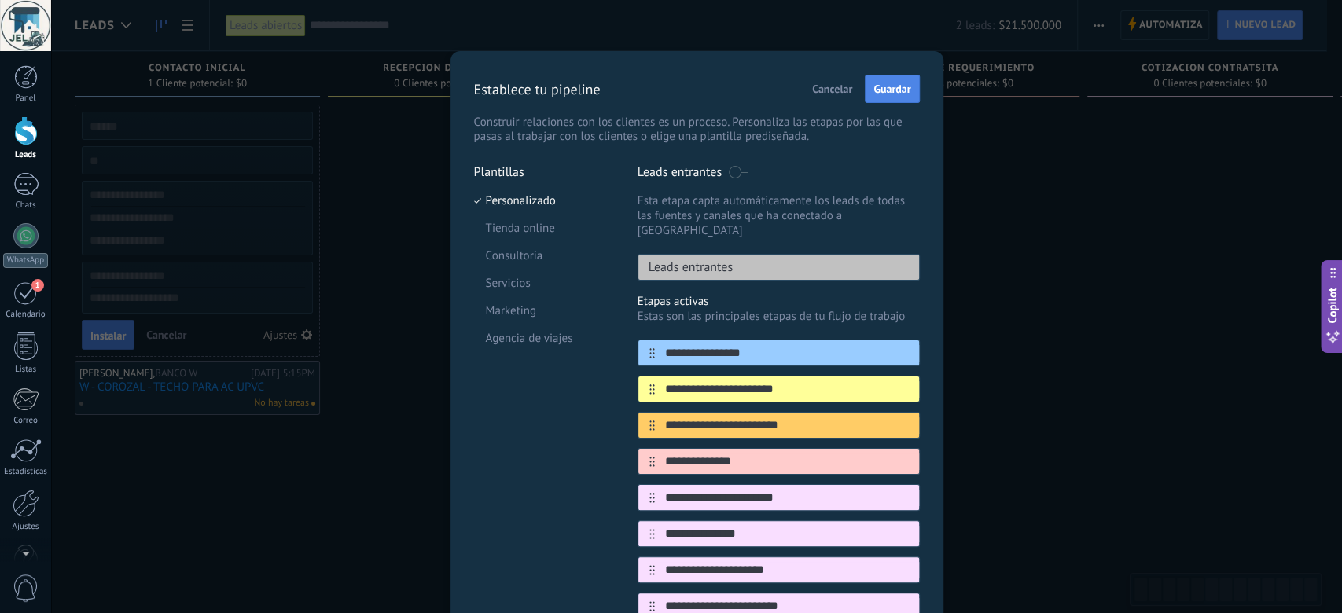
click at [894, 86] on span "Guardar" at bounding box center [891, 88] width 37 height 11
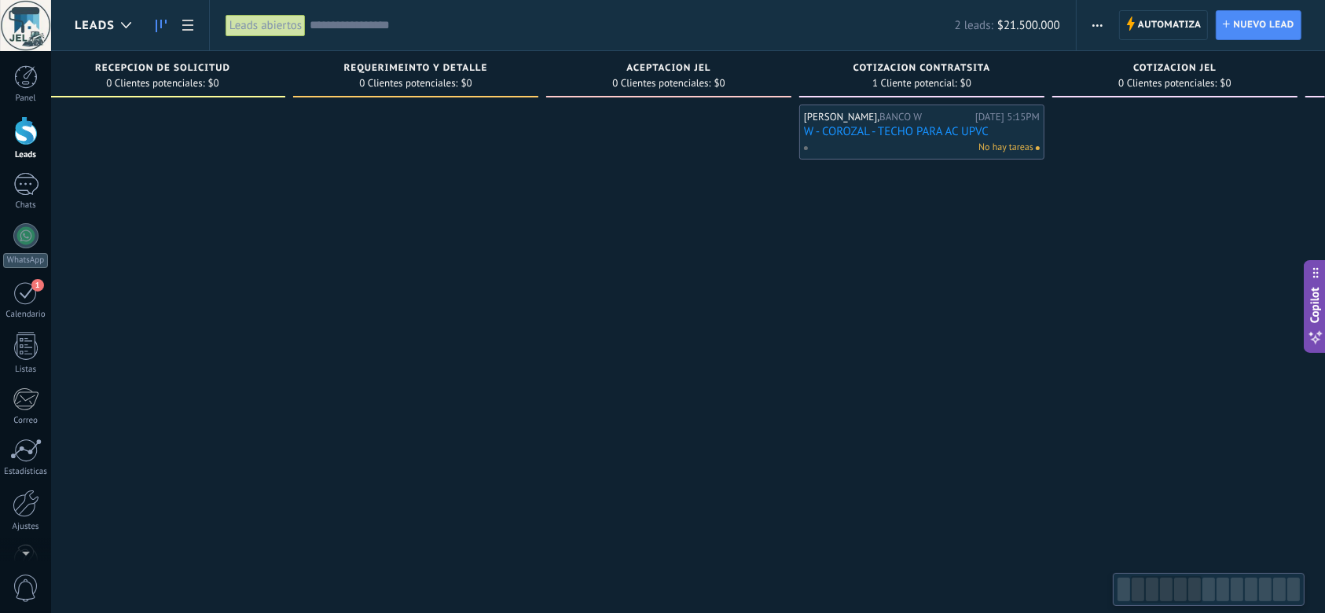
drag, startPoint x: 881, startPoint y: 450, endPoint x: 615, endPoint y: 481, distance: 267.4
click at [579, 502] on div at bounding box center [668, 309] width 245 height 408
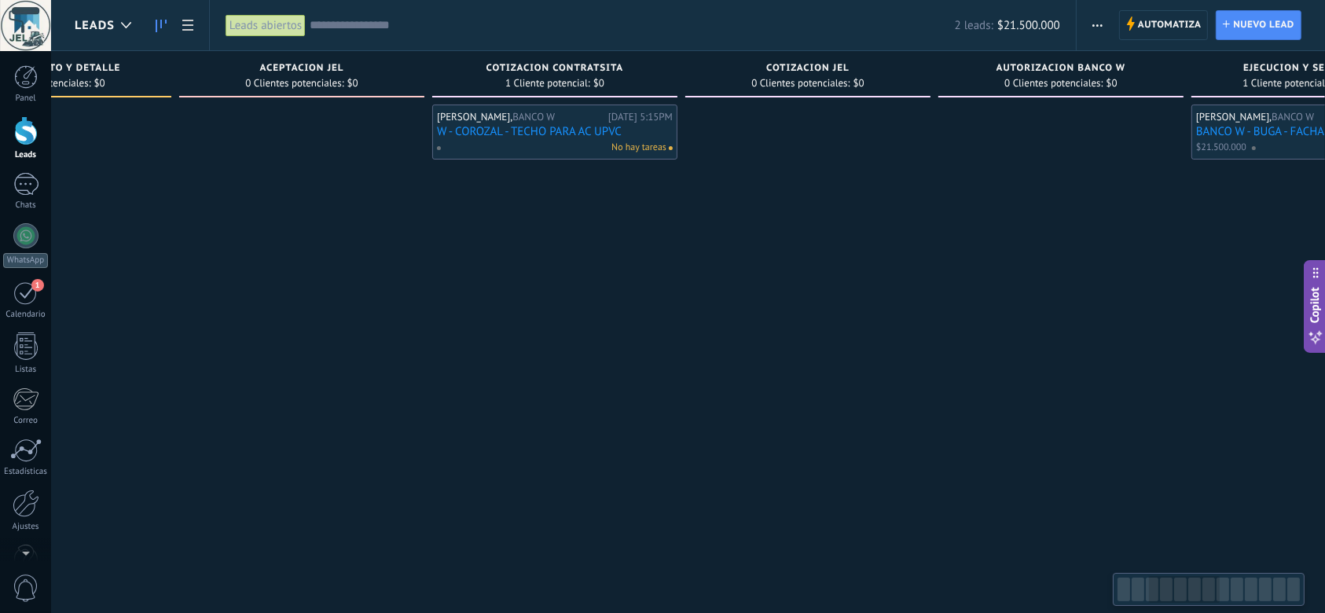
drag, startPoint x: 940, startPoint y: 407, endPoint x: 563, endPoint y: 440, distance: 378.7
click at [538, 450] on div "[PERSON_NAME], BANCO W [DATE] 5:15PM W - COROZAL - TECHO PARA AC UPVC No hay ta…" at bounding box center [554, 309] width 245 height 408
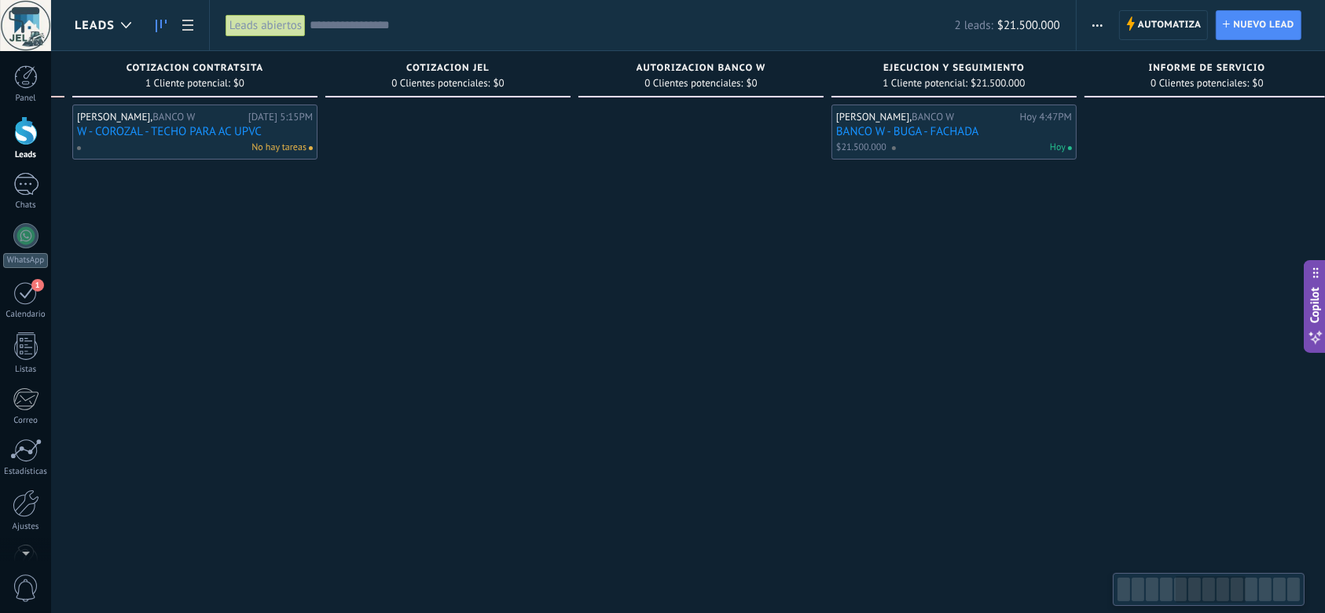
drag, startPoint x: 906, startPoint y: 424, endPoint x: 484, endPoint y: 453, distance: 423.0
click at [578, 453] on div at bounding box center [700, 309] width 245 height 408
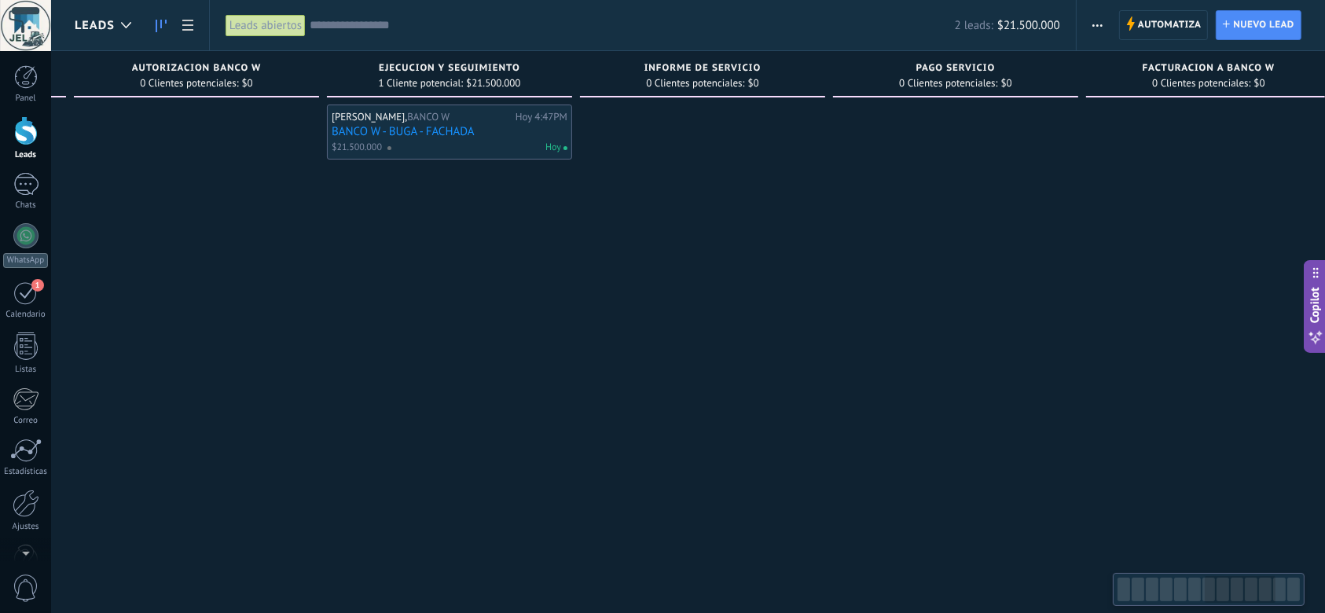
drag, startPoint x: 992, startPoint y: 442, endPoint x: 489, endPoint y: 461, distance: 503.3
click at [580, 463] on div at bounding box center [702, 309] width 245 height 408
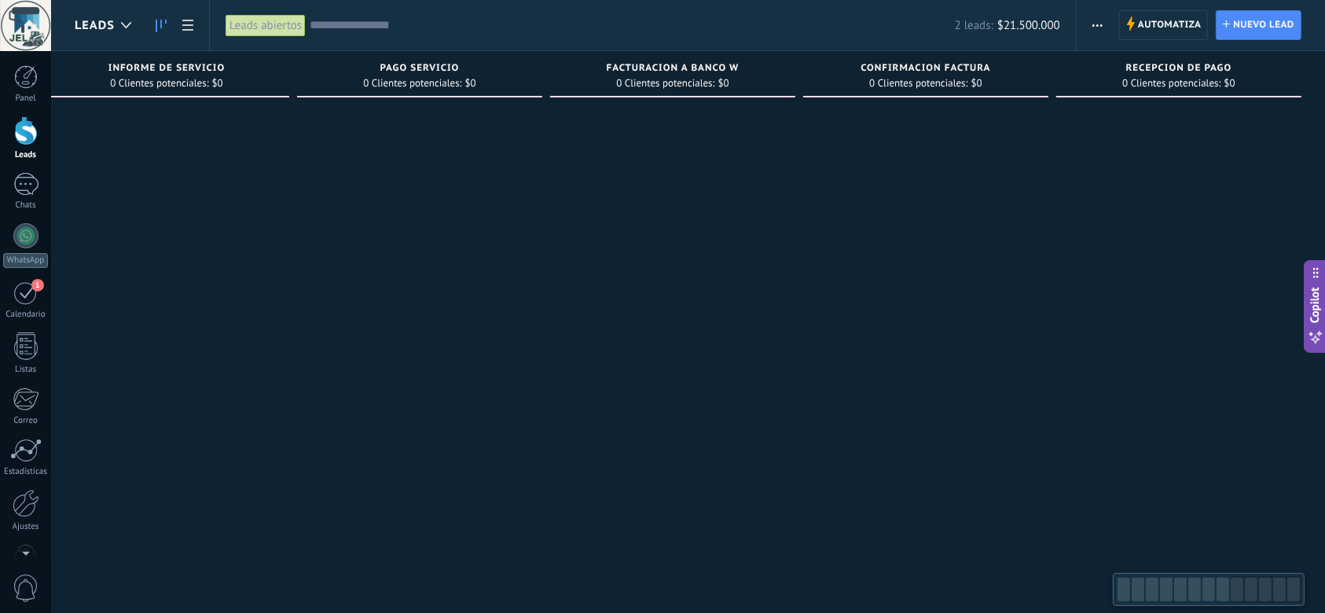
drag, startPoint x: 1025, startPoint y: 427, endPoint x: 462, endPoint y: 446, distance: 563.0
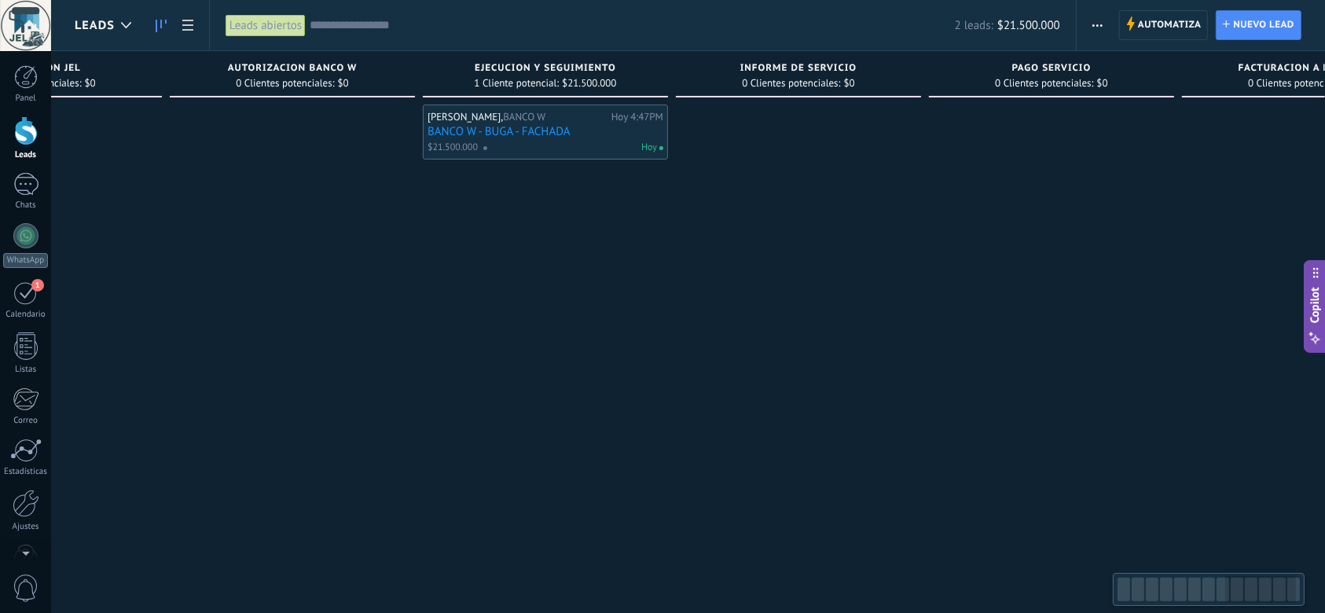
drag, startPoint x: 534, startPoint y: 406, endPoint x: 1202, endPoint y: 420, distance: 669.0
click at [1174, 422] on div at bounding box center [1051, 309] width 245 height 408
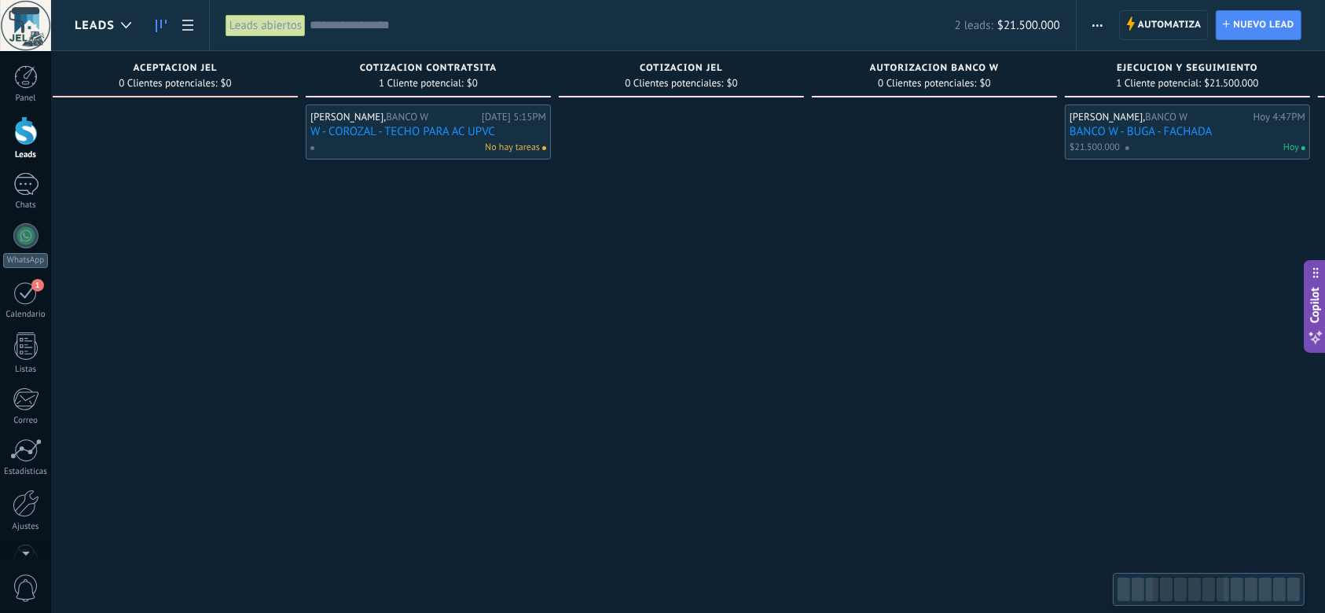
drag, startPoint x: 365, startPoint y: 385, endPoint x: 1119, endPoint y: 411, distance: 754.1
click at [1057, 410] on div at bounding box center [934, 309] width 245 height 408
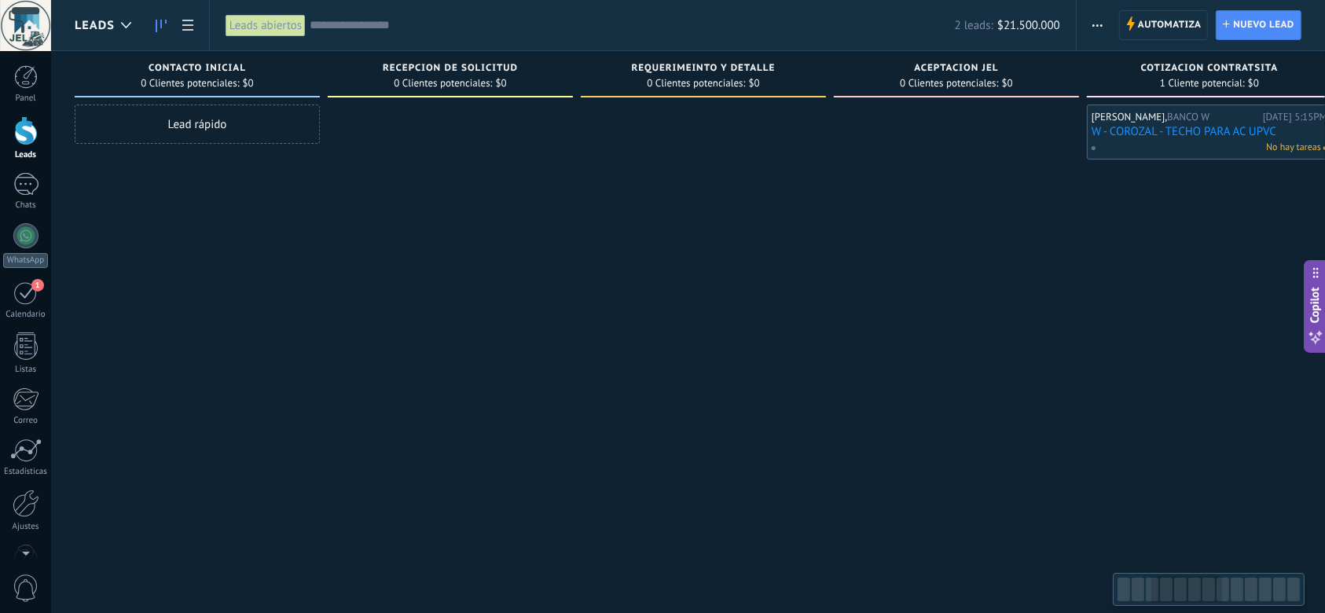
drag, startPoint x: 363, startPoint y: 413, endPoint x: 1065, endPoint y: 453, distance: 702.9
click at [1056, 452] on div at bounding box center [956, 309] width 245 height 408
drag, startPoint x: 463, startPoint y: 431, endPoint x: 779, endPoint y: 450, distance: 316.5
click at [900, 394] on div at bounding box center [956, 309] width 245 height 408
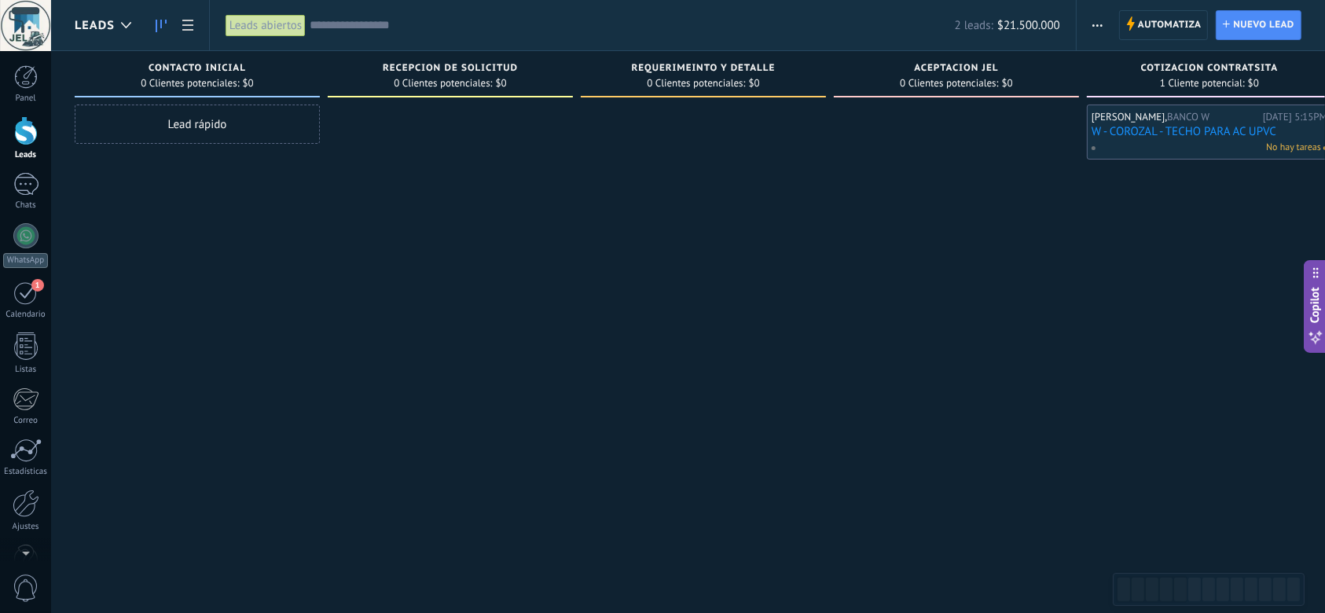
click at [1099, 22] on span "button" at bounding box center [1097, 25] width 10 height 30
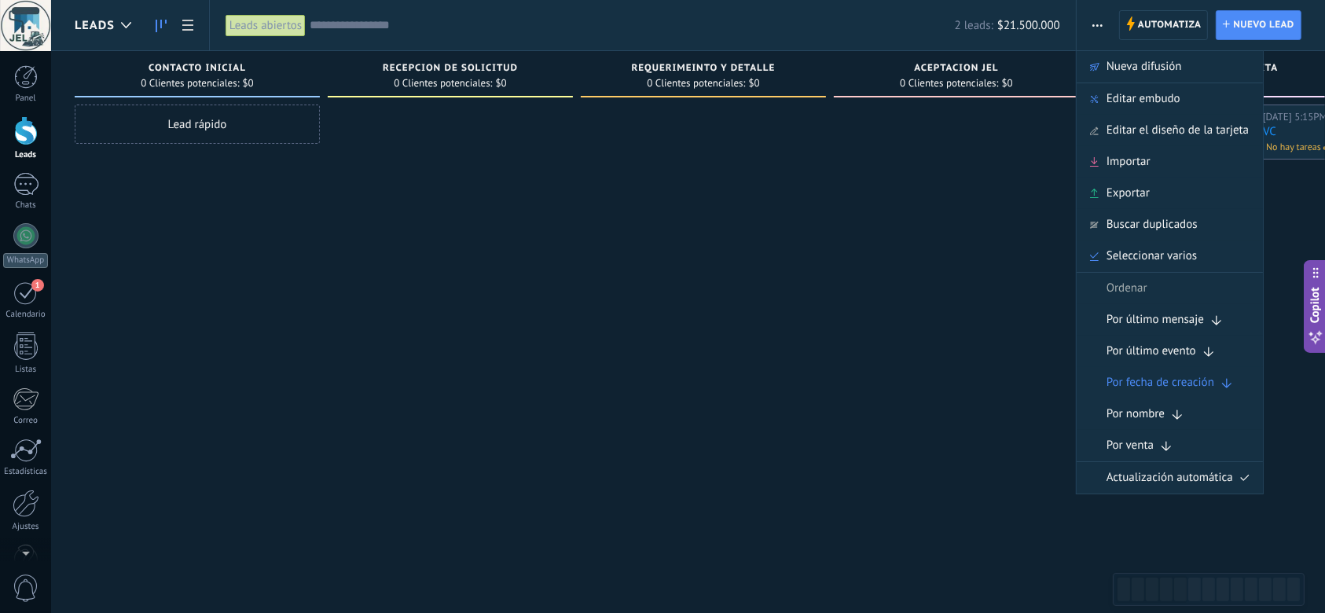
click at [1030, 259] on div at bounding box center [956, 309] width 245 height 408
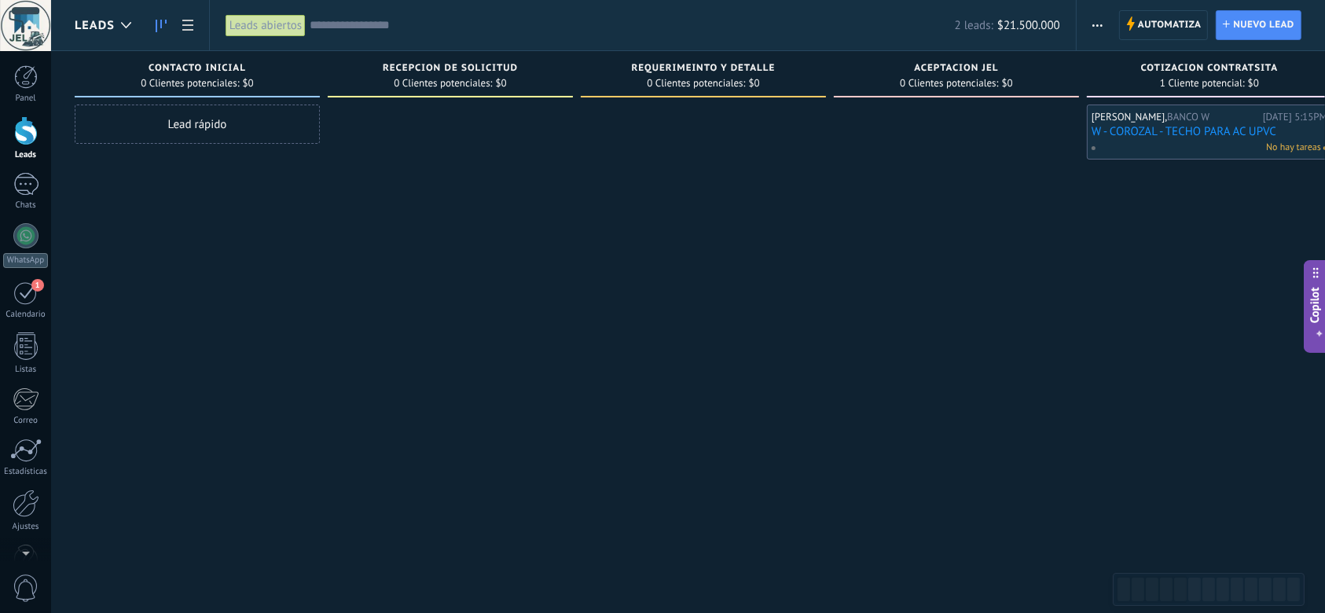
click at [1104, 27] on button "button" at bounding box center [1097, 25] width 23 height 30
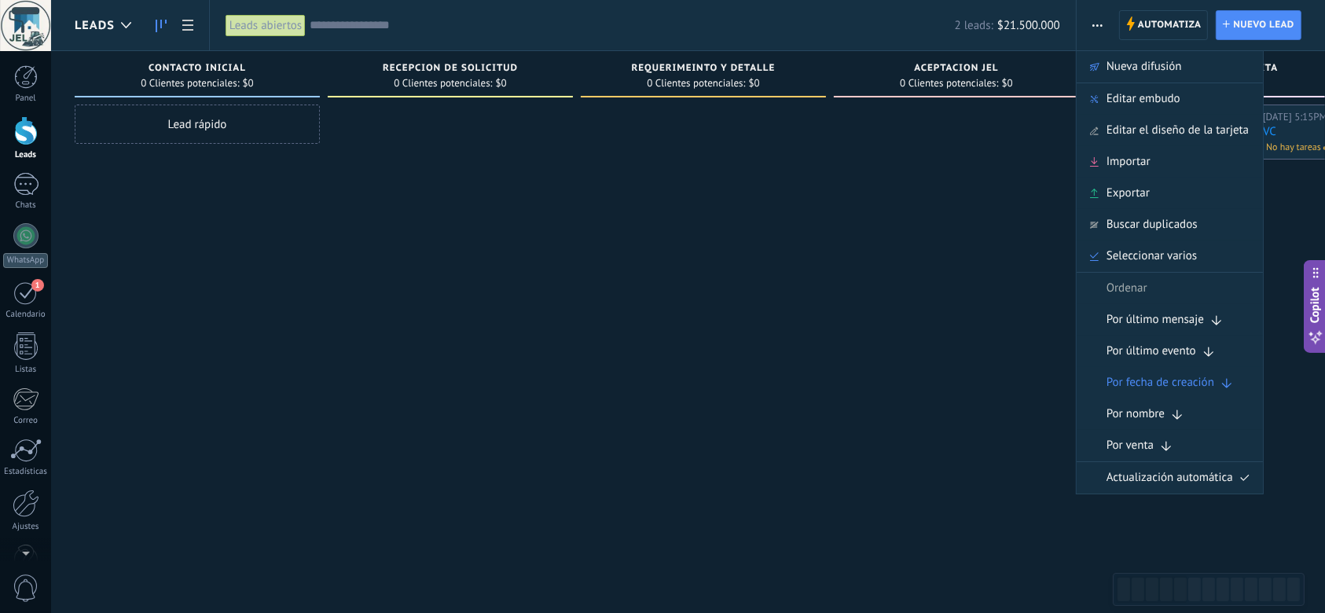
click at [1022, 277] on div at bounding box center [956, 309] width 245 height 408
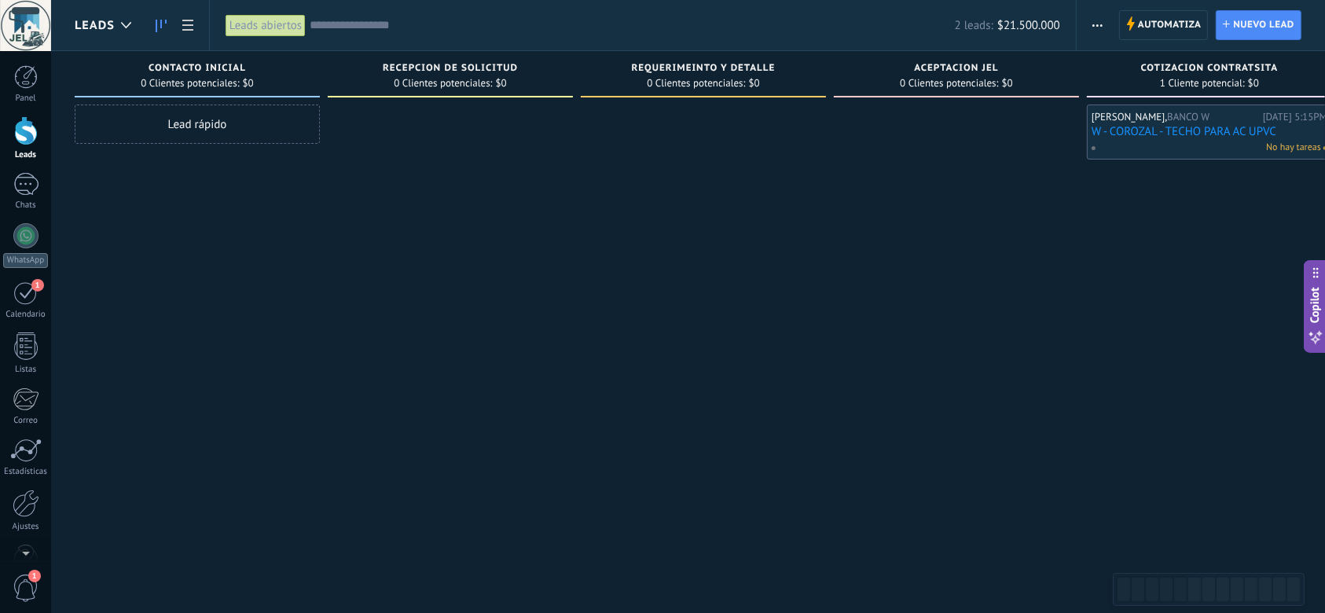
click at [546, 374] on div at bounding box center [450, 309] width 245 height 408
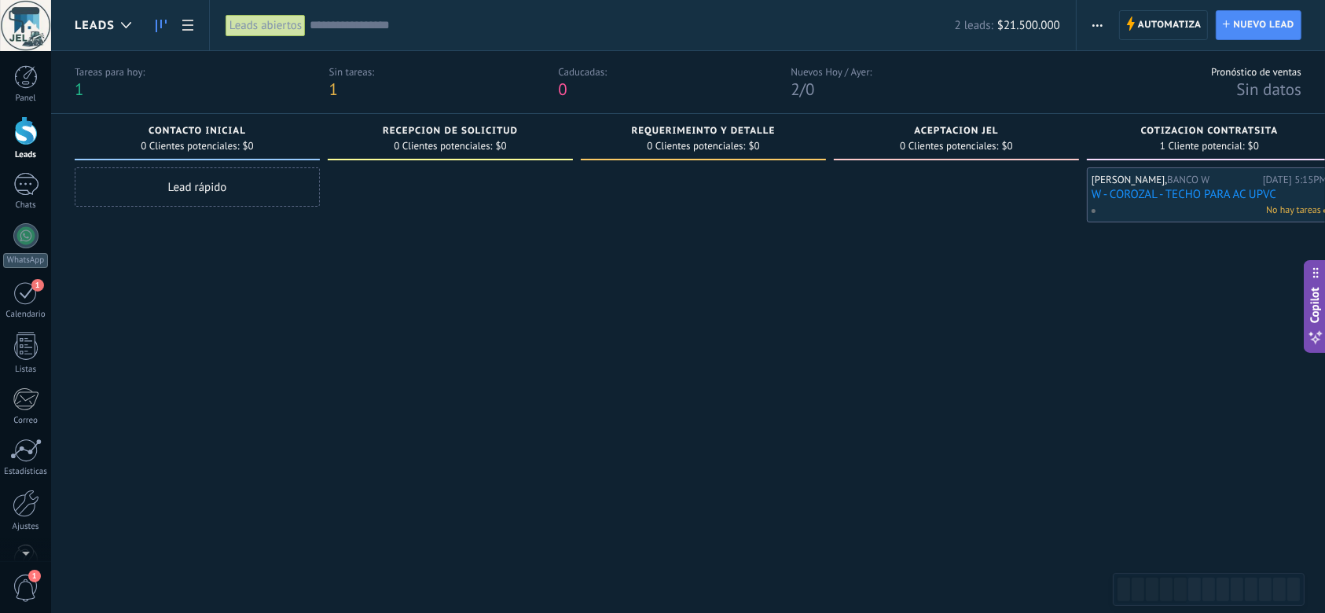
click at [395, 363] on div at bounding box center [450, 371] width 245 height 408
drag, startPoint x: 27, startPoint y: 295, endPoint x: 52, endPoint y: 308, distance: 28.5
click at [27, 295] on div "1" at bounding box center [25, 293] width 25 height 24
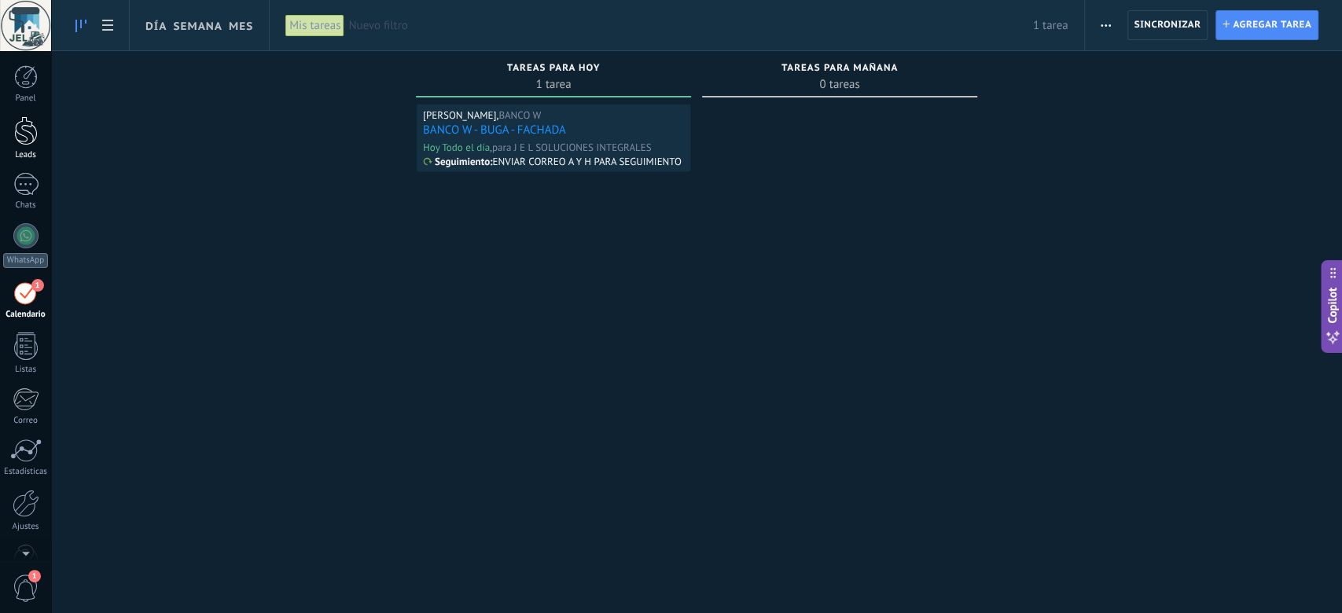
click at [24, 137] on div at bounding box center [26, 130] width 24 height 29
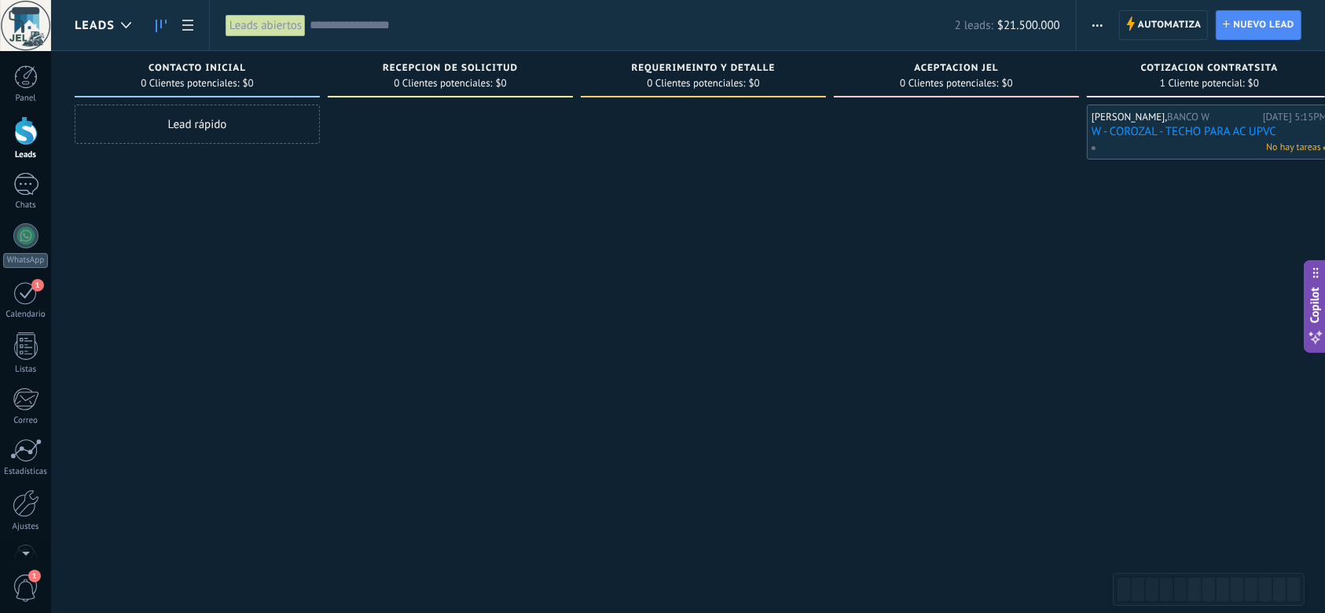
click at [485, 327] on div at bounding box center [450, 309] width 245 height 408
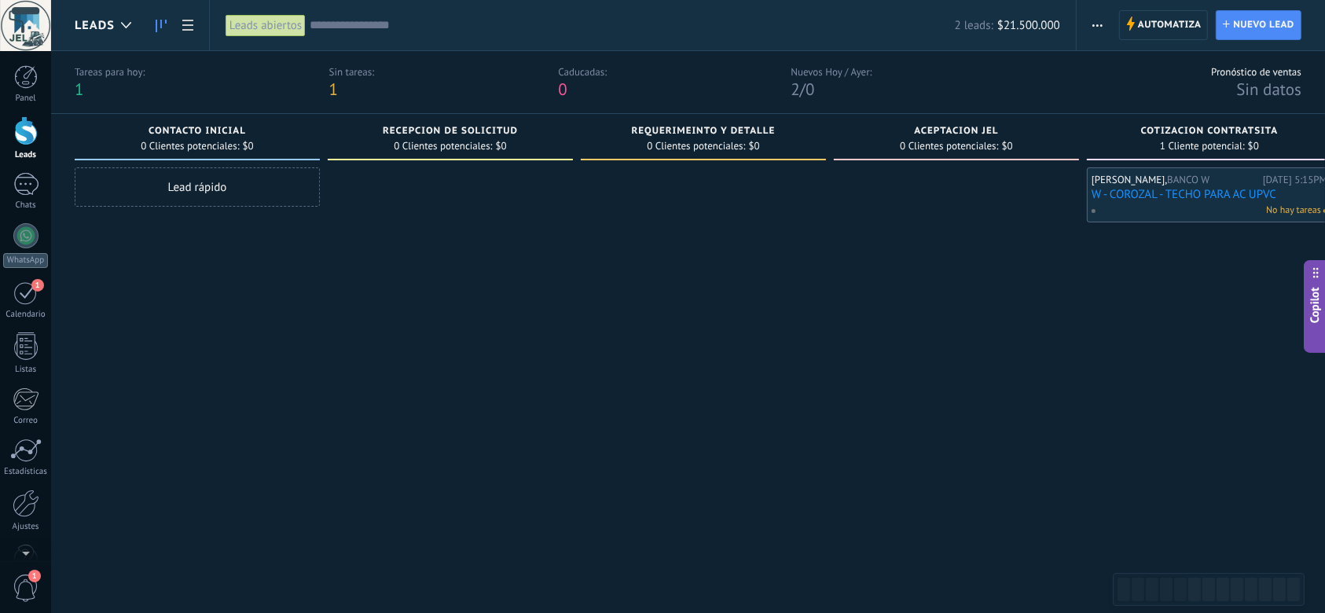
click at [233, 197] on div "Lead rápido" at bounding box center [197, 186] width 245 height 39
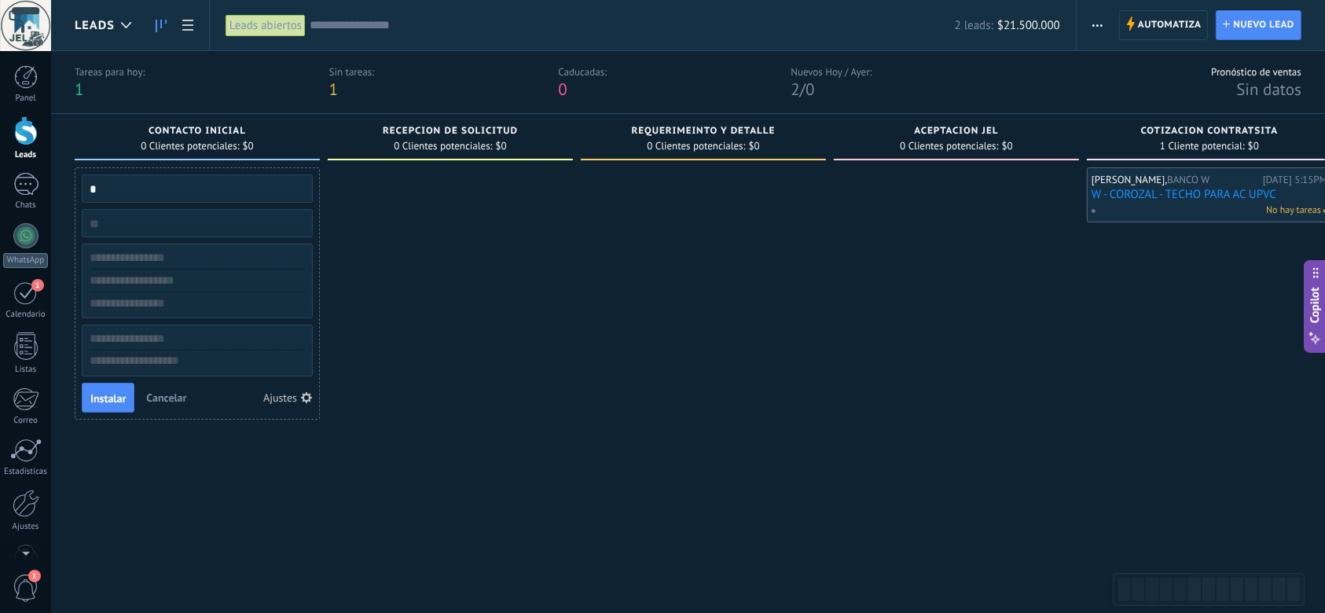
type input "*"
click at [101, 189] on input "*" at bounding box center [195, 189] width 229 height 22
click at [201, 199] on div "*" at bounding box center [197, 188] width 231 height 28
click at [139, 185] on input "*" at bounding box center [195, 189] width 229 height 22
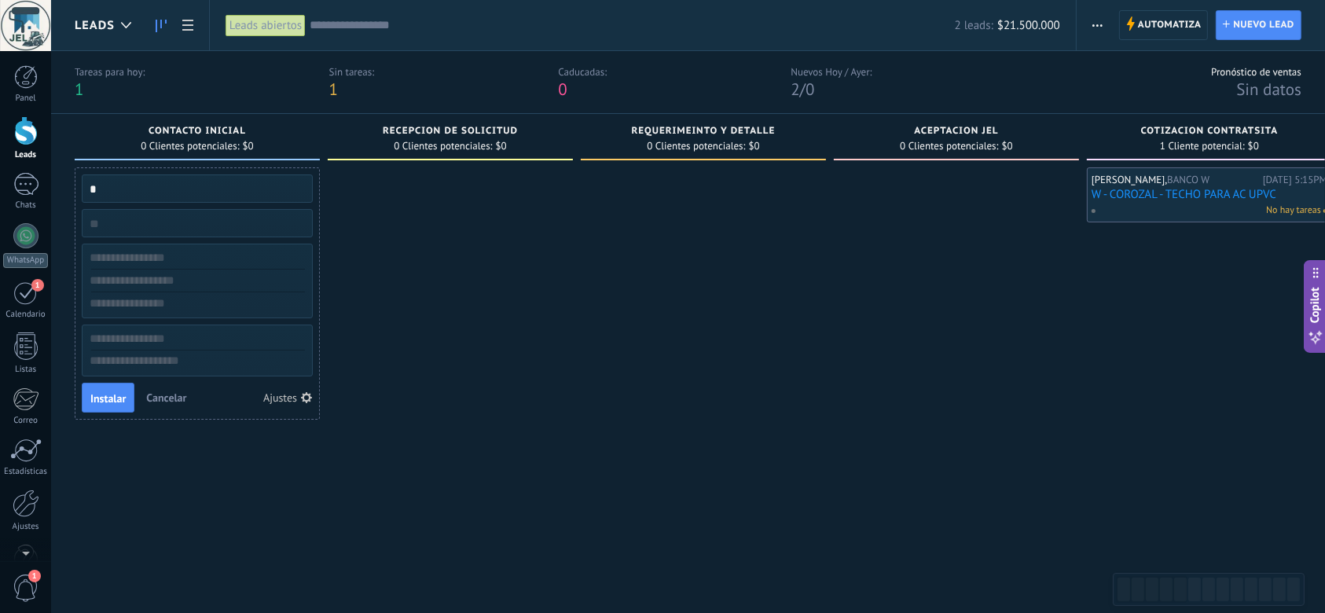
click at [139, 185] on input "*" at bounding box center [195, 189] width 229 height 22
click at [149, 185] on input "**" at bounding box center [195, 189] width 229 height 22
click at [203, 190] on input "**********" at bounding box center [195, 189] width 229 height 22
type input "**********"
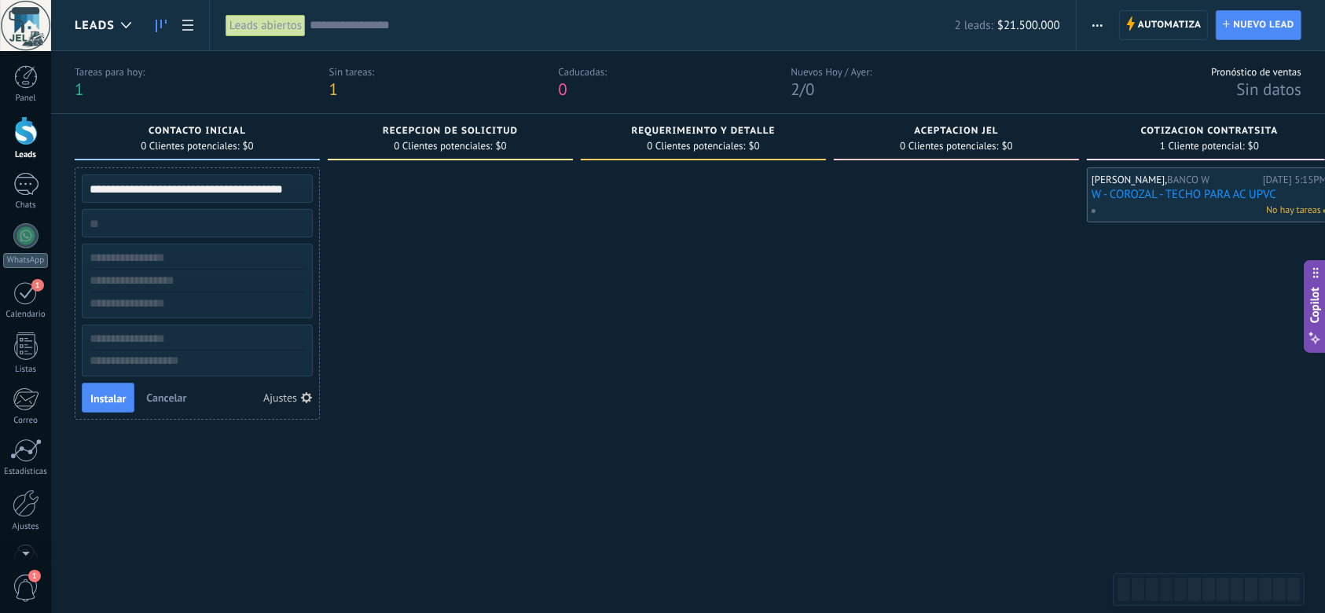
click at [399, 282] on div at bounding box center [450, 371] width 245 height 408
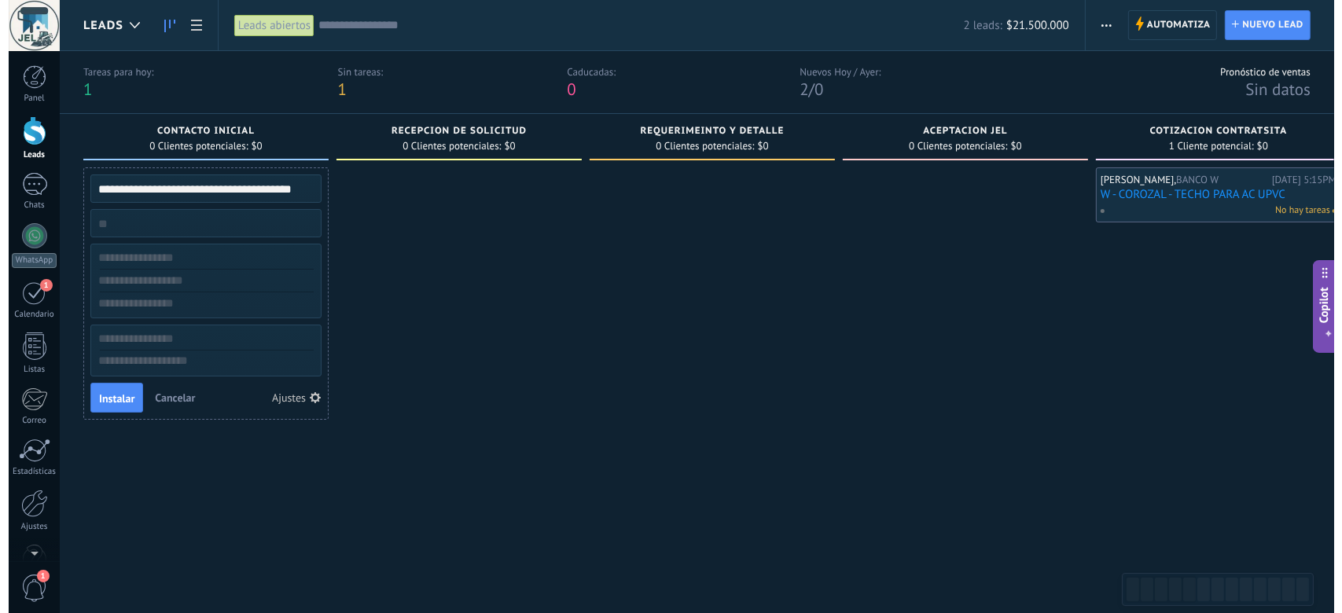
scroll to position [0, 0]
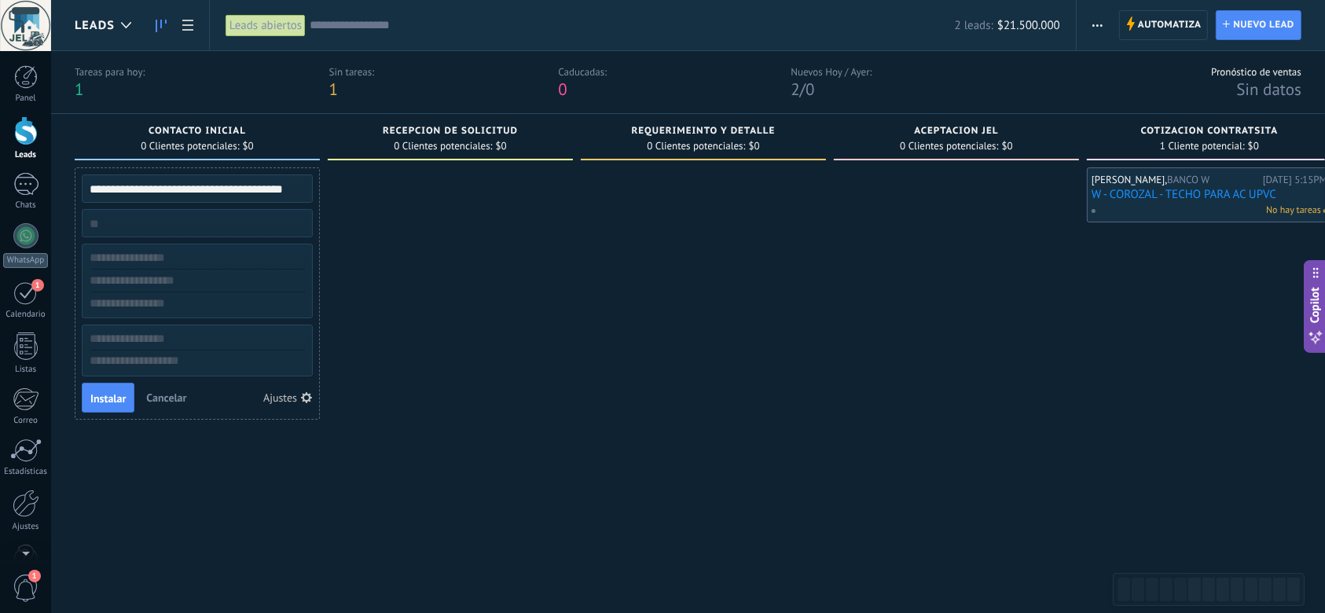
click at [232, 227] on input "numeric" at bounding box center [195, 223] width 229 height 22
type input "******"
click at [214, 292] on input "text" at bounding box center [195, 303] width 229 height 23
drag, startPoint x: 151, startPoint y: 221, endPoint x: 0, endPoint y: 211, distance: 151.2
click at [0, 211] on body ".abecls-1,.abecls-2{fill-rule:evenodd}.abecls-2{fill:#fff} .abhcls-1{fill:none}…" at bounding box center [662, 306] width 1325 height 613
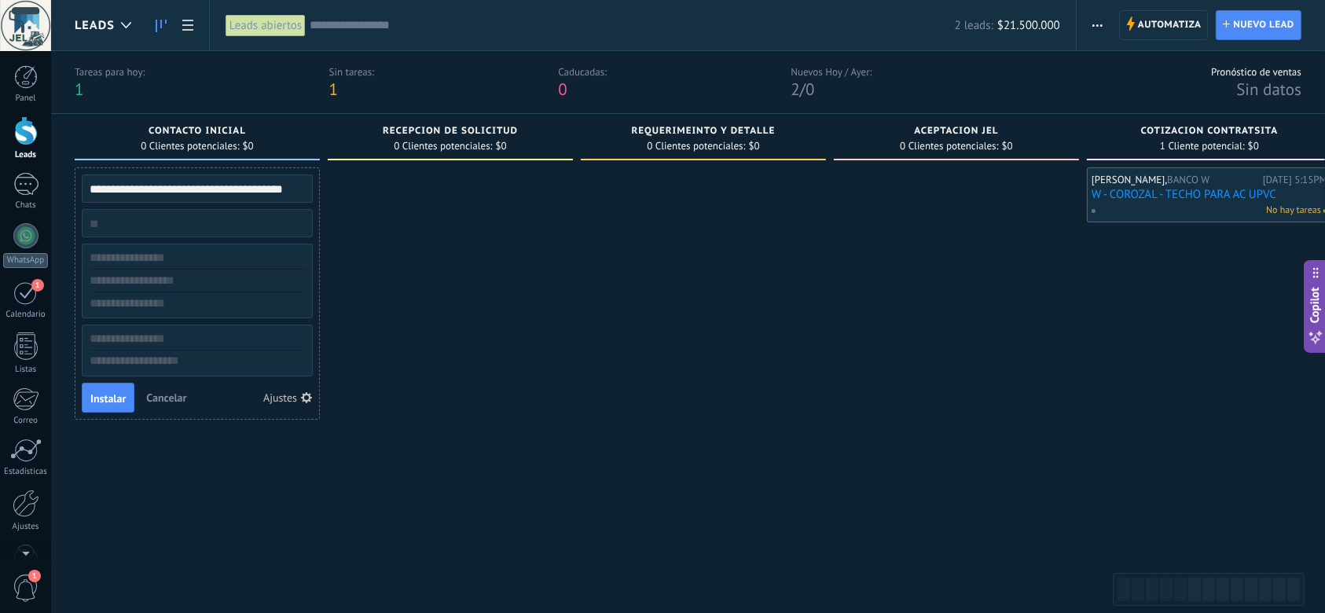
click at [214, 525] on div "**********" at bounding box center [197, 371] width 245 height 408
click at [107, 395] on span "Instalar" at bounding box center [107, 398] width 35 height 11
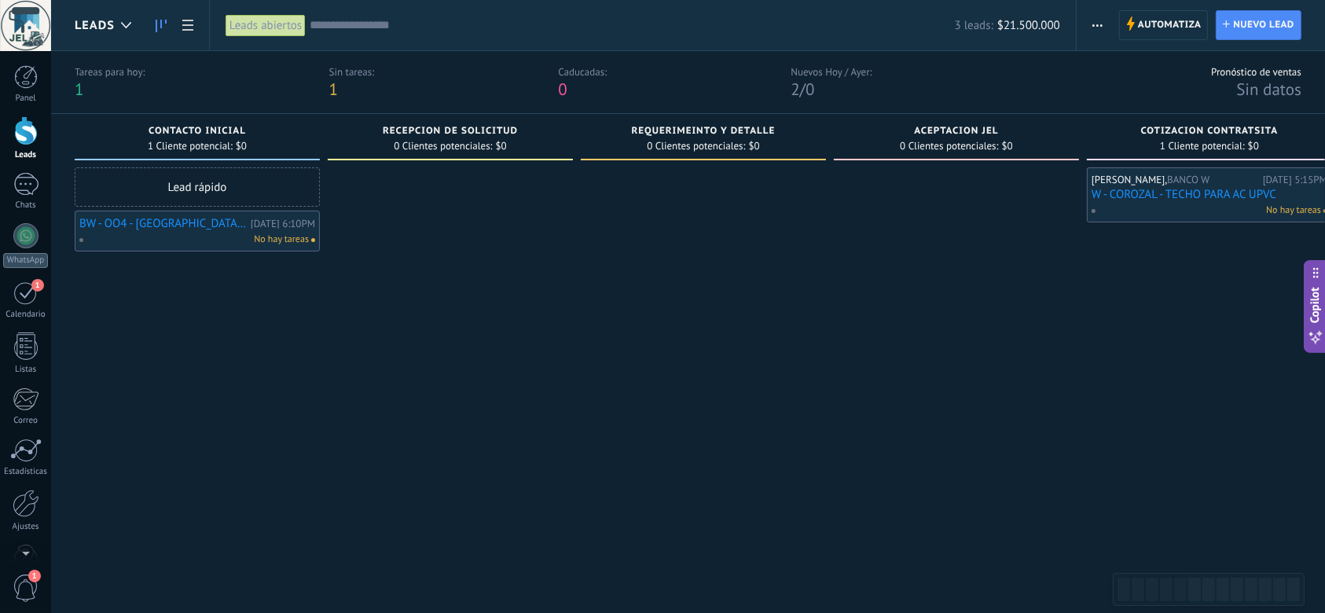
click at [194, 227] on link "BW - OO4 - [GEOGRAPHIC_DATA] - ARREGLO NEVERA MMTO" at bounding box center [162, 223] width 167 height 13
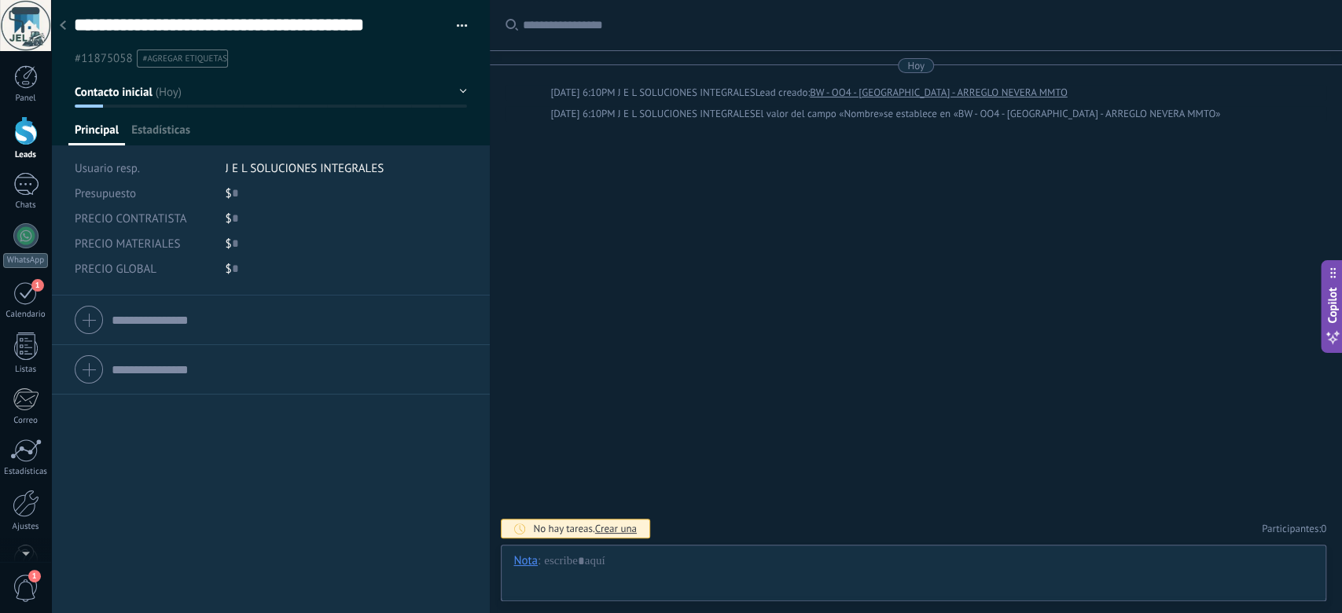
type textarea "**********"
click at [240, 187] on div "$ 0" at bounding box center [347, 193] width 242 height 25
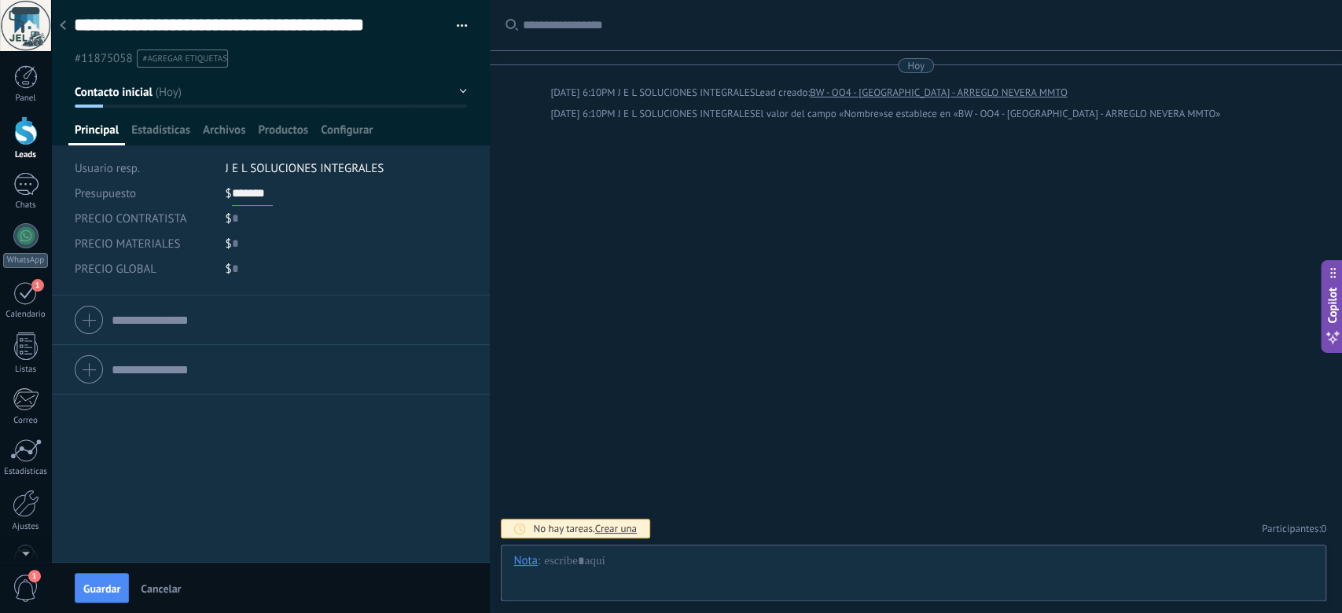
scroll to position [0, 0]
type input "*******"
click at [274, 273] on div "$ 0" at bounding box center [347, 268] width 242 height 25
click at [240, 217] on div "$ 0" at bounding box center [347, 218] width 242 height 25
type input "*******"
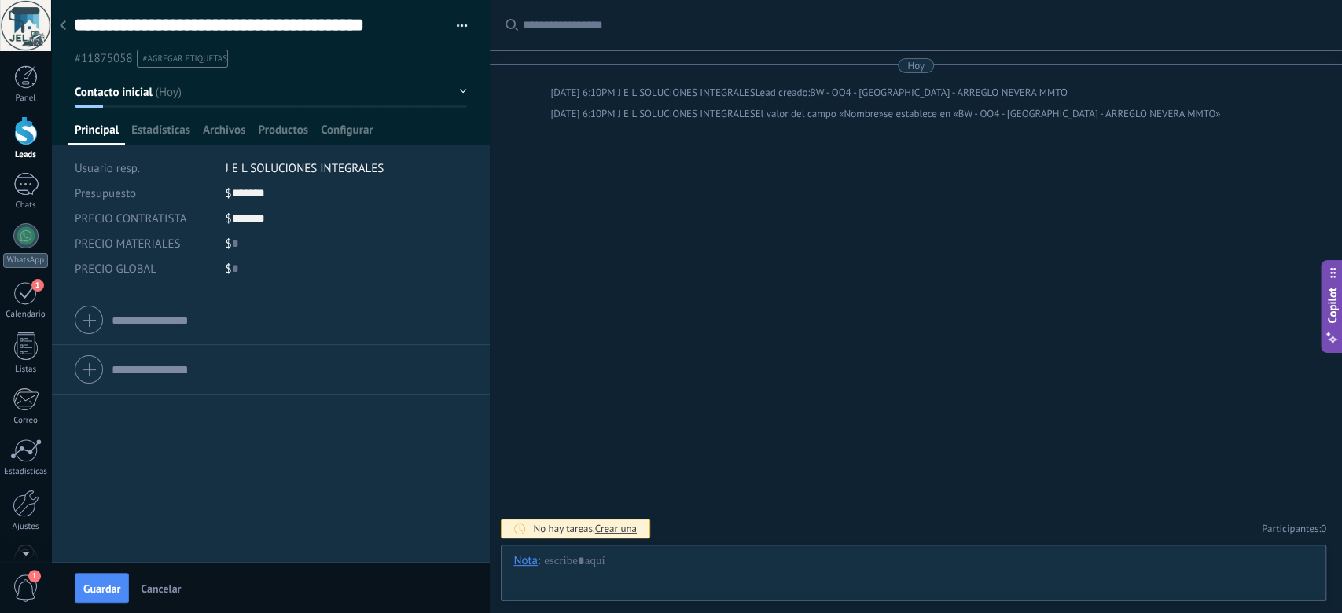
click at [273, 405] on div "Compañía Teléfono Oficina Ofic. directo Celular Fax Casa Otro Teléfono Oficina …" at bounding box center [270, 429] width 439 height 266
click at [88, 321] on div at bounding box center [270, 319] width 391 height 39
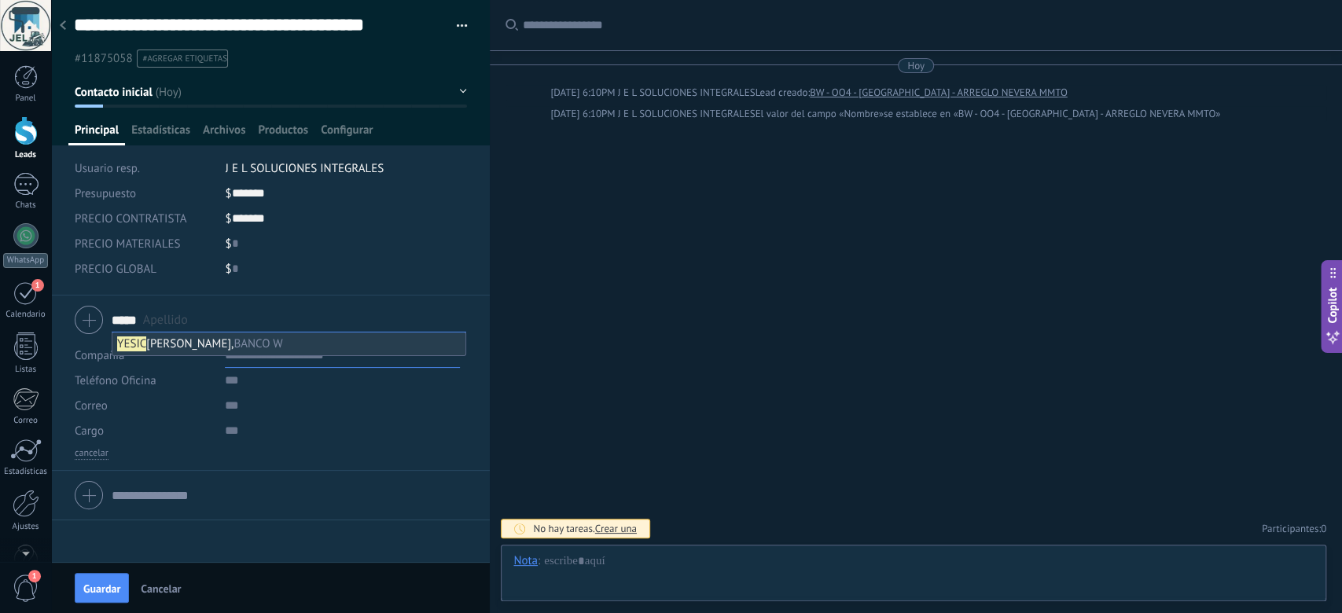
type input "*****"
click at [233, 339] on span "BANCO W" at bounding box center [257, 343] width 49 height 15
type textarea "***"
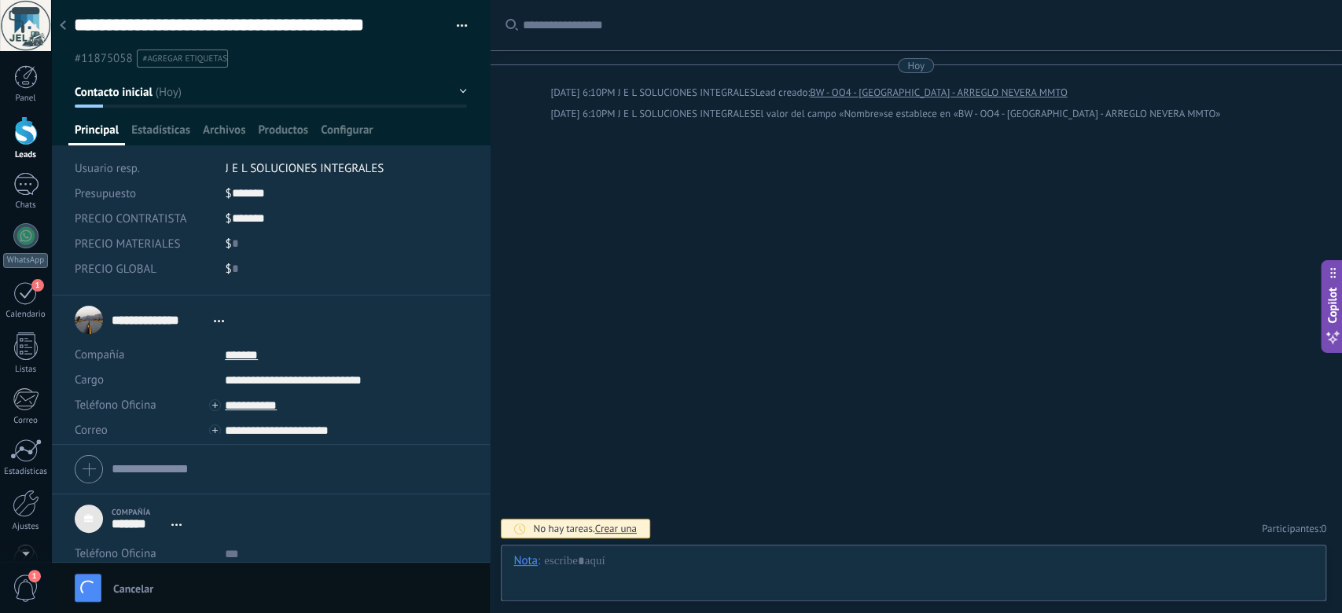
type input "*******"
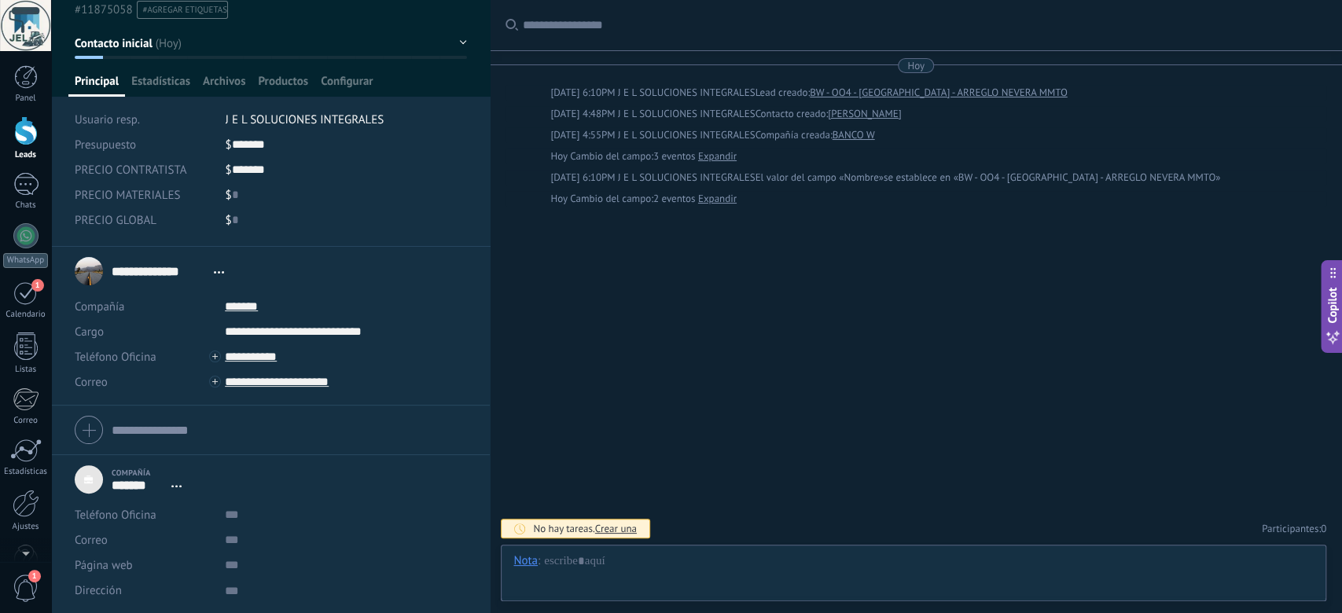
scroll to position [0, 0]
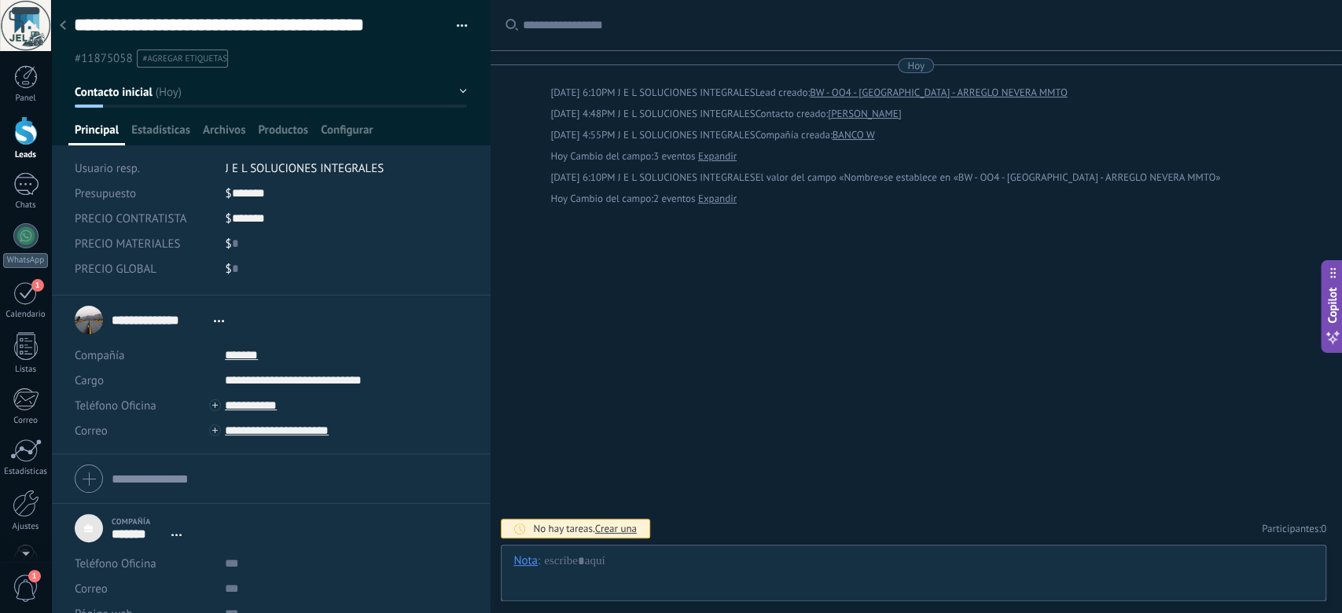
click at [277, 215] on div "$ ******* 180.000" at bounding box center [347, 218] width 242 height 25
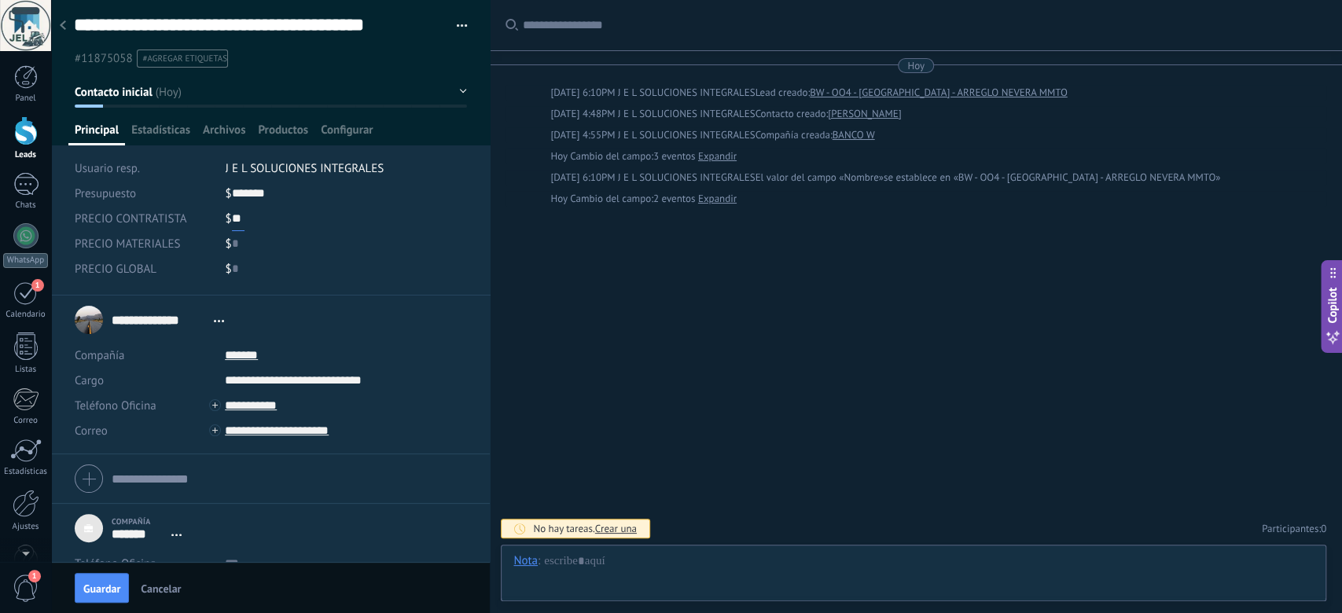
type input "*"
click at [247, 270] on div "$ 0" at bounding box center [347, 268] width 242 height 25
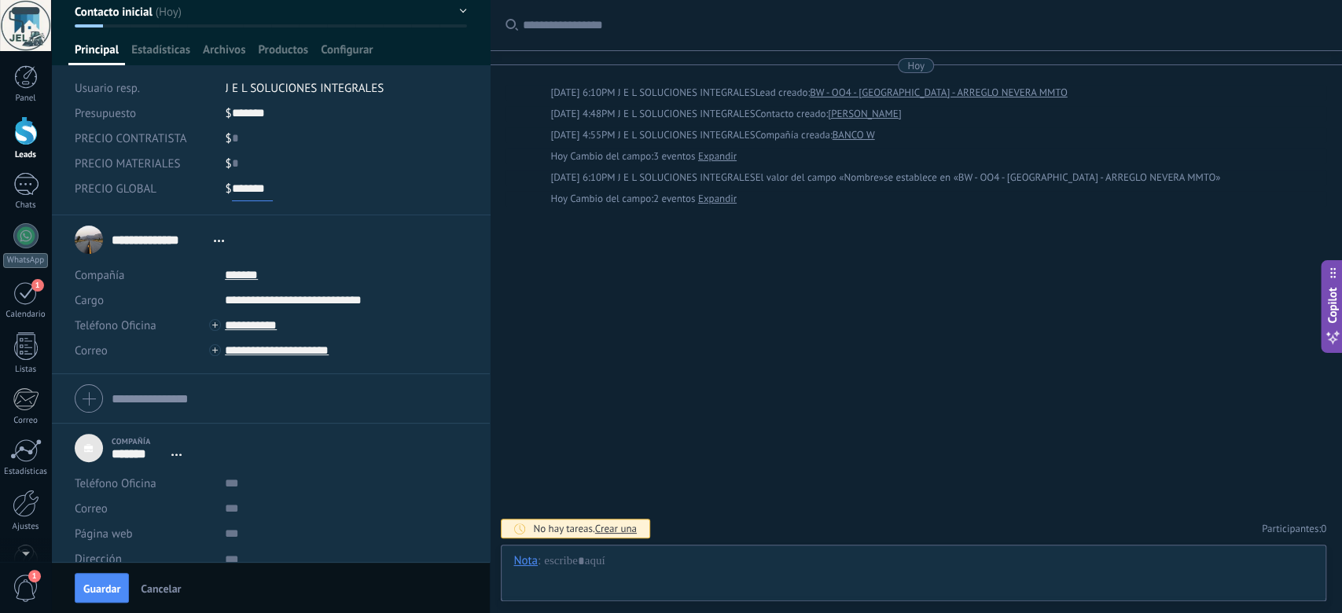
scroll to position [100, 0]
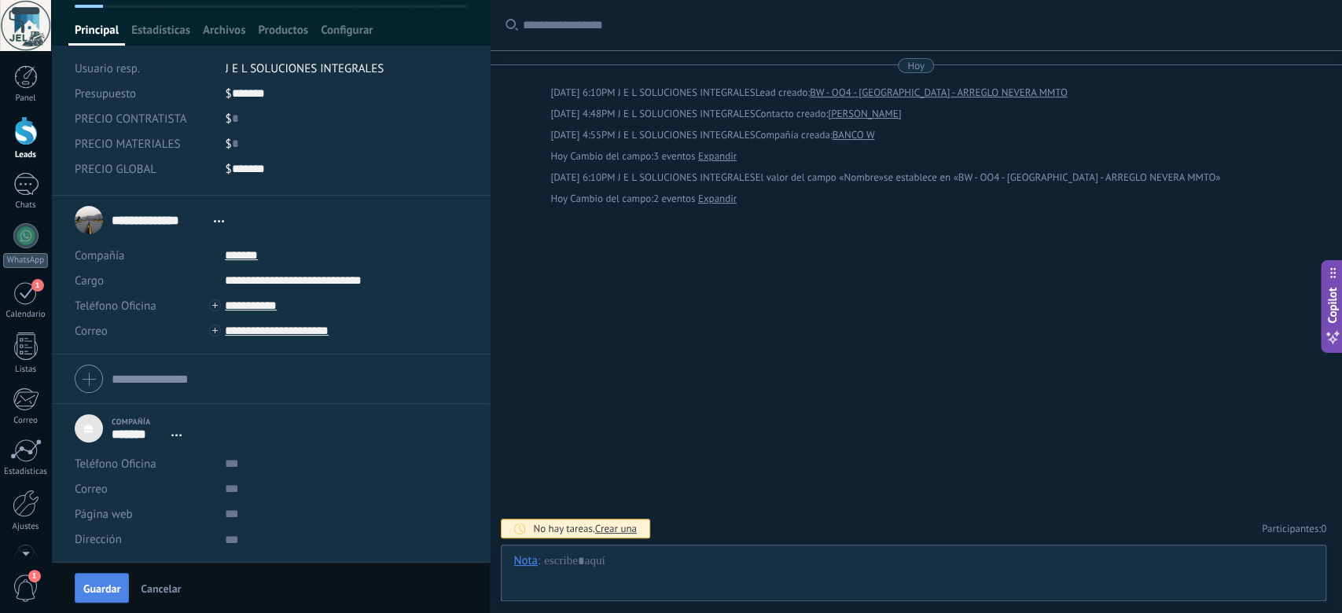
click at [108, 588] on span "Guardar" at bounding box center [101, 588] width 37 height 11
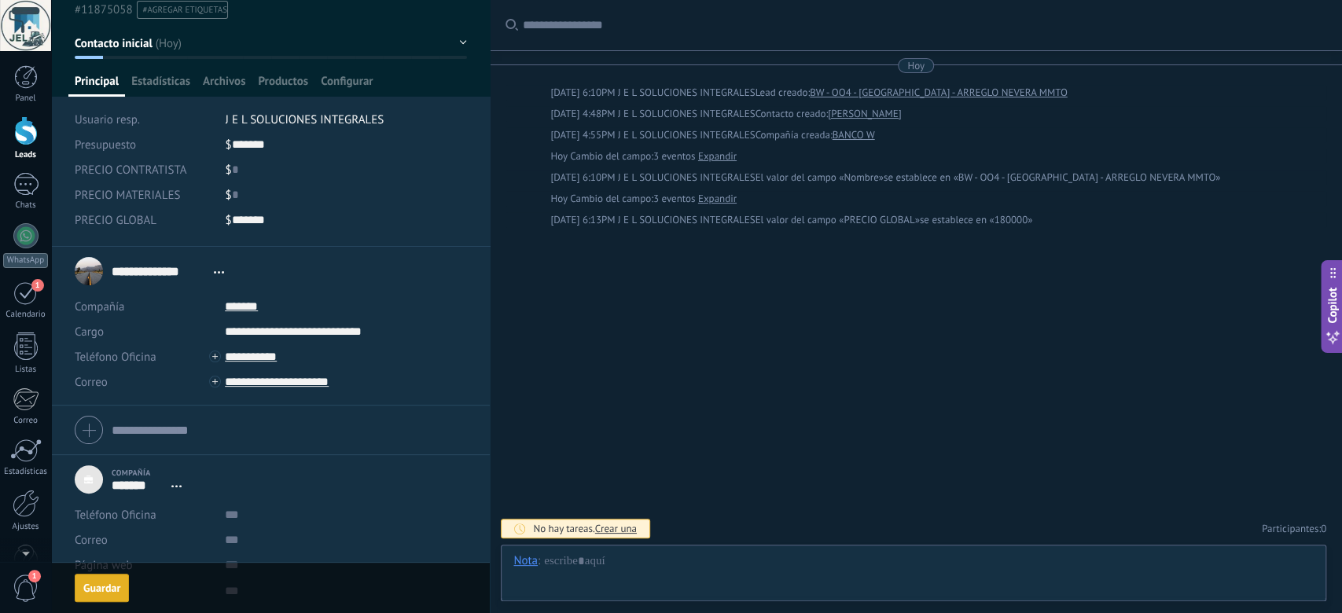
type input "*******"
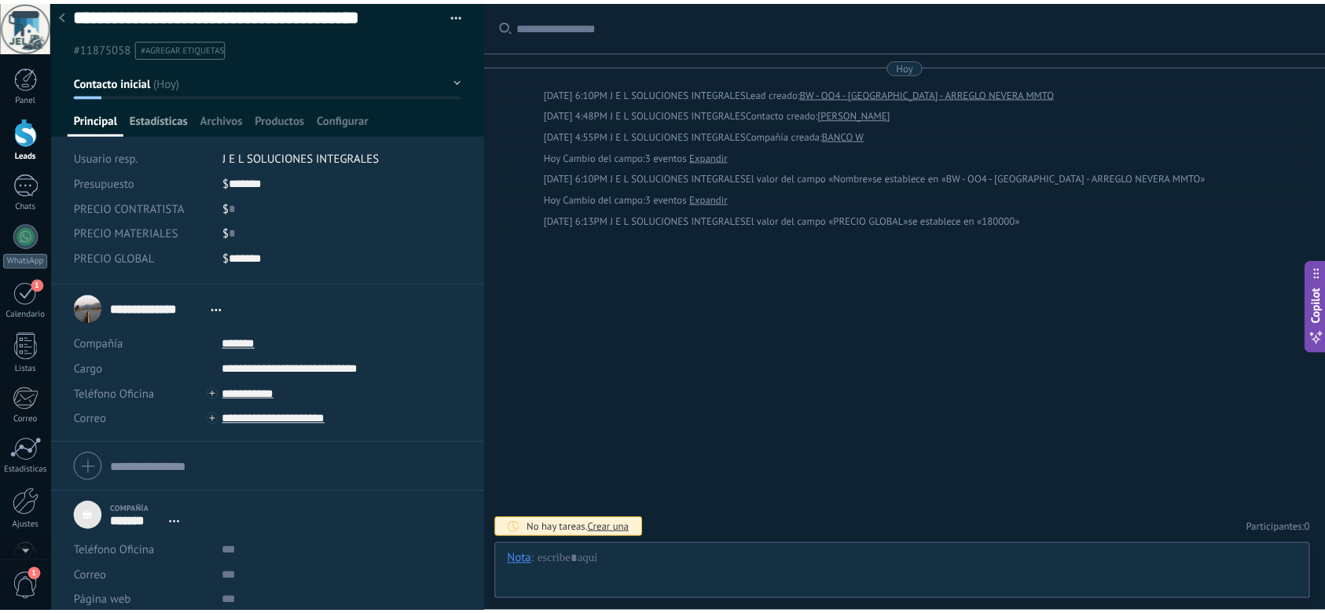
scroll to position [0, 0]
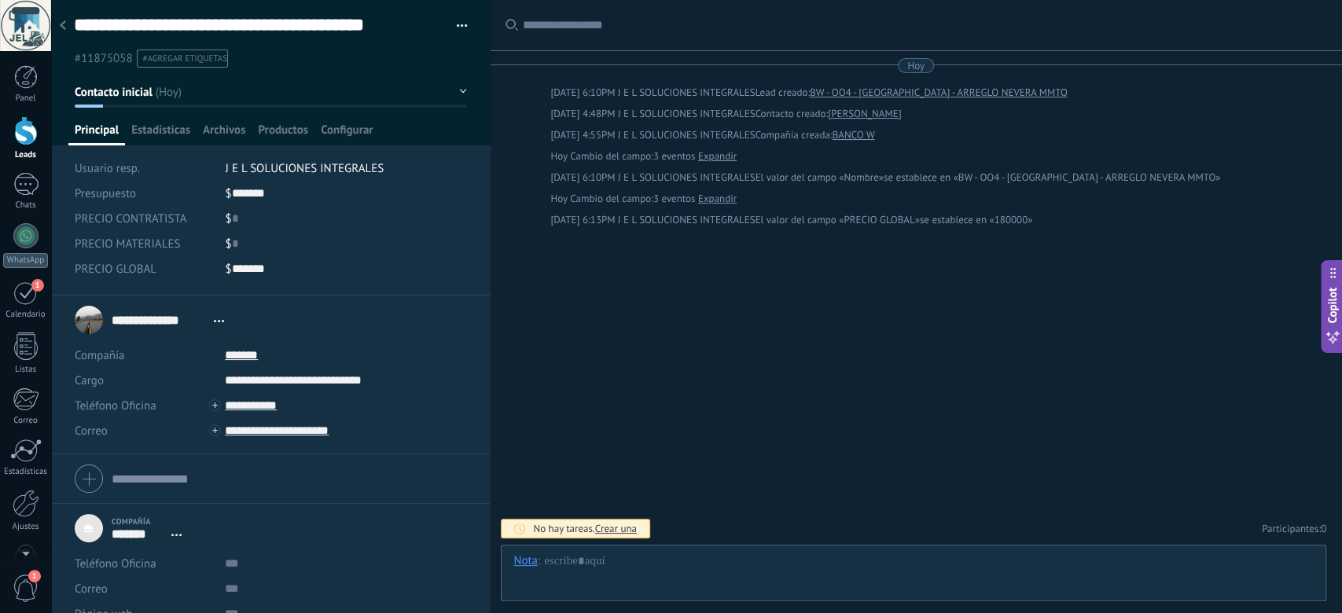
click at [63, 22] on icon at bounding box center [63, 24] width 6 height 9
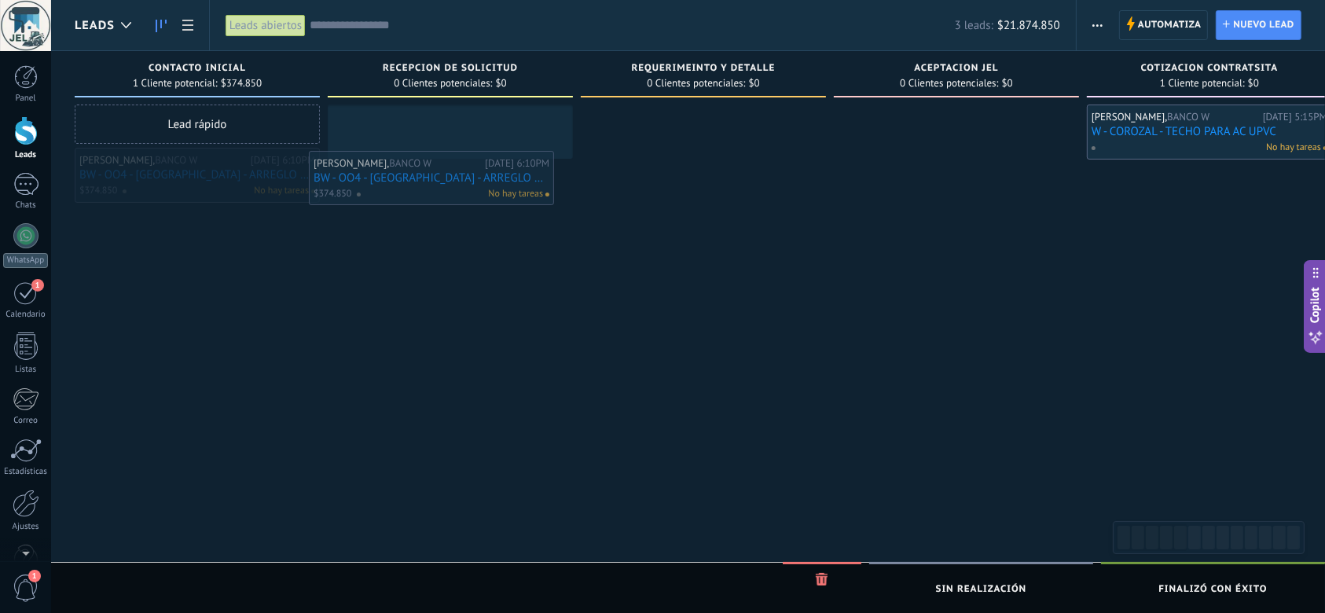
drag, startPoint x: 219, startPoint y: 180, endPoint x: 458, endPoint y: 183, distance: 238.9
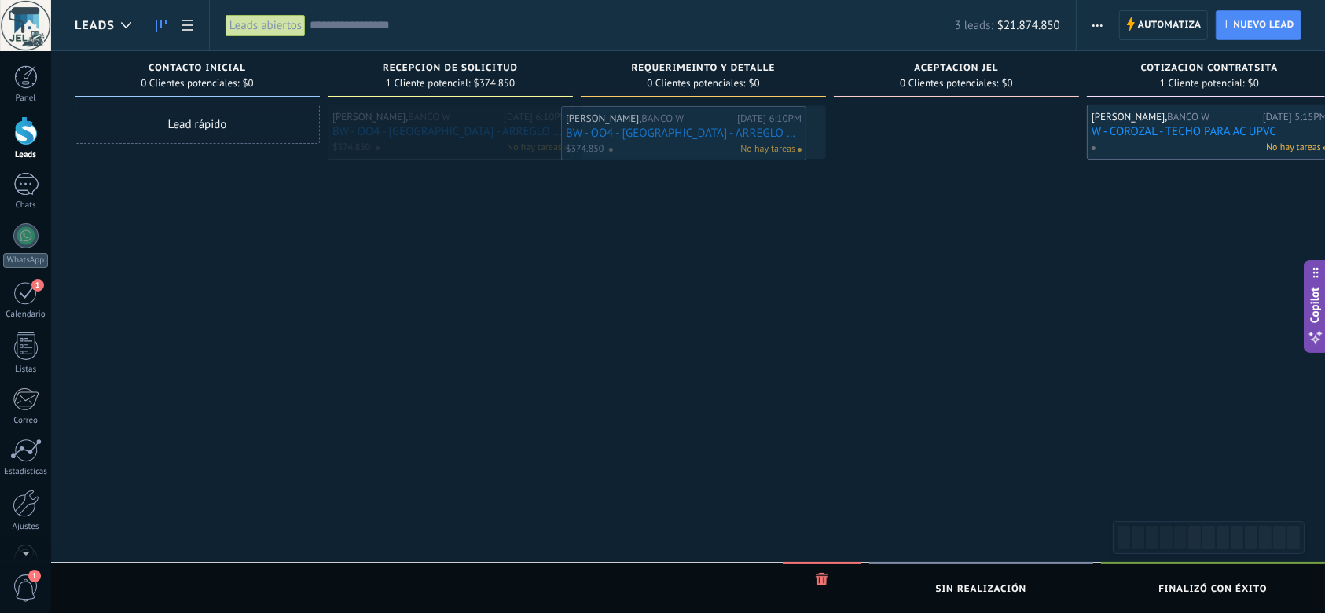
drag, startPoint x: 468, startPoint y: 130, endPoint x: 710, endPoint y: 132, distance: 242.1
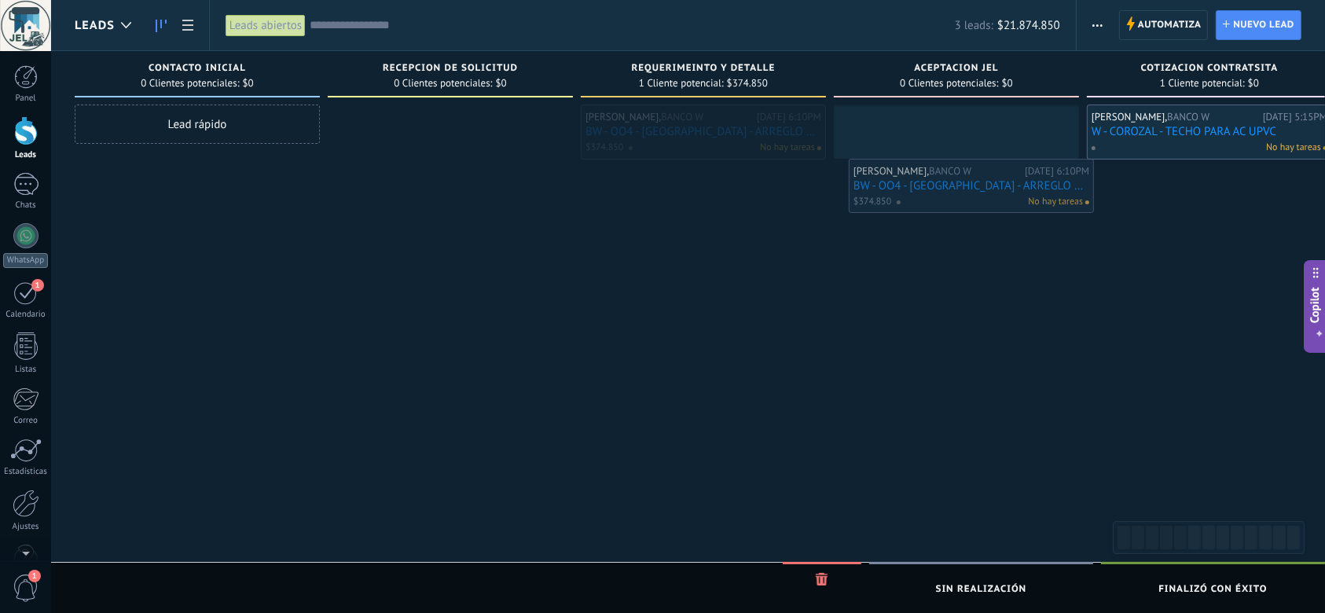
drag, startPoint x: 718, startPoint y: 132, endPoint x: 987, endPoint y: 186, distance: 274.2
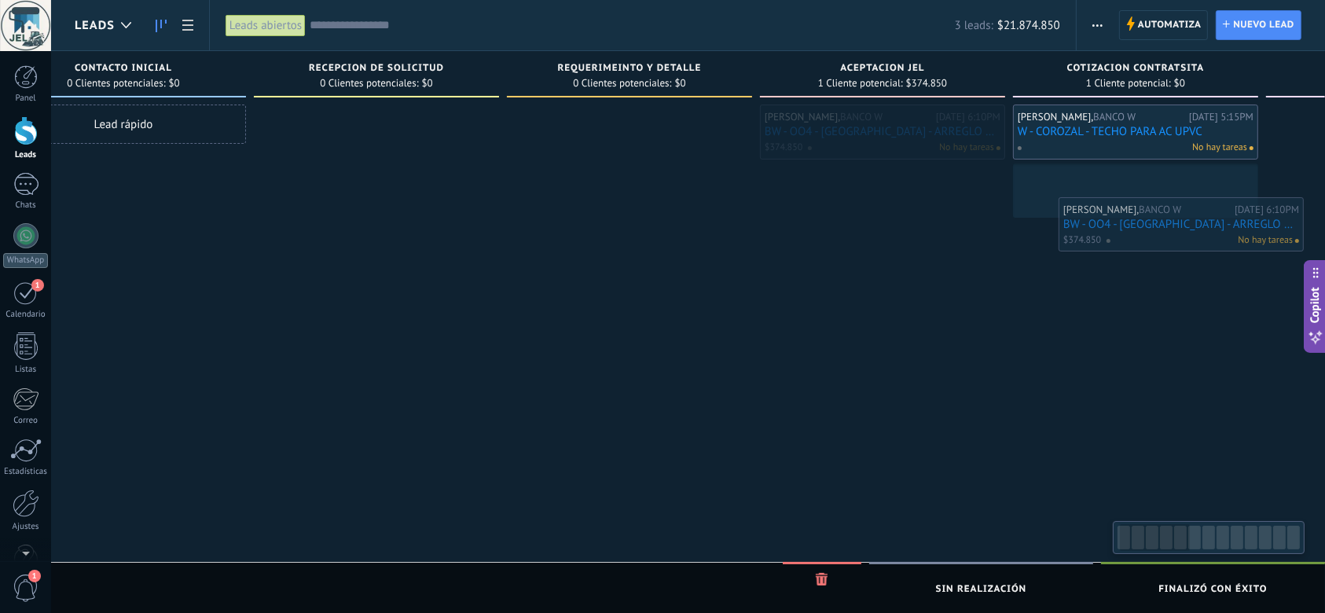
drag, startPoint x: 979, startPoint y: 142, endPoint x: 1204, endPoint y: 235, distance: 243.2
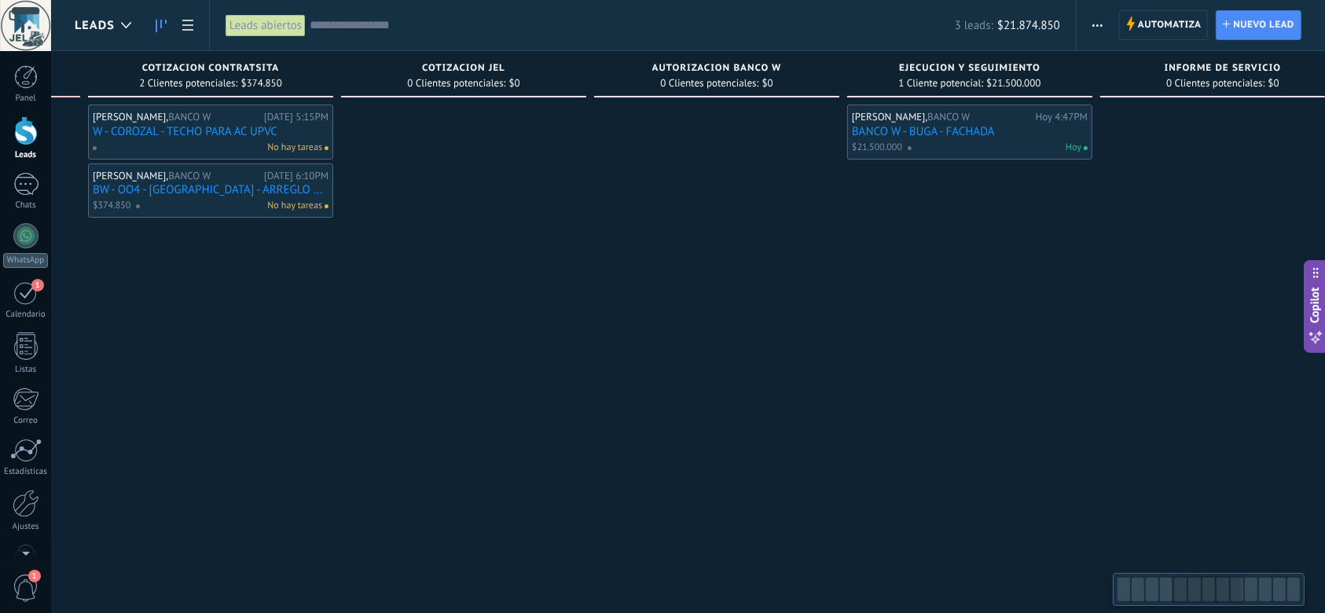
scroll to position [0, 1004]
drag, startPoint x: 1066, startPoint y: 395, endPoint x: 171, endPoint y: 405, distance: 895.2
click at [171, 405] on div "[PERSON_NAME], BANCO W [DATE] 5:15PM W - COROZAL - TECHO PARA AC UPVC No hay ta…" at bounding box center [205, 309] width 245 height 408
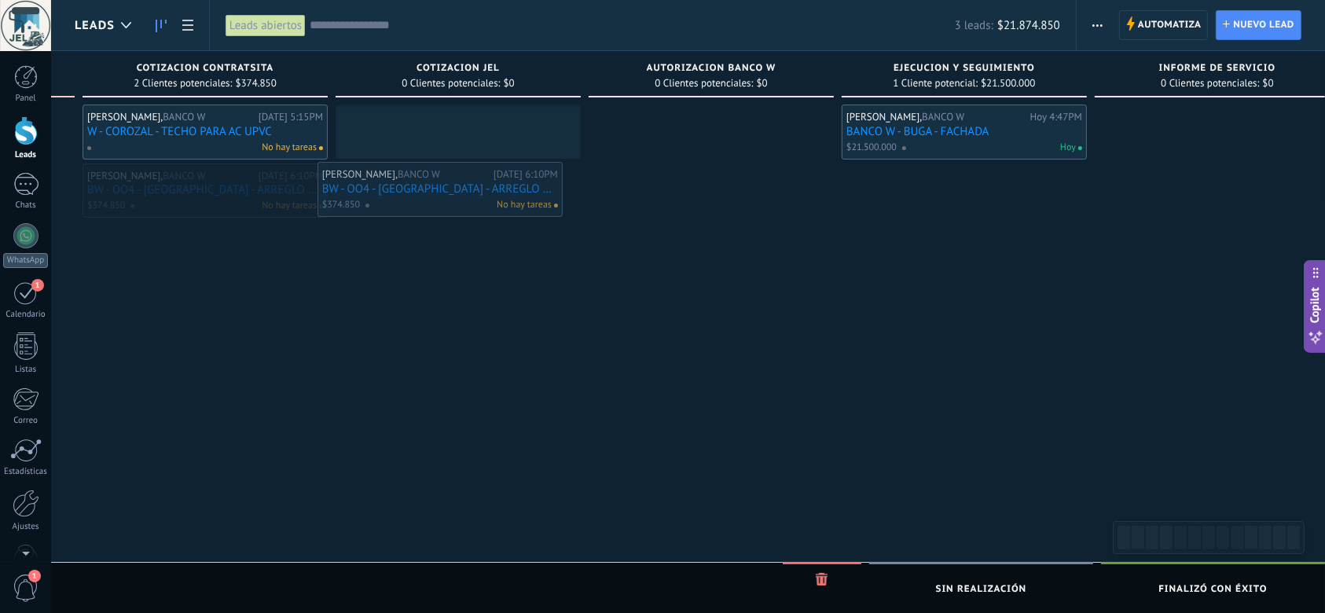
drag, startPoint x: 184, startPoint y: 197, endPoint x: 435, endPoint y: 196, distance: 251.5
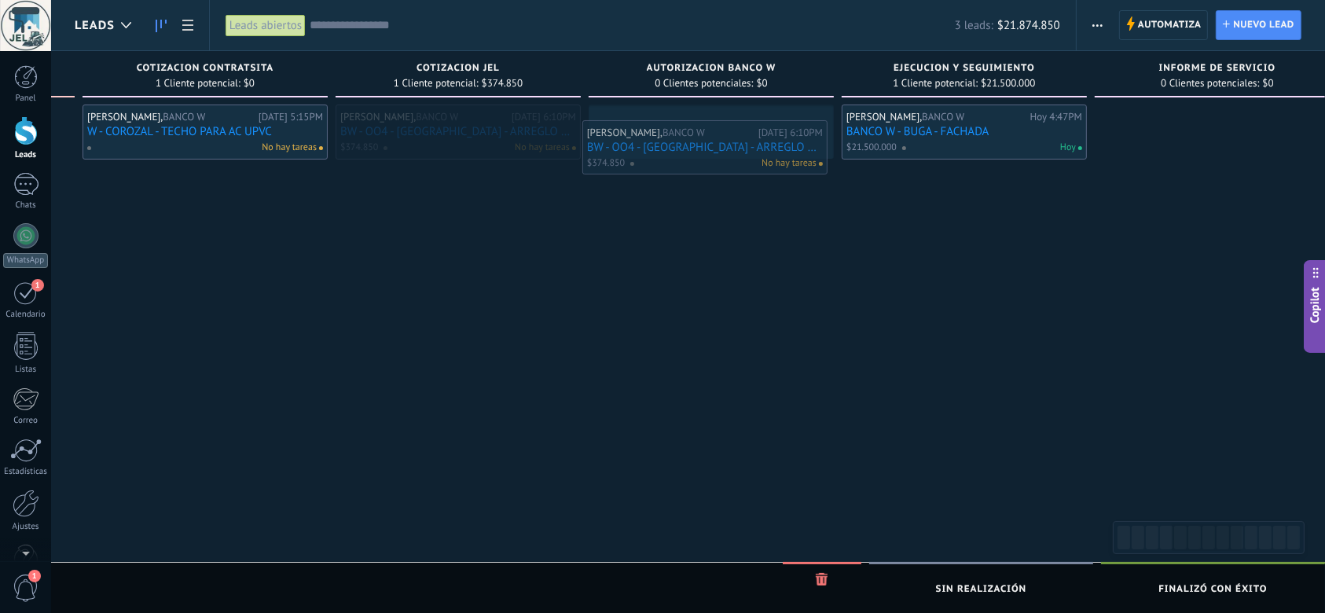
drag, startPoint x: 448, startPoint y: 147, endPoint x: 697, endPoint y: 159, distance: 249.4
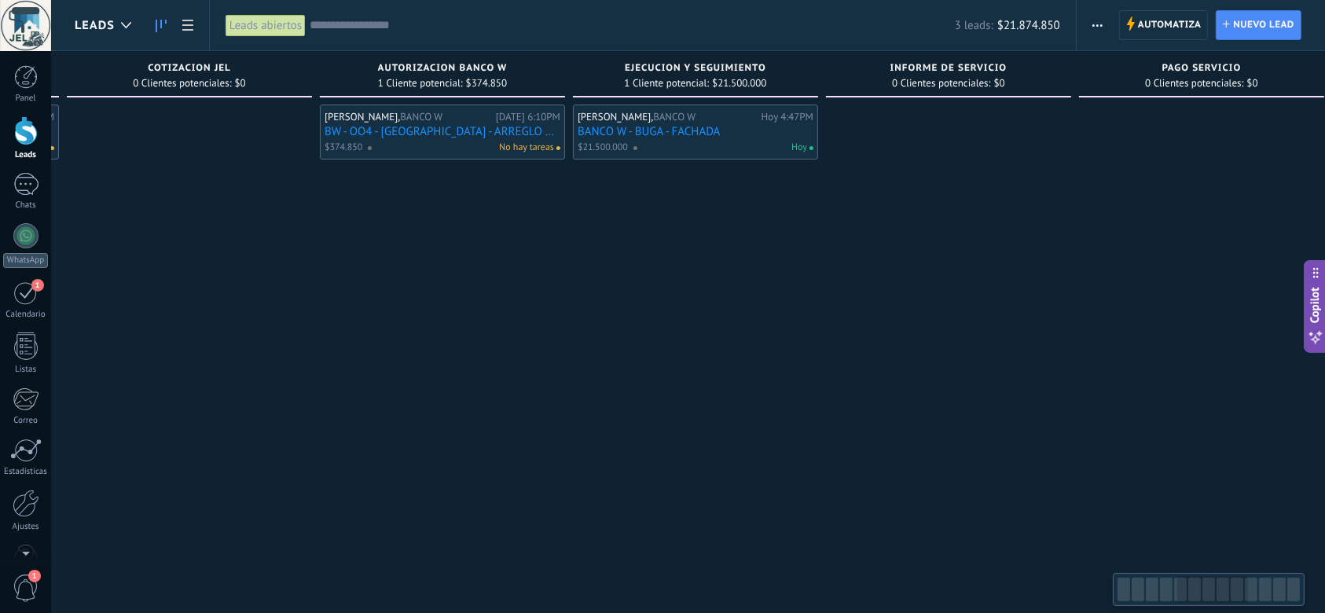
drag, startPoint x: 830, startPoint y: 287, endPoint x: 531, endPoint y: 329, distance: 301.5
click at [541, 346] on div "[PERSON_NAME], BANCO W [DATE] 6:10PM BW - OO4 - [GEOGRAPHIC_DATA] - ARREGLO NEV…" at bounding box center [442, 309] width 245 height 408
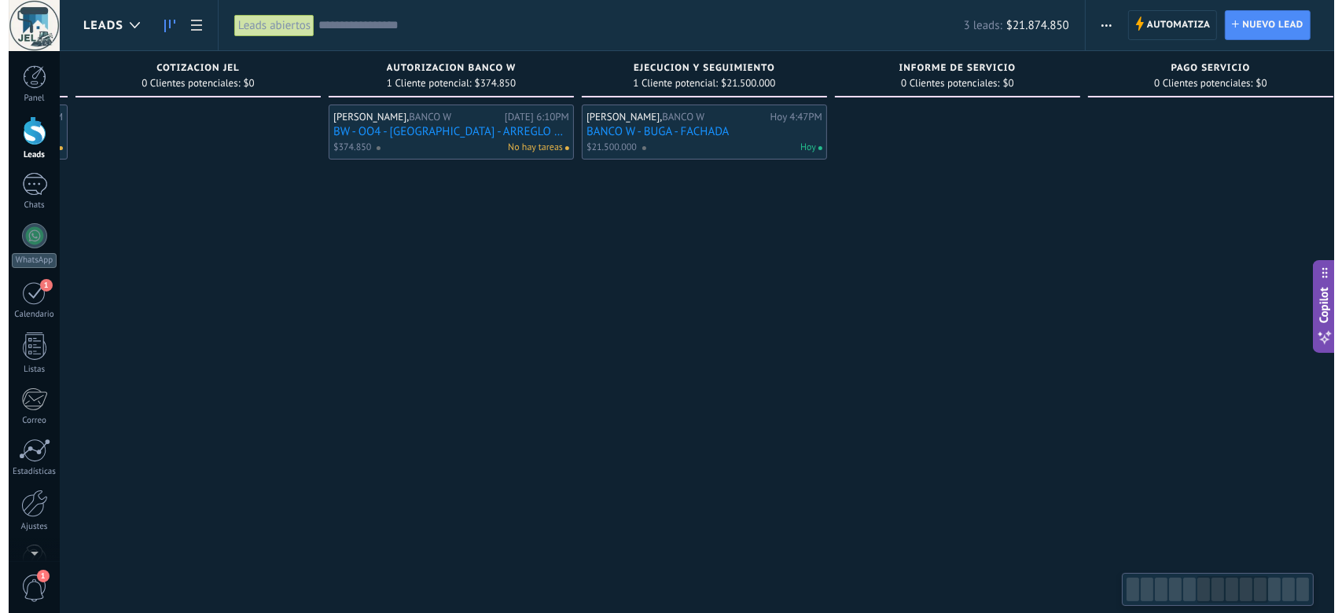
scroll to position [0, 1292]
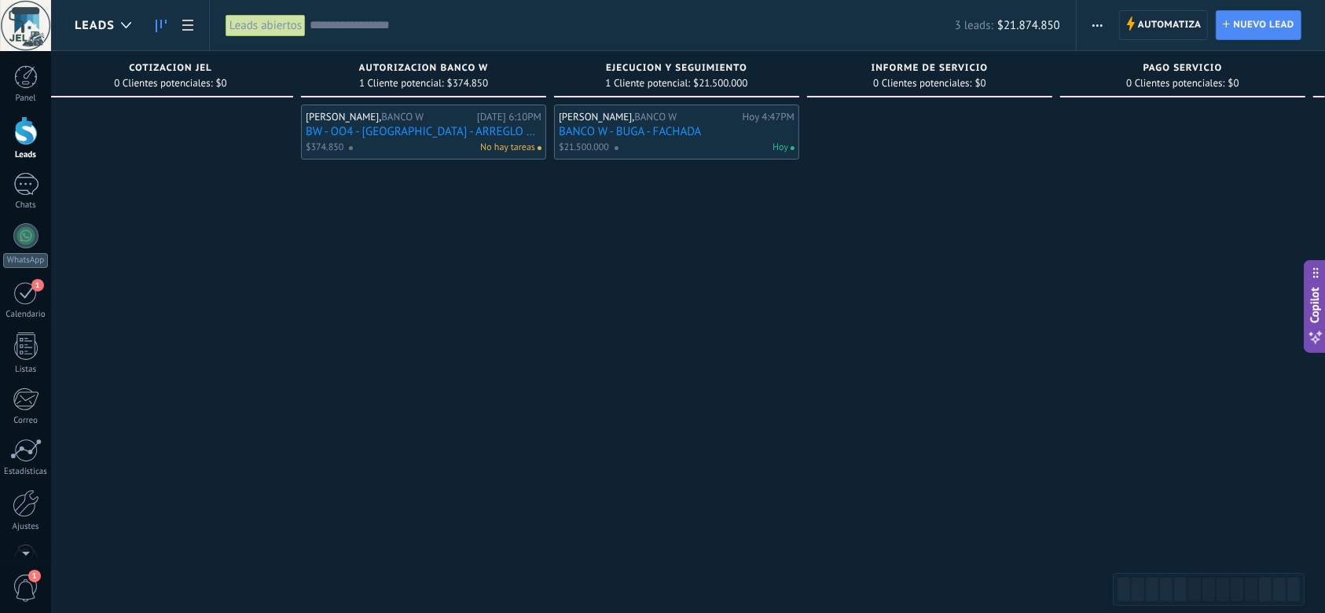
click at [420, 130] on link "BW - OO4 - [GEOGRAPHIC_DATA] - ARREGLO NEVERA MMTO" at bounding box center [424, 131] width 236 height 13
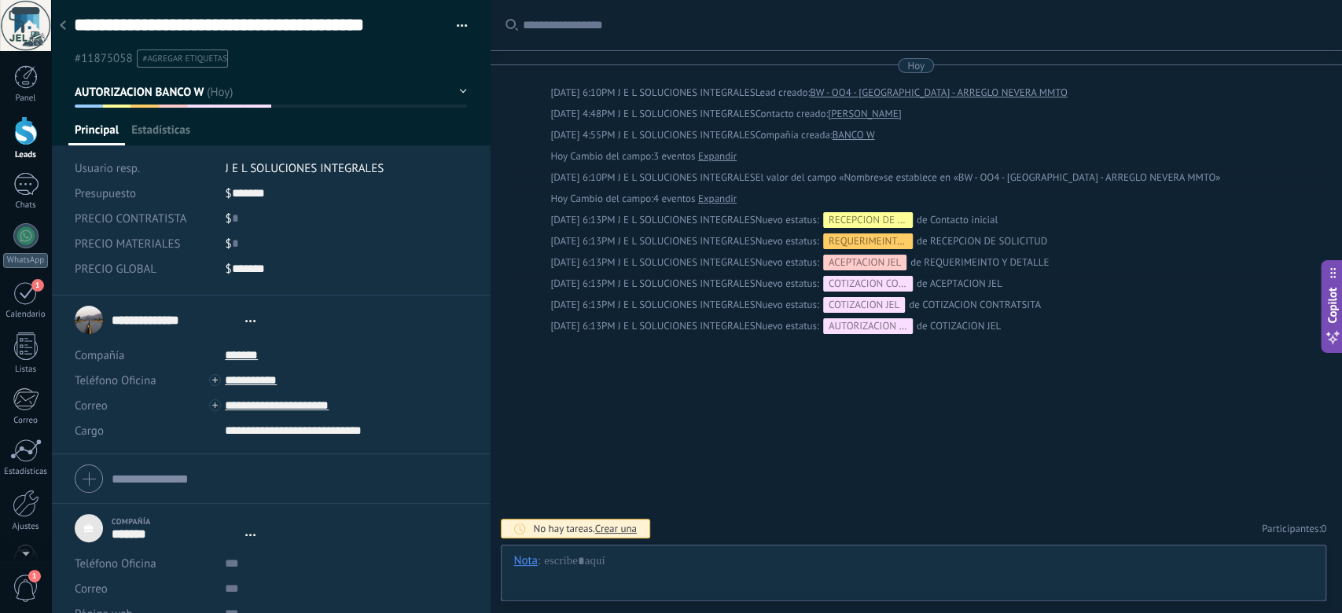
type textarea "***"
click at [716, 567] on div at bounding box center [913, 576] width 800 height 47
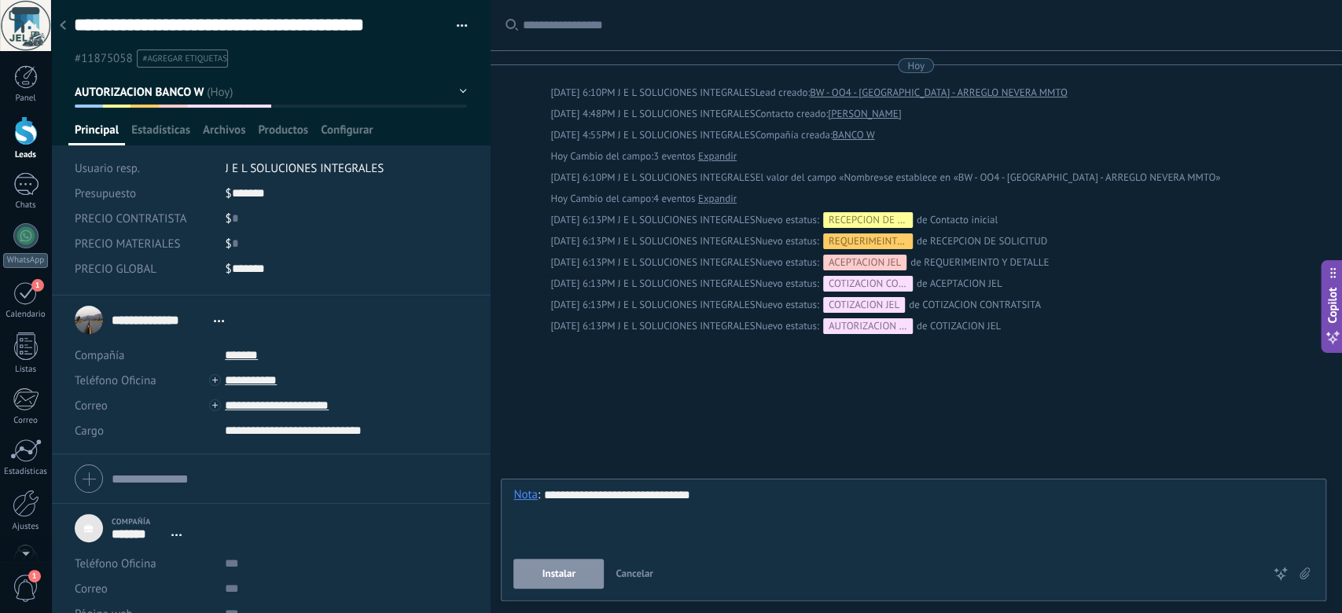
click at [576, 572] on button "Instalar" at bounding box center [558, 574] width 90 height 30
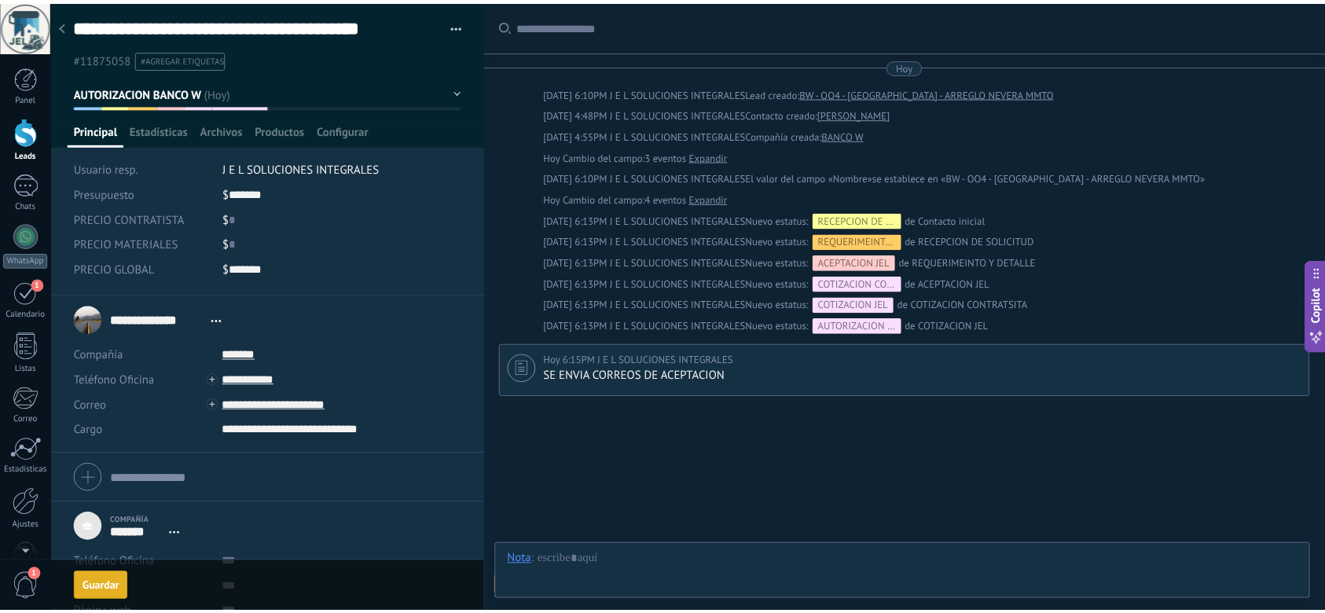
scroll to position [57, 0]
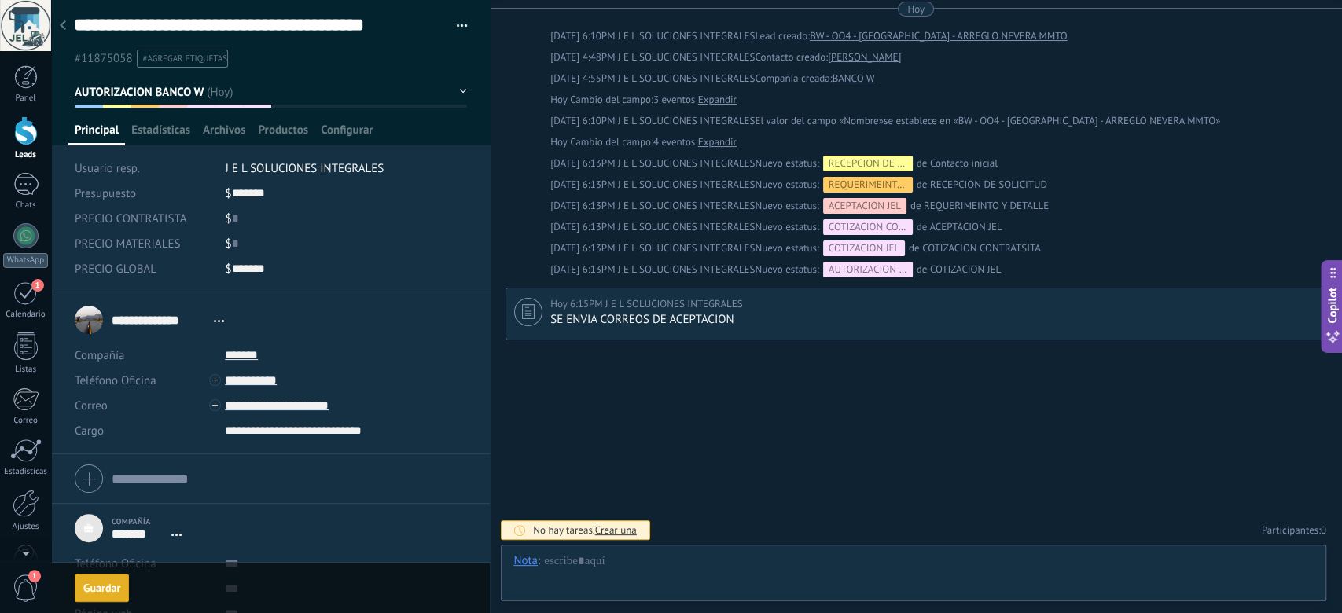
click at [69, 27] on div at bounding box center [63, 26] width 22 height 31
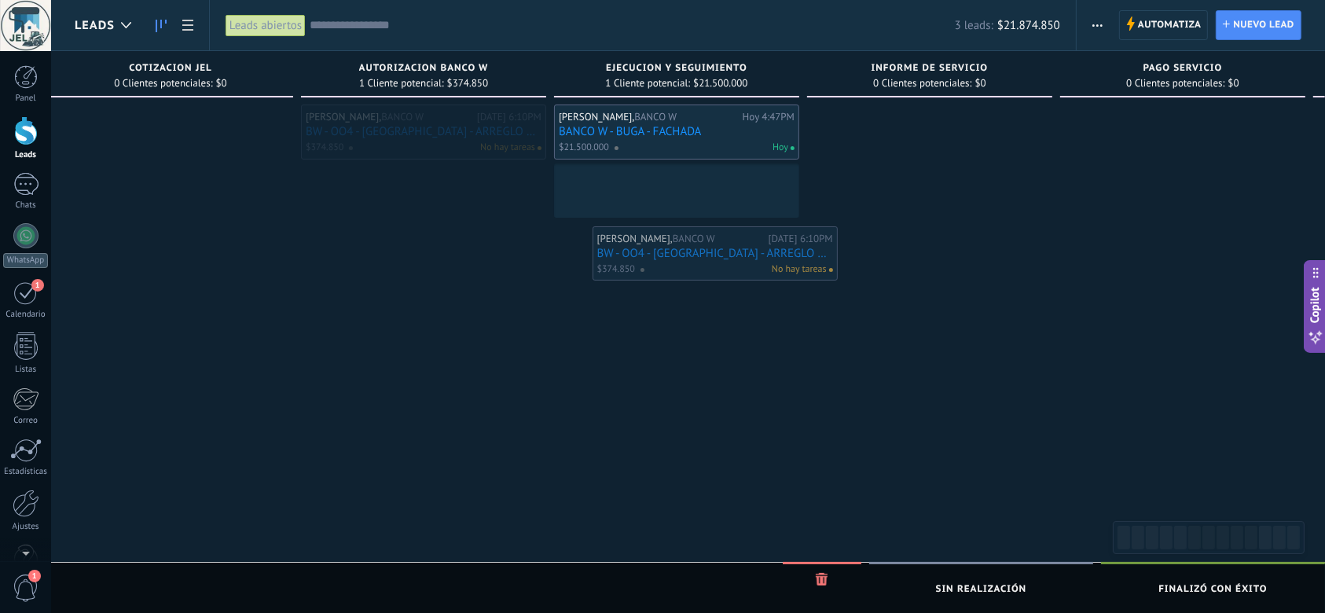
drag, startPoint x: 434, startPoint y: 134, endPoint x: 725, endPoint y: 254, distance: 315.4
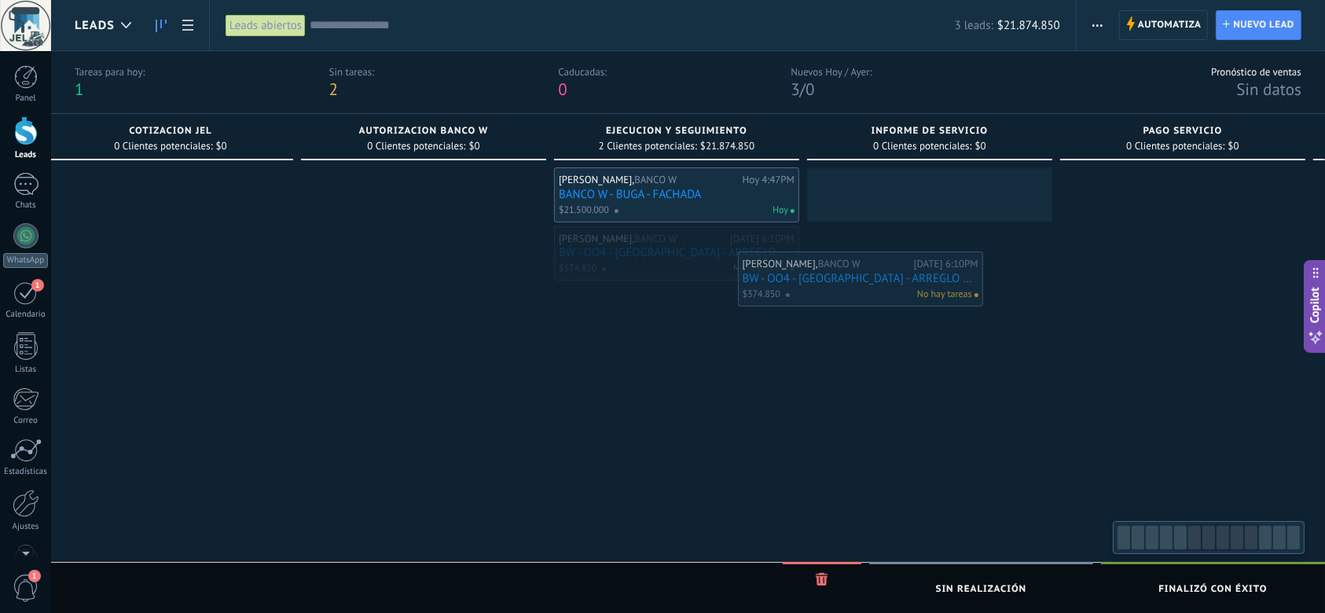
drag, startPoint x: 728, startPoint y: 259, endPoint x: 959, endPoint y: 287, distance: 232.7
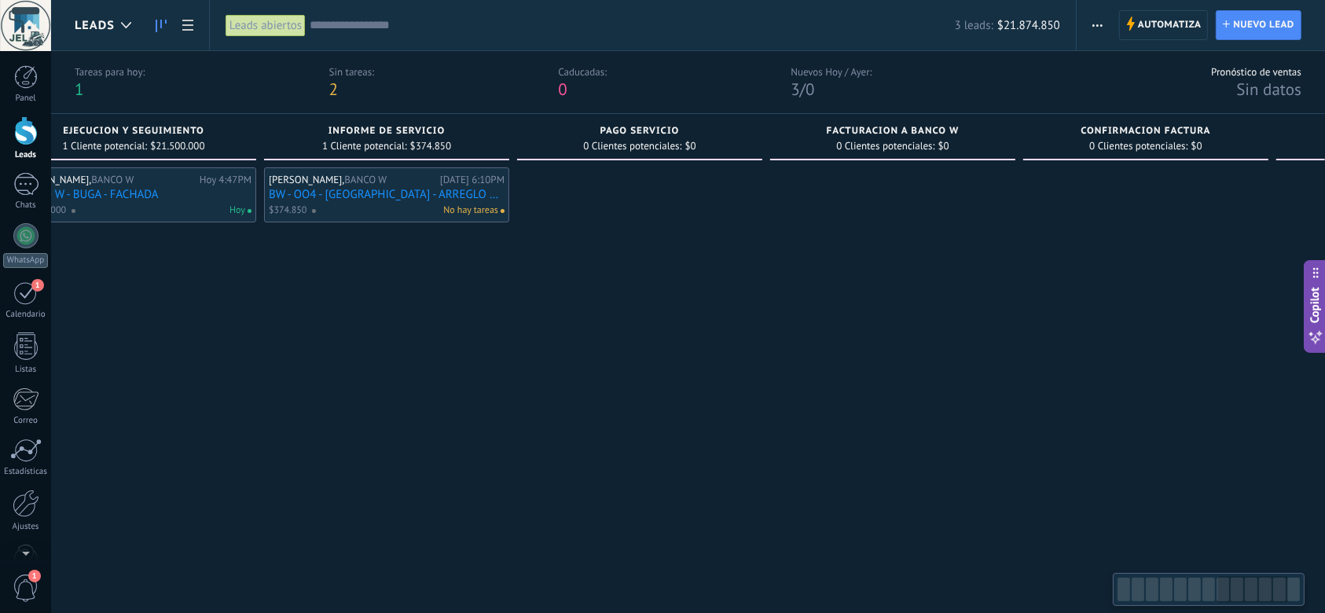
drag, startPoint x: 1088, startPoint y: 479, endPoint x: 530, endPoint y: 441, distance: 559.3
click at [526, 490] on div at bounding box center [639, 371] width 245 height 408
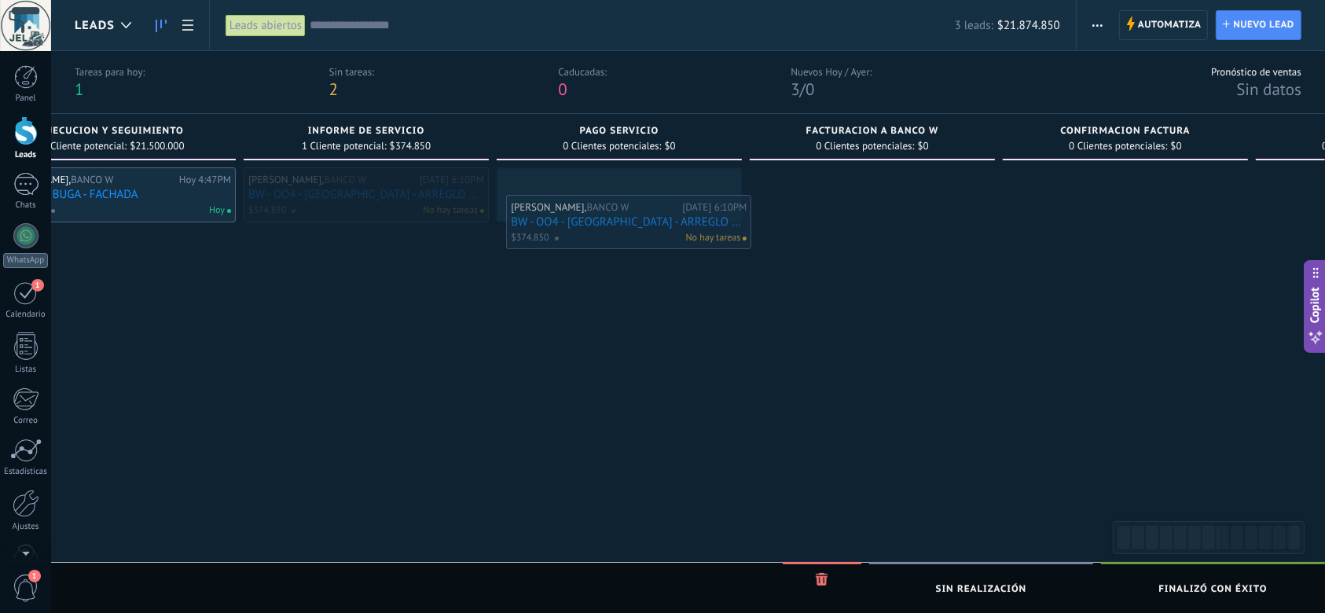
drag, startPoint x: 393, startPoint y: 195, endPoint x: 670, endPoint y: 218, distance: 277.6
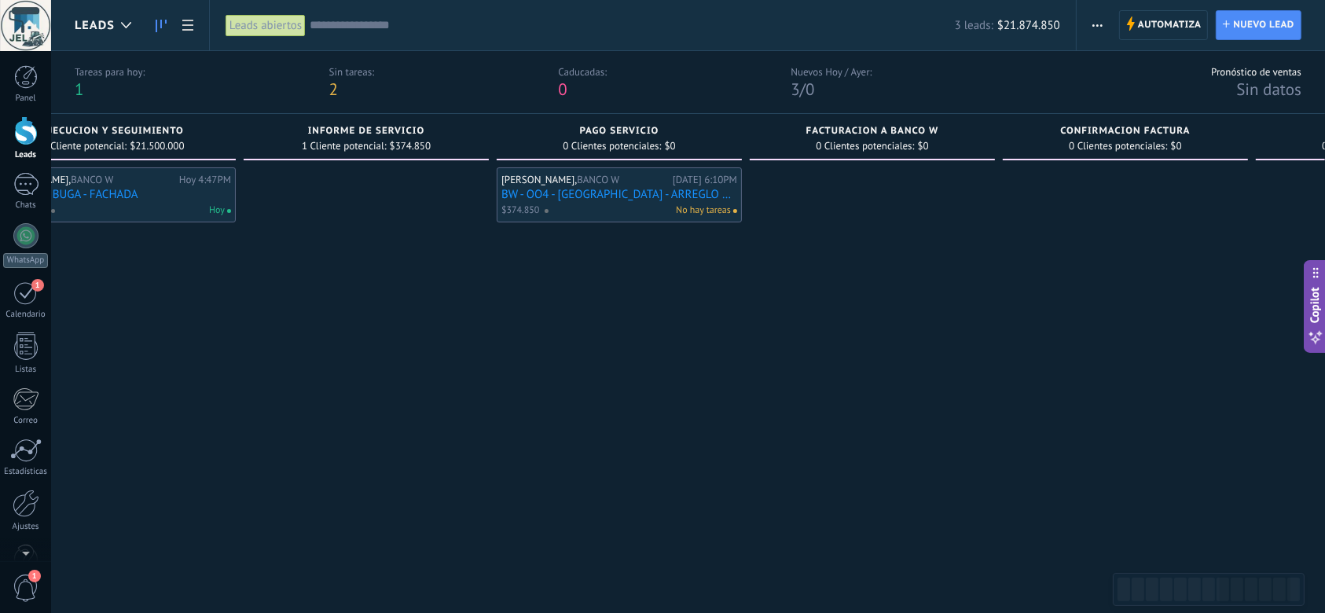
scroll to position [0, 2055]
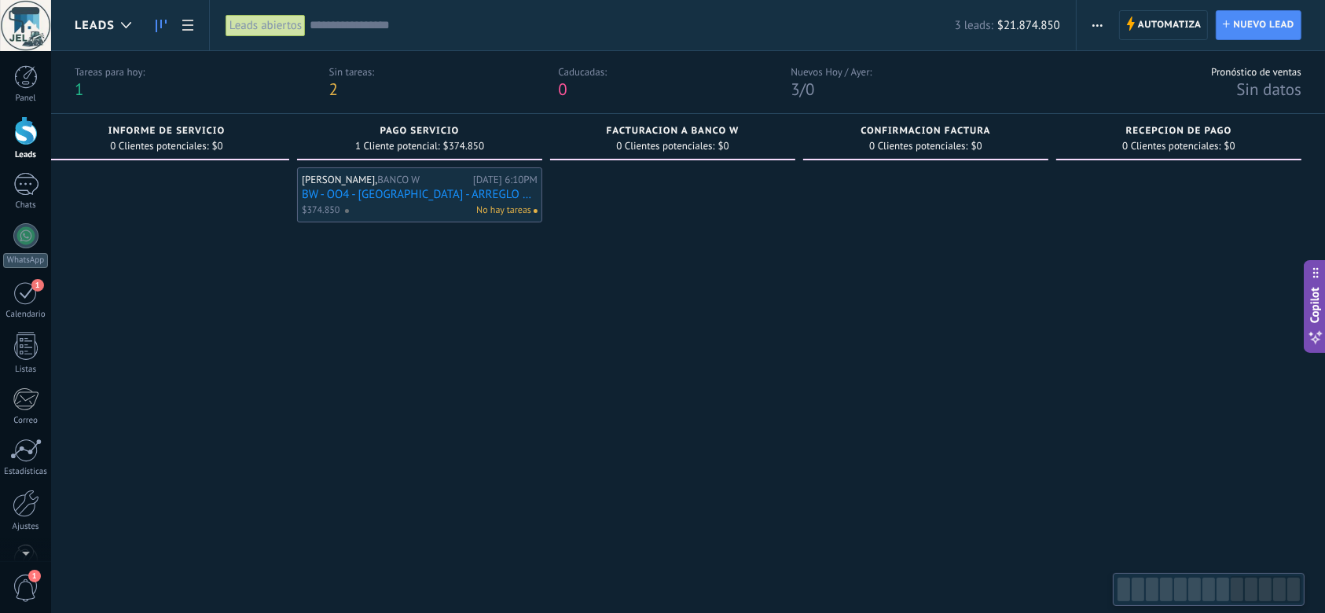
drag, startPoint x: 737, startPoint y: 473, endPoint x: 567, endPoint y: 413, distance: 180.2
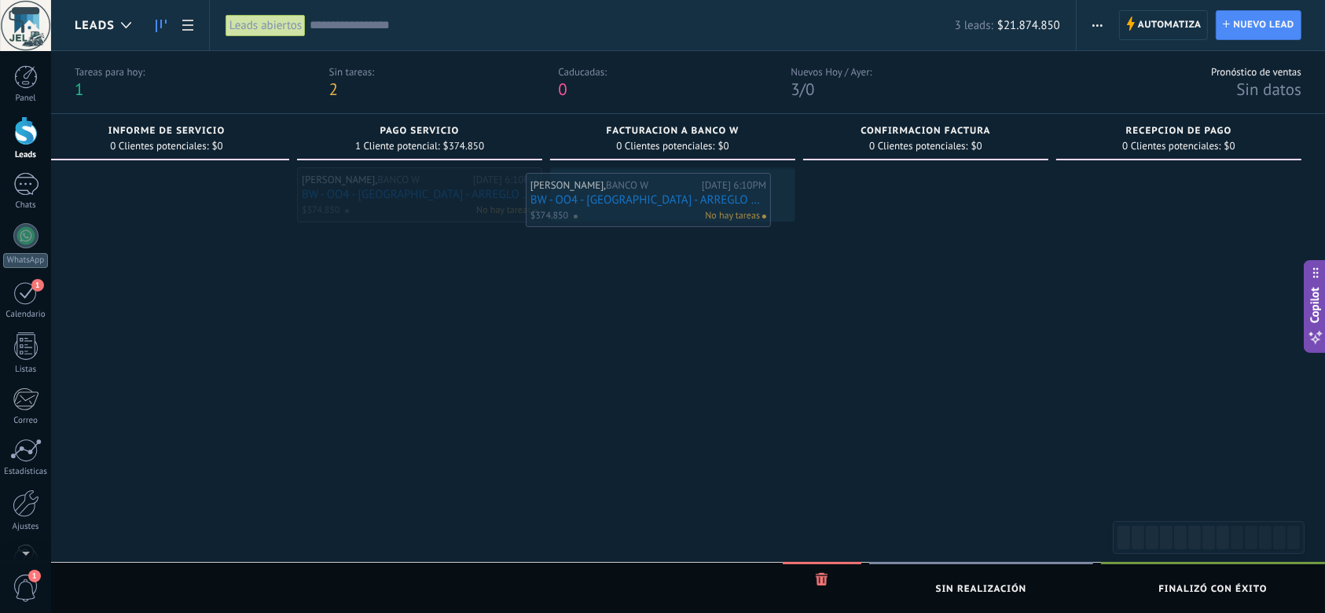
drag, startPoint x: 475, startPoint y: 220, endPoint x: 729, endPoint y: 235, distance: 255.1
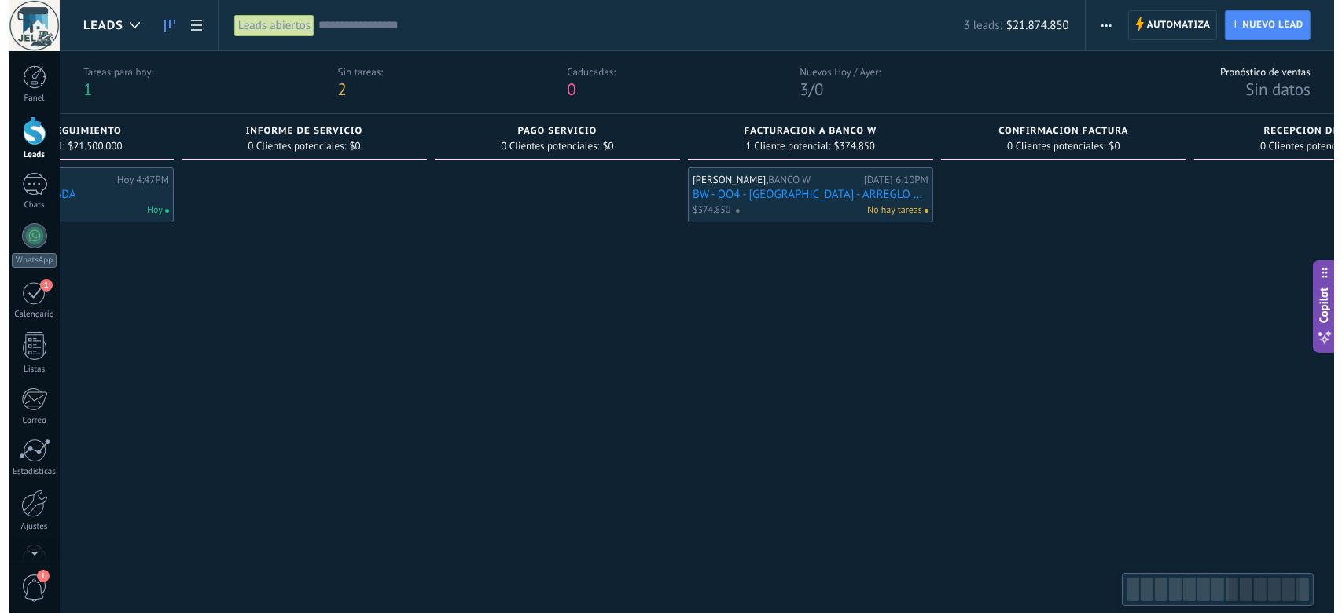
scroll to position [0, 1855]
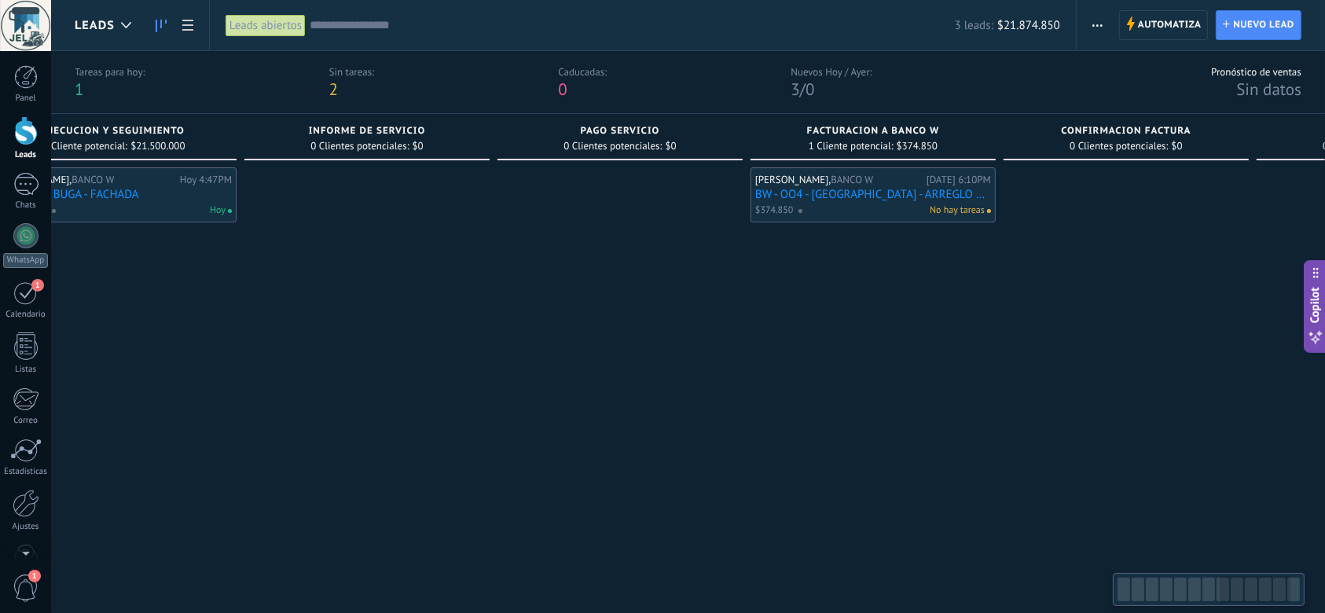
drag, startPoint x: 742, startPoint y: 225, endPoint x: 943, endPoint y: 224, distance: 201.2
click at [943, 224] on div "[PERSON_NAME], BANCO W [DATE] 6:10PM BW - OO4 - [GEOGRAPHIC_DATA] - ARREGLO NEV…" at bounding box center [873, 371] width 245 height 408
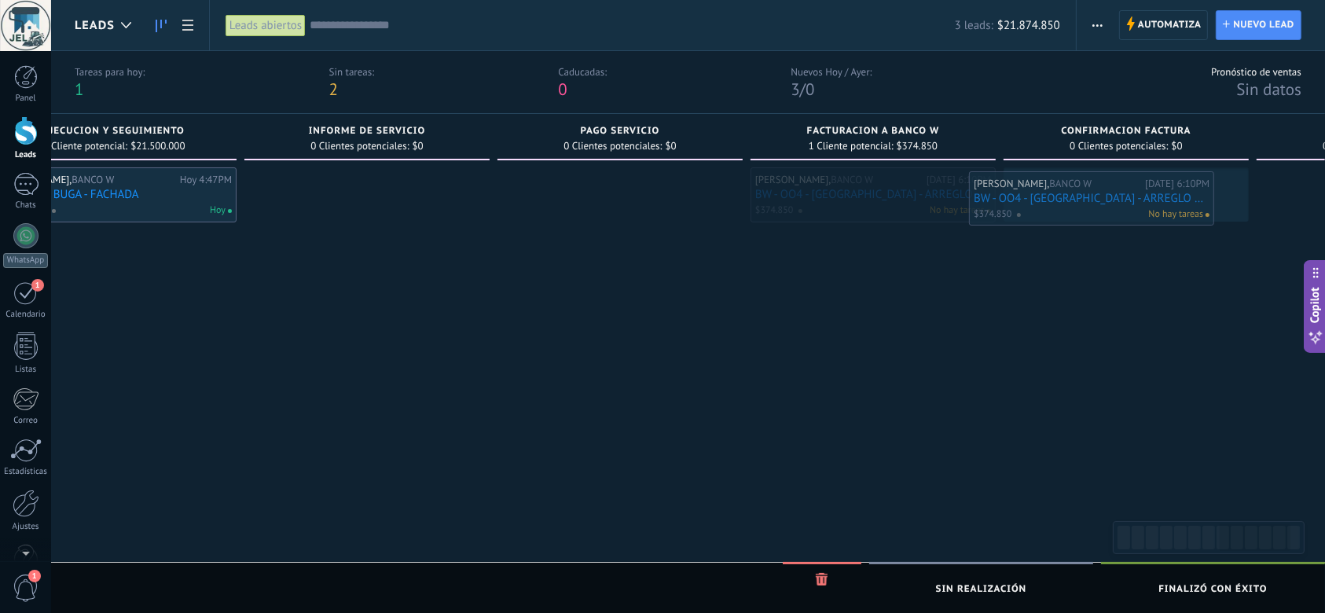
drag, startPoint x: 917, startPoint y: 207, endPoint x: 1137, endPoint y: 211, distance: 220.1
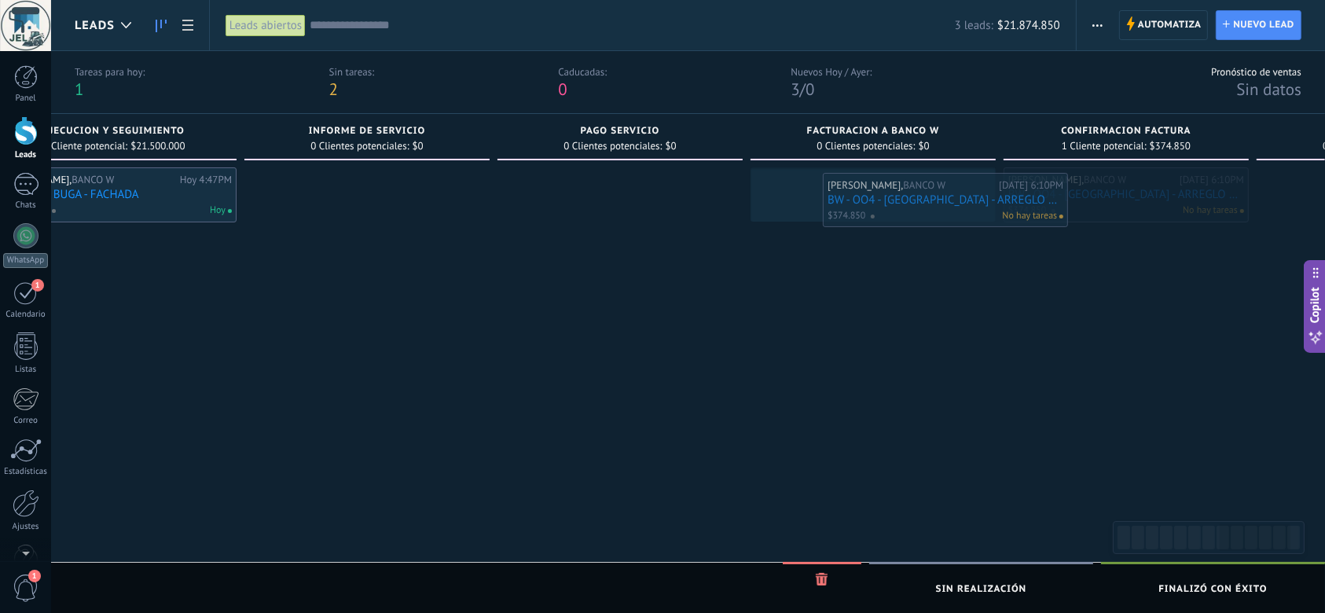
drag, startPoint x: 1089, startPoint y: 204, endPoint x: 906, endPoint y: 209, distance: 183.2
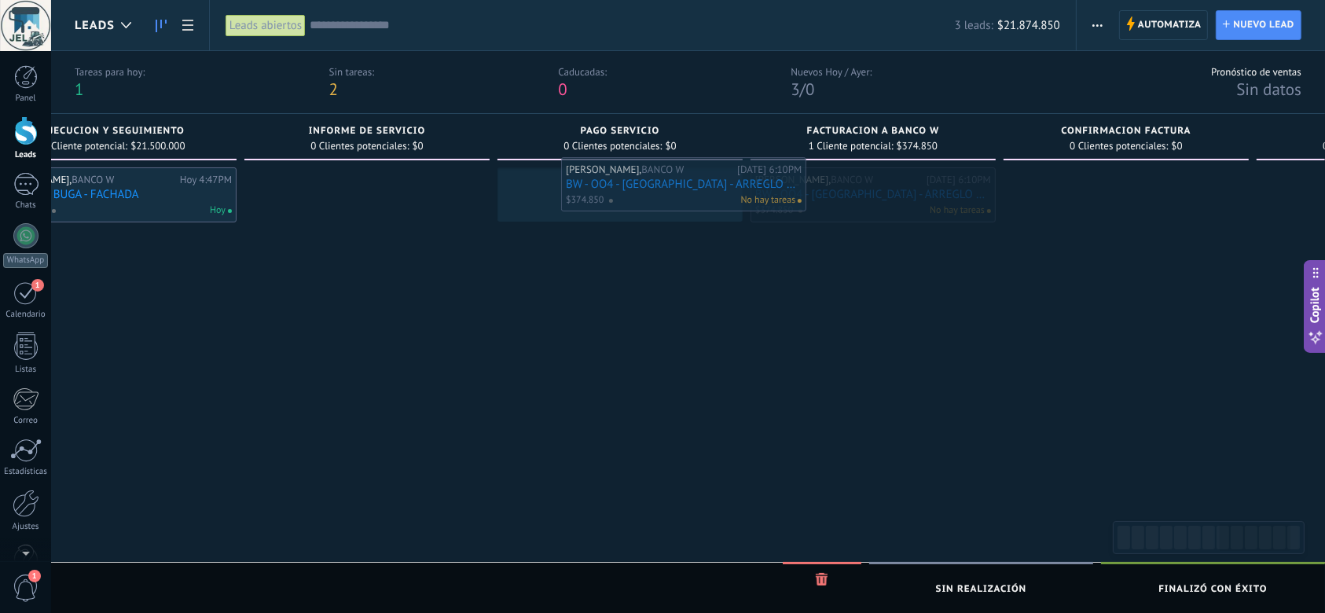
drag, startPoint x: 831, startPoint y: 204, endPoint x: 642, endPoint y: 193, distance: 189.7
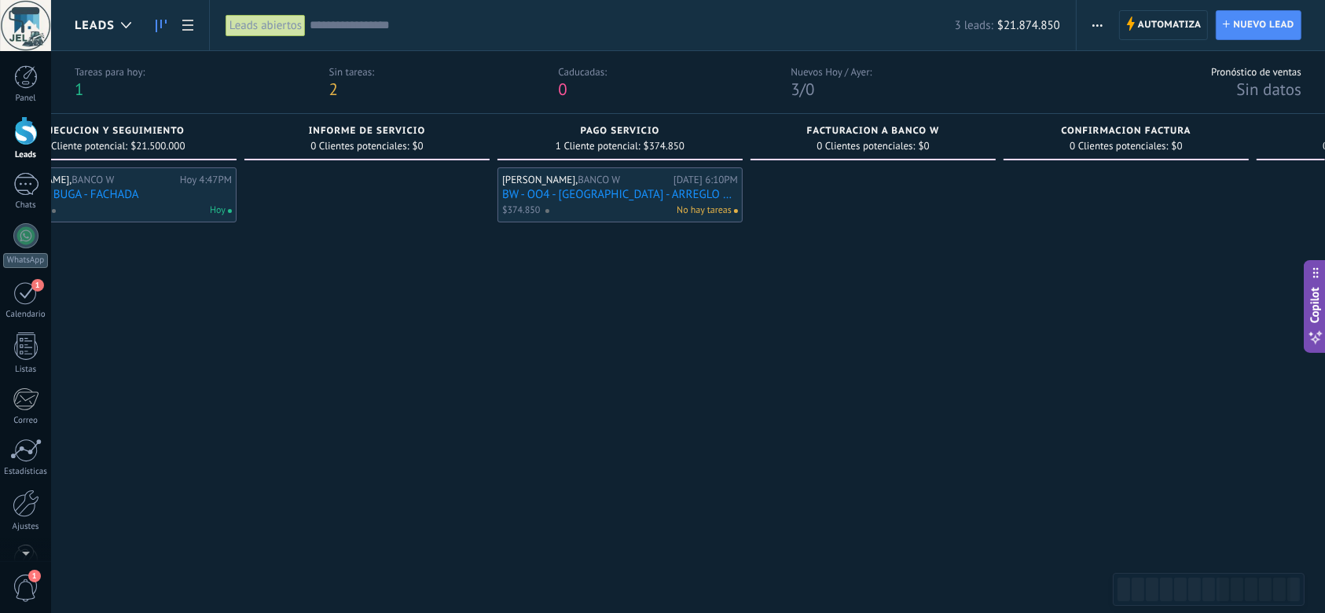
click at [630, 303] on div "[PERSON_NAME], BANCO W [DATE] 6:10PM BW - OO4 - [GEOGRAPHIC_DATA] - ARREGLO NEV…" at bounding box center [619, 371] width 245 height 408
click at [644, 192] on link "BW - OO4 - [GEOGRAPHIC_DATA] - ARREGLO NEVERA MMTO" at bounding box center [620, 194] width 236 height 13
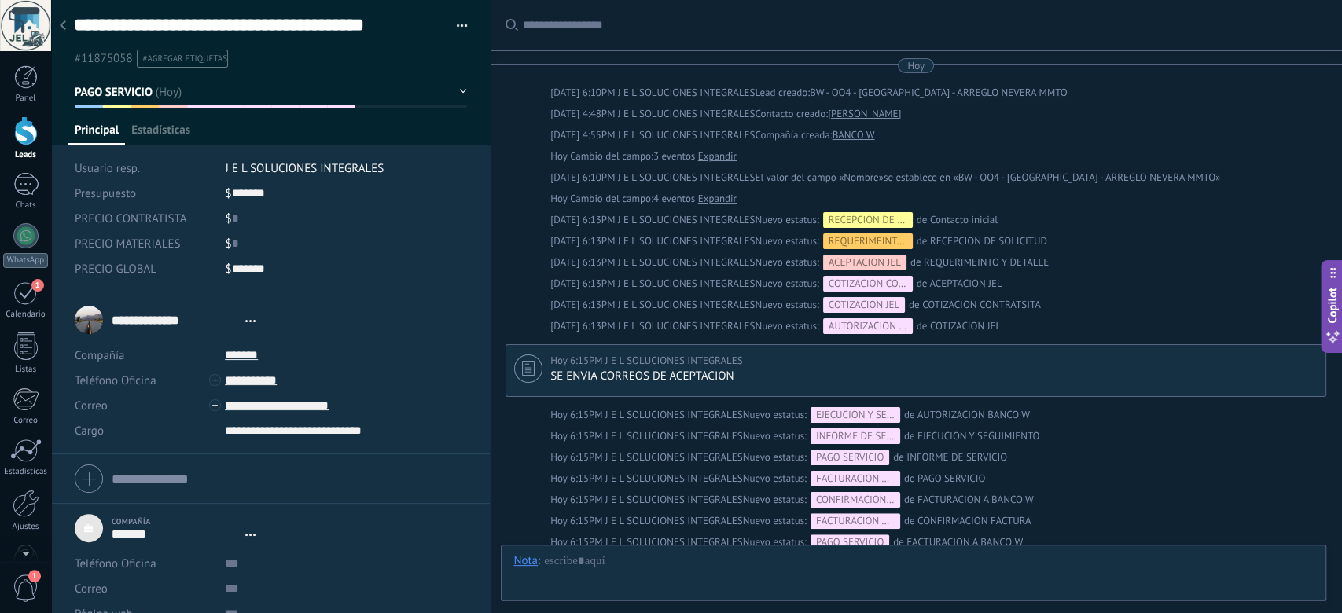
type textarea "***"
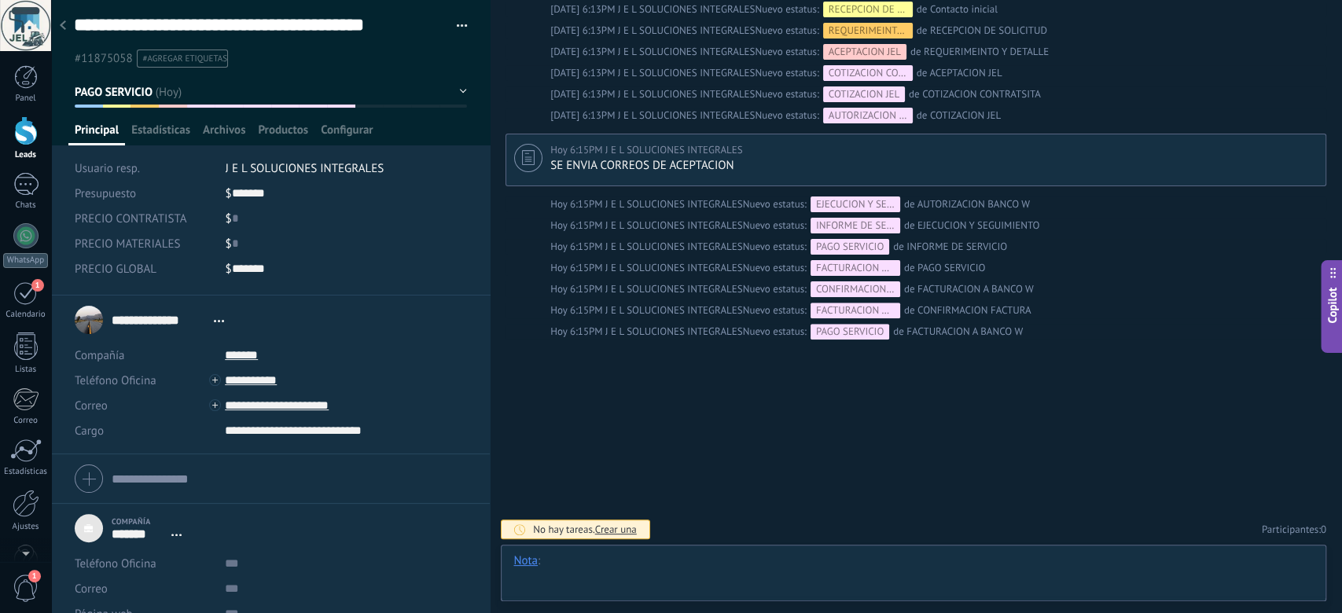
click at [693, 568] on div at bounding box center [913, 576] width 800 height 47
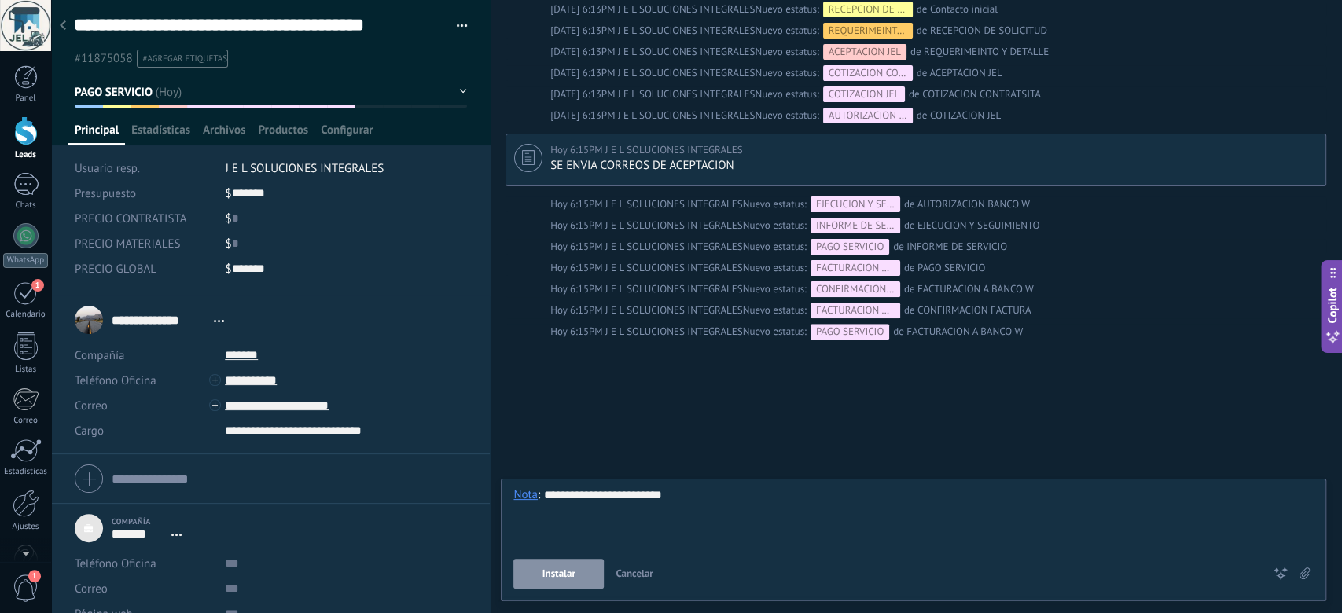
click at [560, 582] on button "Instalar" at bounding box center [558, 574] width 90 height 30
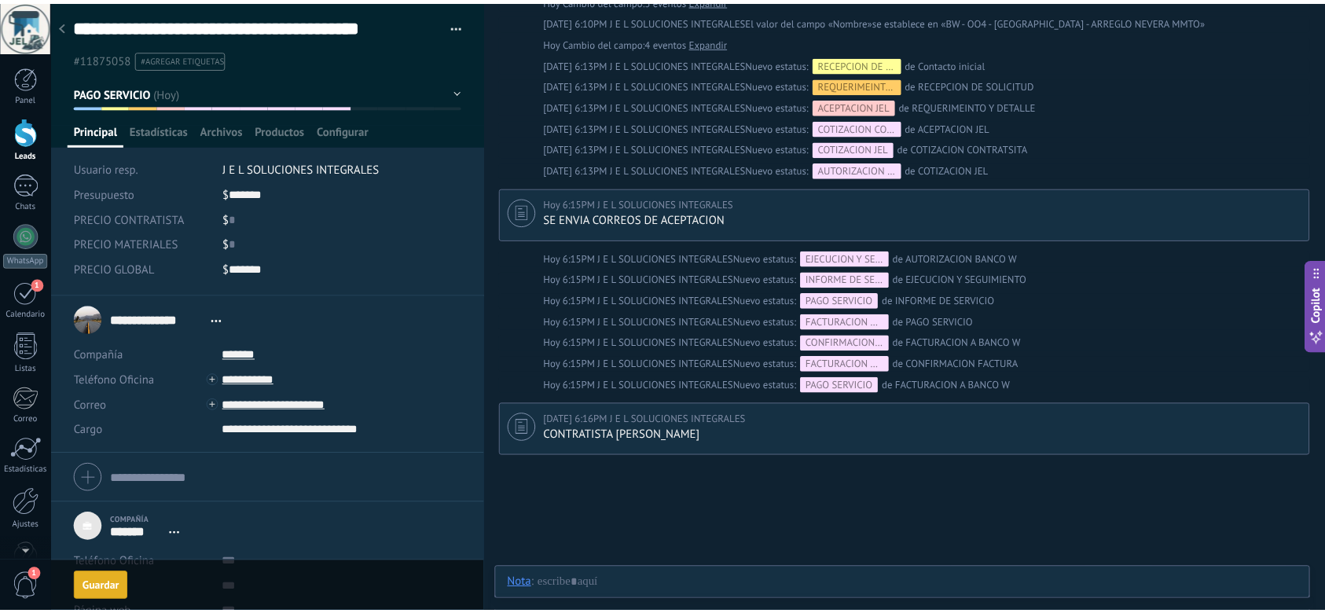
scroll to position [64, 0]
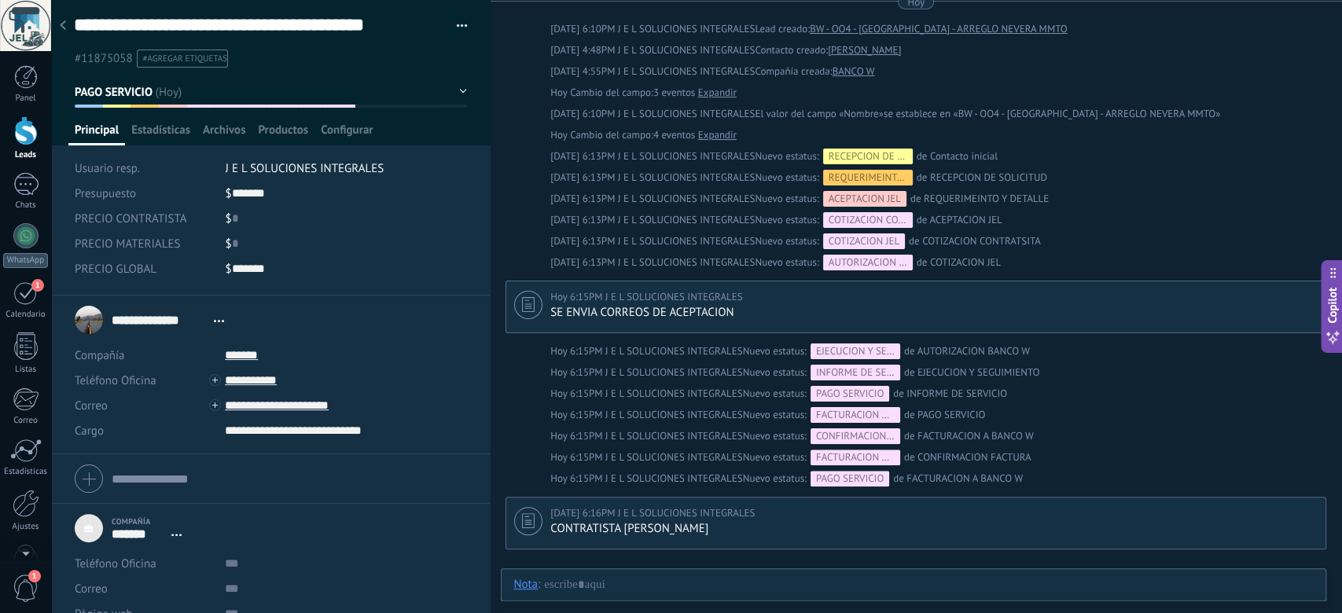
click at [62, 20] on div at bounding box center [63, 26] width 22 height 31
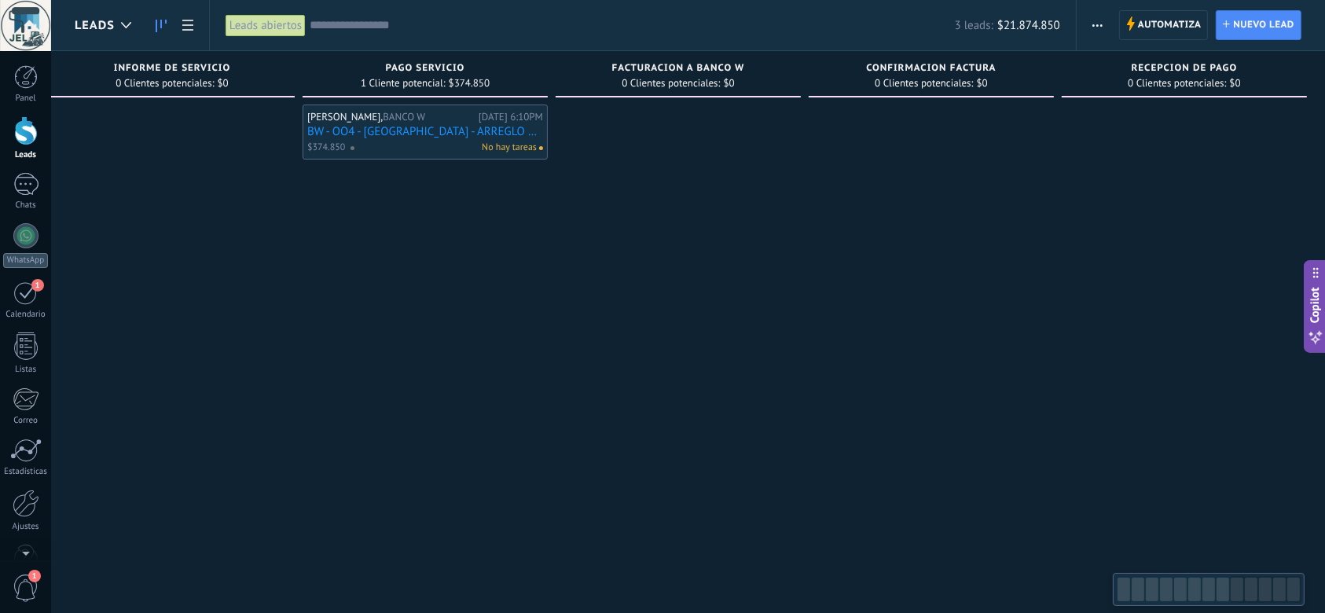
scroll to position [0, 2055]
drag, startPoint x: 819, startPoint y: 270, endPoint x: 444, endPoint y: 346, distance: 382.6
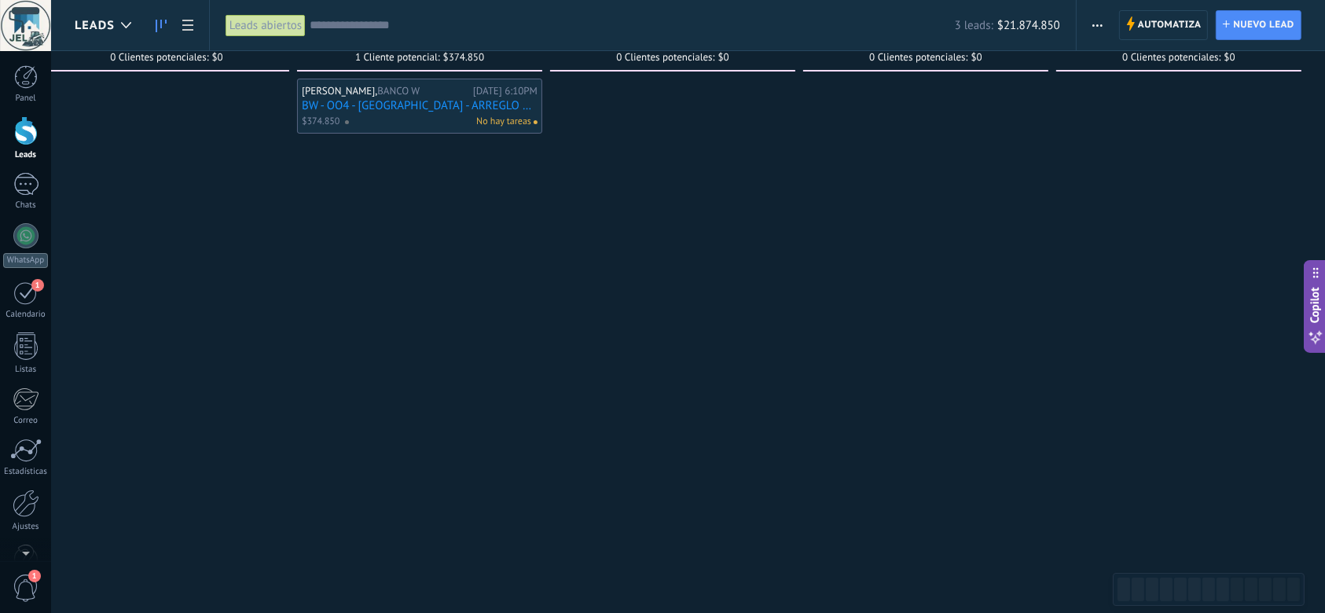
scroll to position [0, 0]
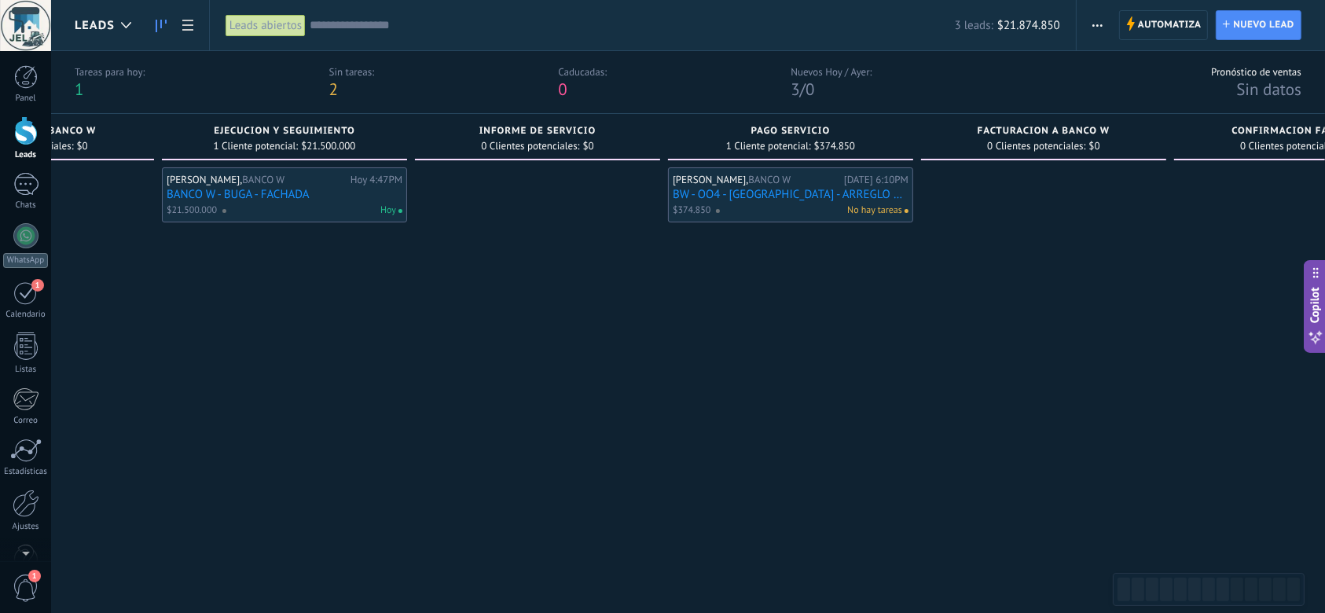
drag, startPoint x: 565, startPoint y: 482, endPoint x: 986, endPoint y: 505, distance: 421.9
click at [989, 503] on div at bounding box center [1043, 371] width 245 height 408
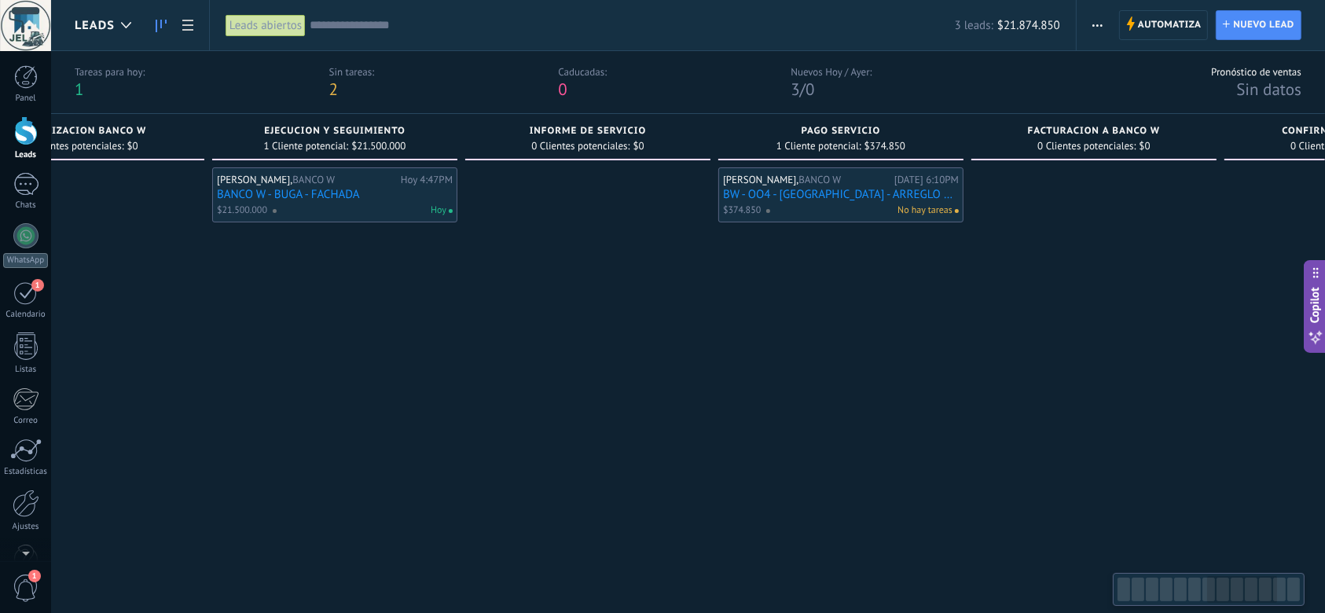
drag, startPoint x: 459, startPoint y: 442, endPoint x: 943, endPoint y: 460, distance: 484.5
click at [465, 460] on div "EJECUCION Y SEGUIMIENTO 1 Cliente potencial: $21.500.000 [PERSON_NAME], BANCO W…" at bounding box center [338, 344] width 253 height 461
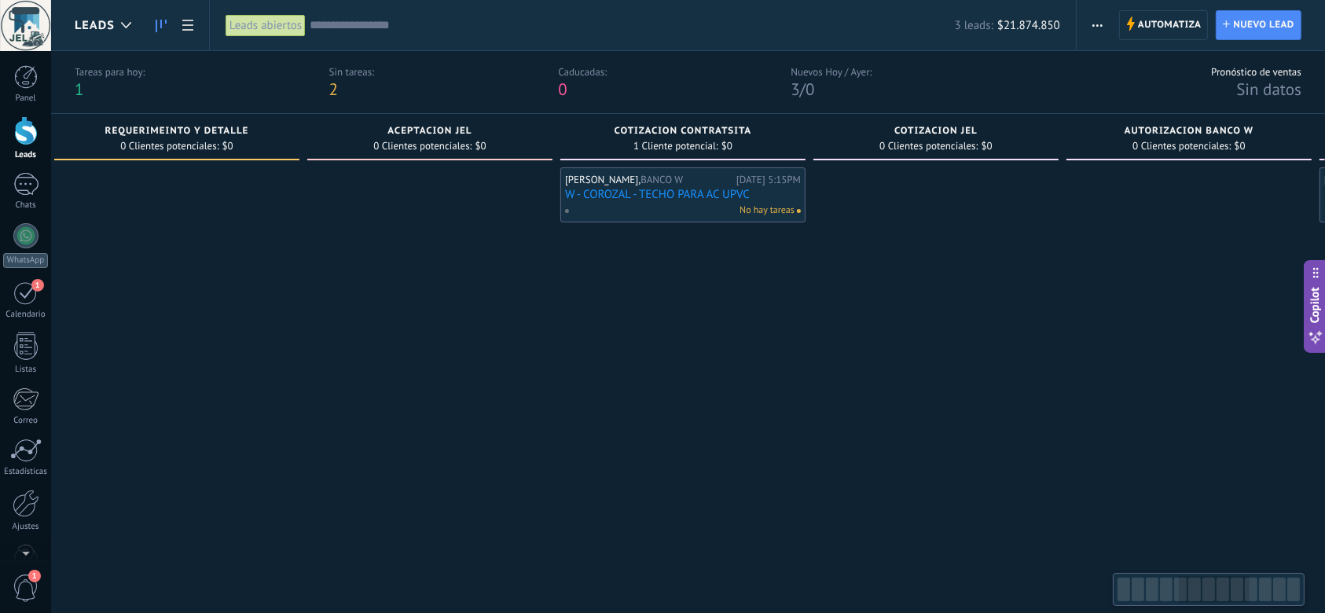
drag, startPoint x: 630, startPoint y: 423, endPoint x: 989, endPoint y: 462, distance: 361.3
click at [992, 462] on div at bounding box center [935, 371] width 245 height 408
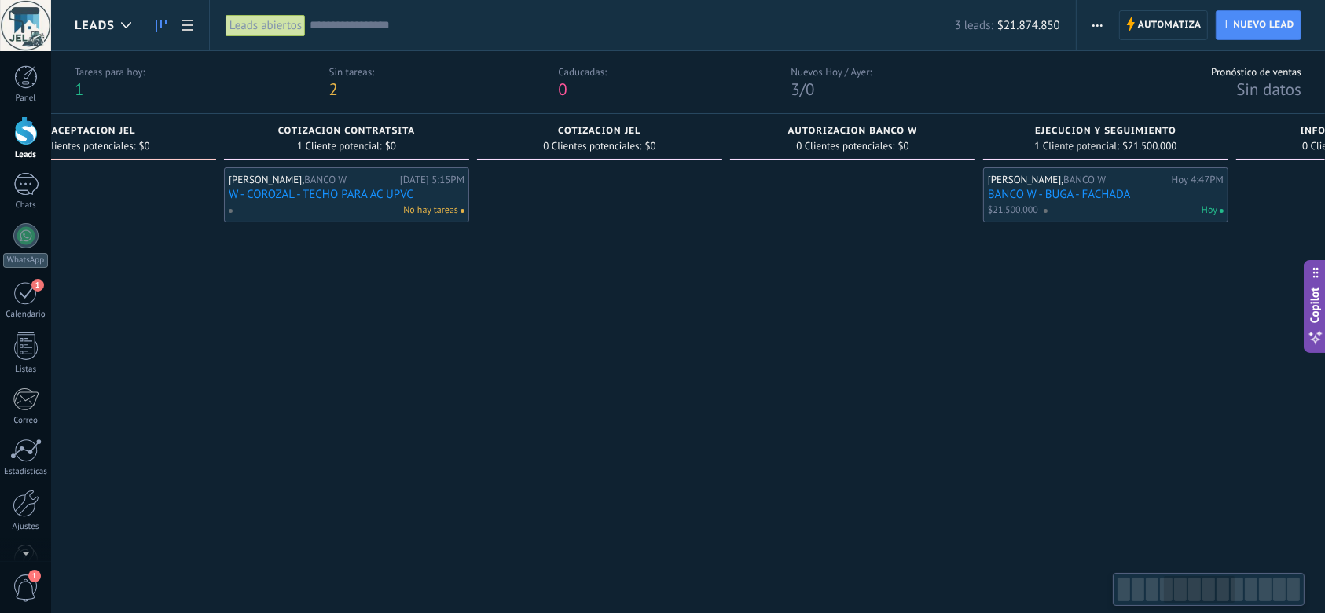
drag, startPoint x: 710, startPoint y: 431, endPoint x: 137, endPoint y: 380, distance: 576.1
click at [8, 384] on body ".abecls-1,.abecls-2{fill-rule:evenodd}.abecls-2{fill:#fff} .abhcls-1{fill:none}…" at bounding box center [662, 306] width 1325 height 613
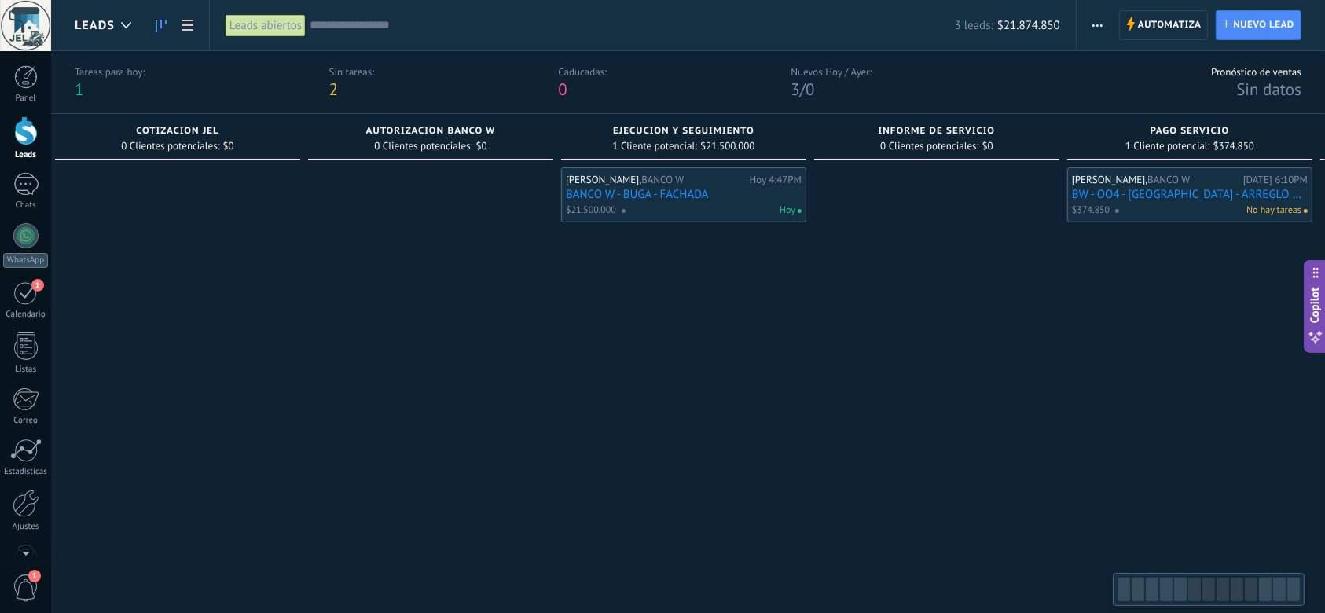
drag, startPoint x: 622, startPoint y: 423, endPoint x: 265, endPoint y: 409, distance: 357.1
click at [265, 409] on div at bounding box center [177, 371] width 245 height 408
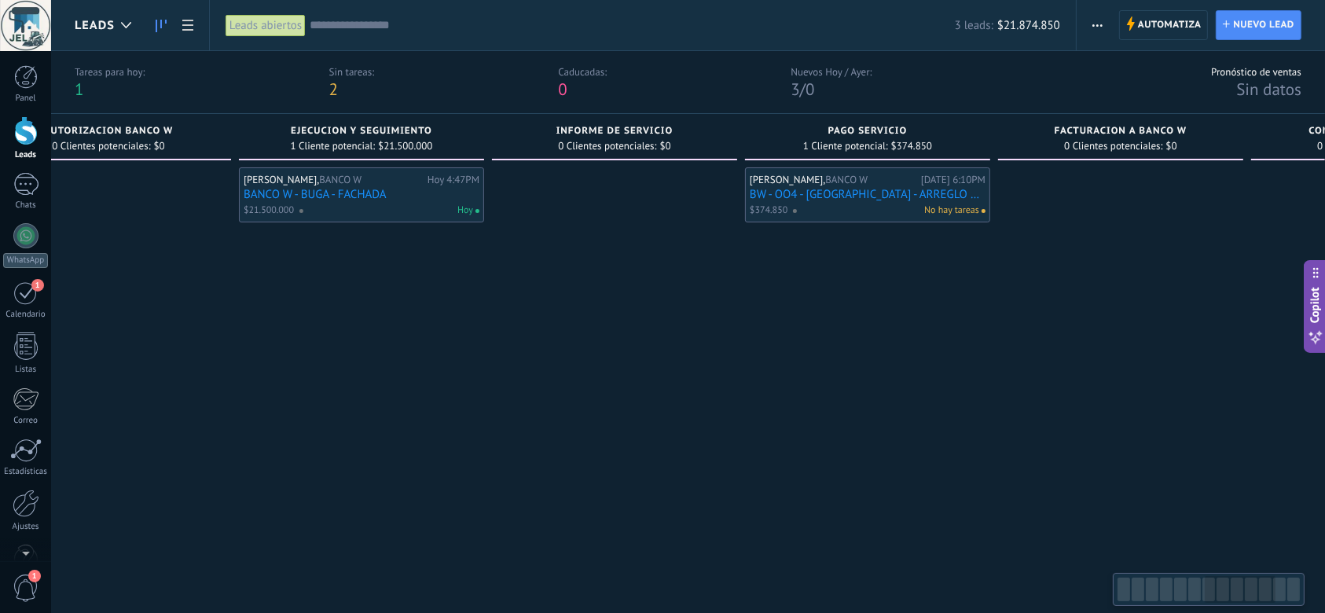
scroll to position [0, 1611]
drag, startPoint x: 463, startPoint y: 431, endPoint x: 419, endPoint y: 429, distance: 44.0
click at [419, 429] on div "[PERSON_NAME], BANCO W [DATE] 4:47PM BANCO W - BUGA - FACHADA $21.500.000 [DATE]" at bounding box center [357, 371] width 245 height 408
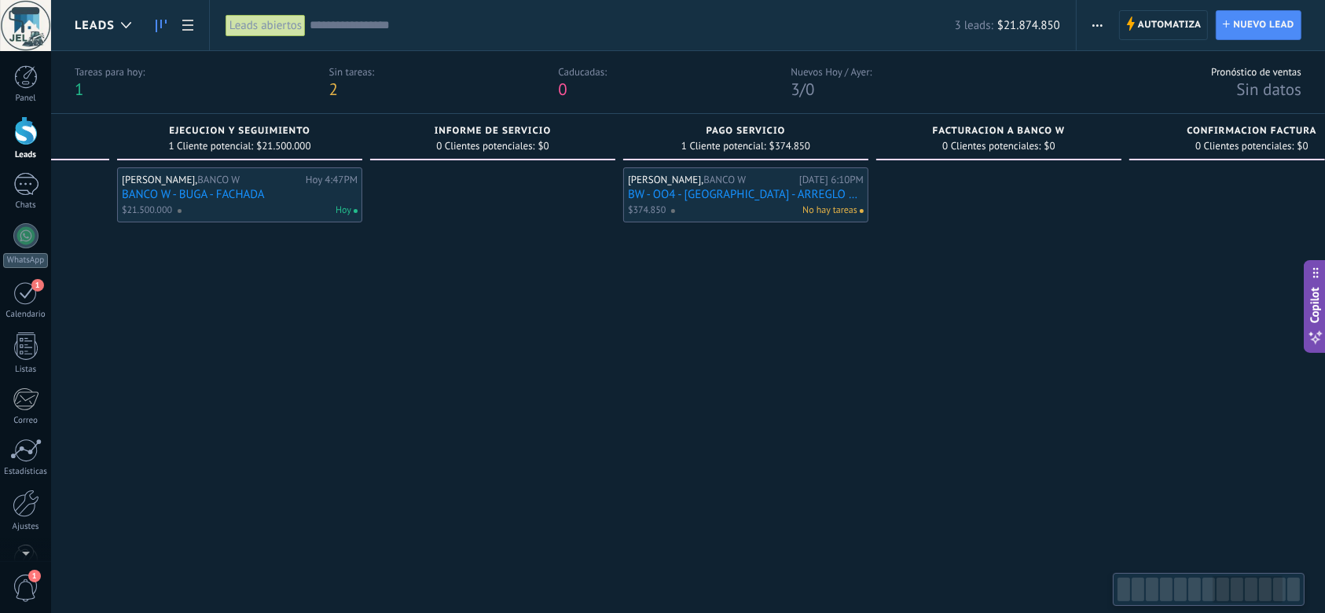
scroll to position [0, 1732]
drag, startPoint x: 746, startPoint y: 404, endPoint x: 625, endPoint y: 424, distance: 122.6
click at [625, 424] on div "[PERSON_NAME], BANCO W [DATE] 6:10PM BW - OO4 - [GEOGRAPHIC_DATA] - ARREGLO NEV…" at bounding box center [742, 371] width 245 height 408
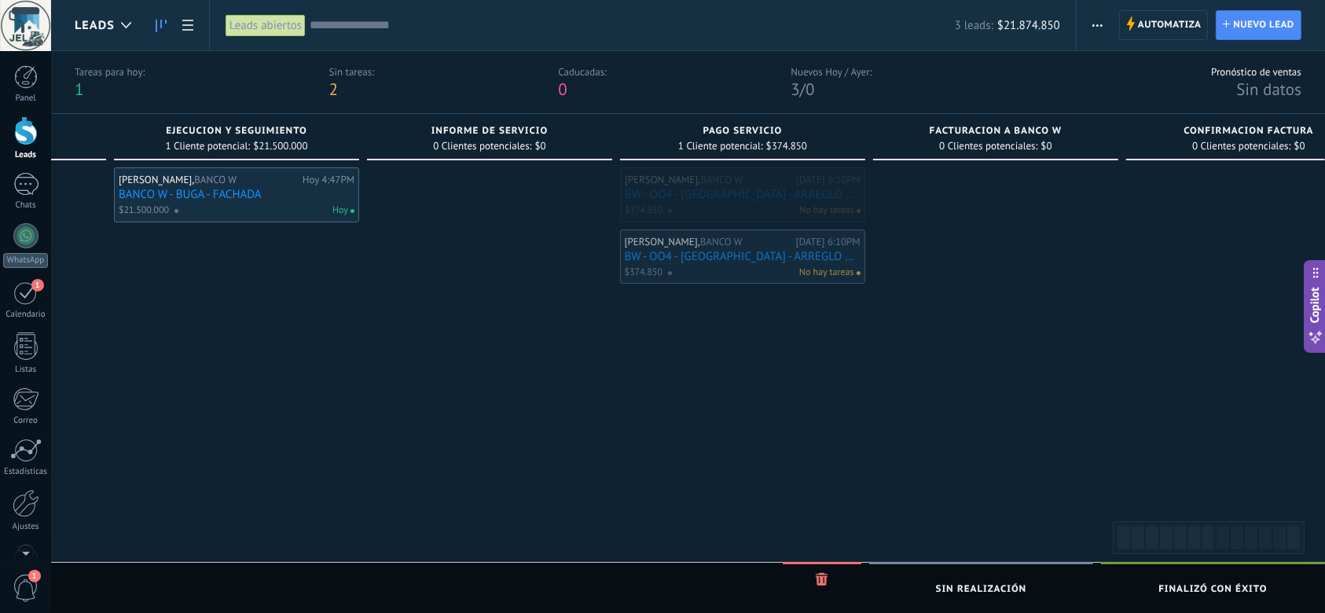
drag, startPoint x: 692, startPoint y: 214, endPoint x: 692, endPoint y: 286, distance: 72.3
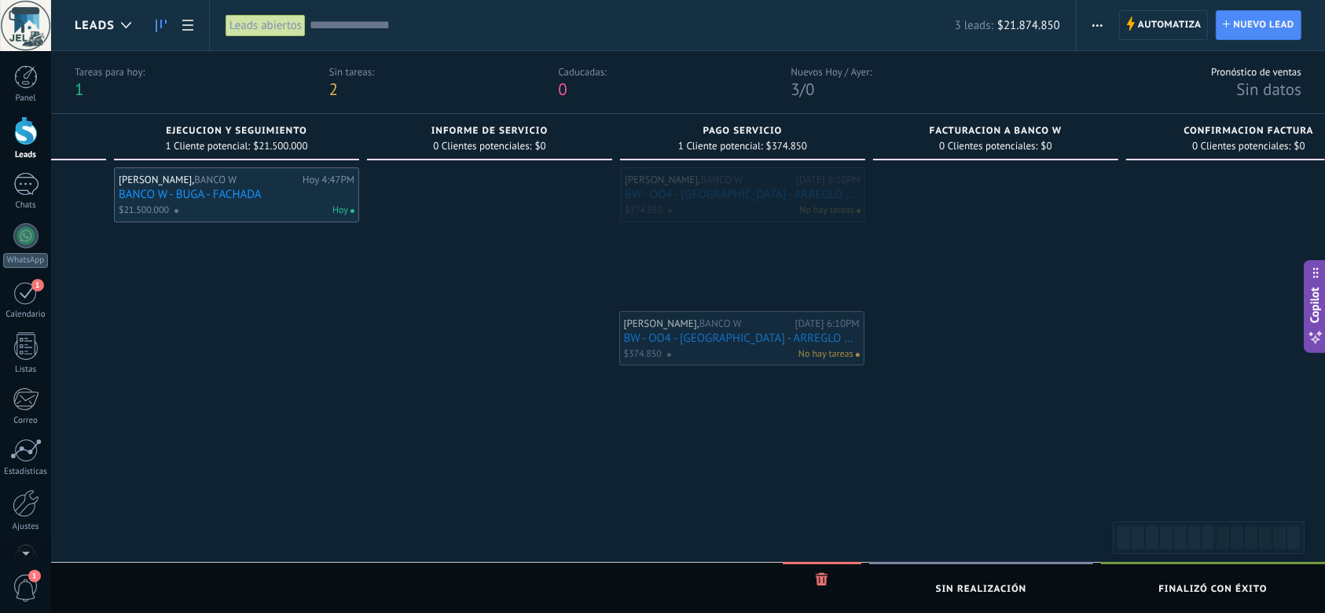
drag, startPoint x: 706, startPoint y: 288, endPoint x: 706, endPoint y: 354, distance: 66.0
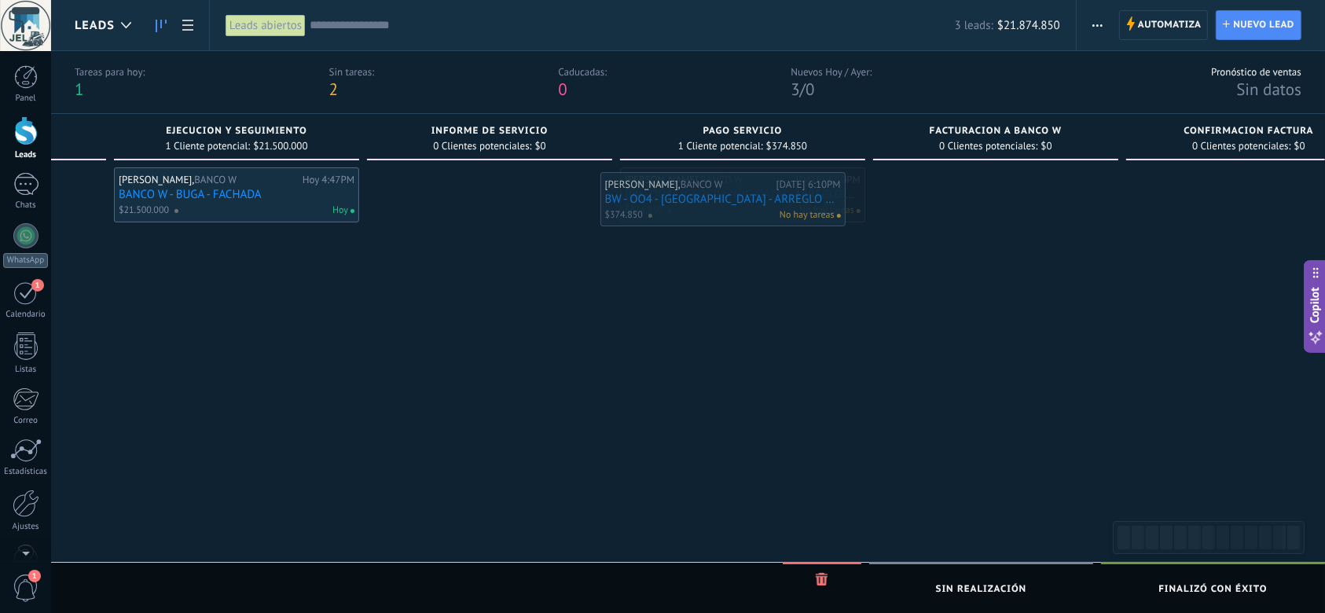
drag, startPoint x: 729, startPoint y: 211, endPoint x: 718, endPoint y: 212, distance: 11.1
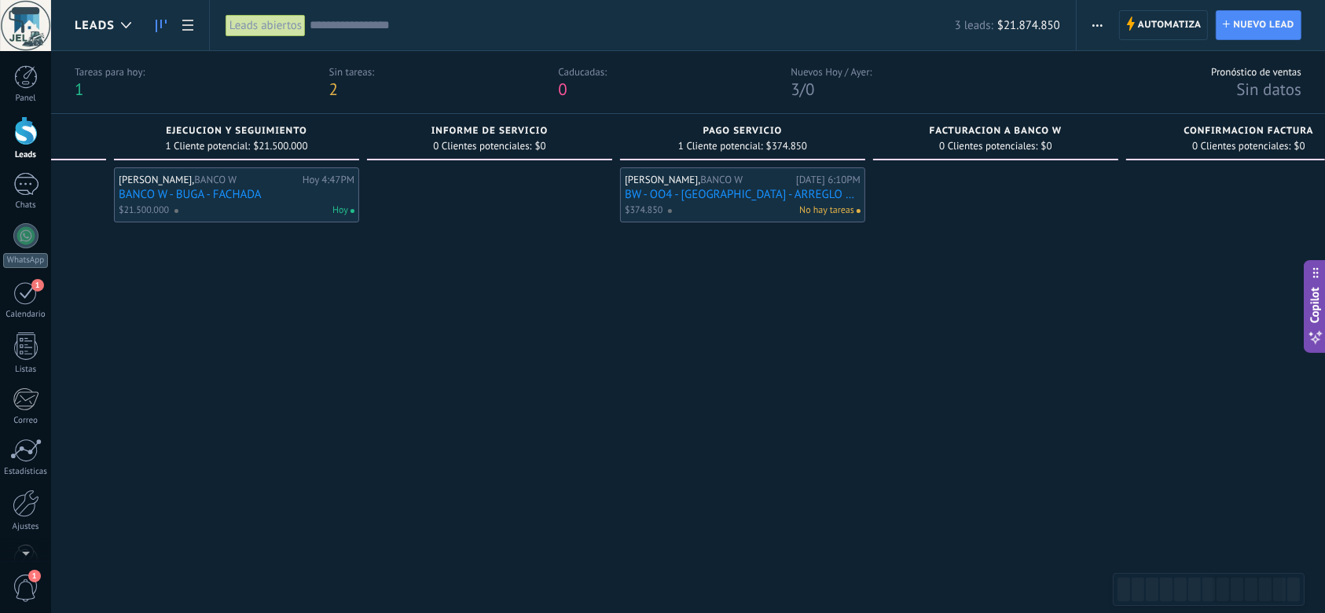
click at [707, 318] on div "[PERSON_NAME], BANCO W [DATE] 6:10PM BW - OO4 - [GEOGRAPHIC_DATA] - ARREGLO NEV…" at bounding box center [742, 371] width 245 height 408
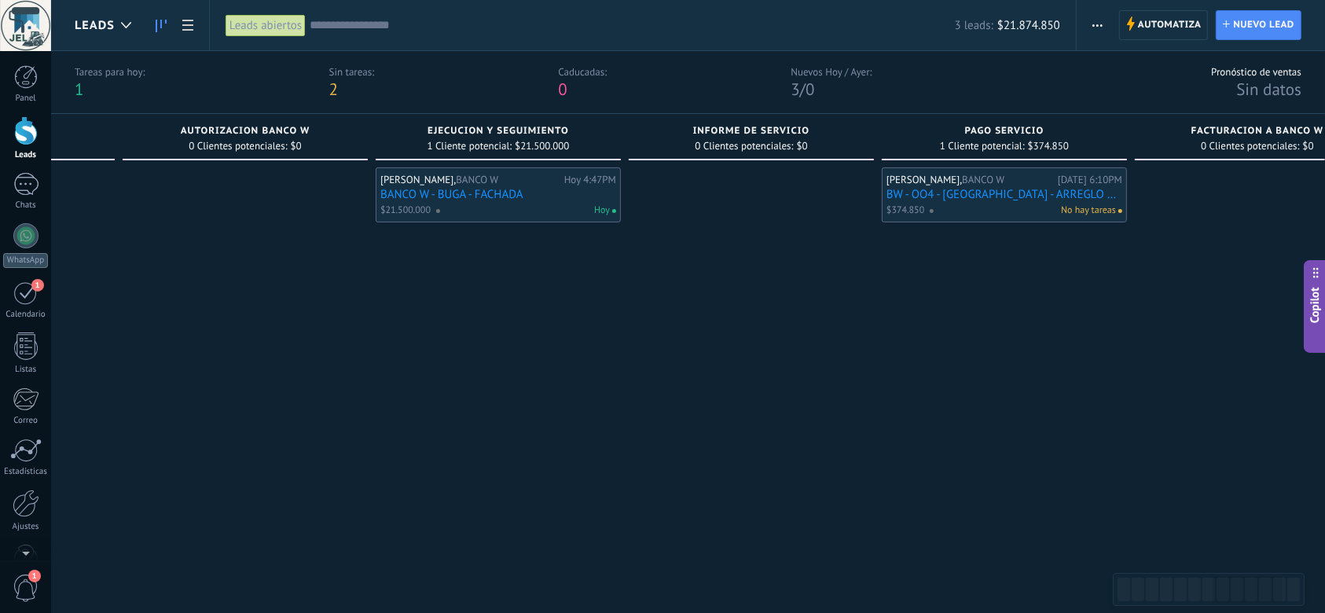
drag, startPoint x: 520, startPoint y: 460, endPoint x: 954, endPoint y: 480, distance: 434.3
click at [874, 479] on div at bounding box center [751, 371] width 245 height 408
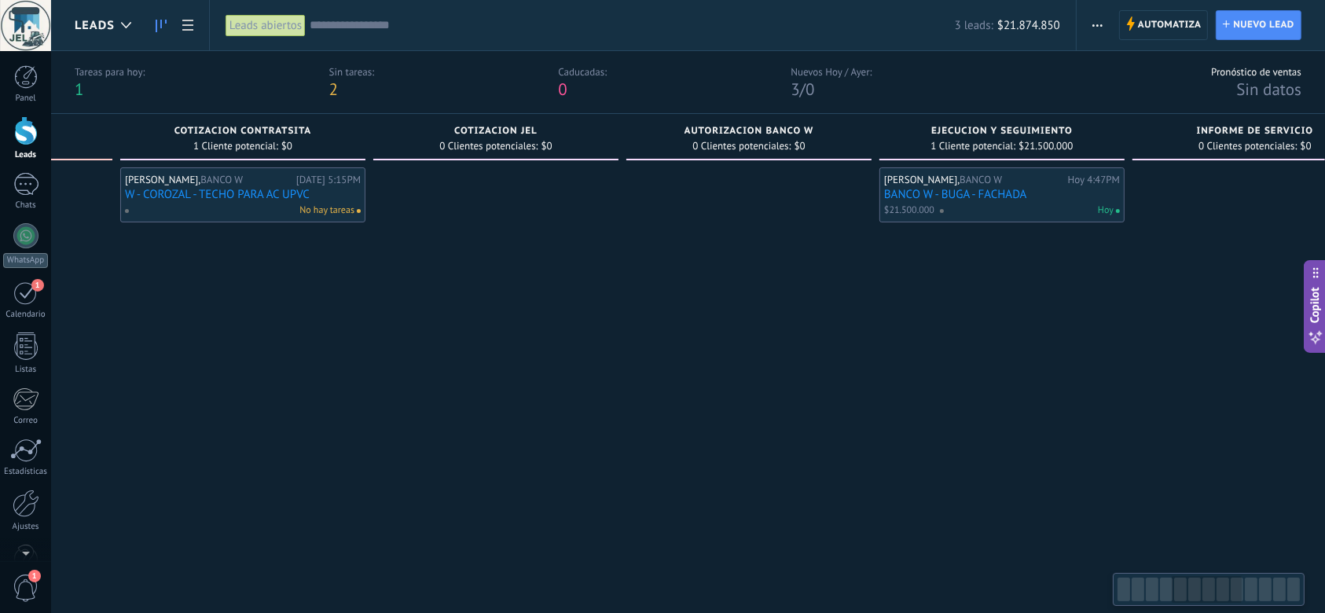
drag, startPoint x: 402, startPoint y: 462, endPoint x: 790, endPoint y: 477, distance: 387.7
click at [776, 477] on div at bounding box center [748, 371] width 245 height 408
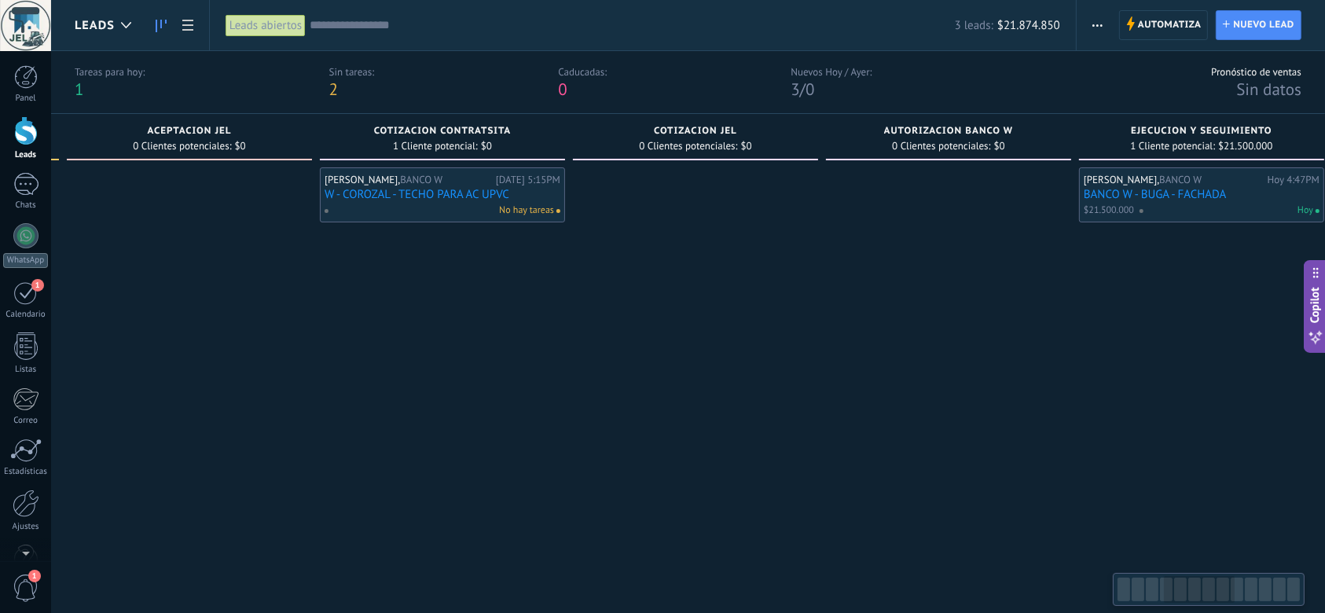
drag, startPoint x: 512, startPoint y: 383, endPoint x: 768, endPoint y: 384, distance: 255.4
click at [616, 376] on div at bounding box center [695, 371] width 245 height 408
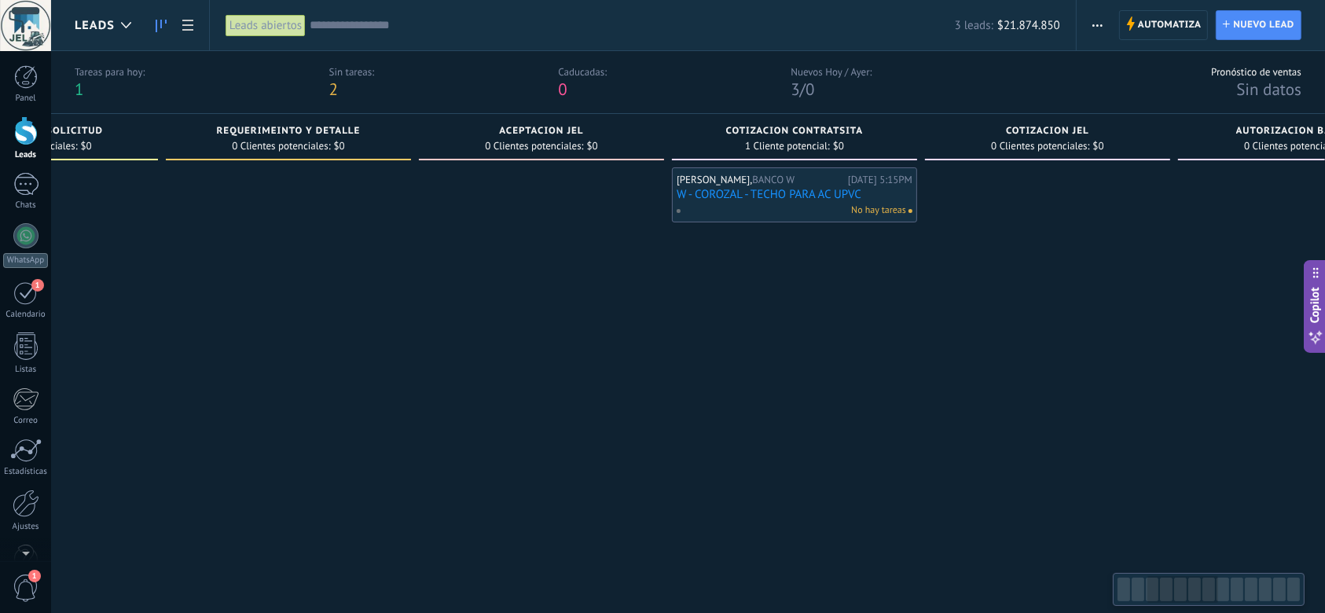
drag, startPoint x: 246, startPoint y: 437, endPoint x: 636, endPoint y: 450, distance: 390.0
click at [629, 446] on div at bounding box center [541, 371] width 245 height 408
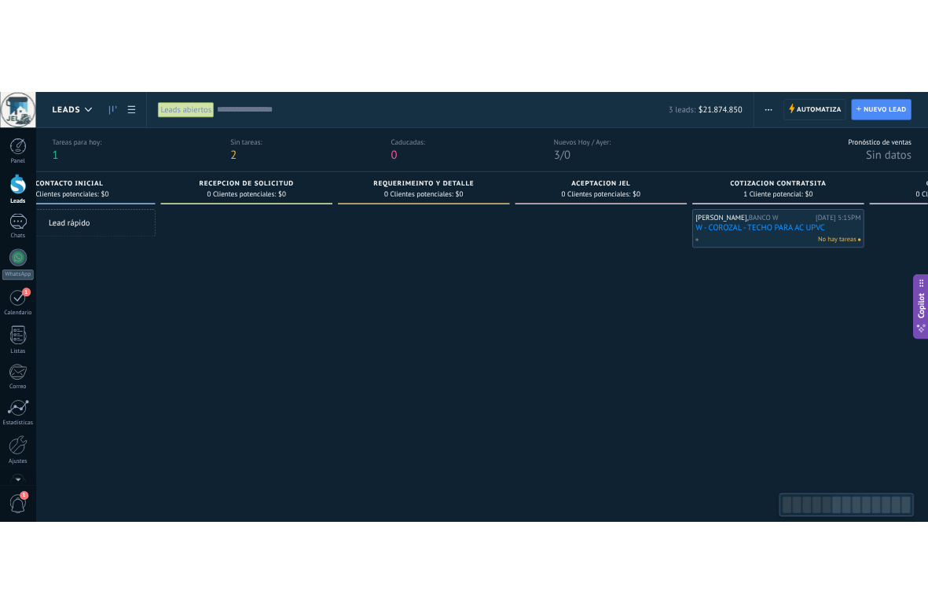
scroll to position [0, 0]
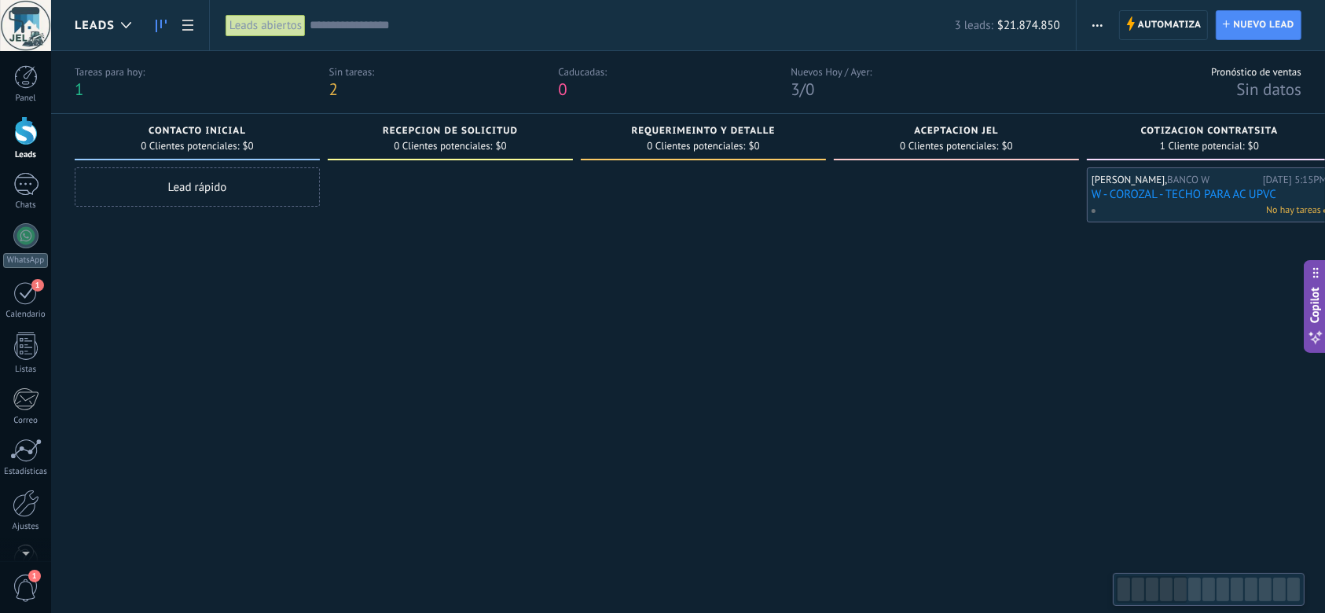
drag, startPoint x: 173, startPoint y: 438, endPoint x: 626, endPoint y: 452, distance: 452.9
drag, startPoint x: 184, startPoint y: 424, endPoint x: 267, endPoint y: 426, distance: 83.3
click at [266, 426] on div "Lead rápido" at bounding box center [197, 371] width 245 height 408
type textarea "***"
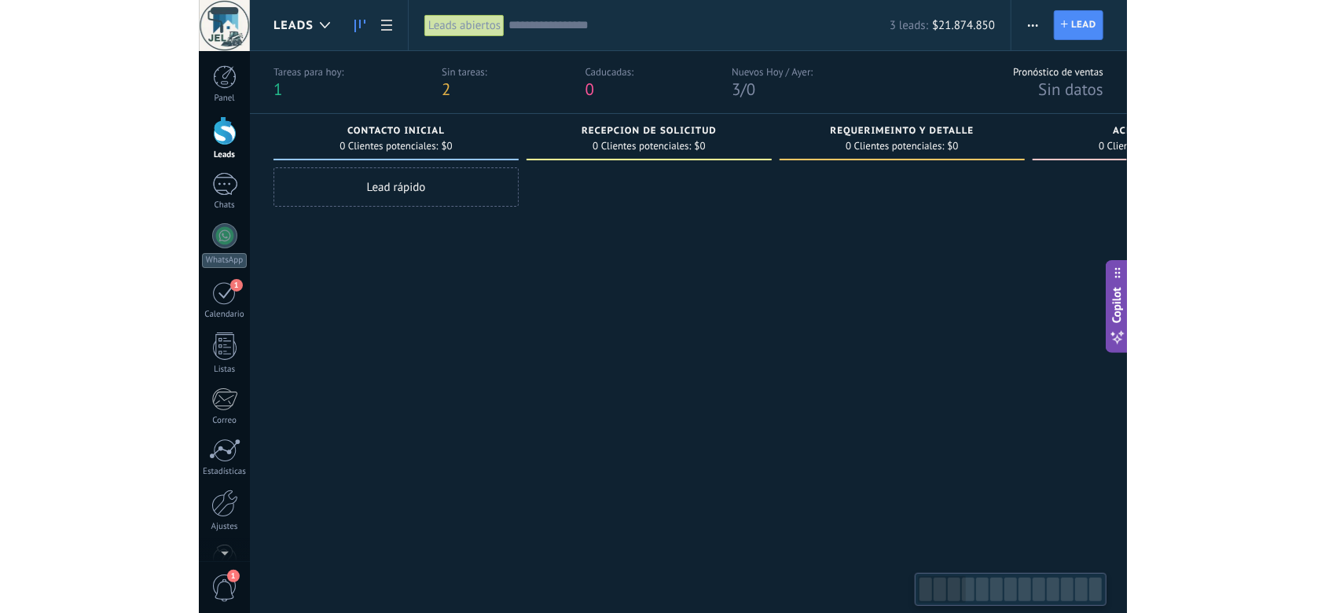
scroll to position [15, 0]
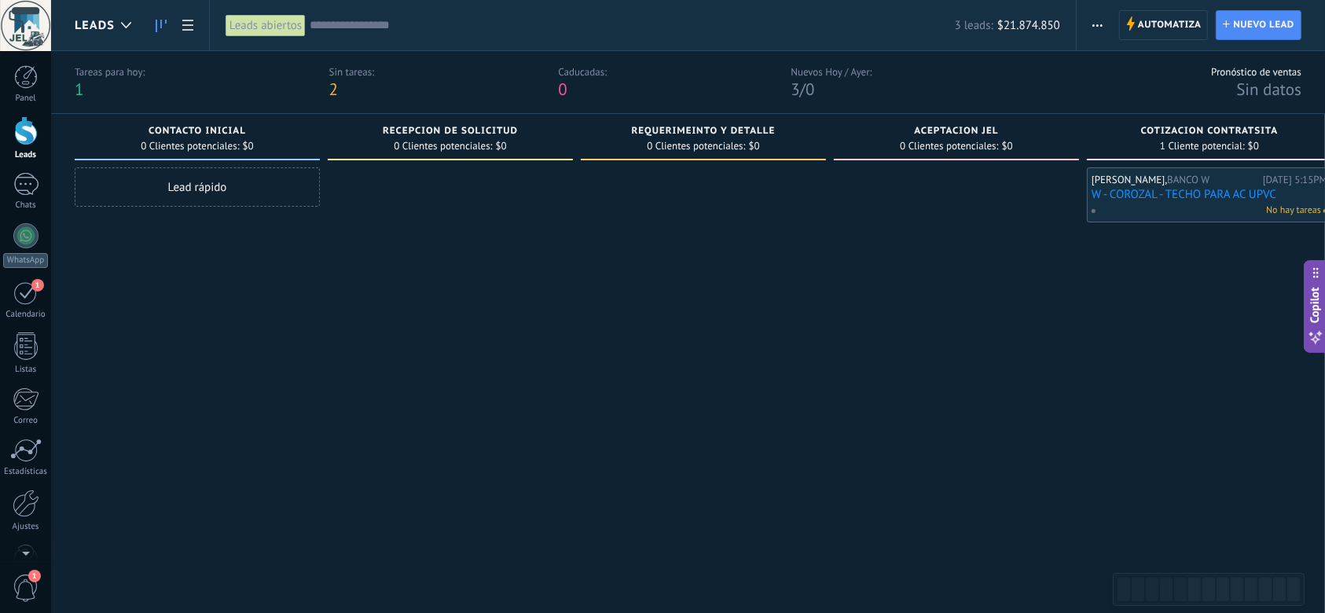
click at [670, 309] on div at bounding box center [703, 371] width 245 height 408
drag, startPoint x: 1308, startPoint y: 0, endPoint x: 761, endPoint y: 330, distance: 638.9
click at [643, 399] on div at bounding box center [703, 371] width 245 height 408
click at [1100, 31] on span "button" at bounding box center [1097, 25] width 10 height 30
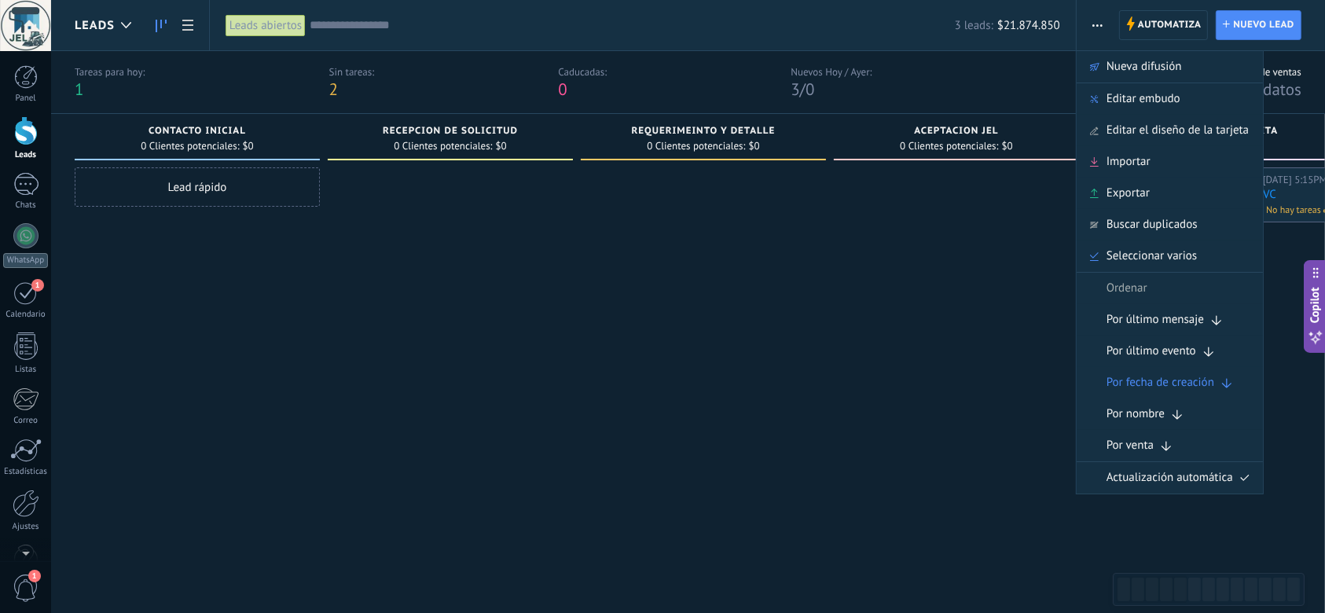
click at [964, 362] on div at bounding box center [956, 371] width 245 height 408
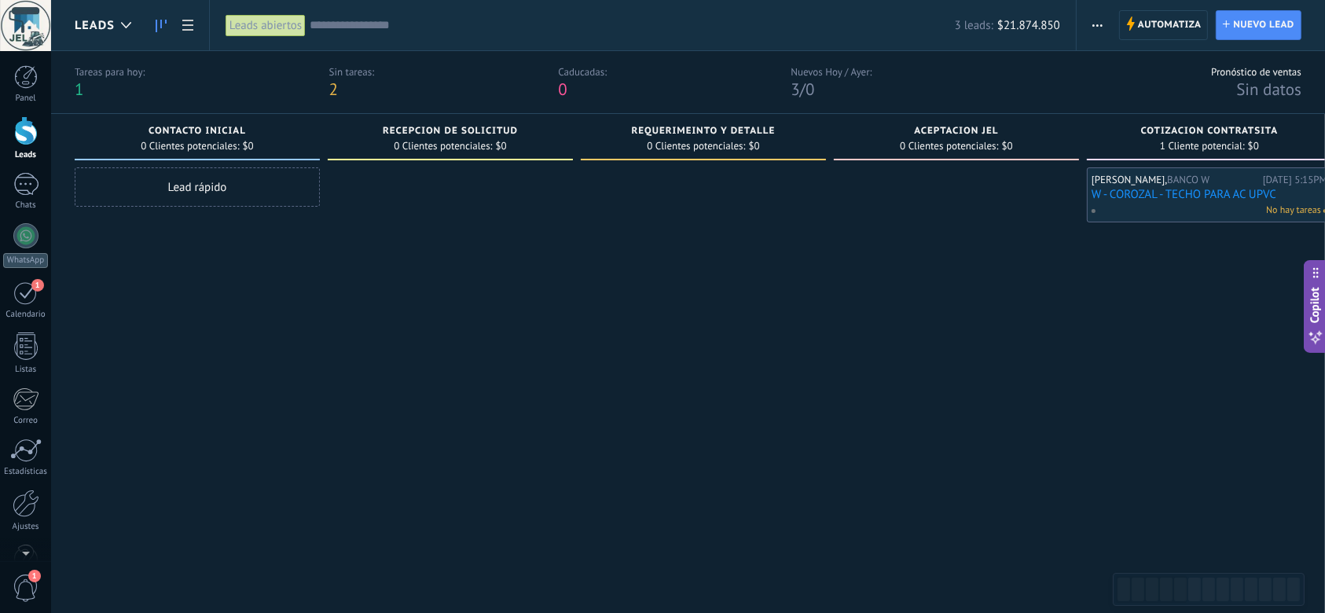
drag, startPoint x: 953, startPoint y: 1, endPoint x: 740, endPoint y: 406, distance: 457.4
click at [708, 427] on div at bounding box center [703, 371] width 245 height 408
drag, startPoint x: 1100, startPoint y: 0, endPoint x: 747, endPoint y: 491, distance: 604.8
click at [746, 491] on div at bounding box center [703, 371] width 245 height 408
